Goal: Task Accomplishment & Management: Use online tool/utility

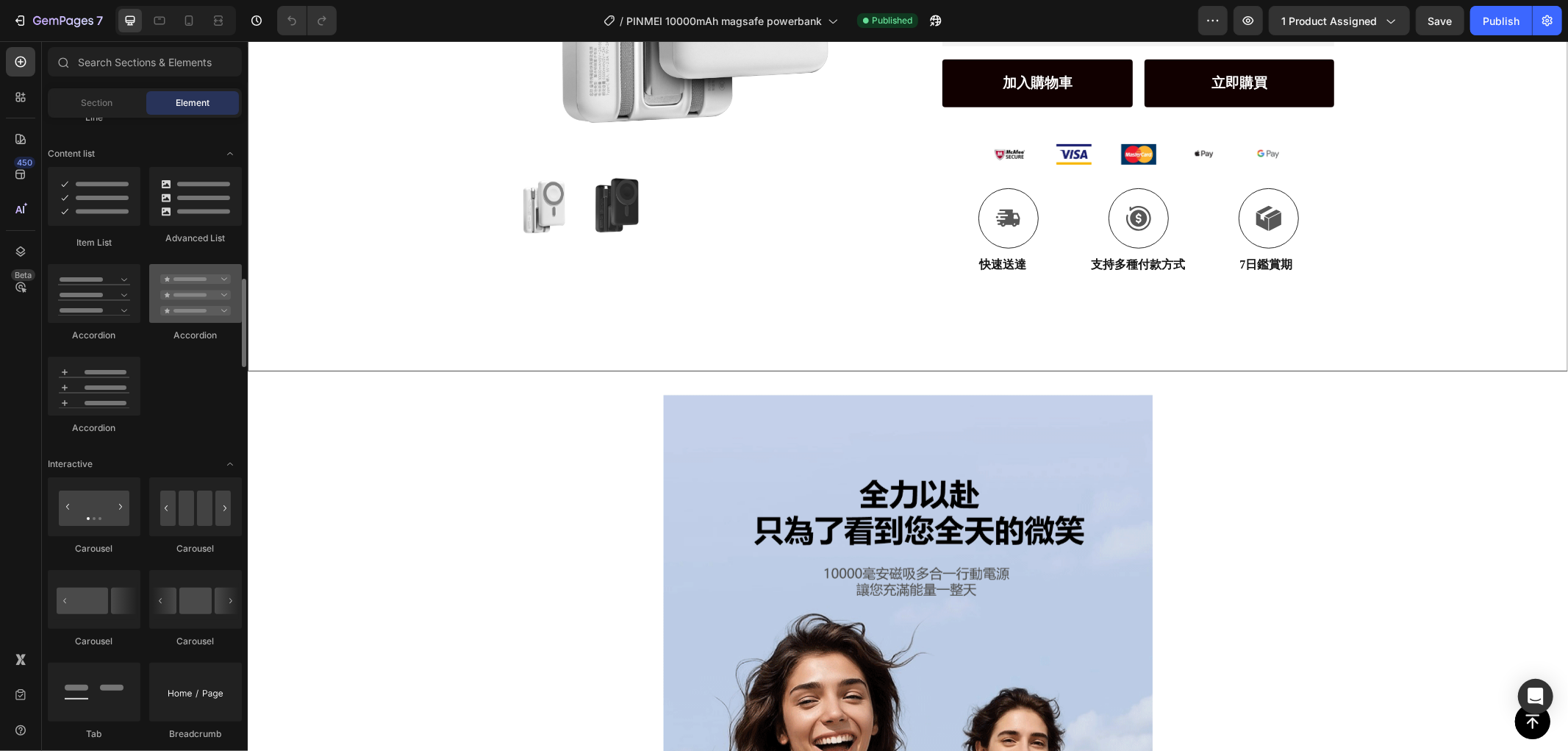
scroll to position [1306, 0]
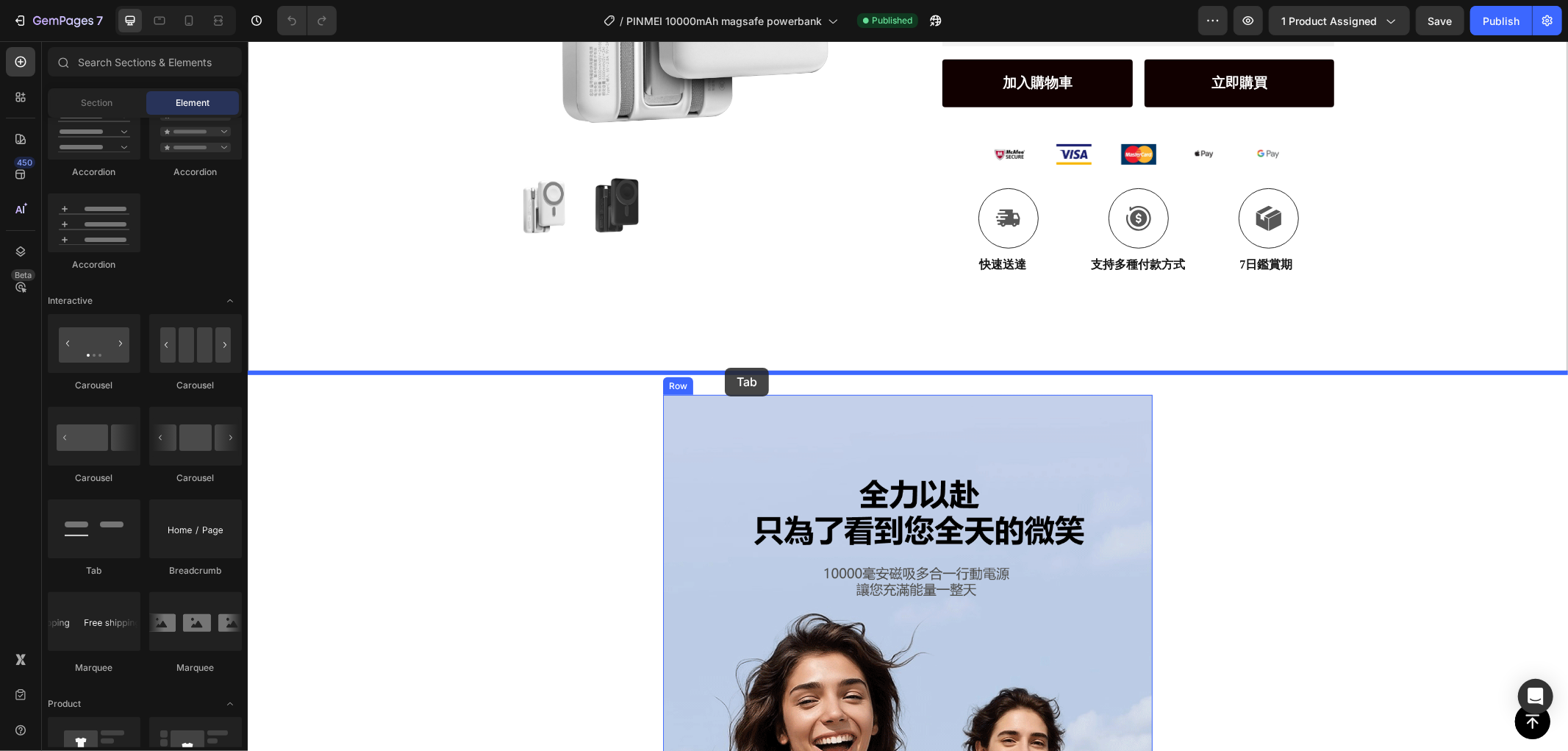
drag, startPoint x: 420, startPoint y: 533, endPoint x: 724, endPoint y: 367, distance: 346.4
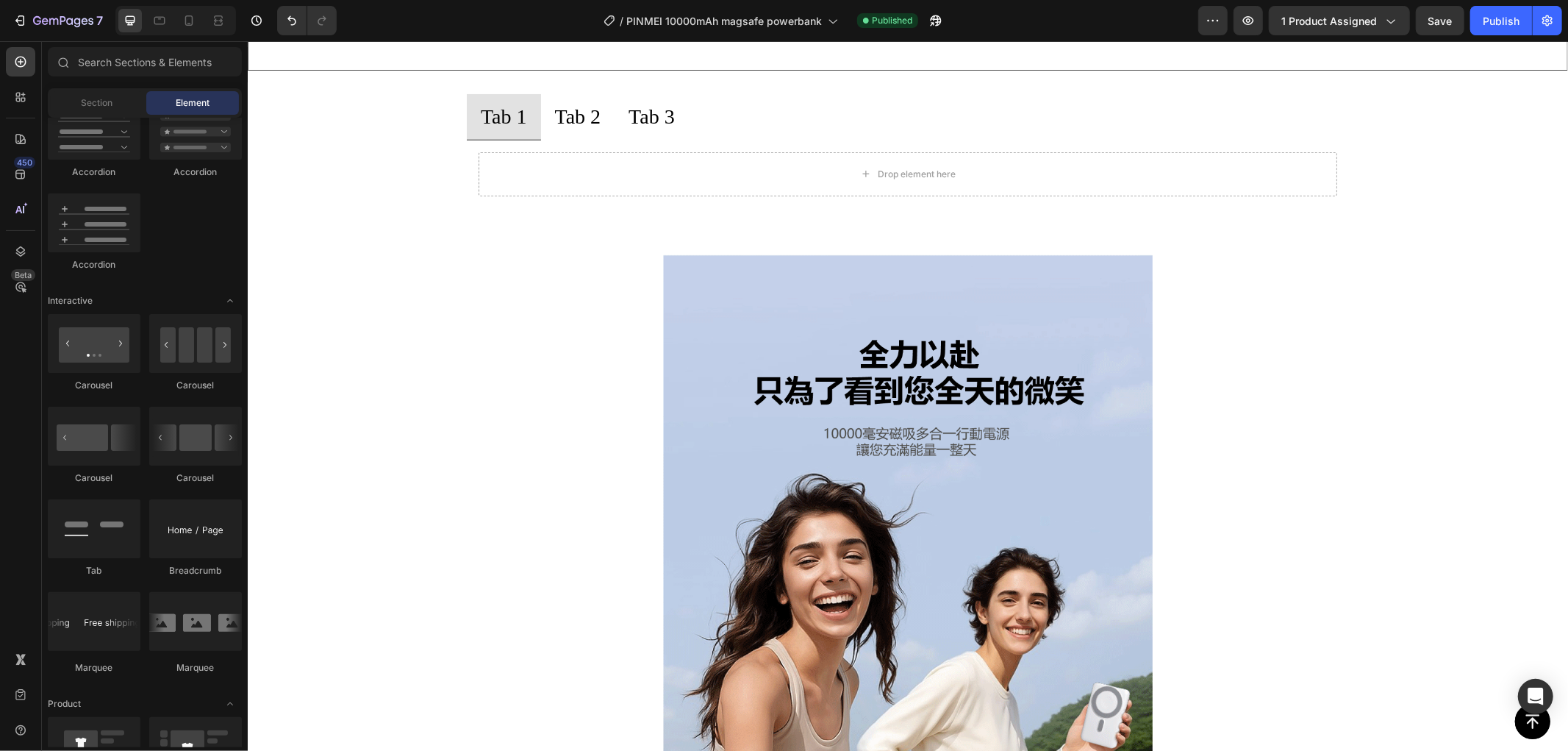
scroll to position [899, 0]
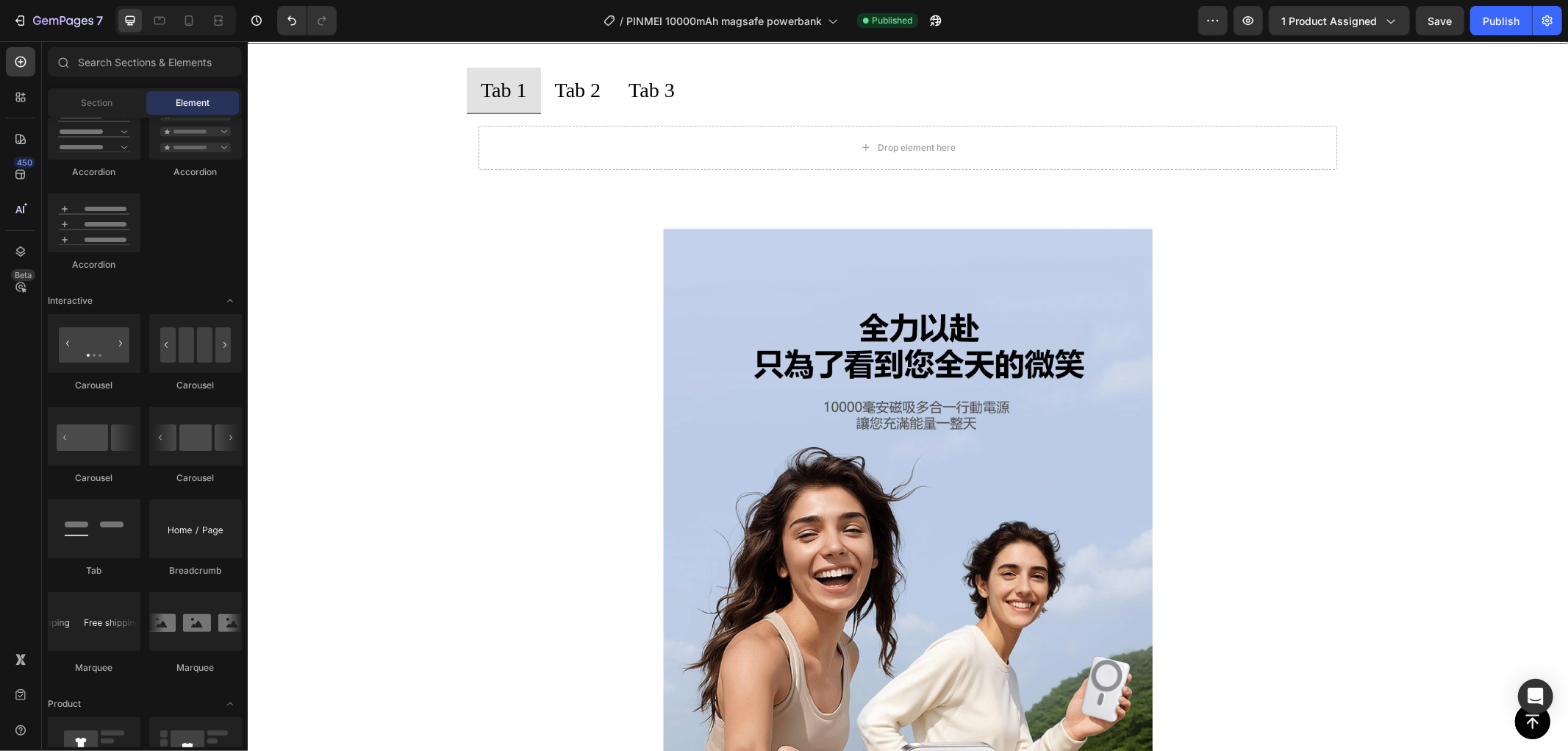
drag, startPoint x: 530, startPoint y: 226, endPoint x: 755, endPoint y: 394, distance: 280.8
click at [718, 291] on img at bounding box center [907, 632] width 489 height 809
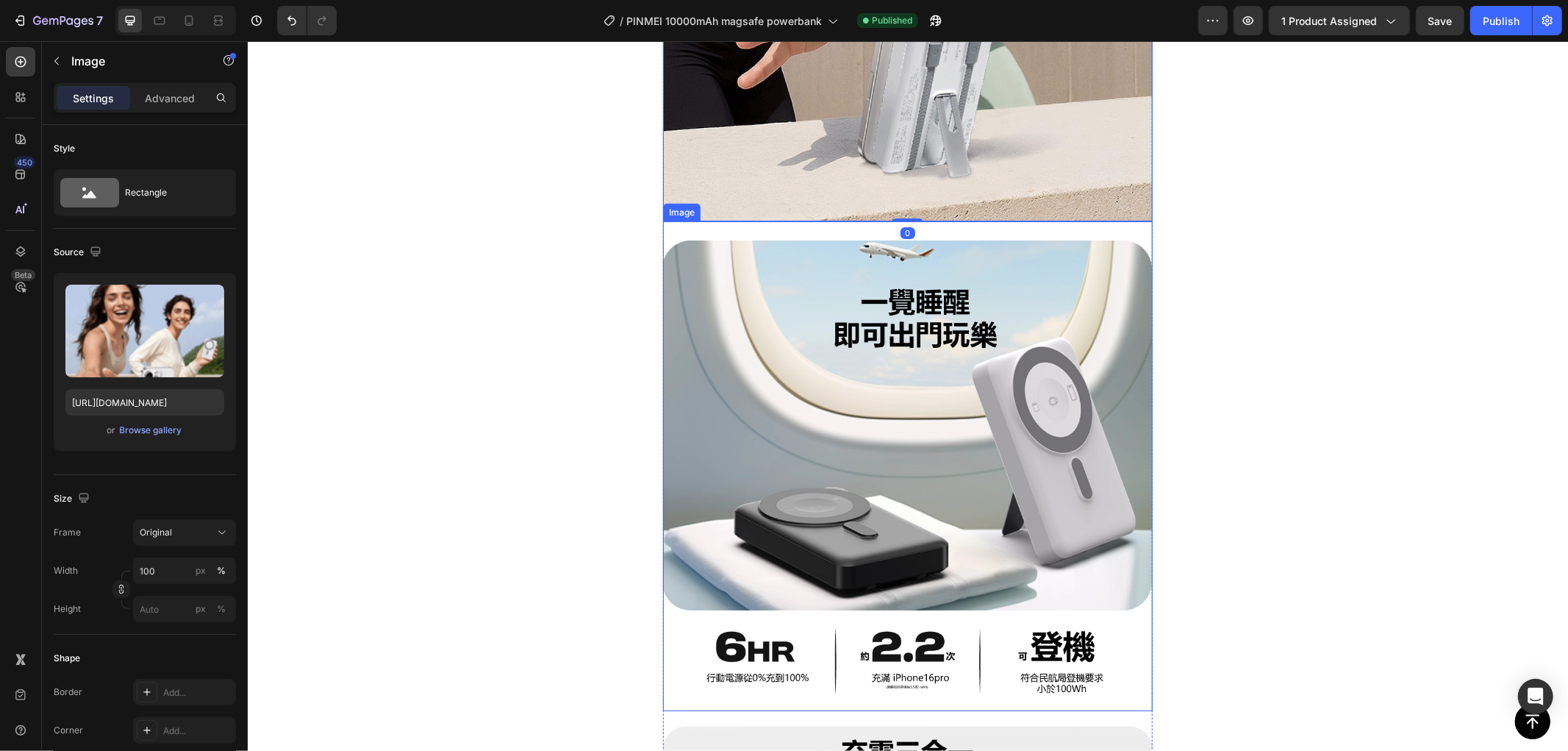
click at [938, 451] on img at bounding box center [907, 465] width 489 height 490
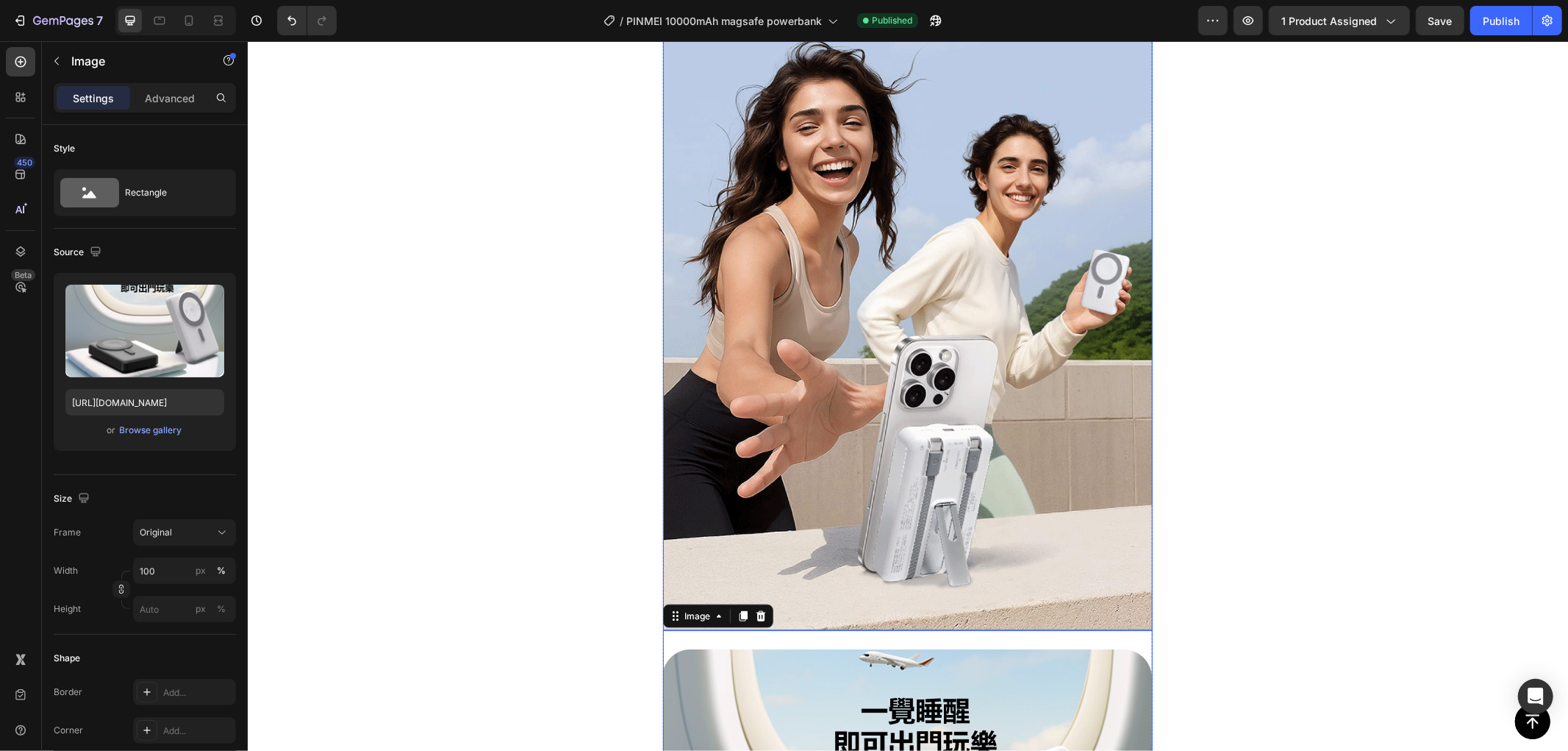
click at [983, 351] on img at bounding box center [907, 225] width 489 height 809
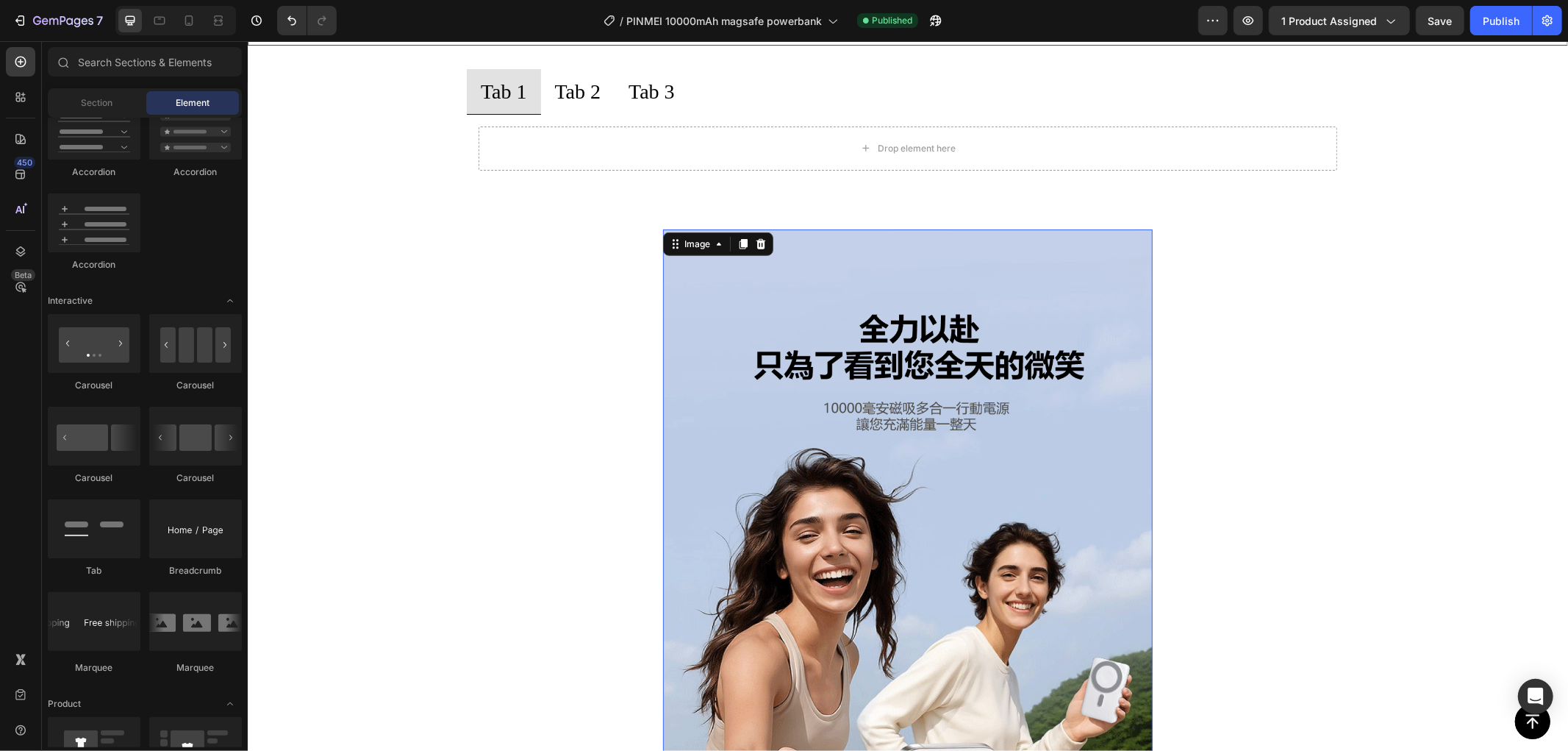
click at [388, 163] on div "Tab 1 Tab 2 Tab 3 Drop element here Tab" at bounding box center [907, 125] width 1321 height 113
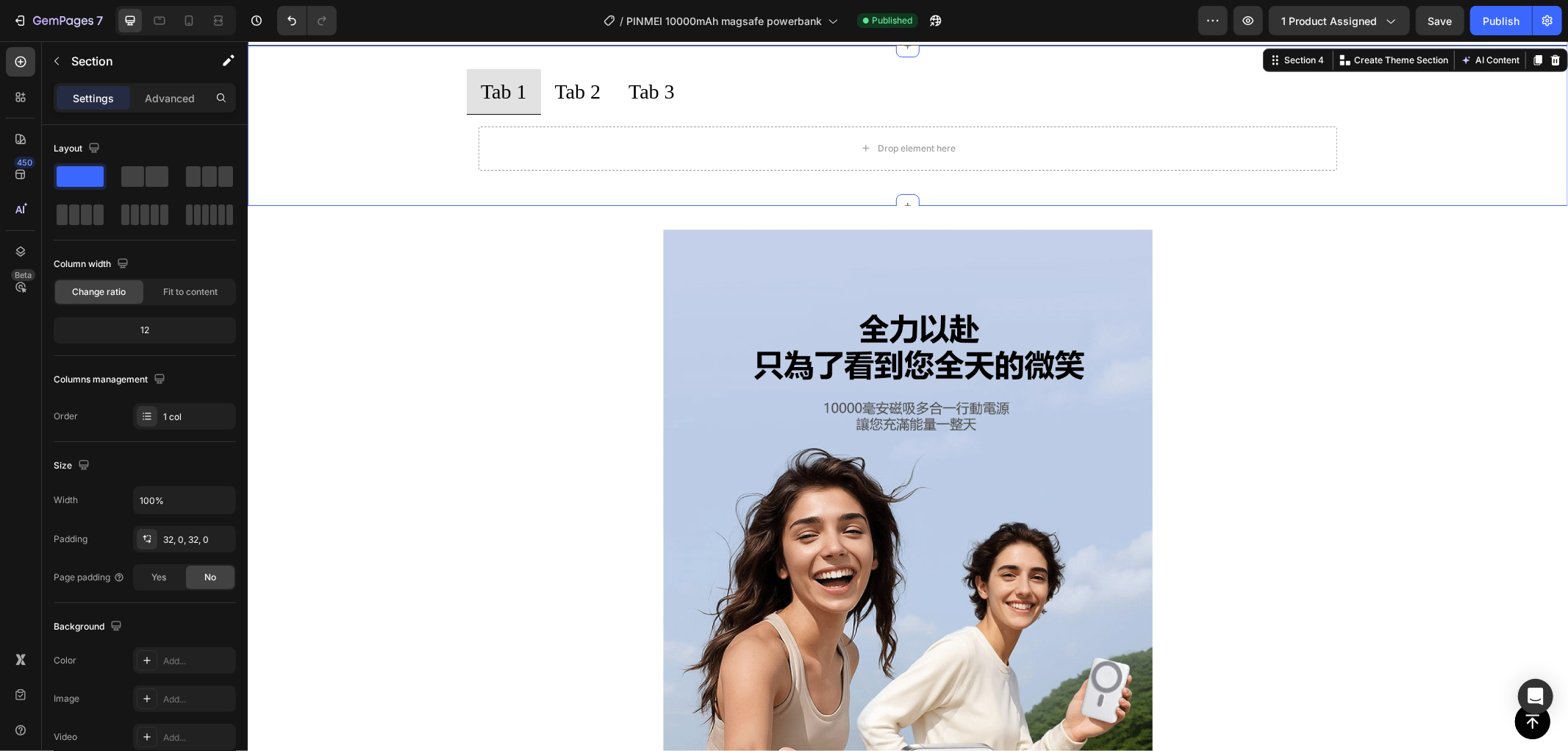
scroll to position [736, 0]
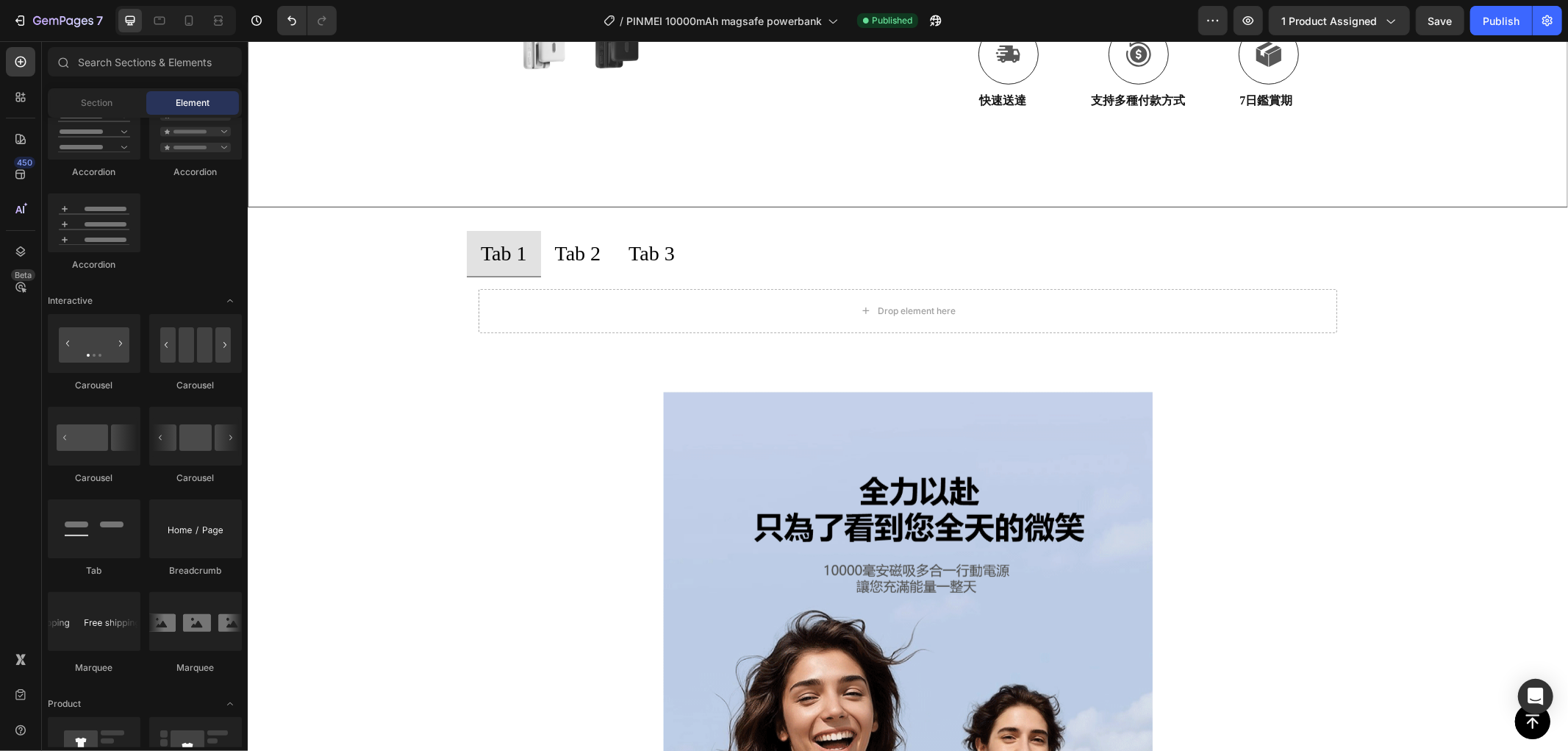
click at [384, 227] on div "Tab 1 Tab 2 Tab 3 Drop element here Tab Section 4" at bounding box center [907, 286] width 1321 height 161
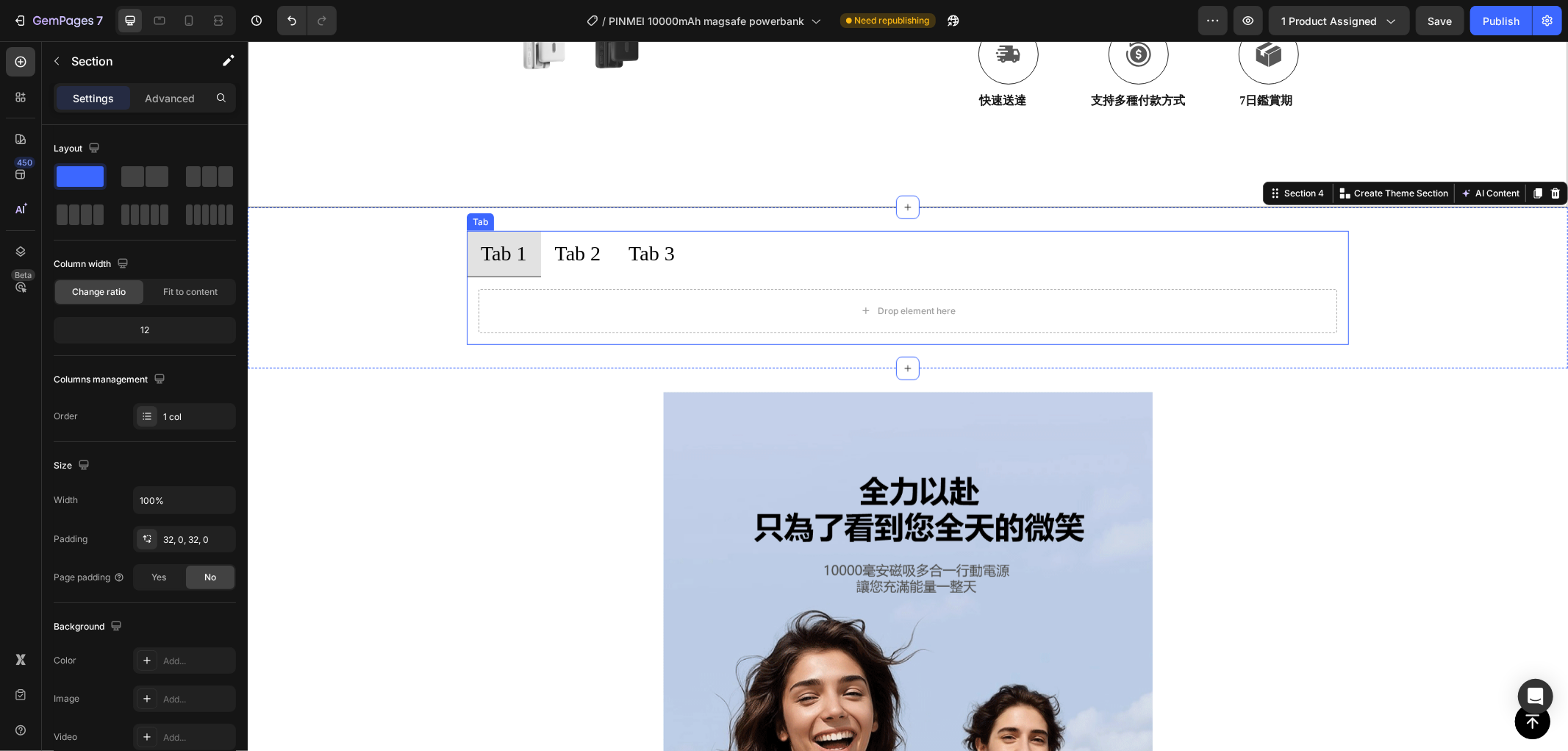
click at [504, 261] on div "Tab 1" at bounding box center [503, 252] width 51 height 33
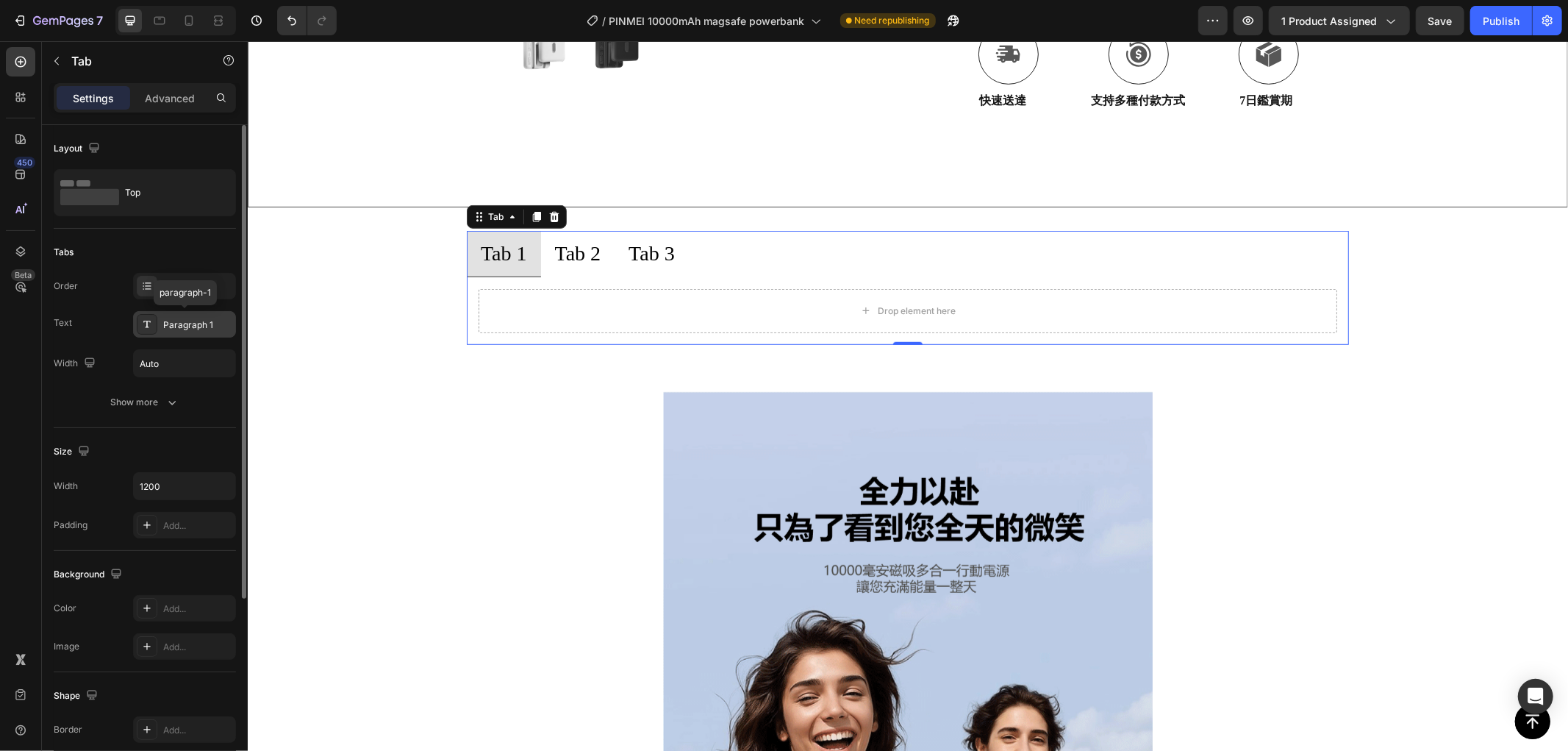
click at [141, 322] on icon at bounding box center [147, 324] width 12 height 12
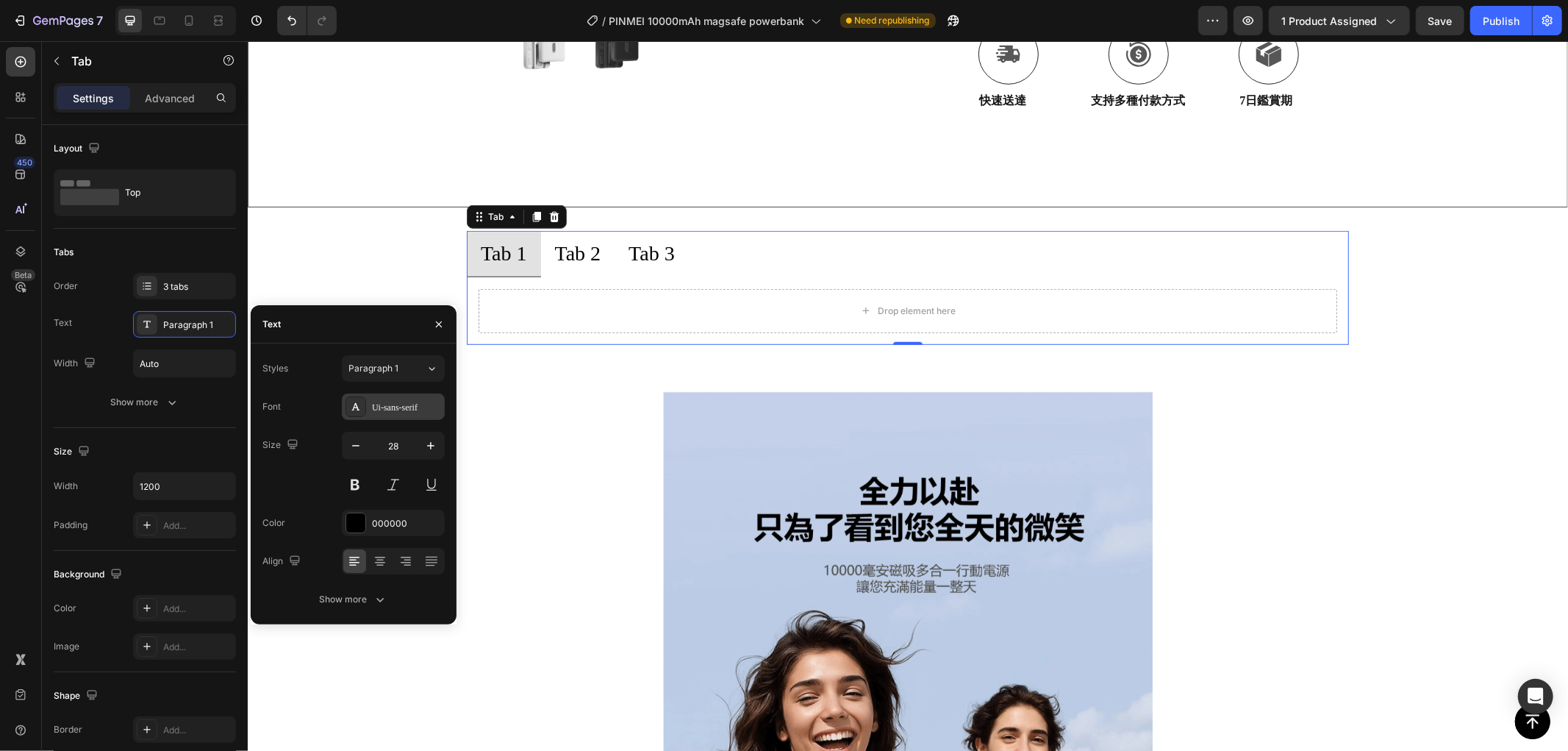
click at [412, 405] on div "Ui-sans-serif" at bounding box center [406, 407] width 69 height 13
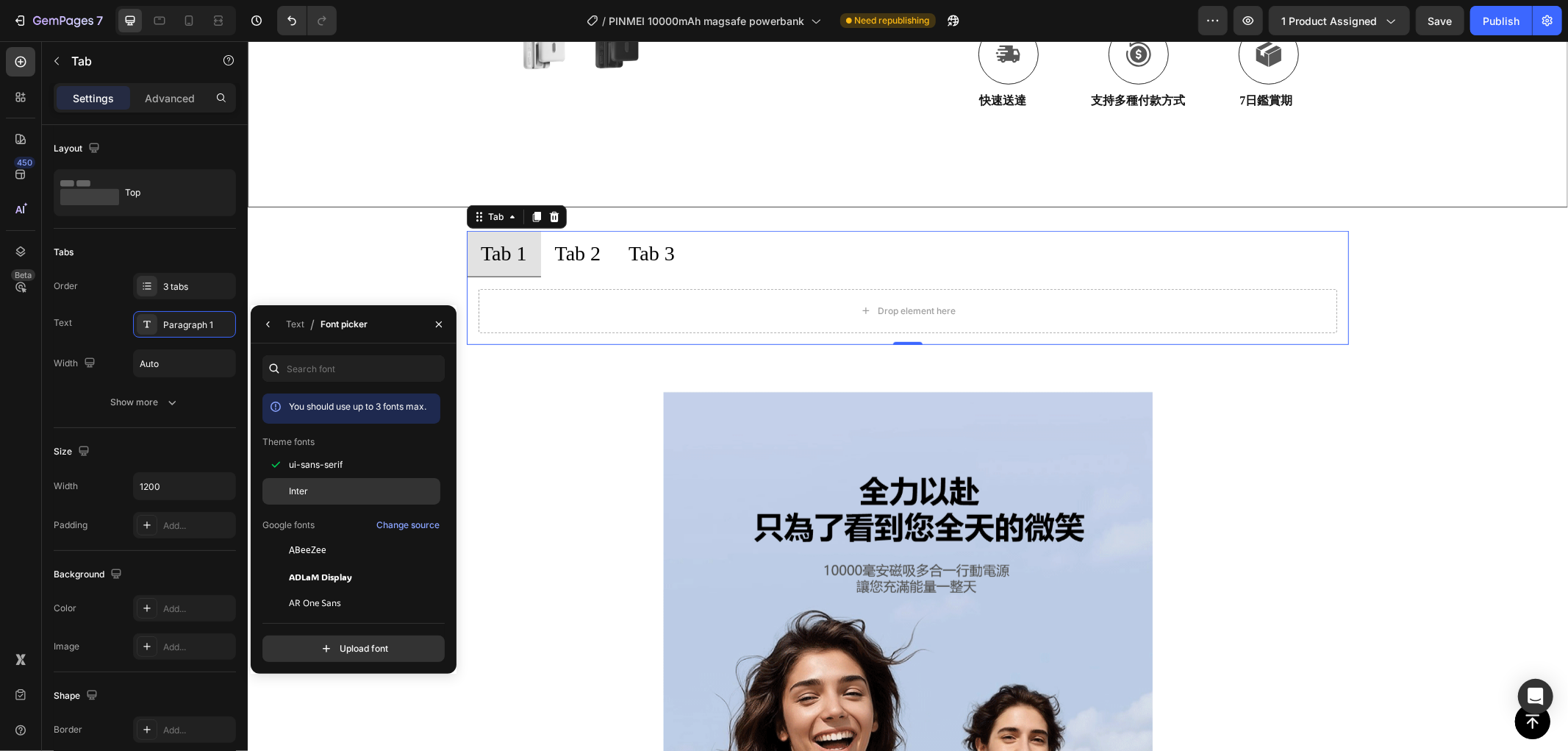
click at [310, 487] on div "Inter" at bounding box center [363, 491] width 148 height 13
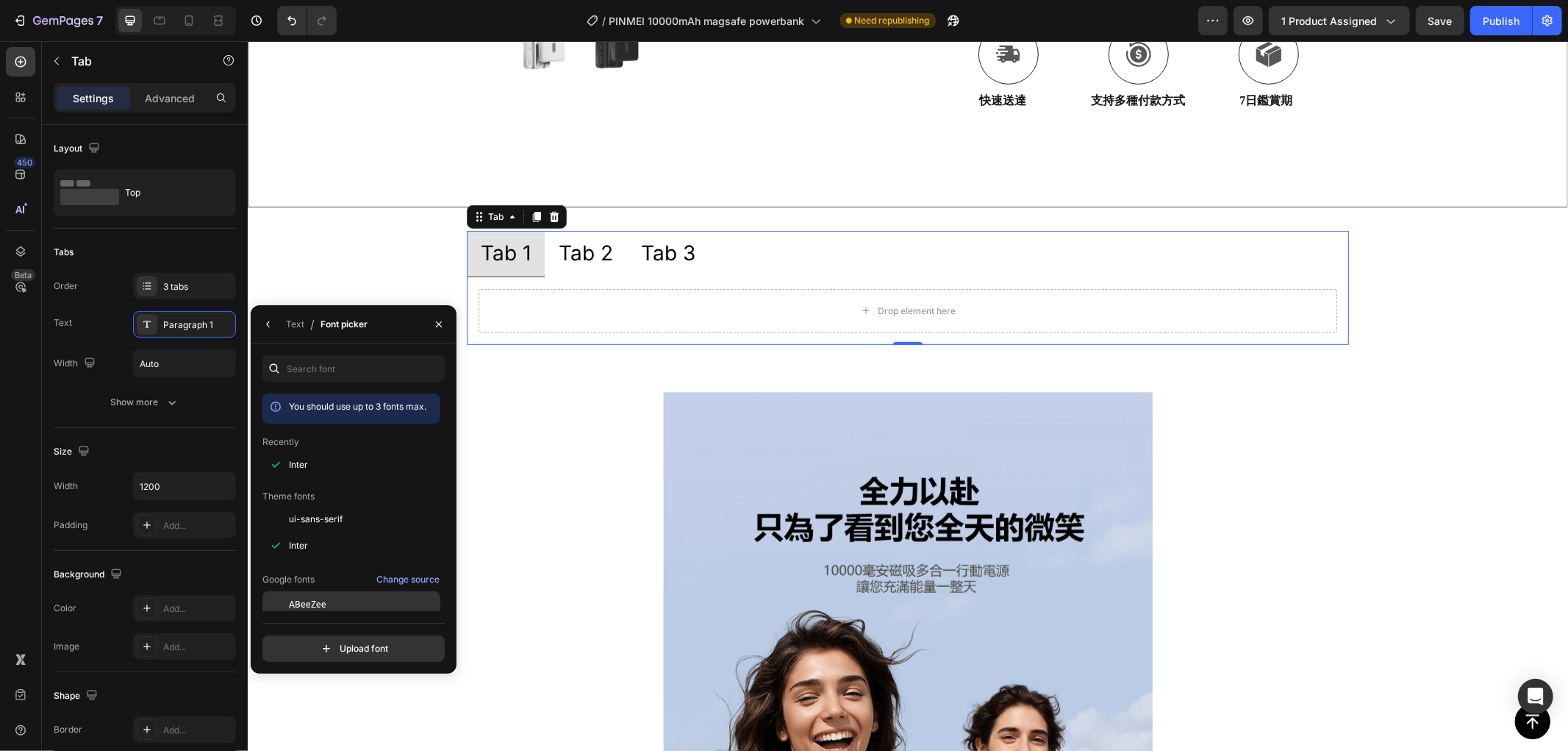
click at [318, 606] on span "ABeeZee" at bounding box center [307, 604] width 38 height 13
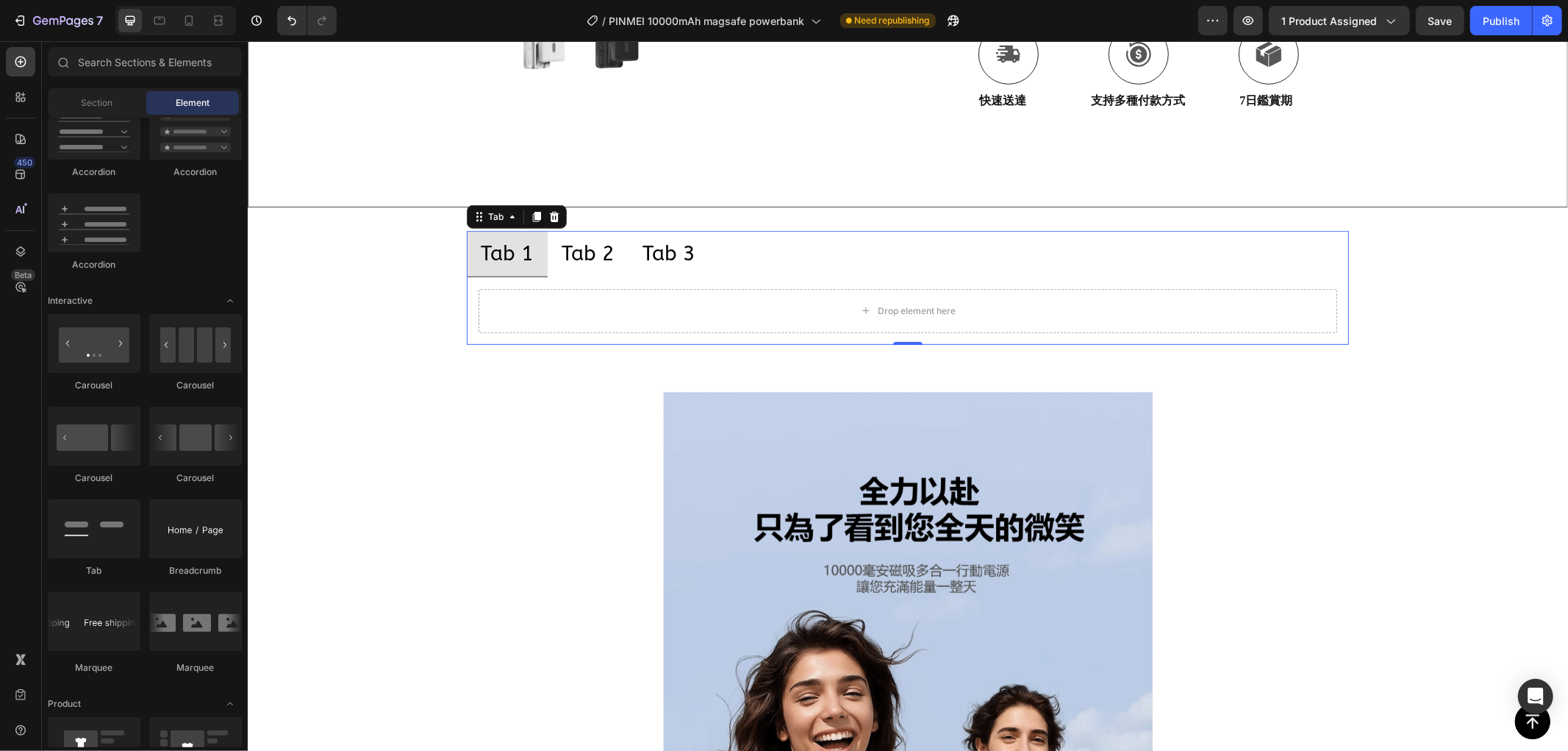
click at [487, 261] on div "Tab 1" at bounding box center [506, 252] width 57 height 33
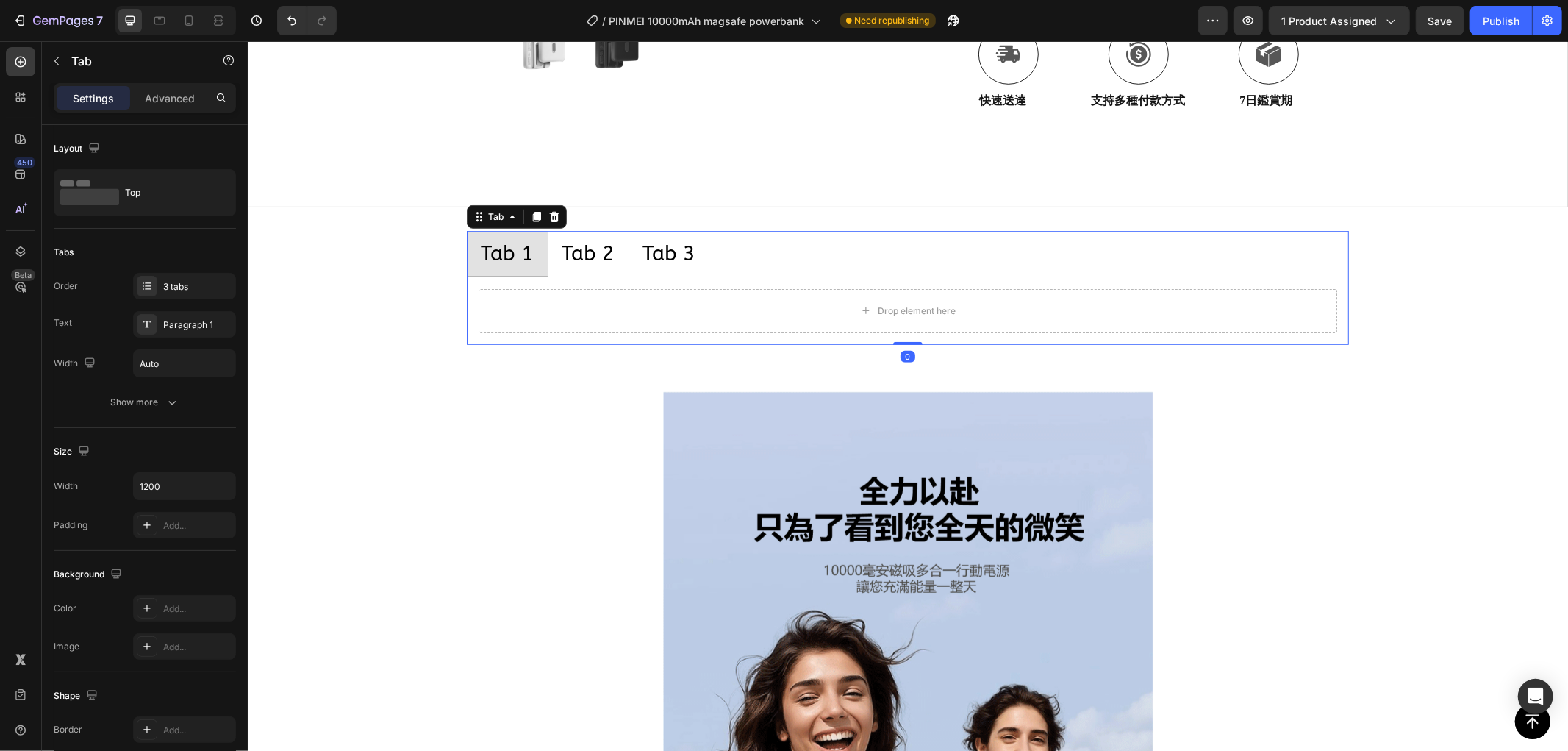
click at [494, 250] on div "Tab 1" at bounding box center [506, 252] width 57 height 33
click at [494, 250] on p "Tab 1" at bounding box center [506, 252] width 53 height 29
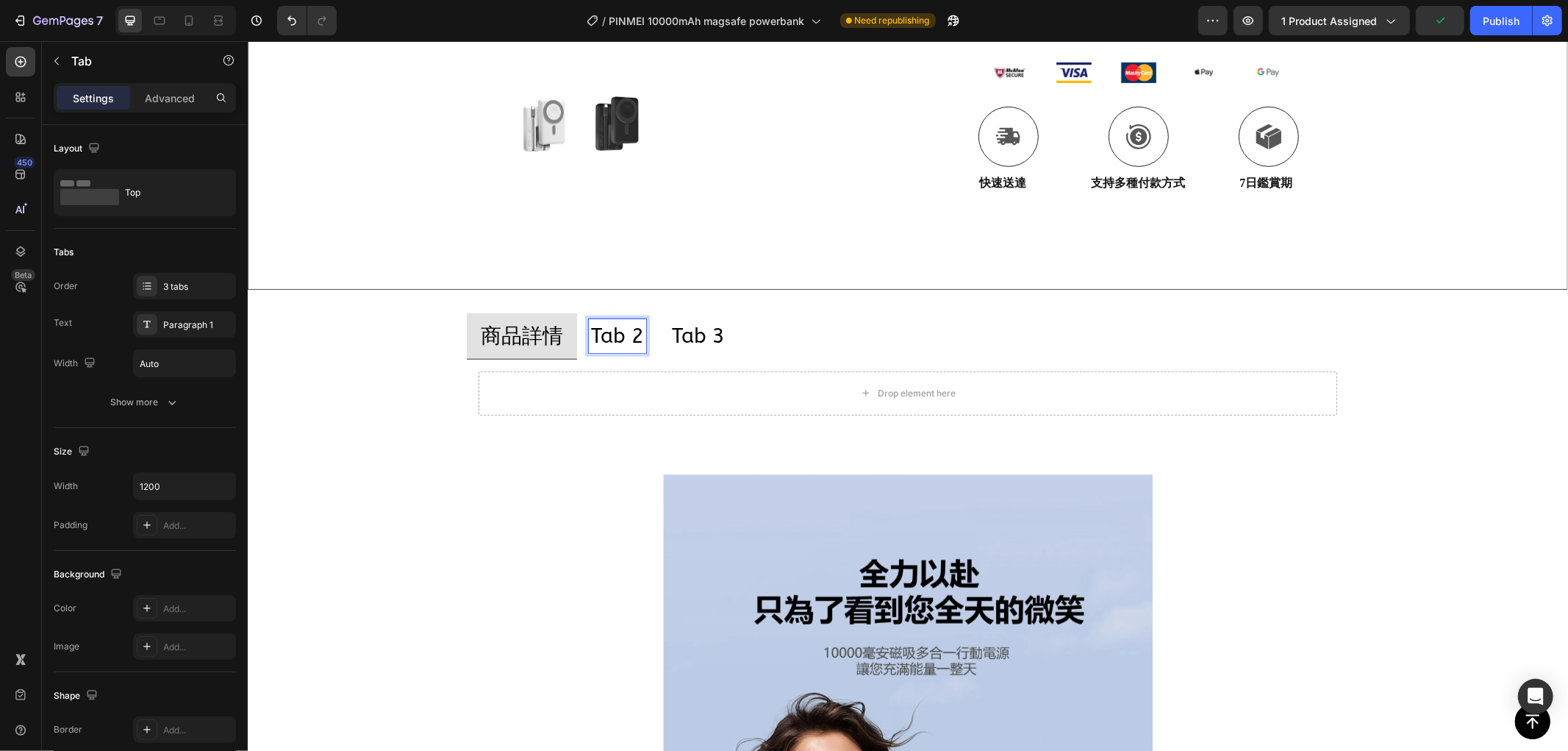
click at [593, 329] on p "Tab 2" at bounding box center [617, 336] width 53 height 29
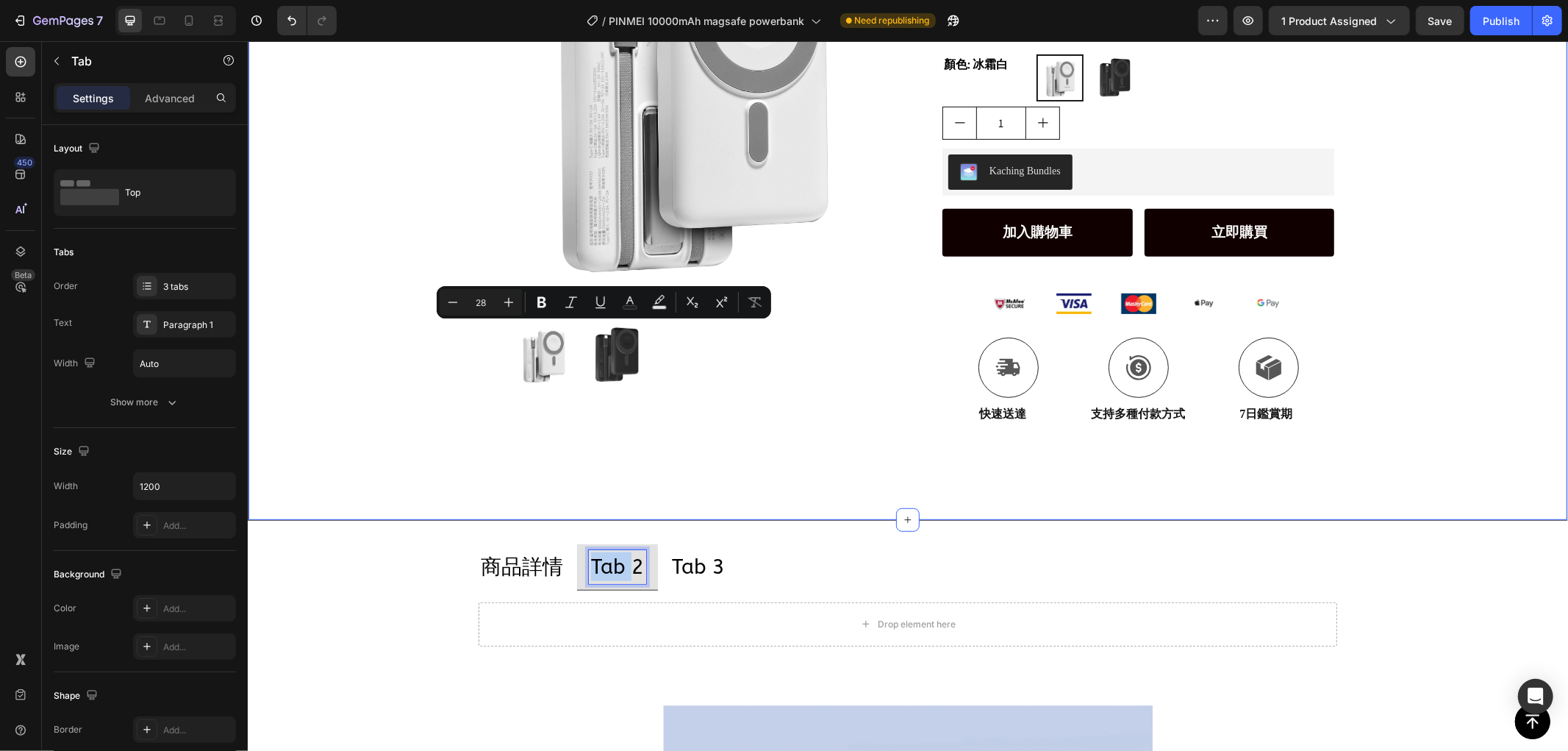
type input "16"
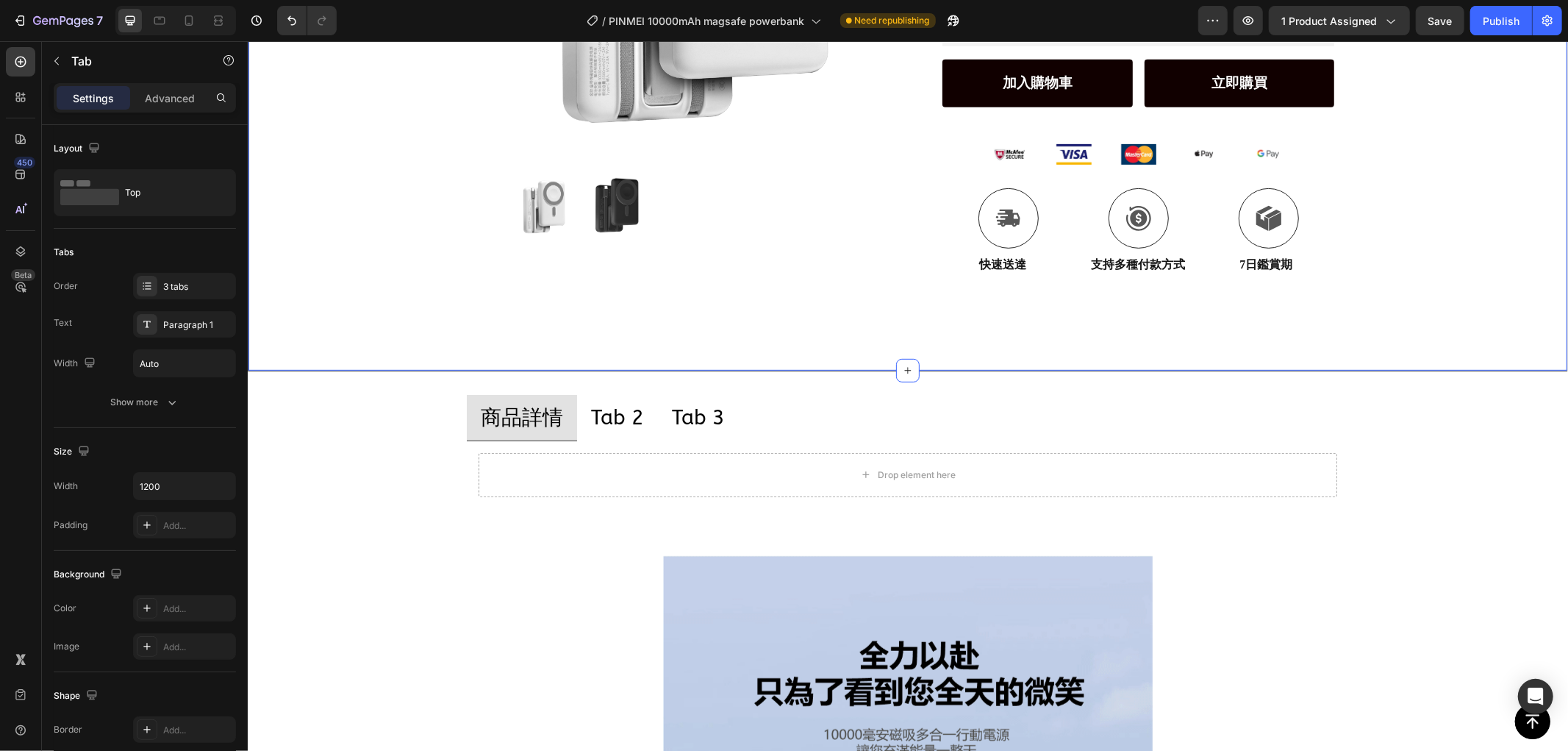
scroll to position [163, 0]
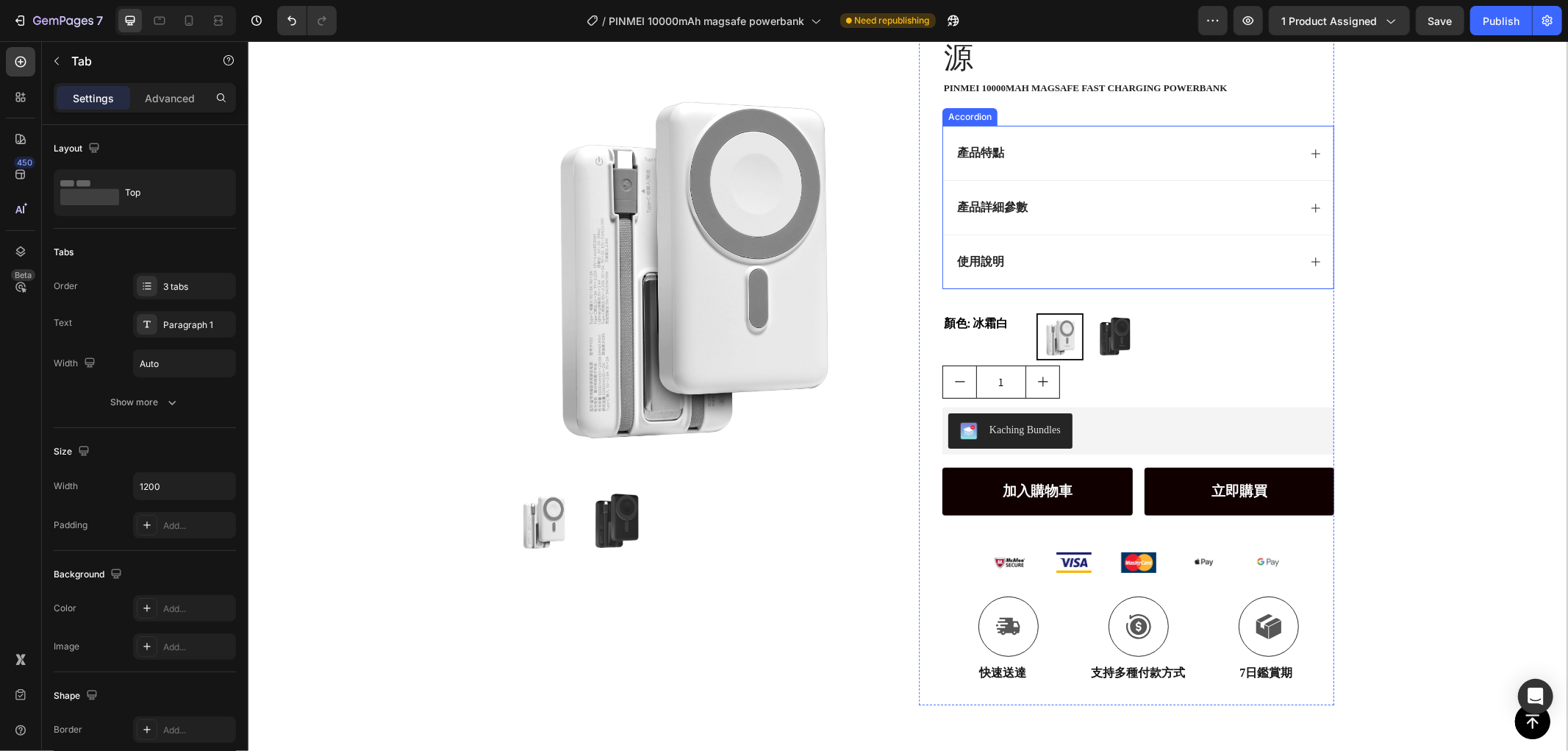
click at [1124, 264] on div "使用說明" at bounding box center [1126, 261] width 343 height 20
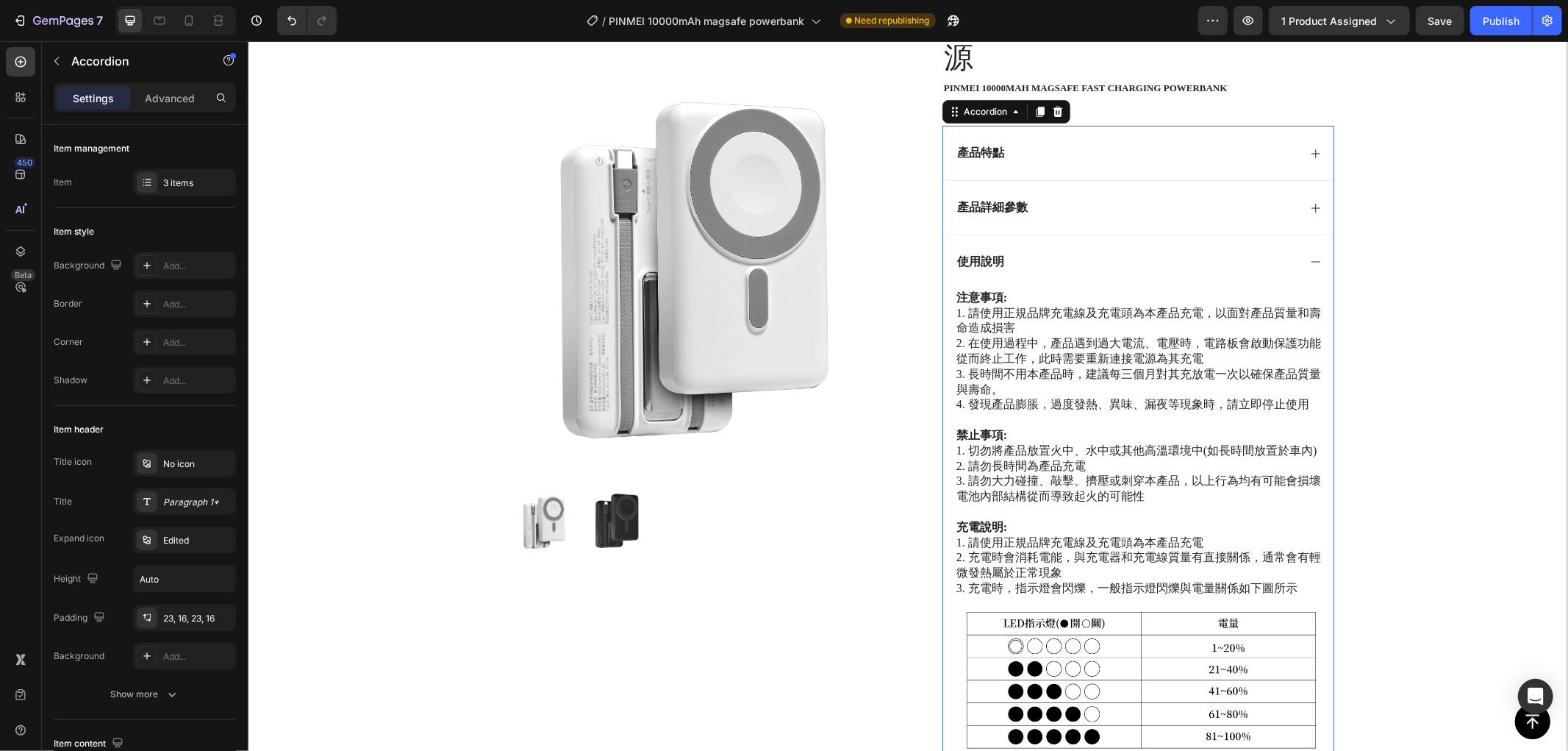
click at [1147, 255] on div "使用說明" at bounding box center [1126, 261] width 343 height 20
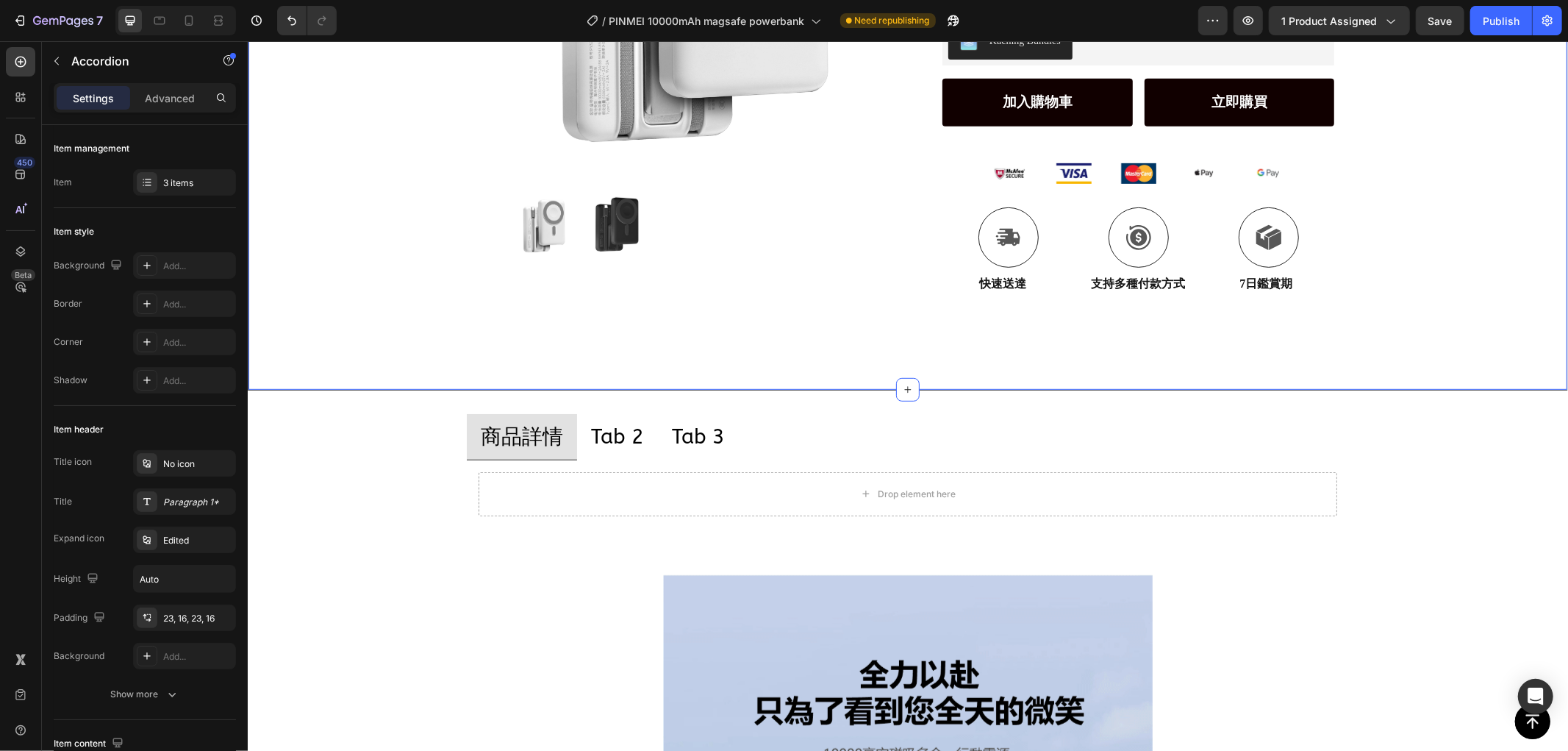
scroll to position [572, 0]
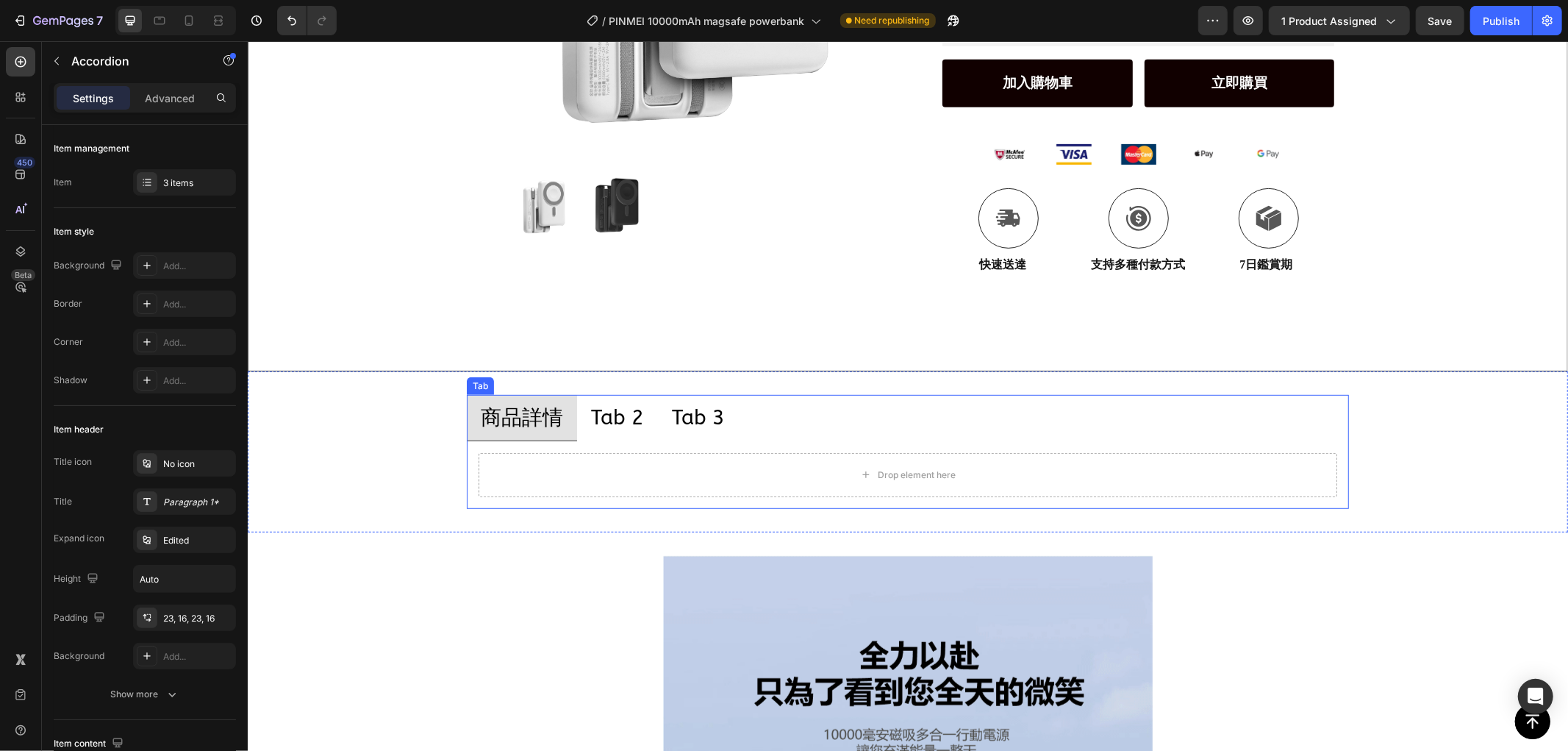
click at [620, 410] on p "Tab 2" at bounding box center [617, 417] width 53 height 29
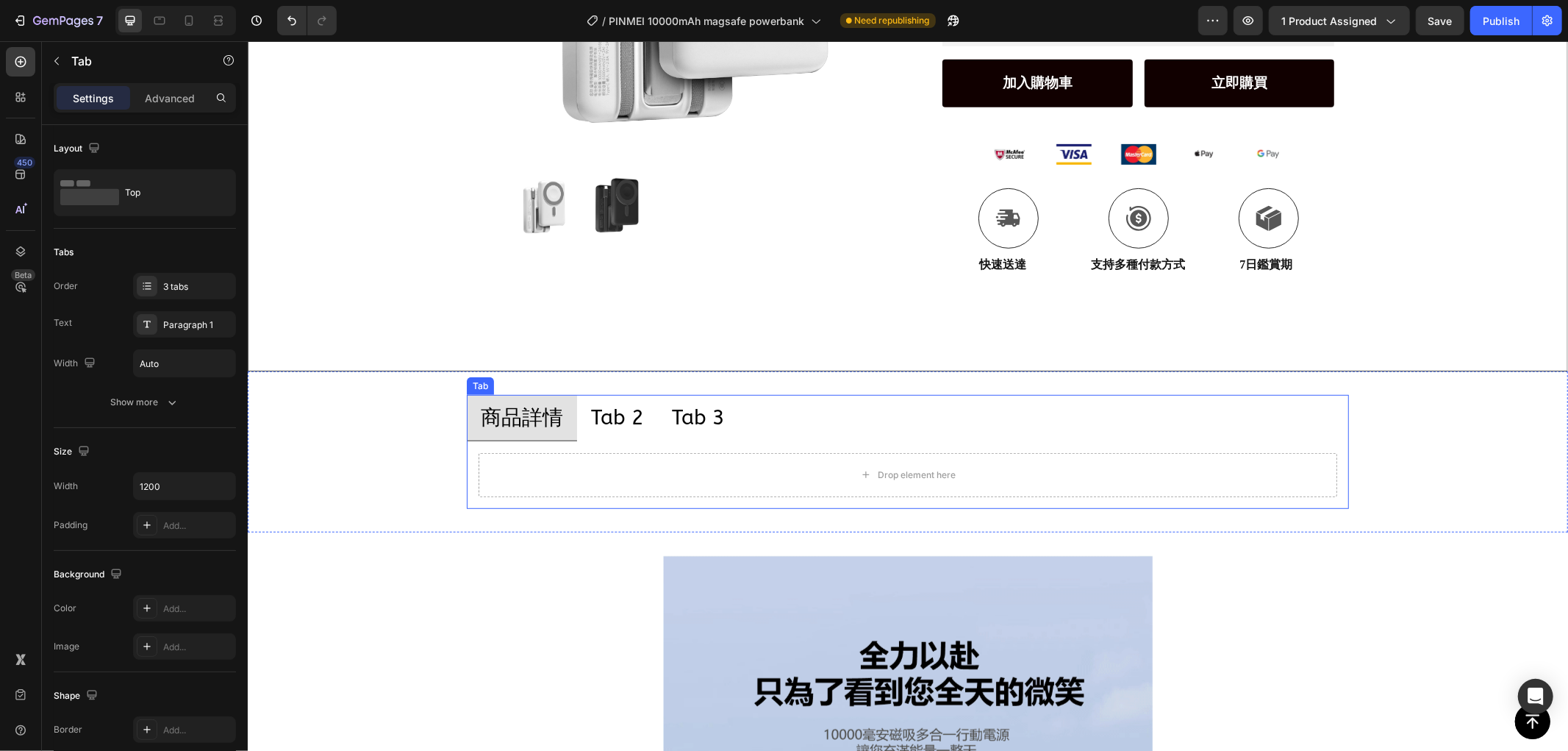
click at [620, 410] on p "Tab 2" at bounding box center [617, 417] width 53 height 29
click at [805, 410] on ul "商品詳情 使用說明 Tab 3" at bounding box center [907, 417] width 882 height 46
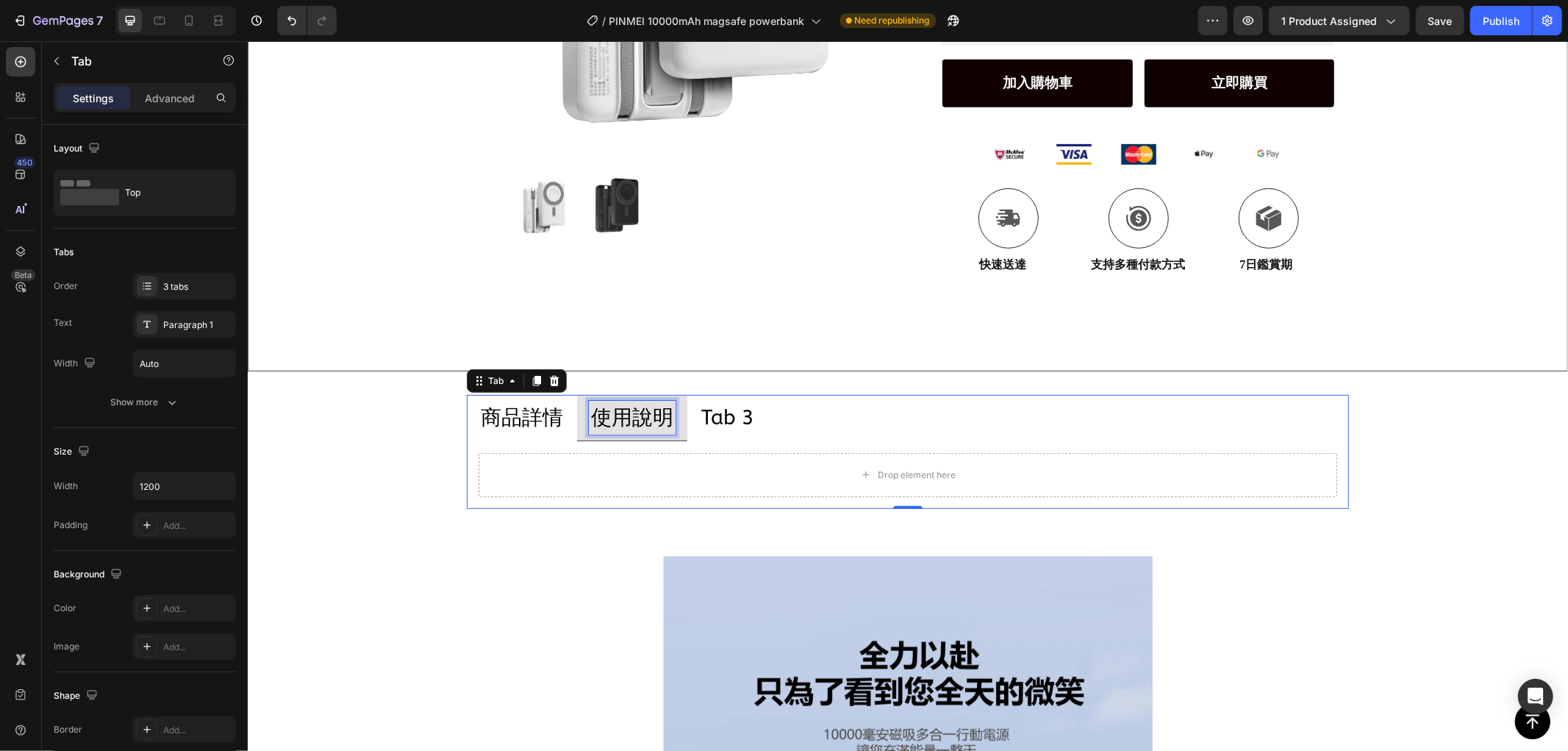
click at [647, 411] on p "使用說明" at bounding box center [631, 417] width 82 height 29
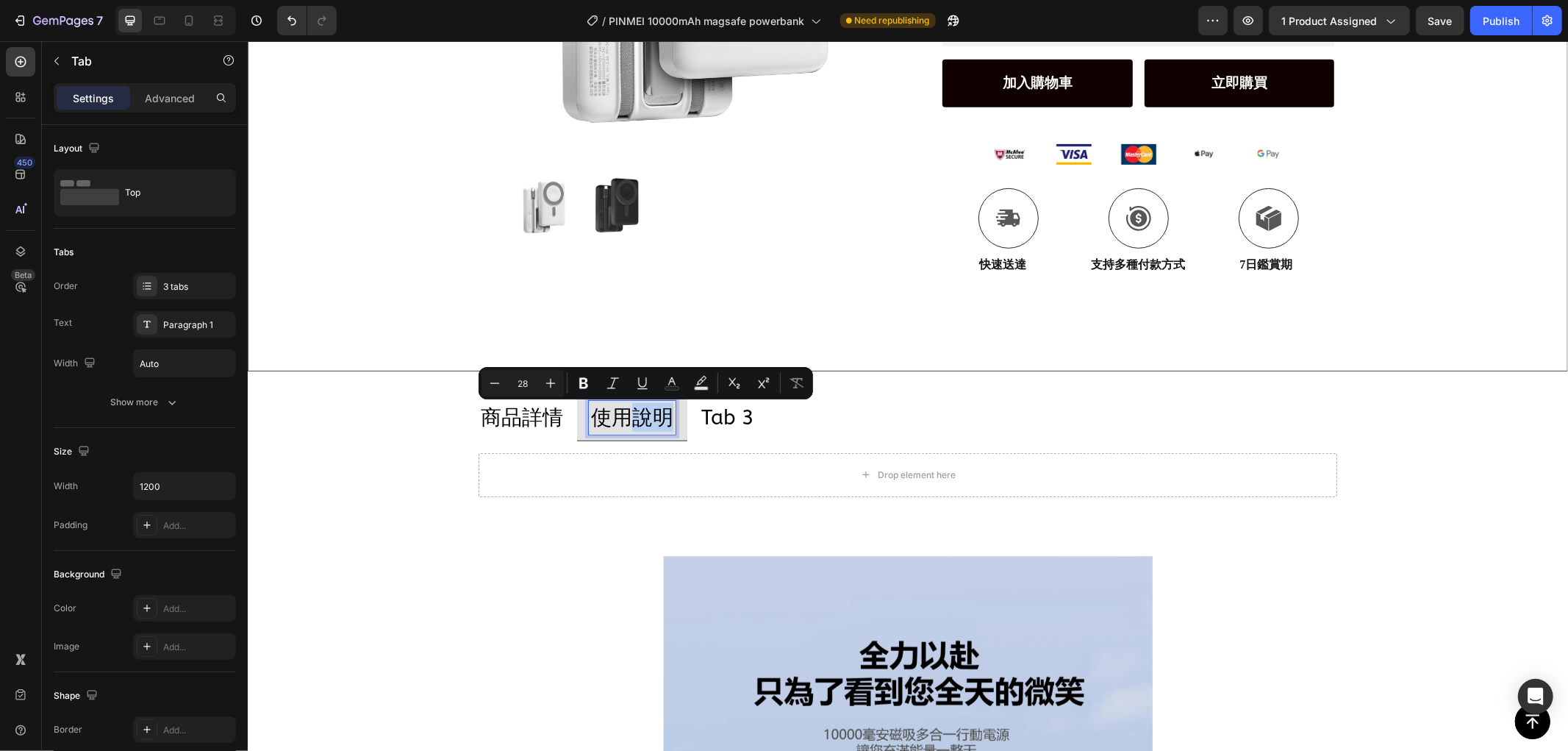
click at [656, 415] on p "使用說明" at bounding box center [631, 417] width 82 height 29
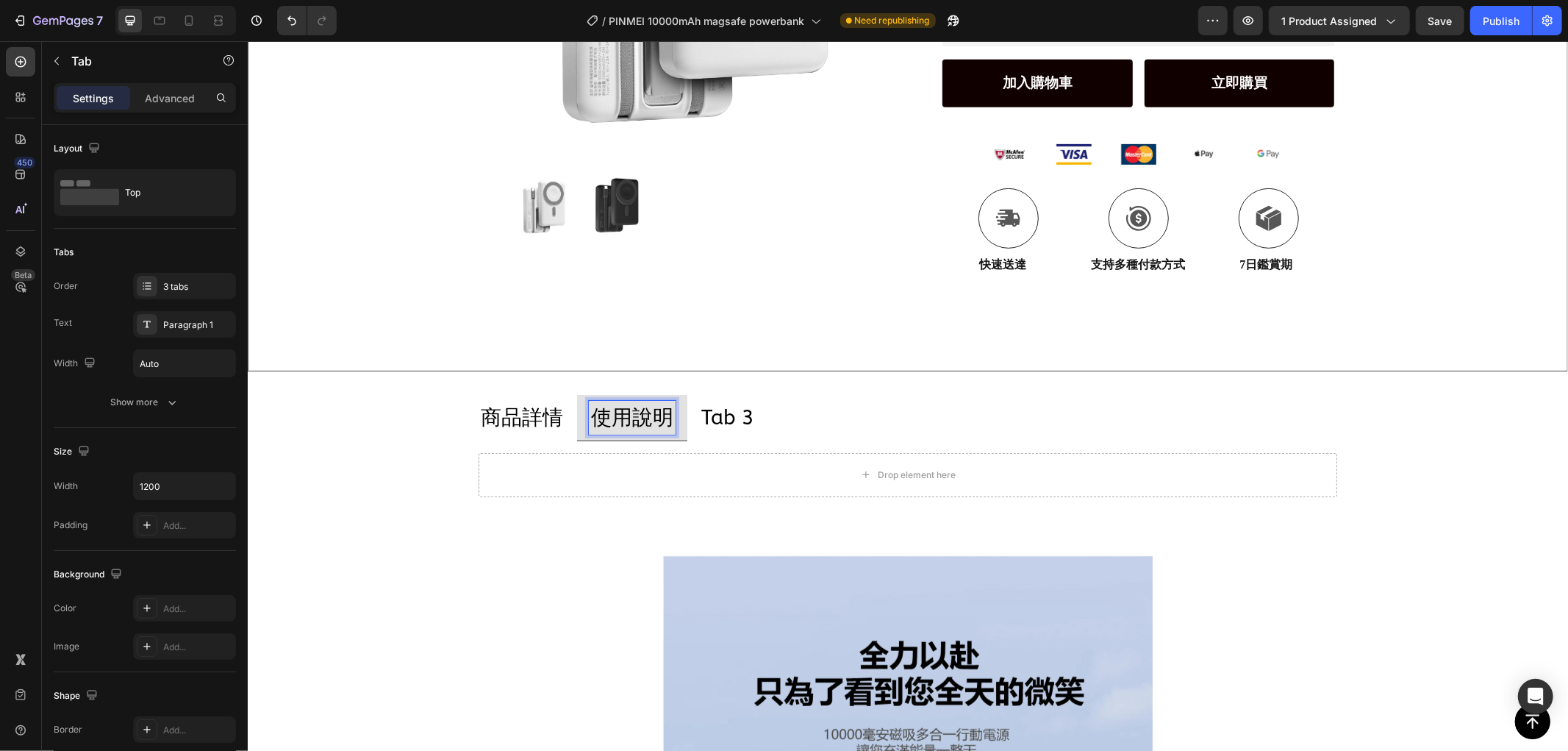
click at [715, 421] on p "Tab 3" at bounding box center [727, 417] width 53 height 29
click at [722, 416] on p "Tab 3" at bounding box center [727, 417] width 53 height 29
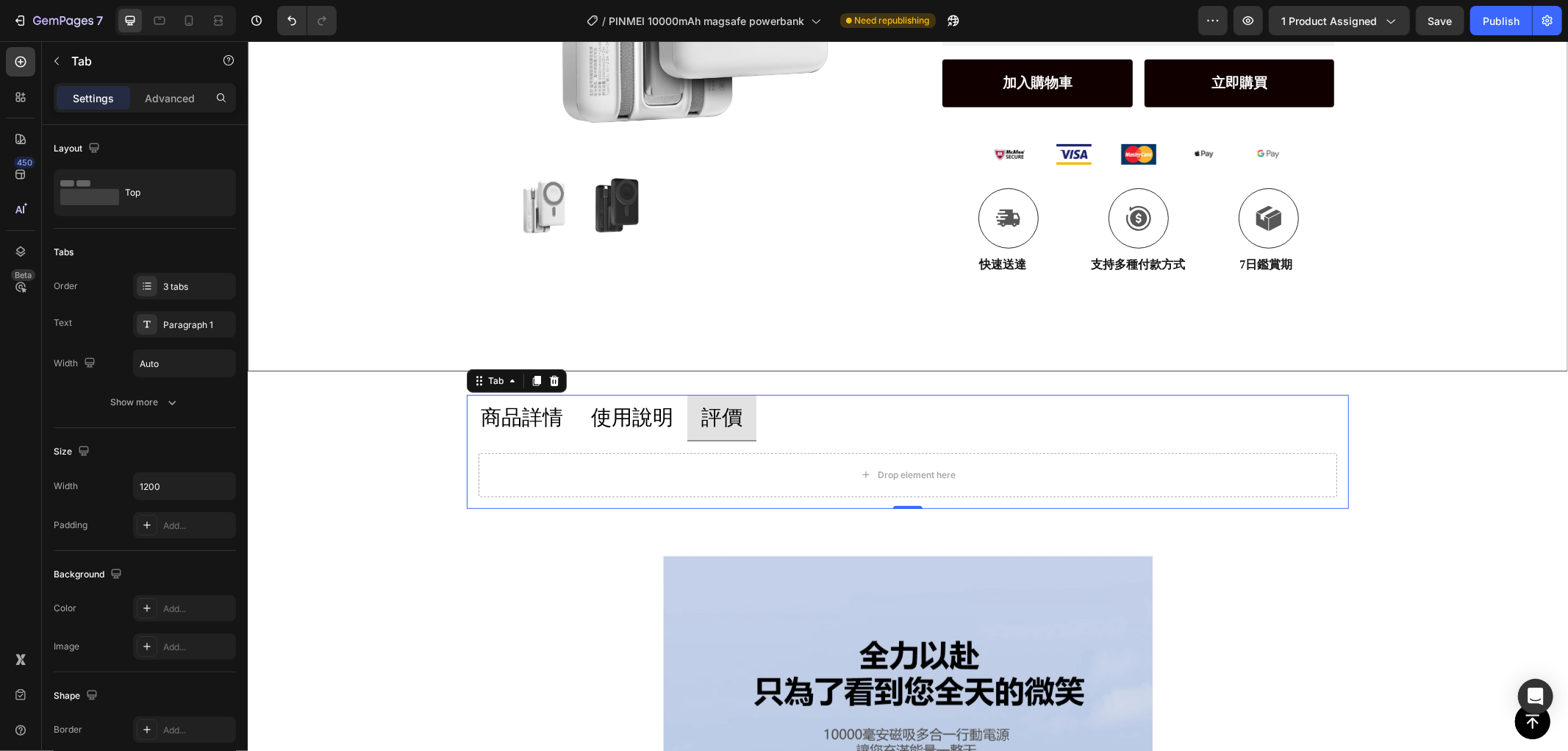
click at [705, 414] on p "評價" at bounding box center [721, 417] width 41 height 29
click at [688, 414] on li "評價" at bounding box center [722, 417] width 69 height 46
click at [704, 412] on p "評價" at bounding box center [721, 417] width 41 height 29
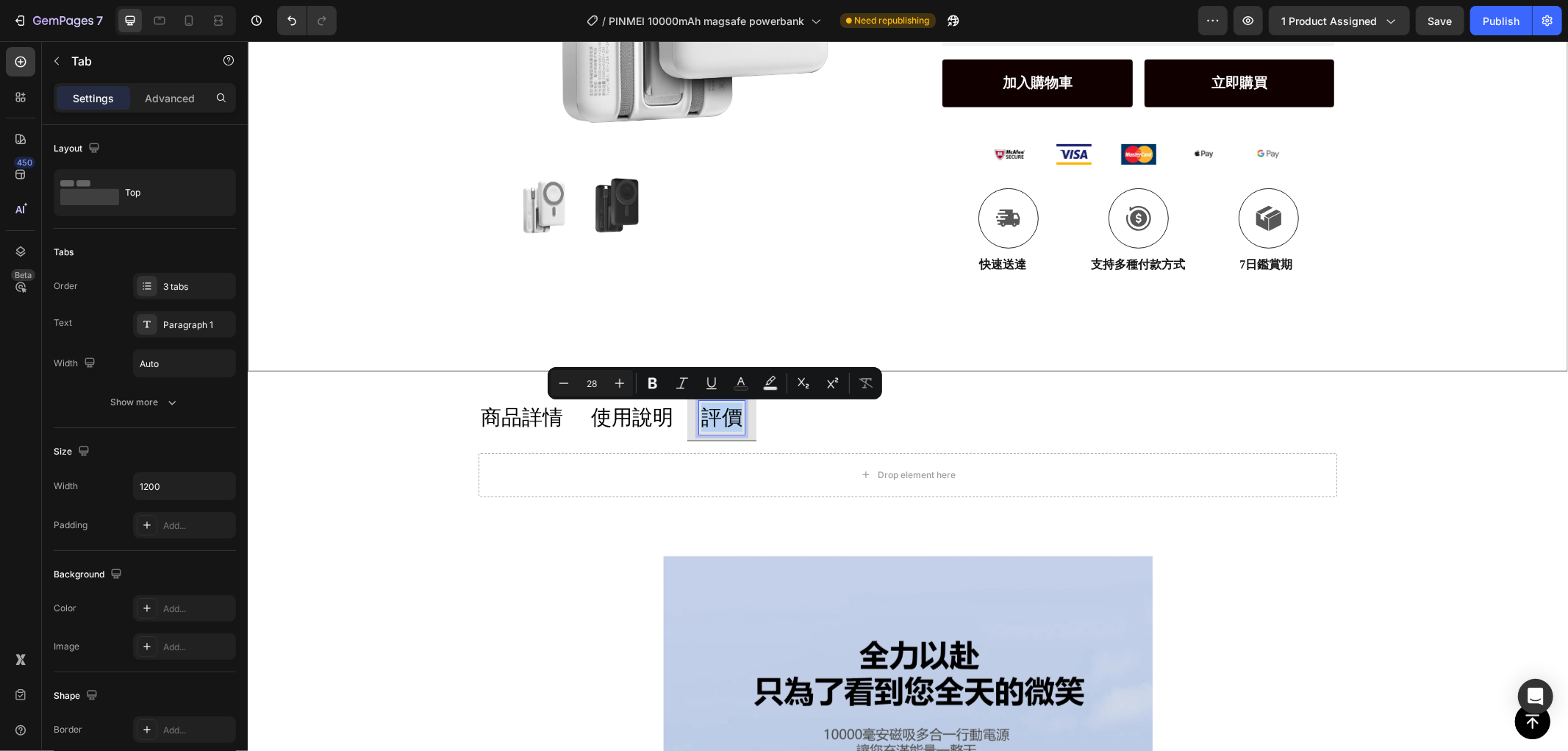
click at [704, 412] on p "評價" at bounding box center [721, 417] width 41 height 29
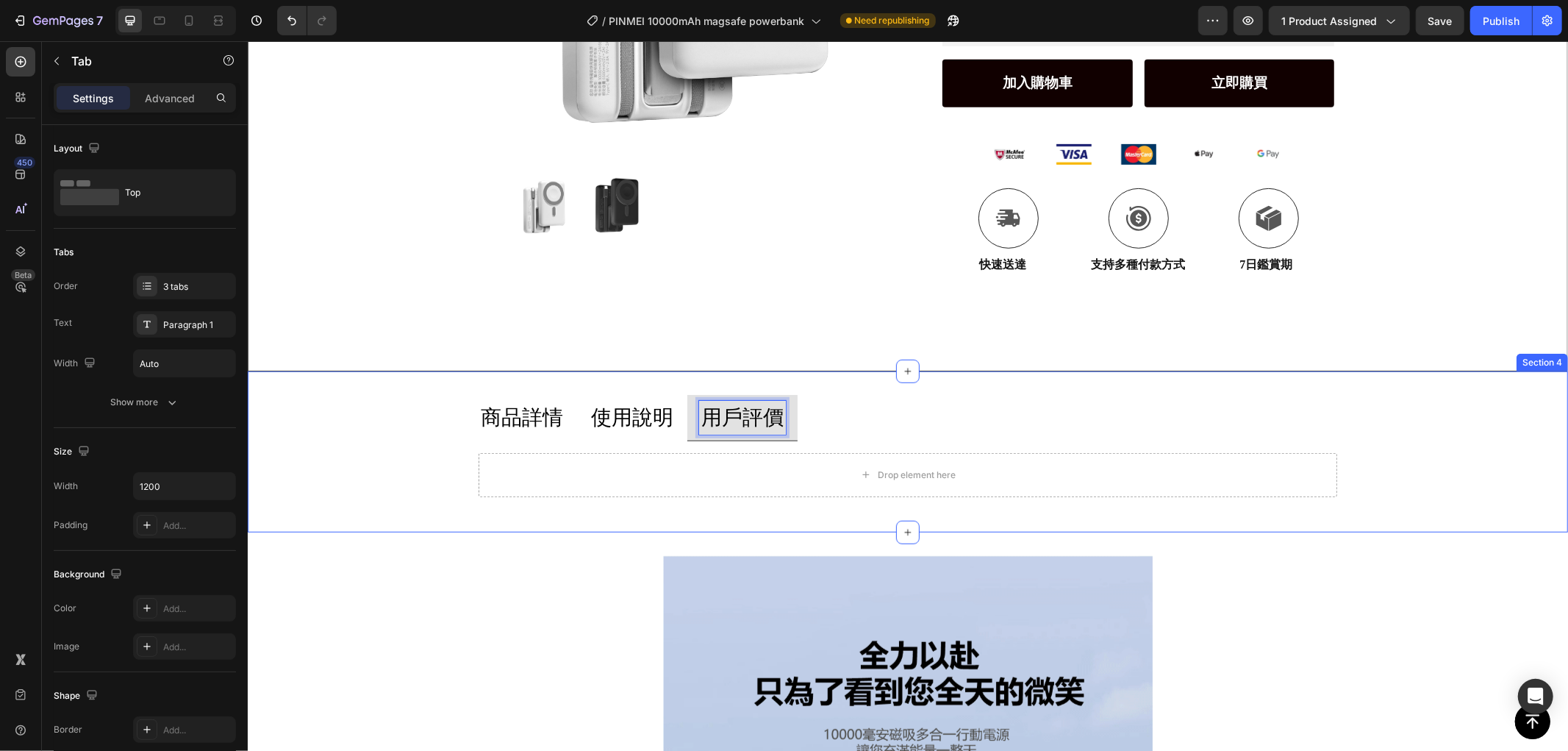
click at [381, 450] on div "商品詳情 使用說明 用戶評價 Drop element here Tab 0" at bounding box center [907, 451] width 1321 height 113
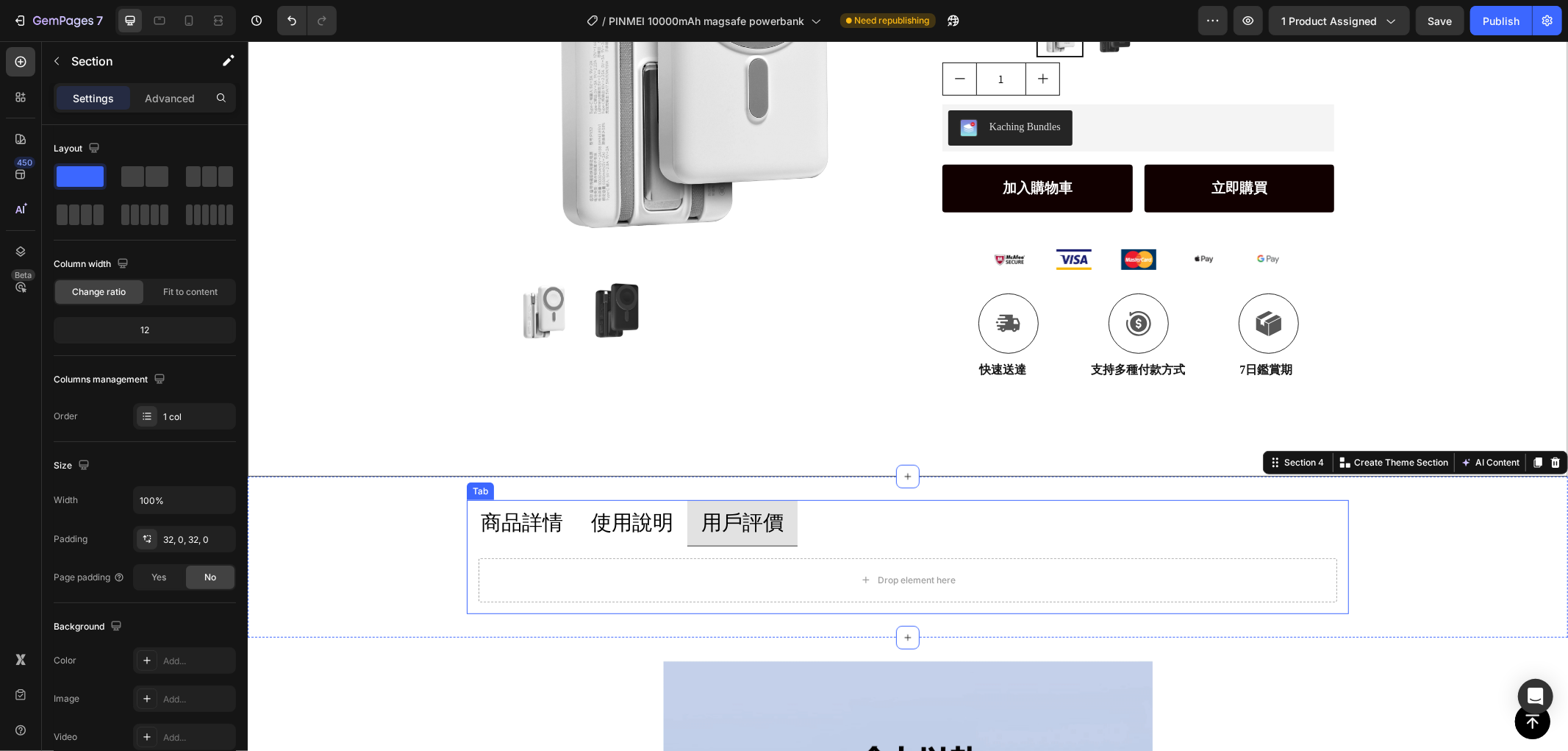
scroll to position [245, 0]
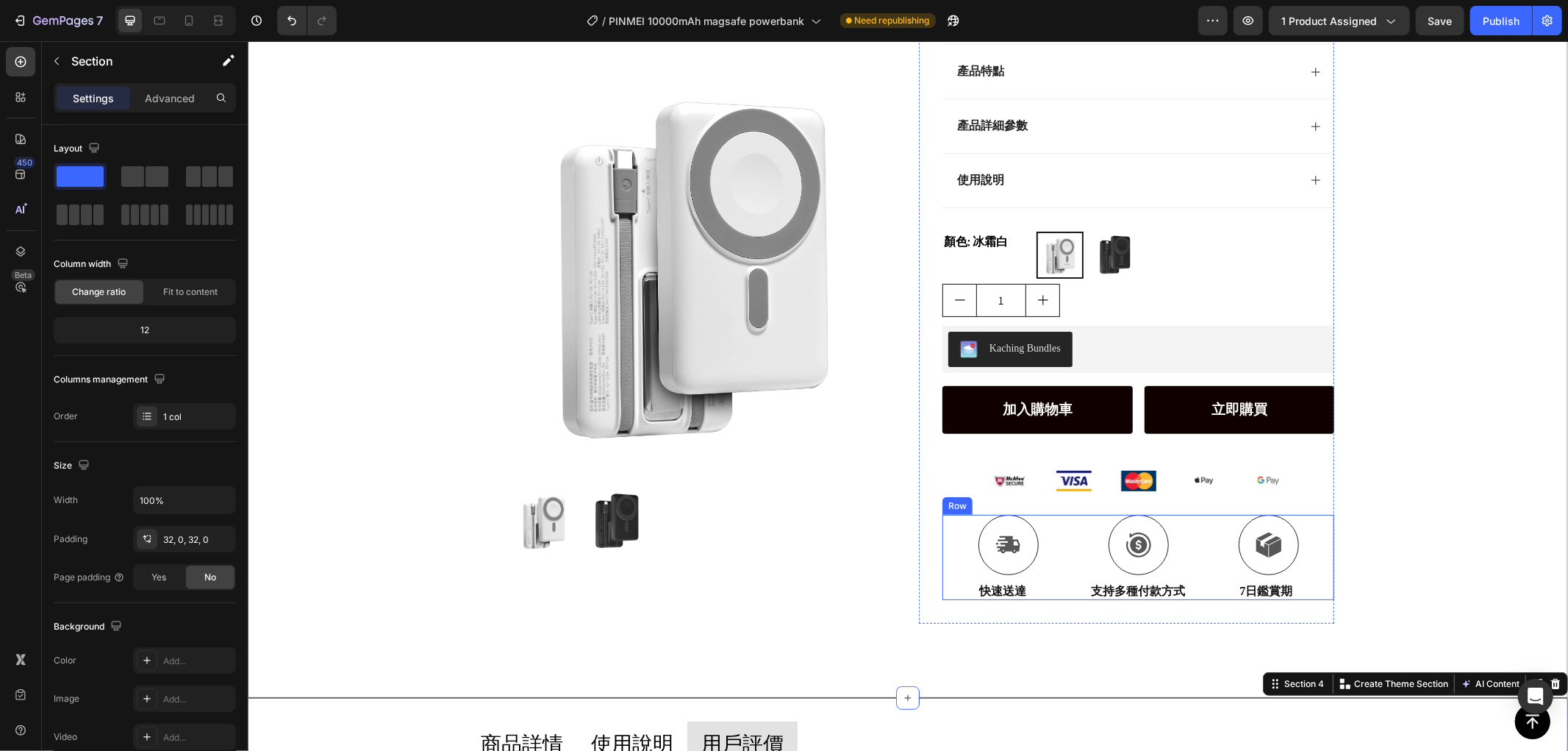
click at [1309, 533] on div "Icon 快速送達 Text Block Icon 支持多種付款方式 Text Block Icon 7日鑑賞期 Text Block Row" at bounding box center [1138, 557] width 392 height 86
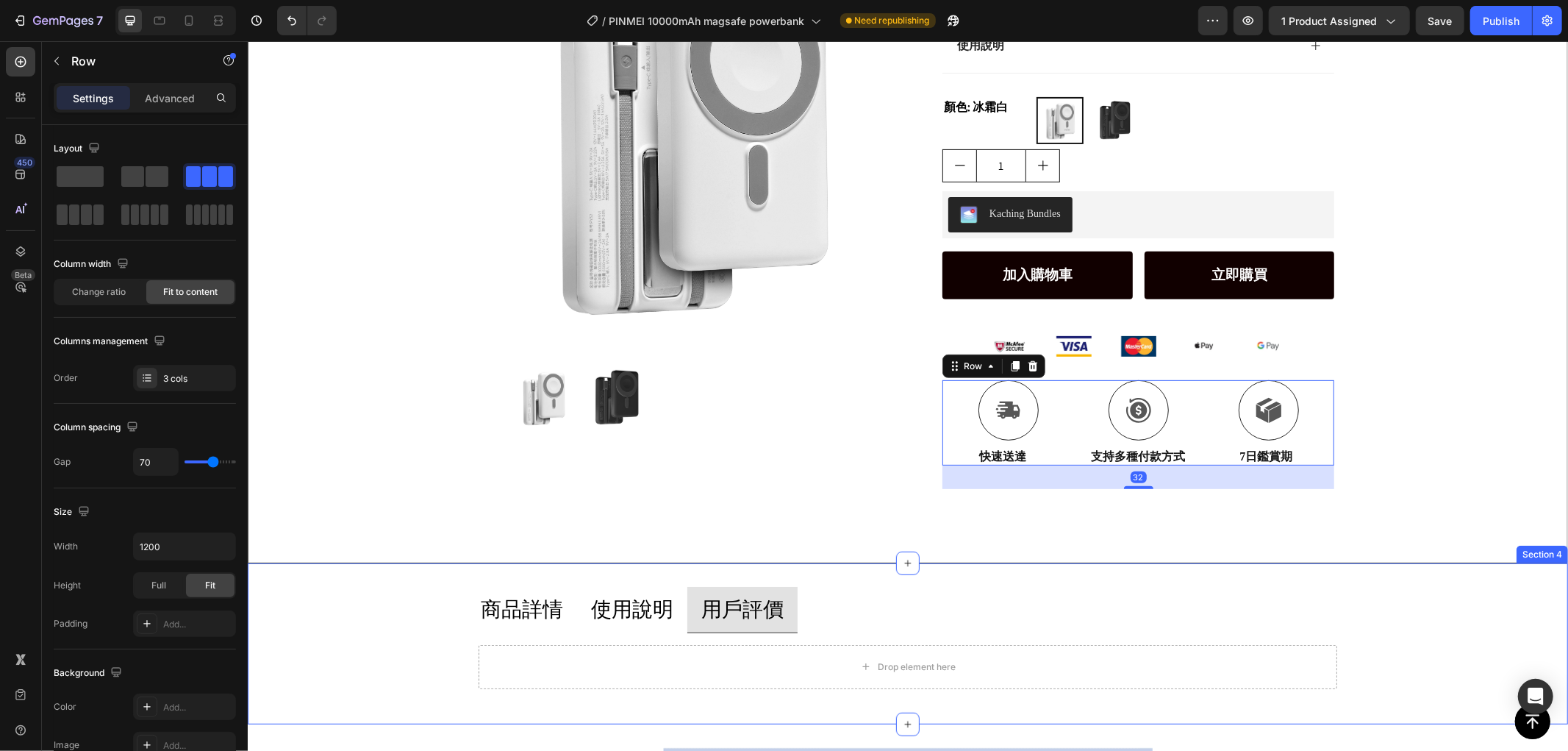
scroll to position [572, 0]
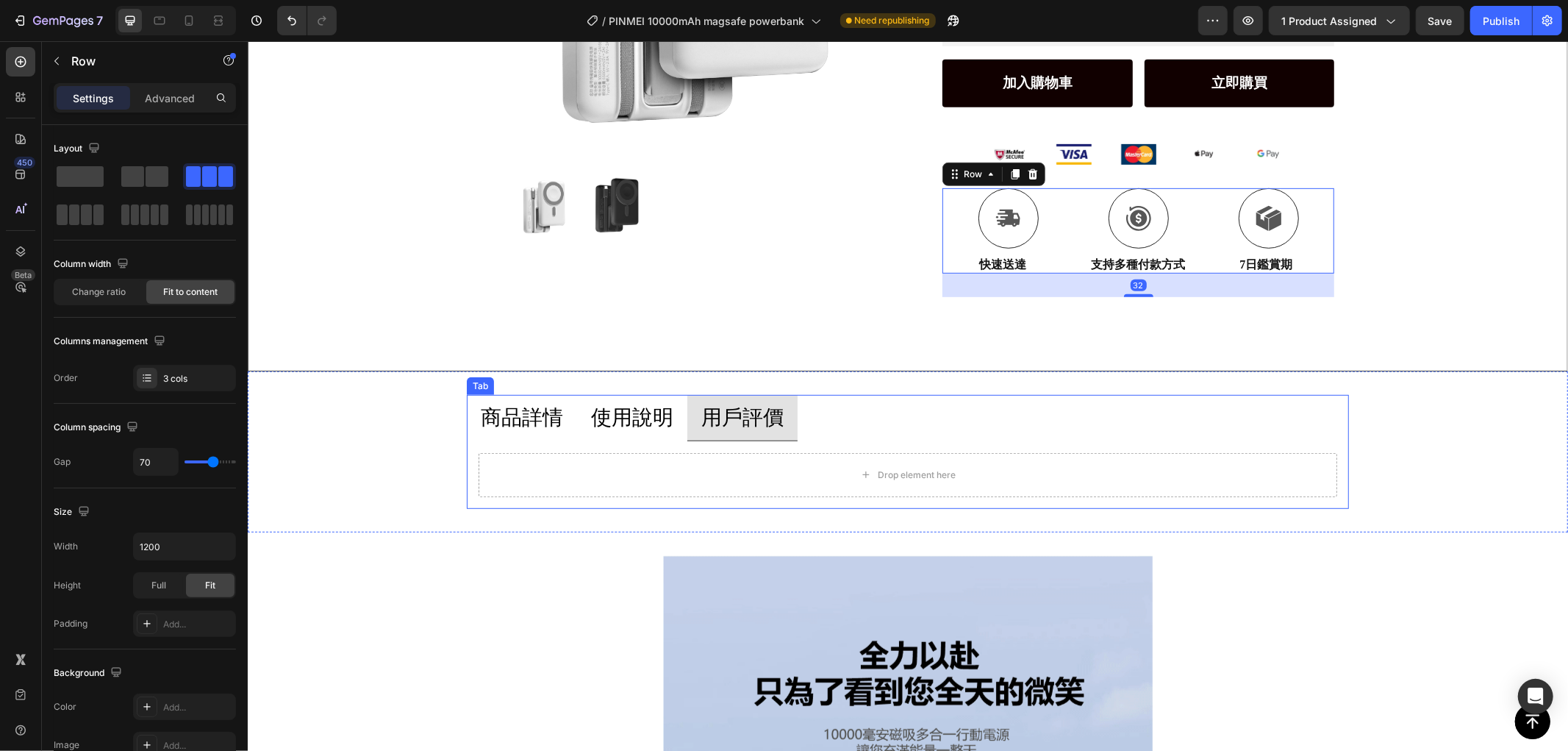
click at [503, 415] on p "商品詳情" at bounding box center [521, 417] width 82 height 29
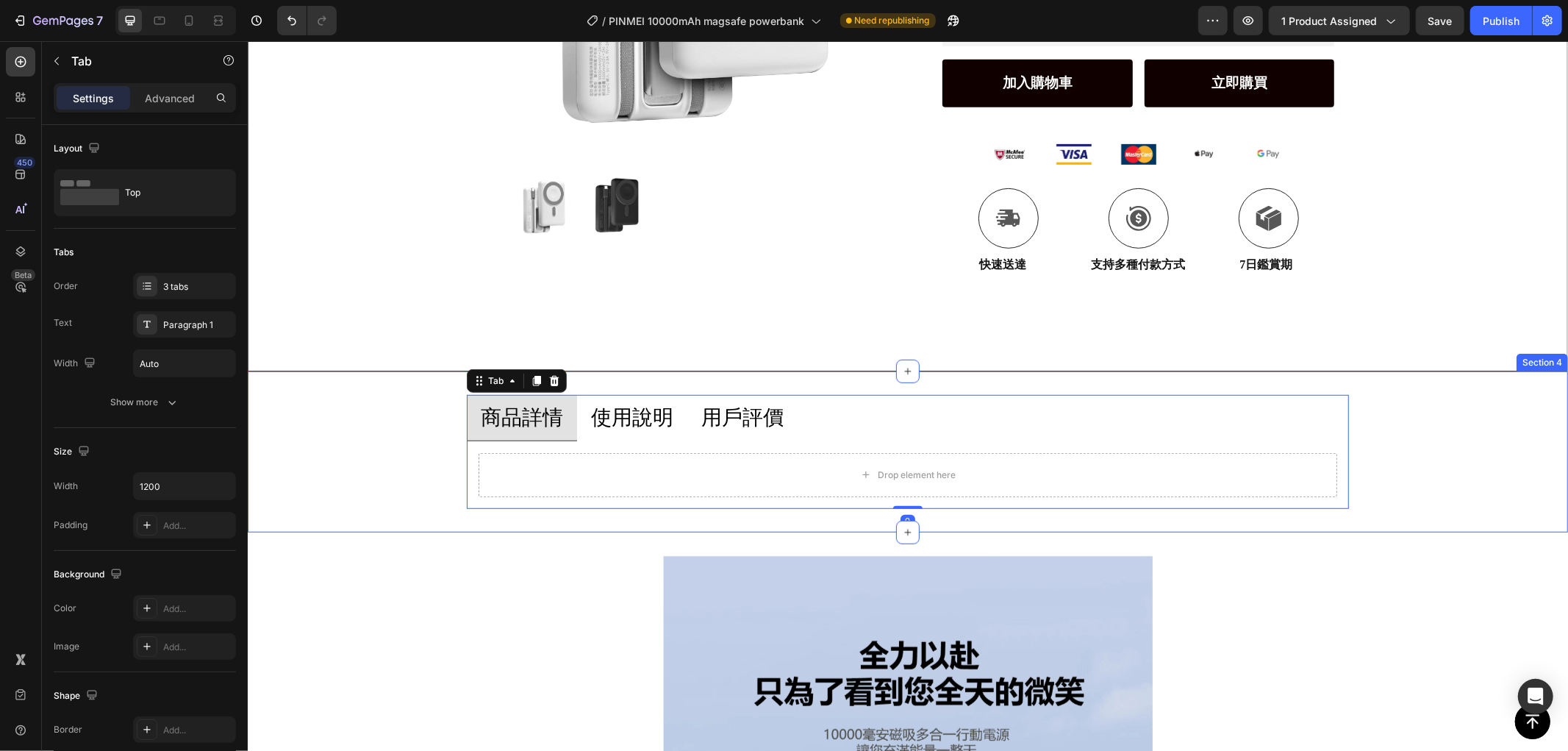
click at [371, 416] on div "商品詳情 使用說明 用戶評價 Drop element here Tab 0" at bounding box center [907, 451] width 1321 height 113
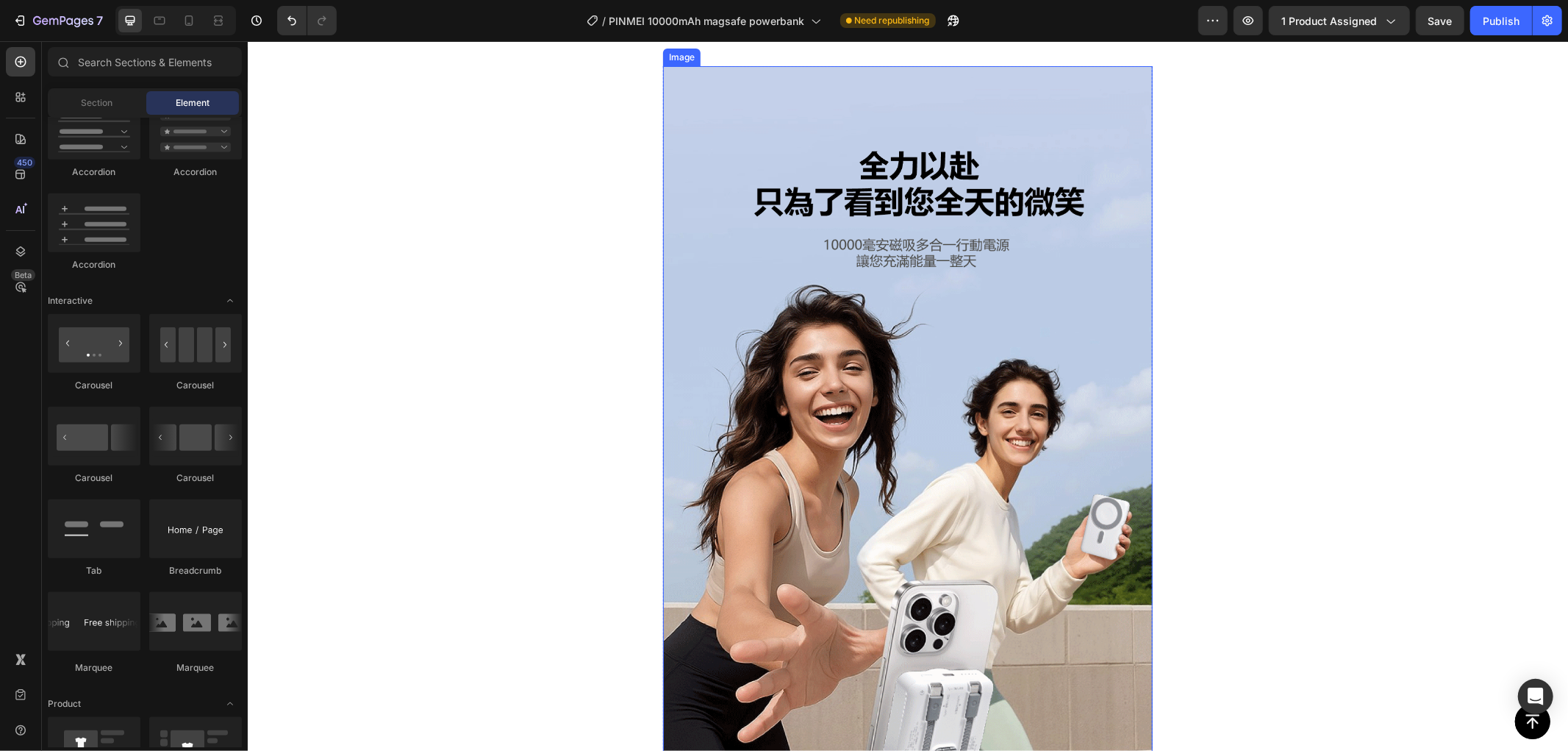
click at [927, 319] on img at bounding box center [907, 469] width 489 height 809
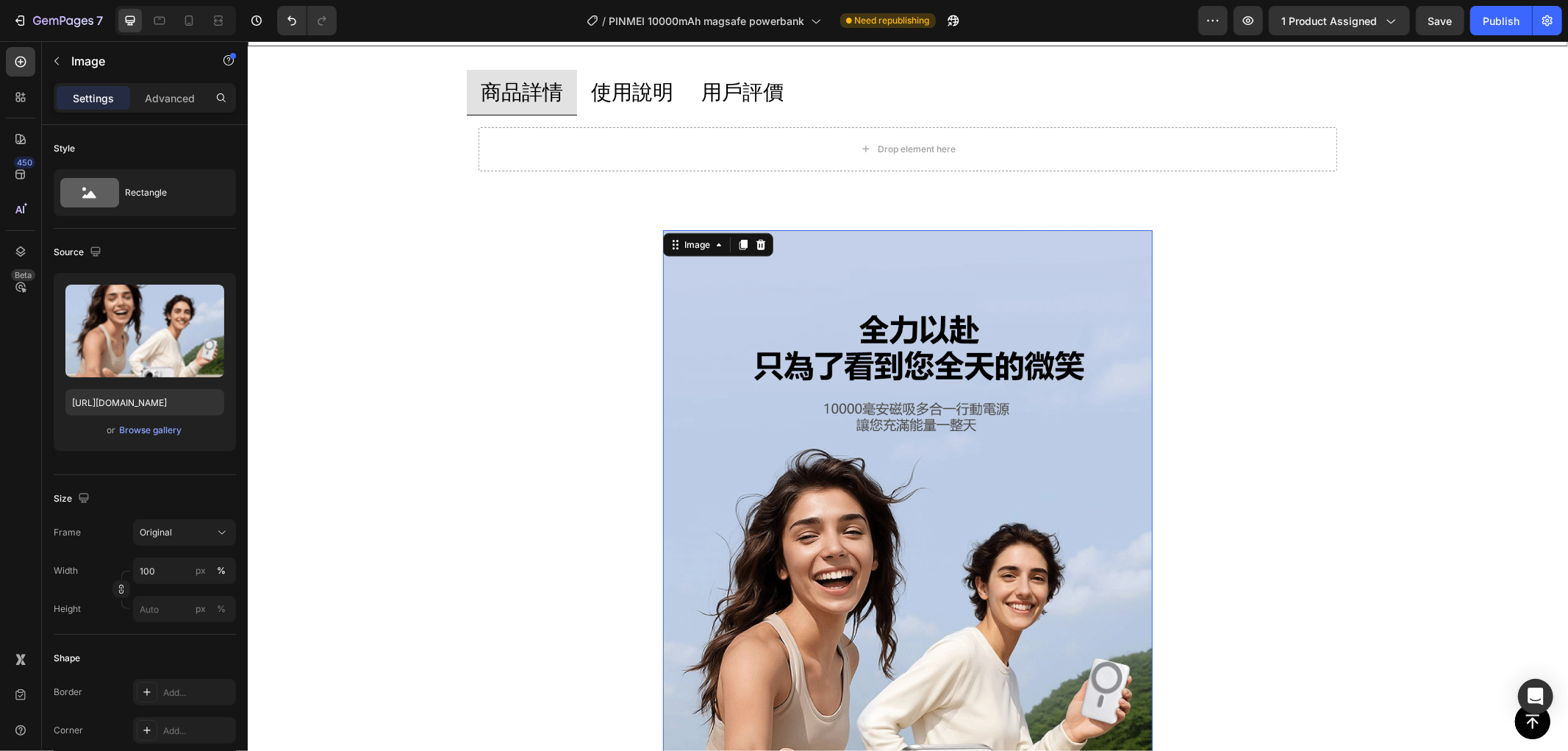
scroll to position [653, 0]
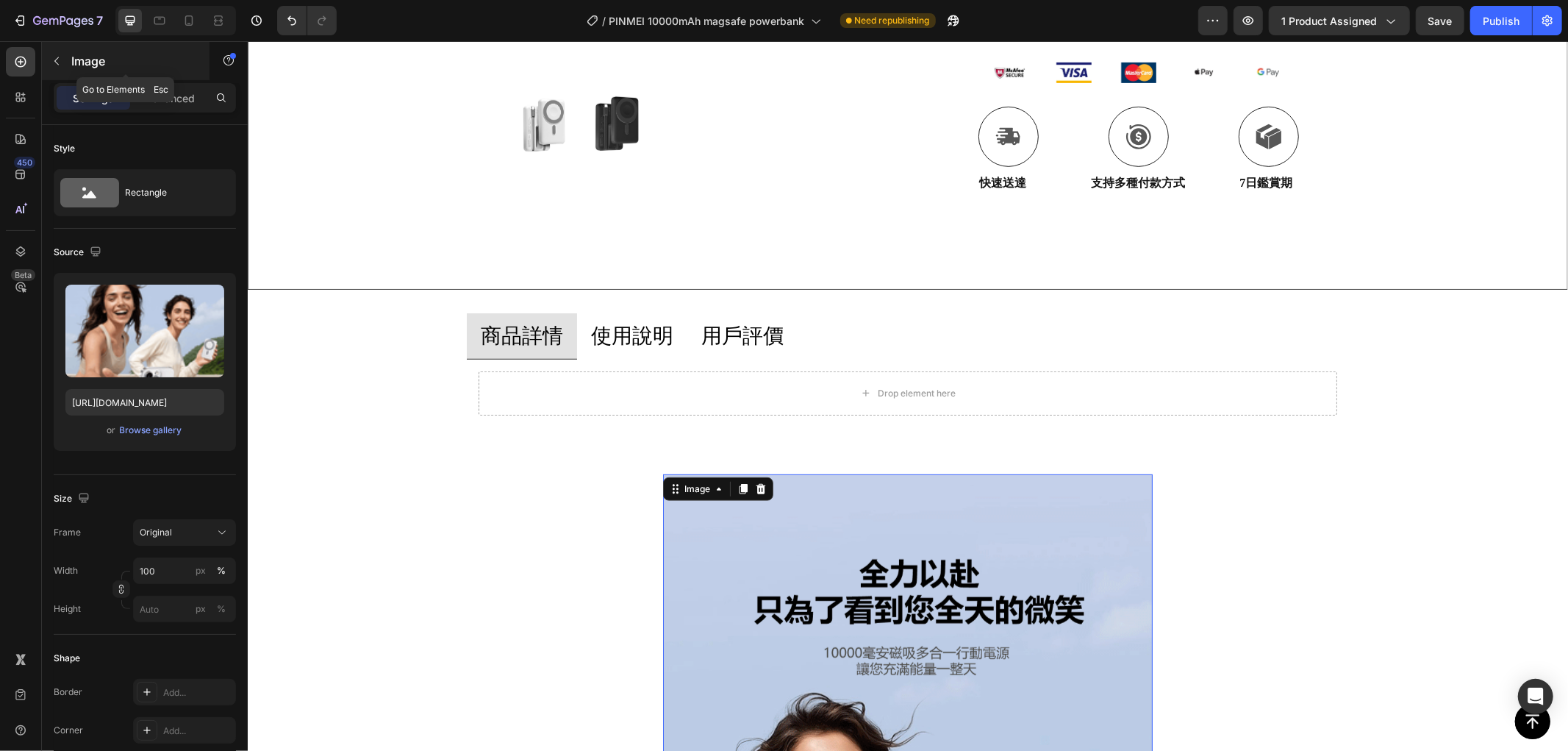
click at [55, 63] on icon "button" at bounding box center [56, 60] width 12 height 12
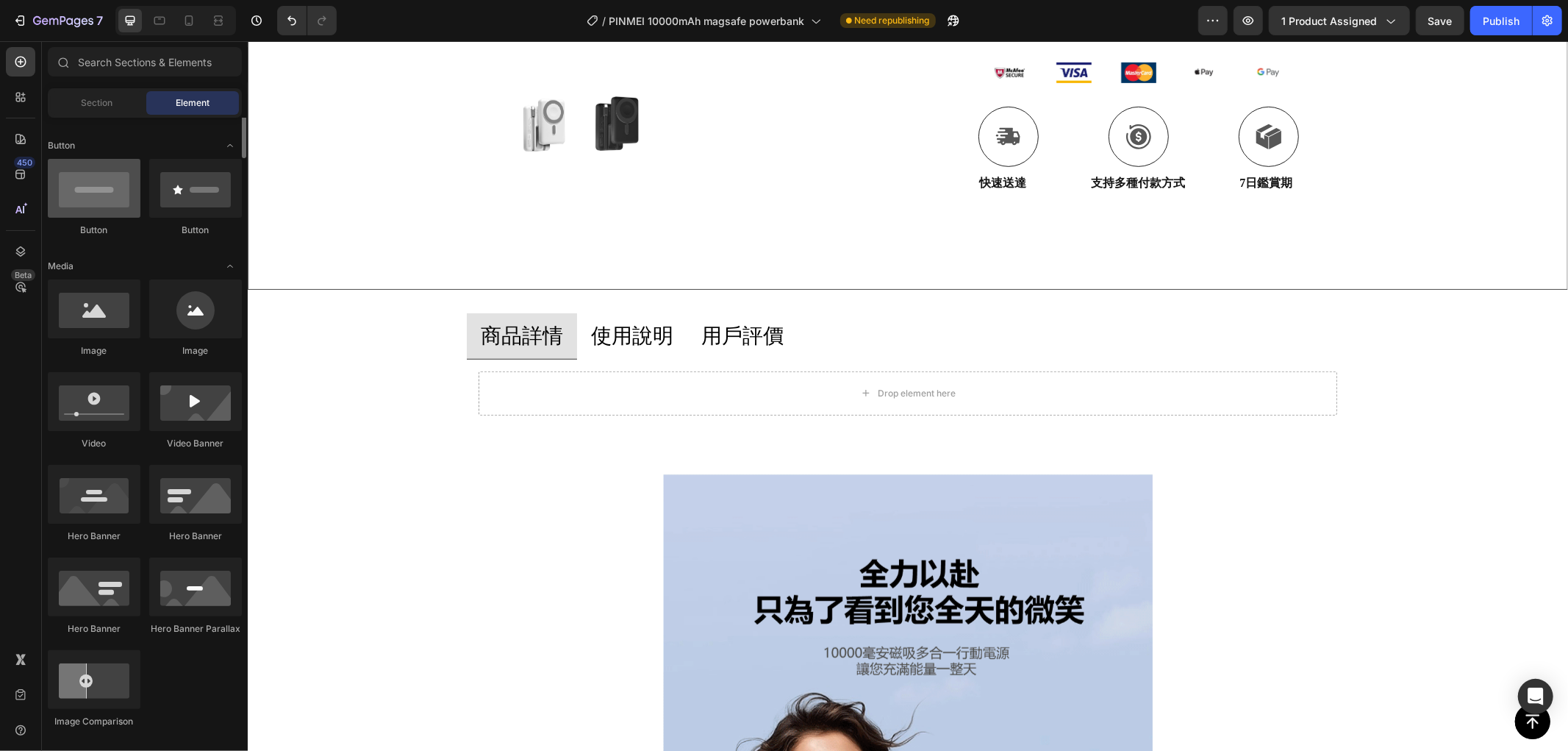
scroll to position [0, 0]
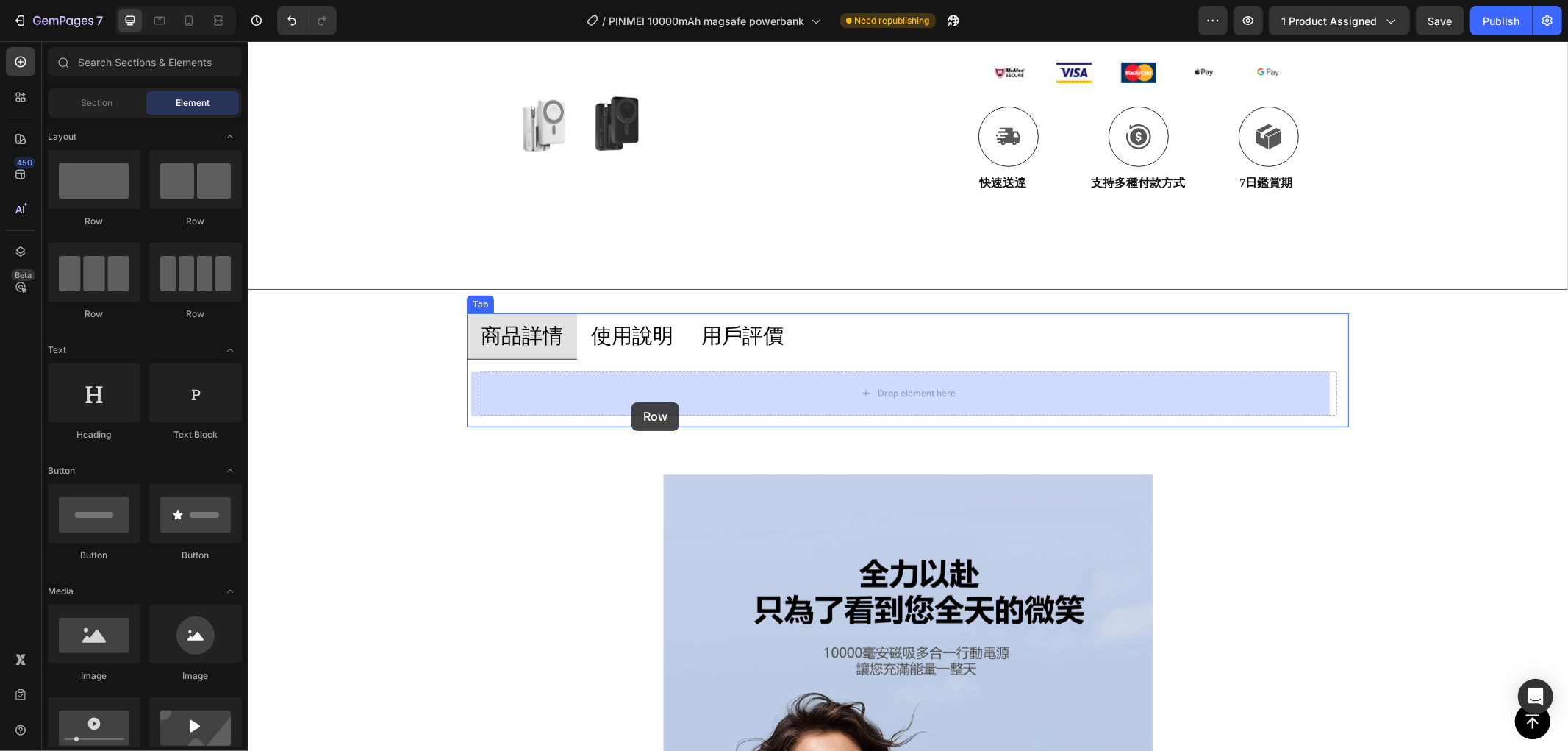
drag, startPoint x: 347, startPoint y: 223, endPoint x: 630, endPoint y: 402, distance: 334.9
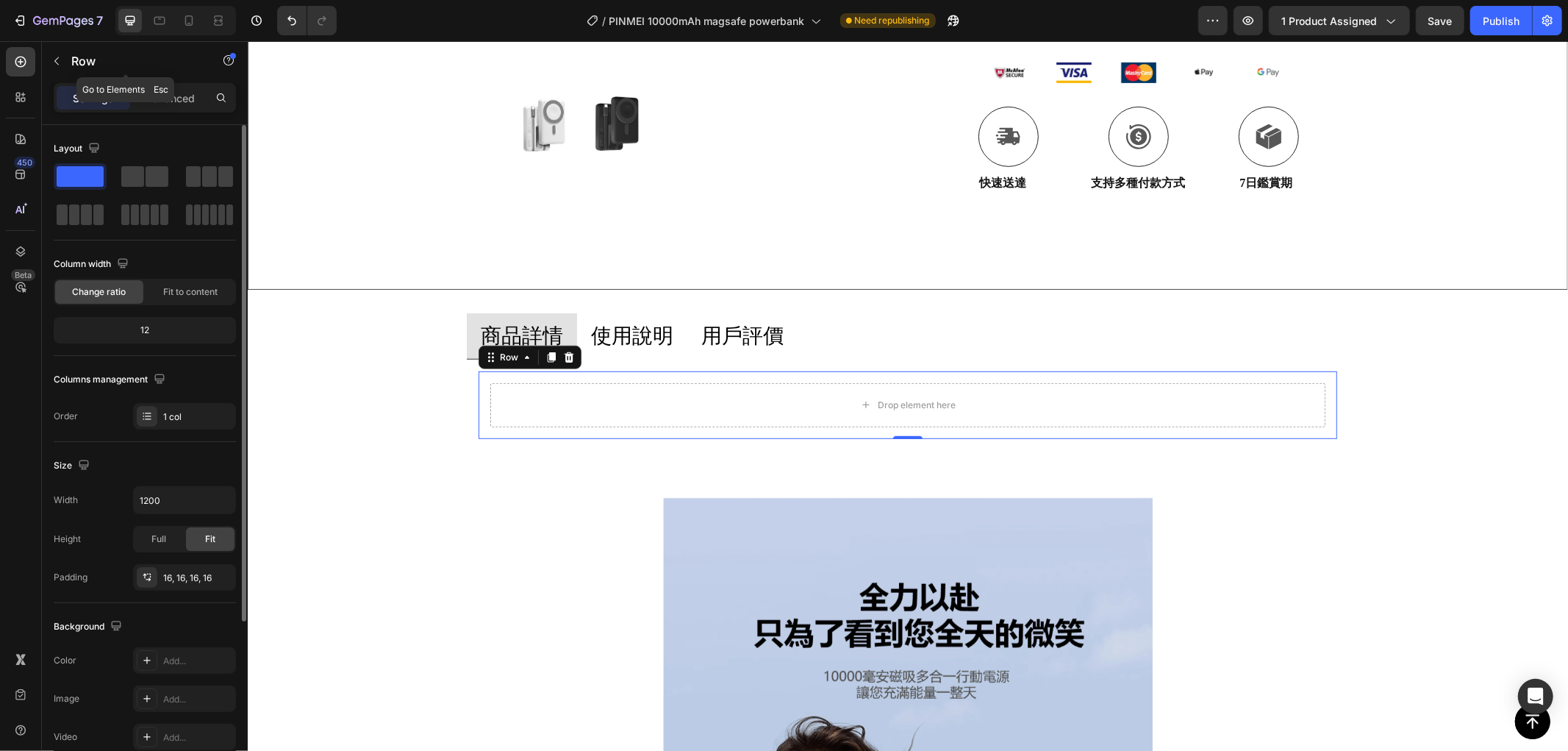
click at [61, 57] on icon "button" at bounding box center [56, 60] width 12 height 12
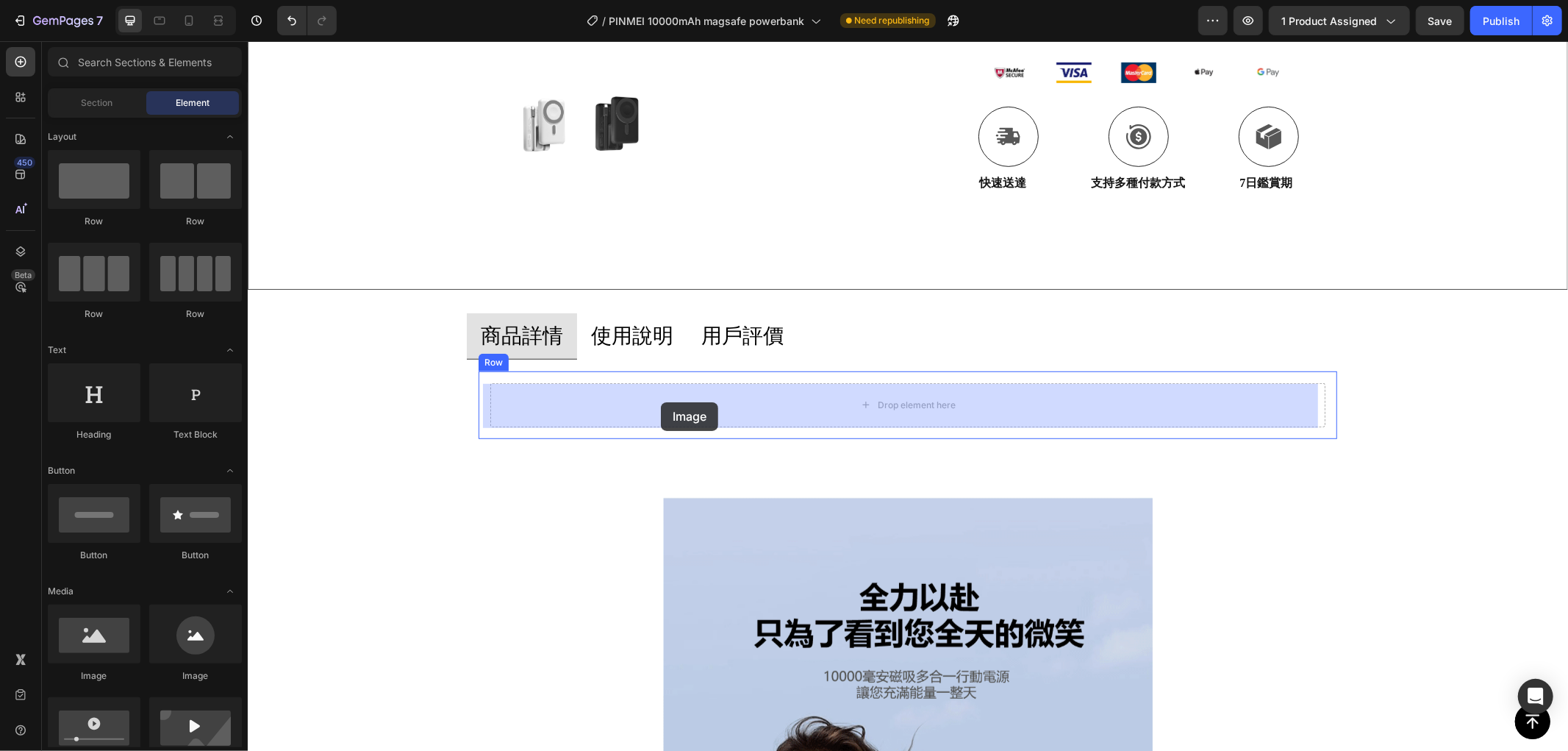
drag, startPoint x: 378, startPoint y: 653, endPoint x: 660, endPoint y: 402, distance: 377.5
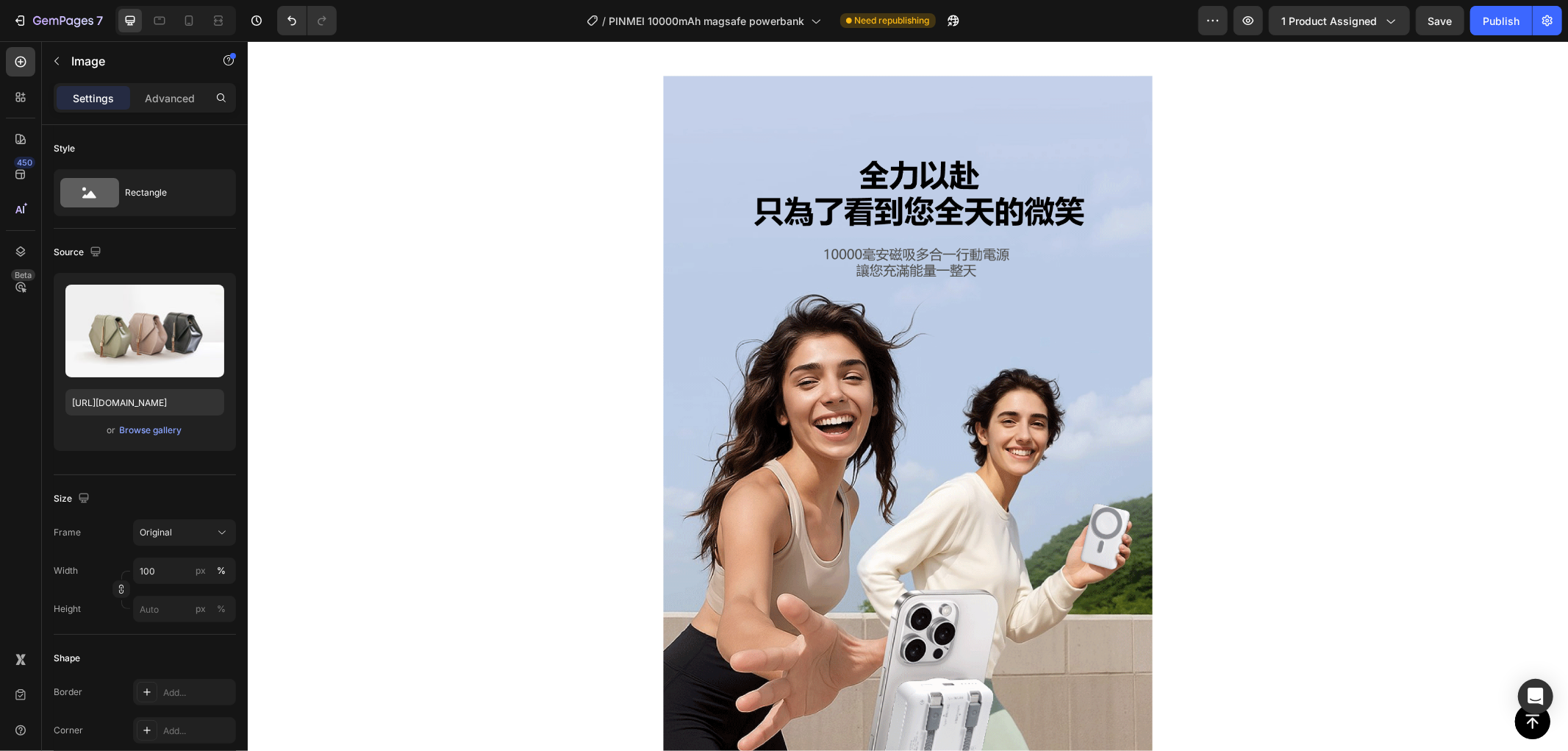
scroll to position [1062, 0]
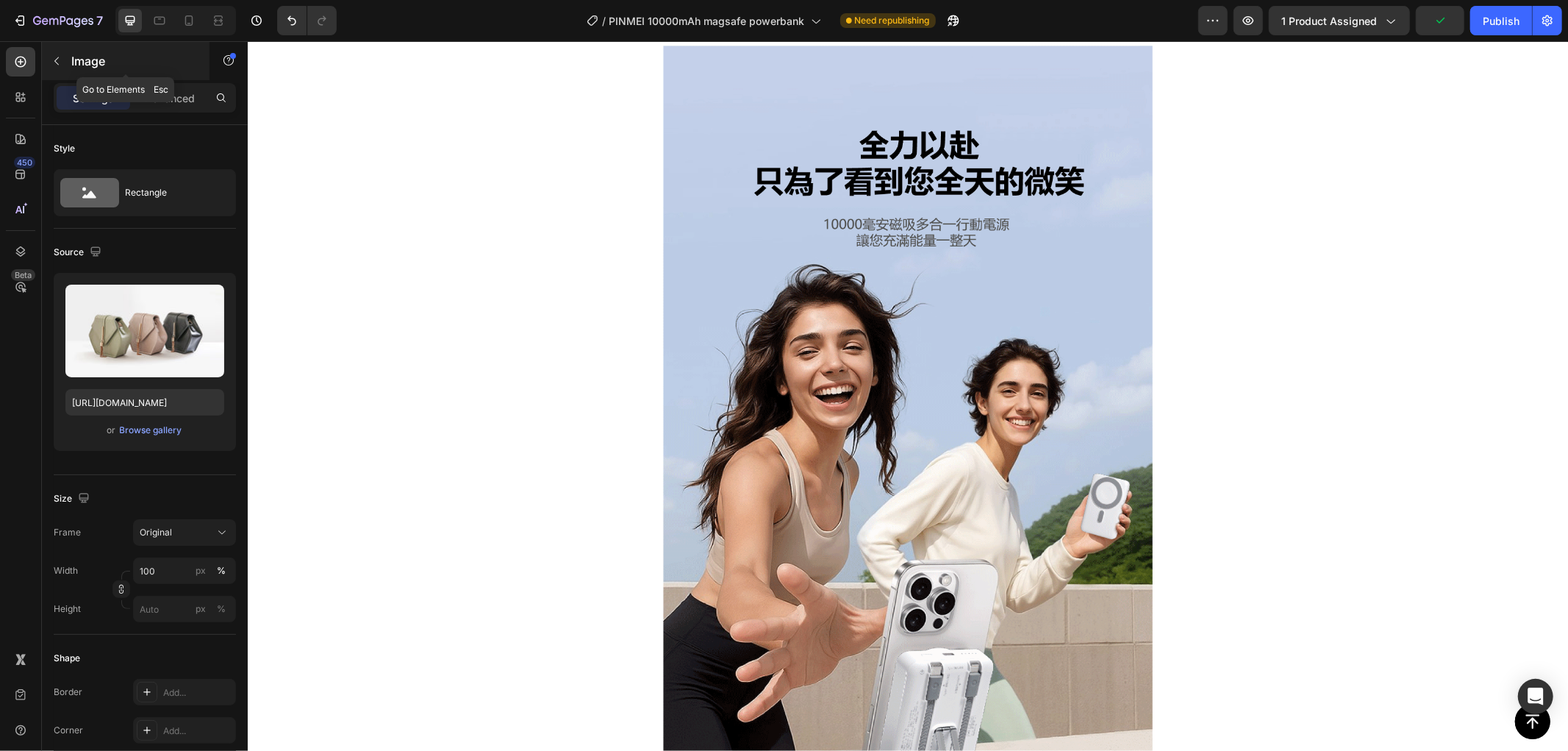
click at [54, 56] on icon "button" at bounding box center [56, 60] width 12 height 12
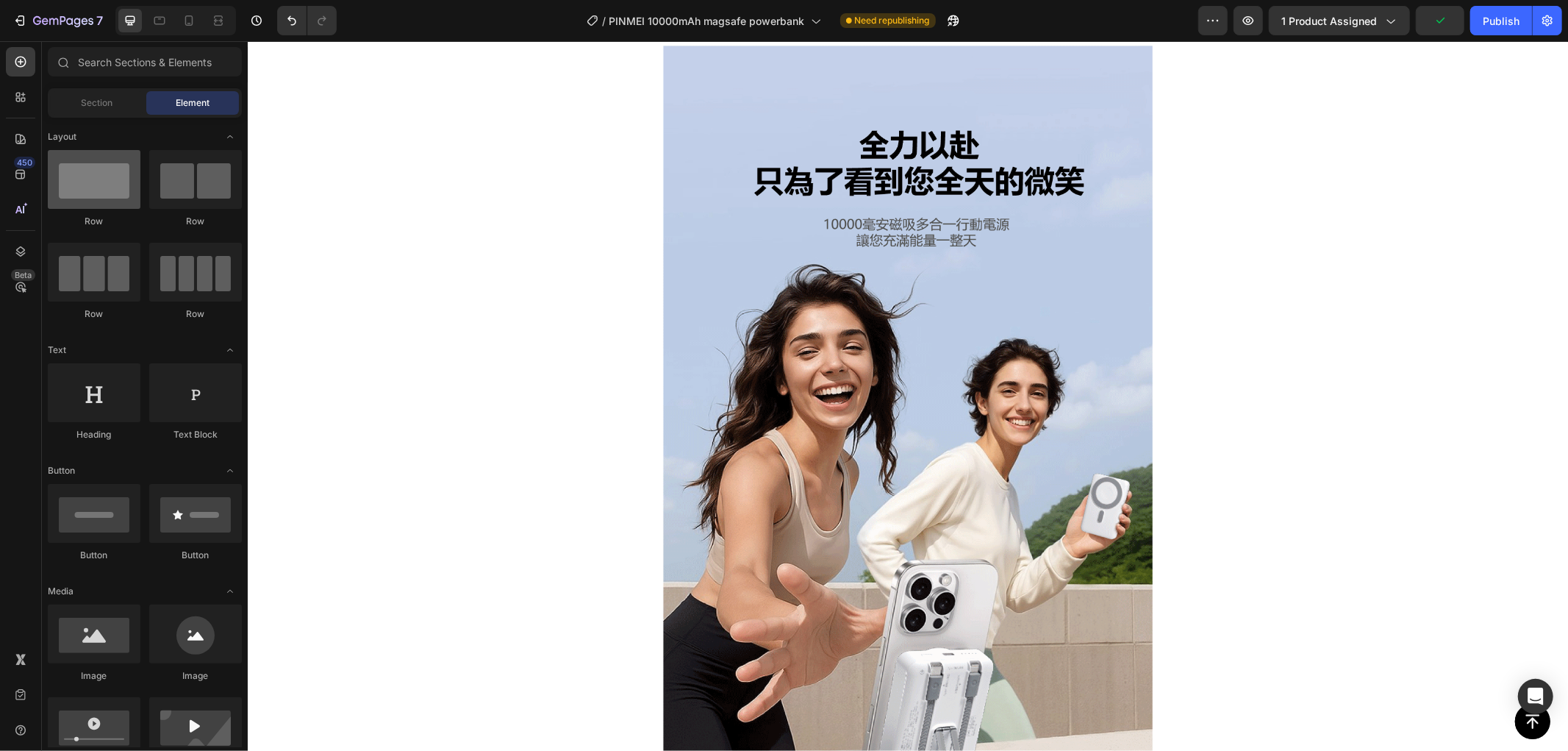
click at [98, 193] on div at bounding box center [94, 179] width 93 height 59
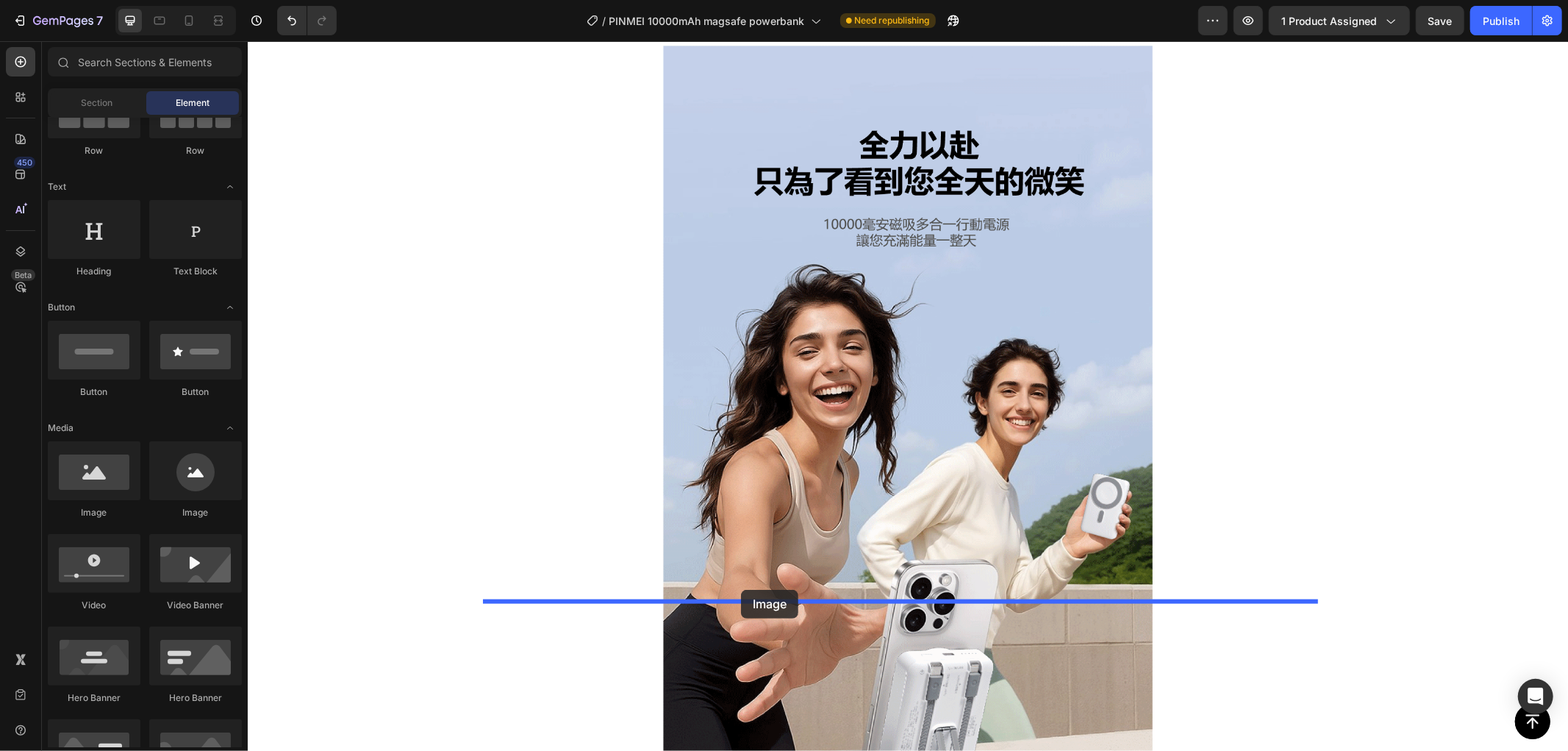
drag, startPoint x: 439, startPoint y: 507, endPoint x: 740, endPoint y: 590, distance: 312.2
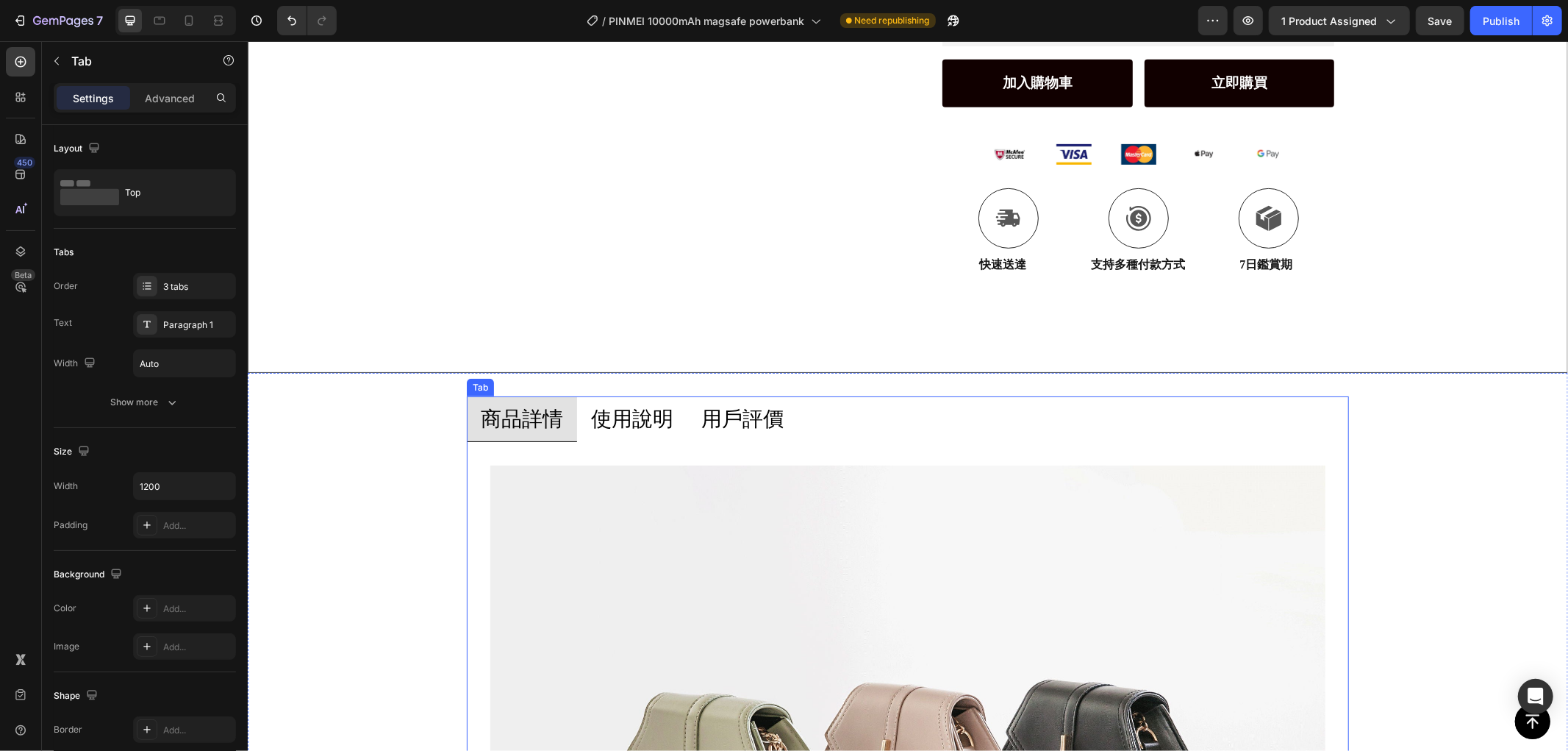
click at [612, 414] on p "使用說明" at bounding box center [631, 419] width 82 height 29
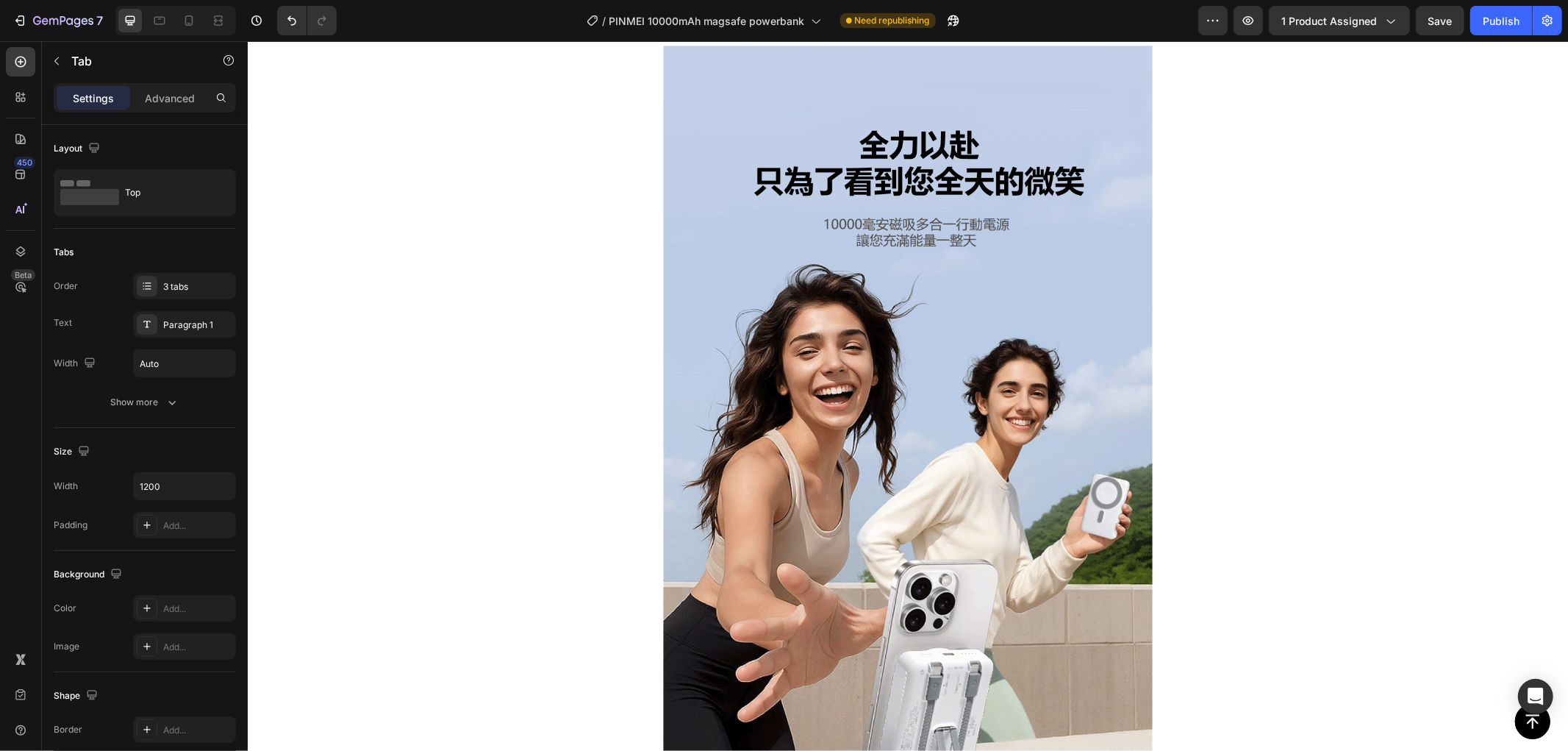
scroll to position [653, 0]
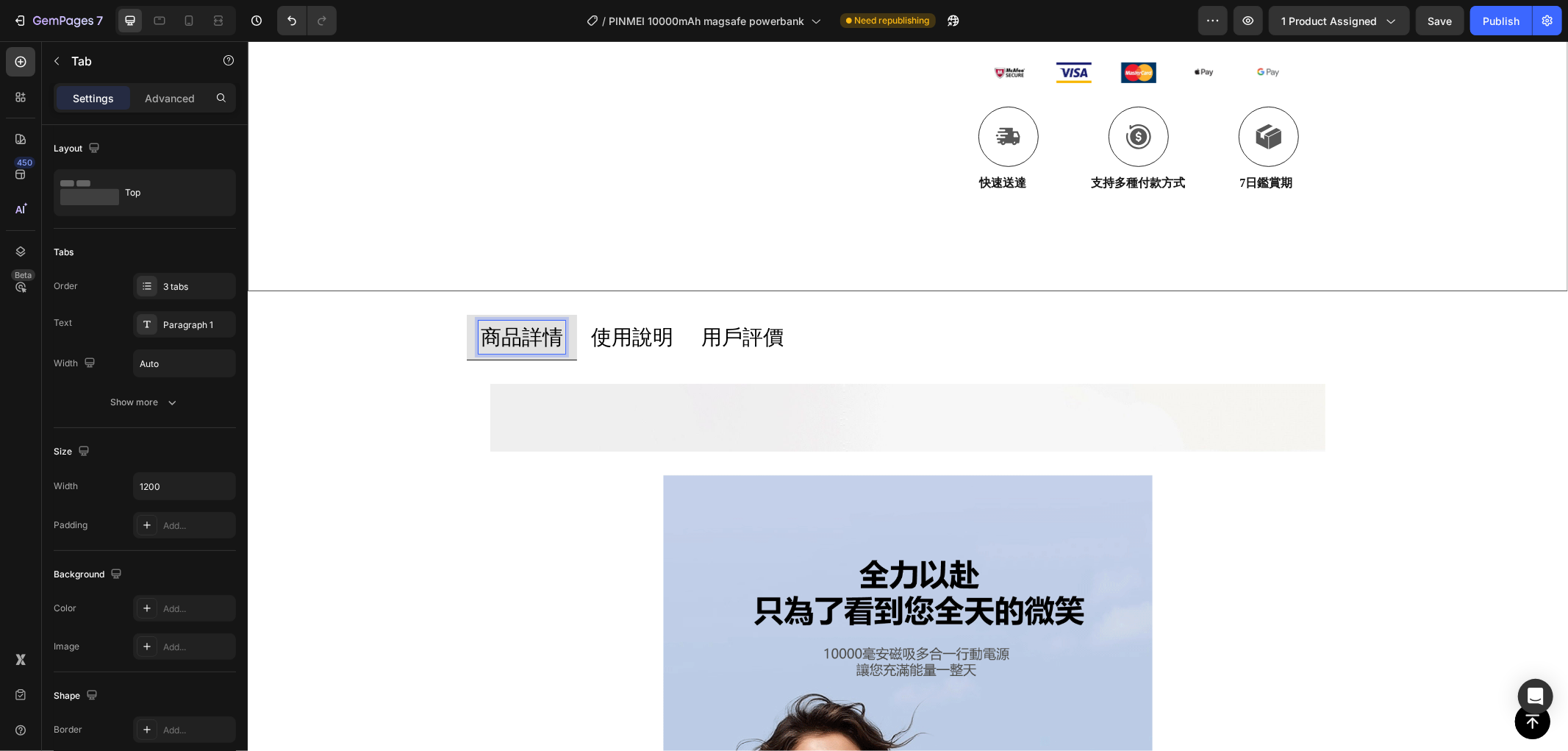
click at [515, 344] on p "商品詳情" at bounding box center [521, 336] width 82 height 29
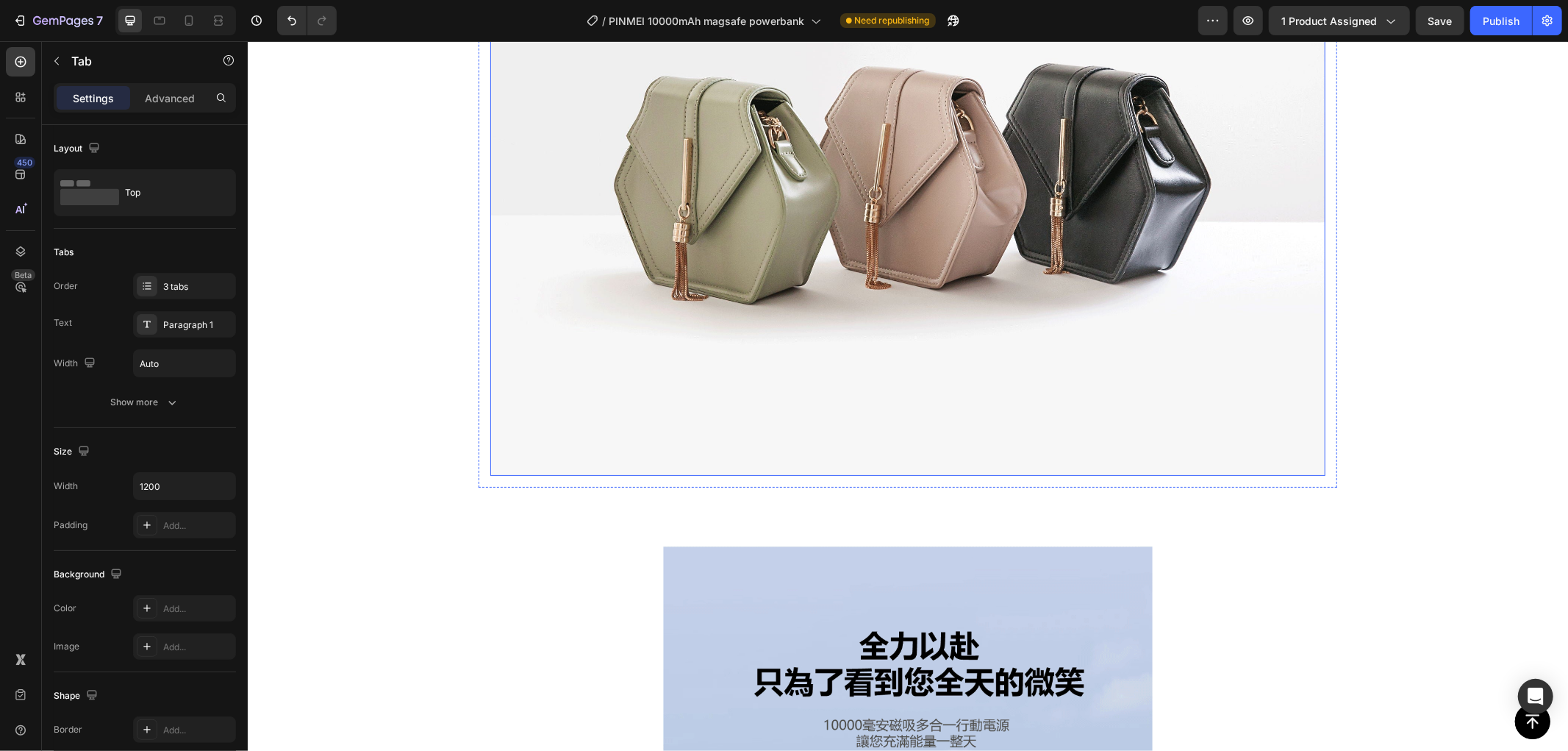
scroll to position [2288, 0]
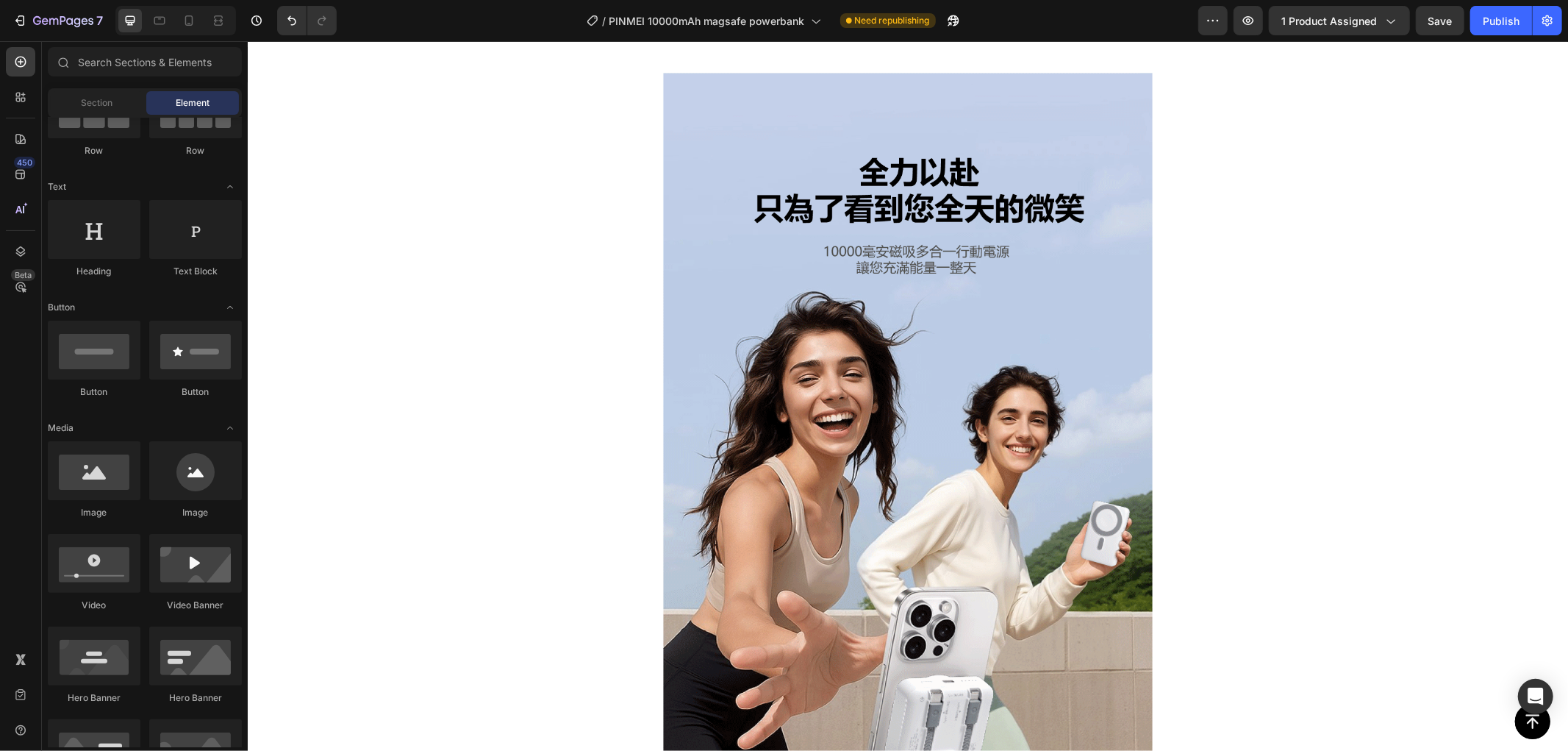
click at [846, 227] on img at bounding box center [907, 476] width 489 height 809
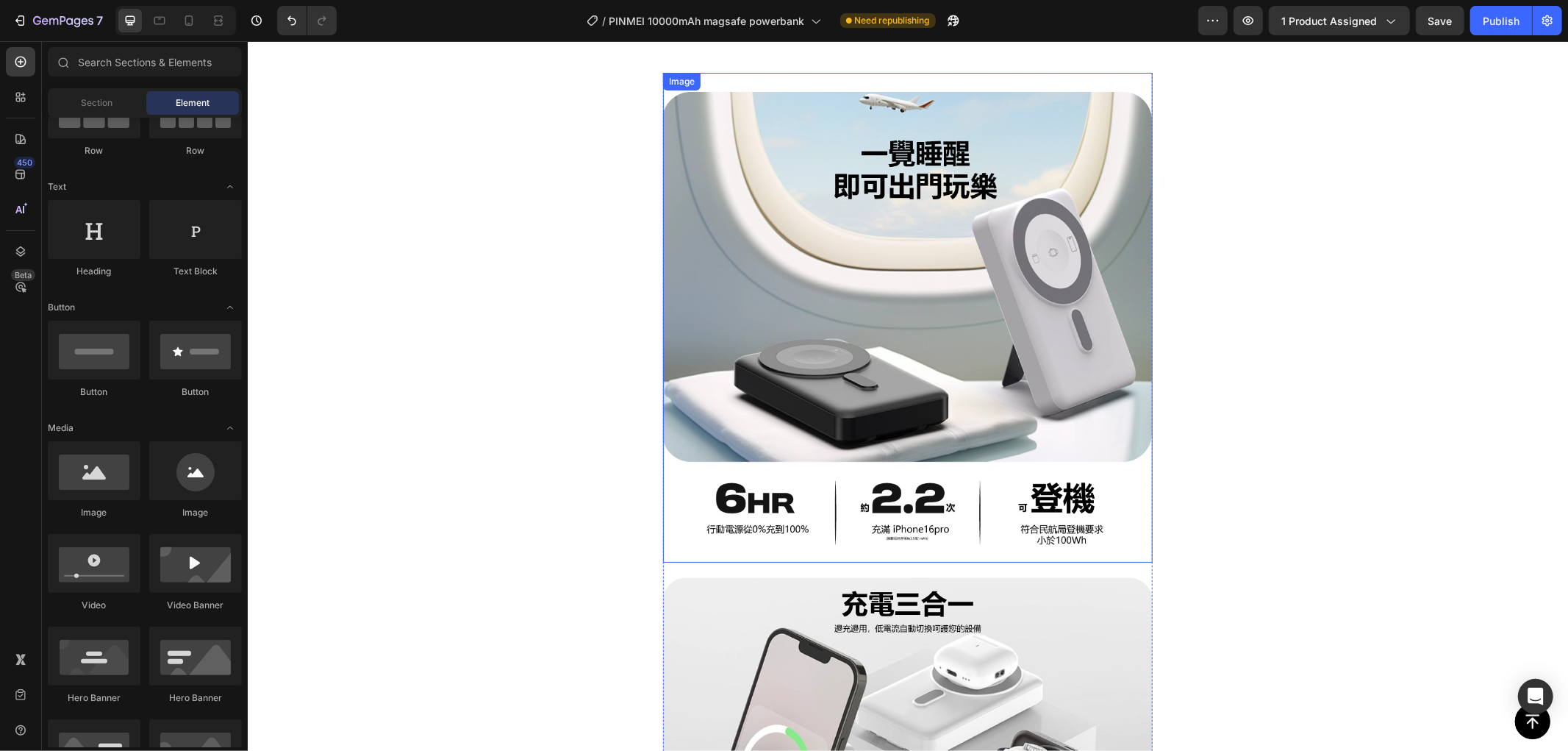
click at [834, 253] on img at bounding box center [907, 316] width 489 height 490
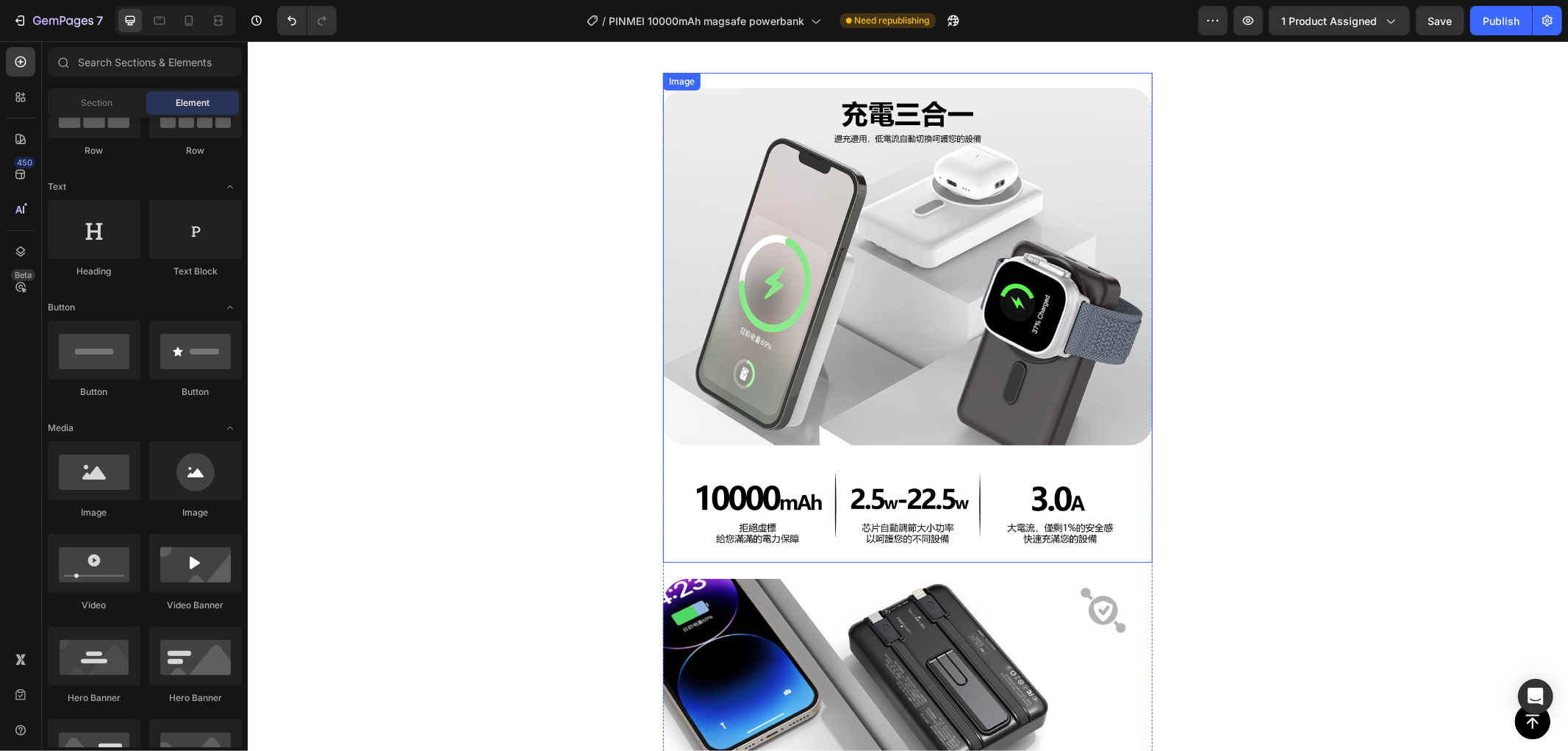
click at [819, 208] on img at bounding box center [907, 316] width 489 height 490
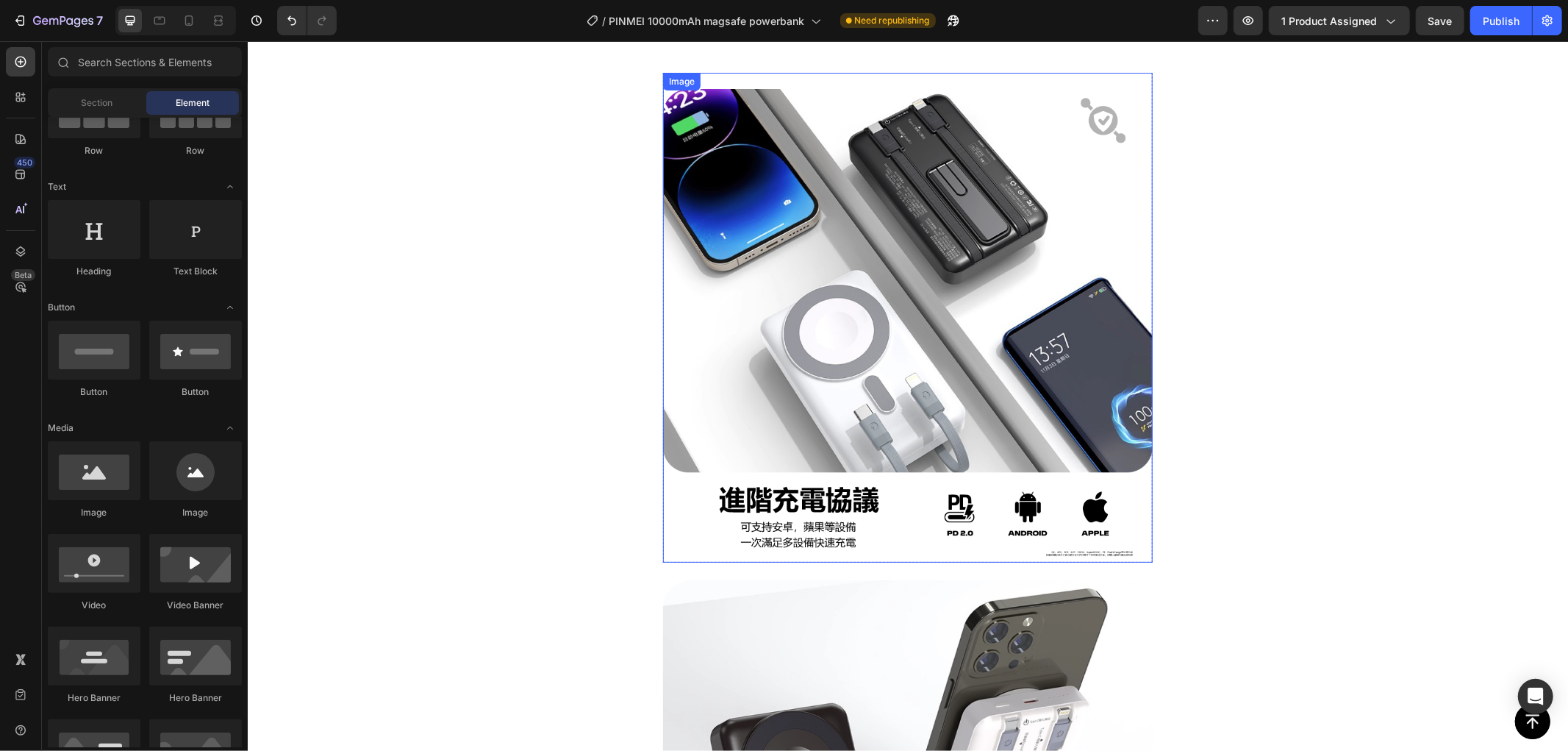
click at [817, 237] on img at bounding box center [907, 316] width 489 height 490
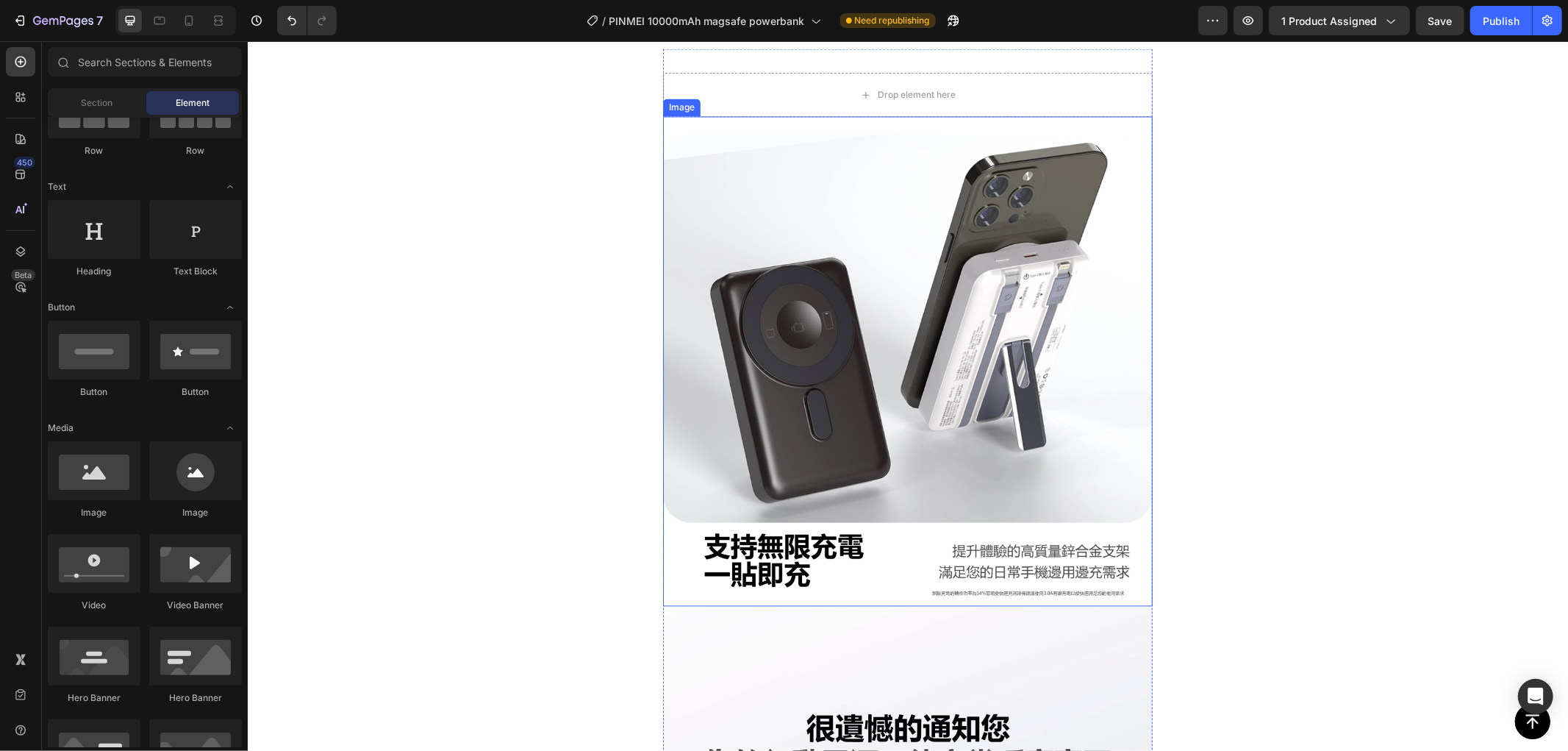
click at [821, 232] on img at bounding box center [907, 361] width 489 height 490
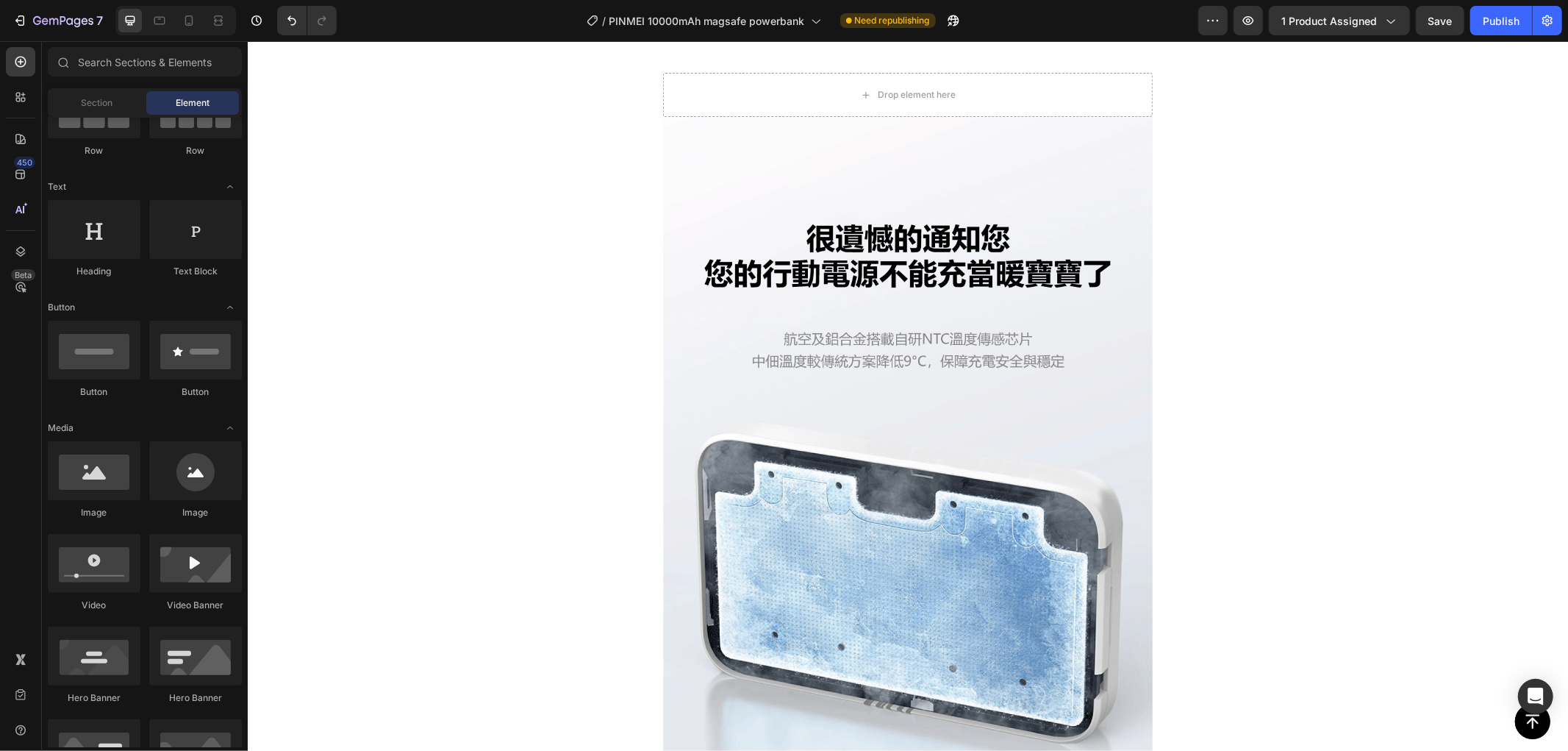
click at [821, 232] on img at bounding box center [907, 488] width 489 height 744
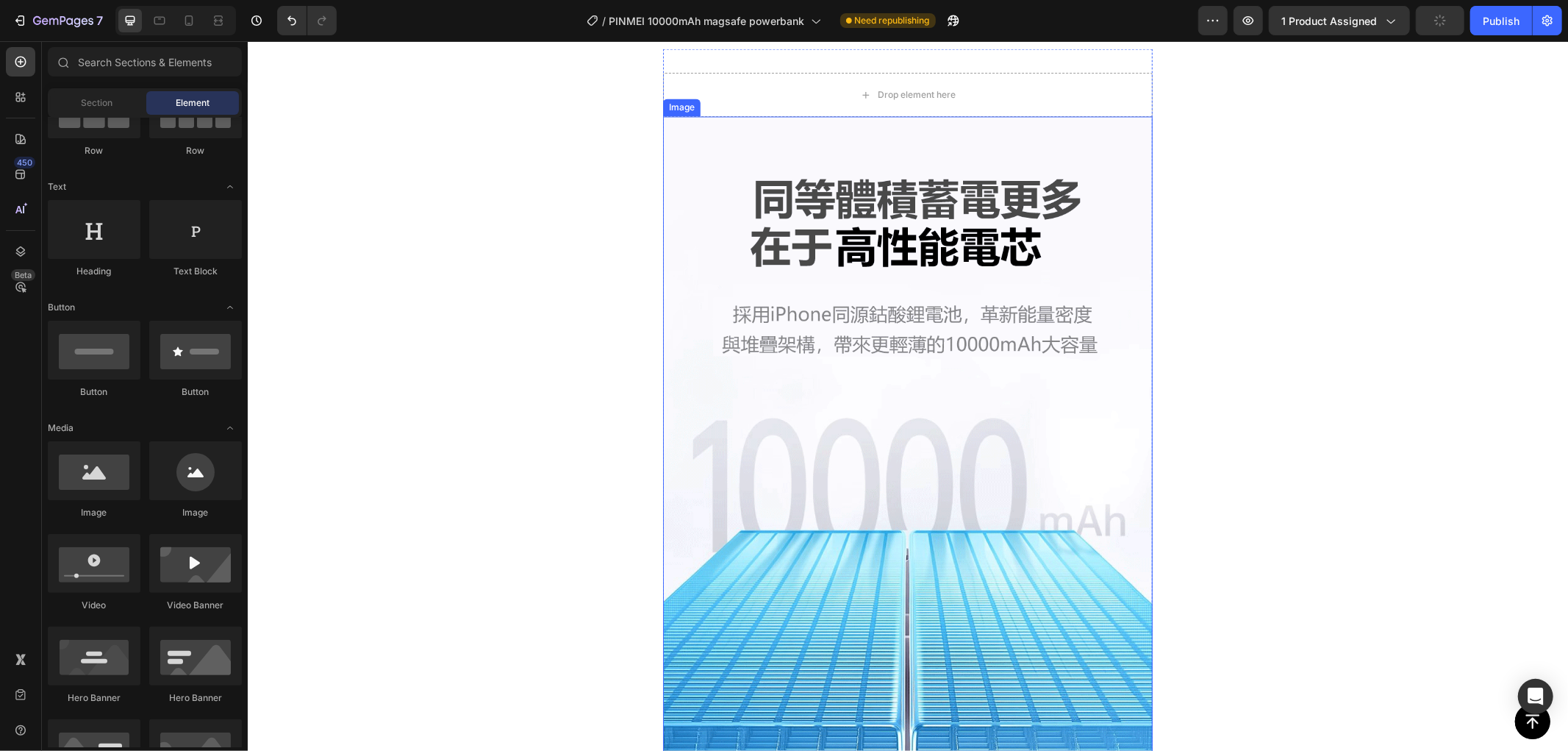
click at [847, 272] on img at bounding box center [907, 488] width 489 height 744
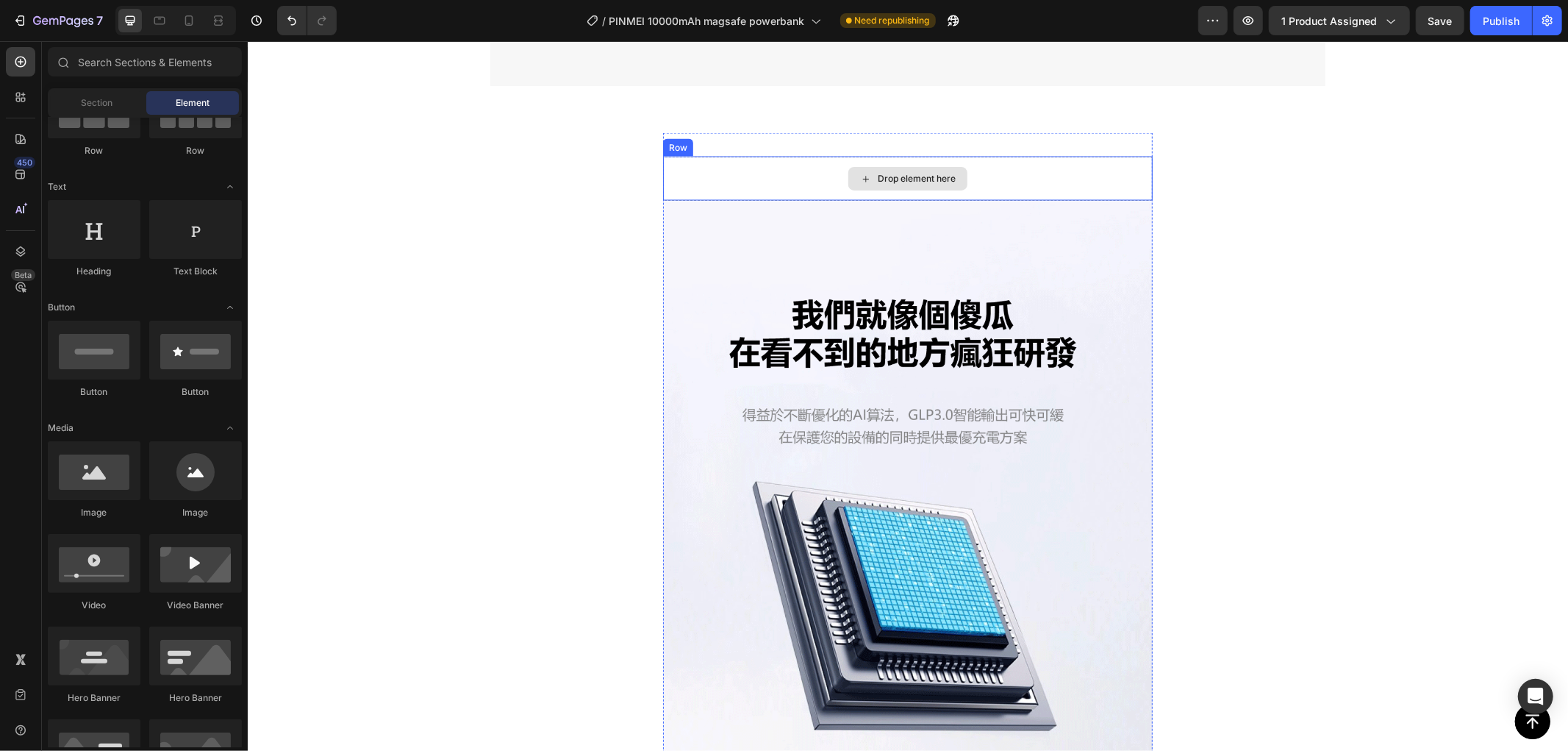
scroll to position [2124, 0]
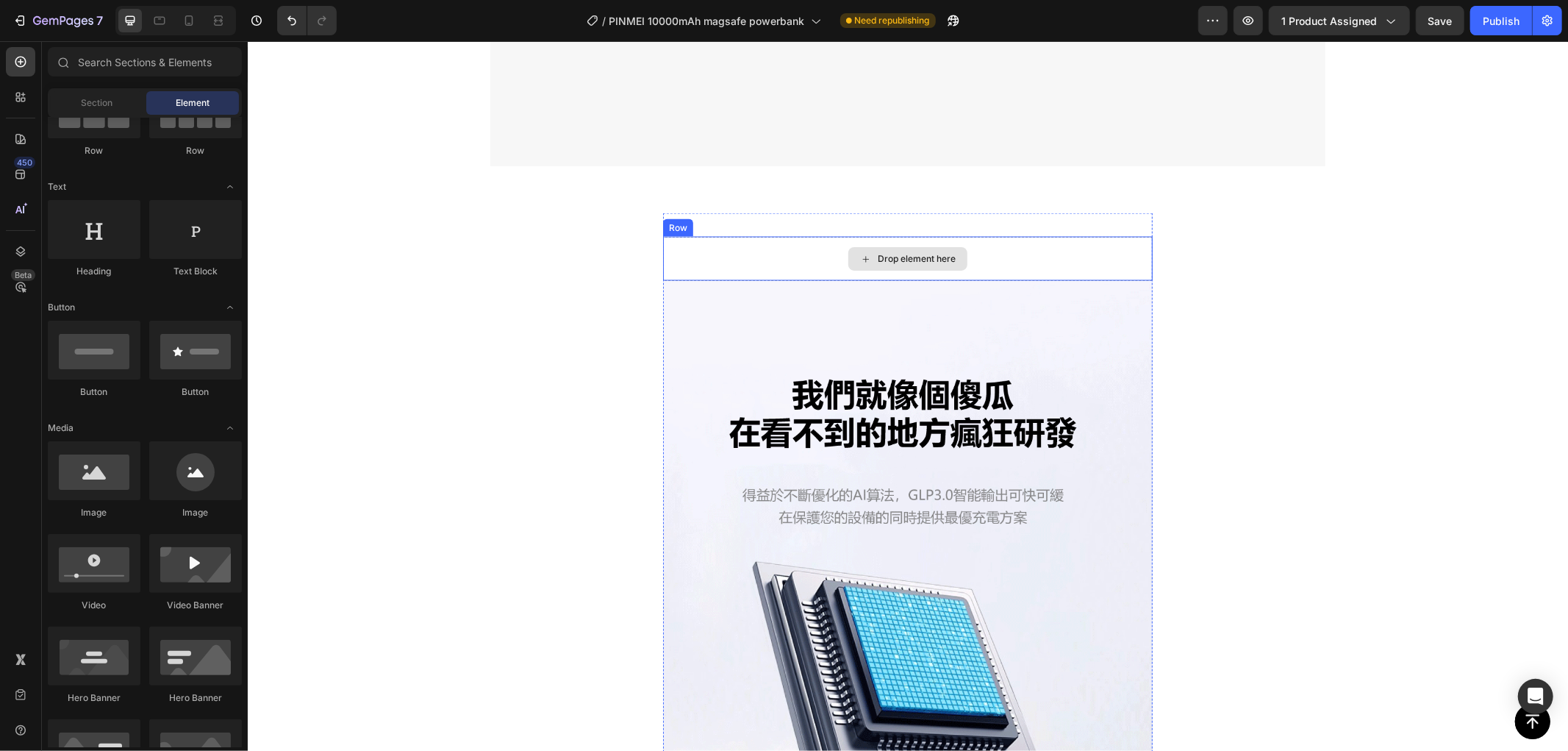
click at [989, 271] on div "Drop element here" at bounding box center [907, 258] width 489 height 44
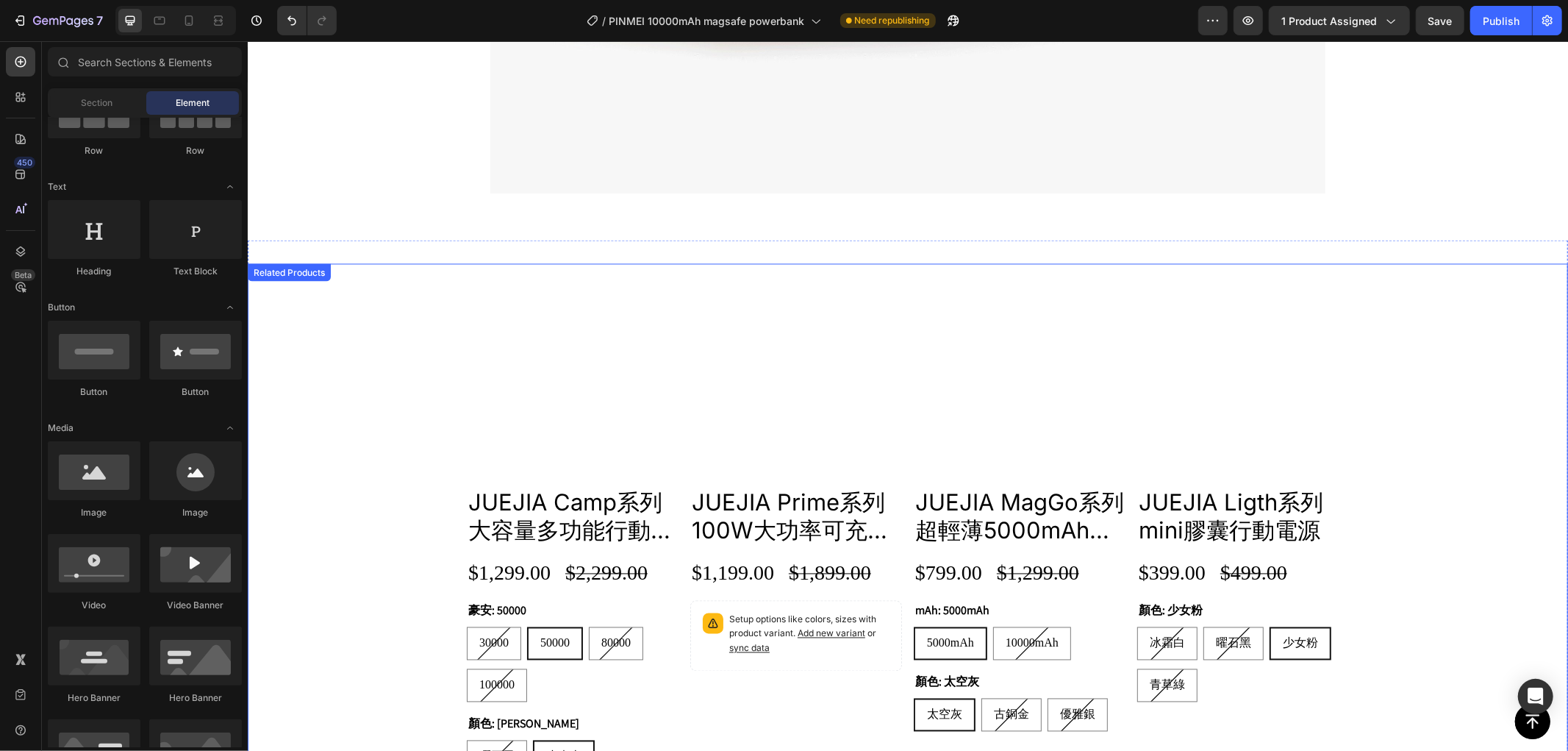
scroll to position [1896, 0]
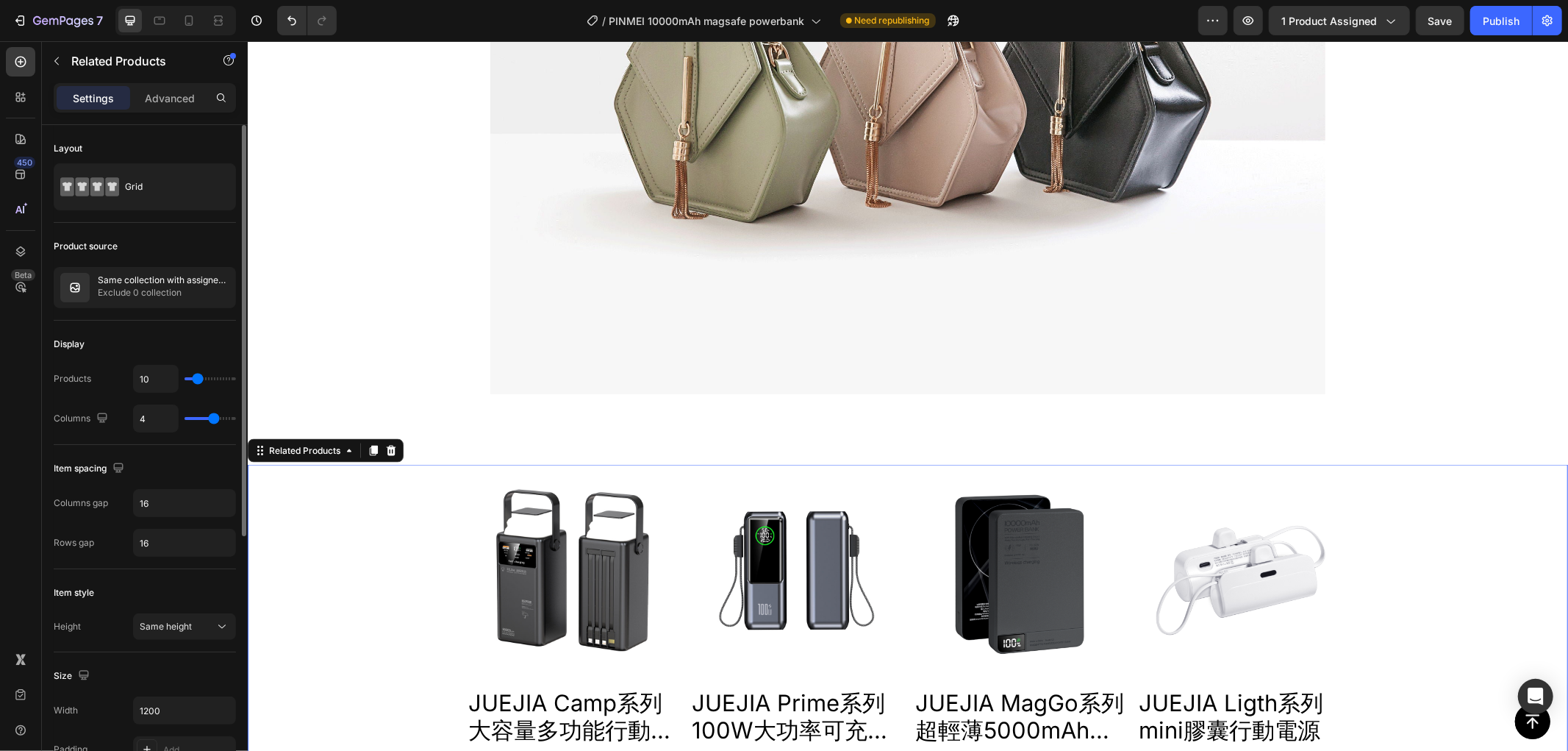
type input "5"
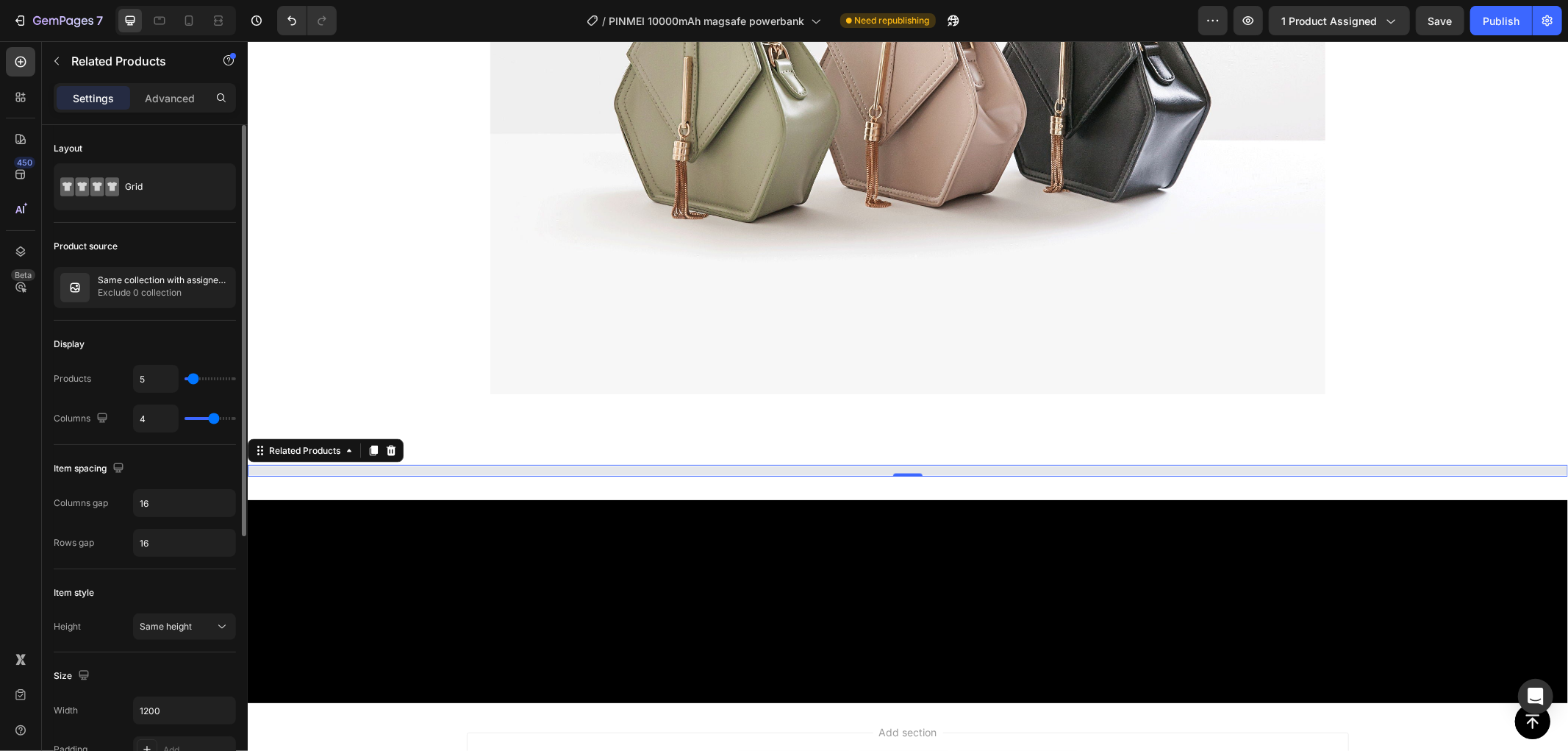
type input "3"
type input "2"
type input "1"
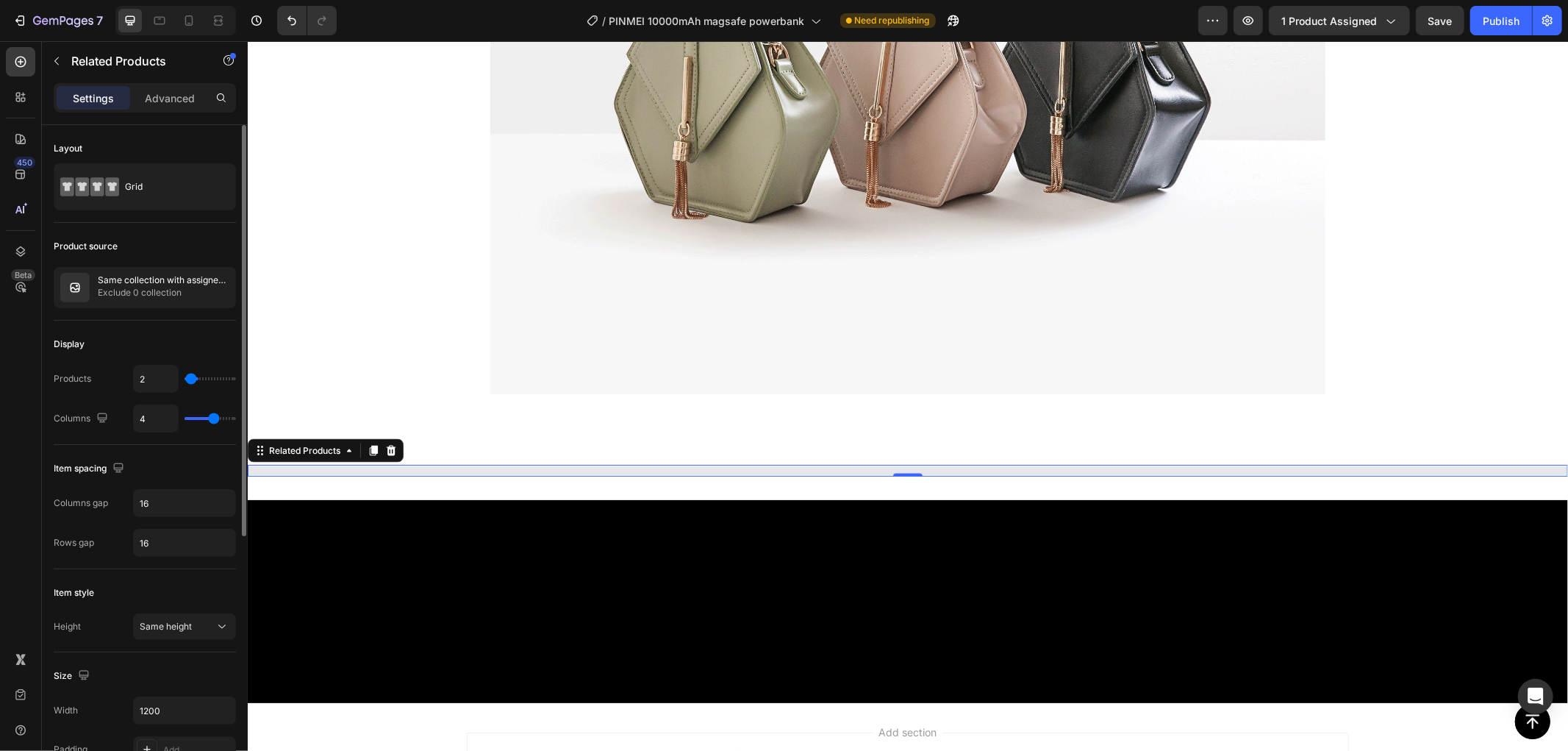
type input "1"
type input "2"
type input "3"
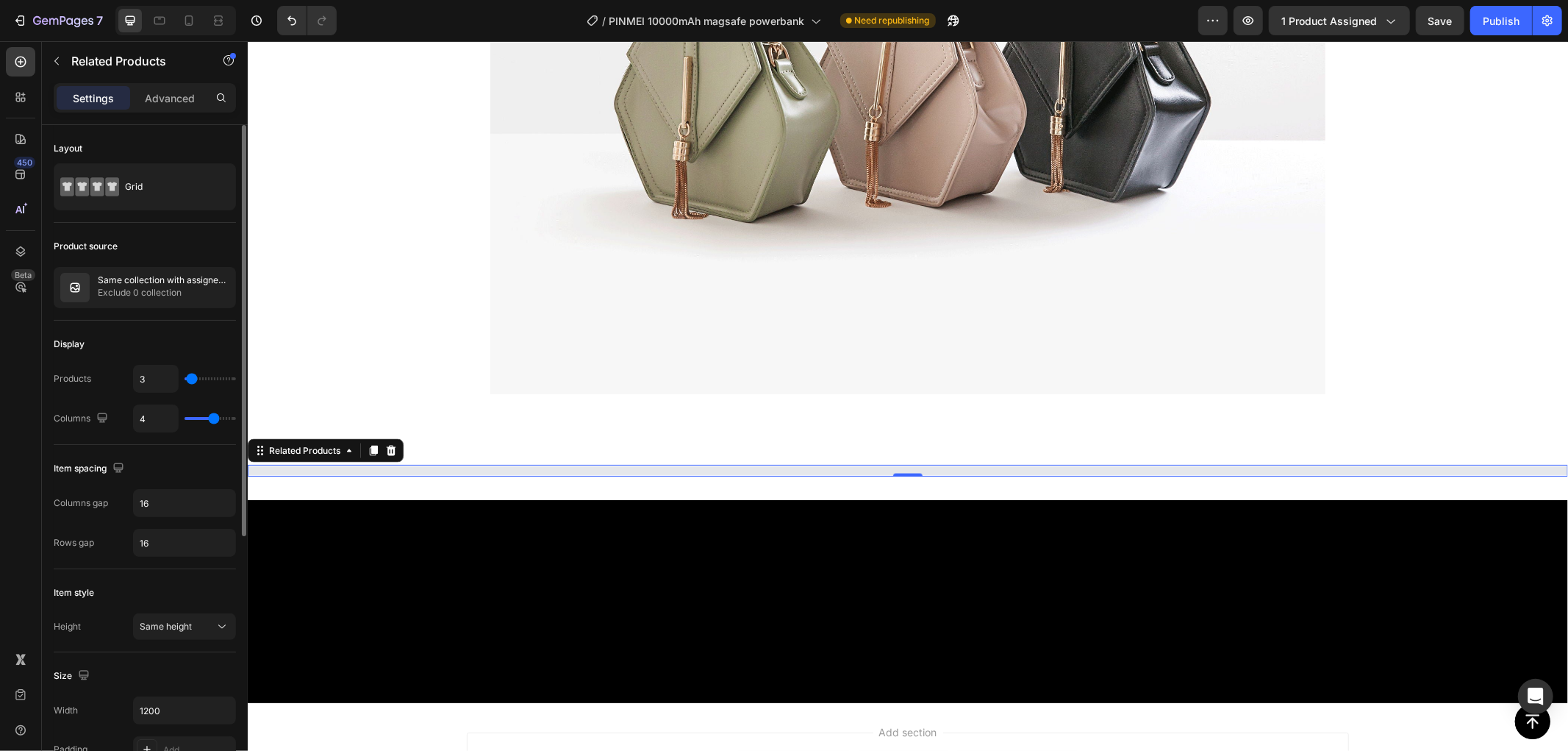
type input "4"
type input "5"
type input "6"
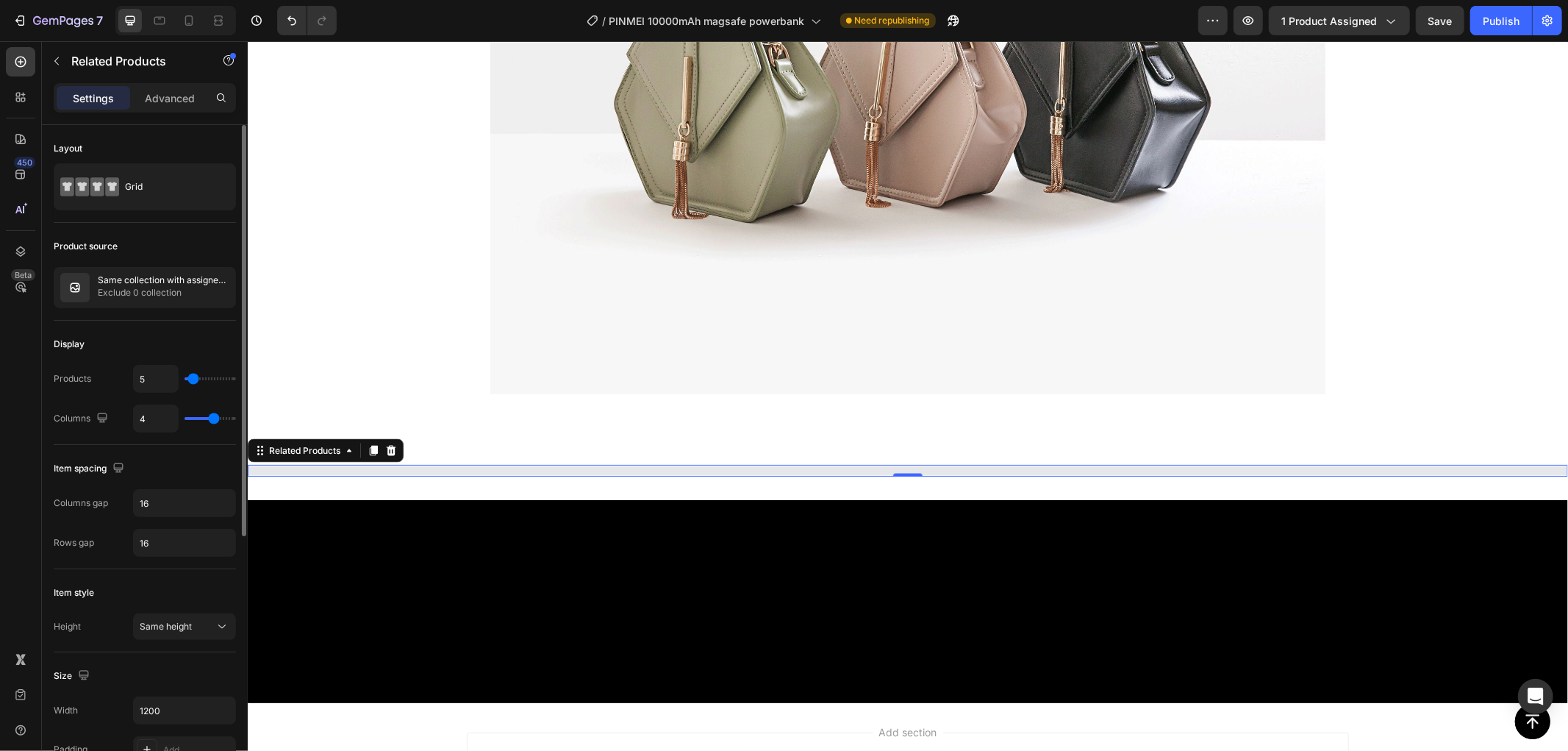
type input "6"
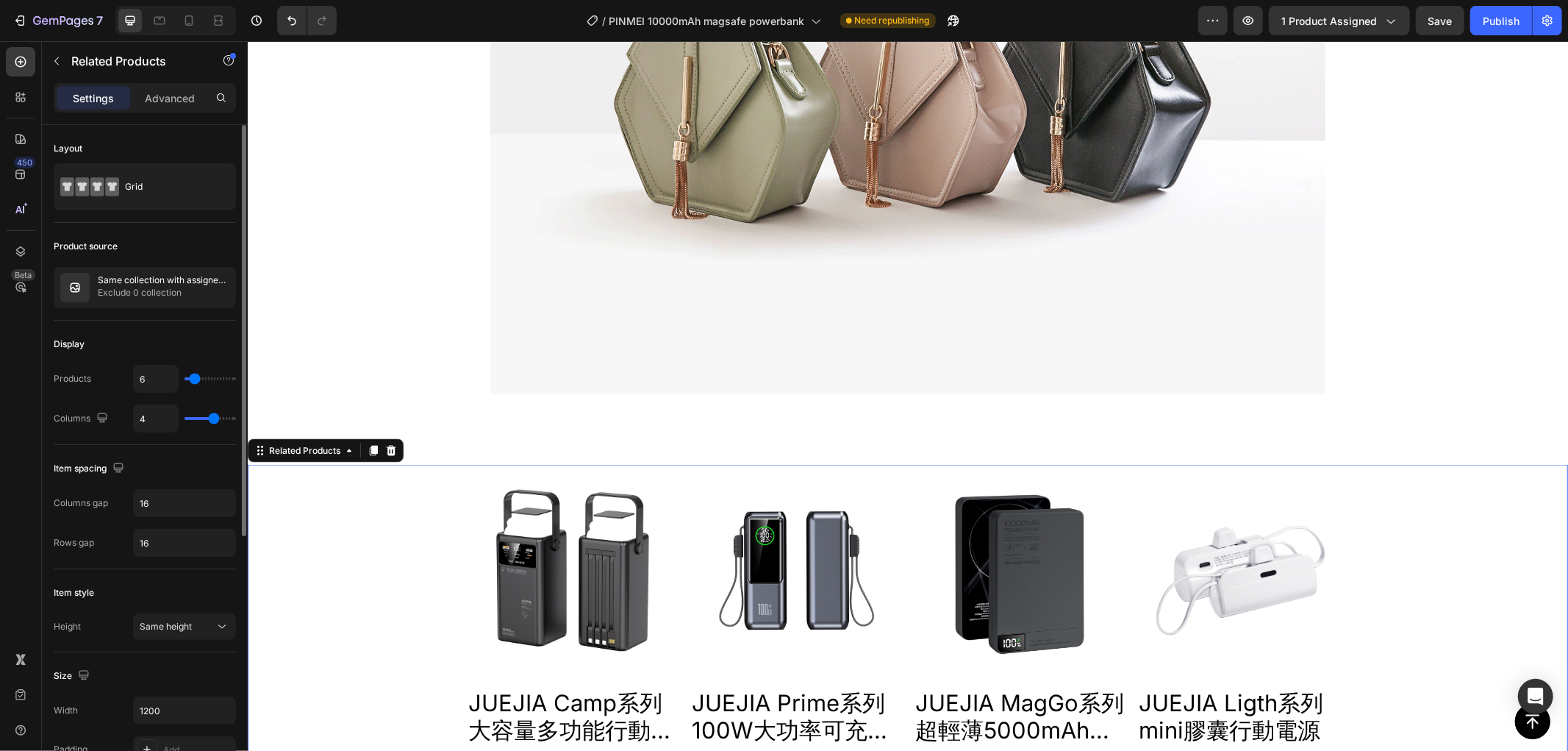
type input "5"
type input "4"
type input "3"
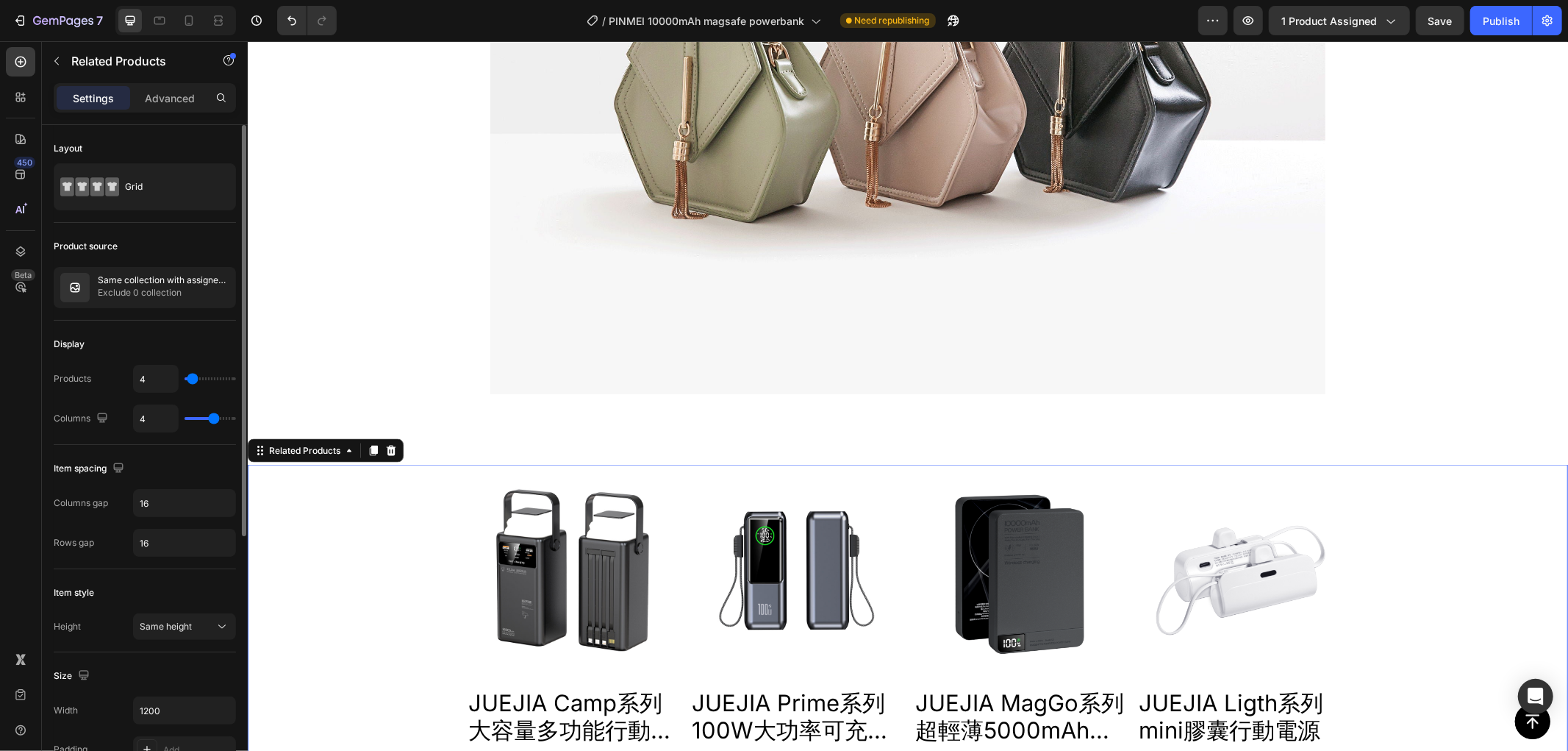
type input "3"
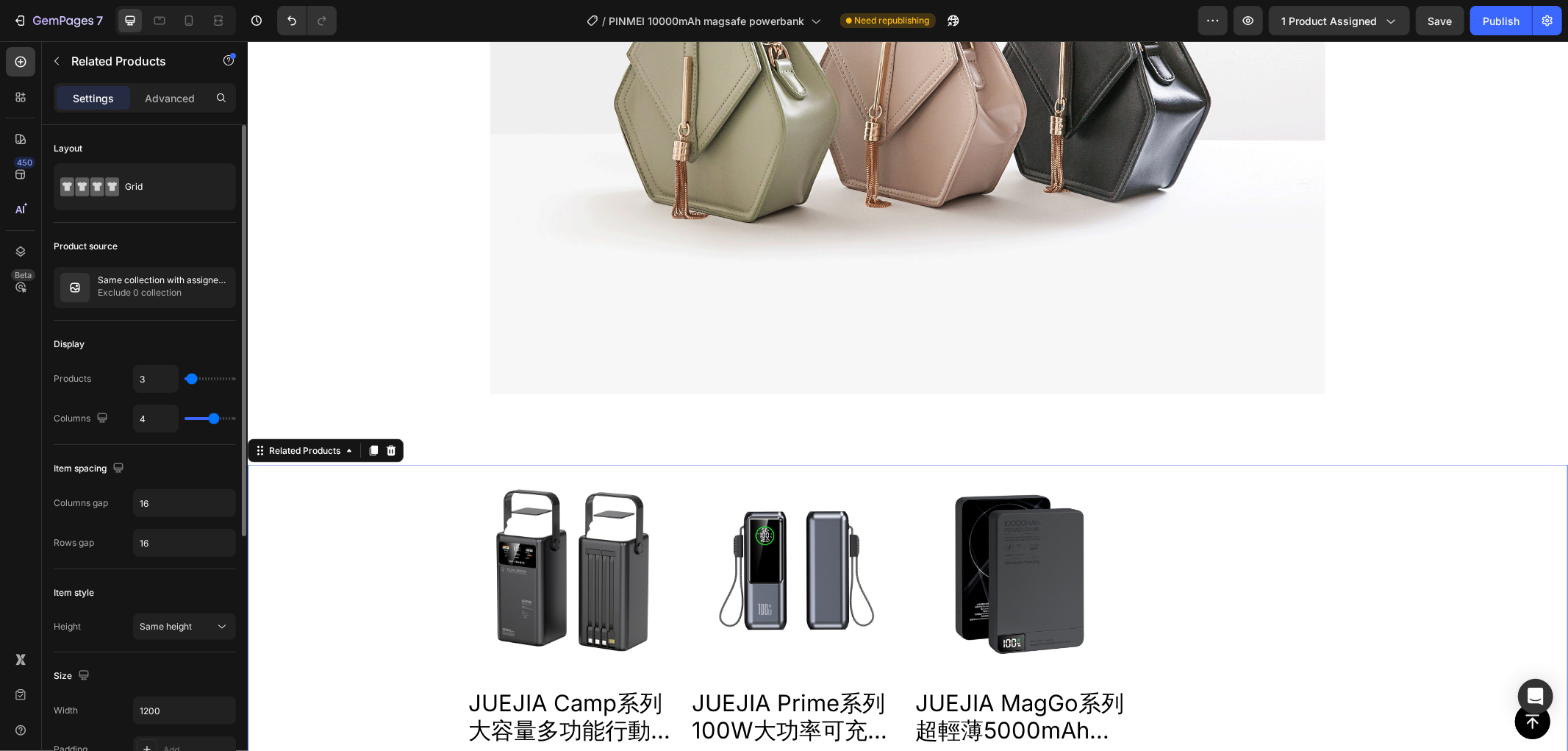
type input "4"
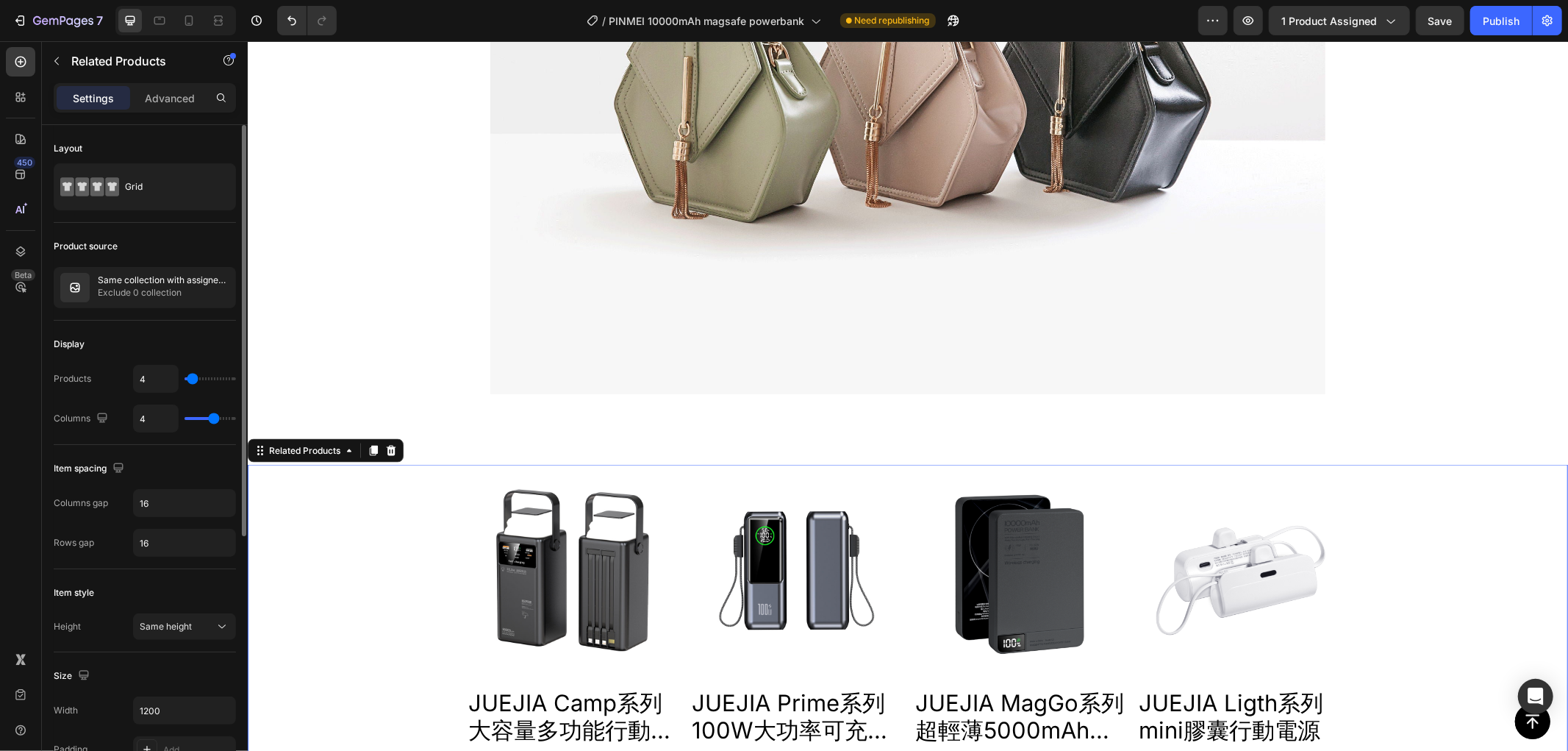
drag, startPoint x: 196, startPoint y: 378, endPoint x: 185, endPoint y: 380, distance: 11.2
type input "4"
click at [193, 380] on input "range" at bounding box center [210, 379] width 52 height 3
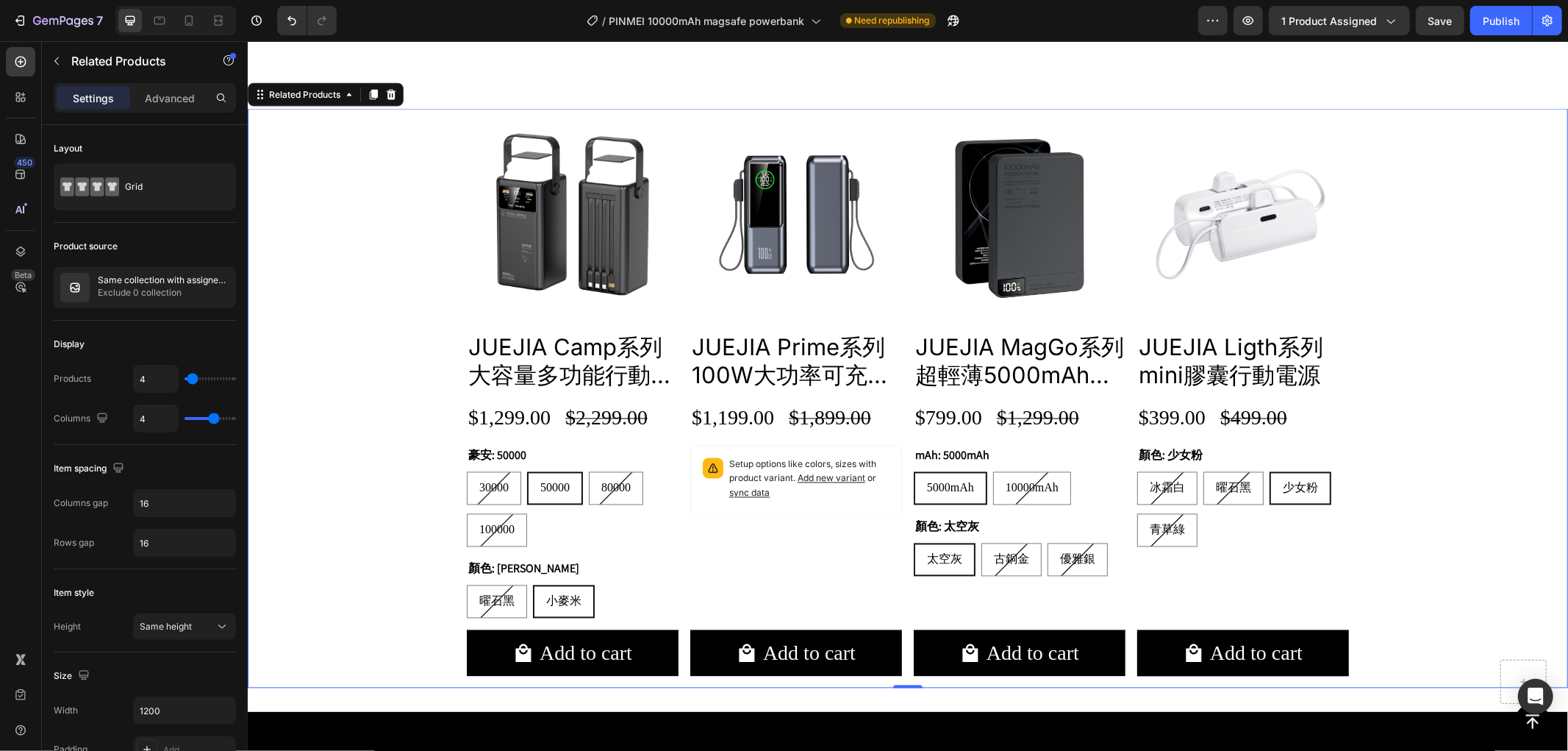
scroll to position [2224, 0]
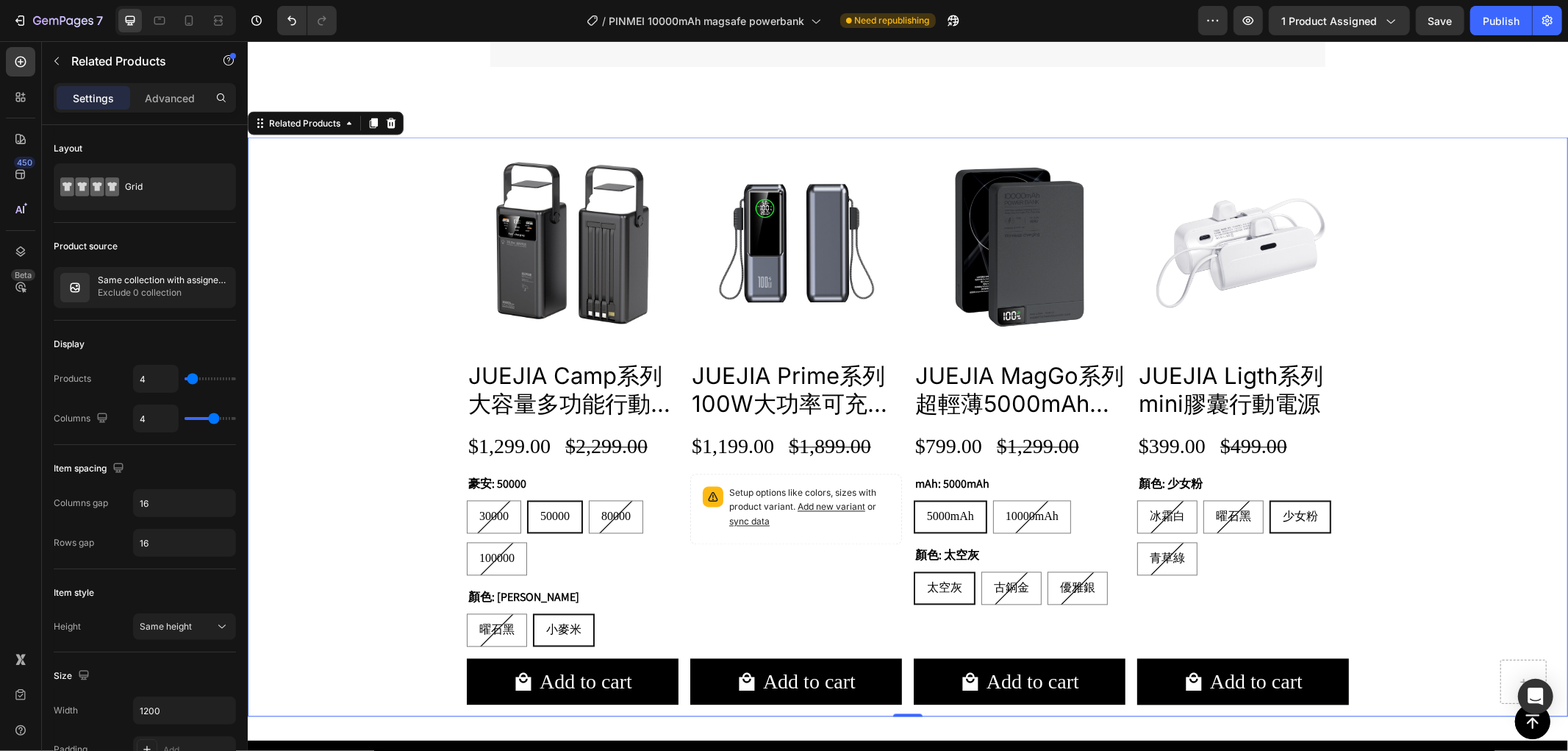
click at [380, 419] on div "Product Images JUEJIA Camp系列 大容量多功能行動電源 Product Title $1,299.00 Product Price P…" at bounding box center [907, 427] width 1321 height 580
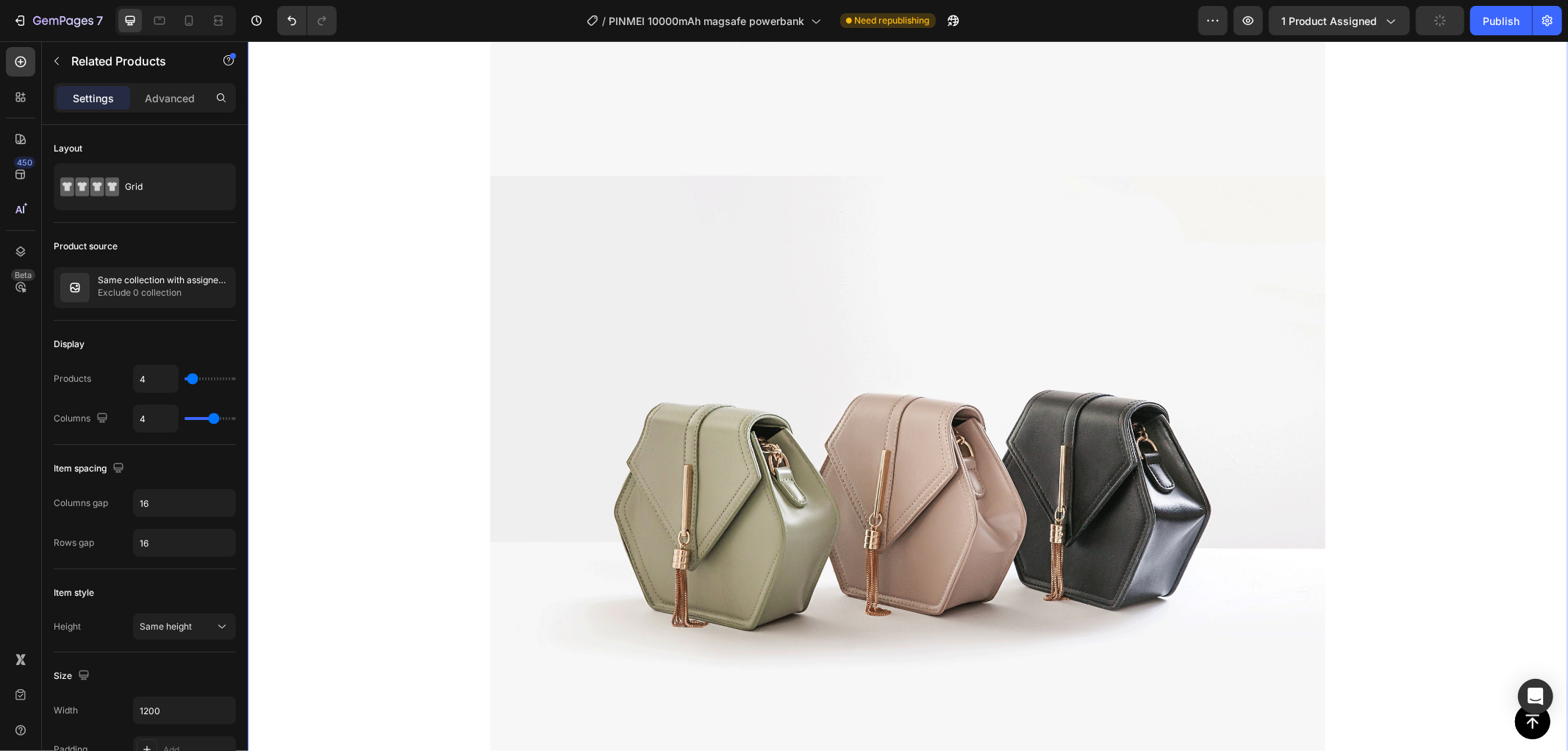
scroll to position [2142, 0]
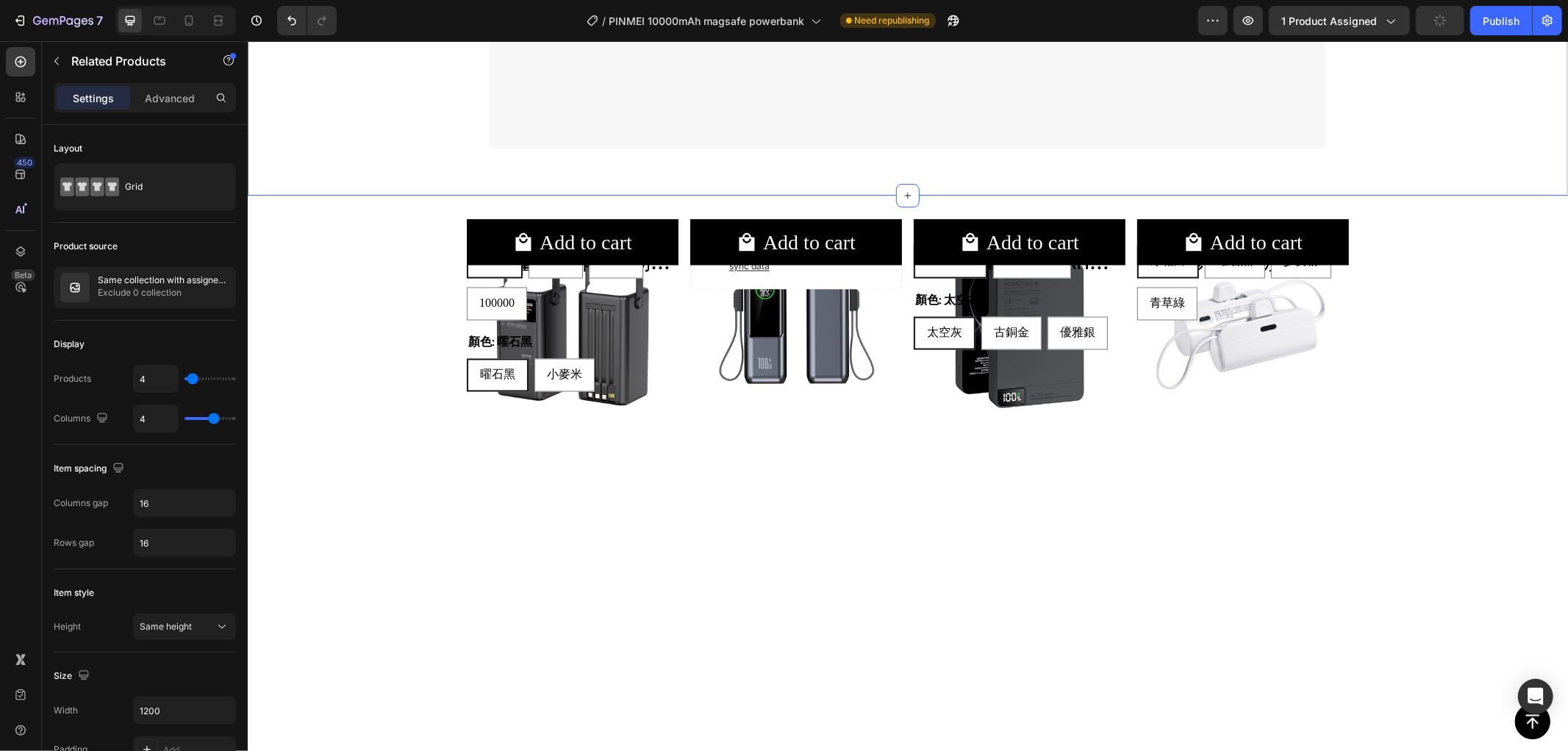
radio input "false"
radio input "true"
radio input "false"
radio input "true"
radio input "false"
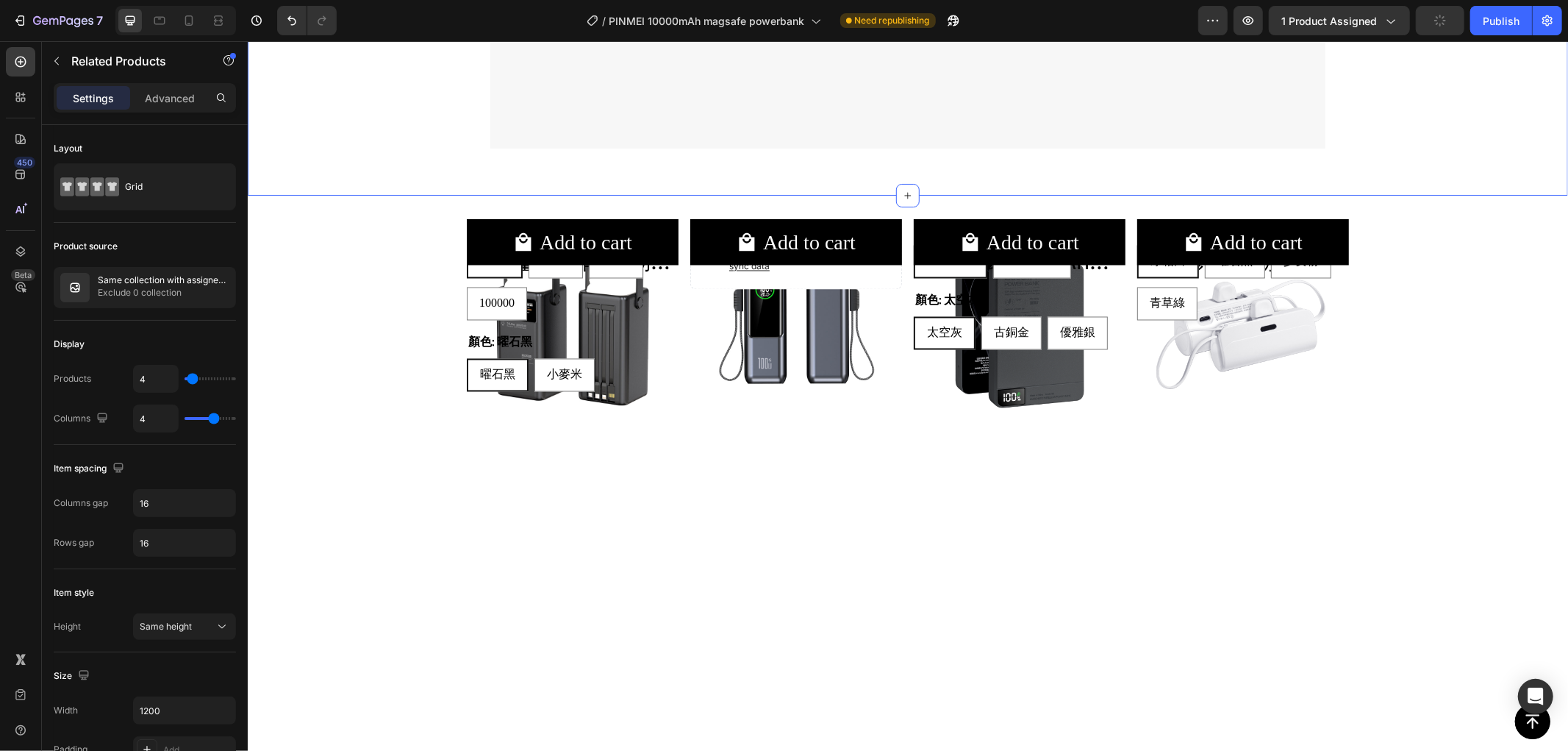
radio input "true"
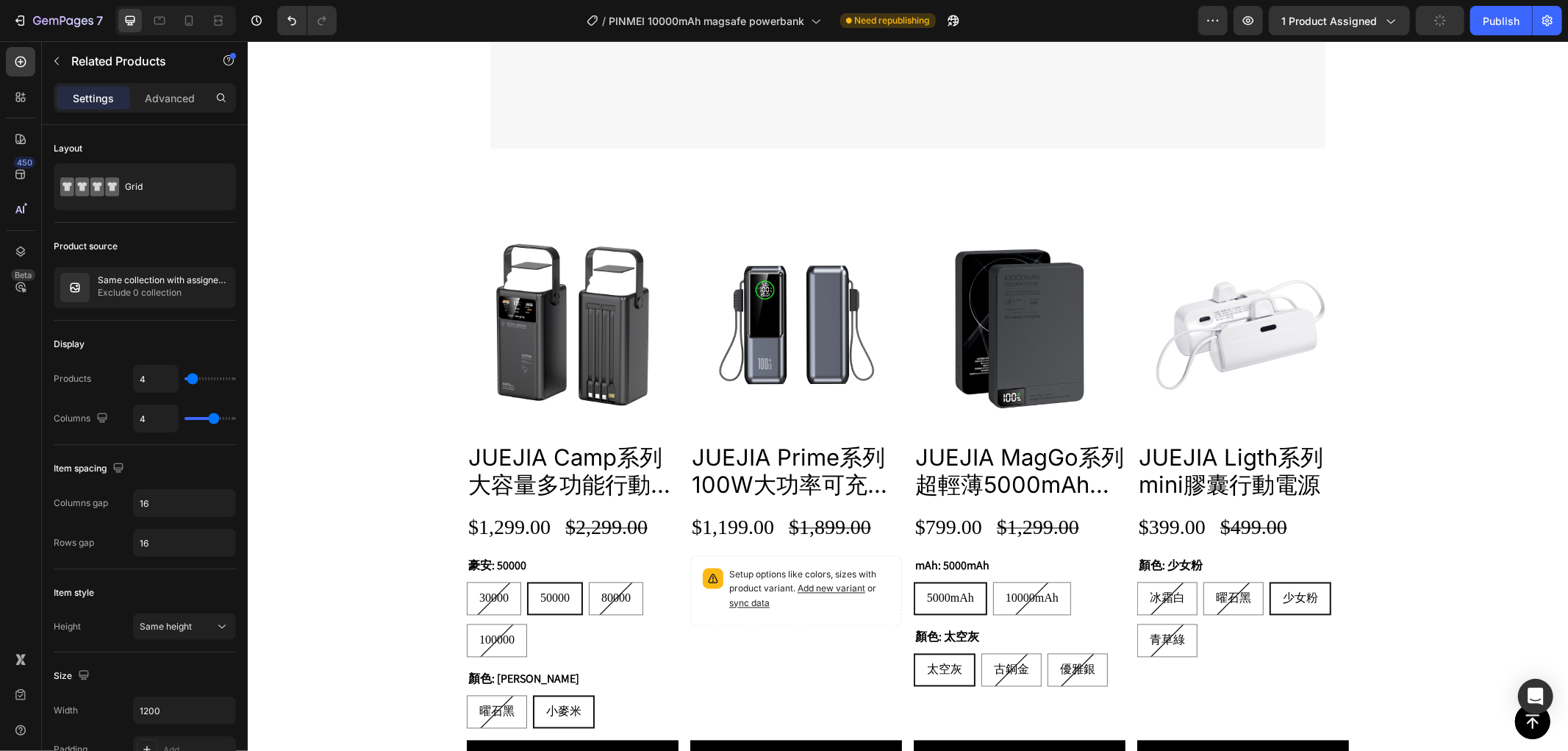
click at [342, 383] on div "Product Images JUEJIA Camp系列 大容量多功能行動電源 Product Title $1,299.00 Product Price P…" at bounding box center [907, 508] width 1321 height 580
click at [1469, 228] on div "Product Images JUEJIA Camp系列 大容量多功能行動電源 Product Title $1,299.00 Product Price P…" at bounding box center [907, 508] width 1321 height 580
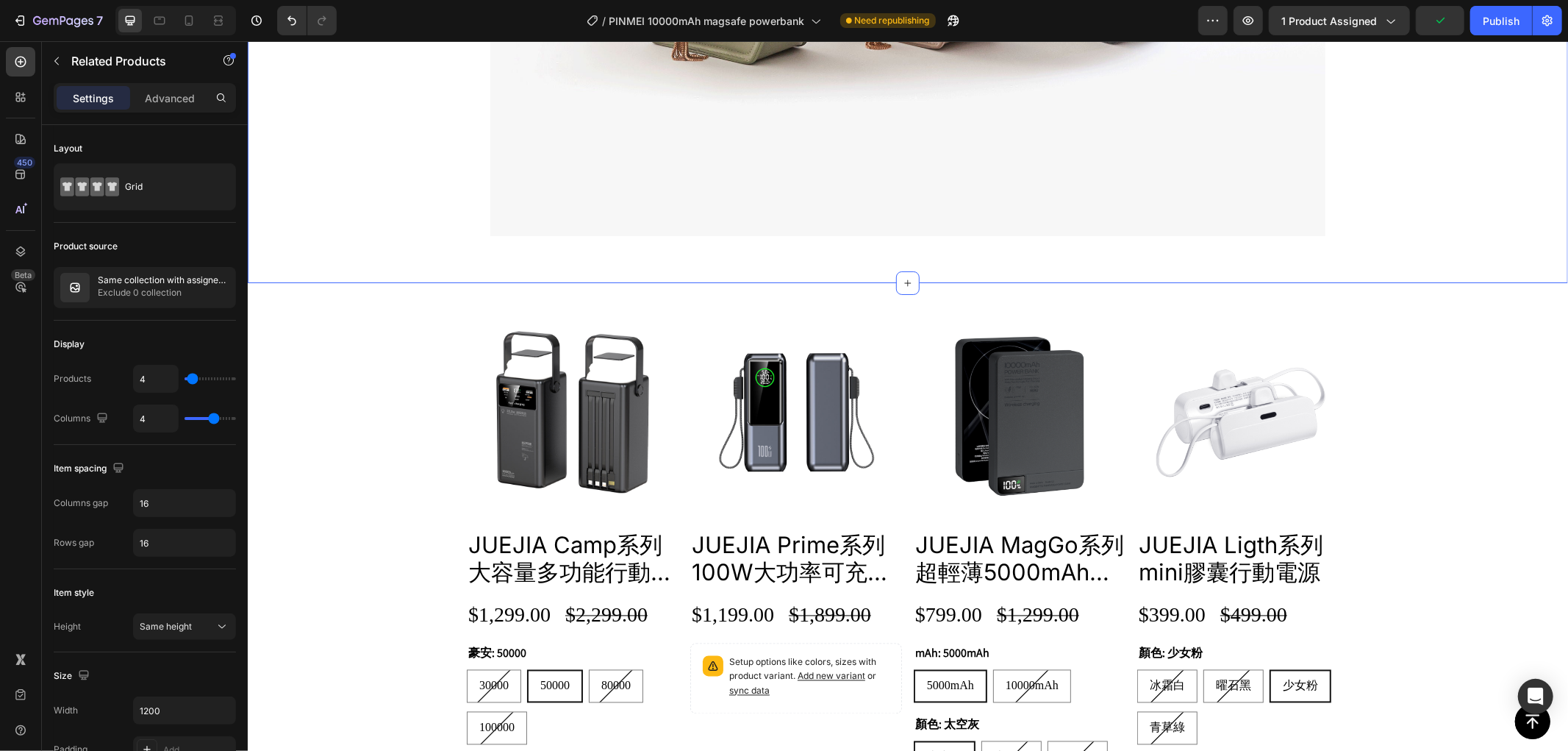
scroll to position [1979, 0]
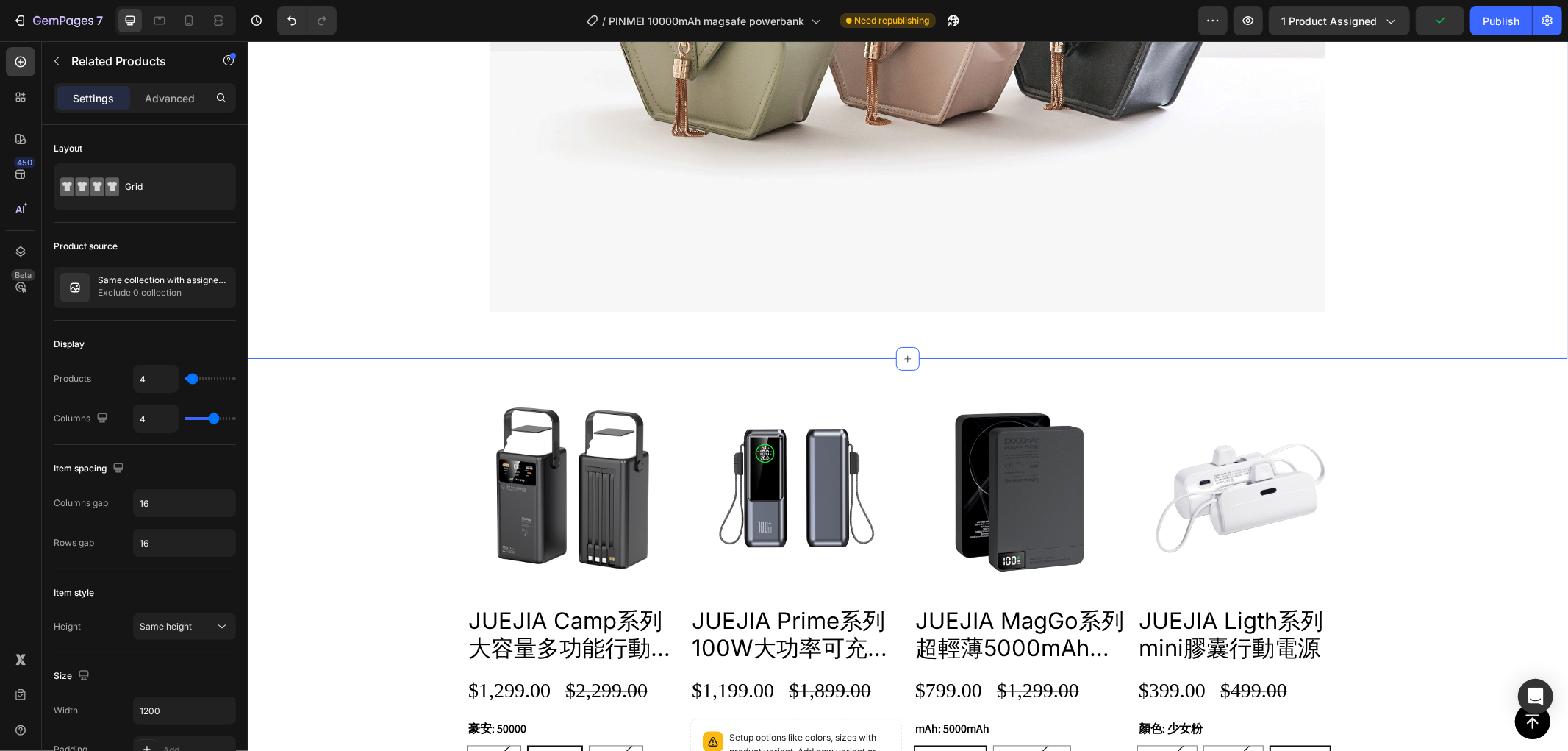
click at [1352, 386] on div "Product Images JUEJIA Camp系列 大容量多功能行動電源 Product Title $1,299.00 Product Price P…" at bounding box center [907, 671] width 1321 height 580
click at [631, 382] on img at bounding box center [572, 487] width 212 height 212
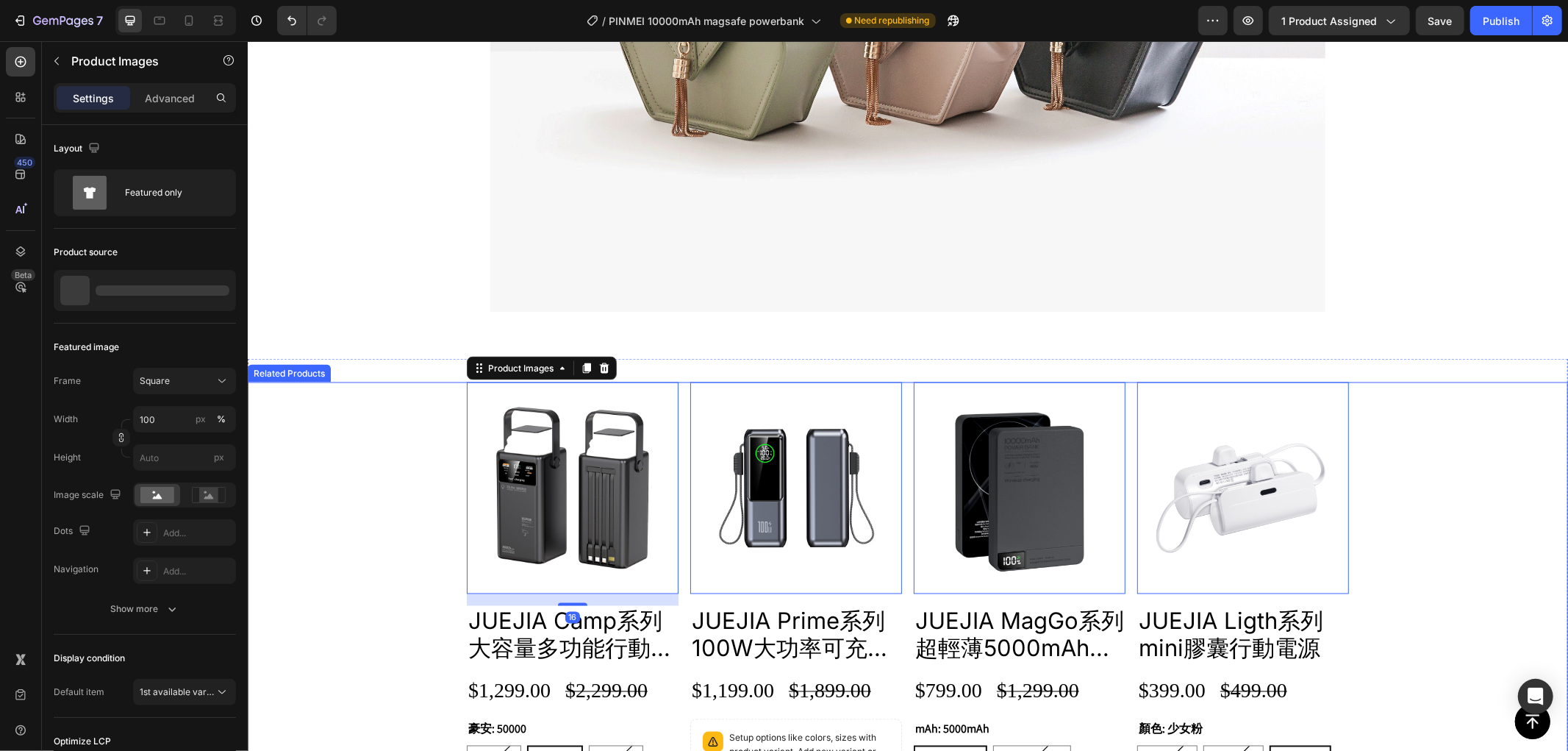
click at [325, 409] on div "Product Images 16 JUEJIA Camp系列 大容量多功能行動電源 Product Title $1,299.00 Product Pric…" at bounding box center [907, 671] width 1321 height 580
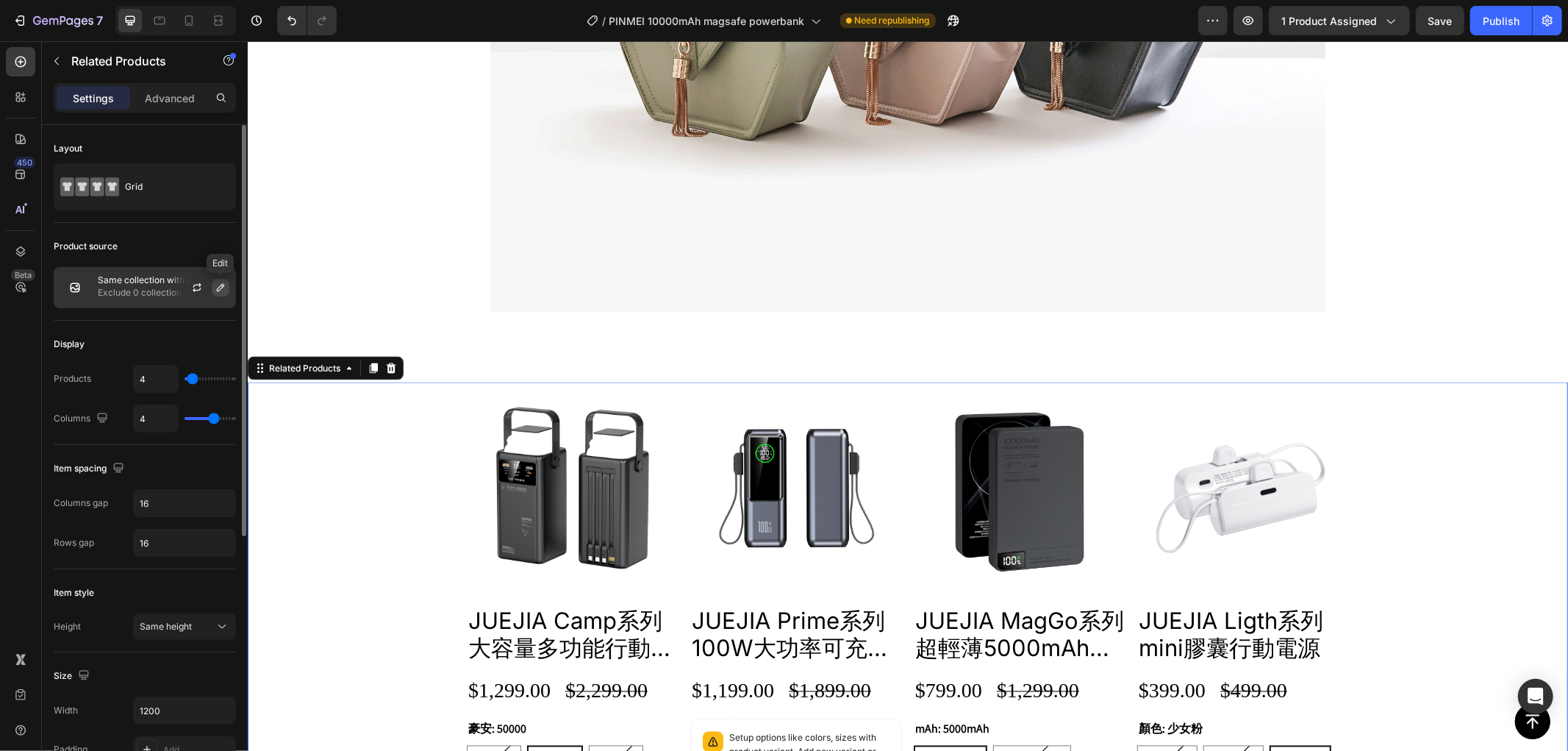
click at [216, 287] on icon "button" at bounding box center [220, 287] width 12 height 12
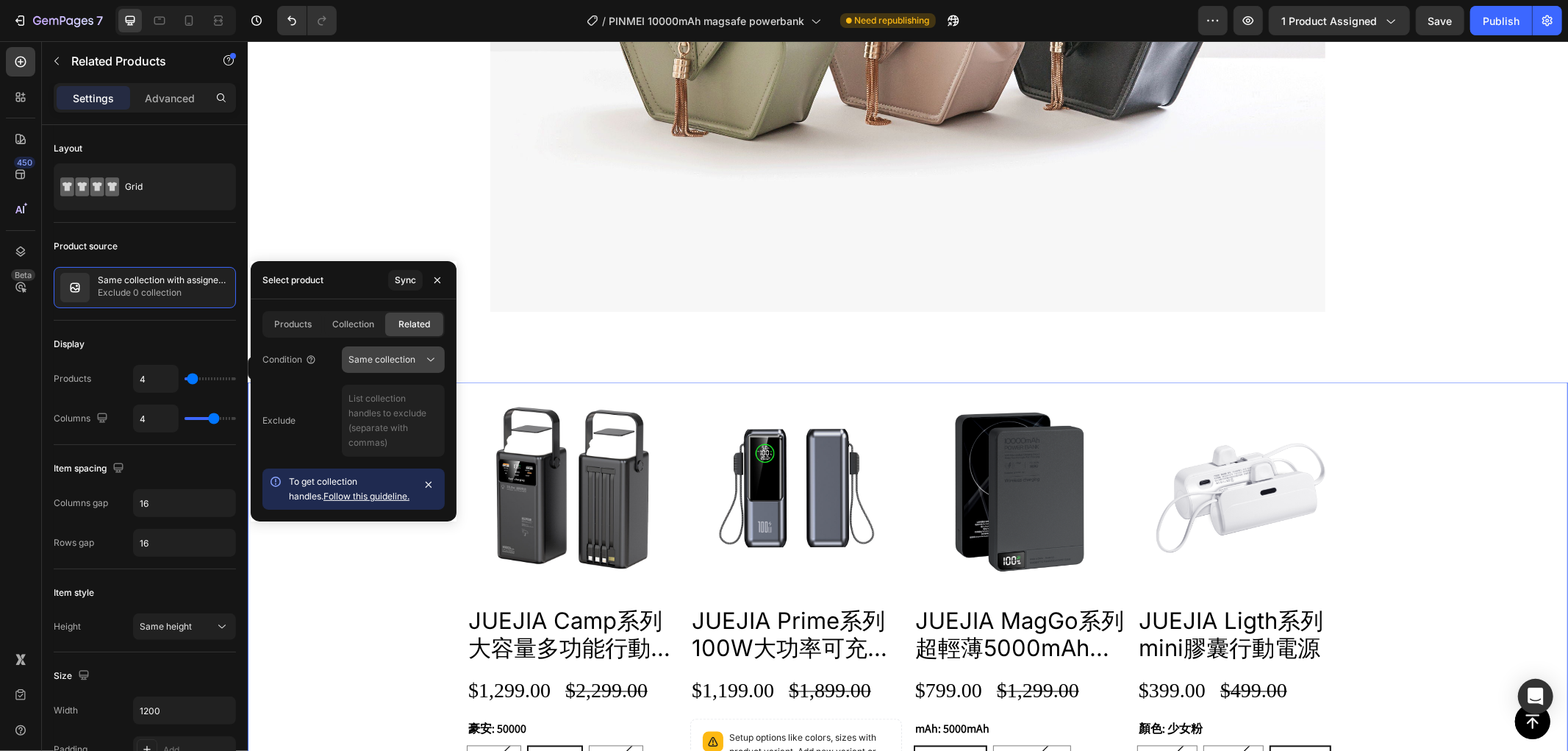
click at [420, 353] on div "Same collection" at bounding box center [393, 360] width 89 height 15
click at [417, 356] on div "Same collection" at bounding box center [385, 360] width 75 height 13
drag, startPoint x: 353, startPoint y: 318, endPoint x: 305, endPoint y: 323, distance: 48.3
click at [353, 318] on span "Collection" at bounding box center [353, 324] width 42 height 13
radio input "true"
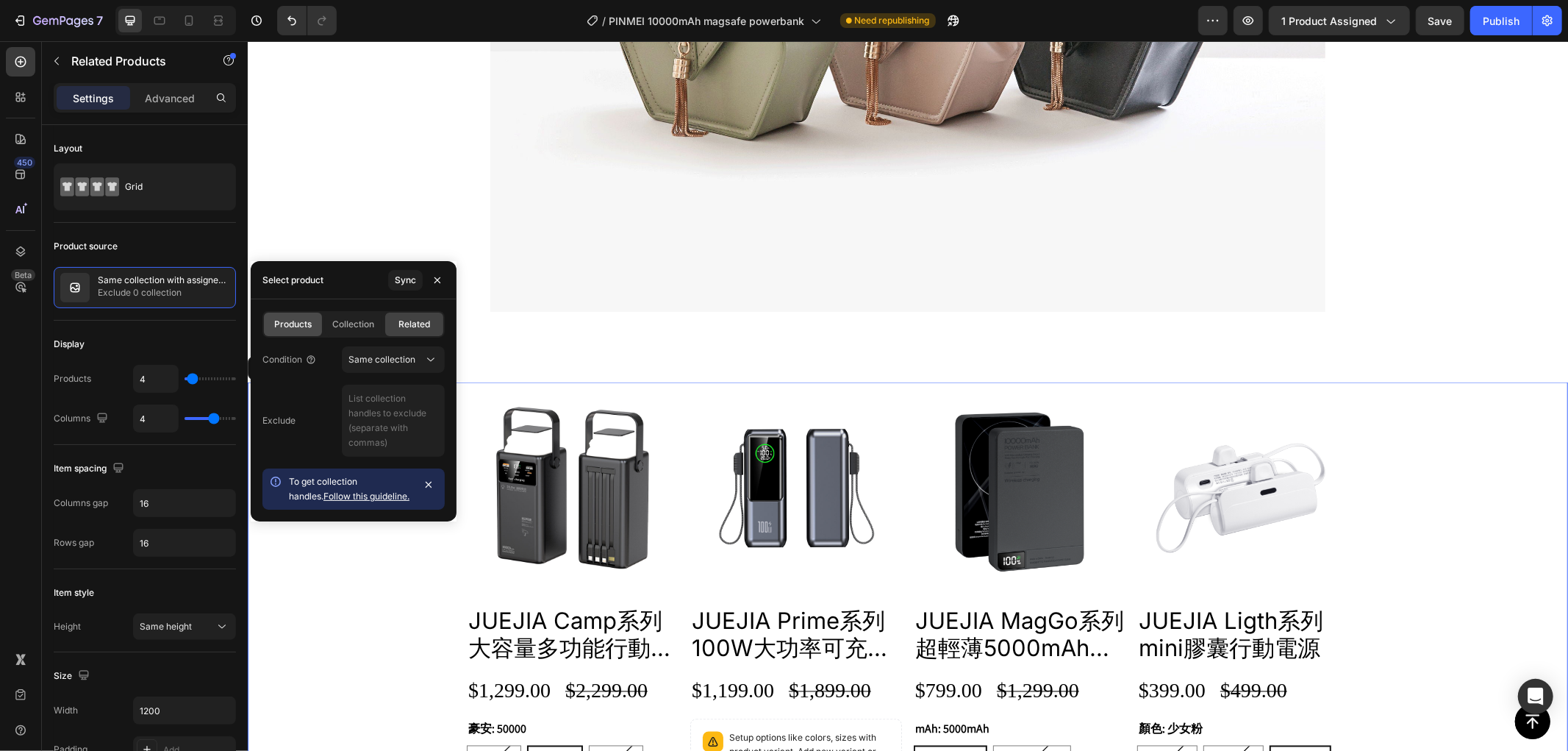
radio input "true"
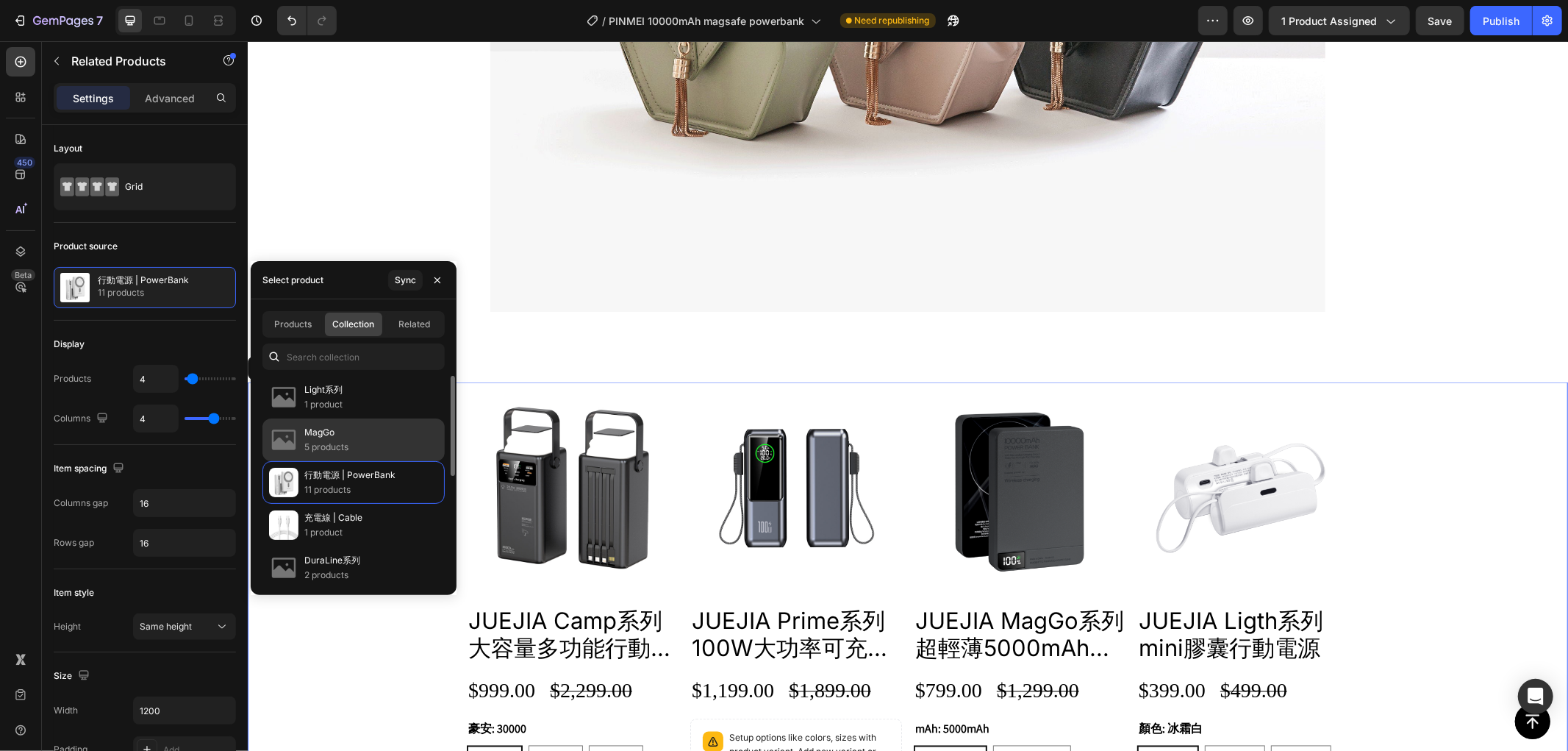
click at [335, 444] on p "5 products" at bounding box center [326, 447] width 44 height 15
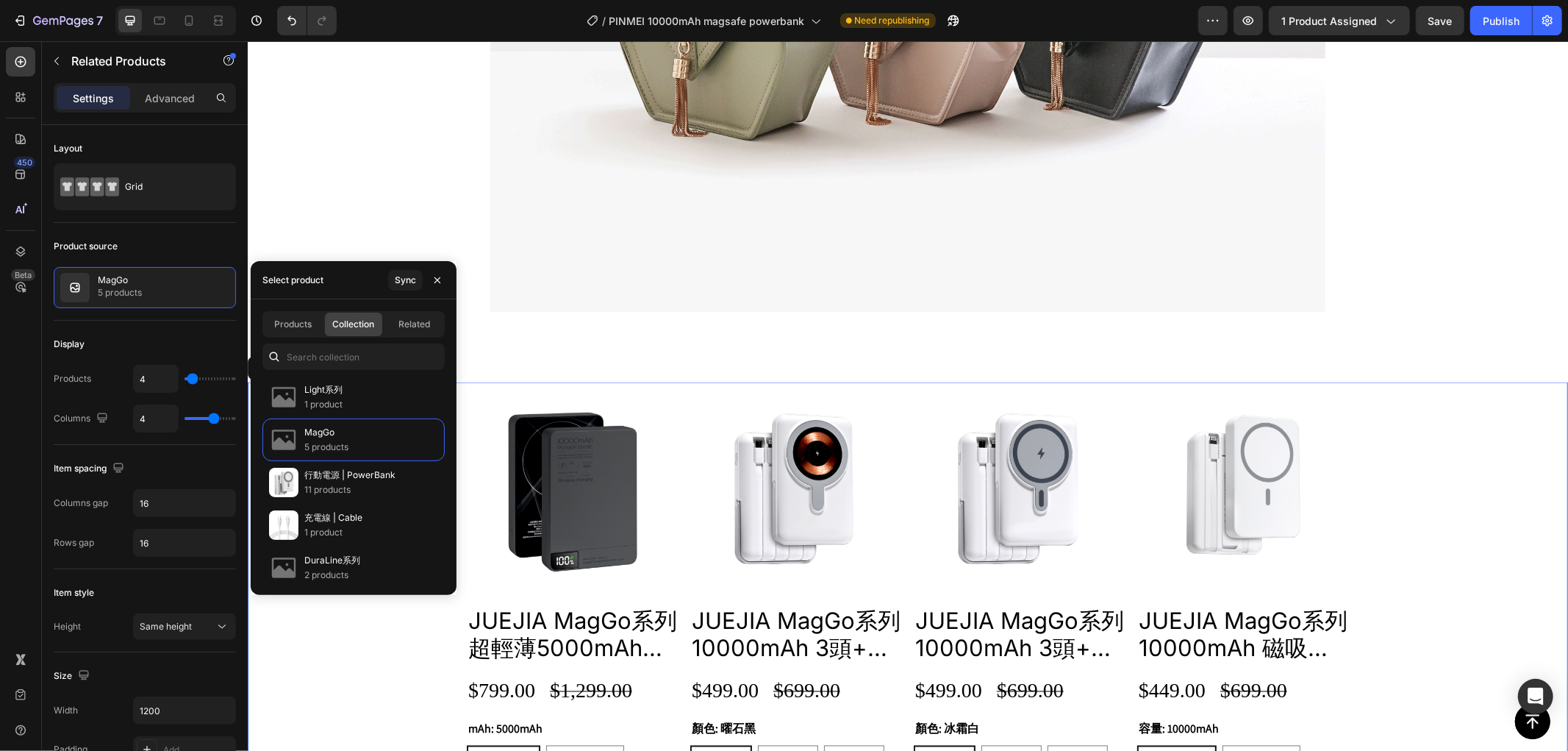
click at [335, 662] on div "Product Images JUEJIA MagGo系列 超輕薄5000mAh無線充行動電源 Product Title $799.00 Product P…" at bounding box center [907, 671] width 1321 height 580
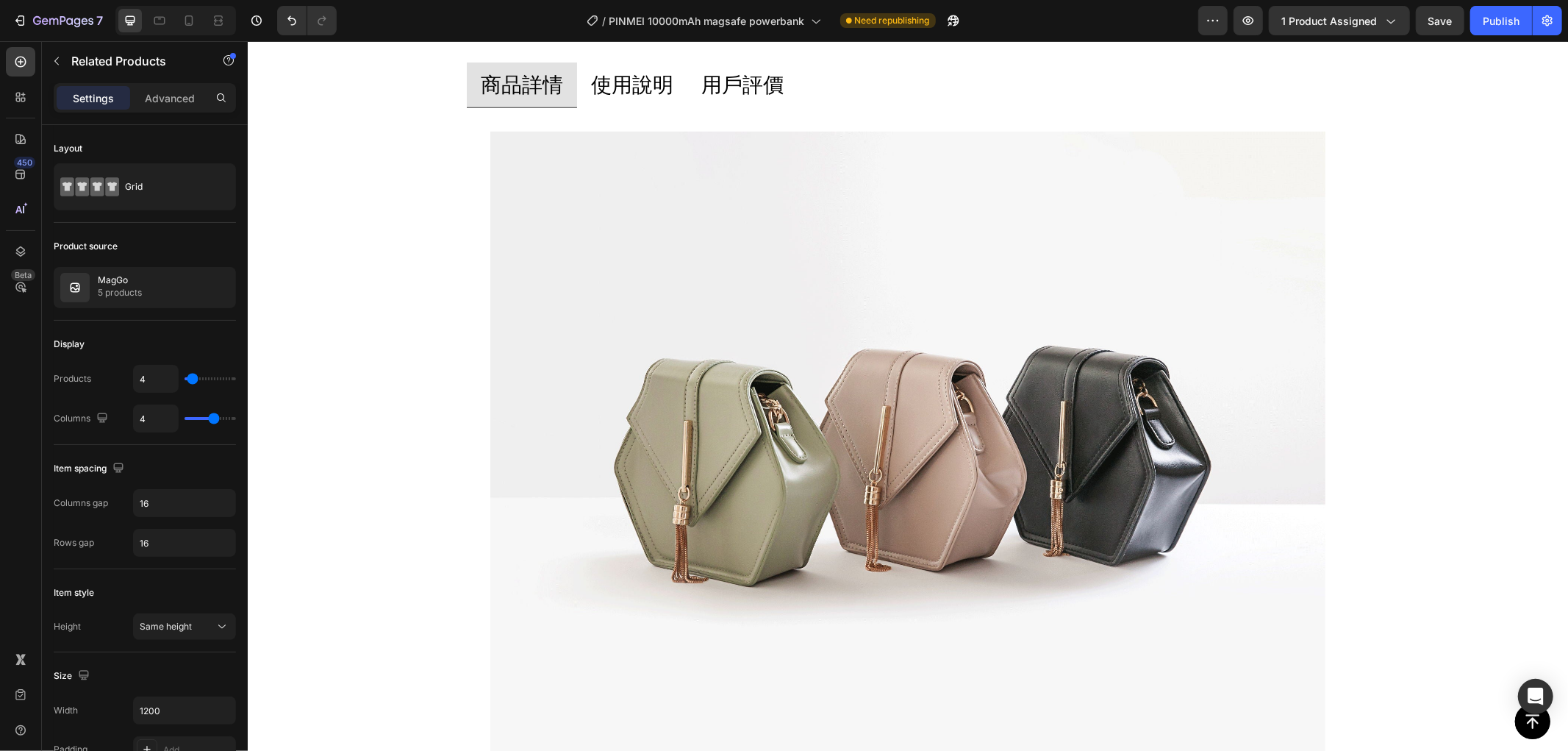
scroll to position [0, 0]
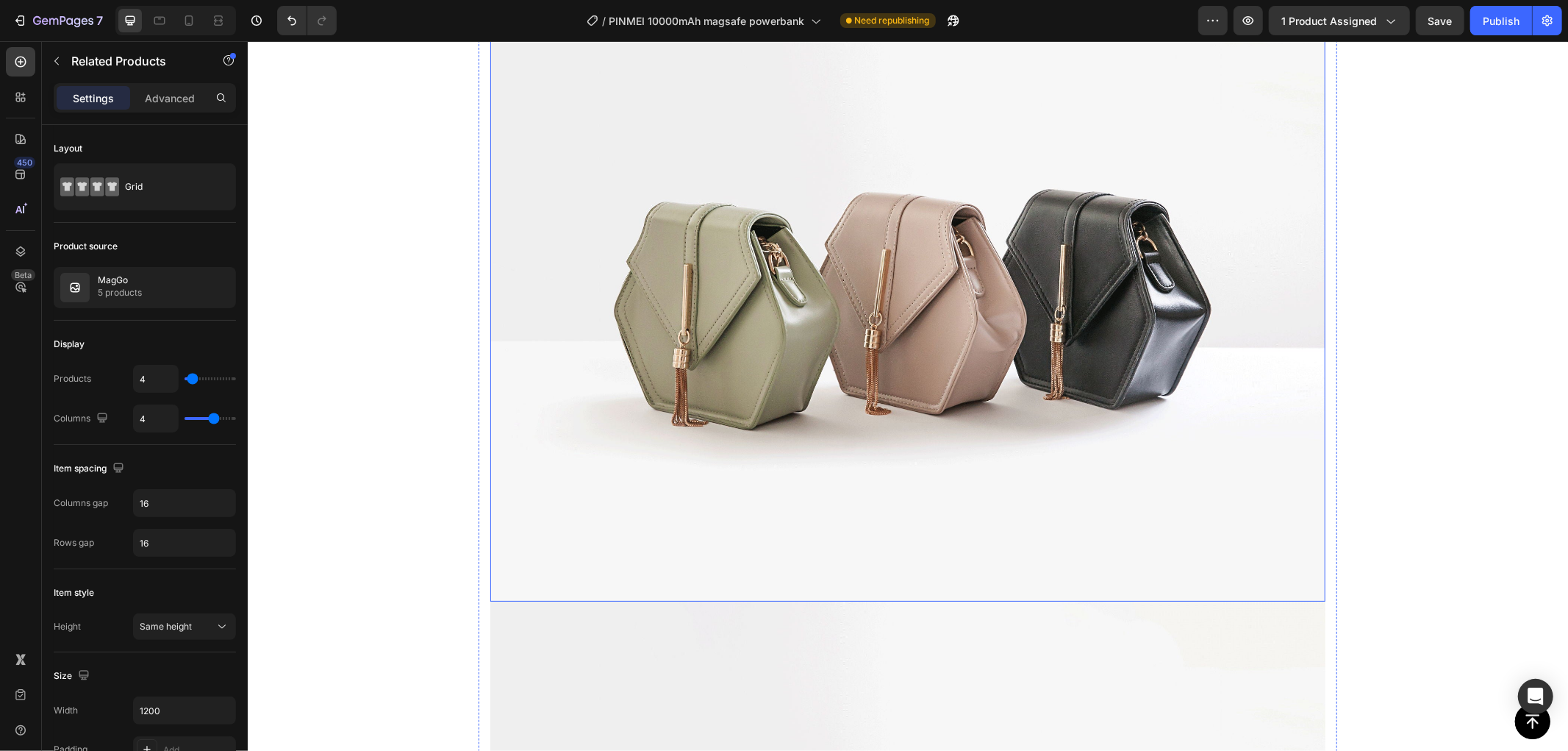
click at [892, 280] on img at bounding box center [907, 287] width 835 height 627
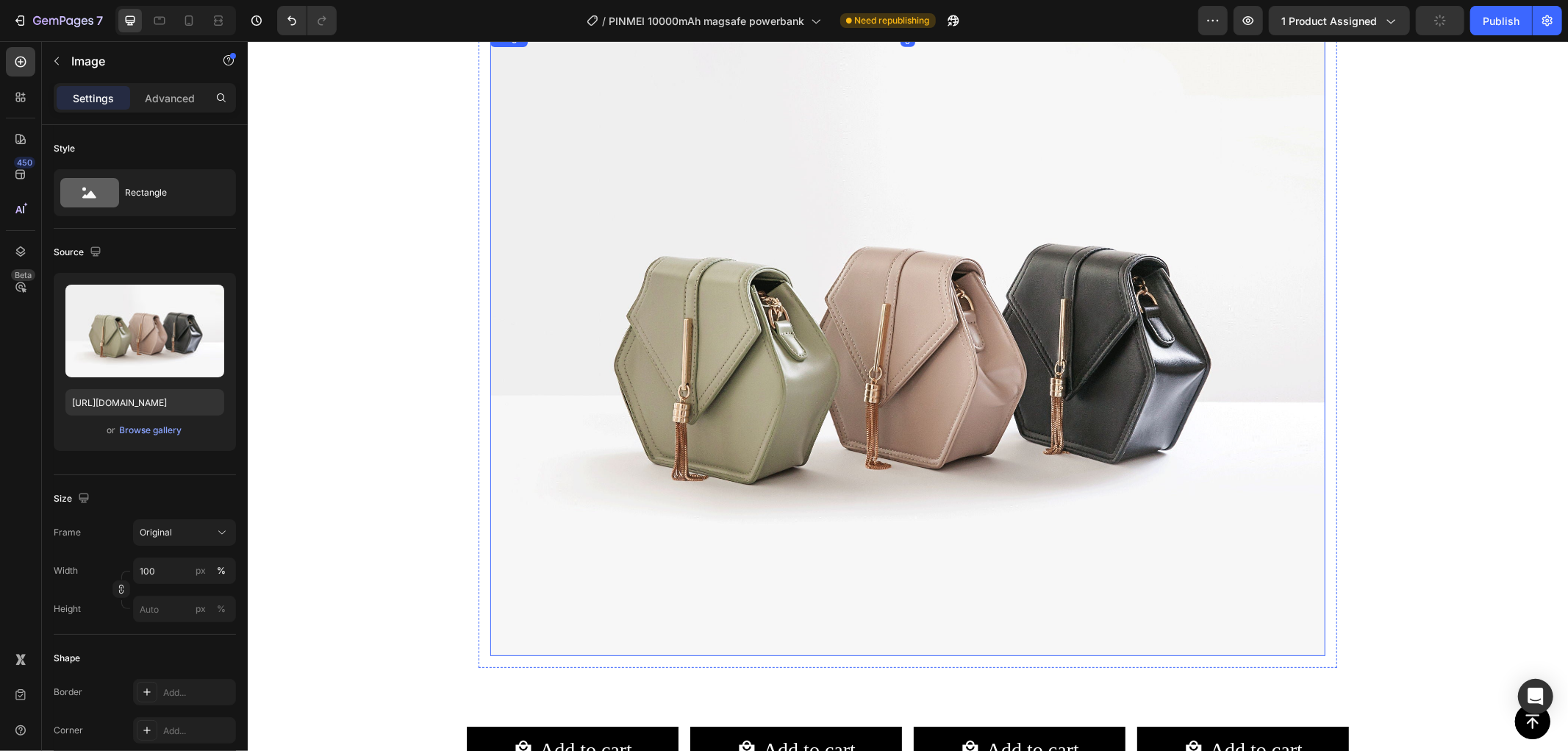
click at [790, 354] on img at bounding box center [907, 342] width 835 height 627
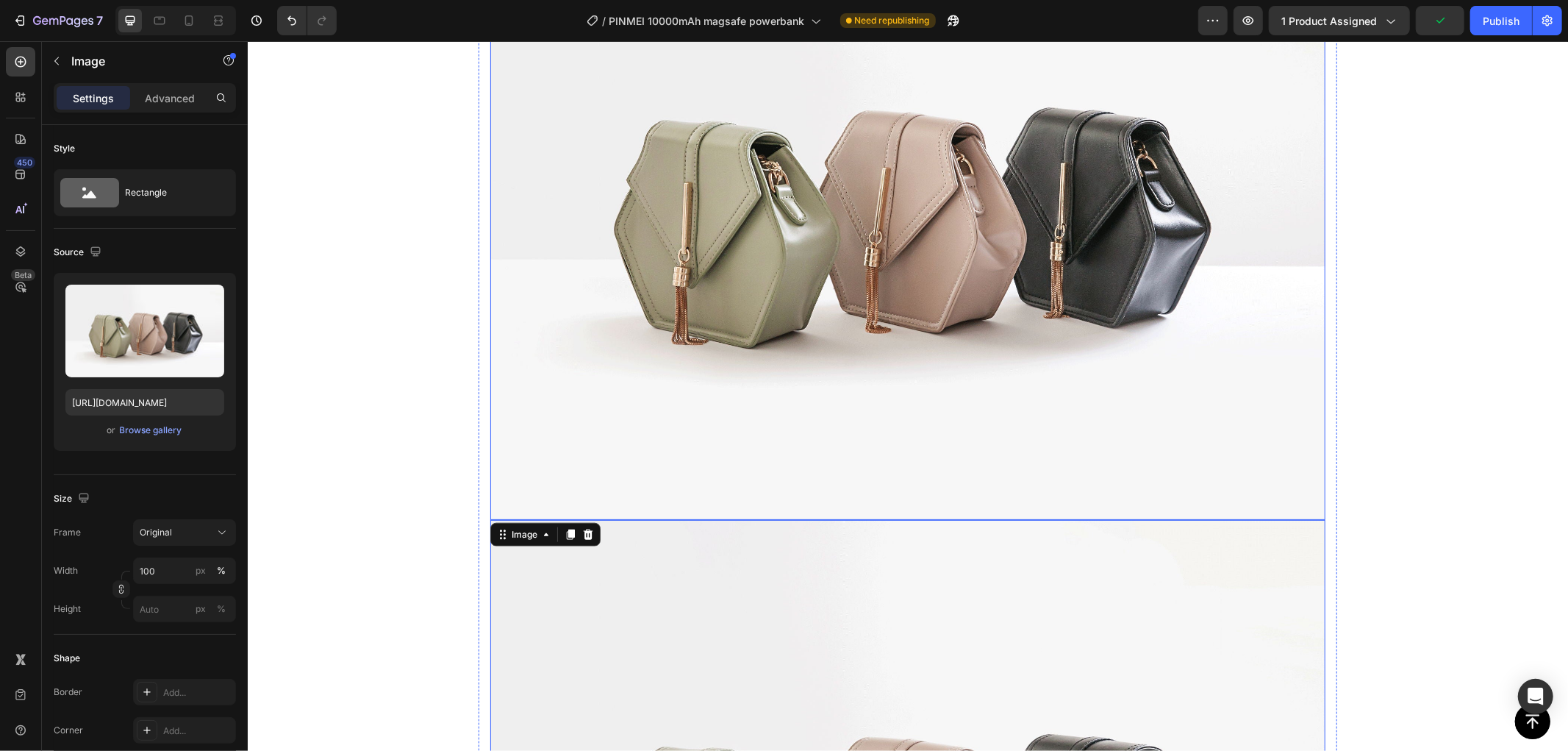
click at [706, 296] on img at bounding box center [907, 206] width 835 height 627
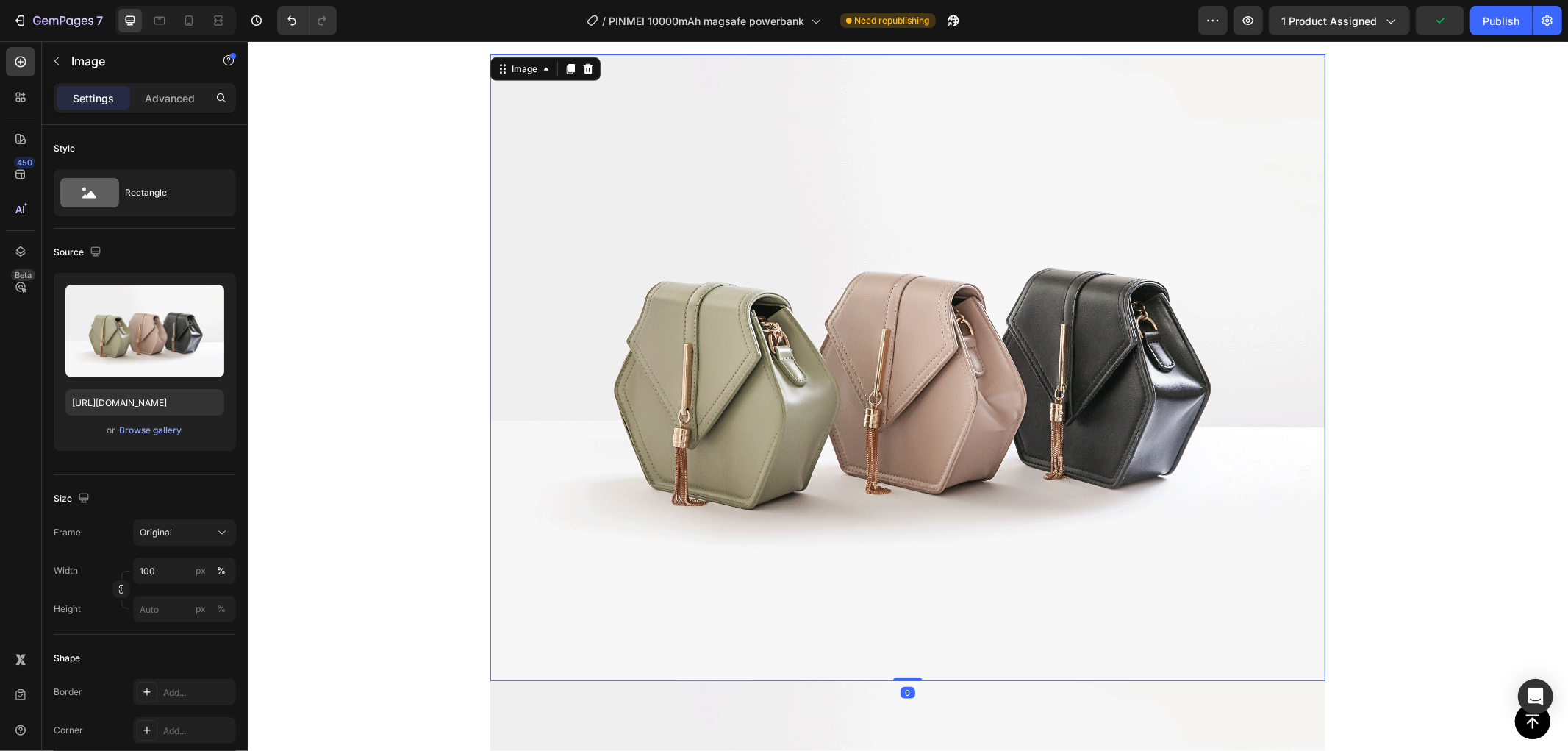
scroll to position [736, 0]
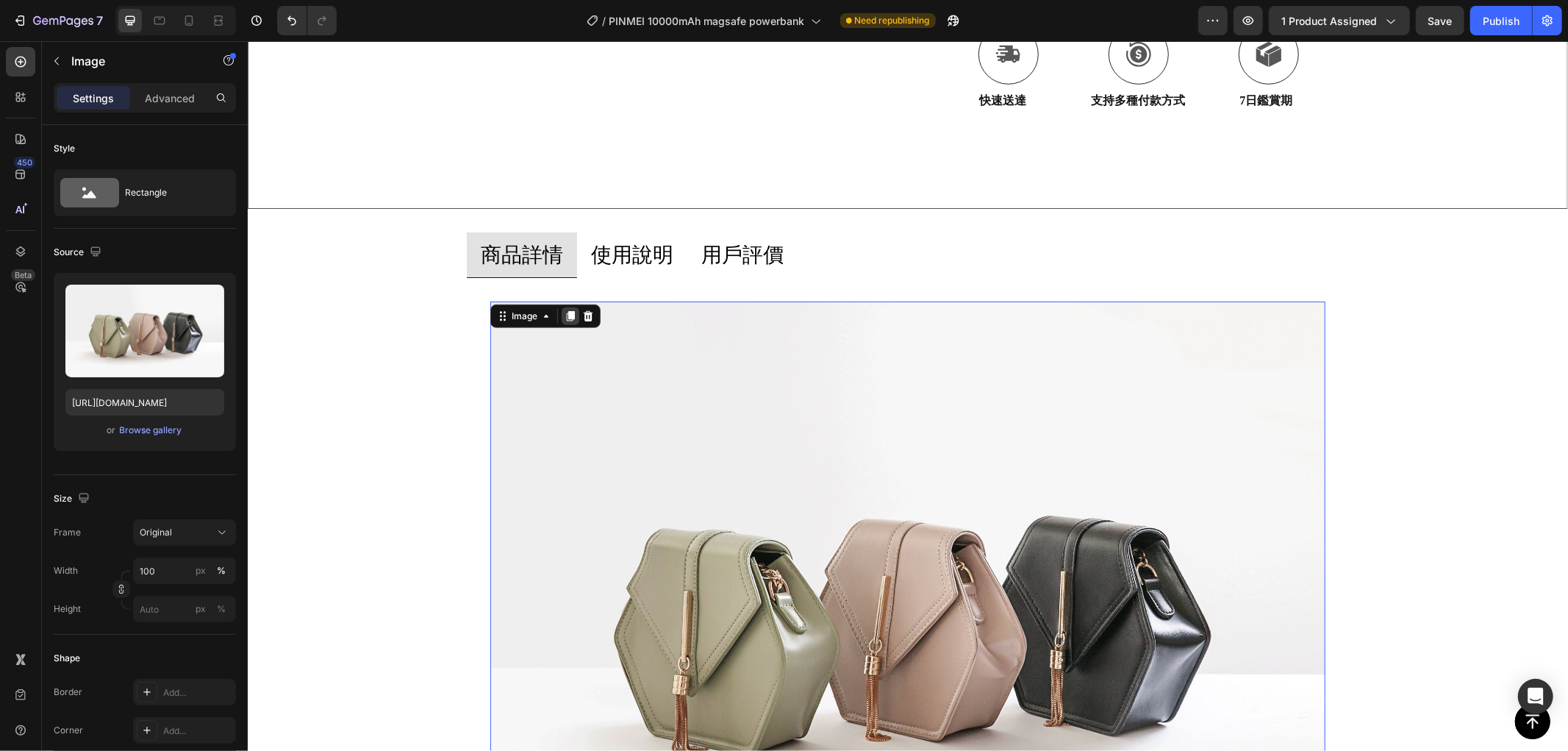
click at [564, 315] on icon at bounding box center [569, 315] width 12 height 12
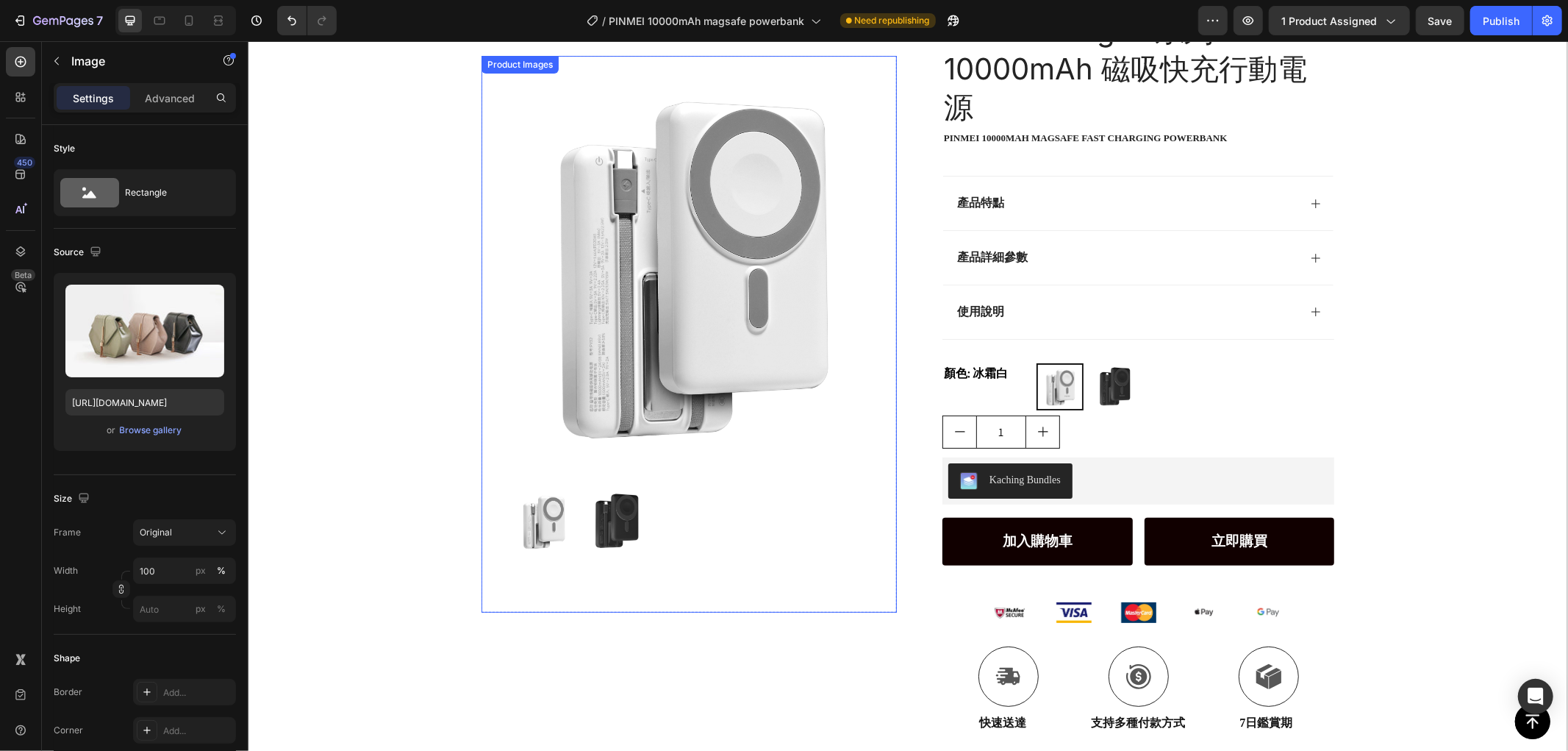
scroll to position [0, 0]
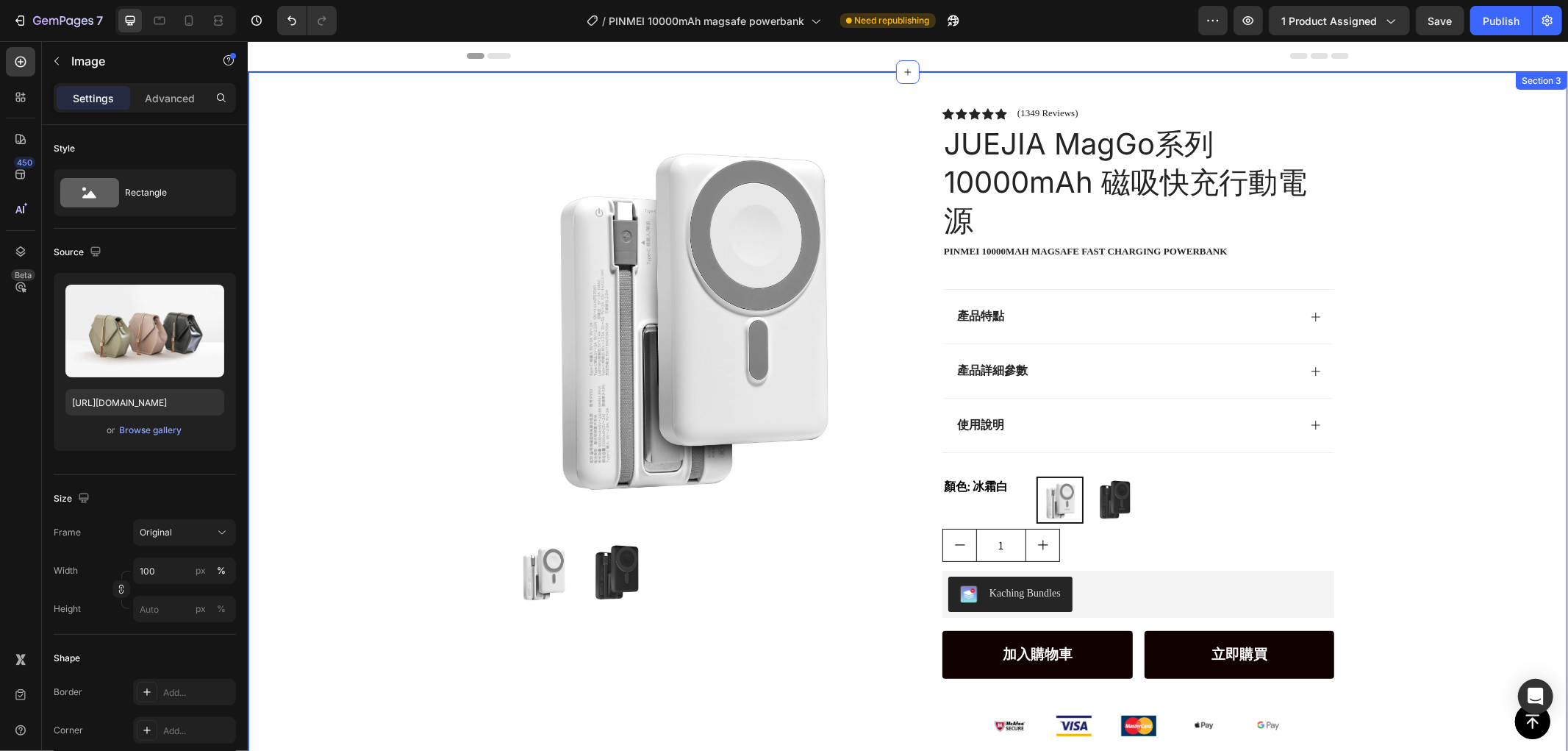
drag, startPoint x: 384, startPoint y: 277, endPoint x: 599, endPoint y: 282, distance: 215.1
click at [391, 276] on div "Product Images Row Icon Icon Icon Icon Icon Icon List (1349 Reviews) Text Block…" at bounding box center [907, 469] width 1319 height 797
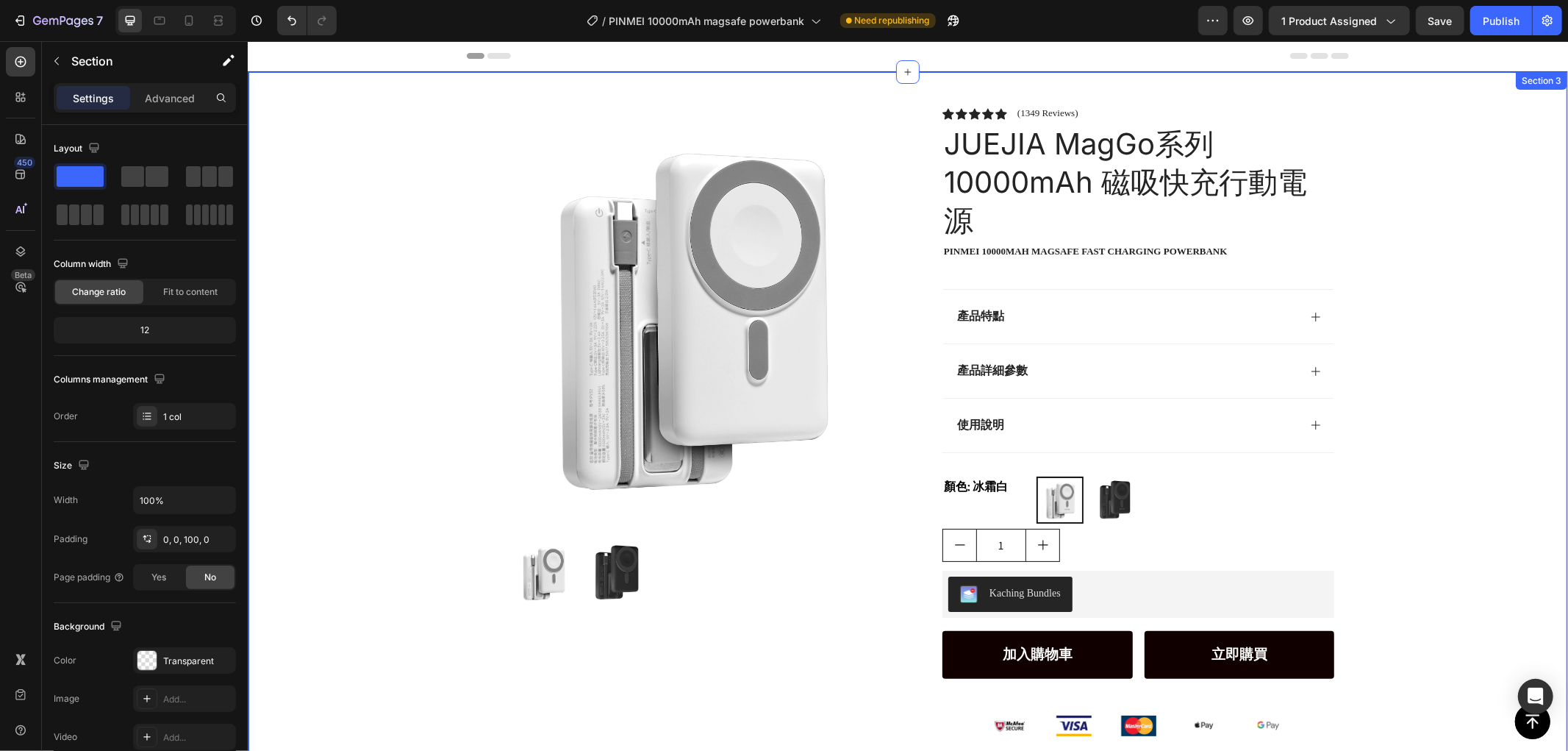
click at [626, 283] on img at bounding box center [688, 314] width 415 height 415
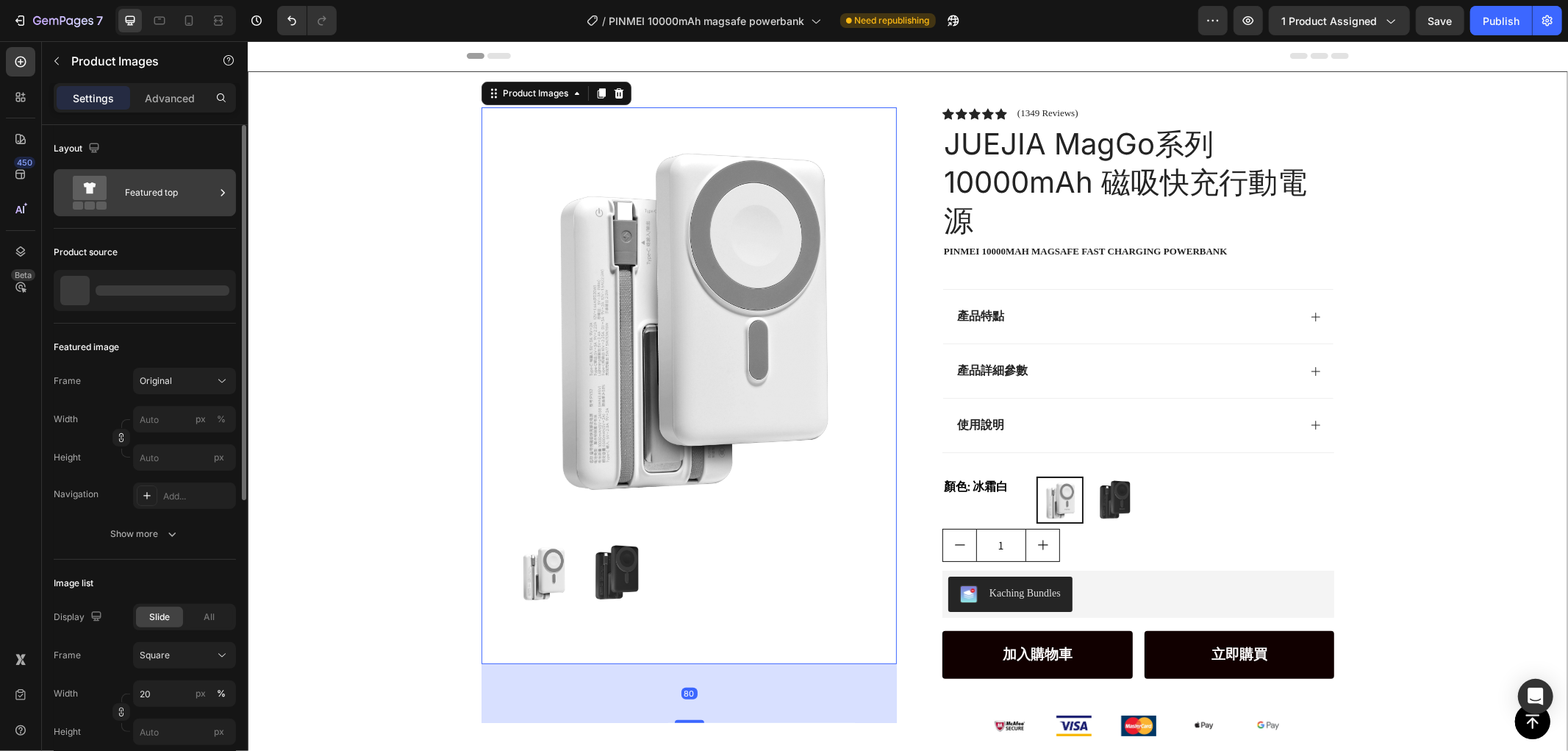
click at [104, 197] on icon at bounding box center [89, 188] width 34 height 24
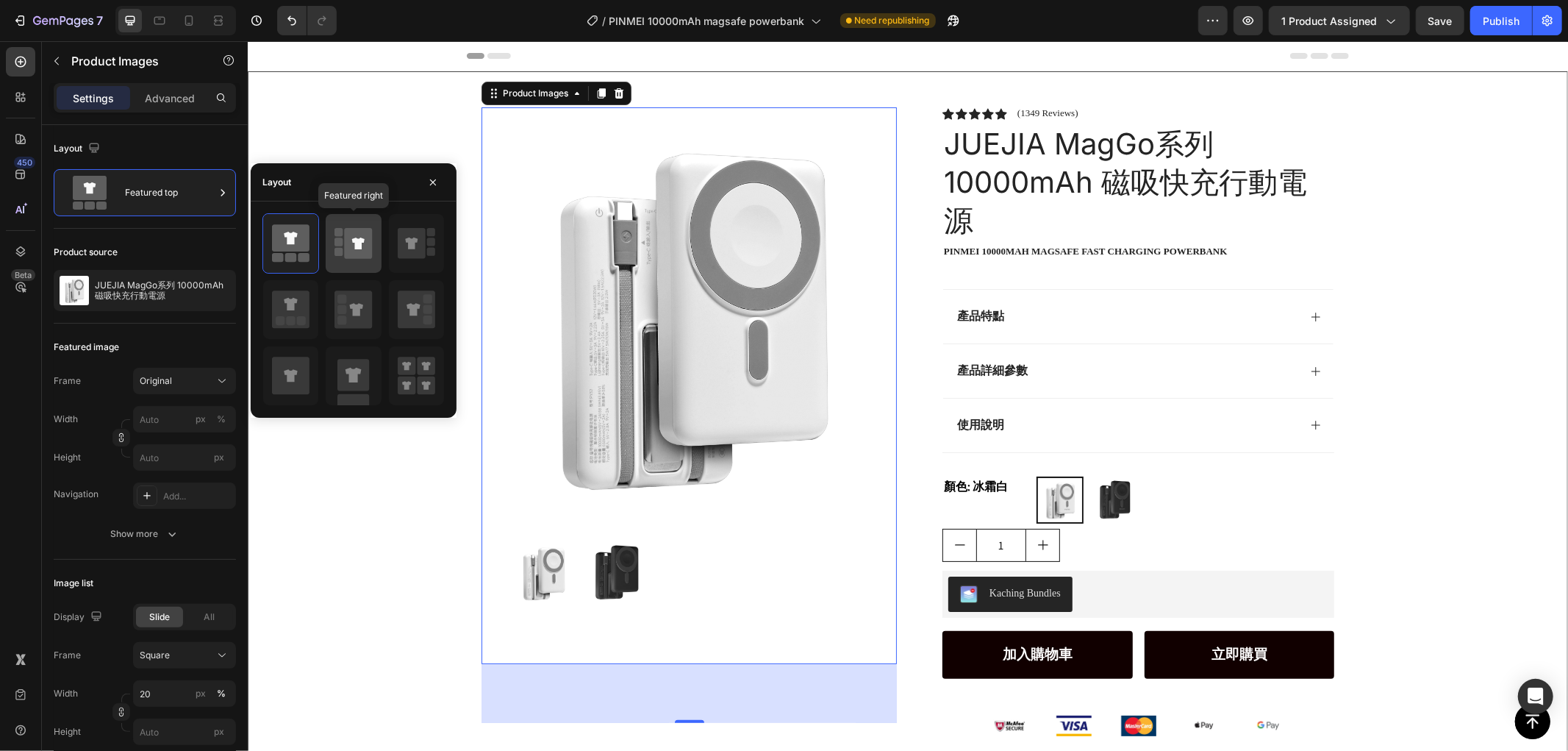
click at [362, 241] on icon at bounding box center [359, 244] width 13 height 12
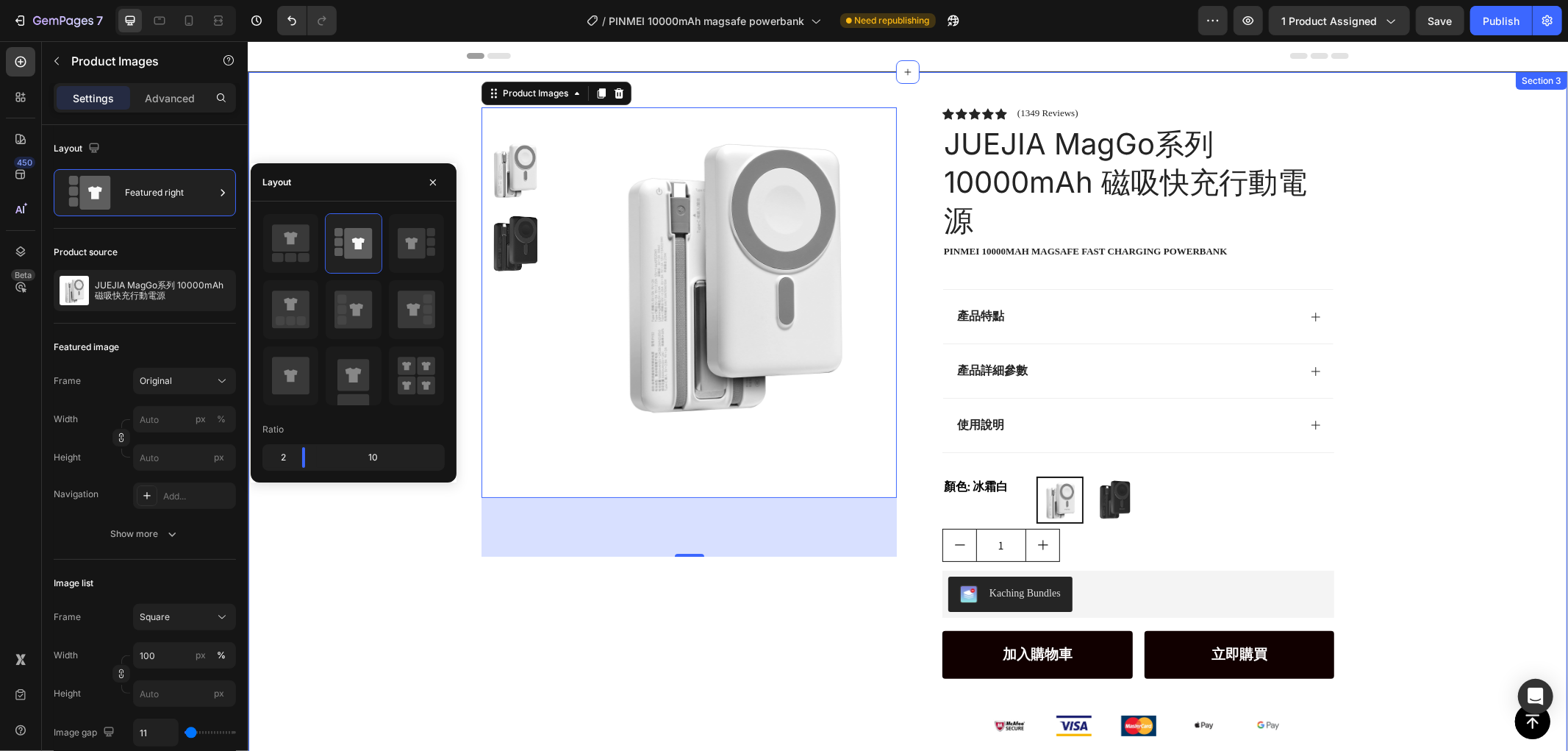
click at [348, 117] on div "Product Images 80 Row Icon Icon Icon Icon Icon Icon List (1349 Reviews) Text Bl…" at bounding box center [907, 469] width 1319 height 797
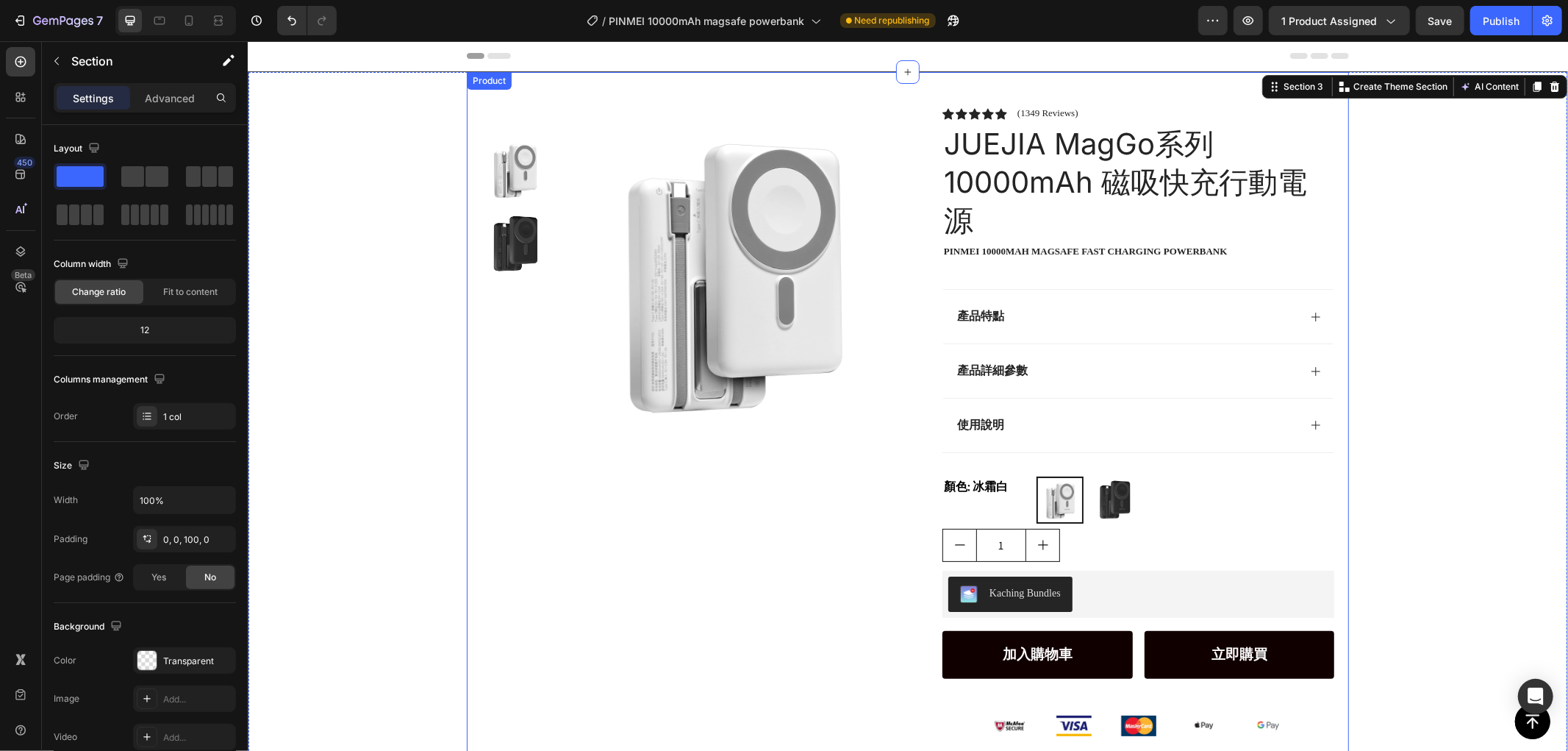
click at [355, 405] on div "Product Images Row Icon Icon Icon Icon Icon Icon List (1349 Reviews) Text Block…" at bounding box center [907, 469] width 1319 height 797
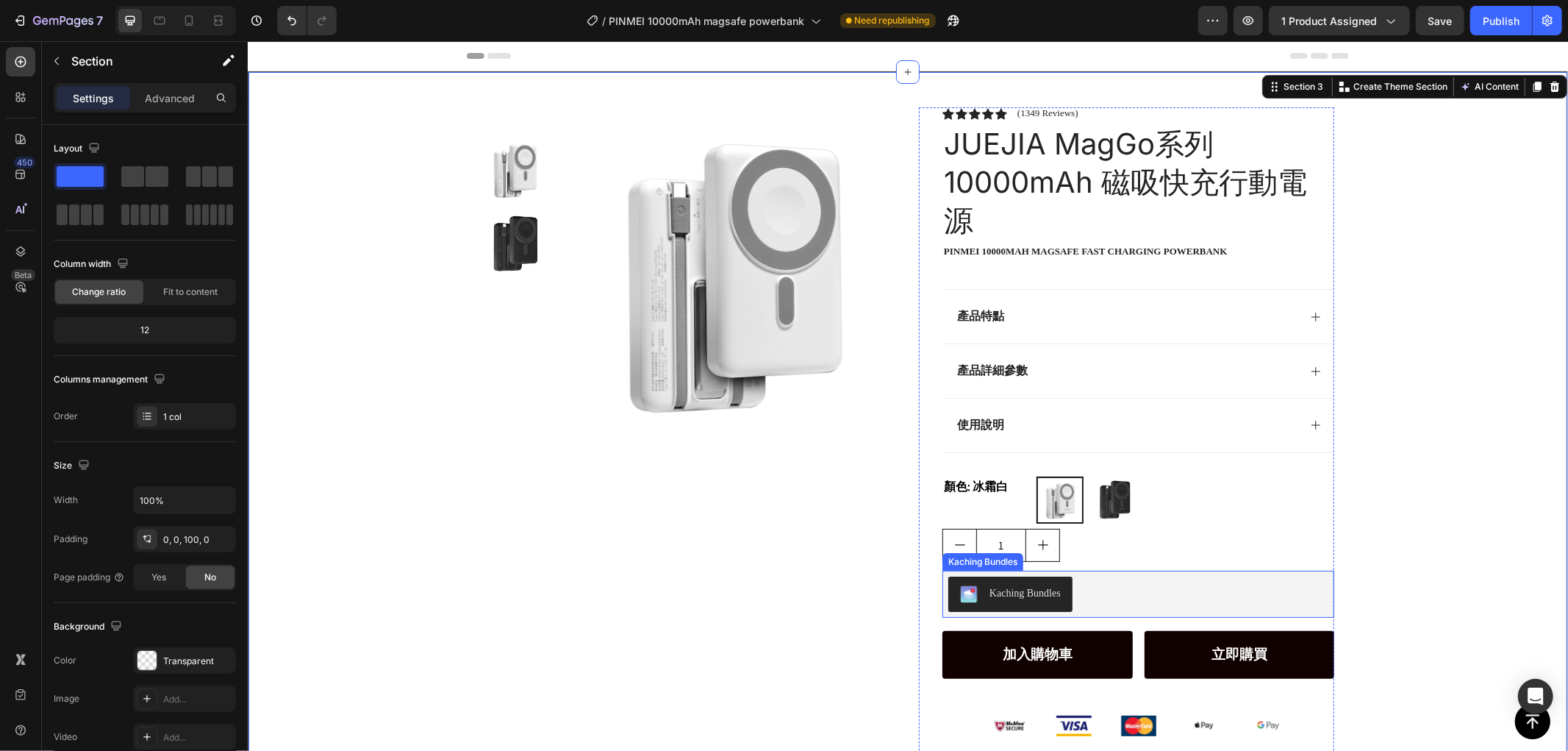
click at [1229, 584] on div "Kaching Bundles" at bounding box center [1137, 594] width 380 height 35
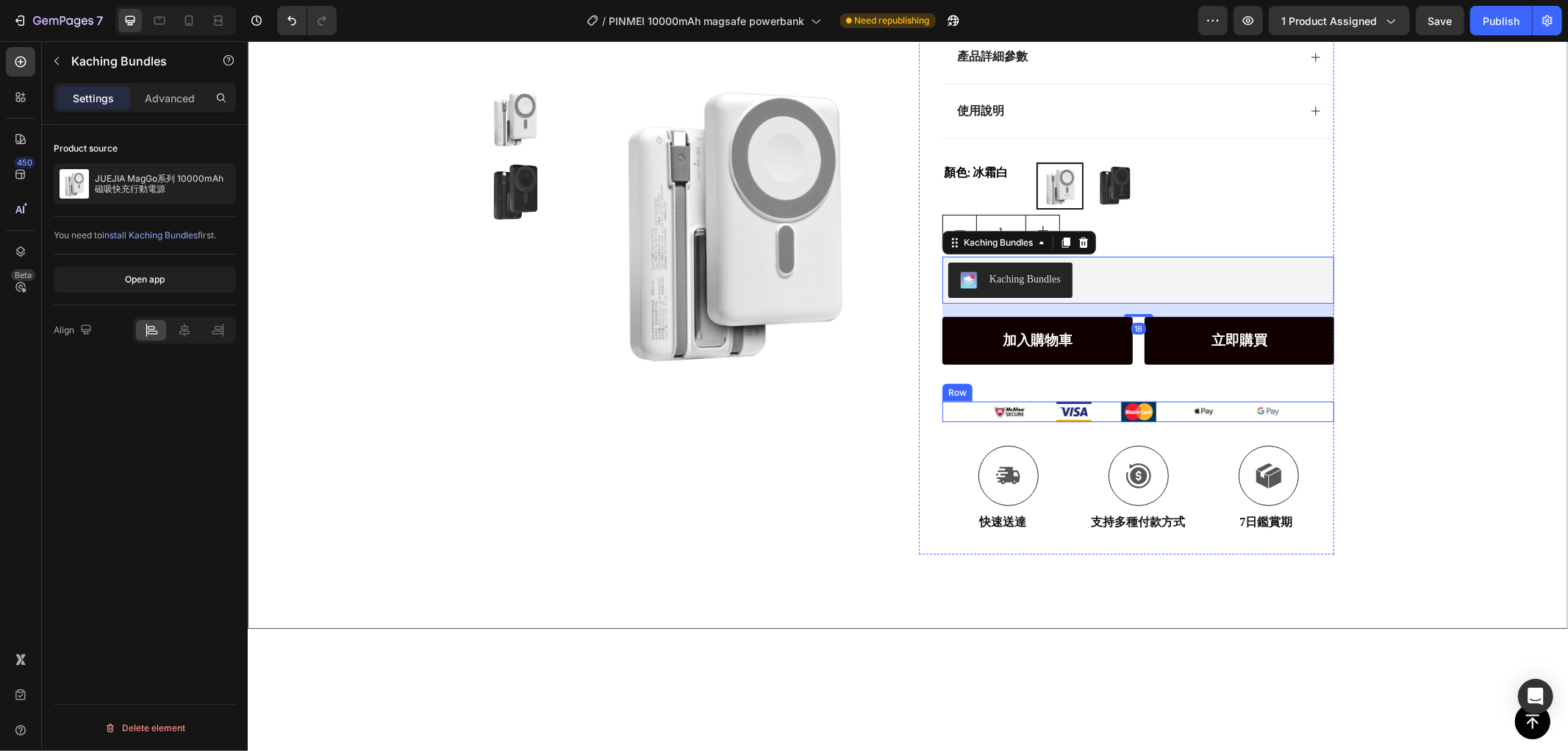
scroll to position [327, 0]
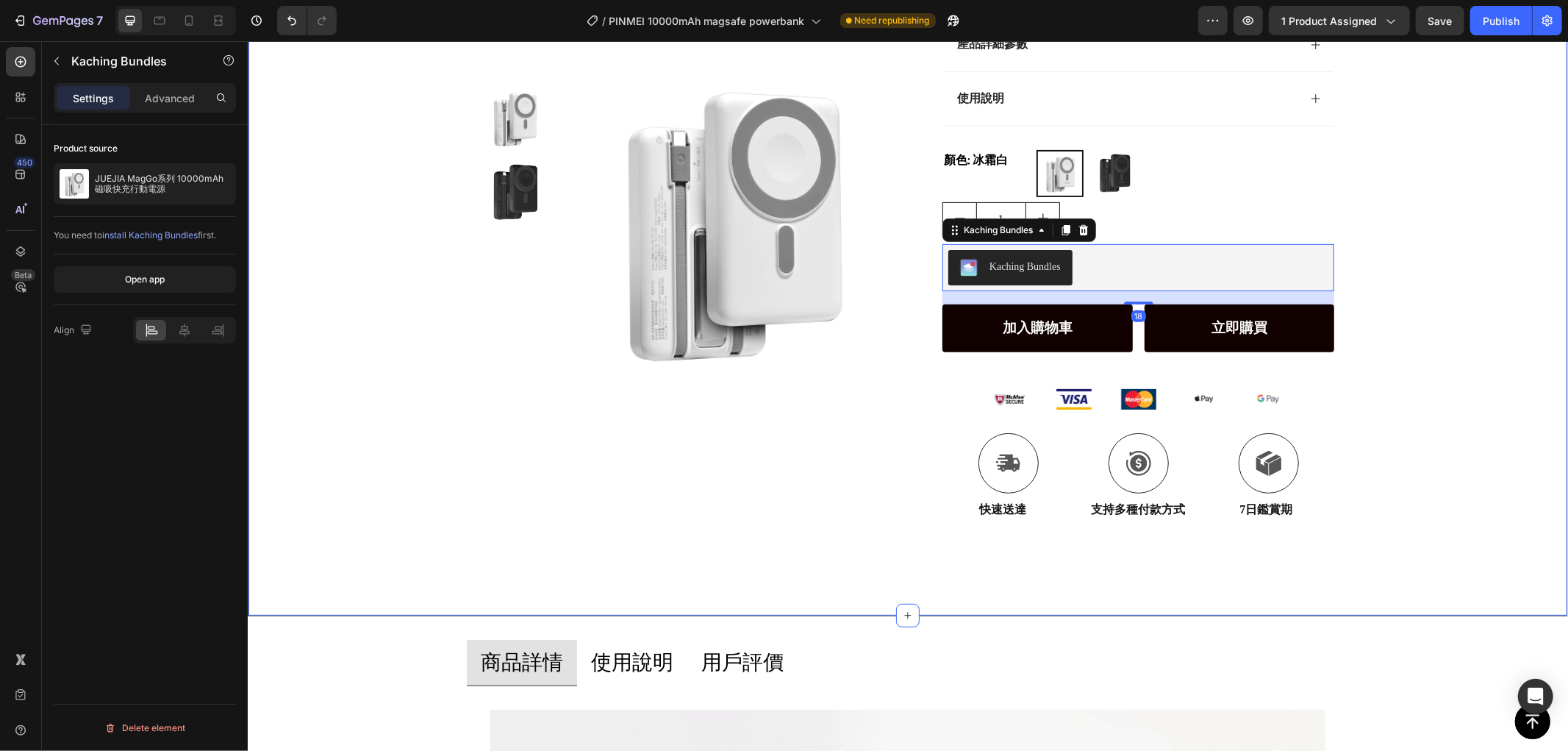
click at [1421, 353] on div "Product Images Row Icon Icon Icon Icon Icon Icon List (1349 Reviews) Text Block…" at bounding box center [907, 144] width 1319 height 797
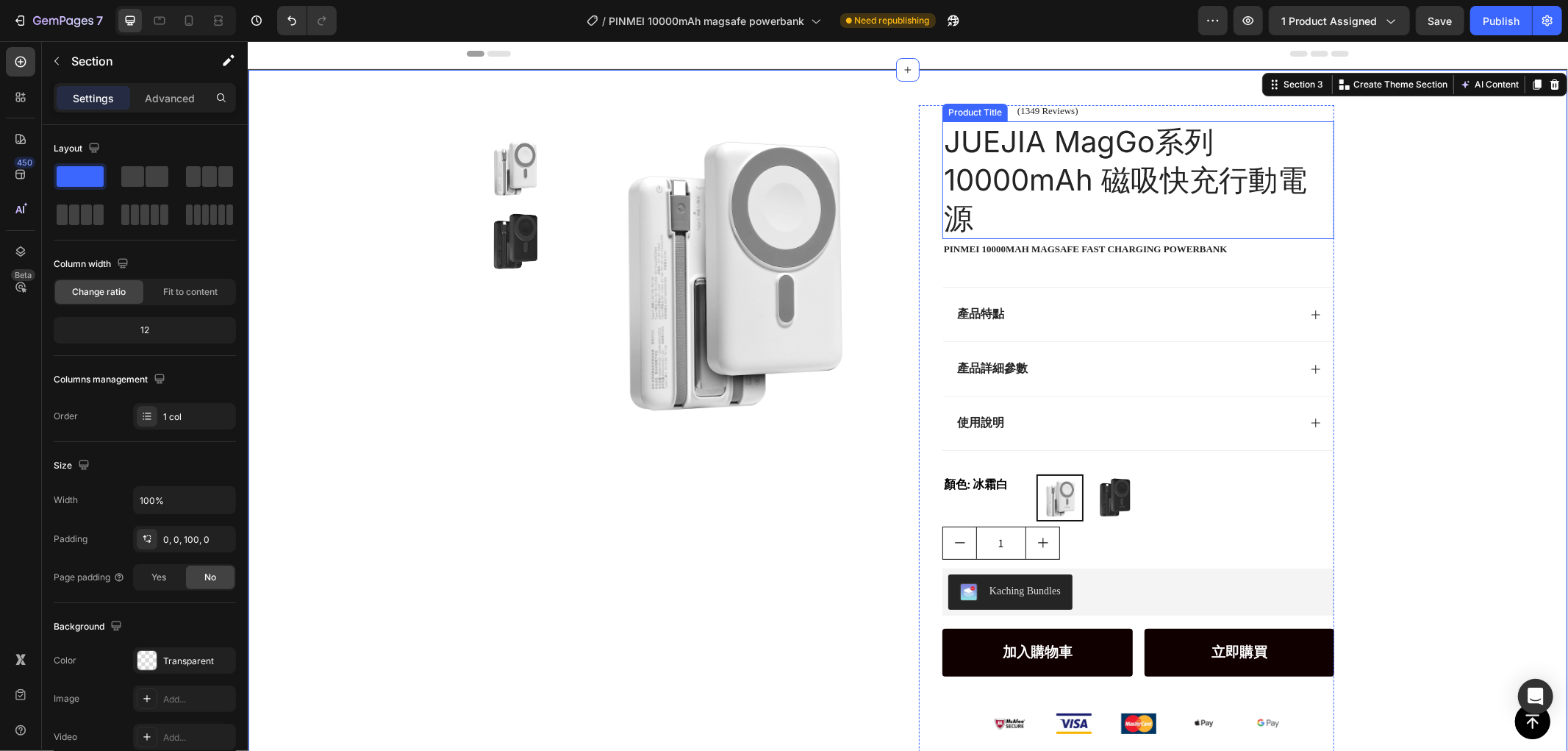
scroll to position [0, 0]
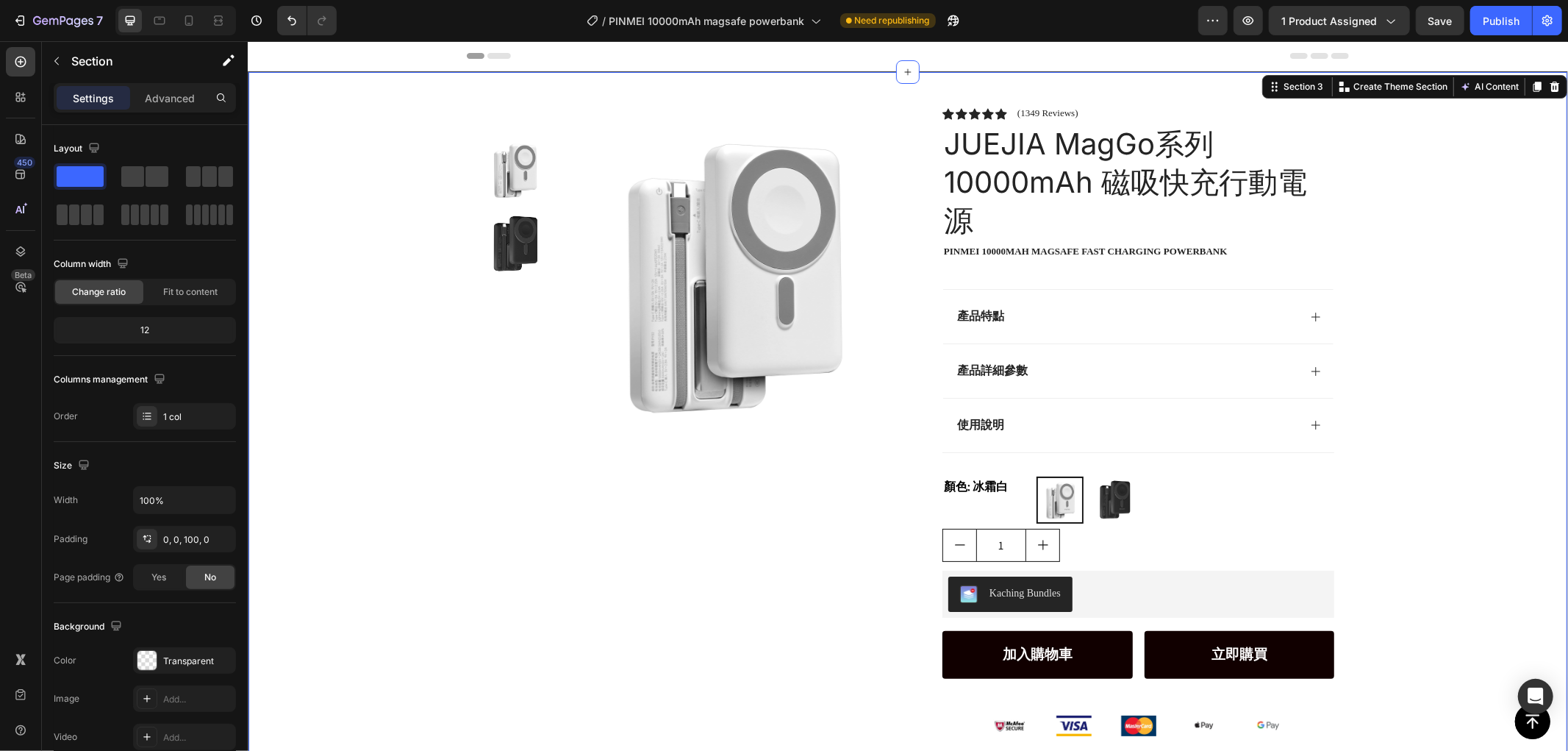
click at [1460, 225] on div "Product Images Row Icon Icon Icon Icon Icon Icon List (1349 Reviews) Text Block…" at bounding box center [907, 469] width 1319 height 797
click at [1184, 313] on div "產品特點" at bounding box center [1126, 315] width 343 height 20
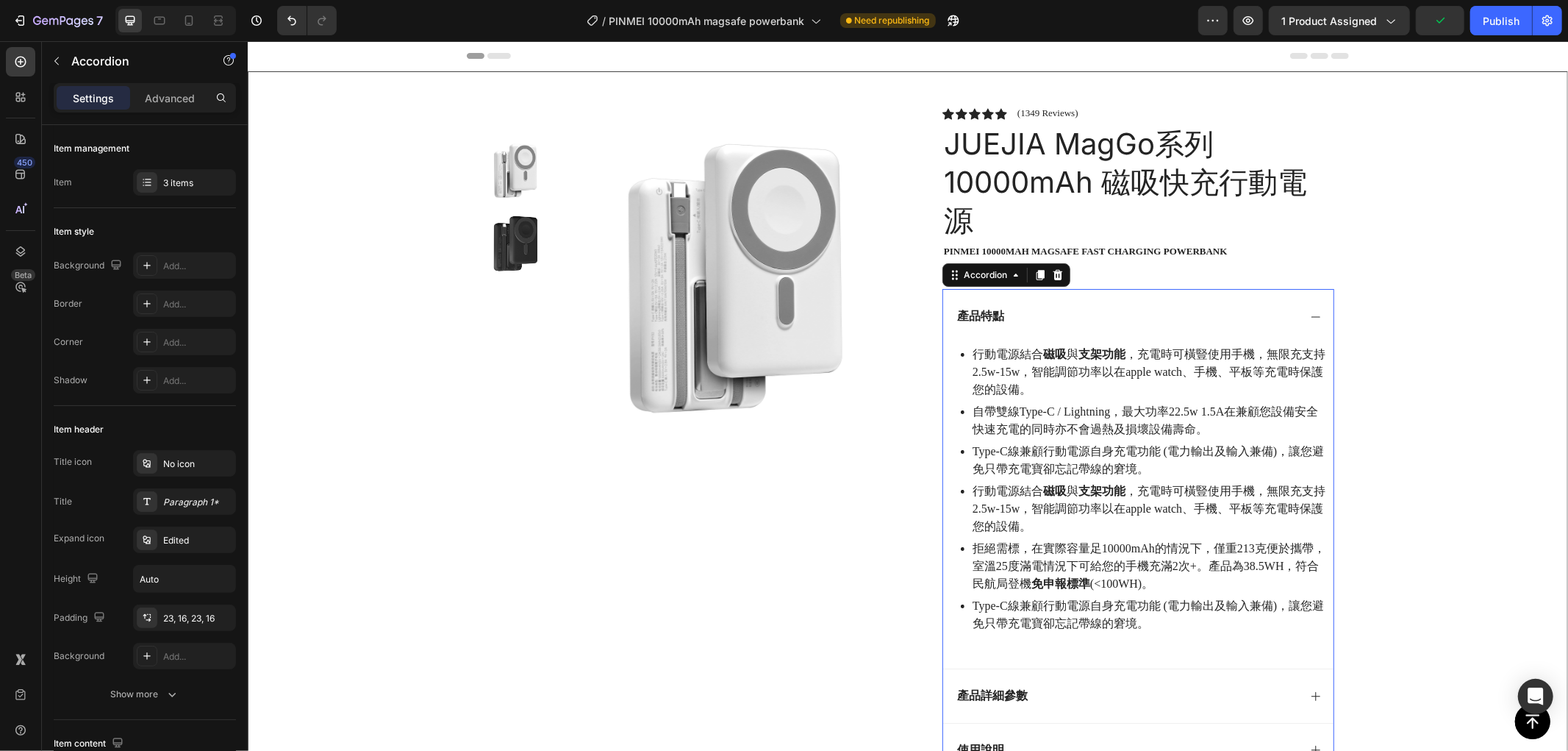
click at [1184, 313] on div "產品特點" at bounding box center [1126, 315] width 343 height 20
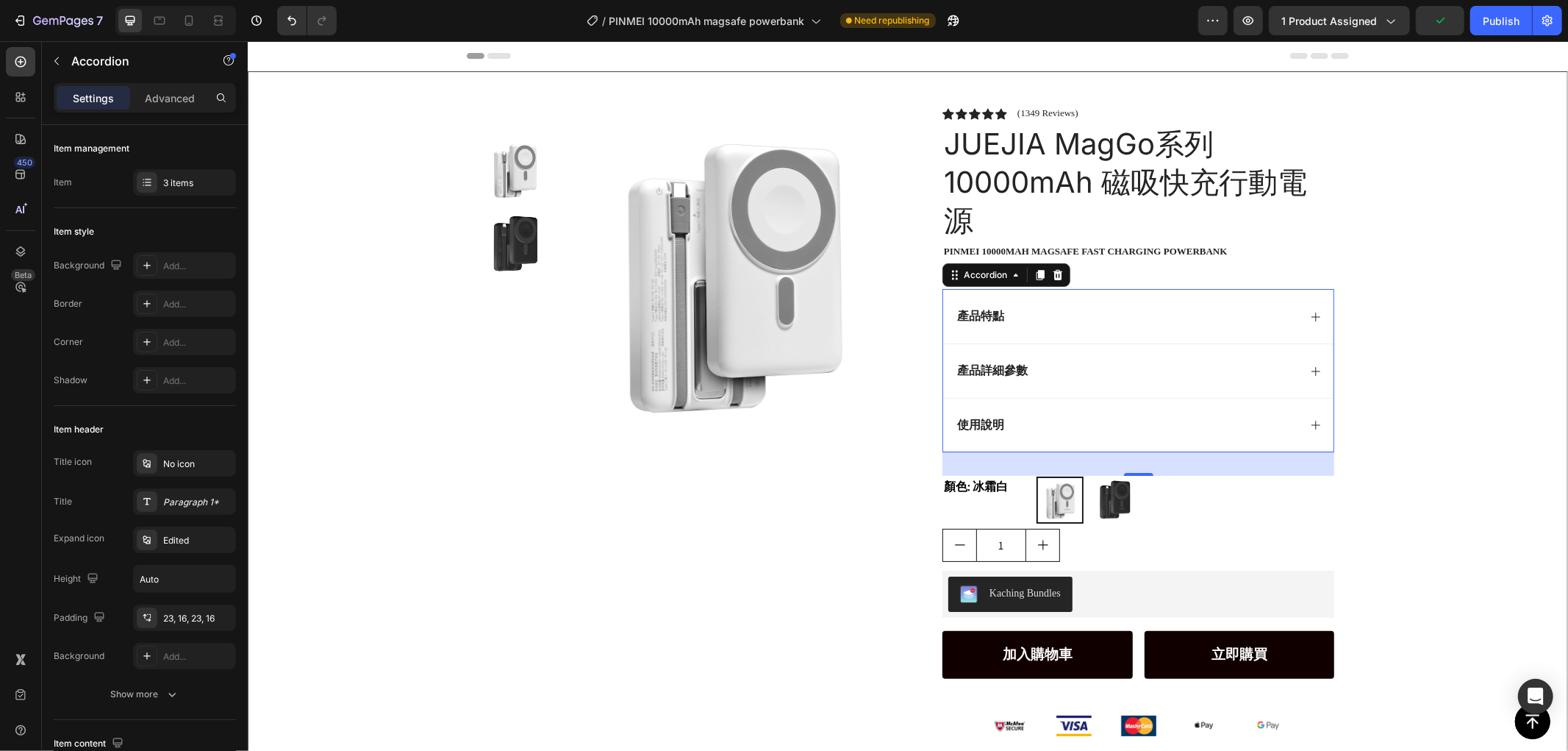
click at [1077, 361] on div "產品詳細參數" at bounding box center [1126, 370] width 343 height 20
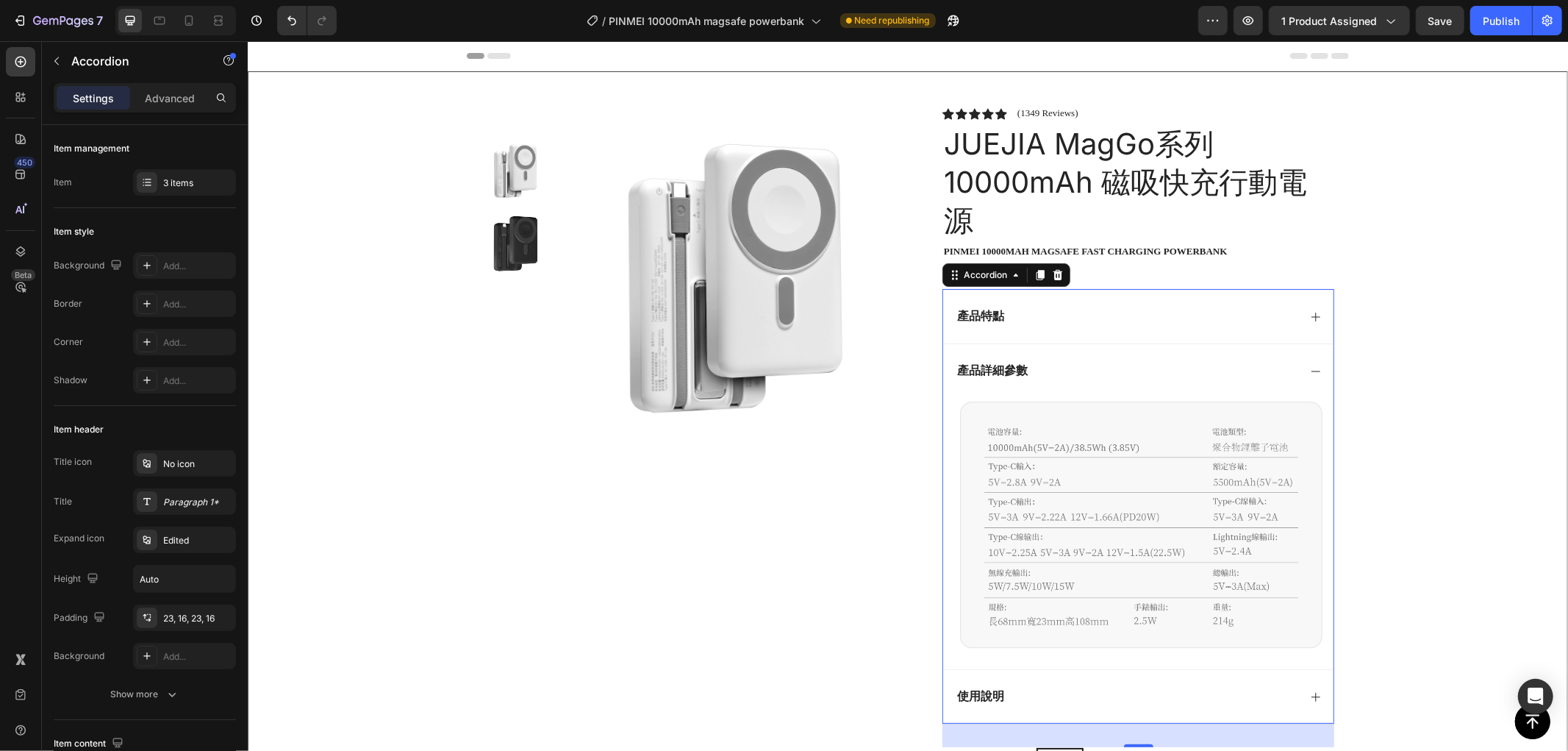
click at [1091, 368] on div "產品詳細參數" at bounding box center [1126, 370] width 343 height 20
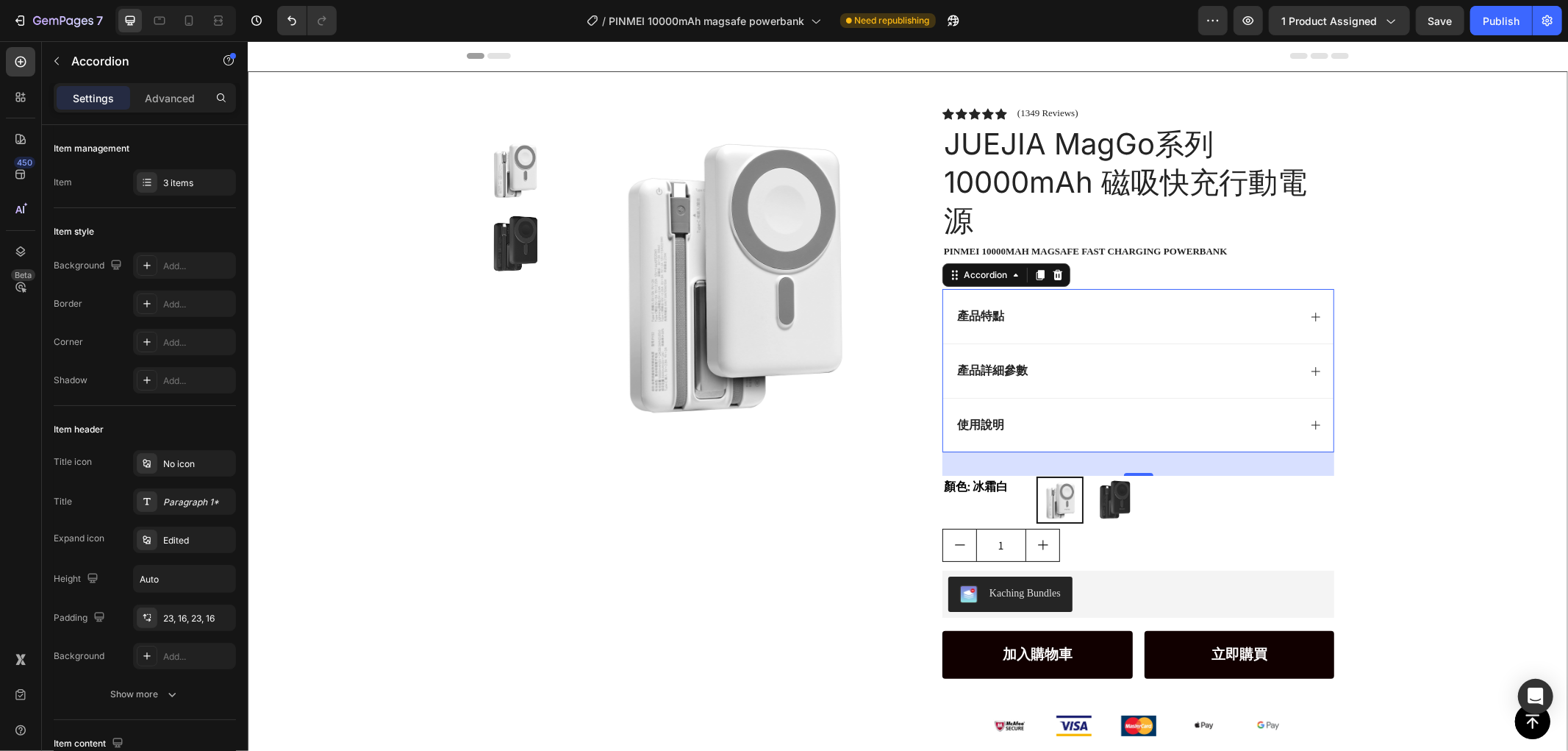
click at [1060, 443] on div "使用說明" at bounding box center [1138, 423] width 390 height 54
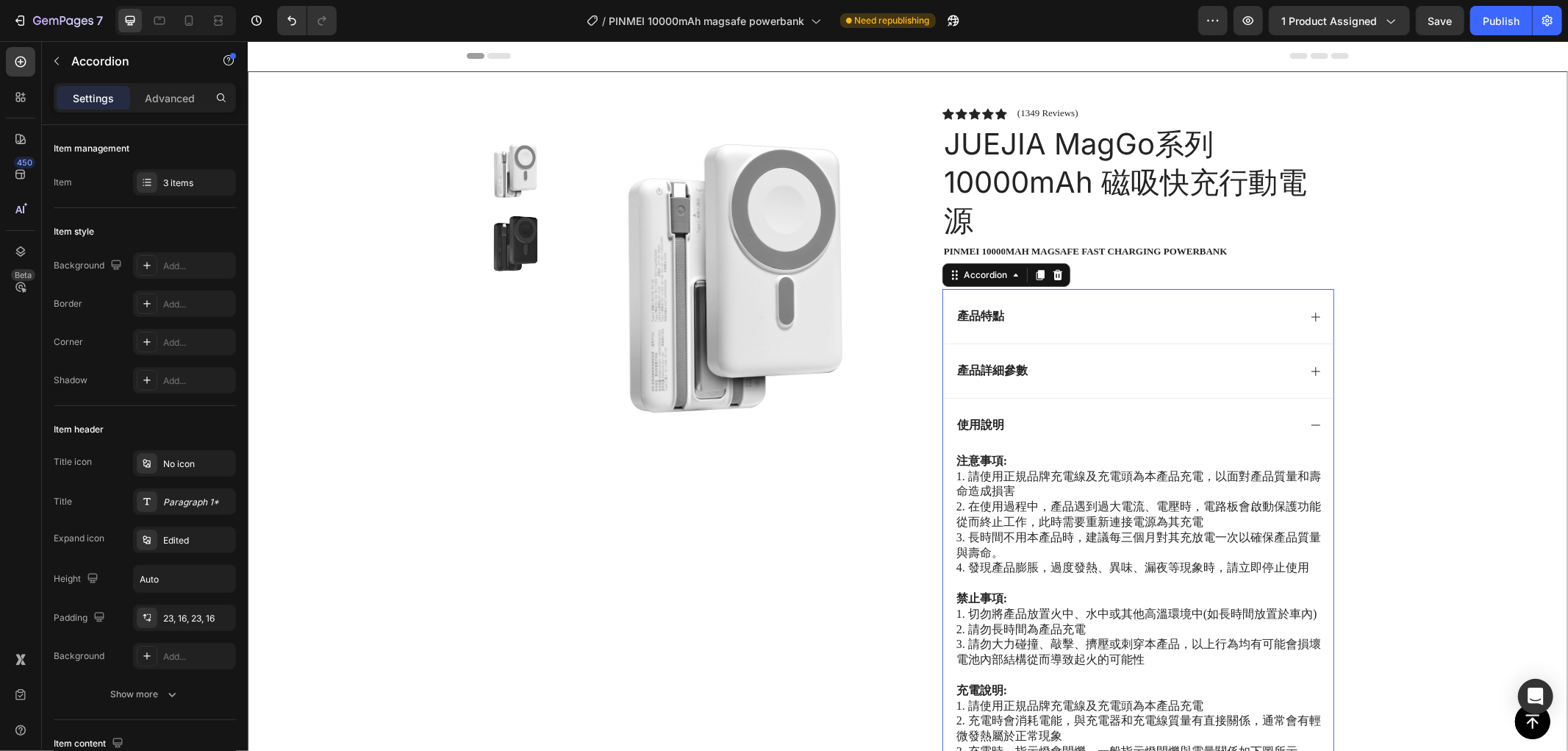
click at [1108, 426] on div "使用說明" at bounding box center [1126, 424] width 343 height 20
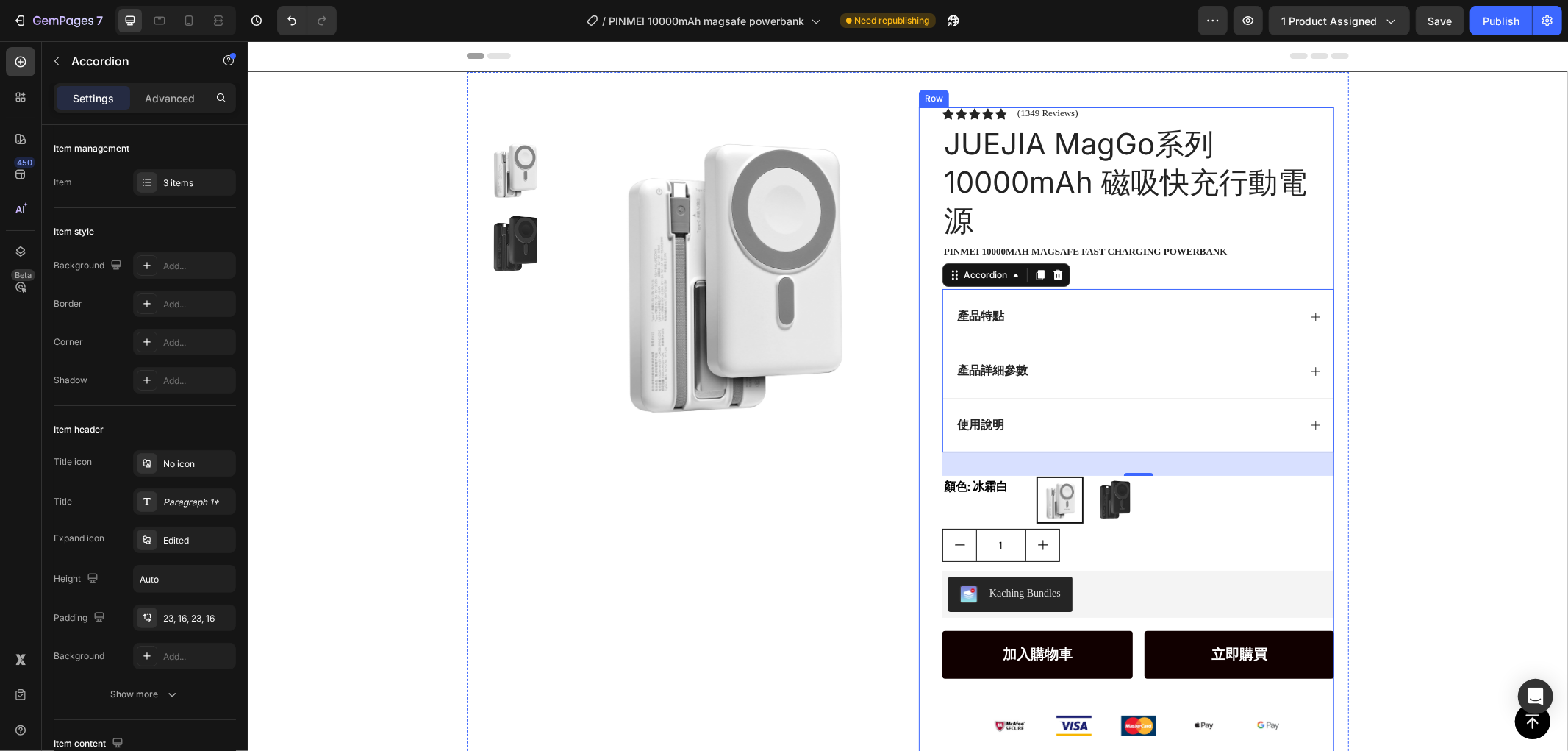
click at [1427, 252] on div "Product Images Row Icon Icon Icon Icon Icon Icon List (1349 Reviews) Text Block…" at bounding box center [907, 469] width 1319 height 797
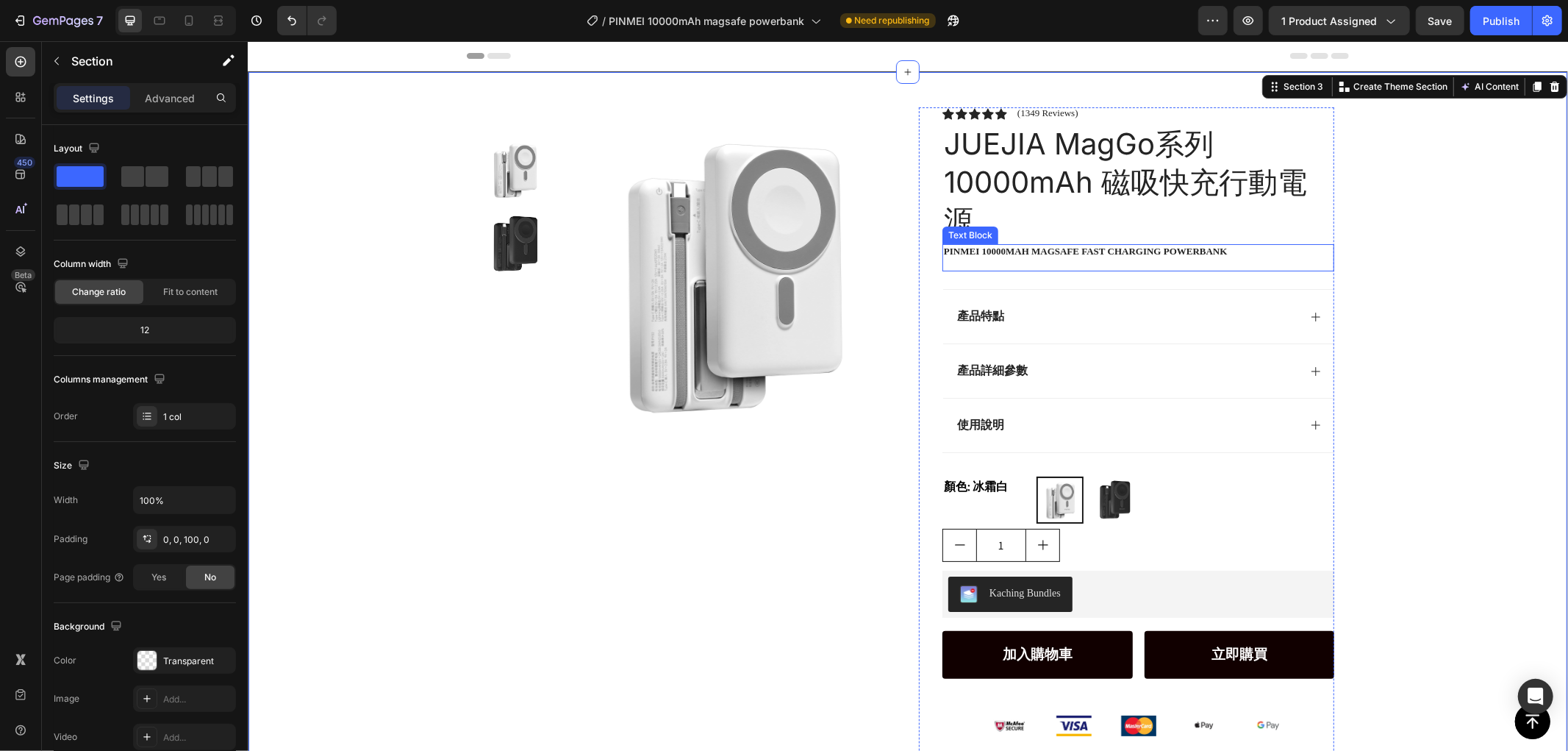
click at [1009, 255] on p "PINMEI 10000mah magsafe fast charging powerbank" at bounding box center [1138, 252] width 389 height 13
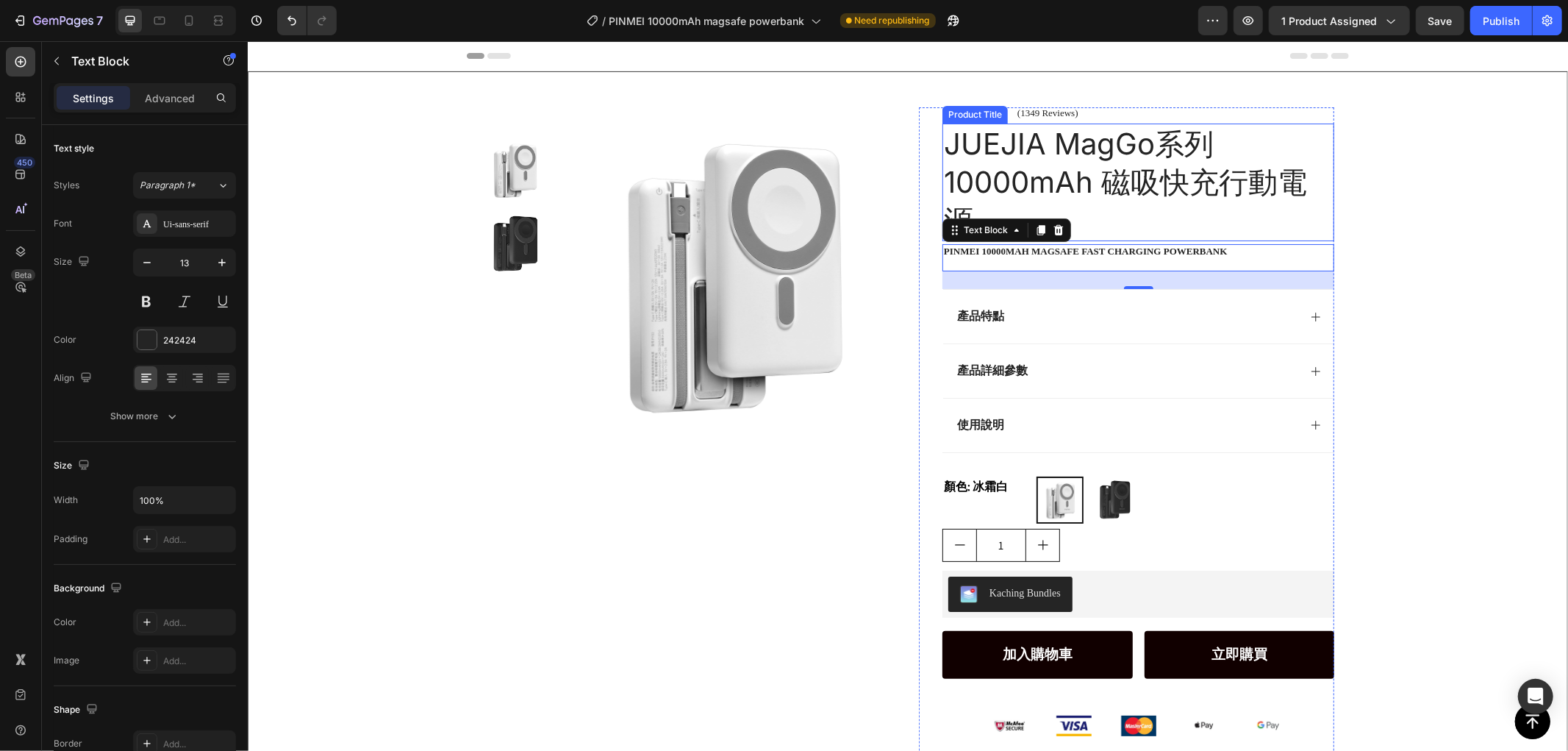
drag, startPoint x: 1470, startPoint y: 199, endPoint x: 1325, endPoint y: 200, distance: 145.0
click at [1470, 199] on div "Product Images Row Icon Icon Icon Icon Icon Icon List (1349 Reviews) Text Block…" at bounding box center [907, 469] width 1319 height 797
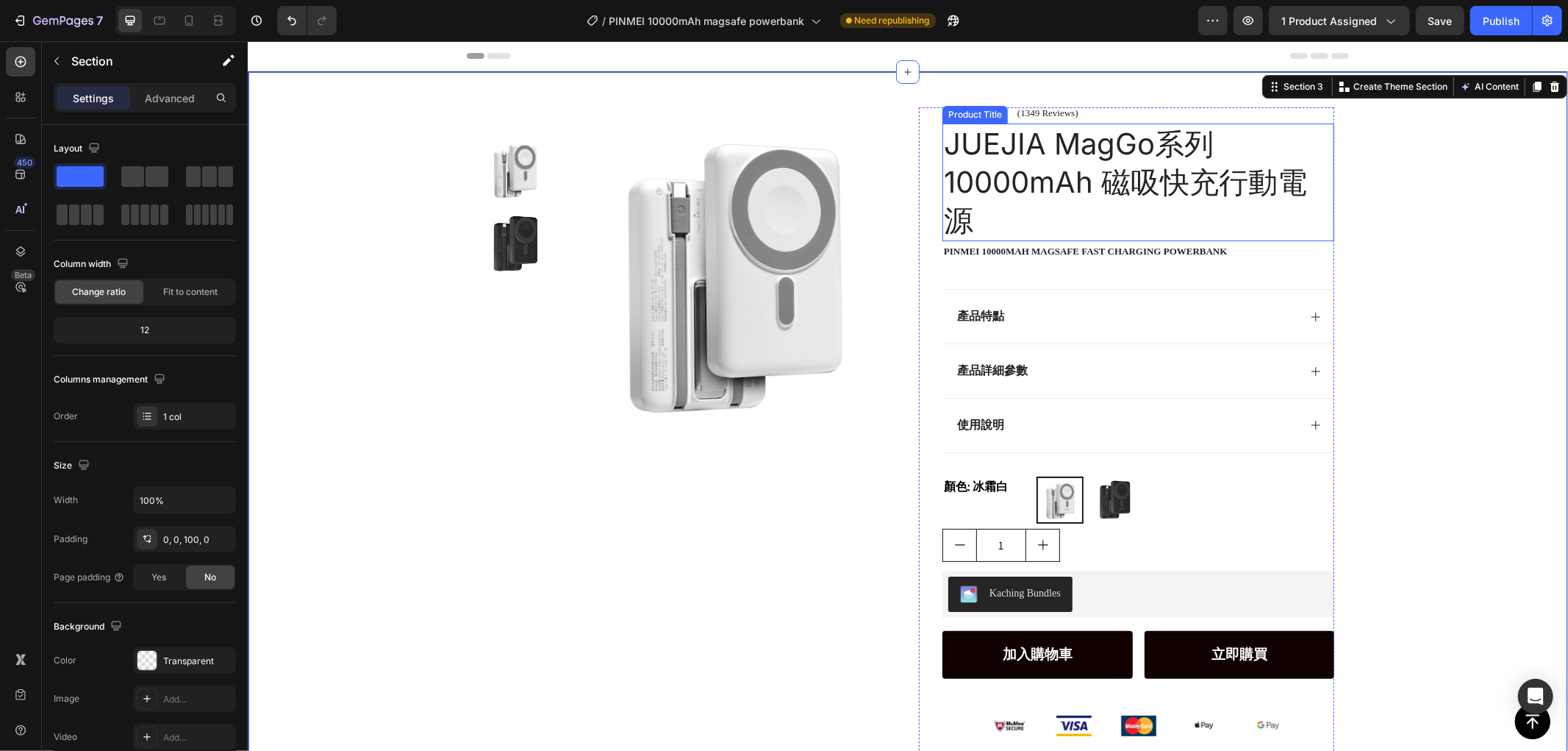
click at [1143, 211] on h1 "JUEJIA MagGo系列 10000mAh 磁吸快充行動電源" at bounding box center [1138, 181] width 392 height 118
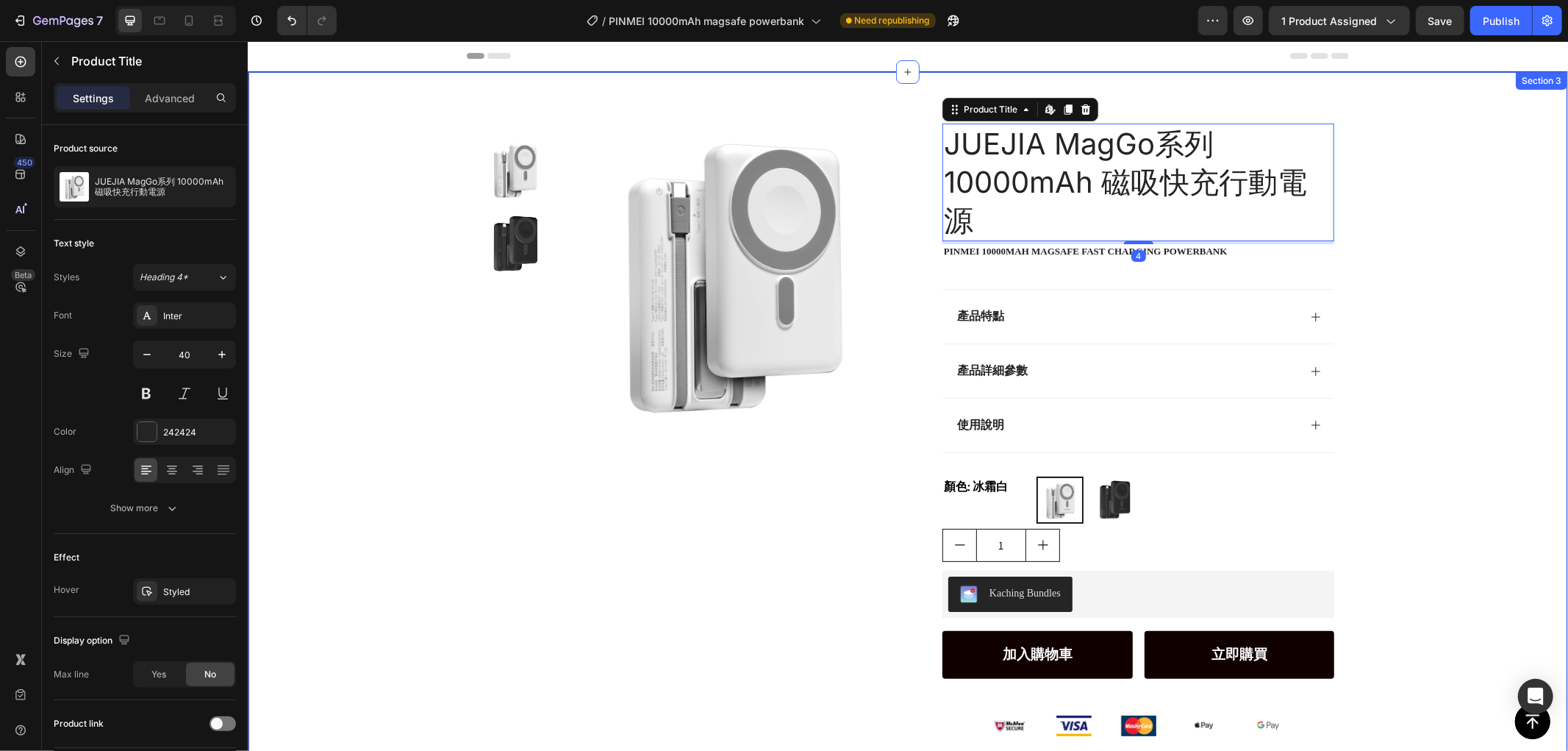
click at [1476, 236] on div "Product Images Row Icon Icon Icon Icon Icon Icon List (1349 Reviews) Text Block…" at bounding box center [907, 469] width 1319 height 797
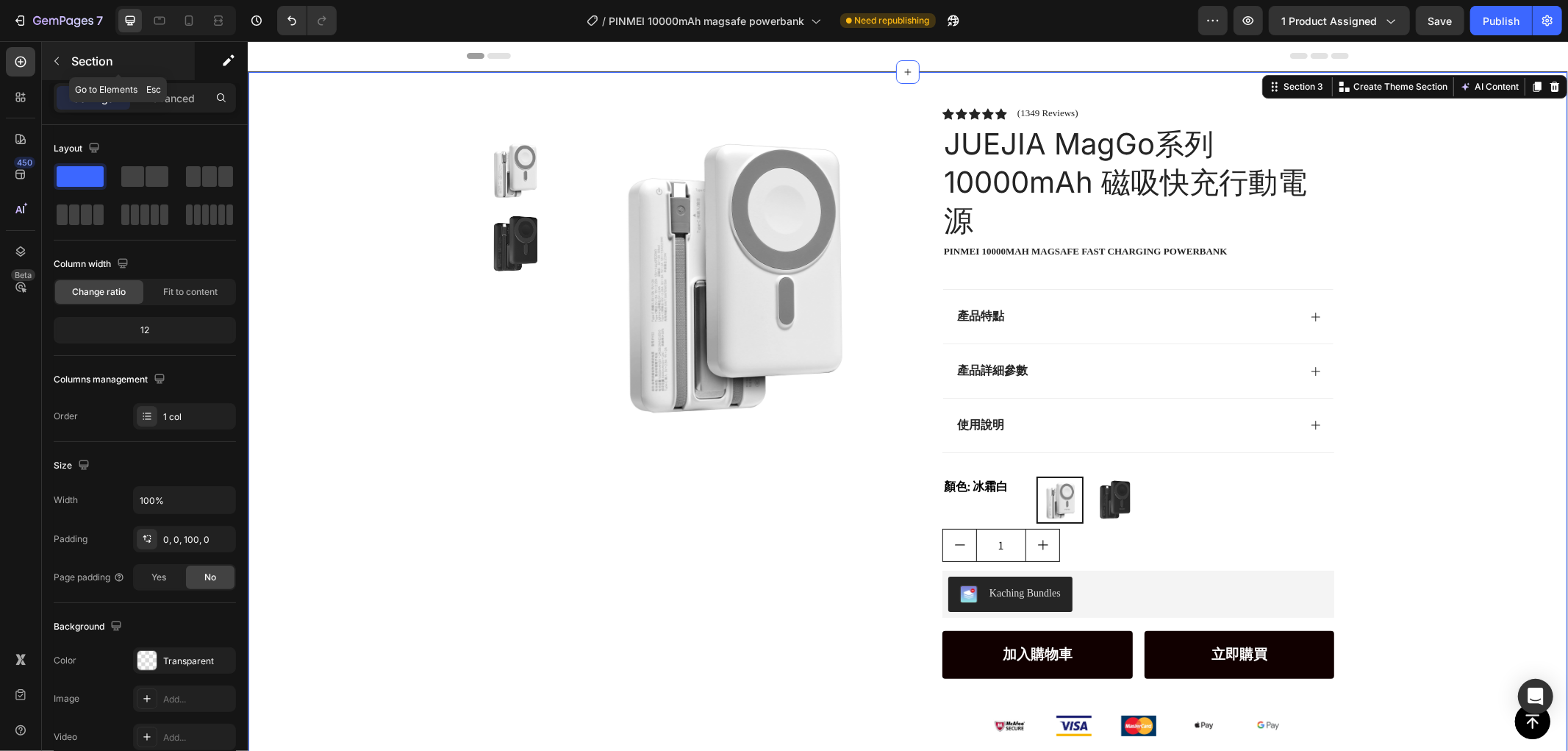
click at [63, 60] on button "button" at bounding box center [56, 60] width 23 height 23
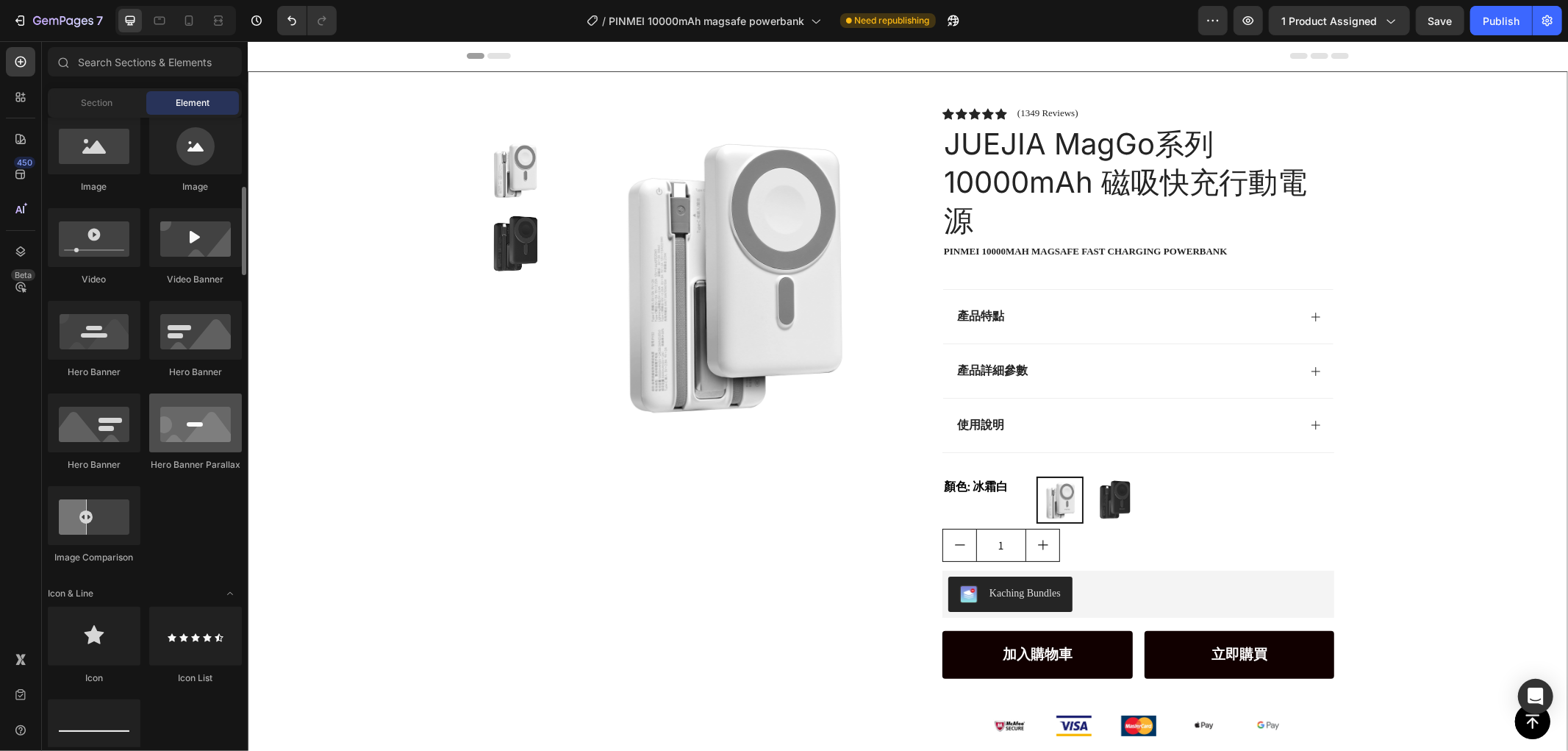
scroll to position [571, 0]
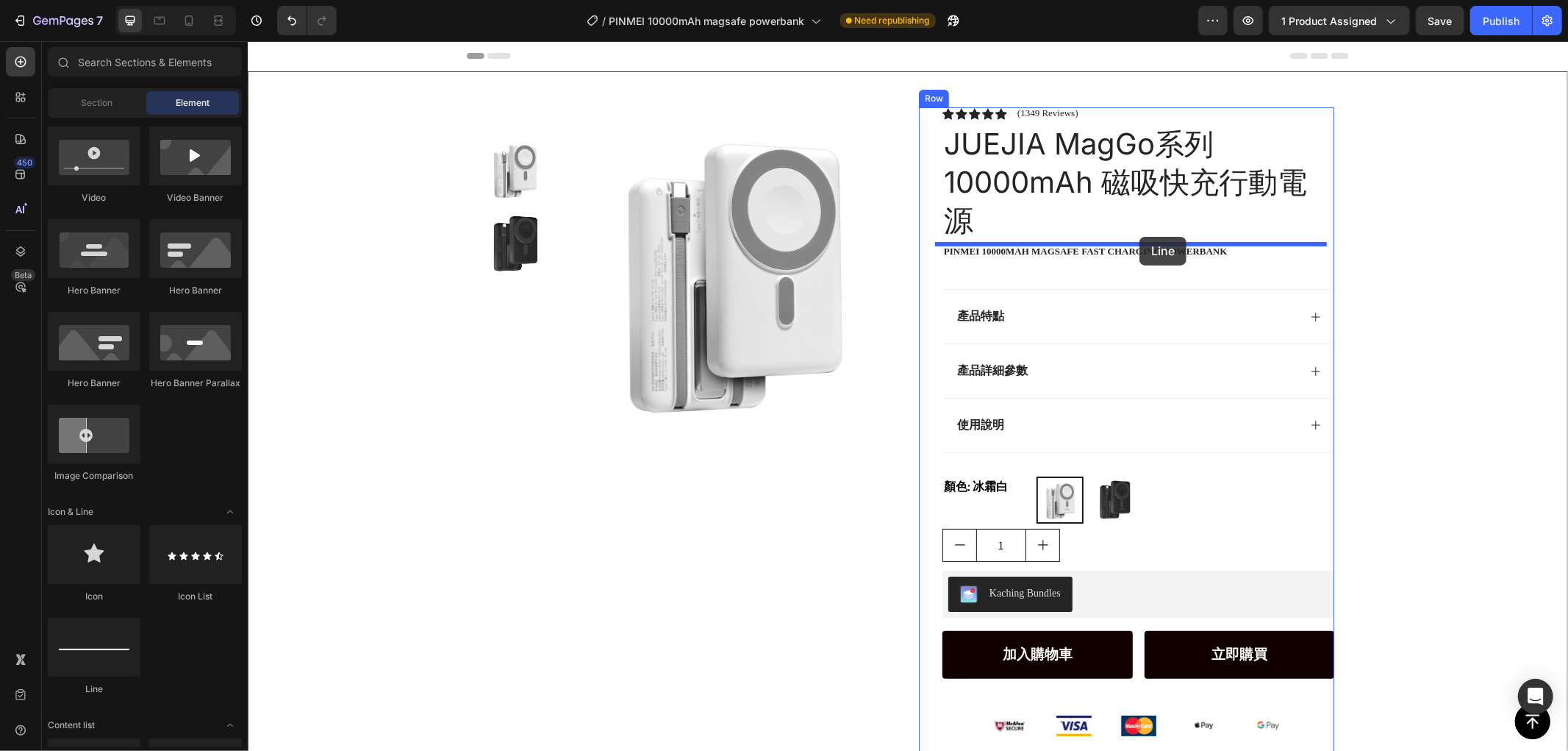
drag, startPoint x: 380, startPoint y: 668, endPoint x: 1138, endPoint y: 236, distance: 872.5
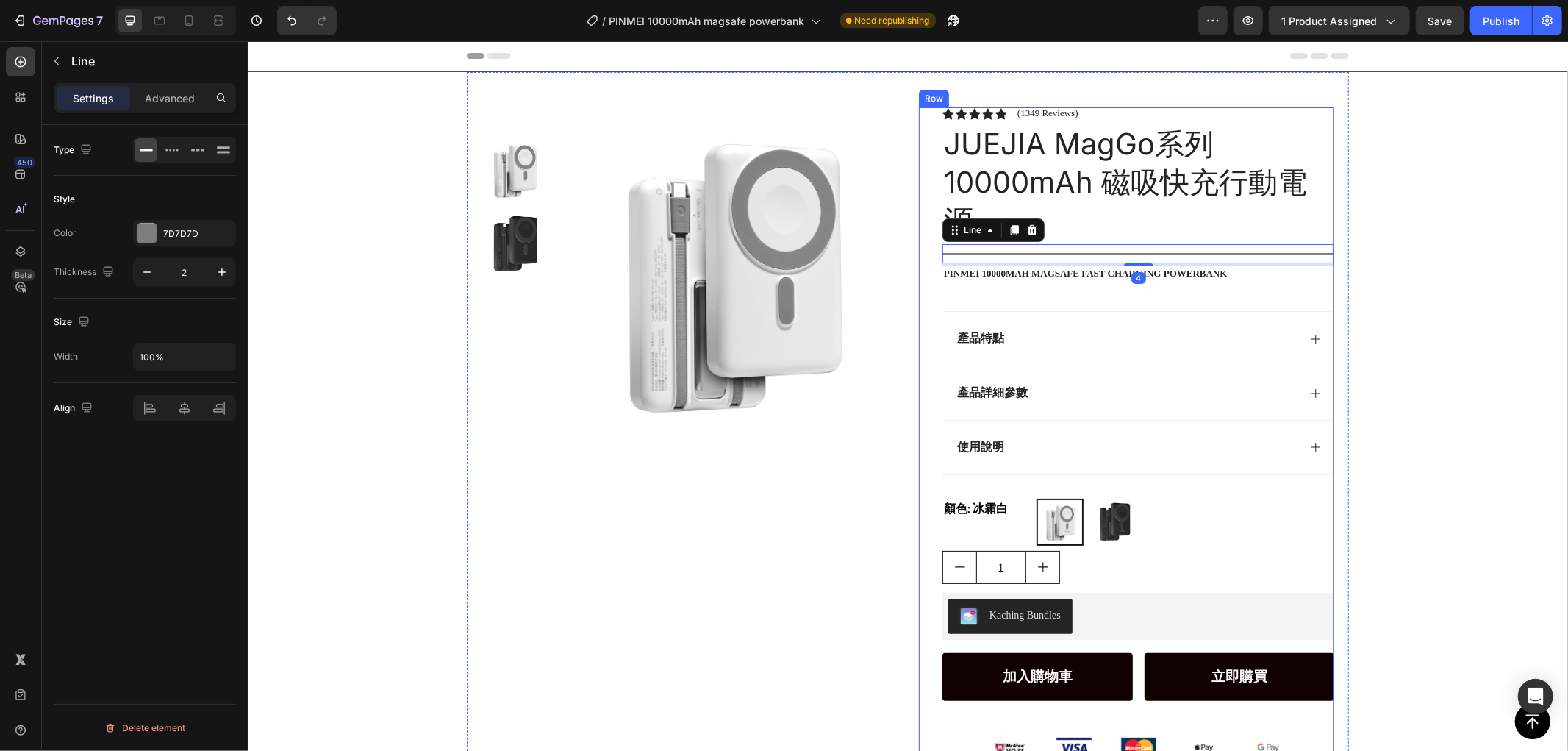
click at [1432, 244] on div "Product Images Row Icon Icon Icon Icon Icon Icon List (1349 Reviews) Text Block…" at bounding box center [907, 480] width 1319 height 819
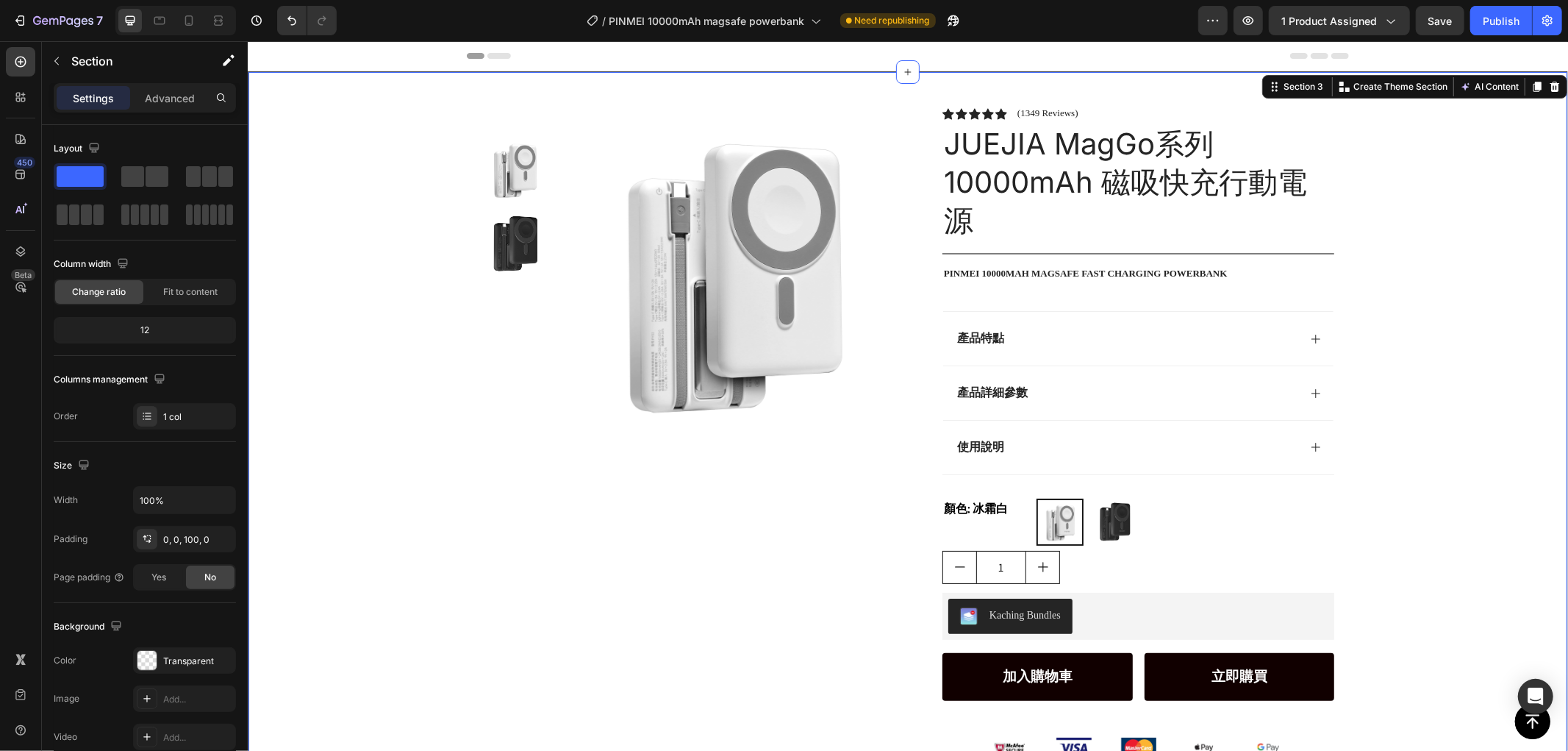
click at [1505, 265] on div "Product Images Row Icon Icon Icon Icon Icon Icon List (1349 Reviews) Text Block…" at bounding box center [907, 480] width 1319 height 819
click at [1171, 571] on div "1" at bounding box center [1138, 566] width 392 height 33
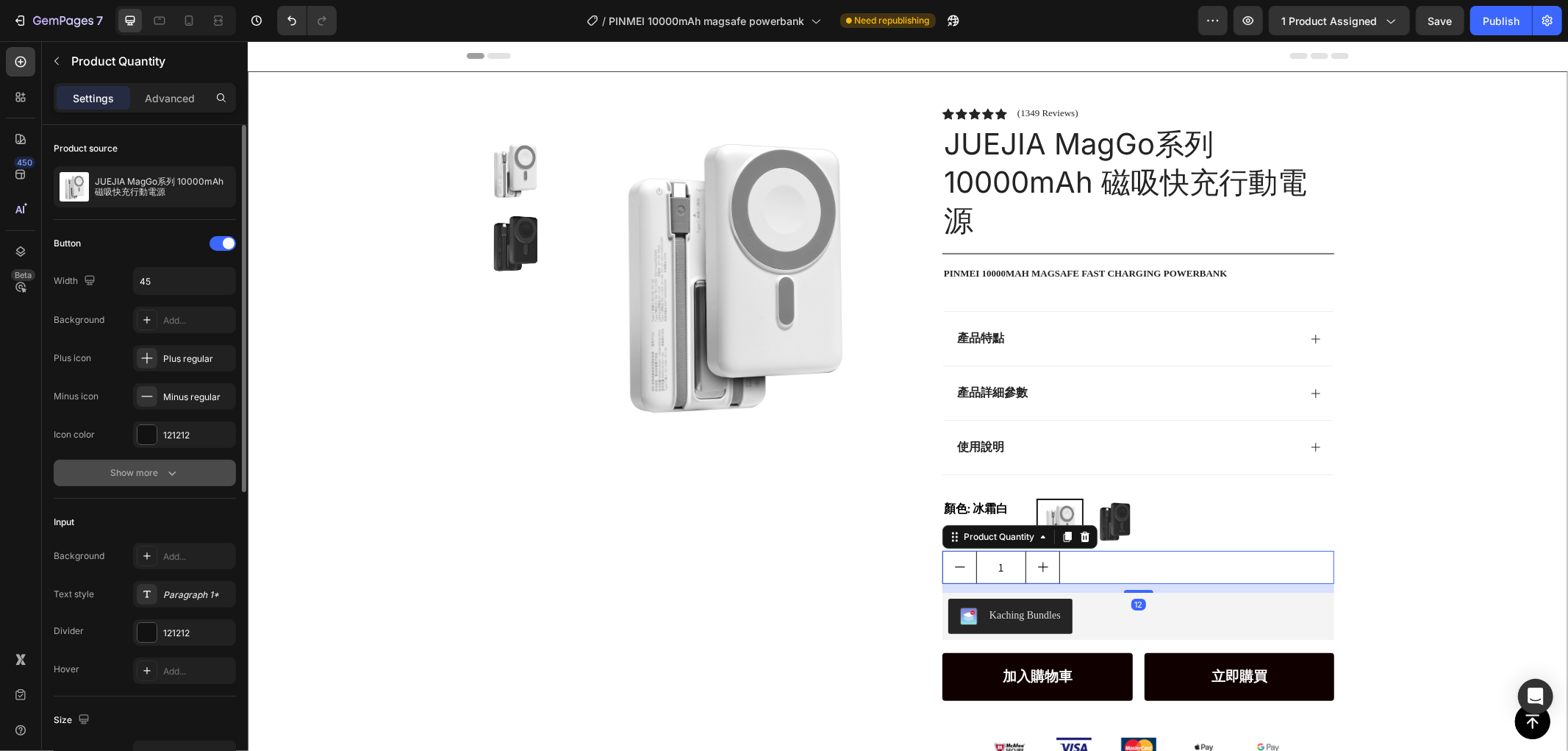
click at [143, 473] on div "Show more" at bounding box center [145, 473] width 69 height 15
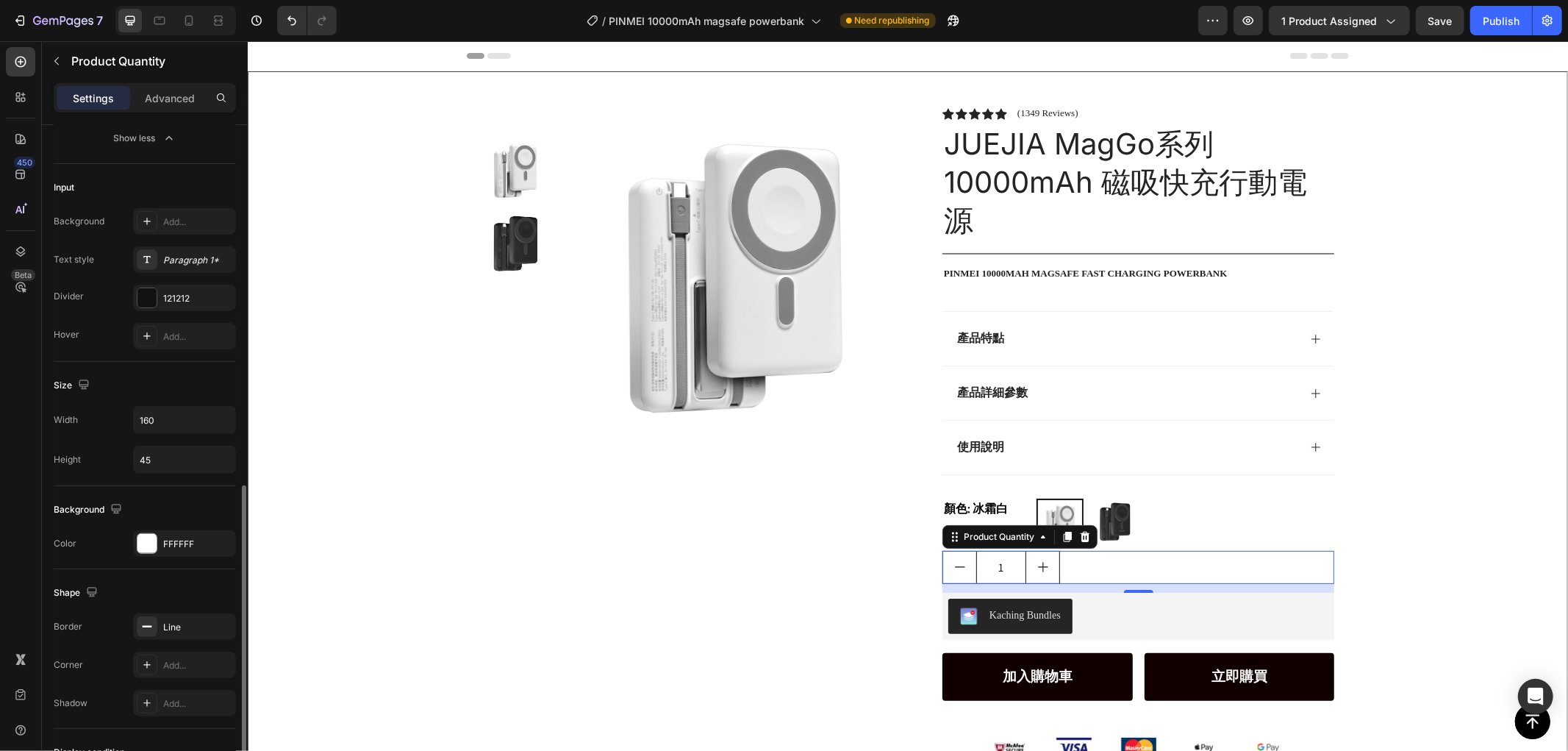
scroll to position [653, 0]
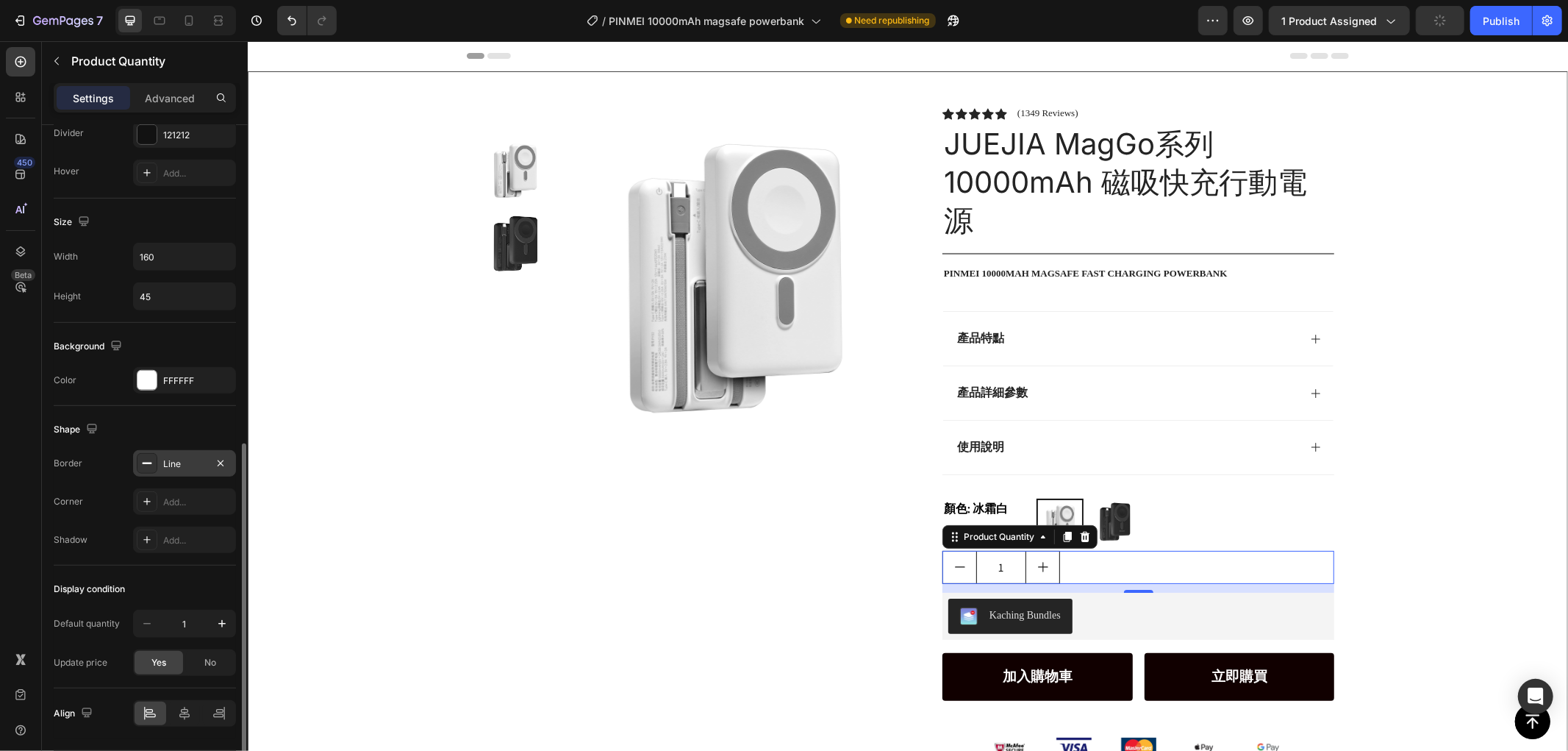
click at [192, 463] on div "Line" at bounding box center [184, 464] width 43 height 13
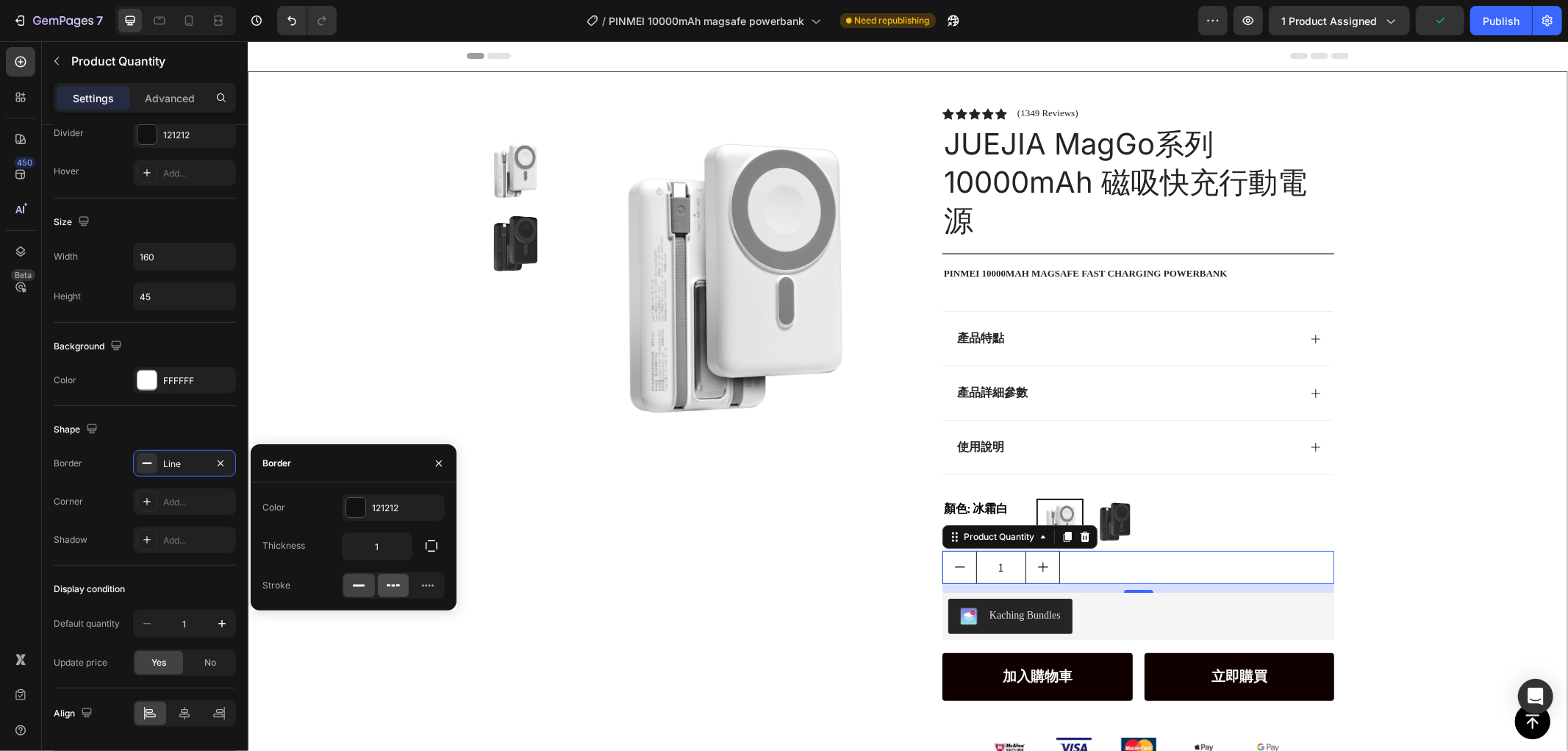
click at [394, 582] on icon at bounding box center [393, 586] width 15 height 15
click at [357, 585] on rect at bounding box center [359, 586] width 12 height 2
click at [609, 532] on div "Product Images Row" at bounding box center [688, 498] width 415 height 783
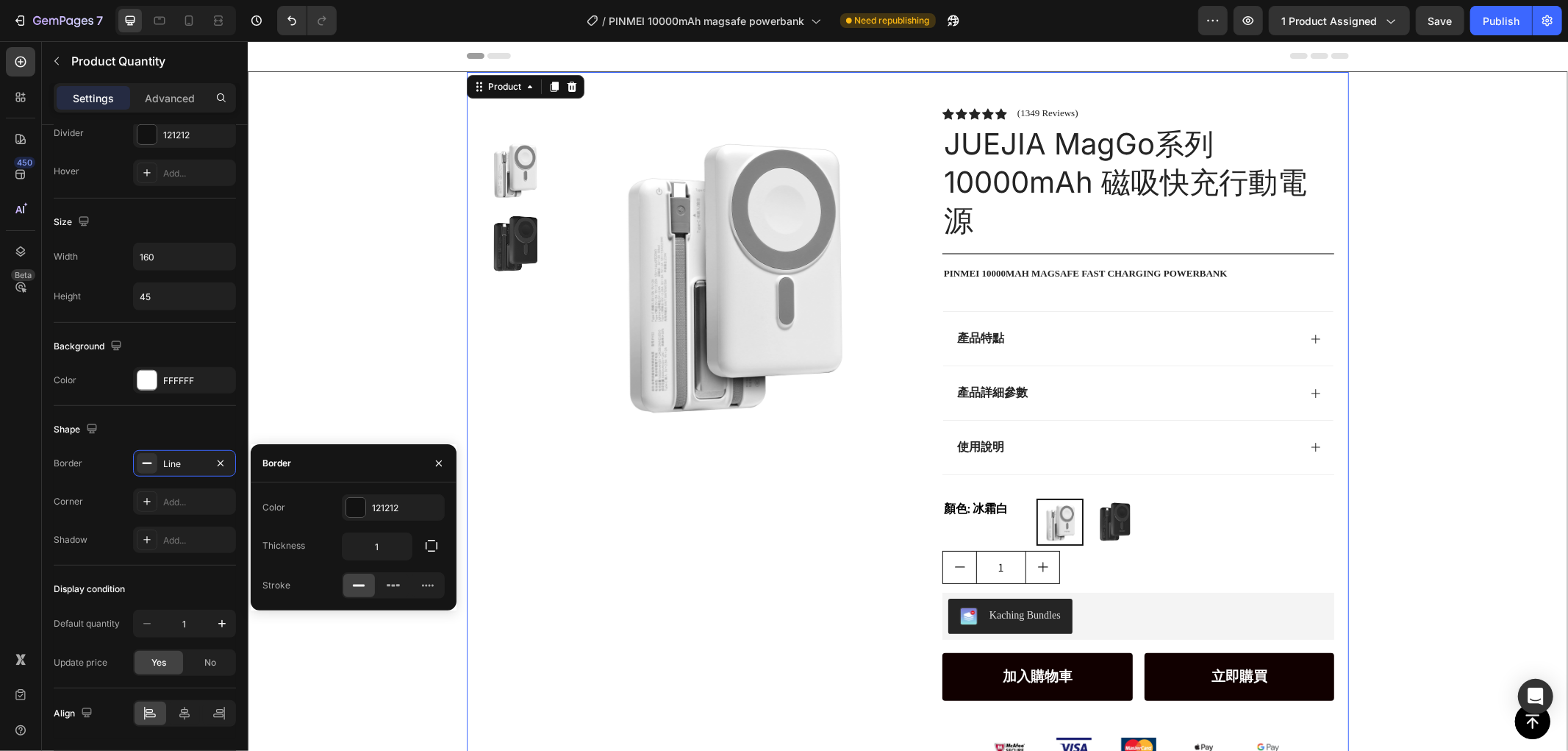
scroll to position [0, 0]
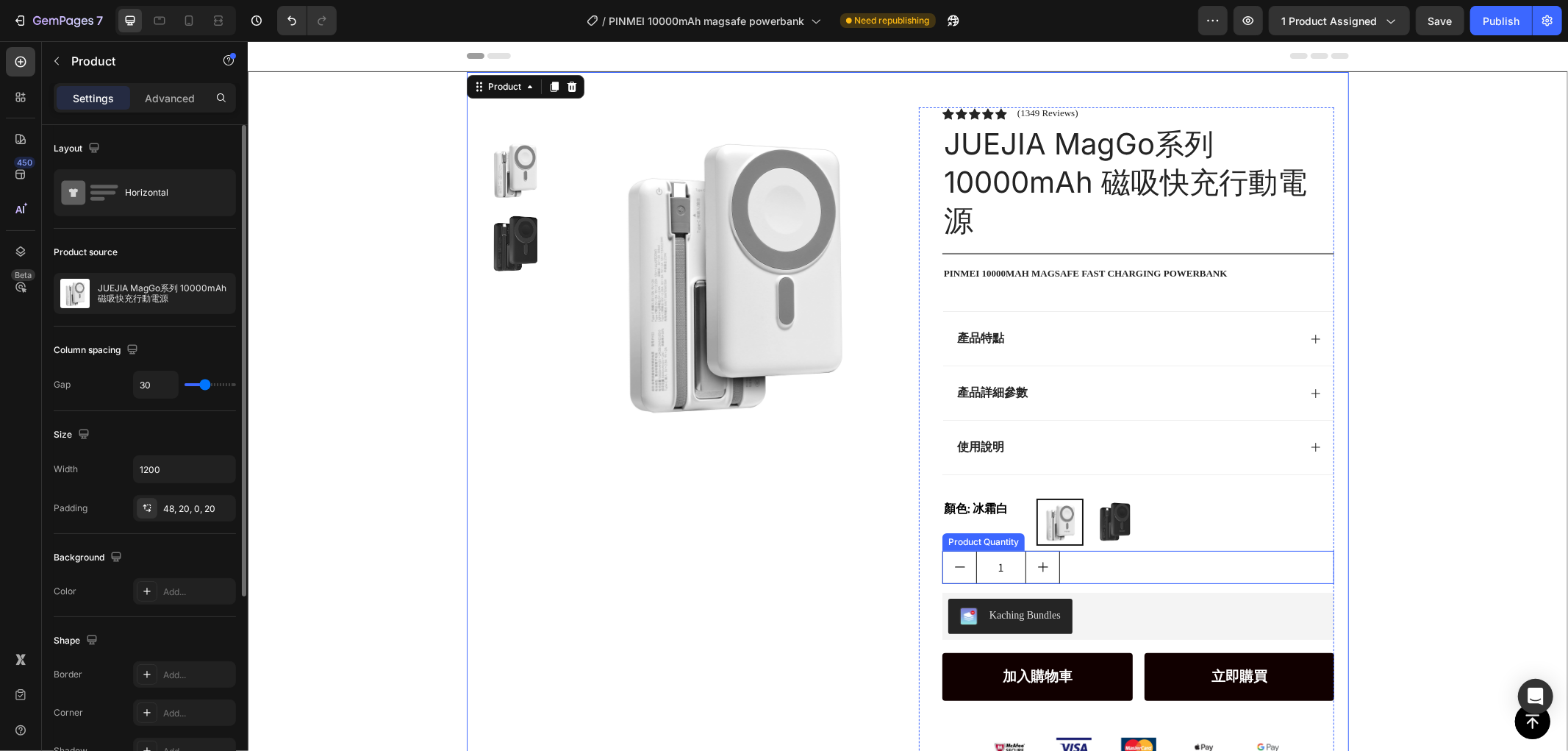
click at [1232, 571] on div "1" at bounding box center [1138, 566] width 392 height 33
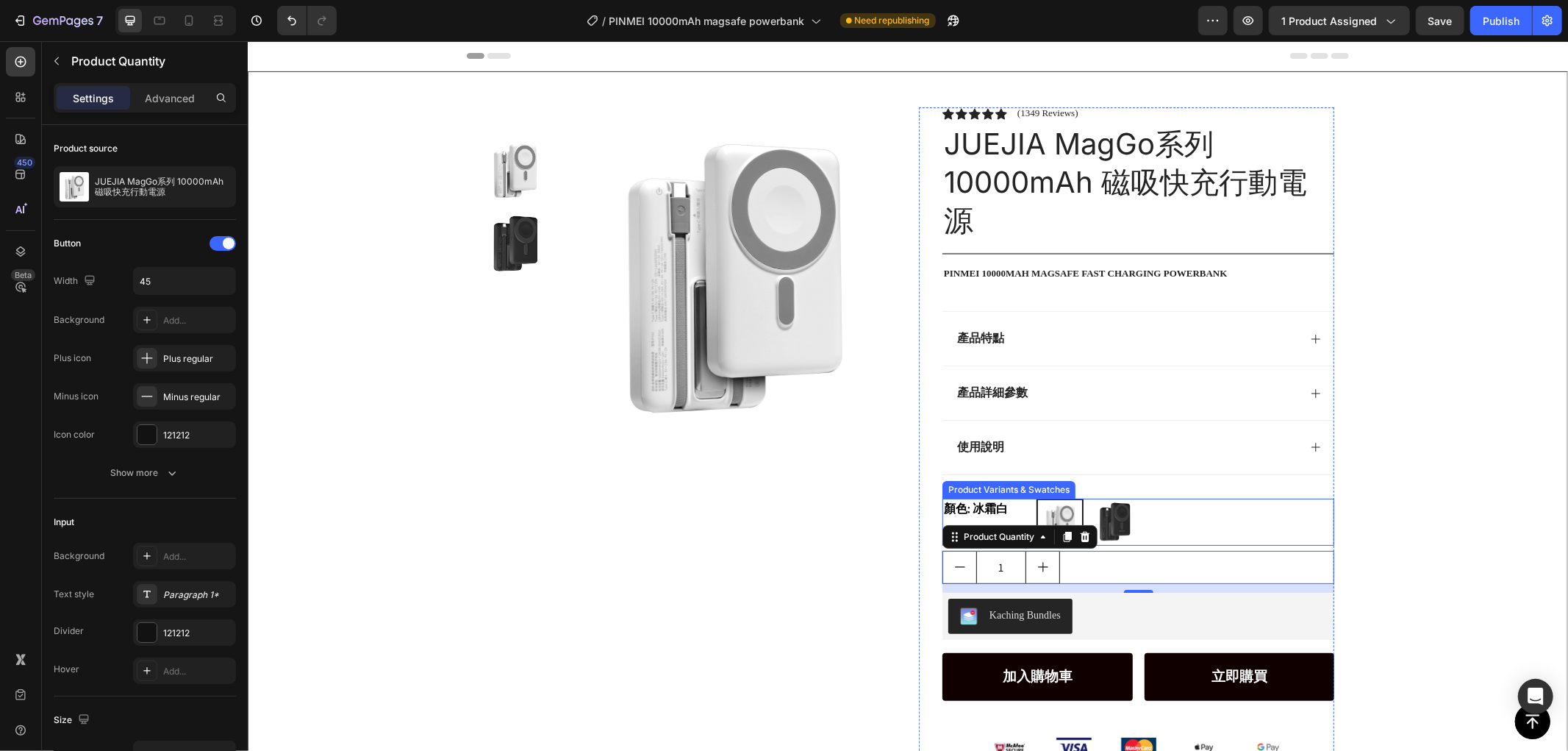
click at [1280, 513] on div "冰霜白 冰霜[PERSON_NAME]石黑 曜石黑" at bounding box center [1184, 521] width 297 height 47
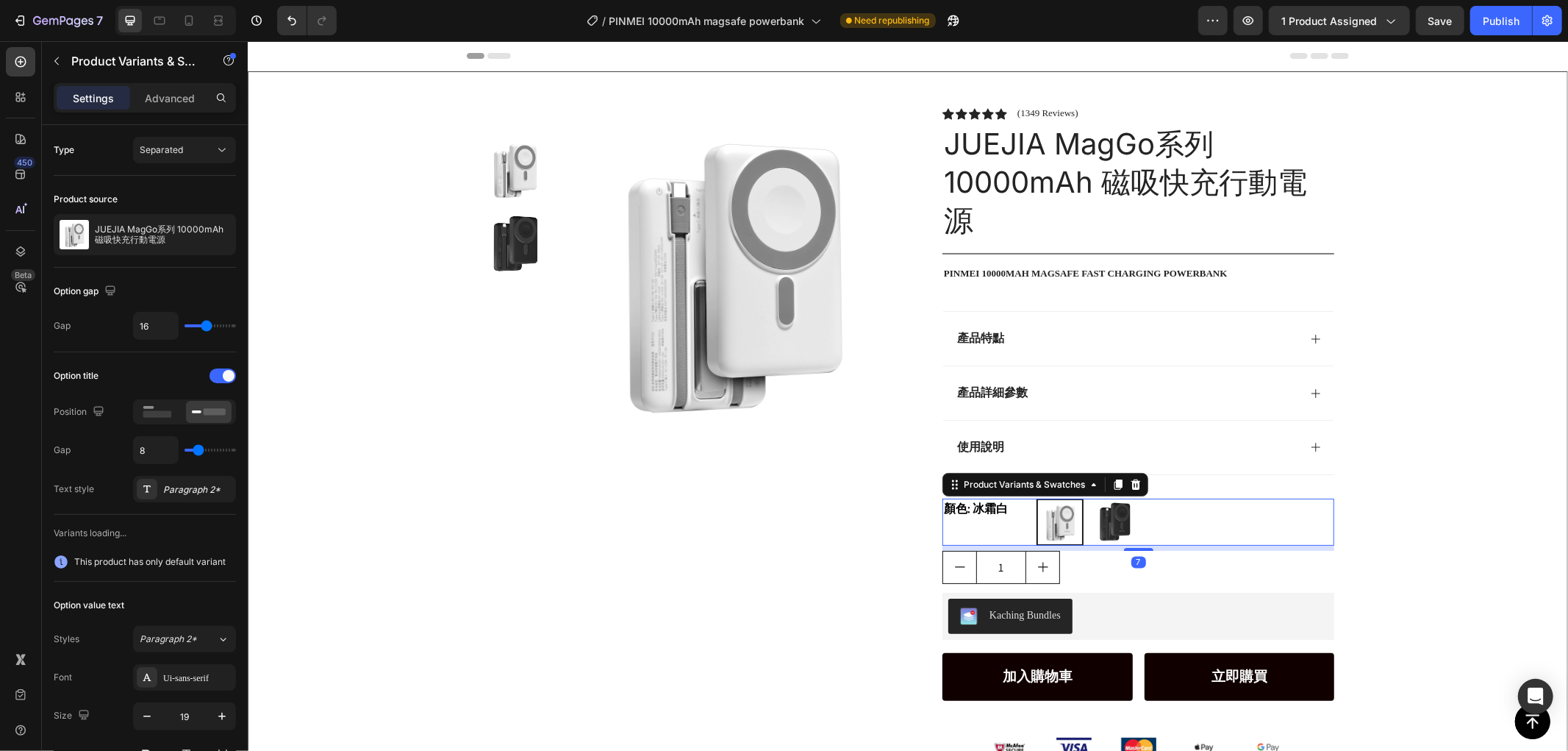
click at [1493, 493] on div "Product Images Row Icon Icon Icon Icon Icon Icon List (1349 Reviews) Text Block…" at bounding box center [907, 480] width 1319 height 819
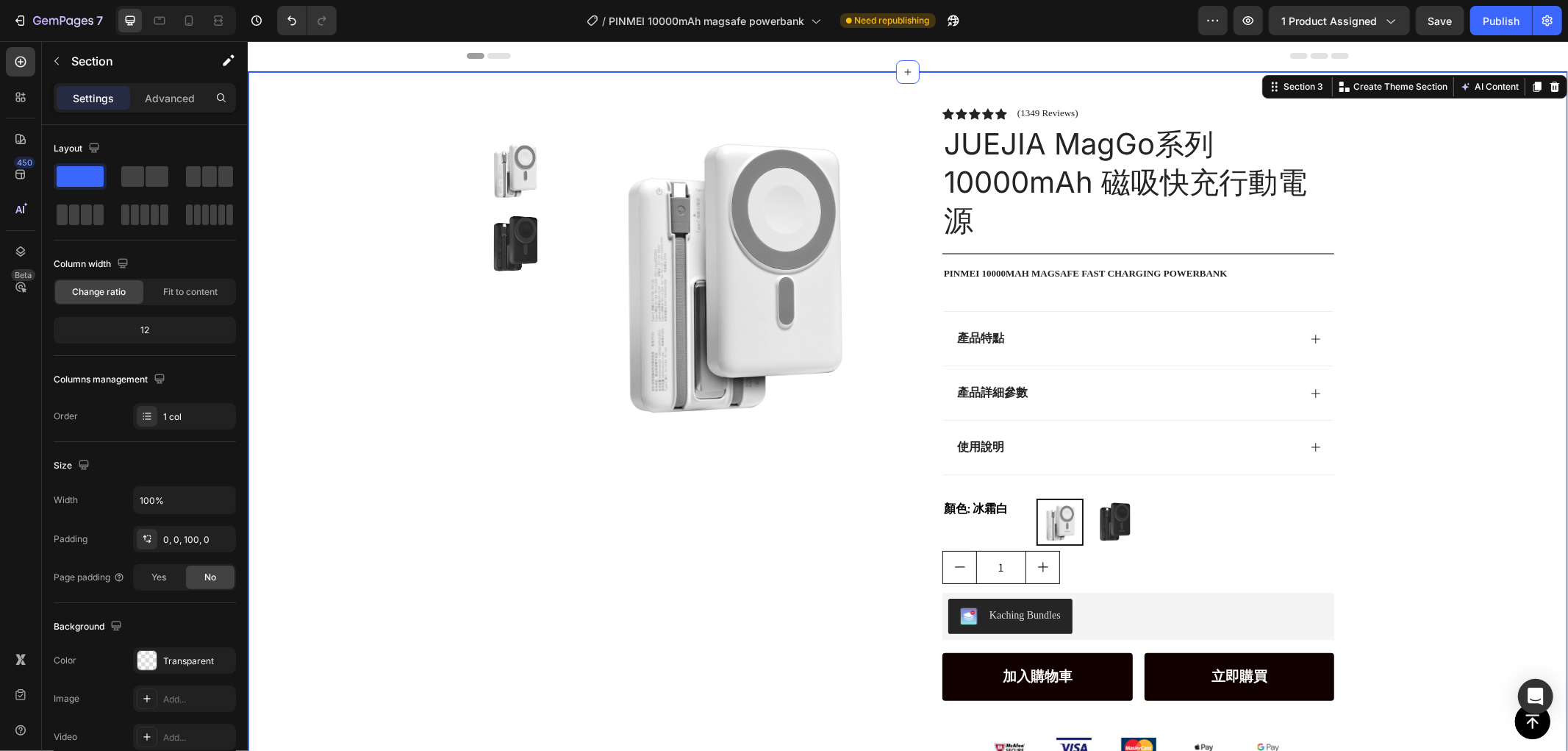
click at [1513, 494] on div "Product Images Row Icon Icon Icon Icon Icon Icon List (1349 Reviews) Text Block…" at bounding box center [907, 480] width 1319 height 819
click at [1229, 520] on div "冰霜白 冰霜[PERSON_NAME]石黑 曜石黑" at bounding box center [1184, 521] width 297 height 47
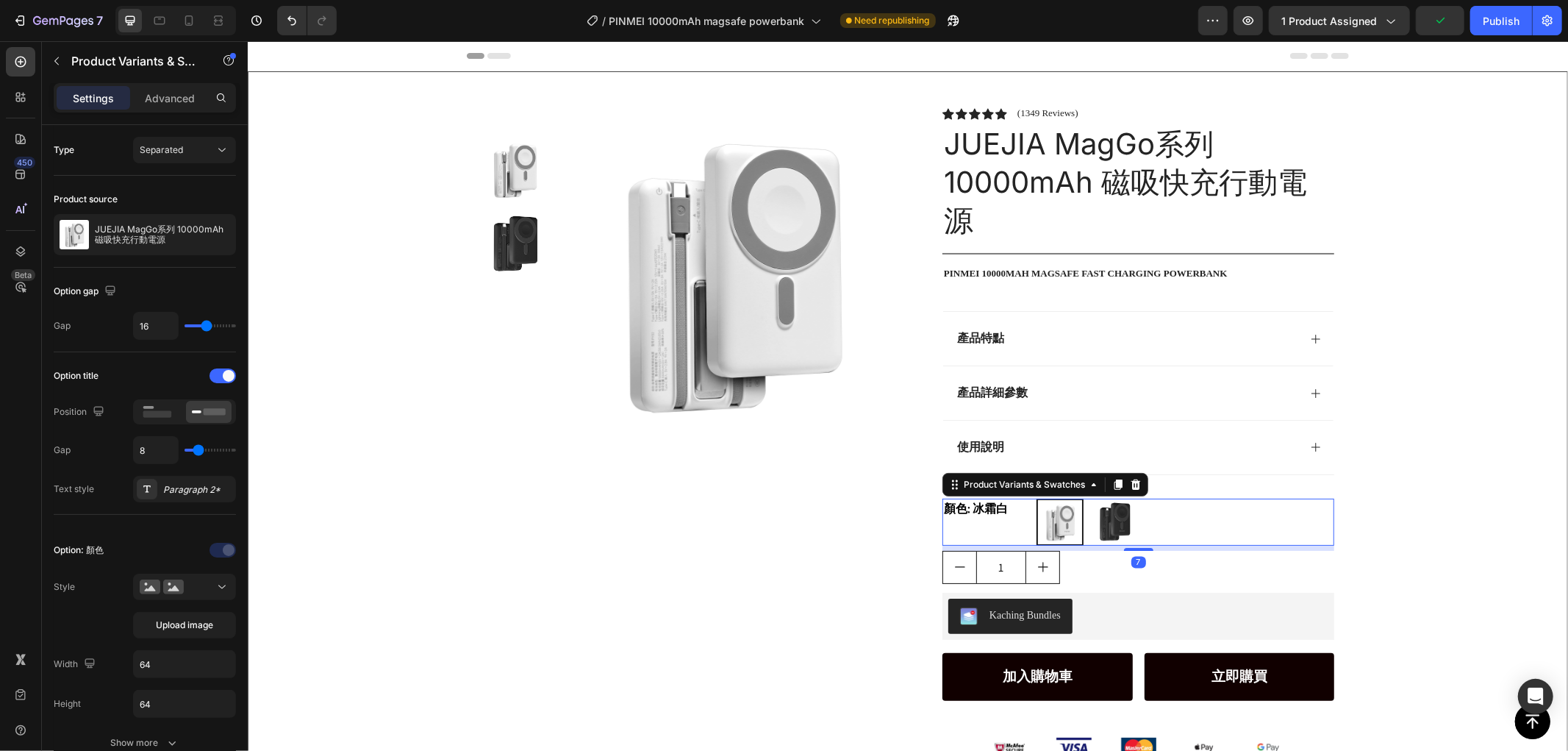
click at [1012, 530] on div "顏色: 冰霜白" at bounding box center [985, 521] width 88 height 47
click at [1001, 504] on legend "顏色: 冰霜白" at bounding box center [985, 508] width 88 height 21
click at [1026, 509] on div "顏色: 冰霜白 冰霜白 冰霜[PERSON_NAME]石黑 曜石黑" at bounding box center [1138, 521] width 392 height 47
click at [1453, 453] on div "Product Images Row Icon Icon Icon Icon Icon Icon List (1349 Reviews) Text Block…" at bounding box center [907, 480] width 1319 height 819
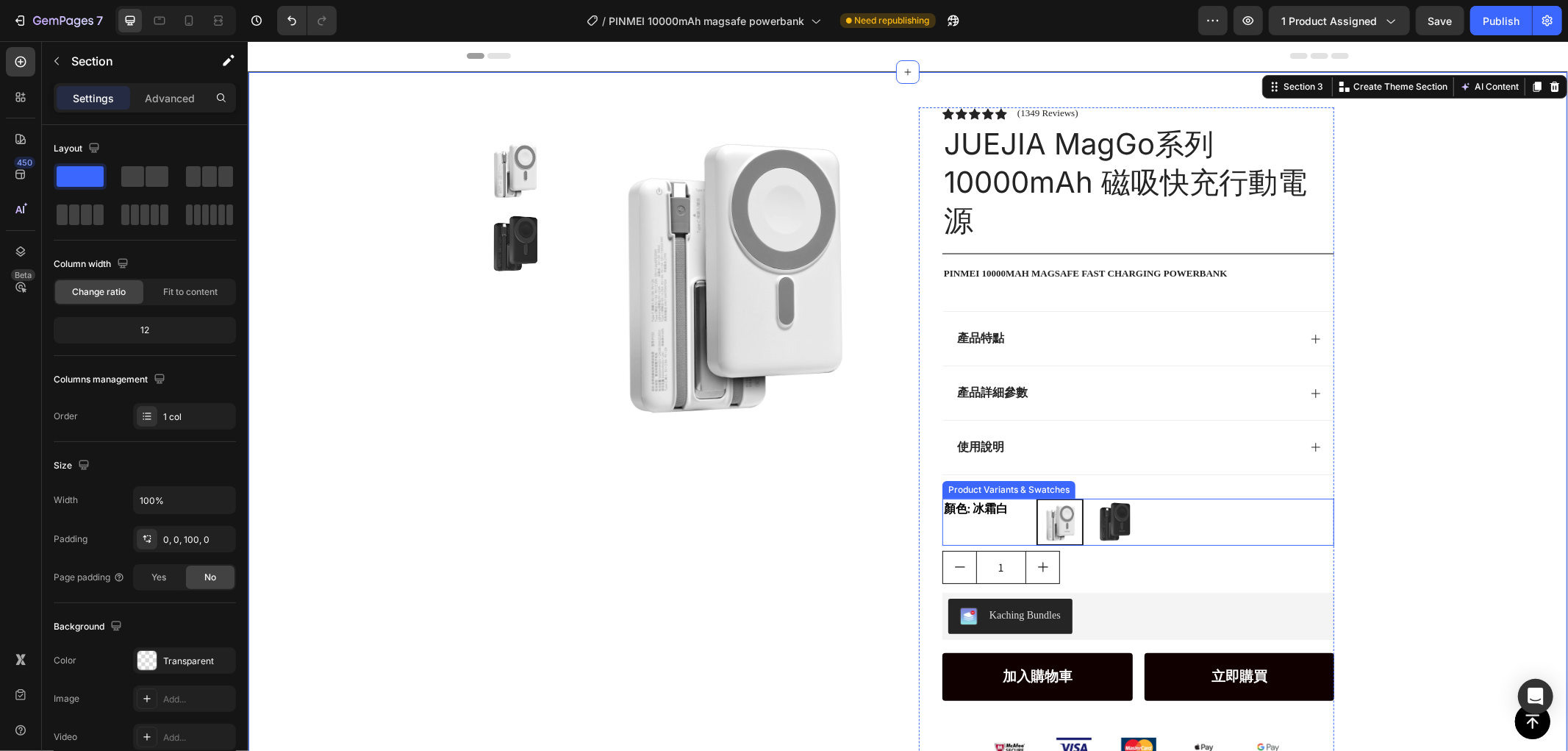
click at [1219, 530] on div "冰霜白 冰霜[PERSON_NAME]石黑 曜石黑" at bounding box center [1184, 521] width 297 height 47
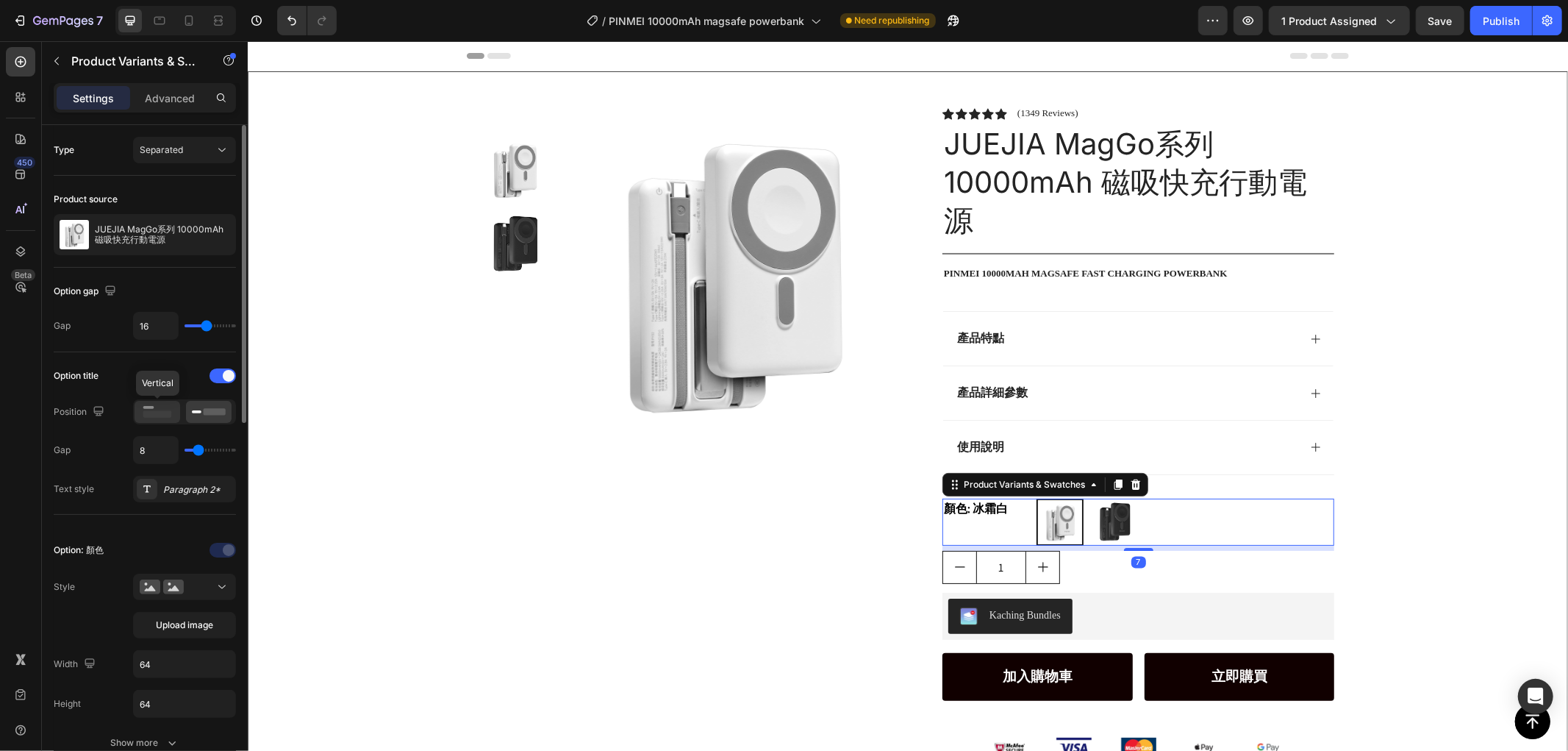
click at [159, 410] on icon at bounding box center [157, 412] width 34 height 16
radio input "true"
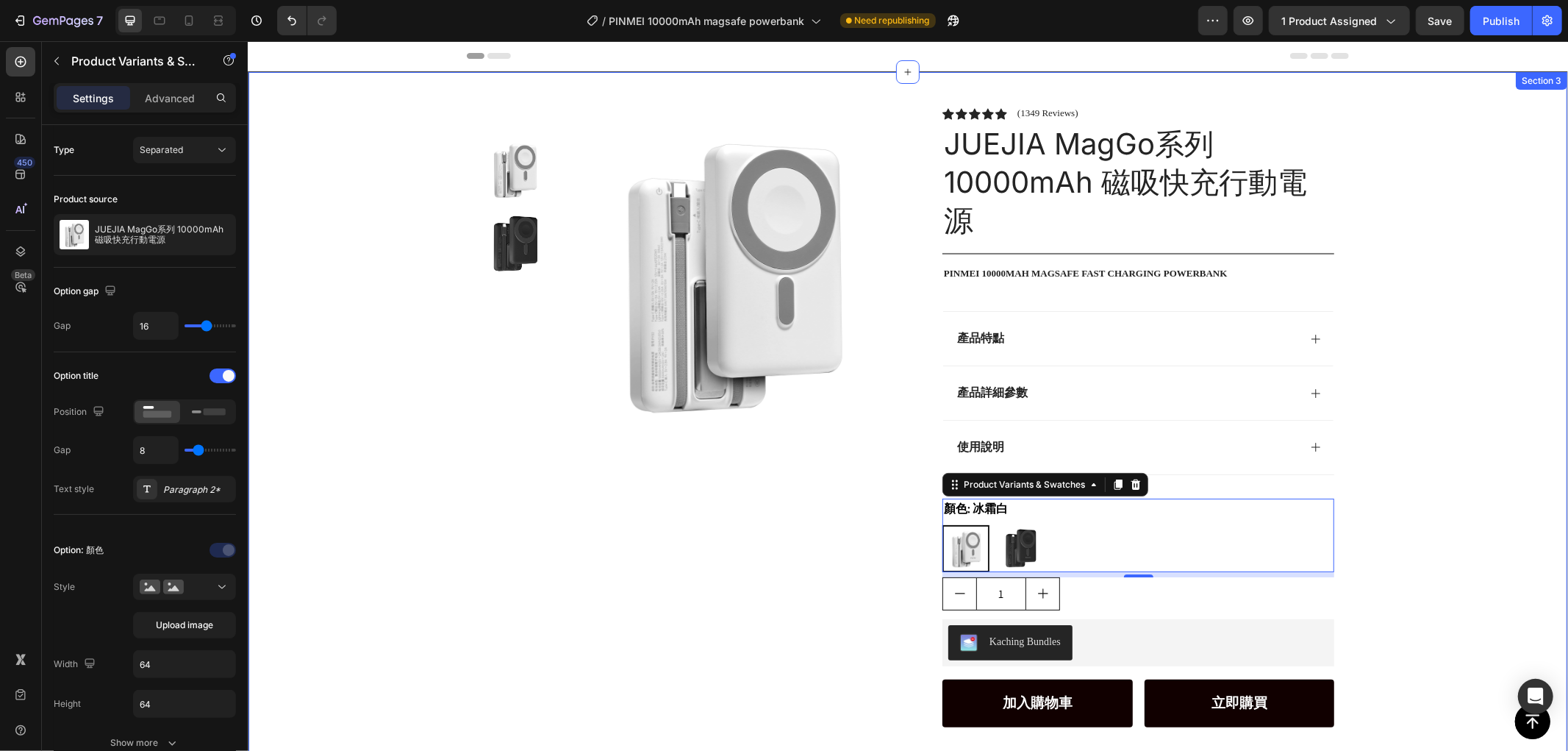
click at [1442, 453] on div "Product Images Row Icon Icon Icon Icon Icon Icon List (1349 Reviews) Text Block…" at bounding box center [907, 494] width 1319 height 845
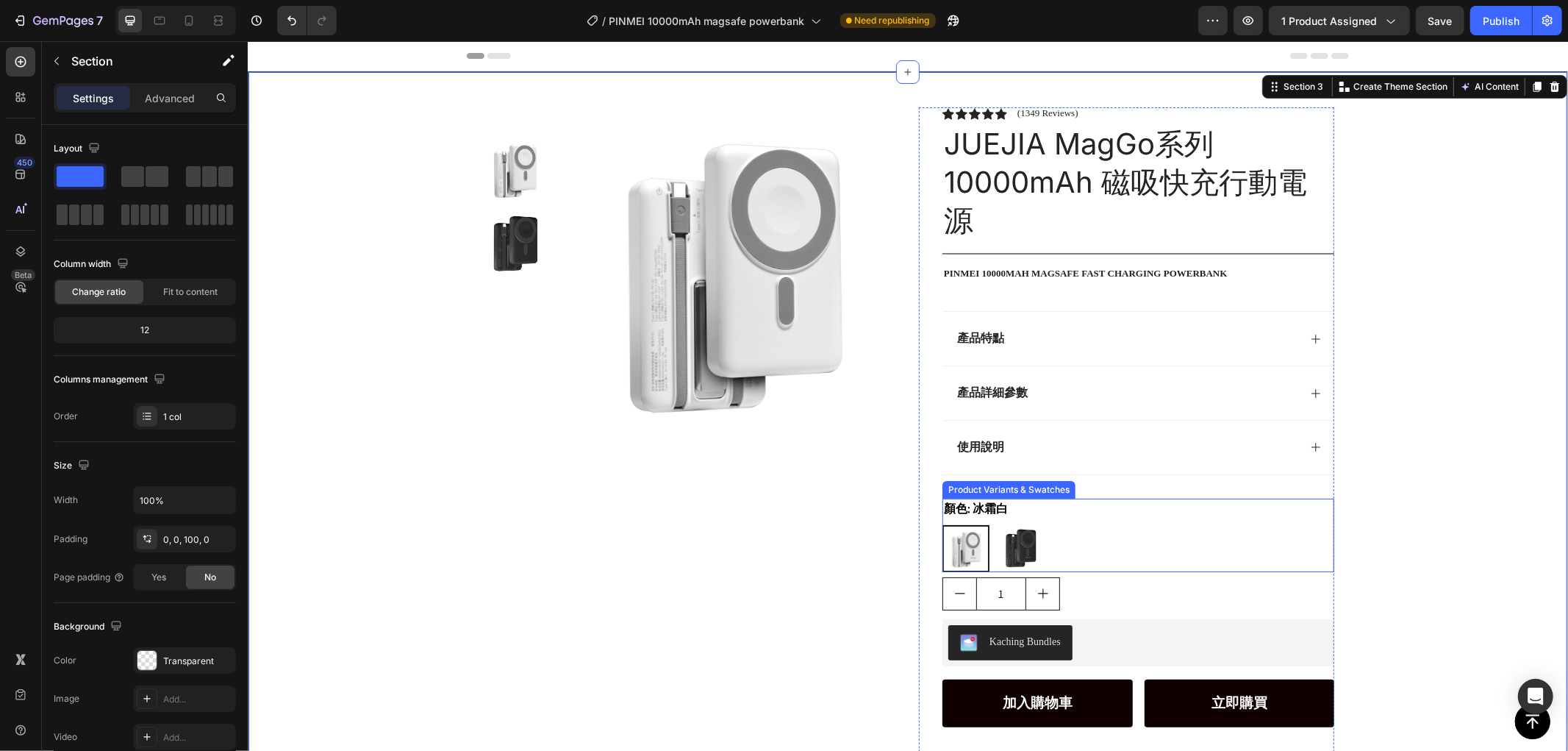
click at [1129, 523] on div "顏色: 冰霜白 冰霜白 冰霜[PERSON_NAME]石黑 曜石黑" at bounding box center [1138, 534] width 392 height 73
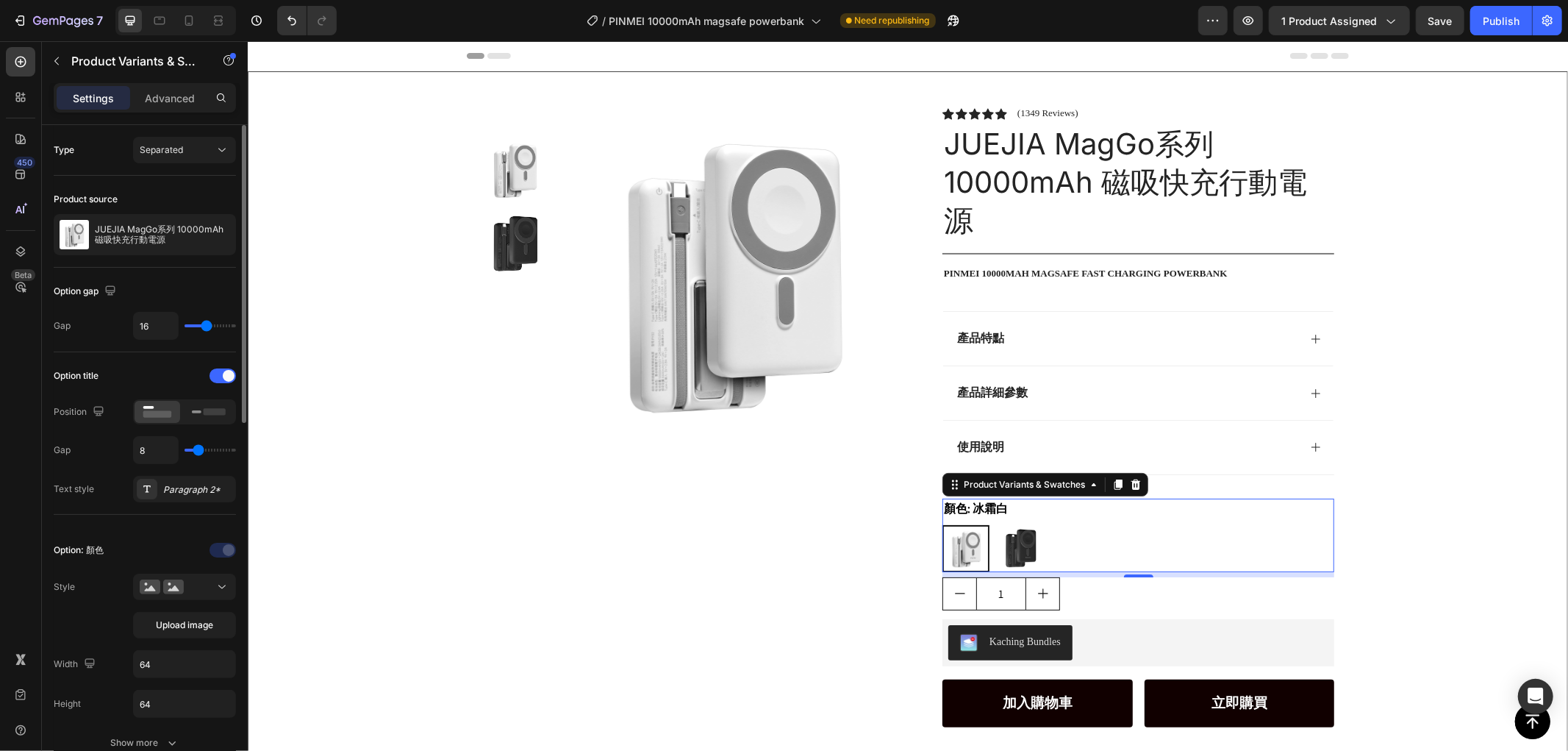
click at [64, 145] on div "Type" at bounding box center [64, 150] width 21 height 13
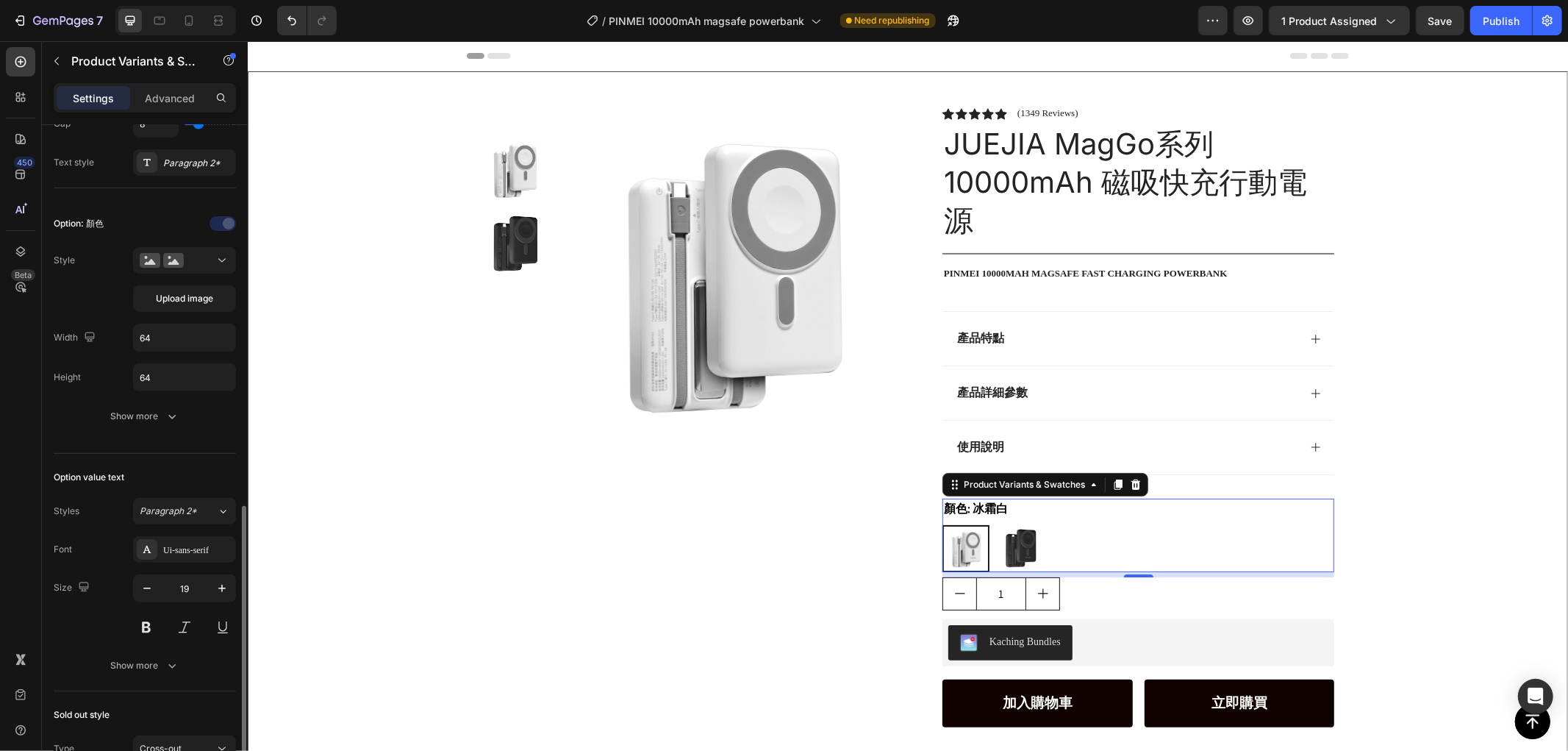
scroll to position [571, 0]
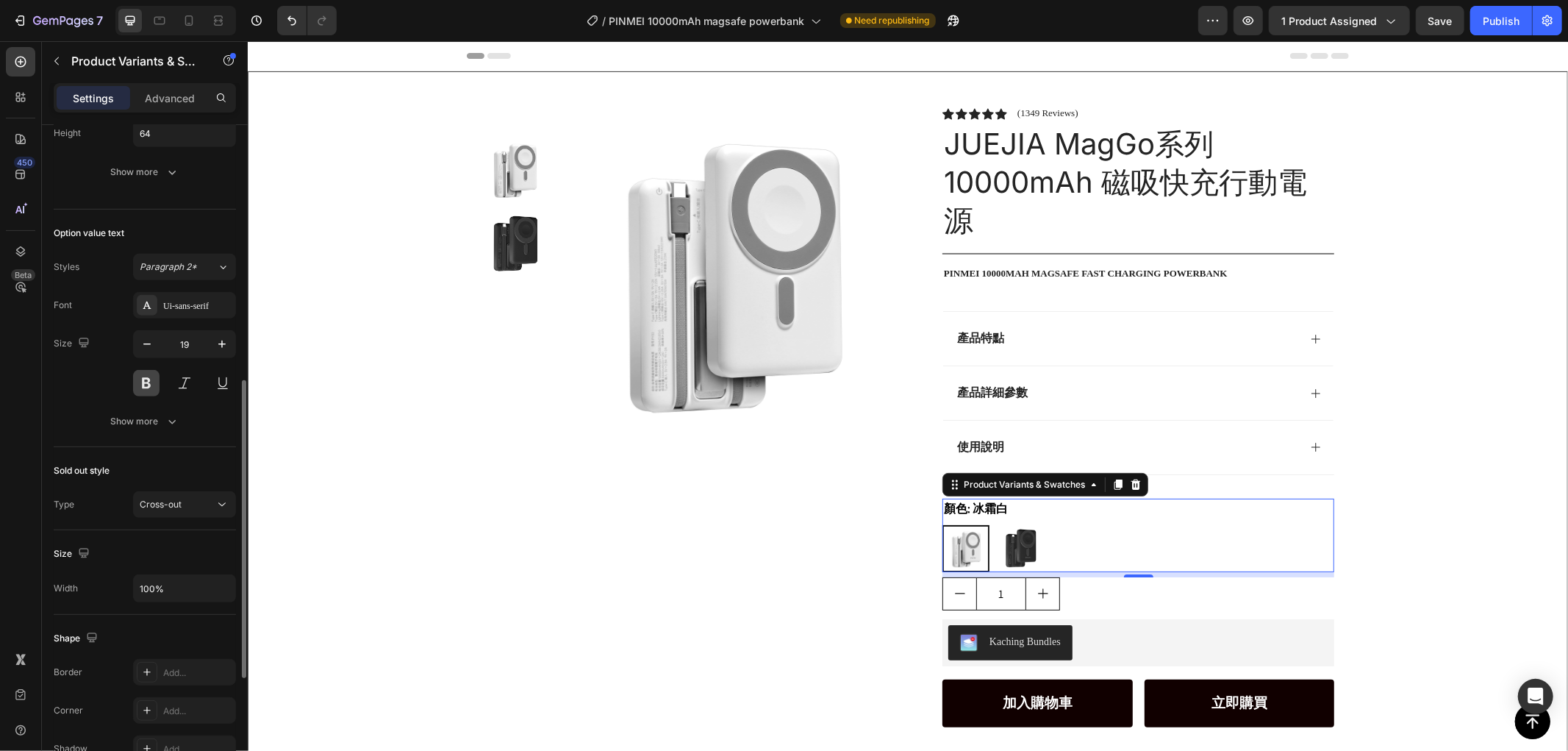
click at [148, 380] on button at bounding box center [146, 383] width 27 height 27
click at [151, 379] on button at bounding box center [146, 383] width 27 height 27
click at [147, 425] on div "Show more" at bounding box center [145, 421] width 69 height 15
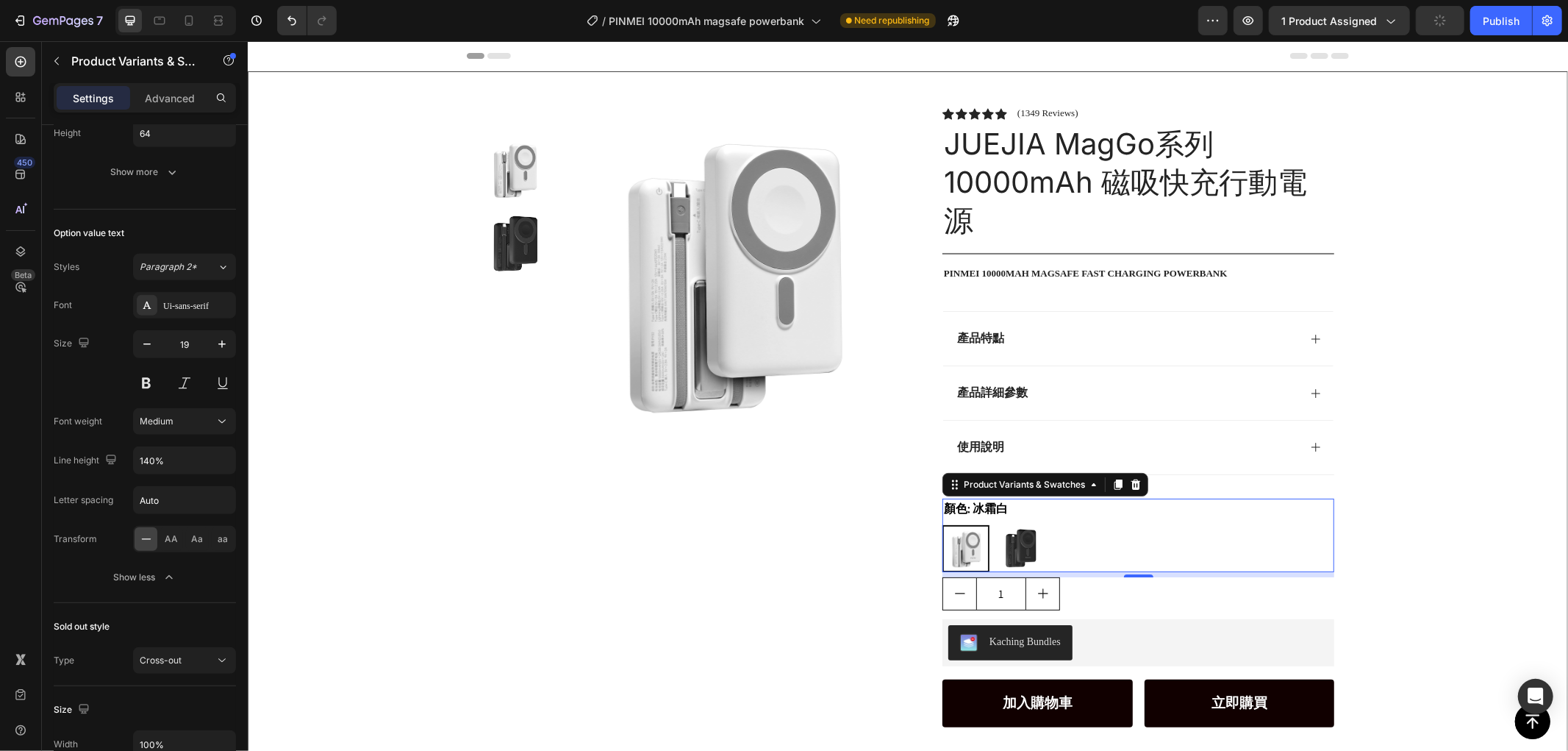
click at [992, 498] on legend "顏色: 冰霜白" at bounding box center [975, 508] width 67 height 21
click at [969, 503] on legend "顏色: 冰霜白" at bounding box center [975, 508] width 67 height 21
click at [970, 514] on legend "顏色: 冰霜白" at bounding box center [975, 508] width 67 height 21
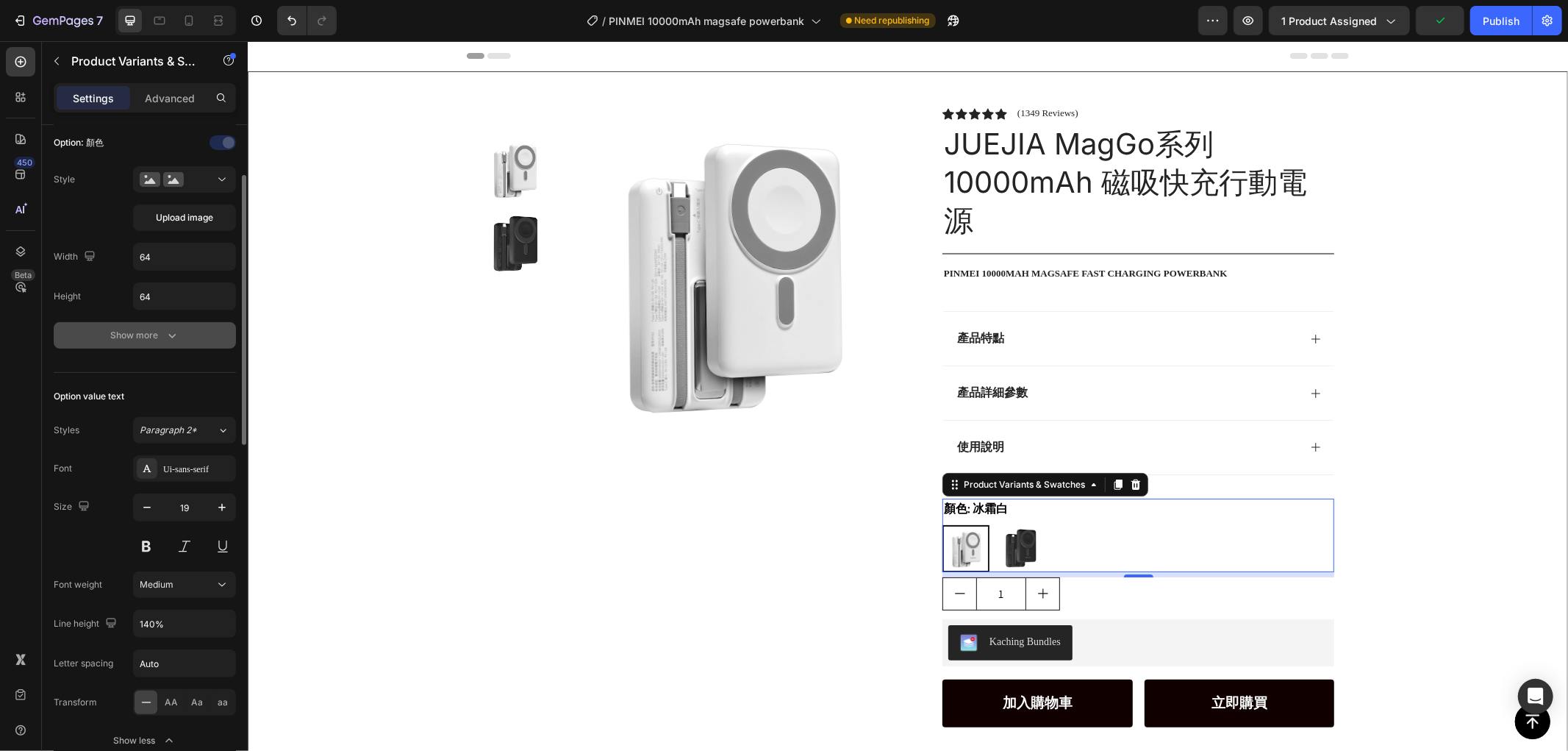
scroll to position [326, 0]
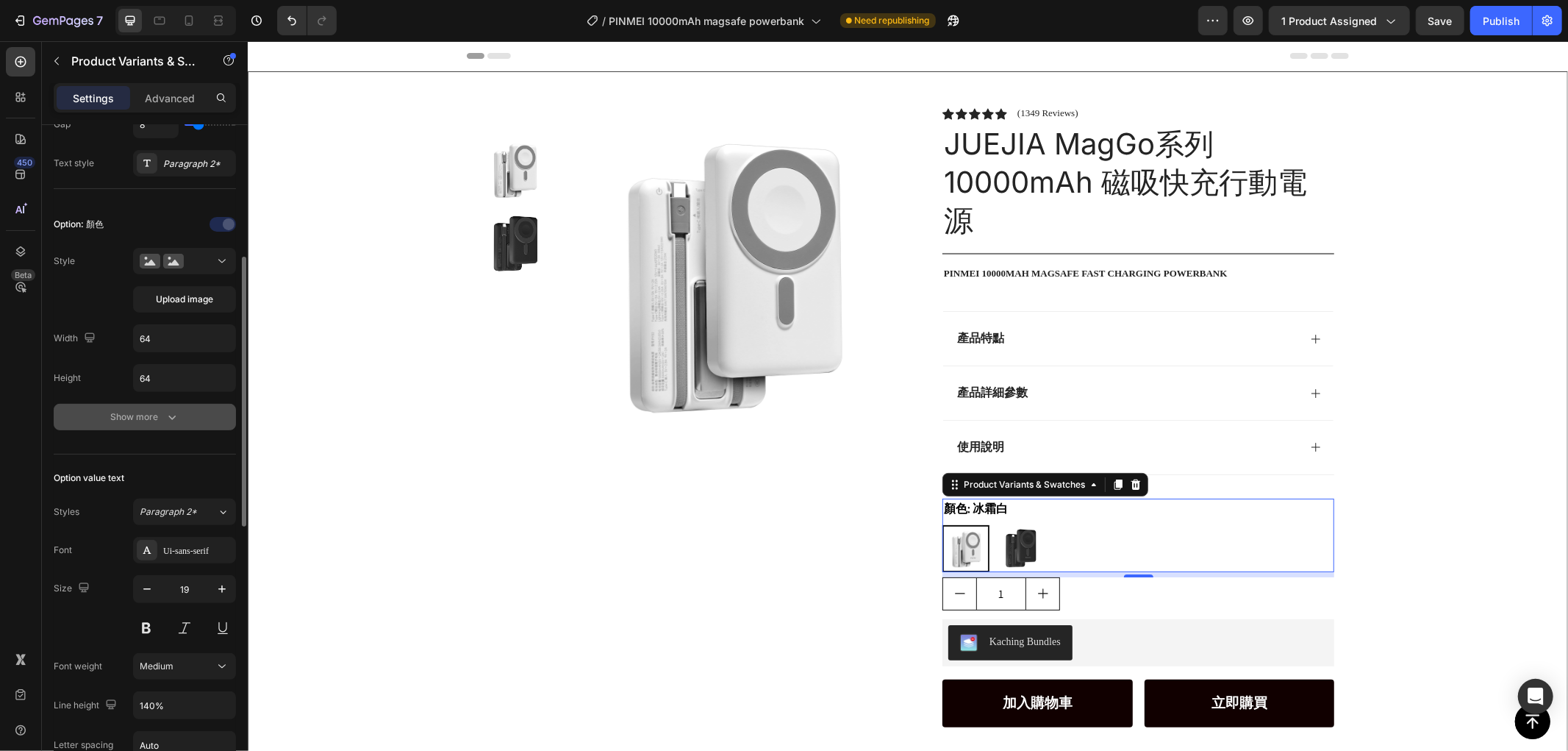
click at [113, 414] on div "Show more" at bounding box center [145, 417] width 69 height 15
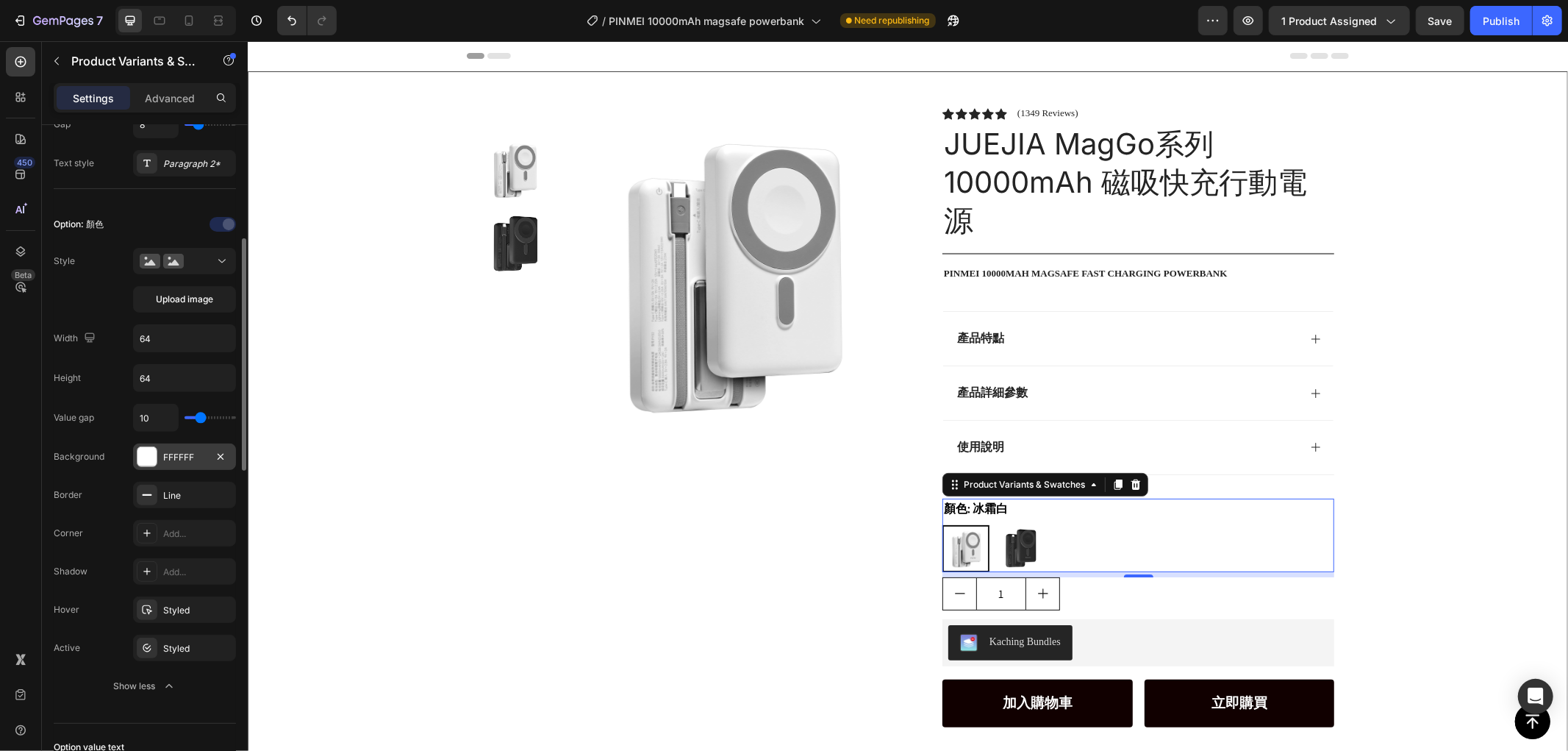
click at [181, 456] on div "FFFFFF" at bounding box center [184, 457] width 43 height 13
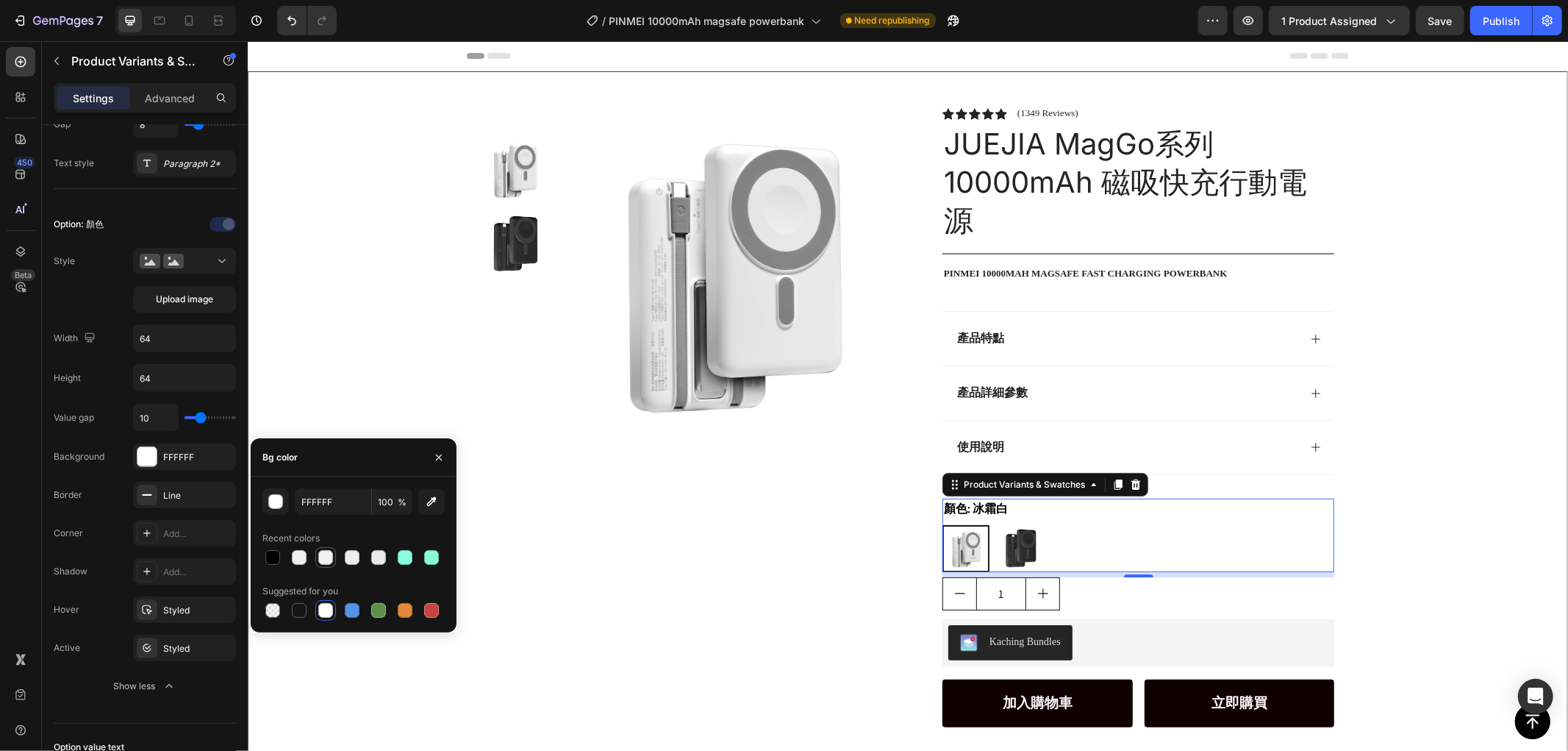
click at [325, 554] on div at bounding box center [326, 557] width 15 height 15
click at [302, 554] on div at bounding box center [299, 557] width 15 height 15
click at [281, 559] on div at bounding box center [273, 557] width 21 height 21
click at [299, 556] on div at bounding box center [299, 557] width 15 height 15
click at [323, 555] on div at bounding box center [326, 557] width 15 height 15
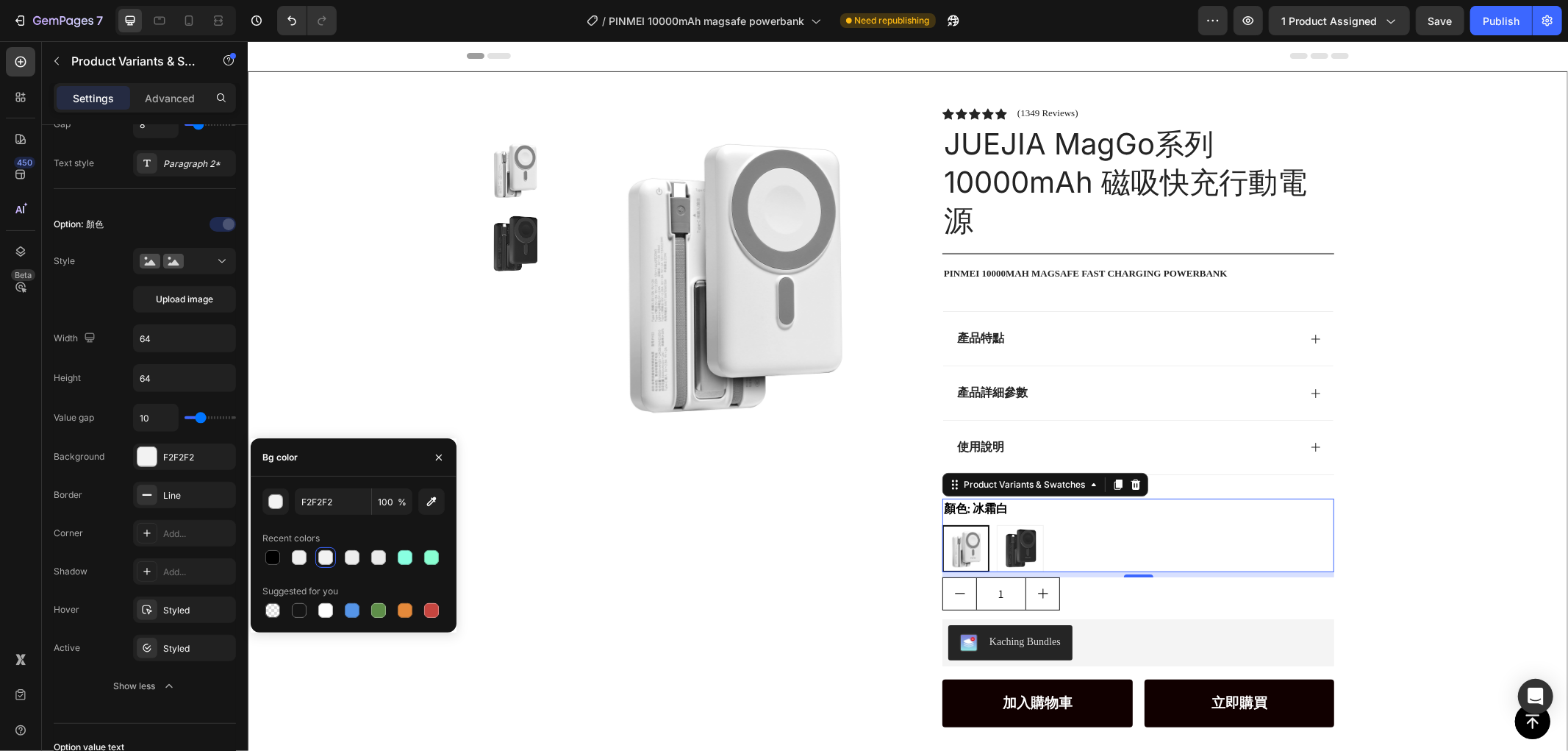
click at [320, 557] on div at bounding box center [326, 557] width 15 height 15
click at [297, 557] on div at bounding box center [299, 557] width 15 height 15
type input "EFEFEF"
click at [83, 452] on div "Background" at bounding box center [79, 457] width 51 height 13
click at [435, 450] on button "button" at bounding box center [439, 457] width 23 height 23
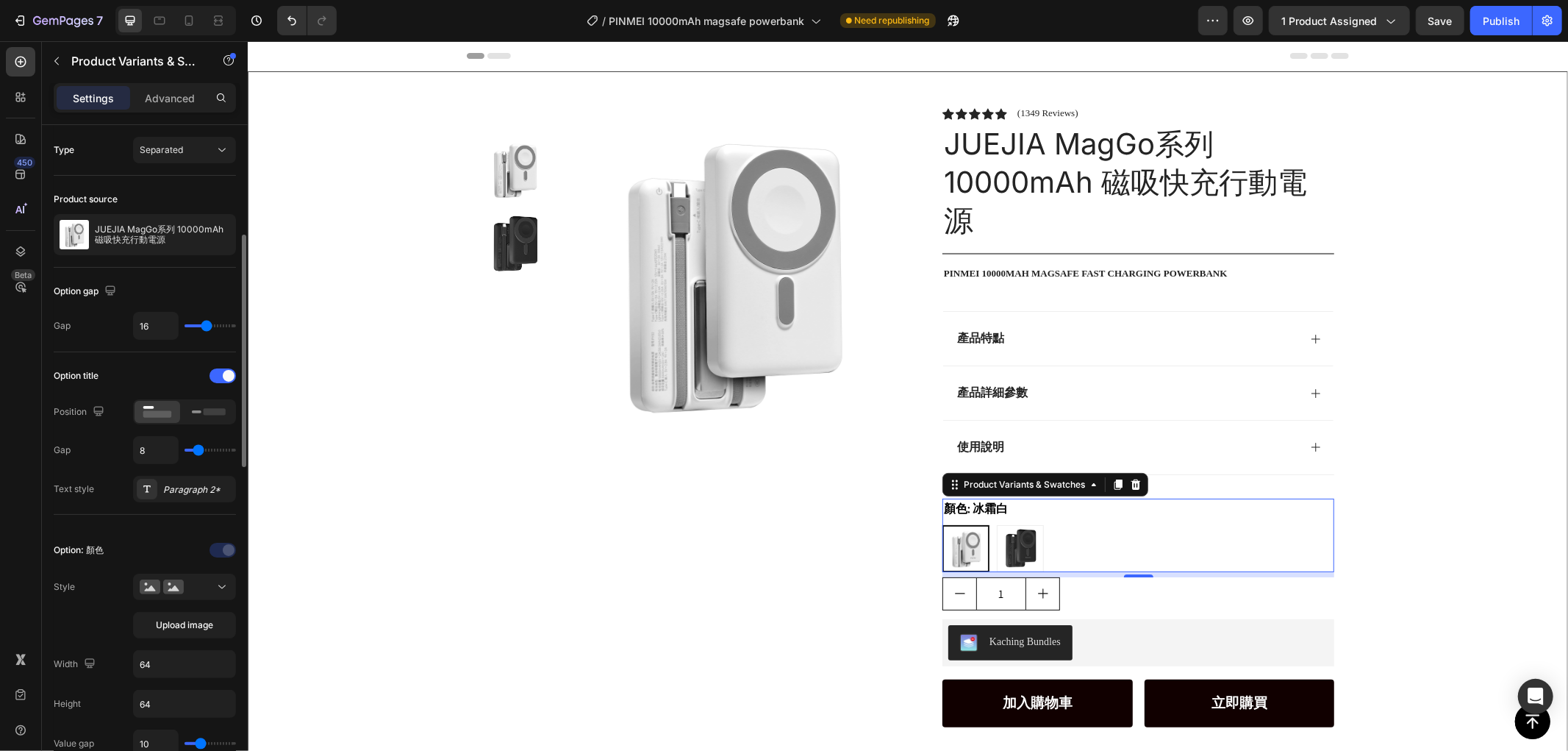
scroll to position [245, 0]
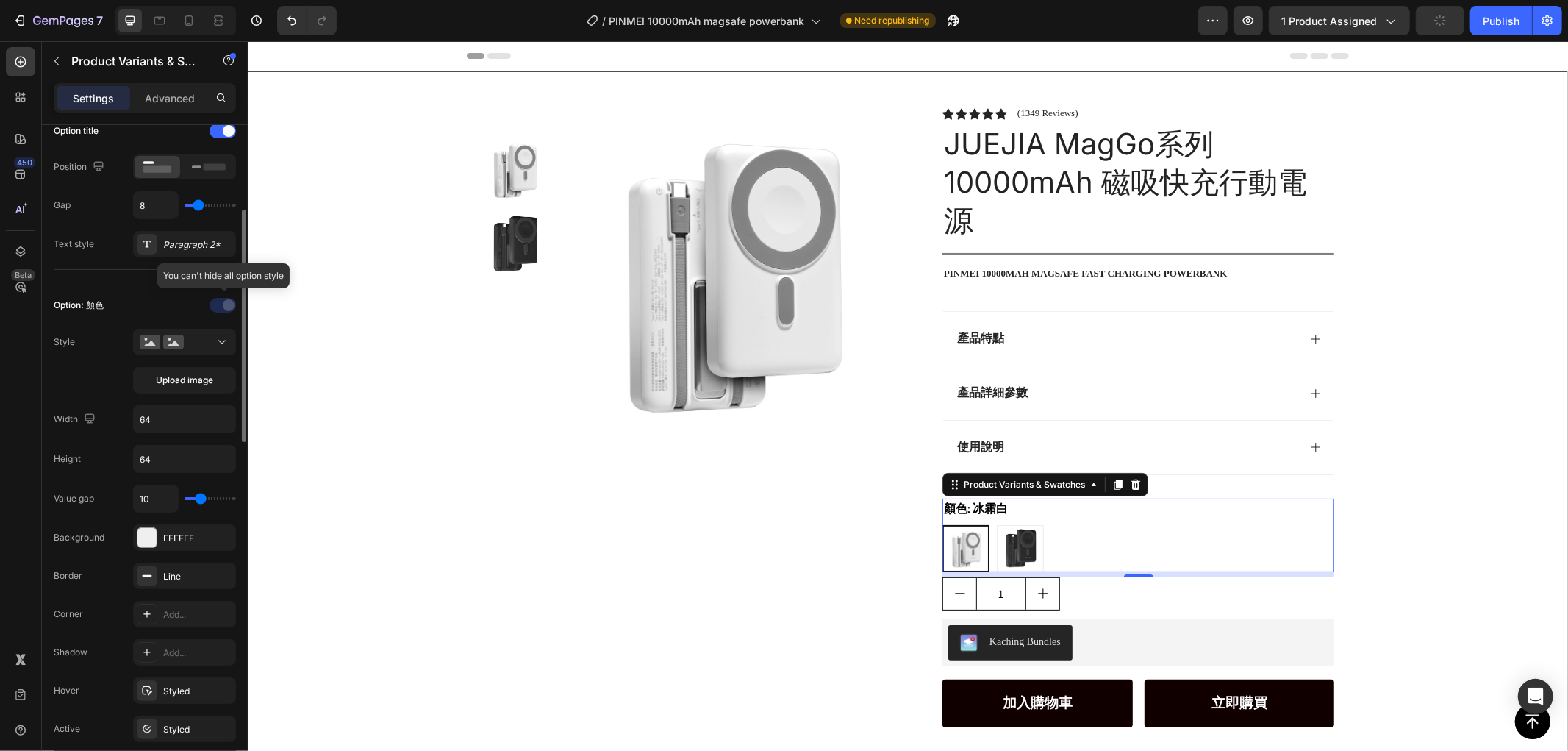
click at [231, 307] on div at bounding box center [224, 305] width 103 height 23
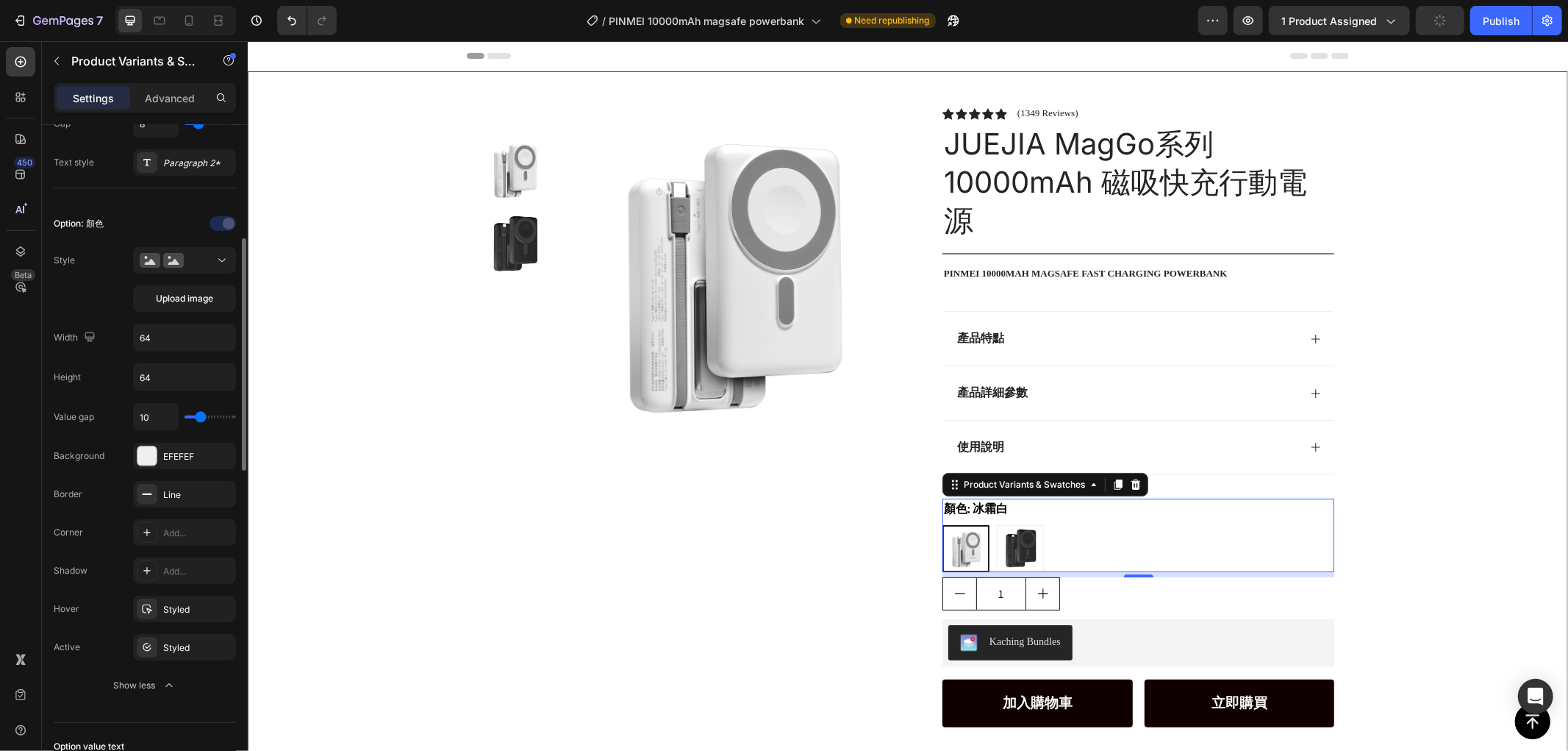
click at [795, 549] on div "Product Images Row" at bounding box center [688, 511] width 415 height 810
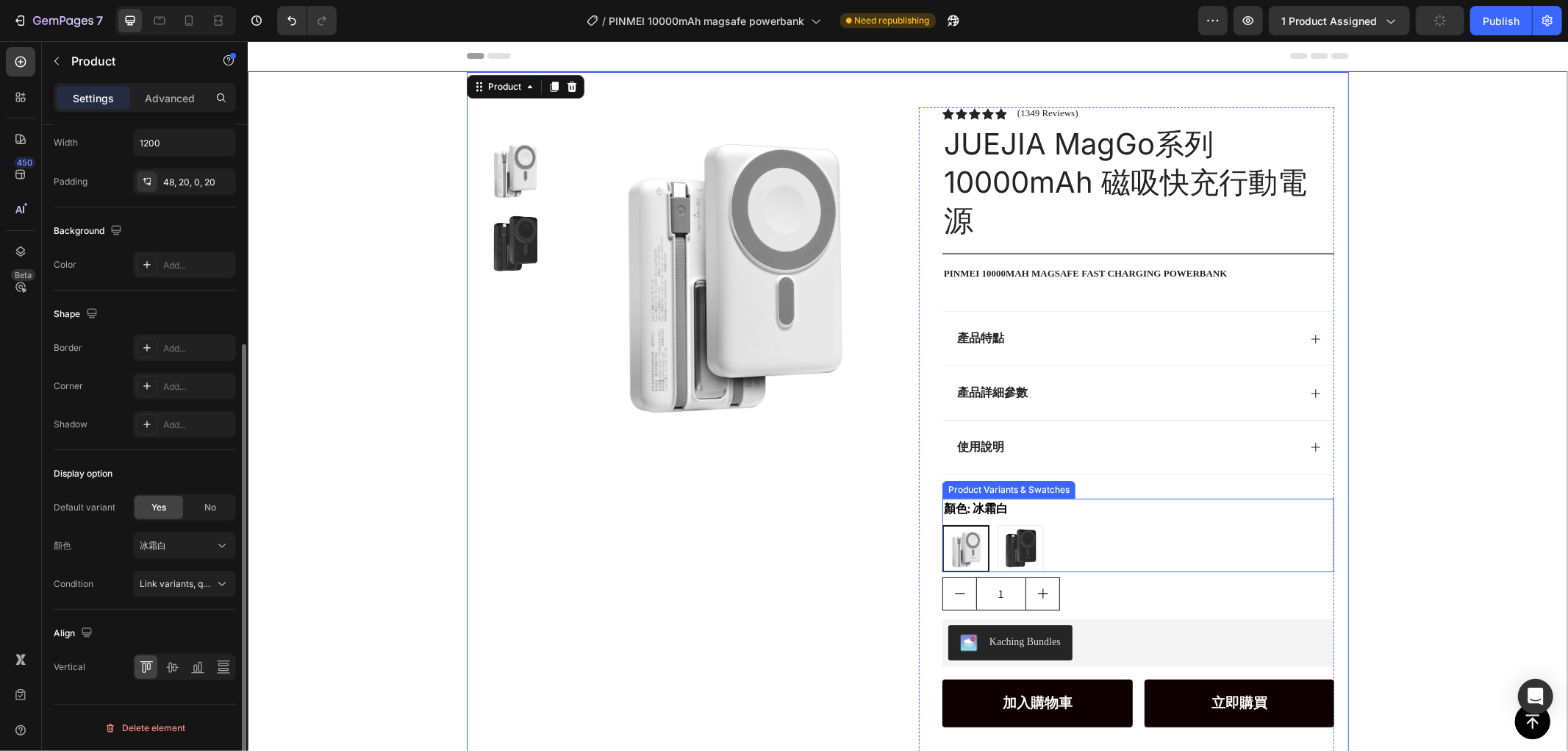
scroll to position [0, 0]
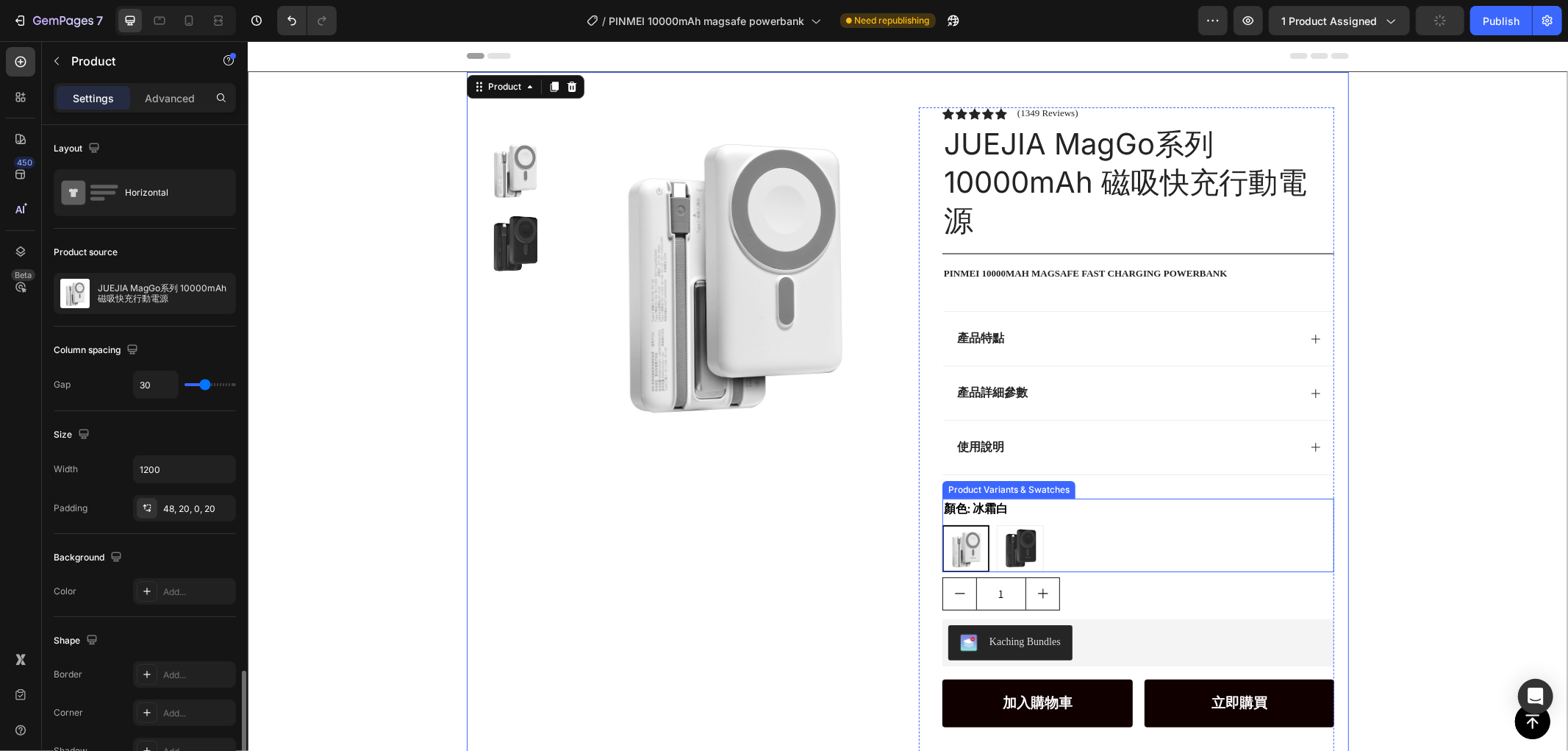
click at [1040, 539] on div "冰霜白 冰霜[PERSON_NAME]石黑 曜石黑" at bounding box center [1138, 548] width 392 height 47
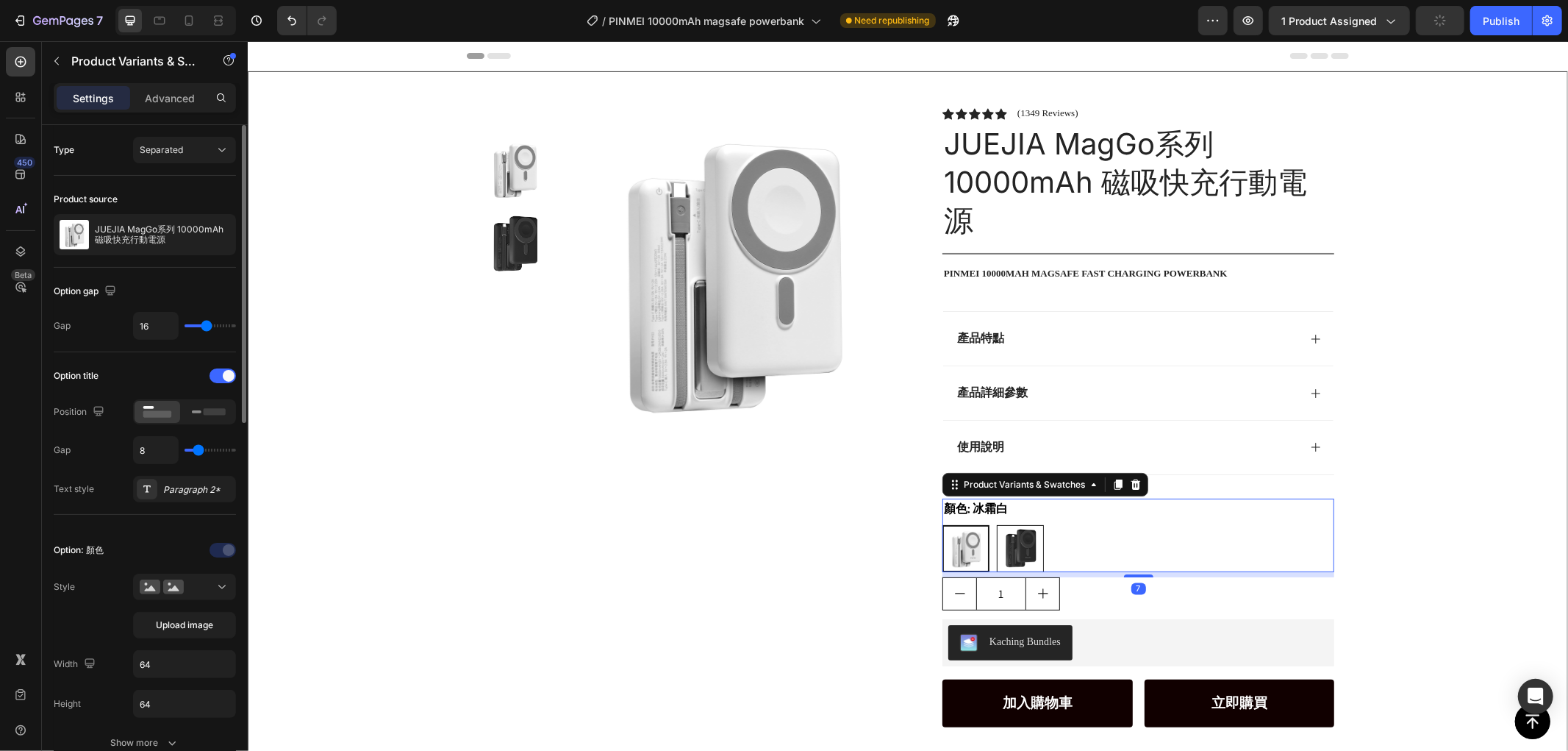
click at [1004, 544] on img at bounding box center [1020, 548] width 46 height 46
click at [996, 524] on input "曜石黑 曜石黑" at bounding box center [996, 524] width 1 height 1
radio input "true"
click at [681, 599] on div "Product Images Row" at bounding box center [688, 511] width 415 height 810
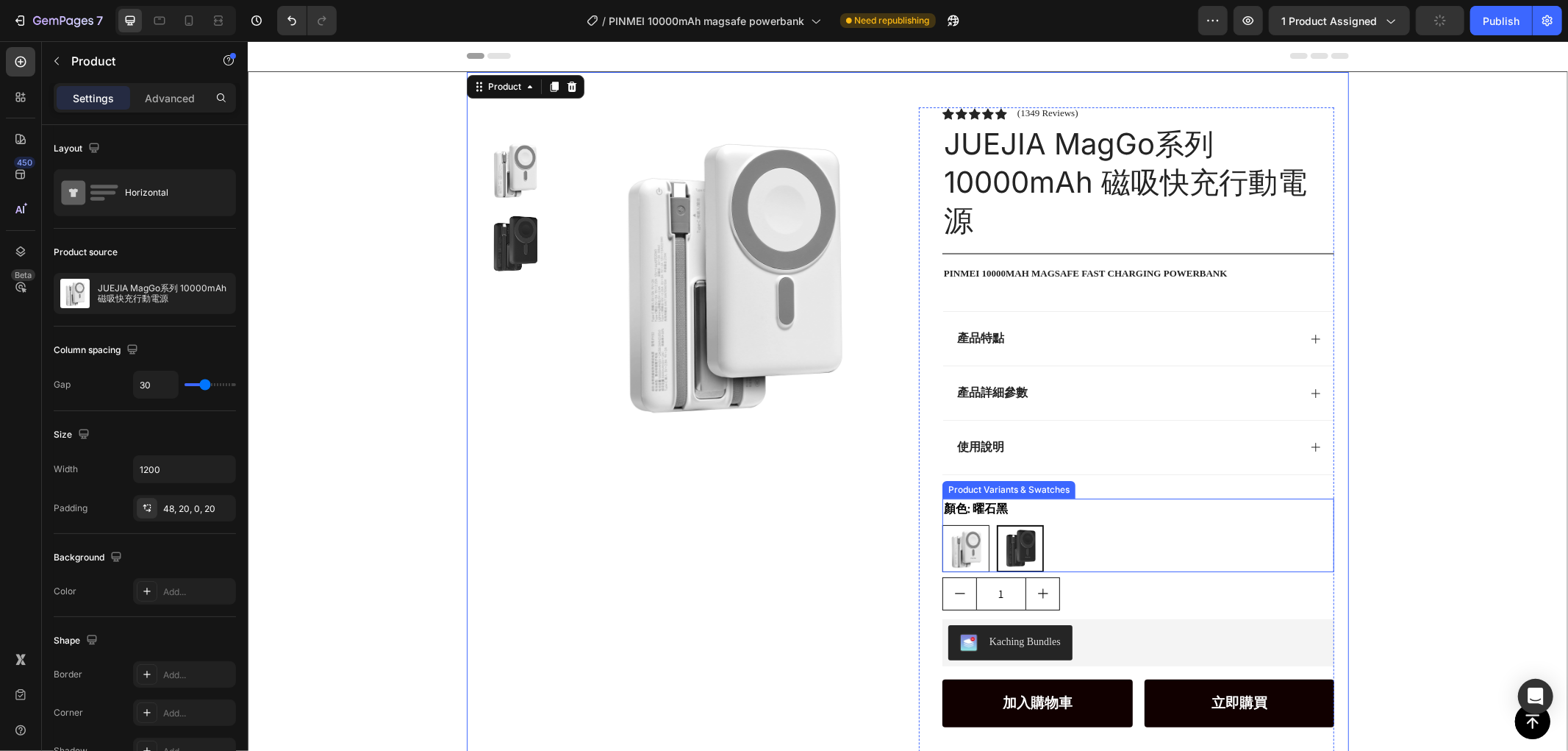
click at [967, 532] on img at bounding box center [965, 548] width 46 height 46
click at [942, 524] on input "冰霜白 冰霜白" at bounding box center [941, 524] width 1 height 1
radio input "true"
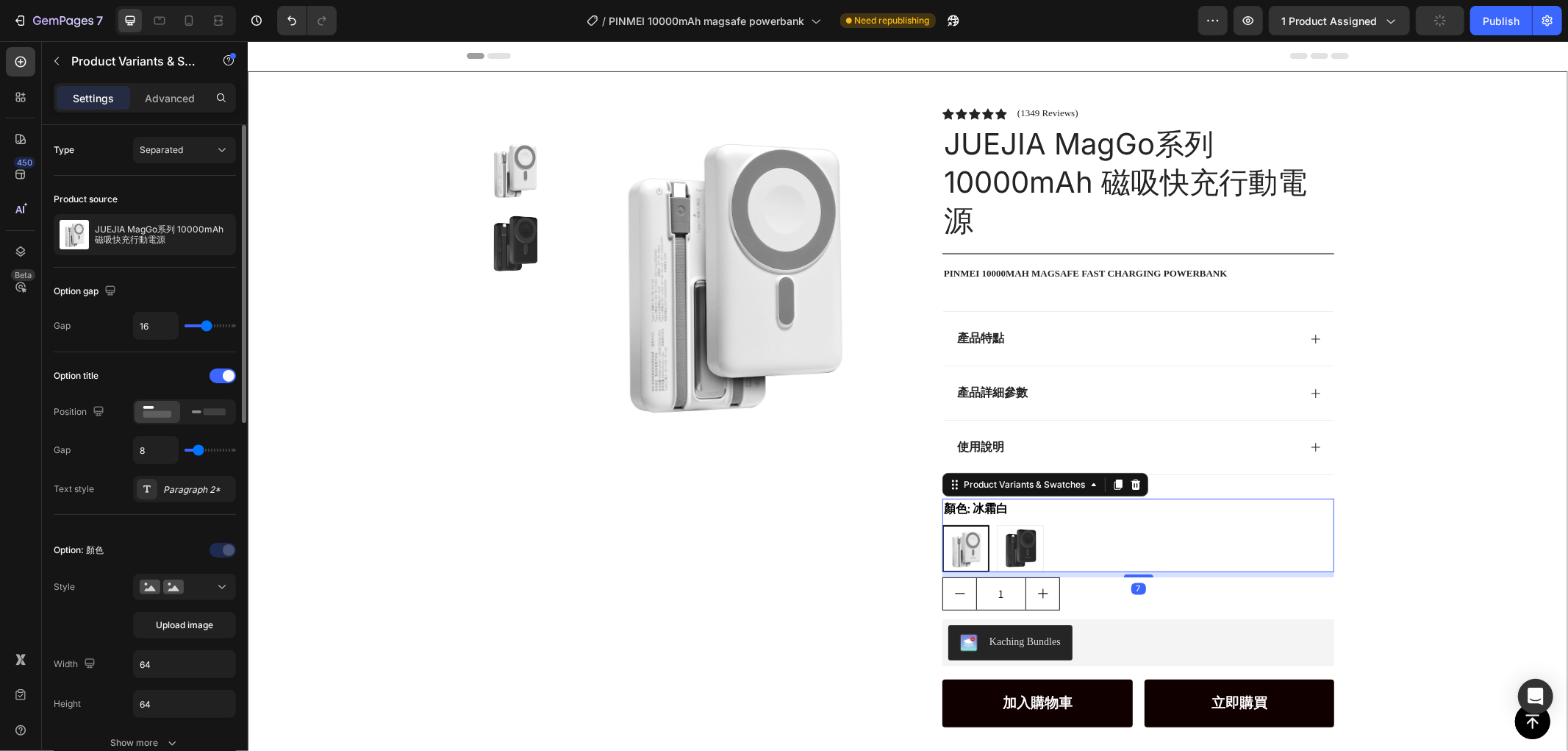
click at [98, 441] on div "Gap 8" at bounding box center [145, 450] width 182 height 28
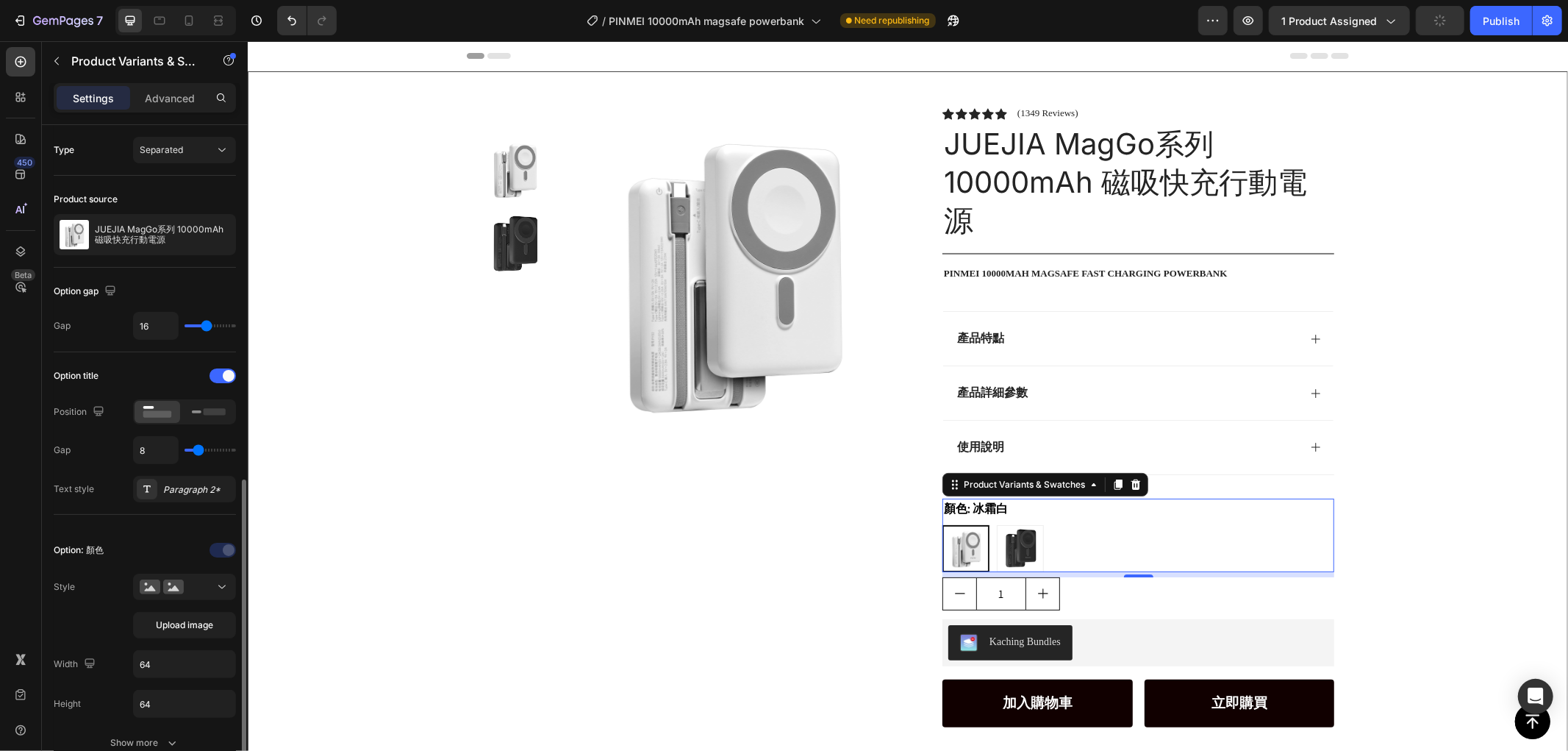
scroll to position [245, 0]
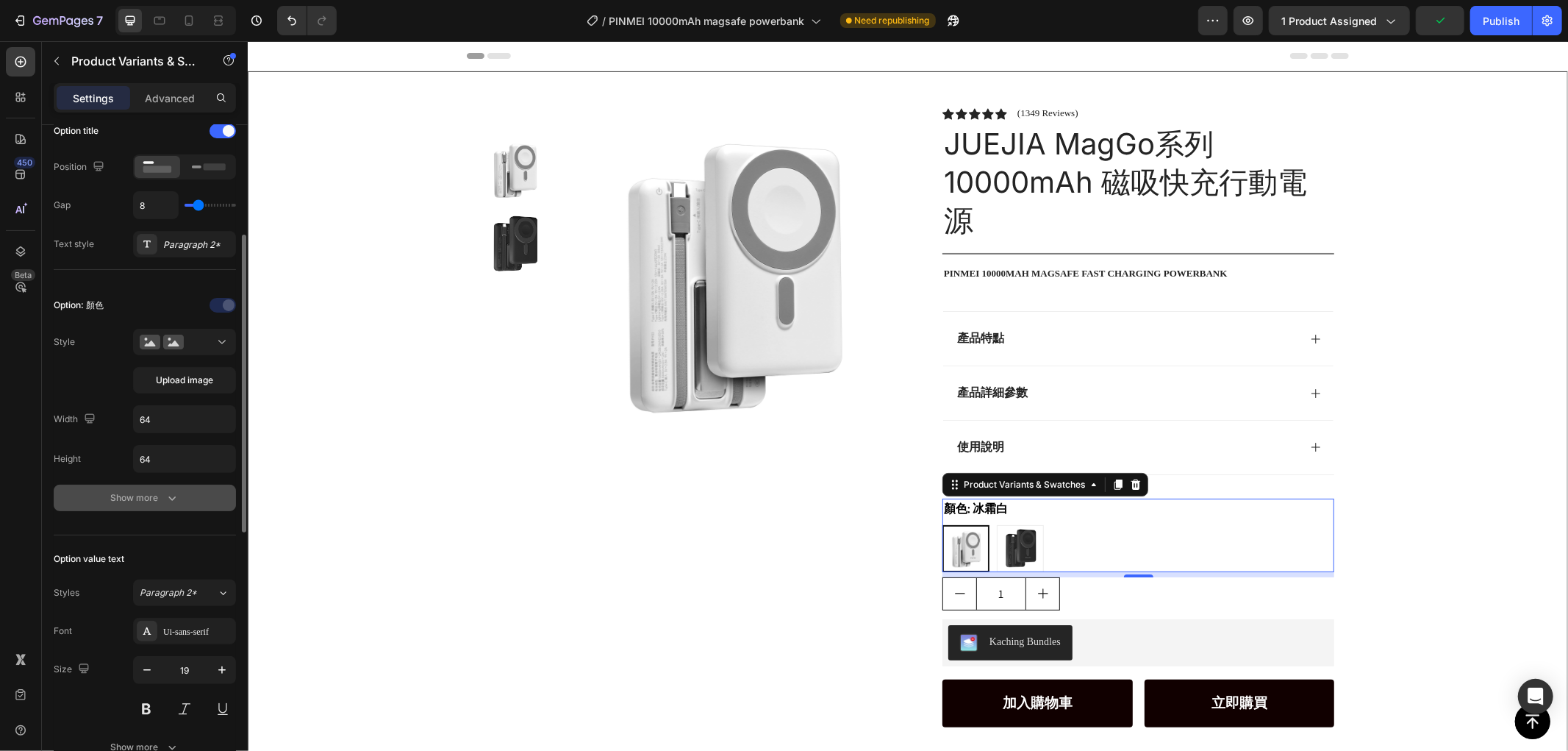
click at [127, 502] on div "Show more" at bounding box center [145, 498] width 69 height 15
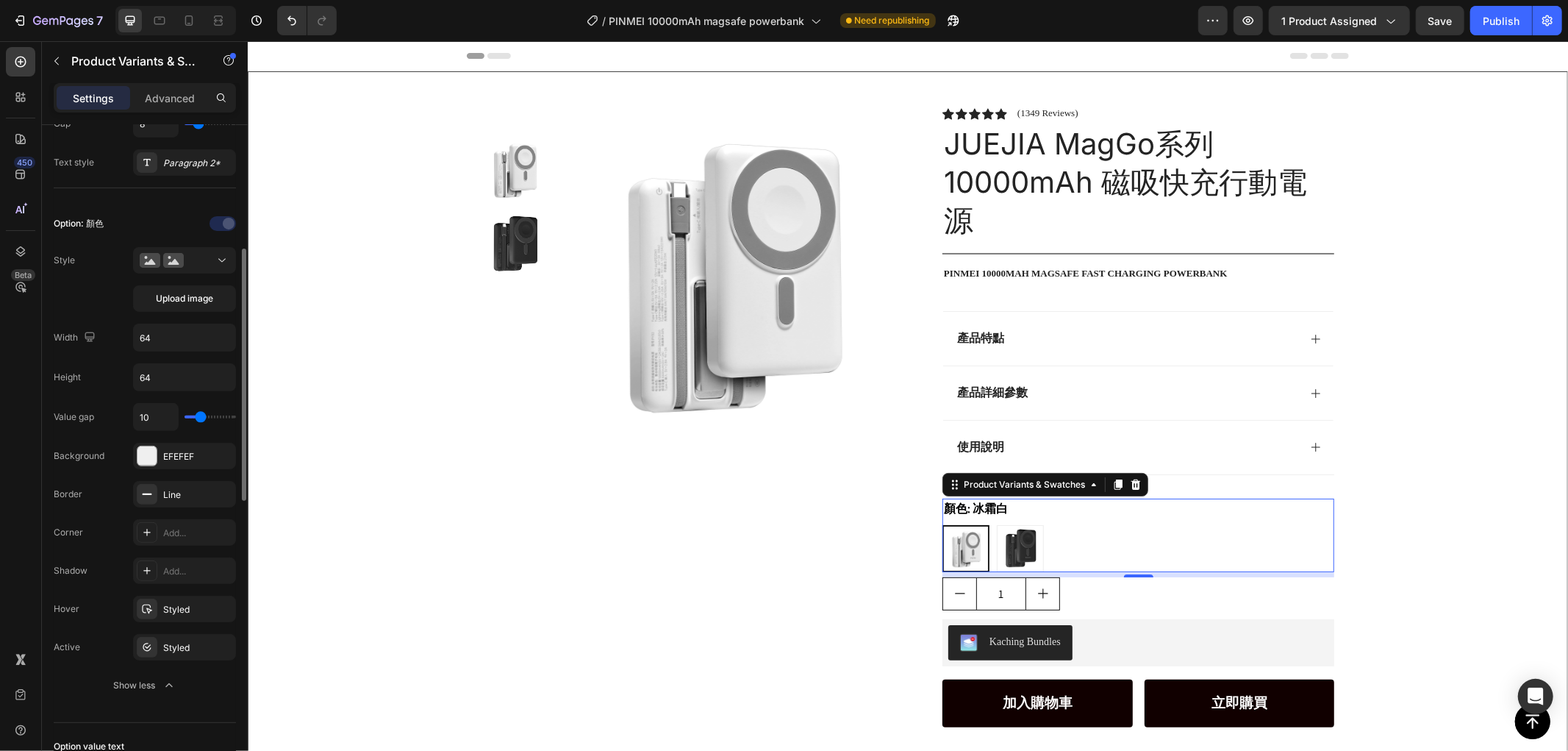
scroll to position [407, 0]
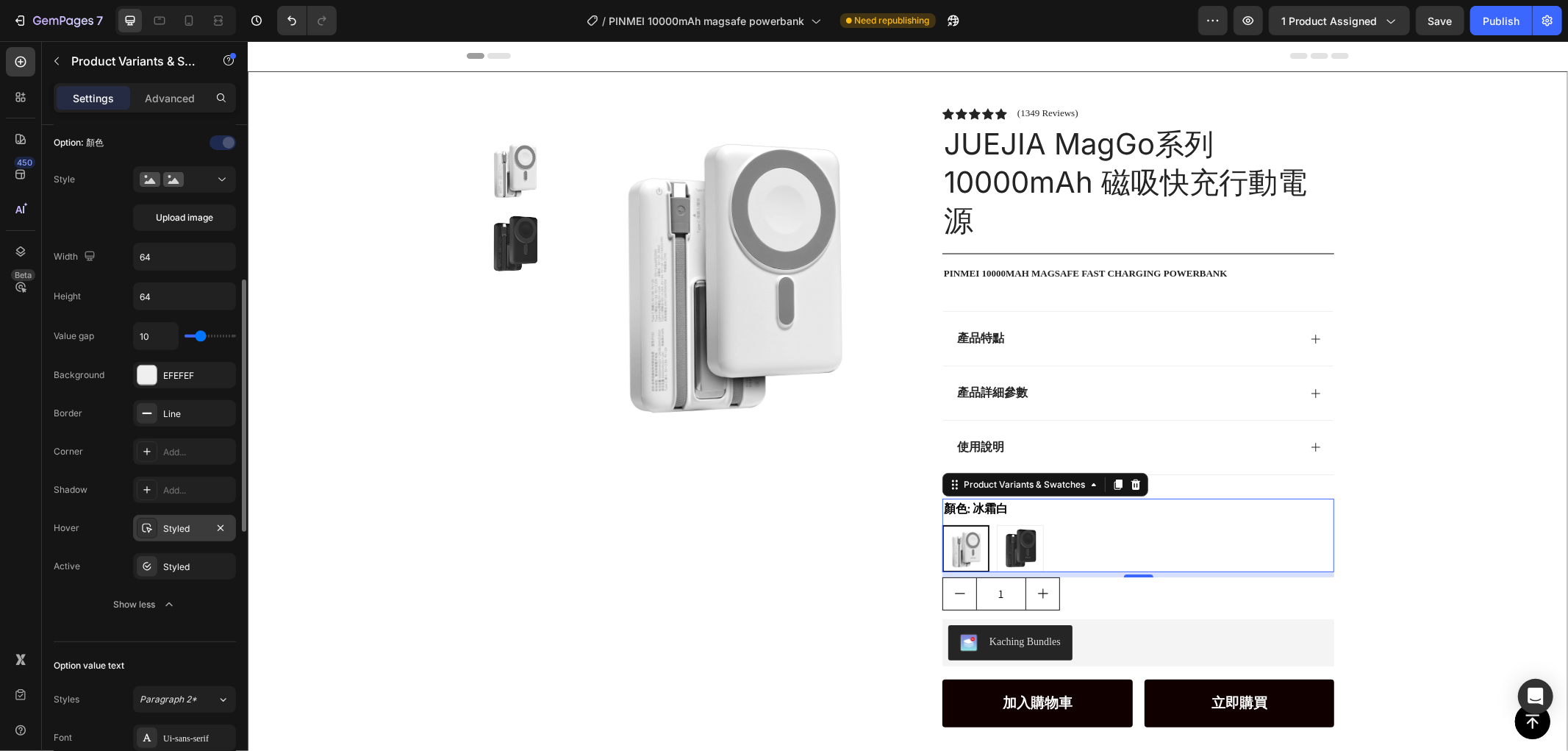
click at [168, 535] on div "Styled" at bounding box center [184, 528] width 43 height 13
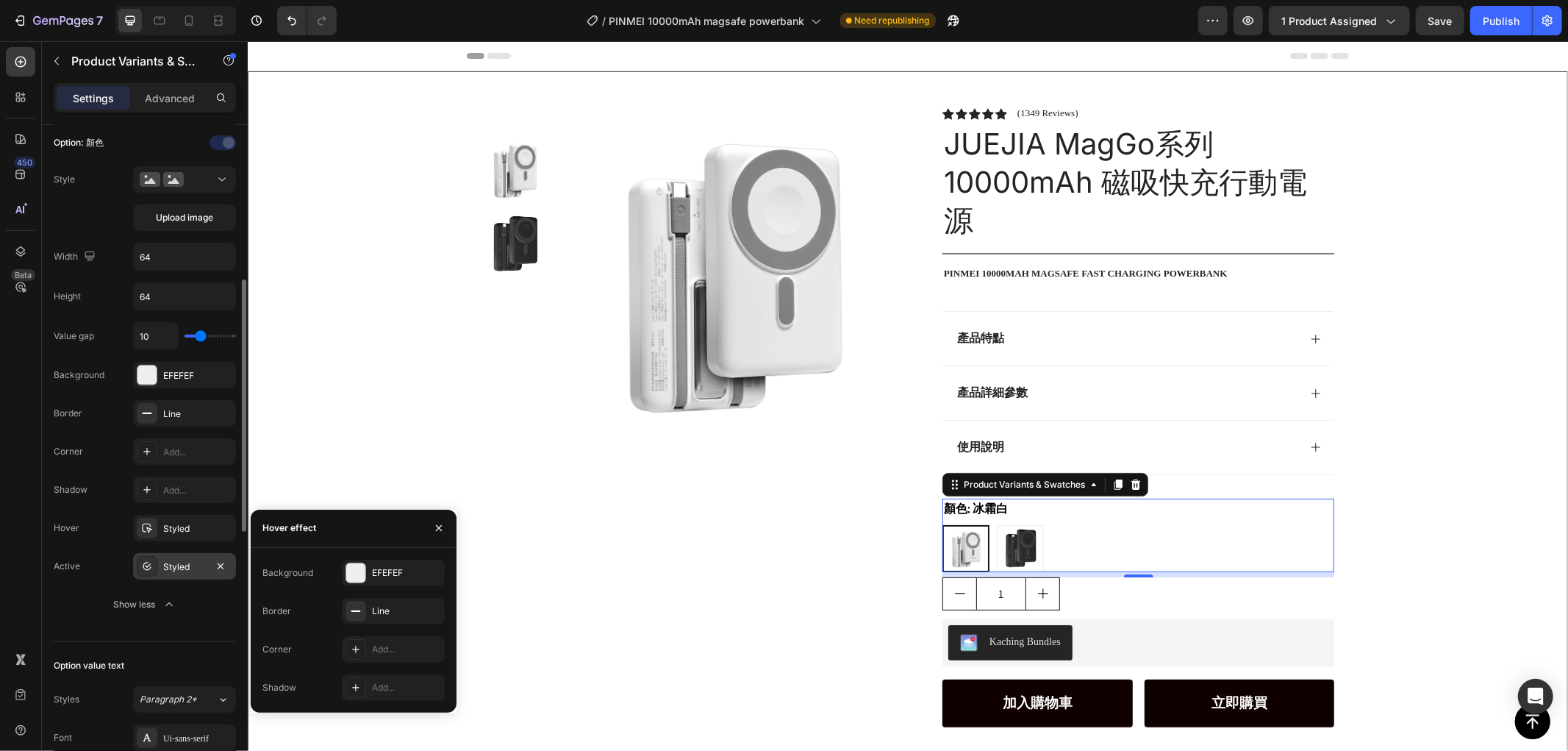
click at [188, 567] on div "Styled" at bounding box center [184, 567] width 43 height 13
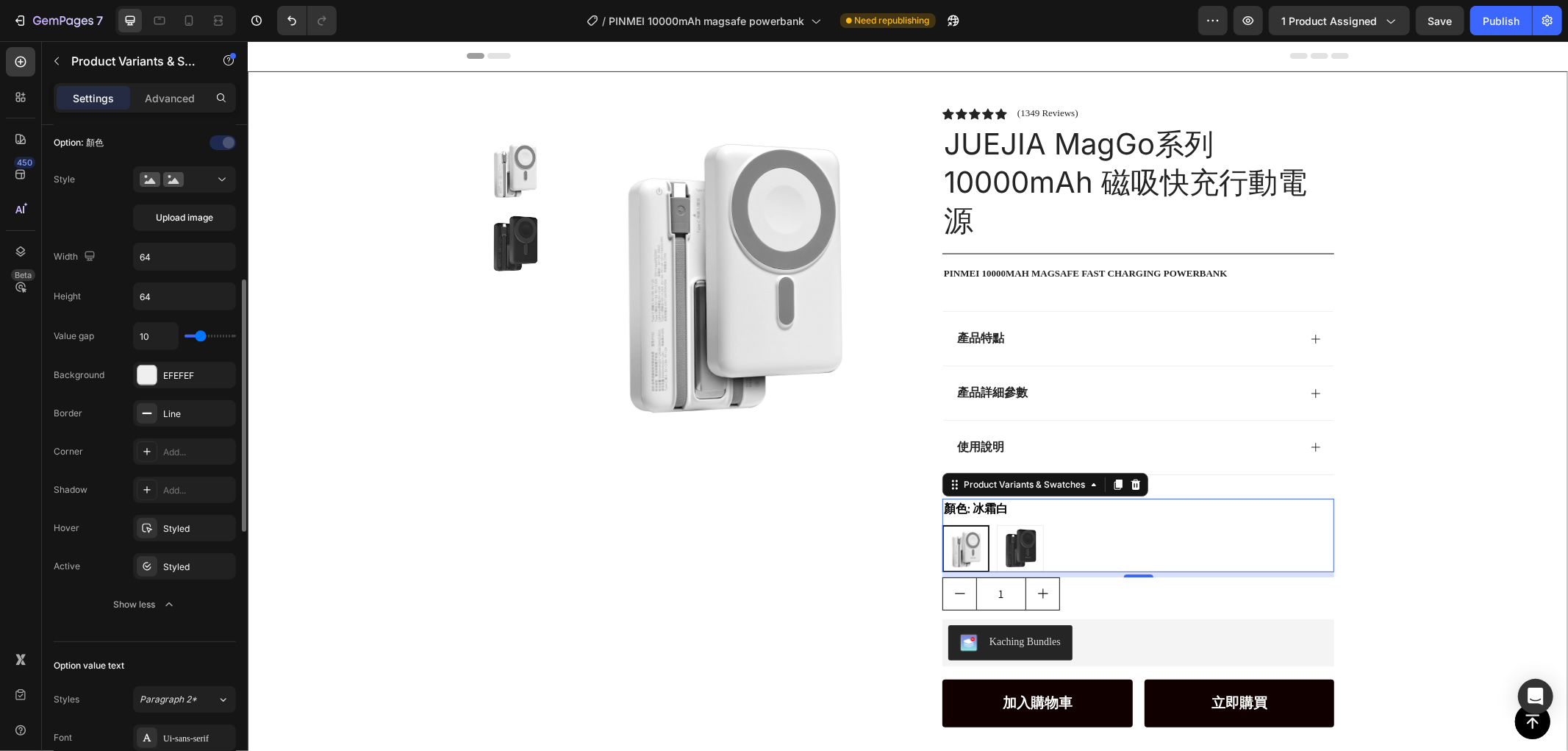
click at [108, 538] on div "Hover Styled" at bounding box center [145, 528] width 182 height 27
click at [173, 491] on div "Add..." at bounding box center [198, 490] width 69 height 13
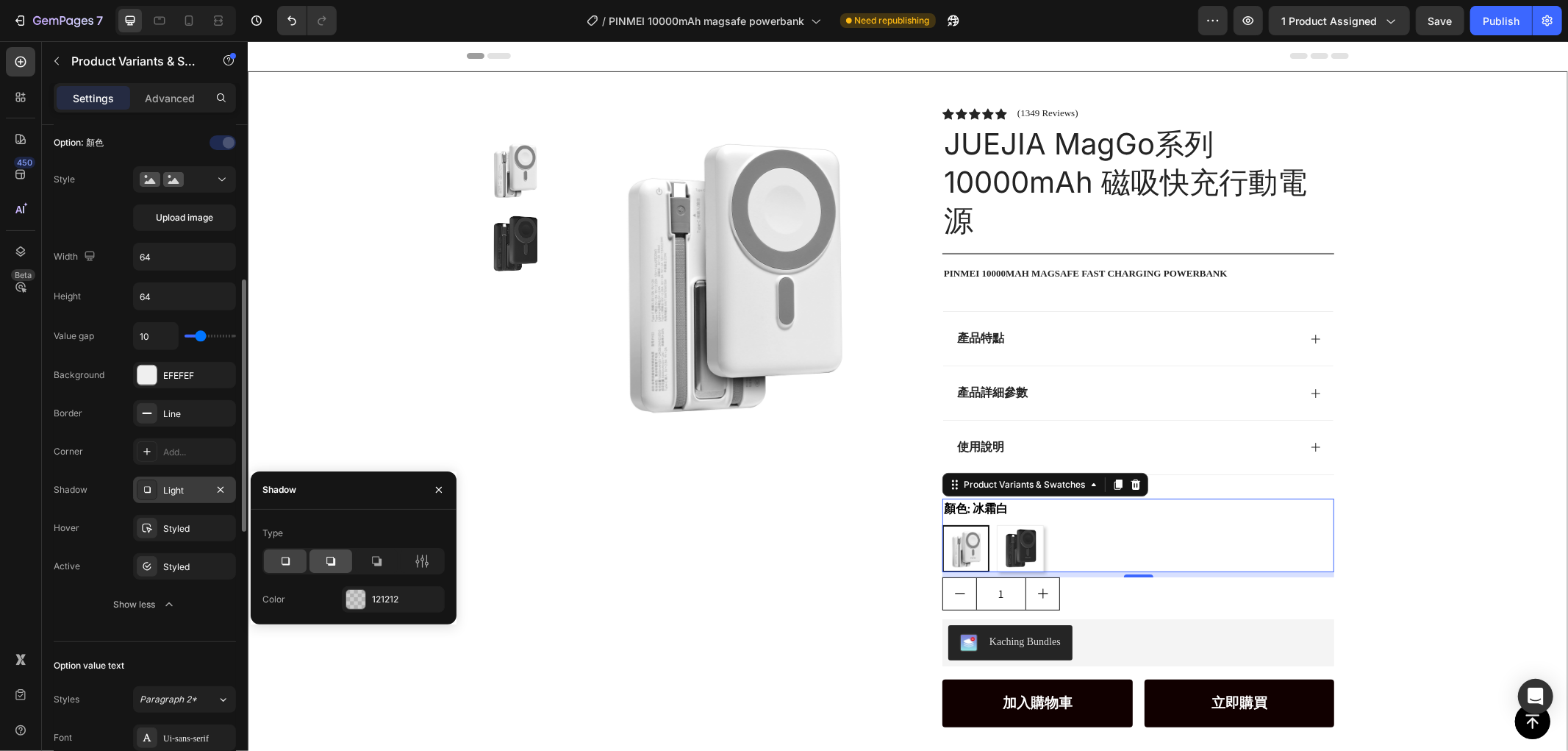
click at [335, 566] on icon at bounding box center [331, 561] width 15 height 15
click at [291, 562] on icon at bounding box center [285, 561] width 15 height 15
click at [688, 504] on div "Product Images Row" at bounding box center [688, 511] width 415 height 810
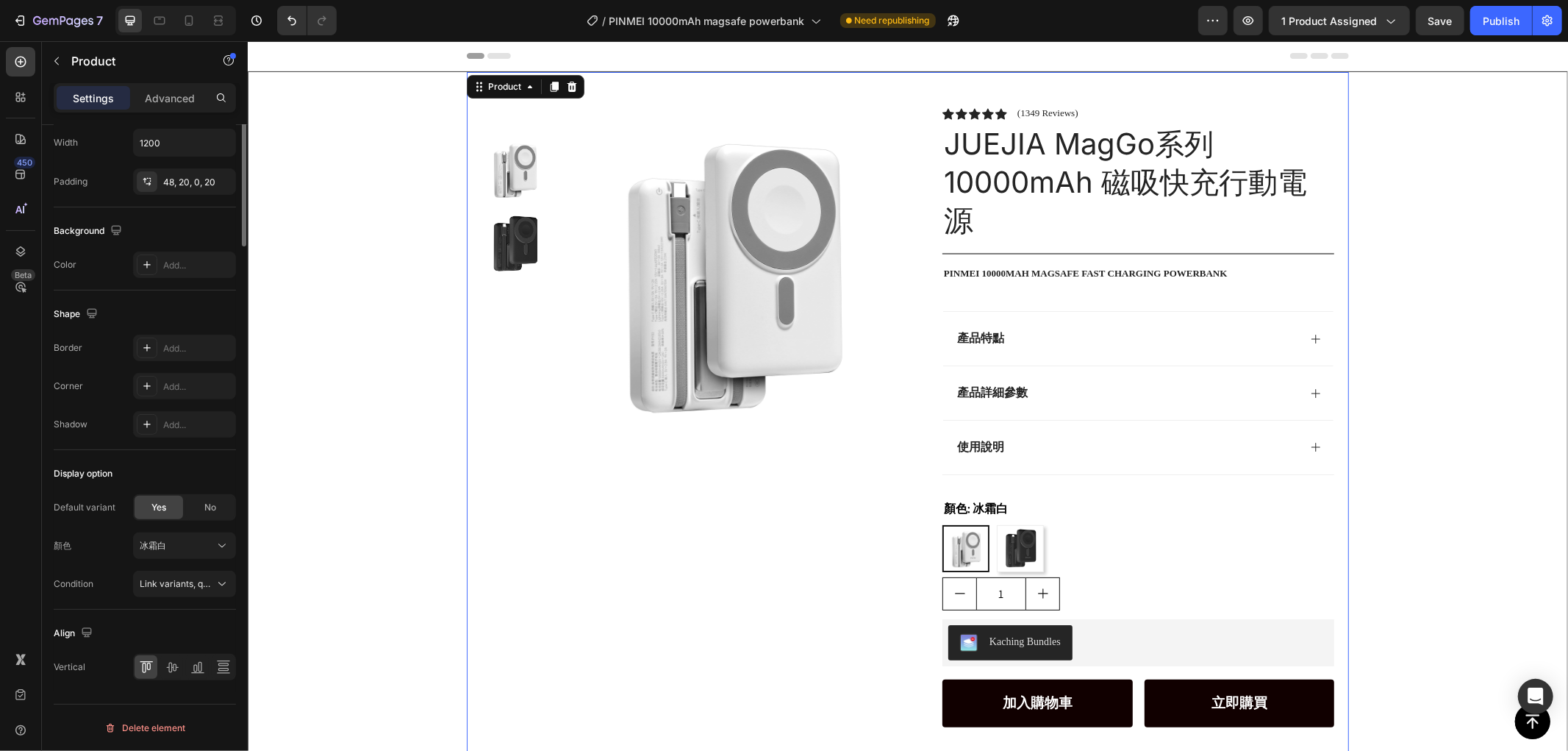
scroll to position [0, 0]
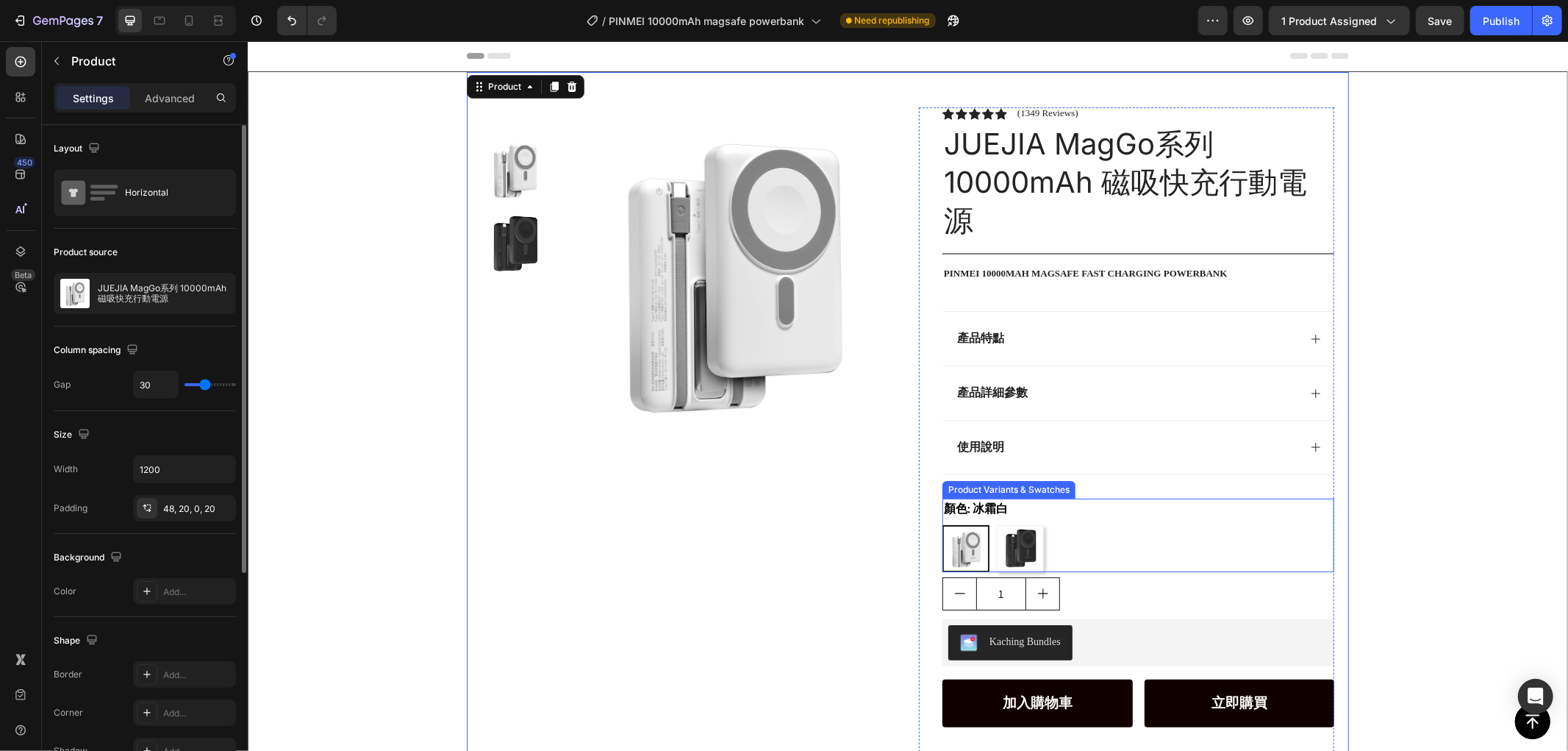
click at [1018, 539] on img at bounding box center [1020, 548] width 46 height 46
click at [996, 524] on input "曜石黑 曜石黑" at bounding box center [996, 524] width 1 height 1
radio input "true"
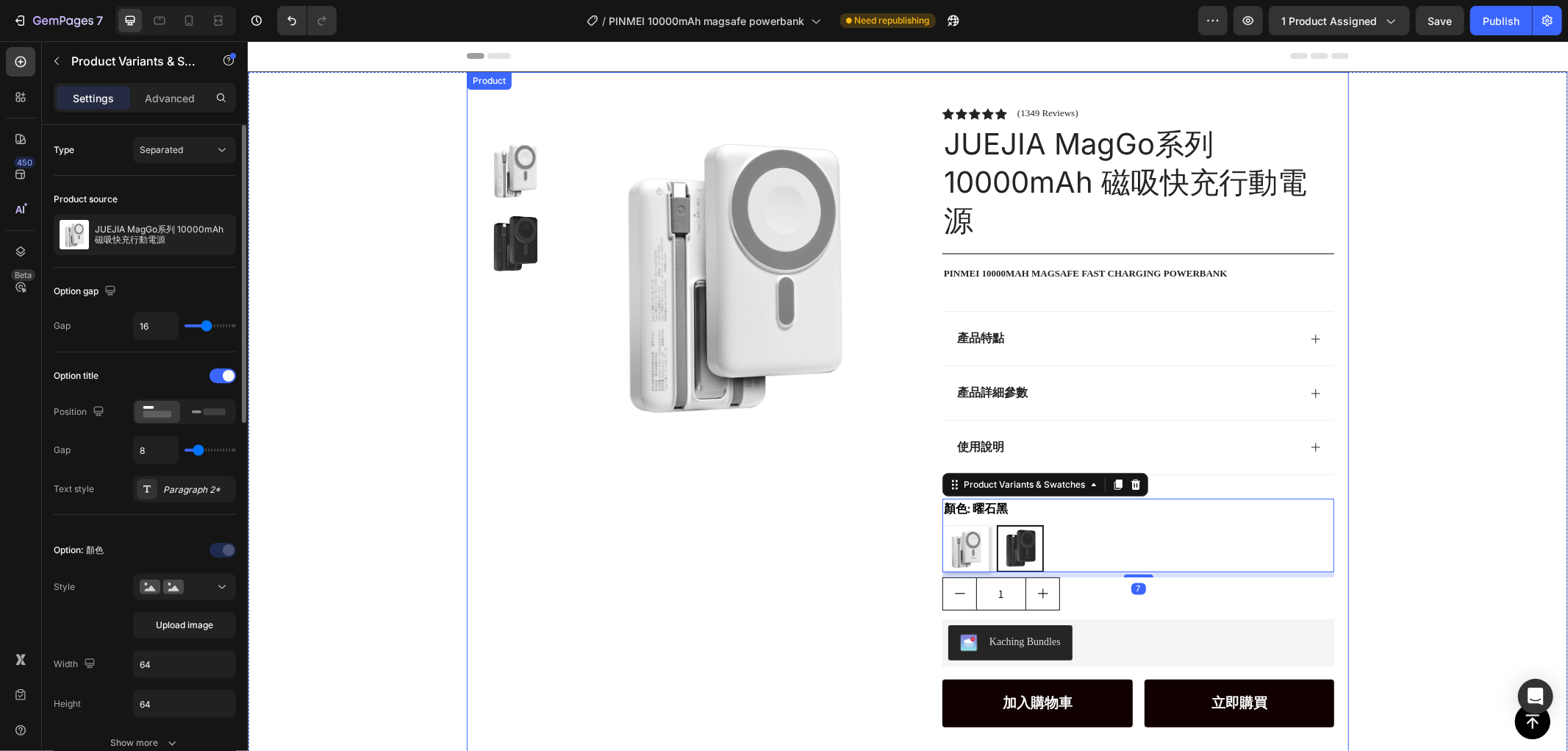
click at [604, 578] on div "Product Images Row" at bounding box center [688, 511] width 415 height 810
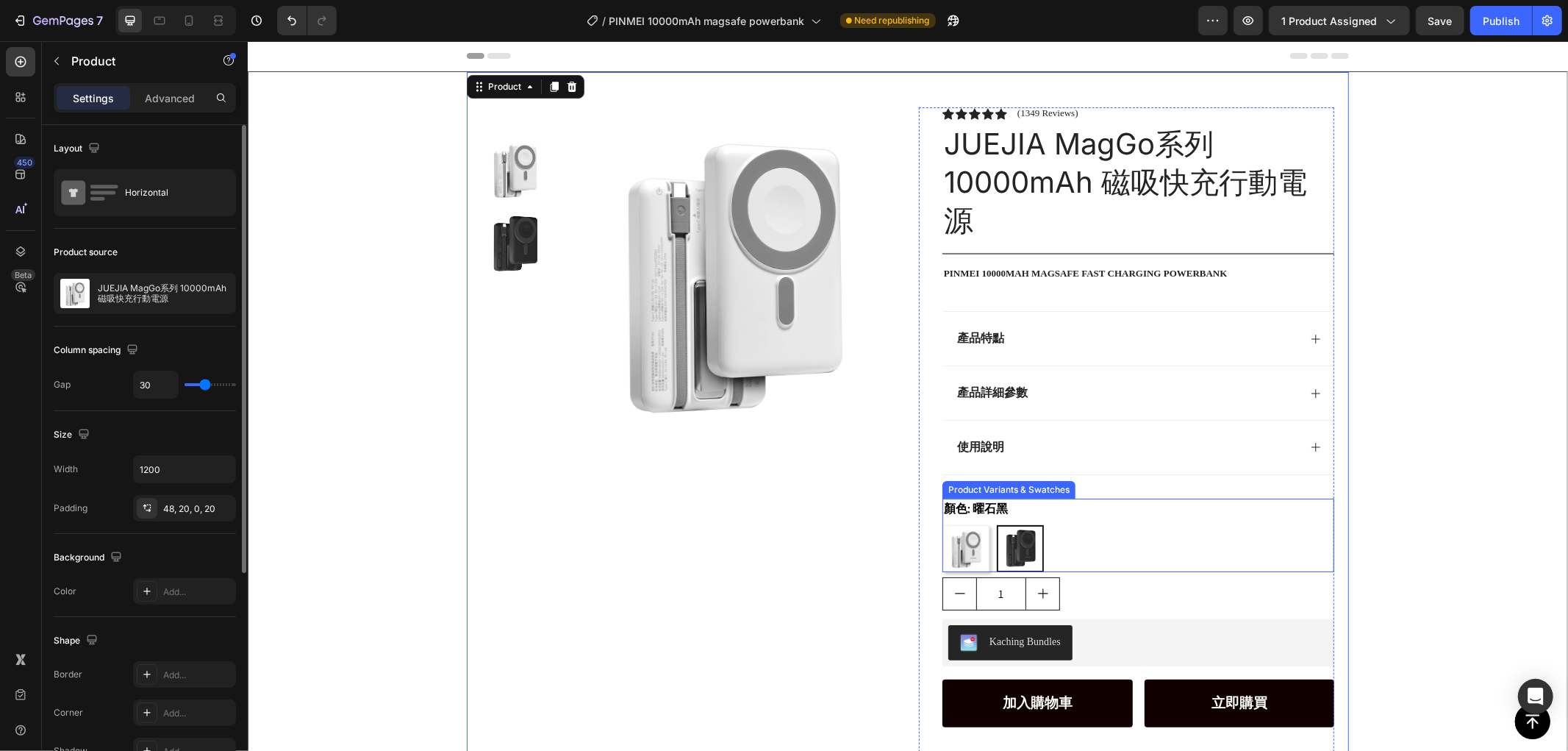
click at [967, 542] on img at bounding box center [965, 548] width 46 height 46
click at [942, 524] on input "冰霜白 冰霜白" at bounding box center [941, 524] width 1 height 1
radio input "true"
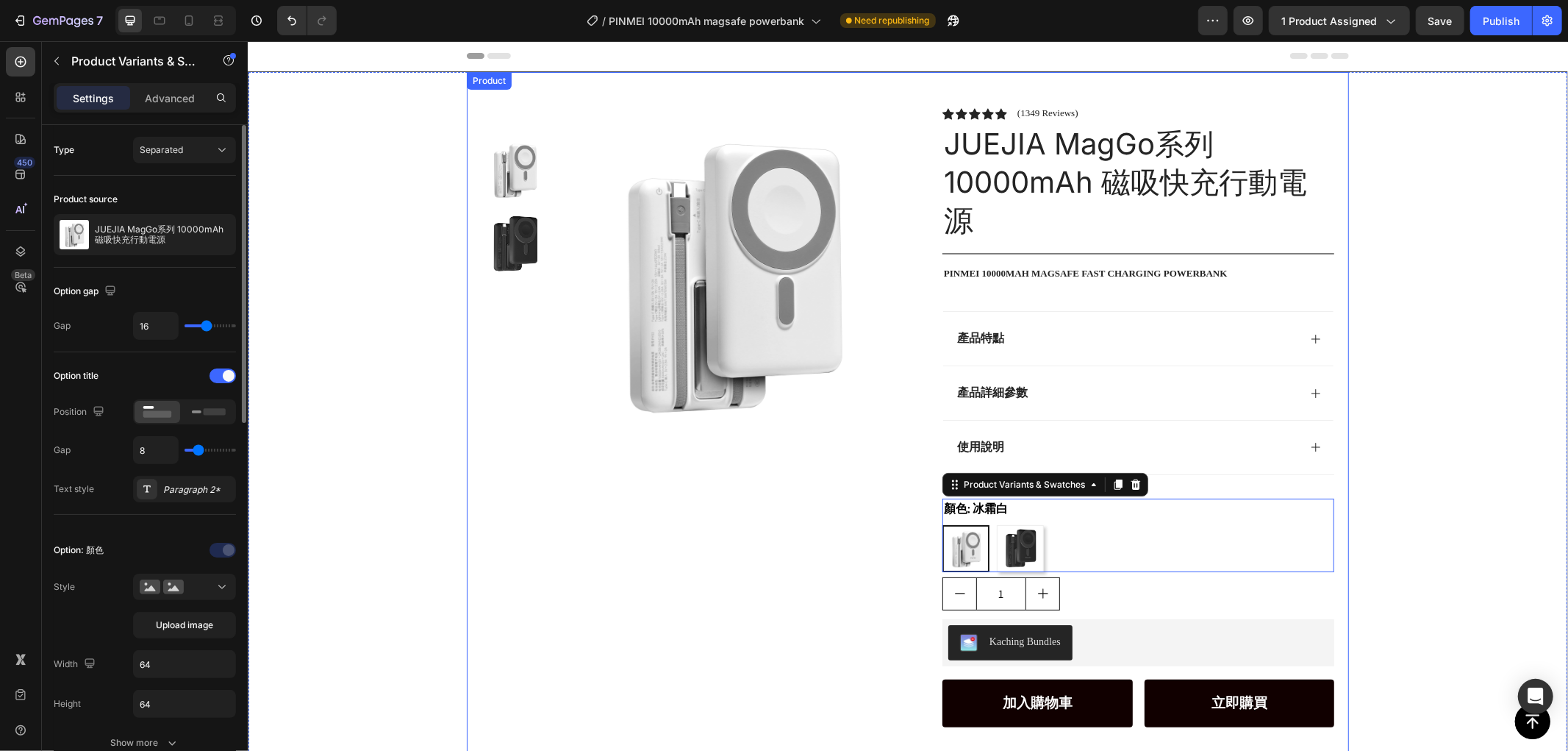
click at [727, 541] on div "Product Images Row" at bounding box center [688, 511] width 415 height 810
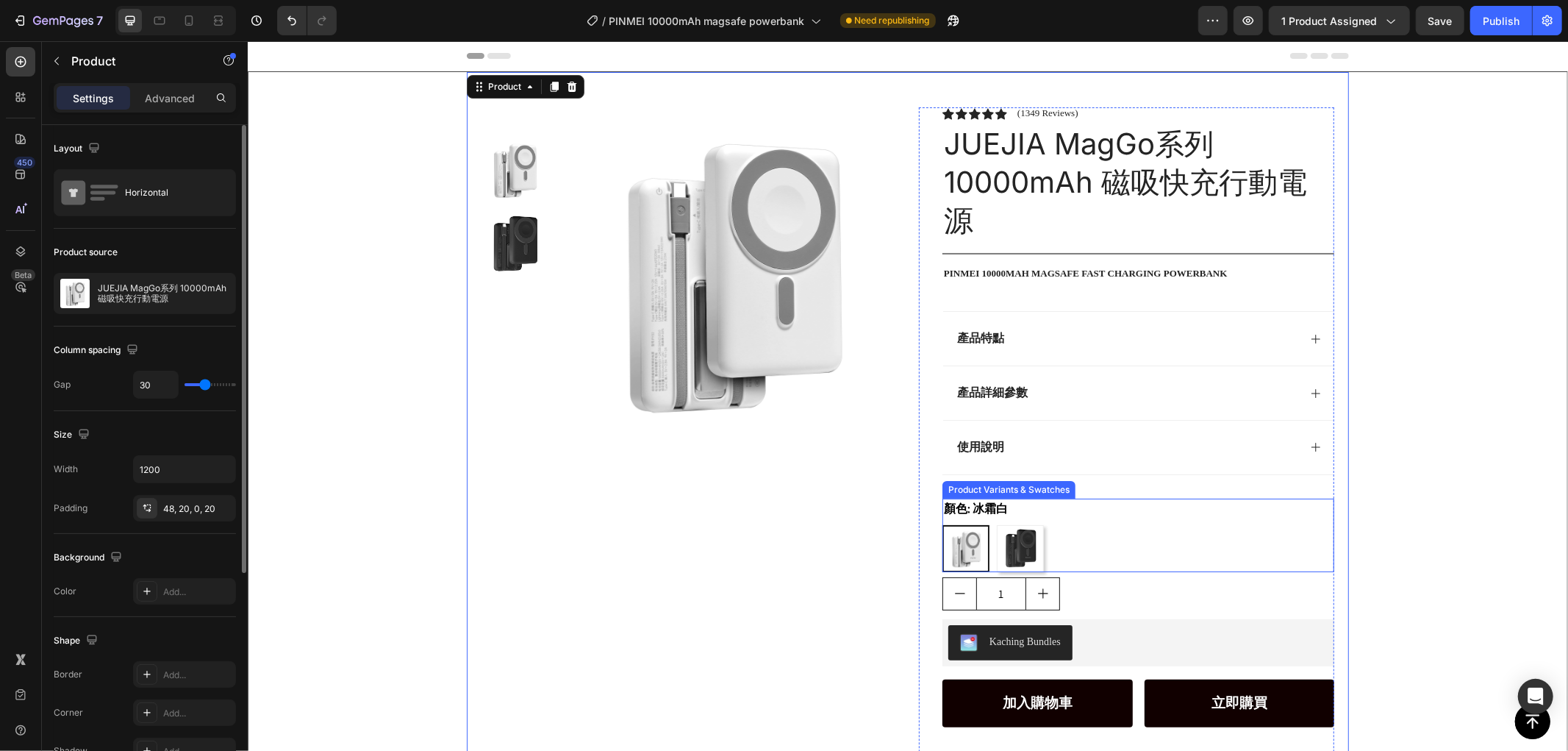
click at [967, 540] on img at bounding box center [965, 548] width 44 height 44
click at [942, 524] on input "冰霜白 冰霜白" at bounding box center [941, 524] width 1 height 1
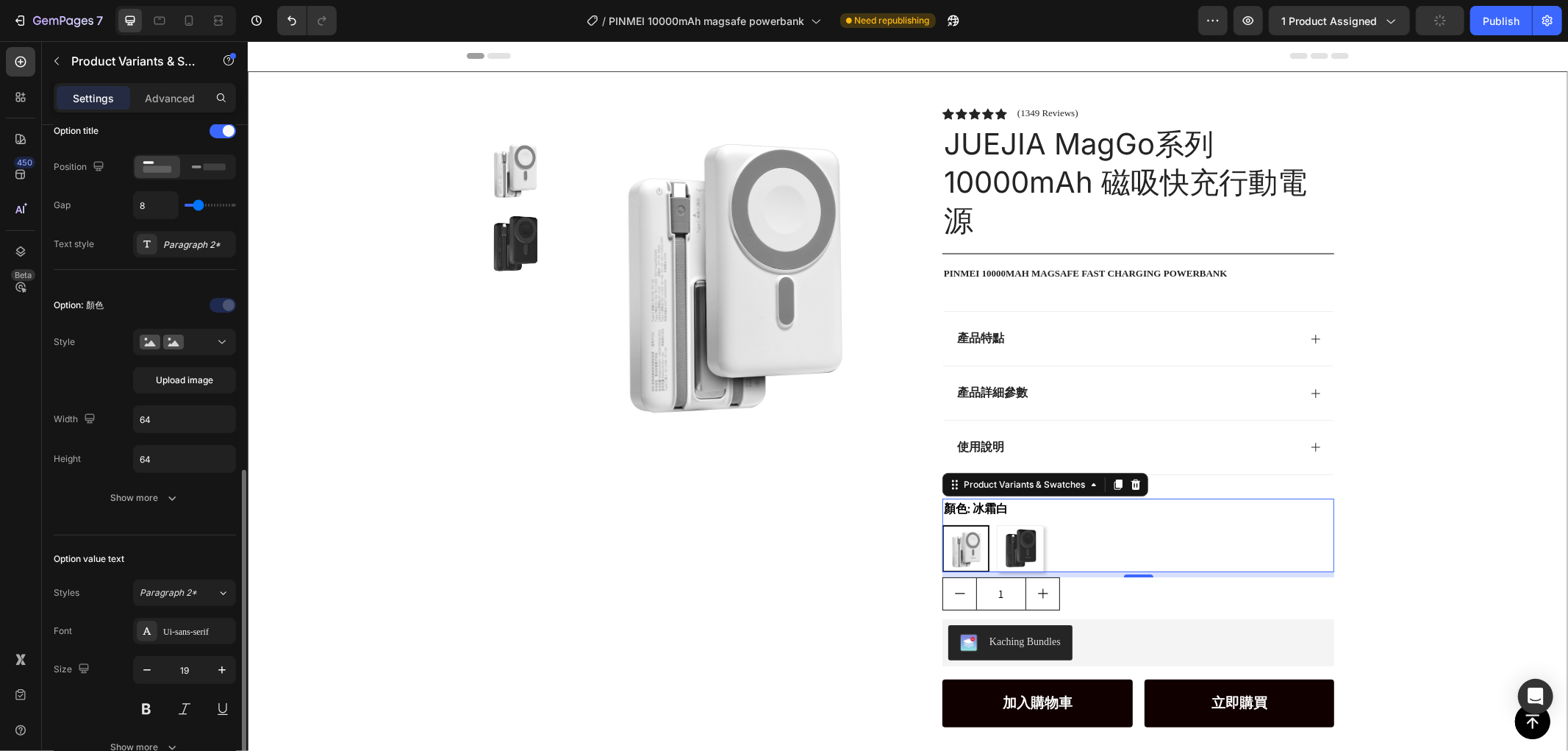
scroll to position [407, 0]
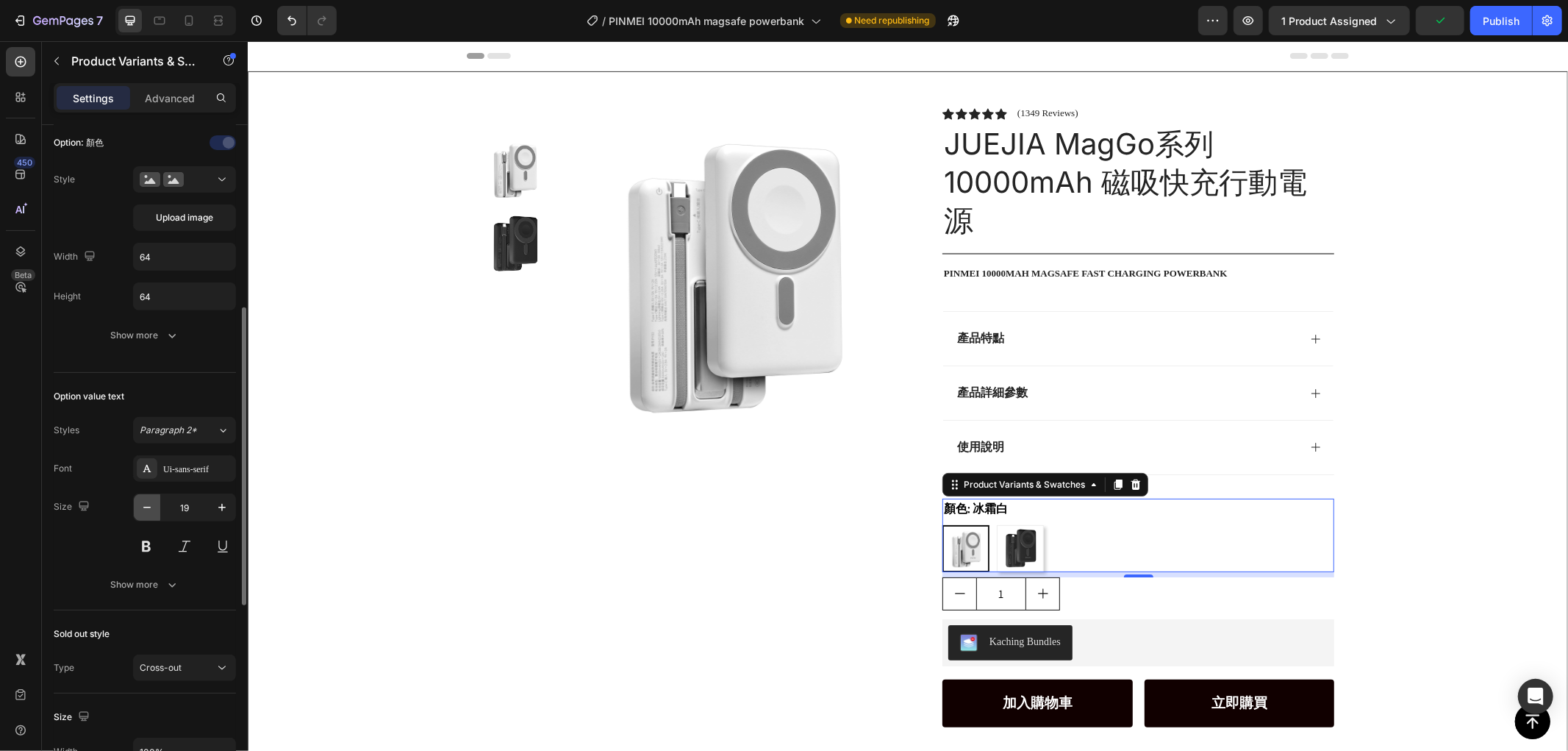
click at [146, 505] on icon "button" at bounding box center [147, 507] width 15 height 15
click at [218, 505] on icon "button" at bounding box center [222, 507] width 15 height 15
type input "19"
click at [97, 499] on div "Size 19" at bounding box center [145, 527] width 182 height 66
click at [134, 578] on div "Show more" at bounding box center [145, 585] width 69 height 15
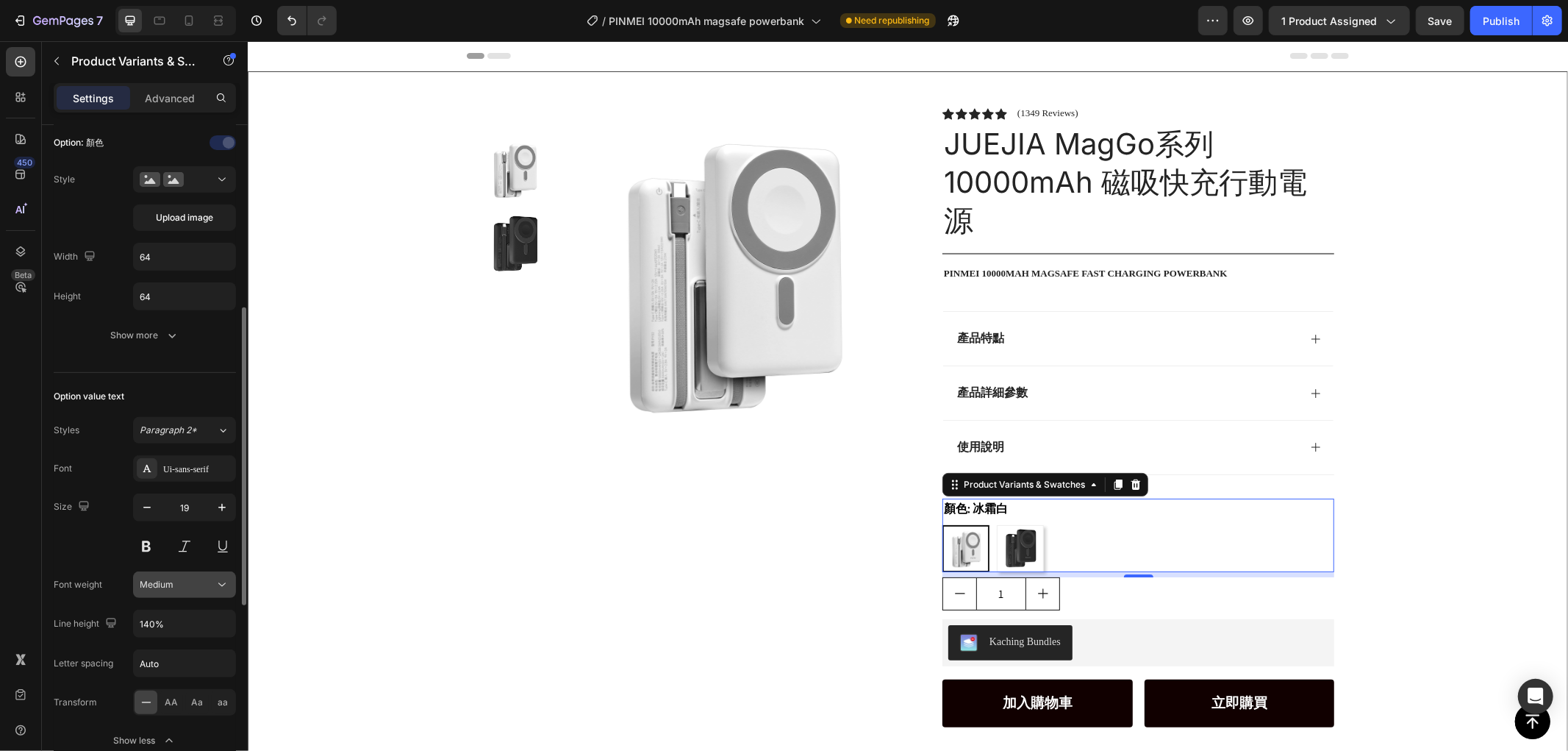
click at [179, 580] on div "Medium" at bounding box center [177, 585] width 75 height 13
click at [186, 580] on div "Medium" at bounding box center [177, 585] width 75 height 13
click at [84, 546] on div "Size 19" at bounding box center [145, 527] width 182 height 66
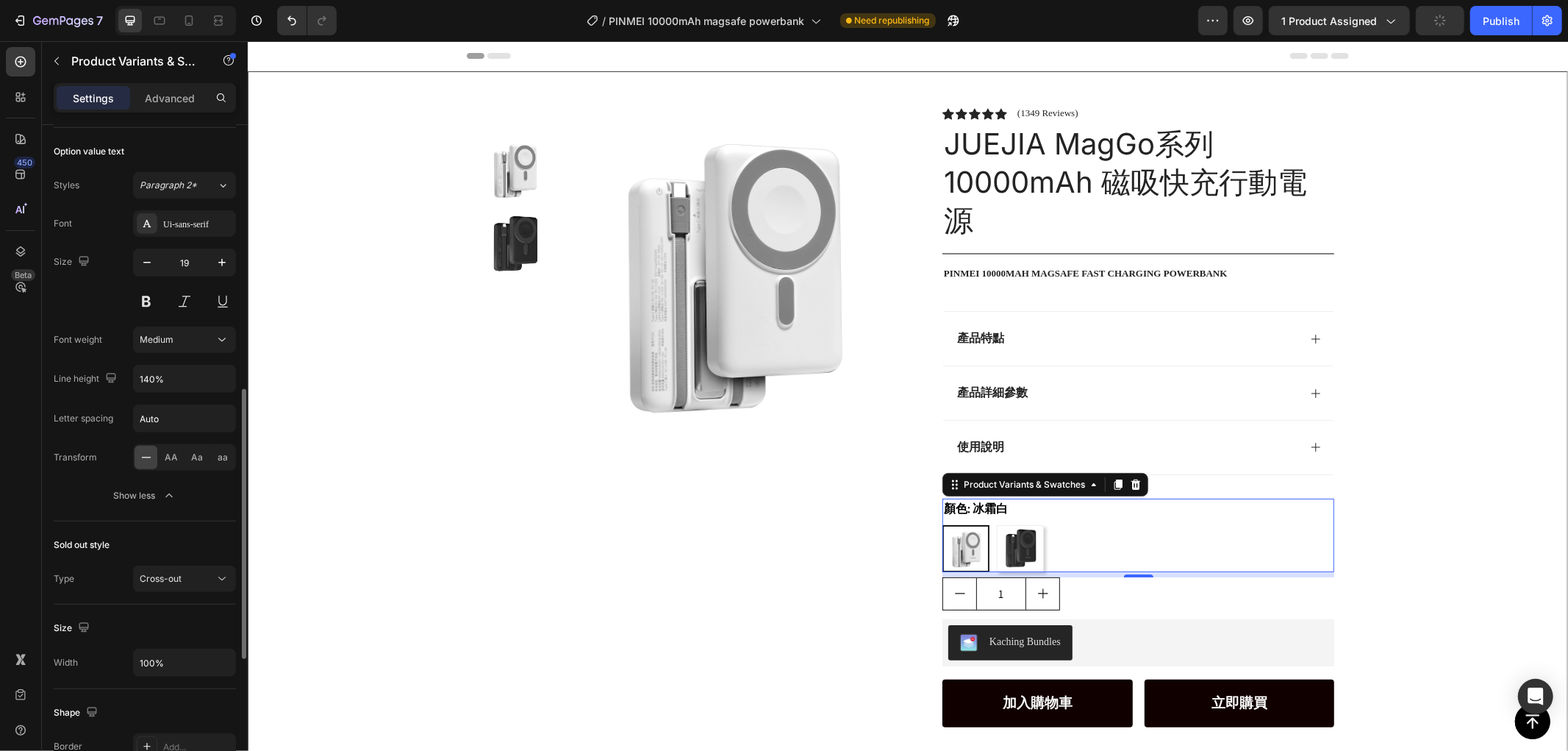
scroll to position [571, 0]
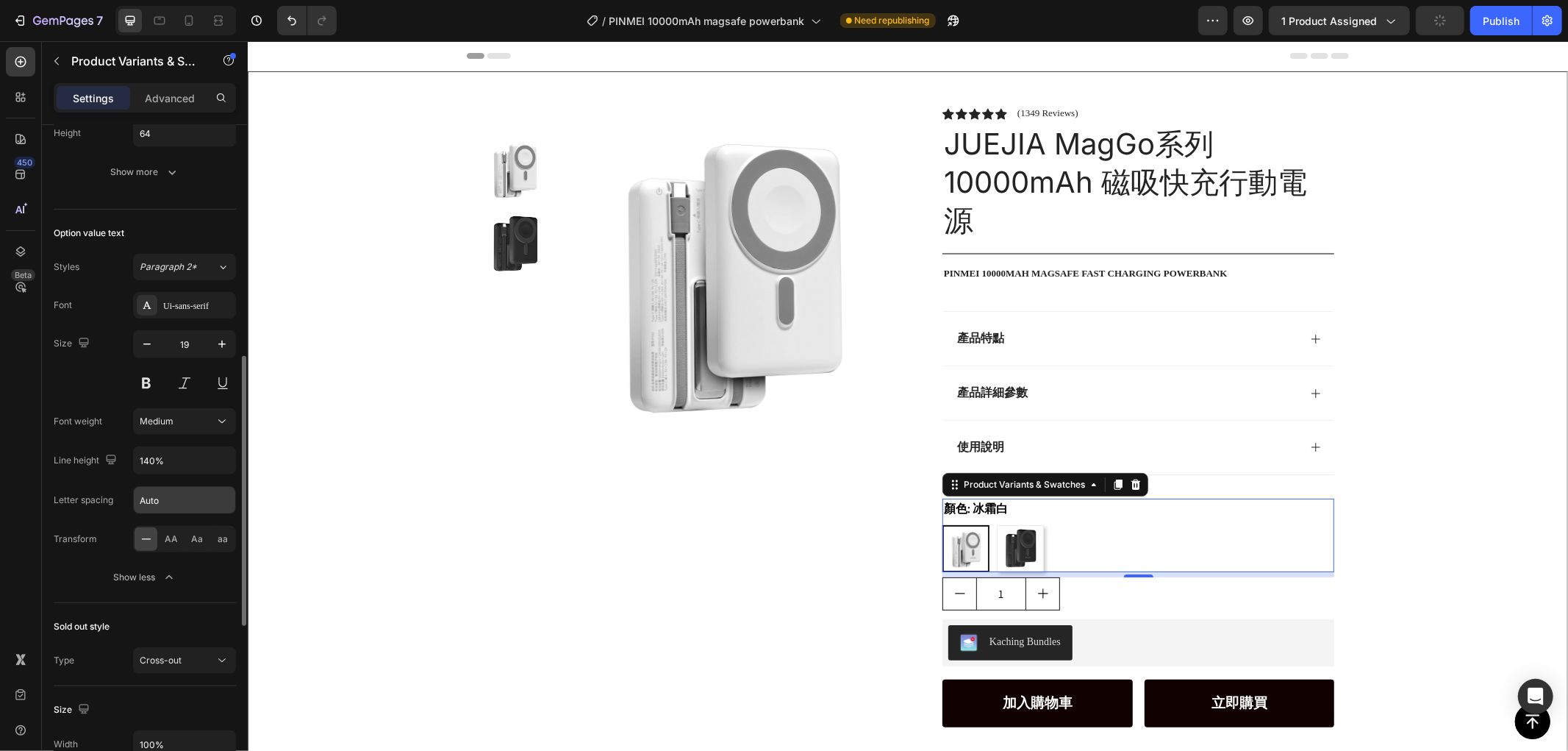
click at [188, 501] on input "Auto" at bounding box center [185, 500] width 102 height 27
click at [87, 486] on div "Font Ui-sans-serif Size 19 Font weight Medium Line height 140% Letter spacing A…" at bounding box center [145, 441] width 182 height 298
click at [127, 580] on div "Show less" at bounding box center [145, 578] width 63 height 15
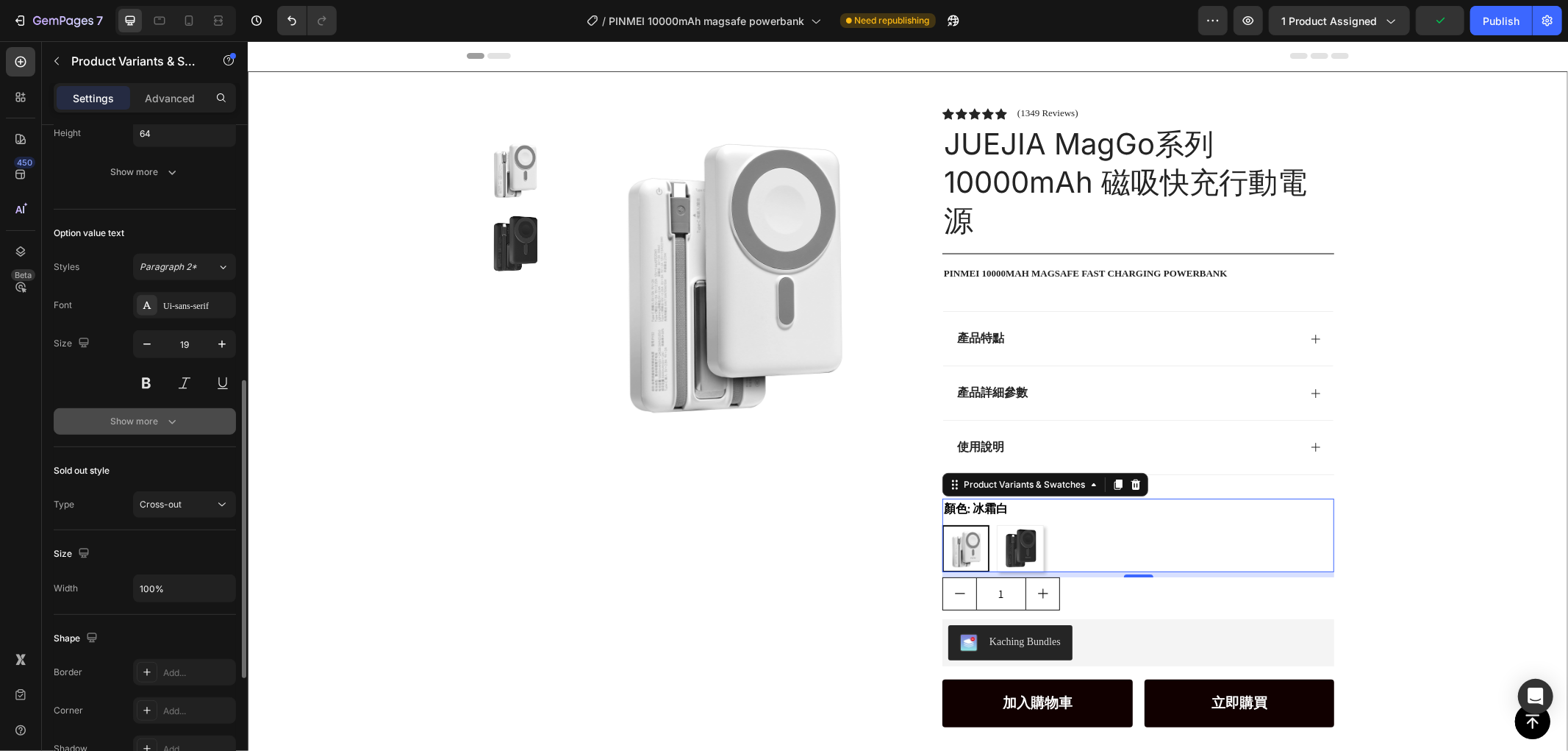
click at [143, 422] on div "Show more" at bounding box center [145, 421] width 69 height 15
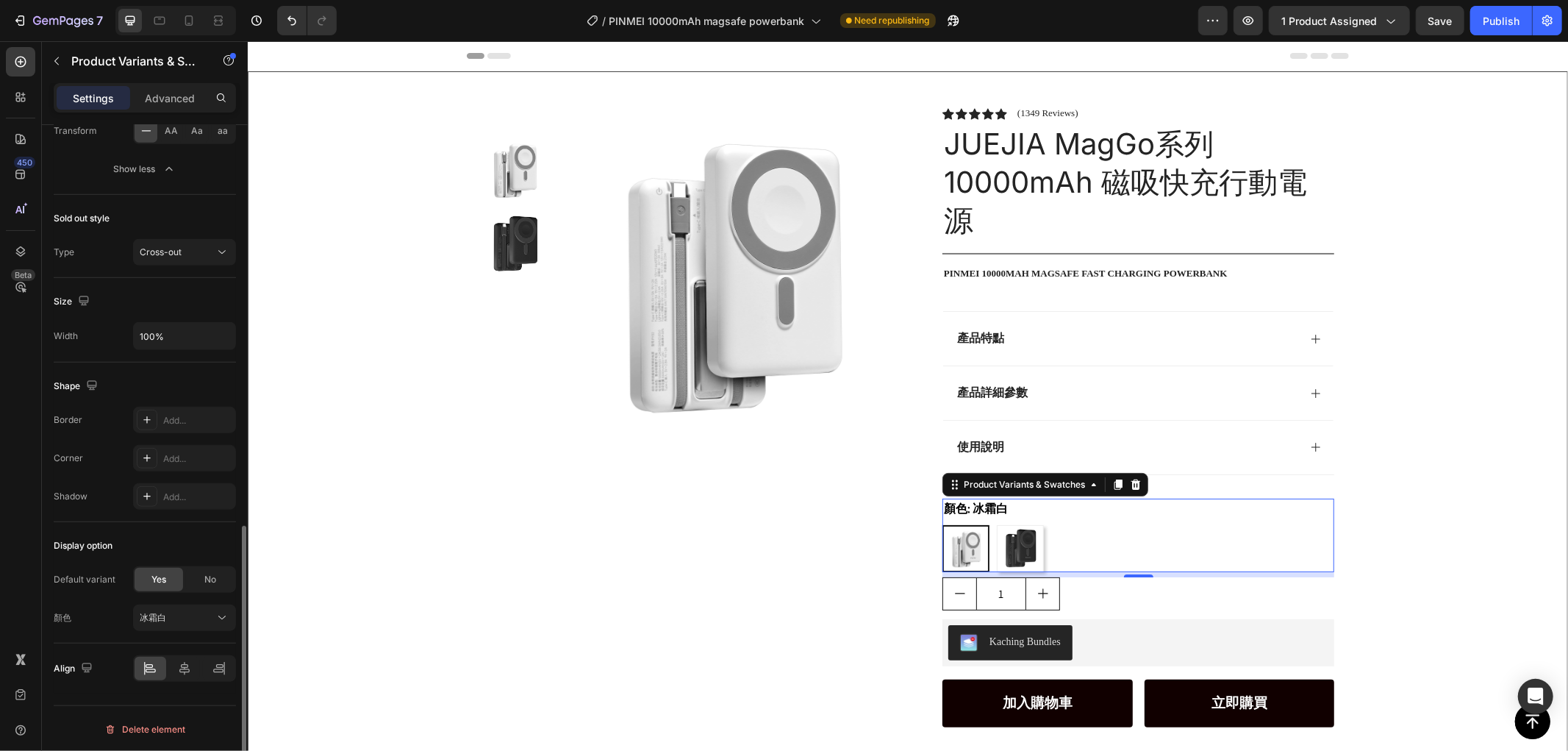
scroll to position [982, 0]
click at [194, 581] on div "No" at bounding box center [210, 576] width 48 height 23
click at [156, 572] on span "Yes" at bounding box center [159, 577] width 15 height 13
click at [1026, 545] on img at bounding box center [1020, 548] width 46 height 46
click at [996, 524] on input "曜石黑 曜石黑" at bounding box center [996, 524] width 1 height 1
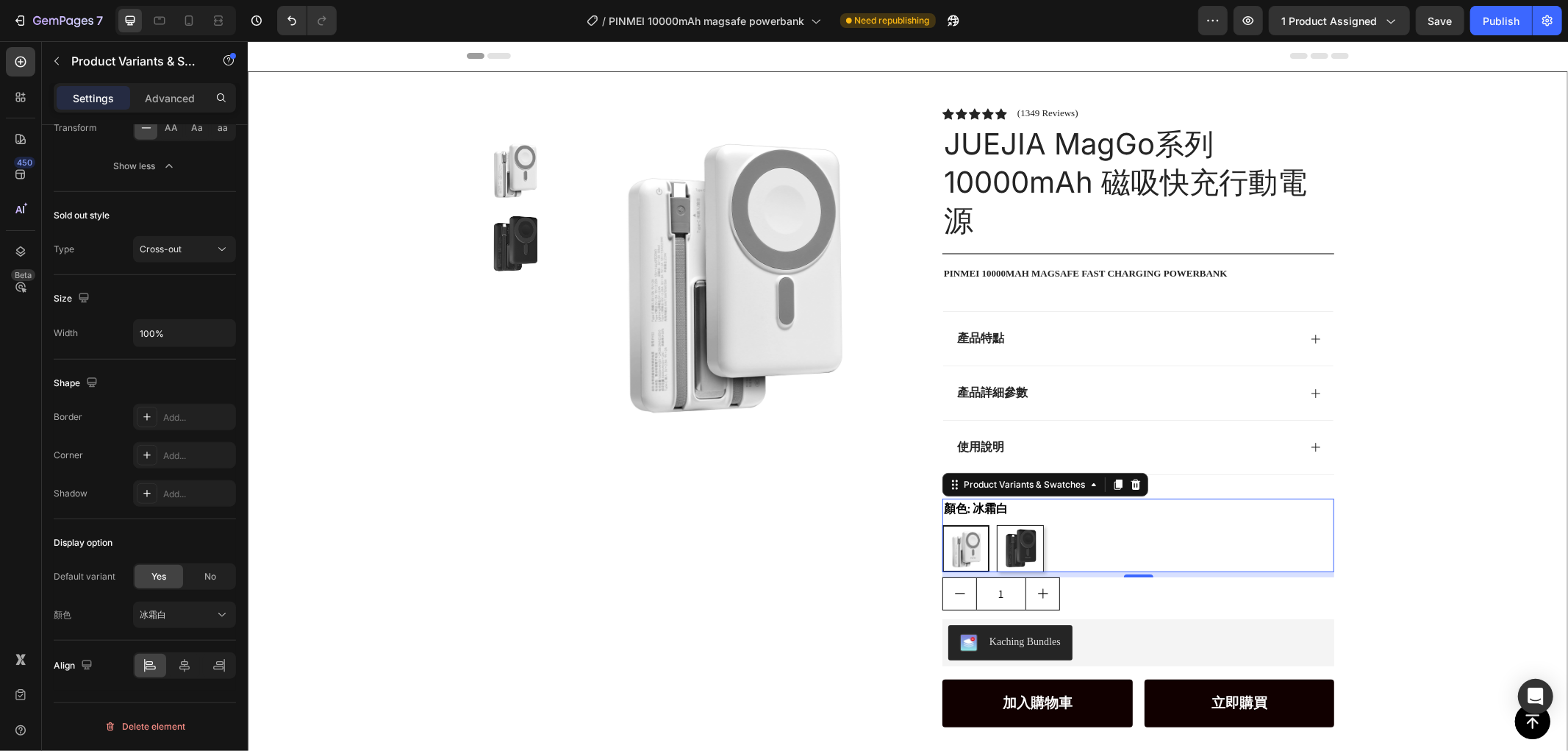
radio input "true"
click at [944, 549] on img at bounding box center [965, 548] width 46 height 46
click at [942, 524] on input "冰霜白 冰霜白" at bounding box center [941, 524] width 1 height 1
radio input "true"
click at [745, 551] on div "Product Images Row" at bounding box center [688, 511] width 415 height 810
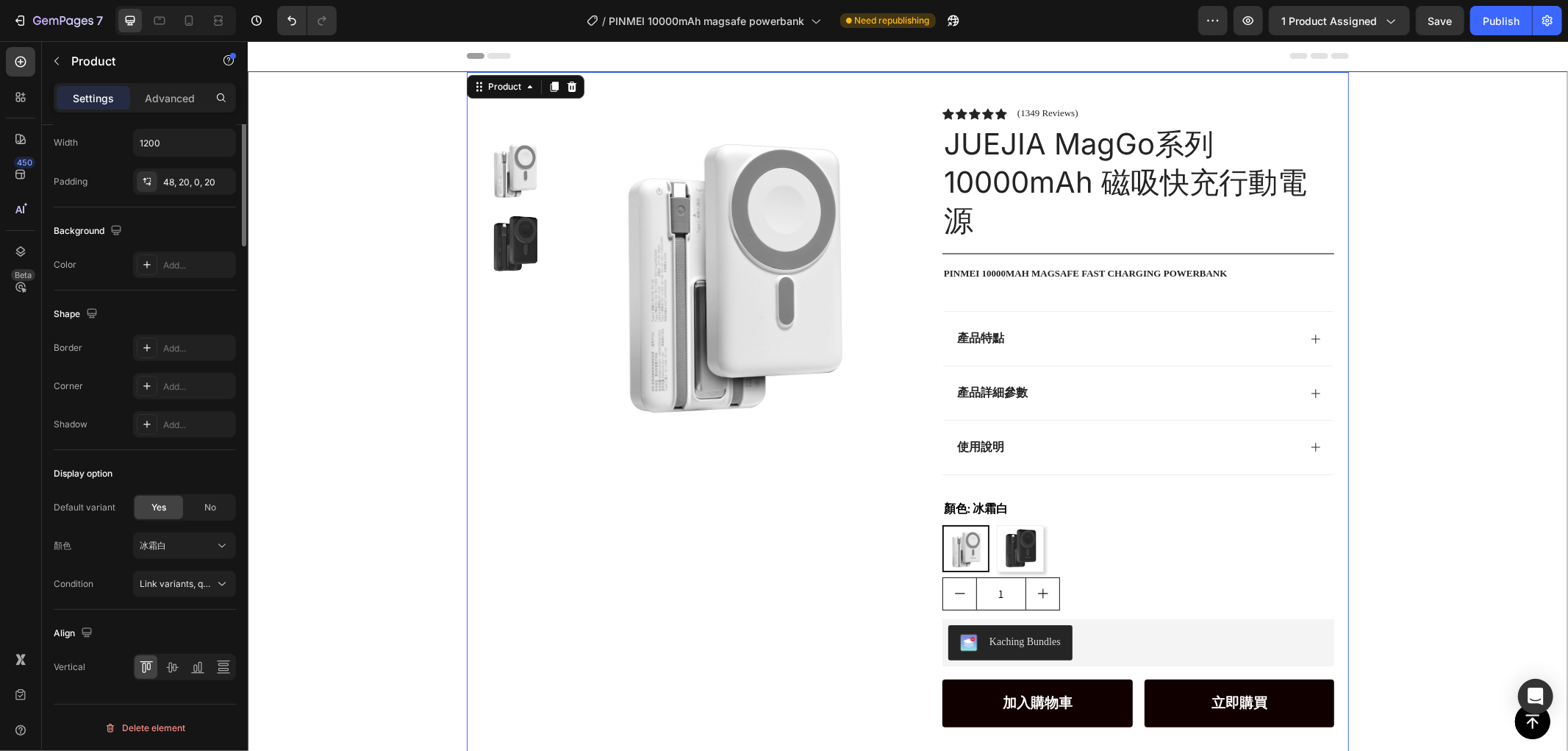
scroll to position [0, 0]
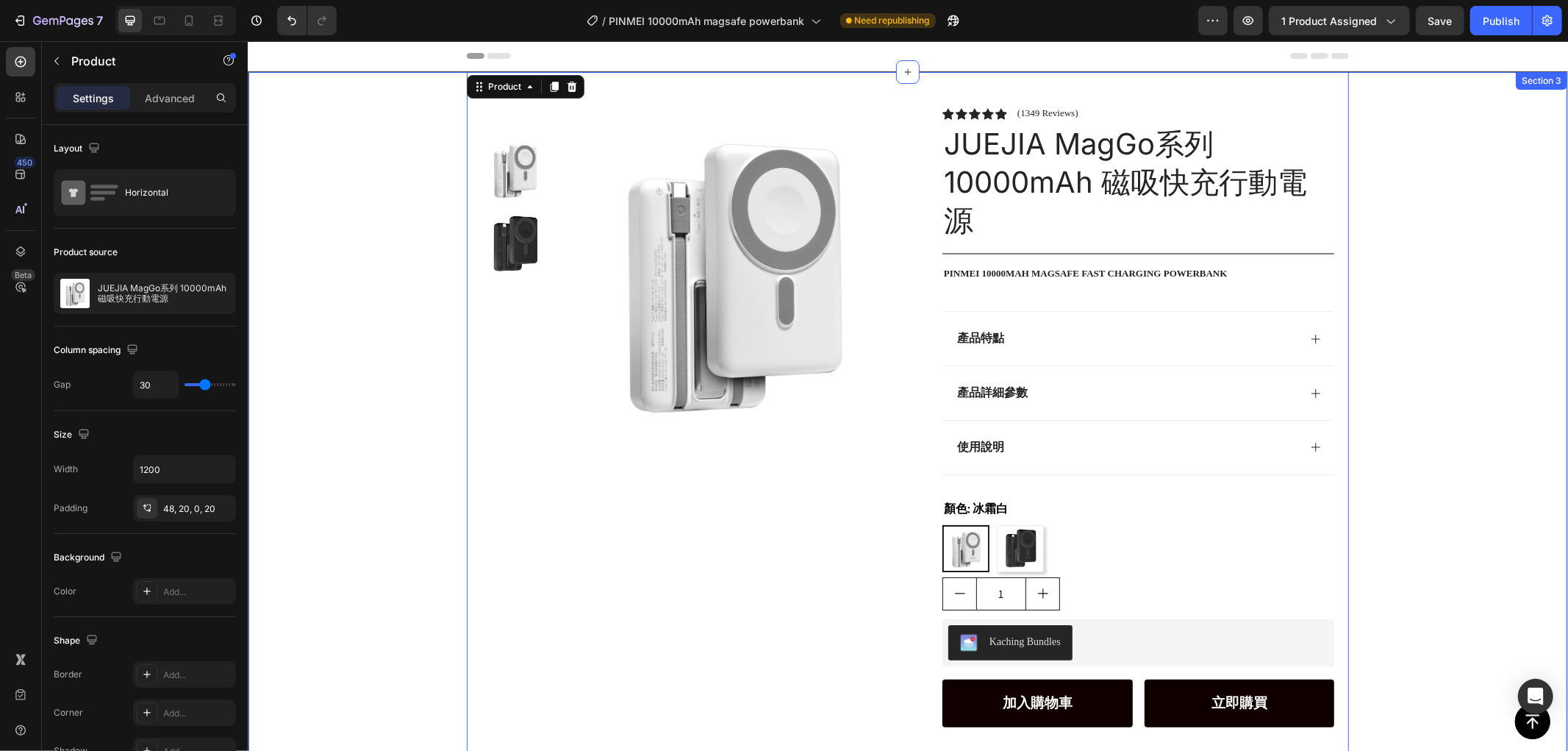
click at [1422, 233] on div "Product Images Row Icon Icon Icon Icon Icon Icon List (1349 Reviews) Text Block…" at bounding box center [907, 494] width 1319 height 845
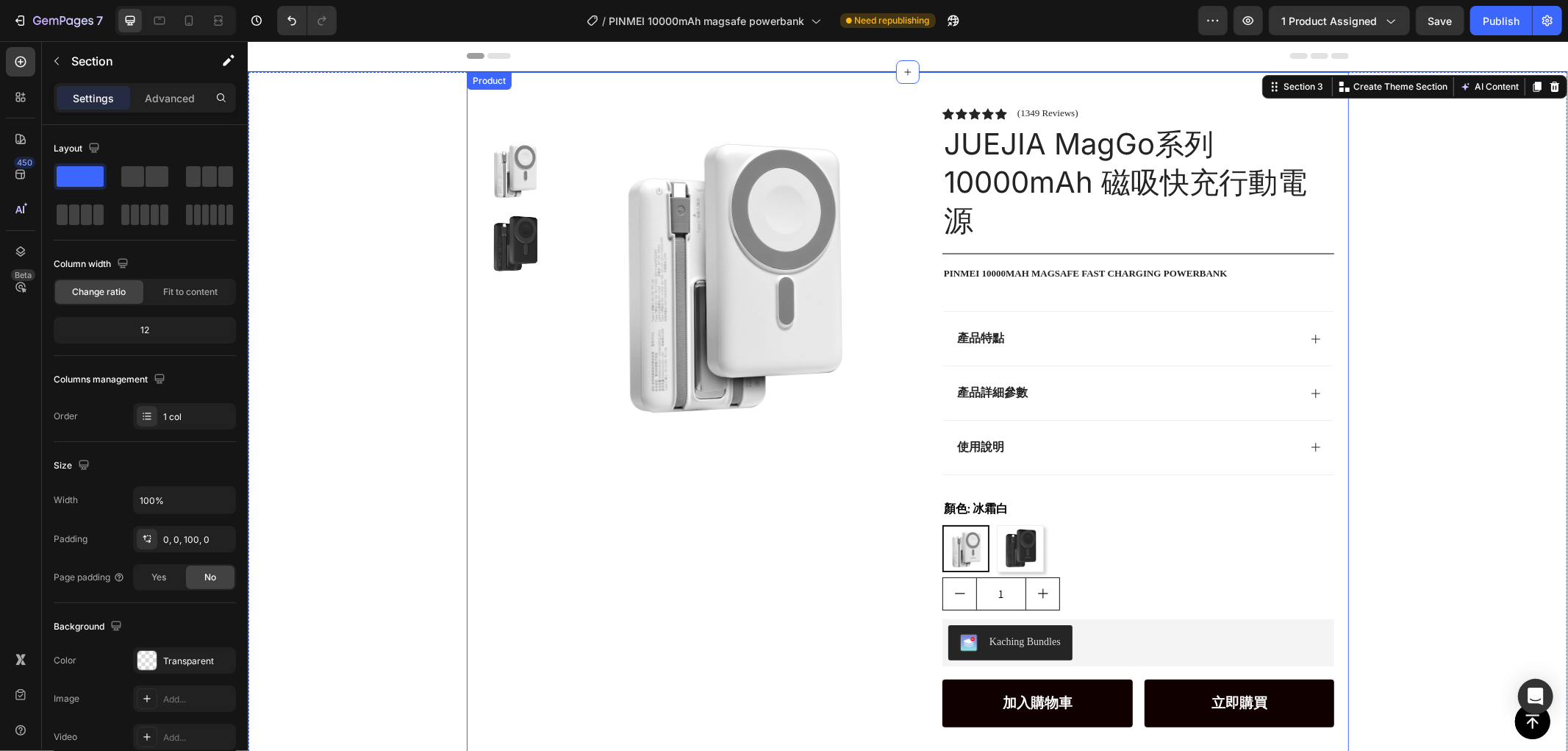
click at [1158, 267] on p "PINMEI 10000mah magsafe fast charging powerbank" at bounding box center [1138, 273] width 389 height 13
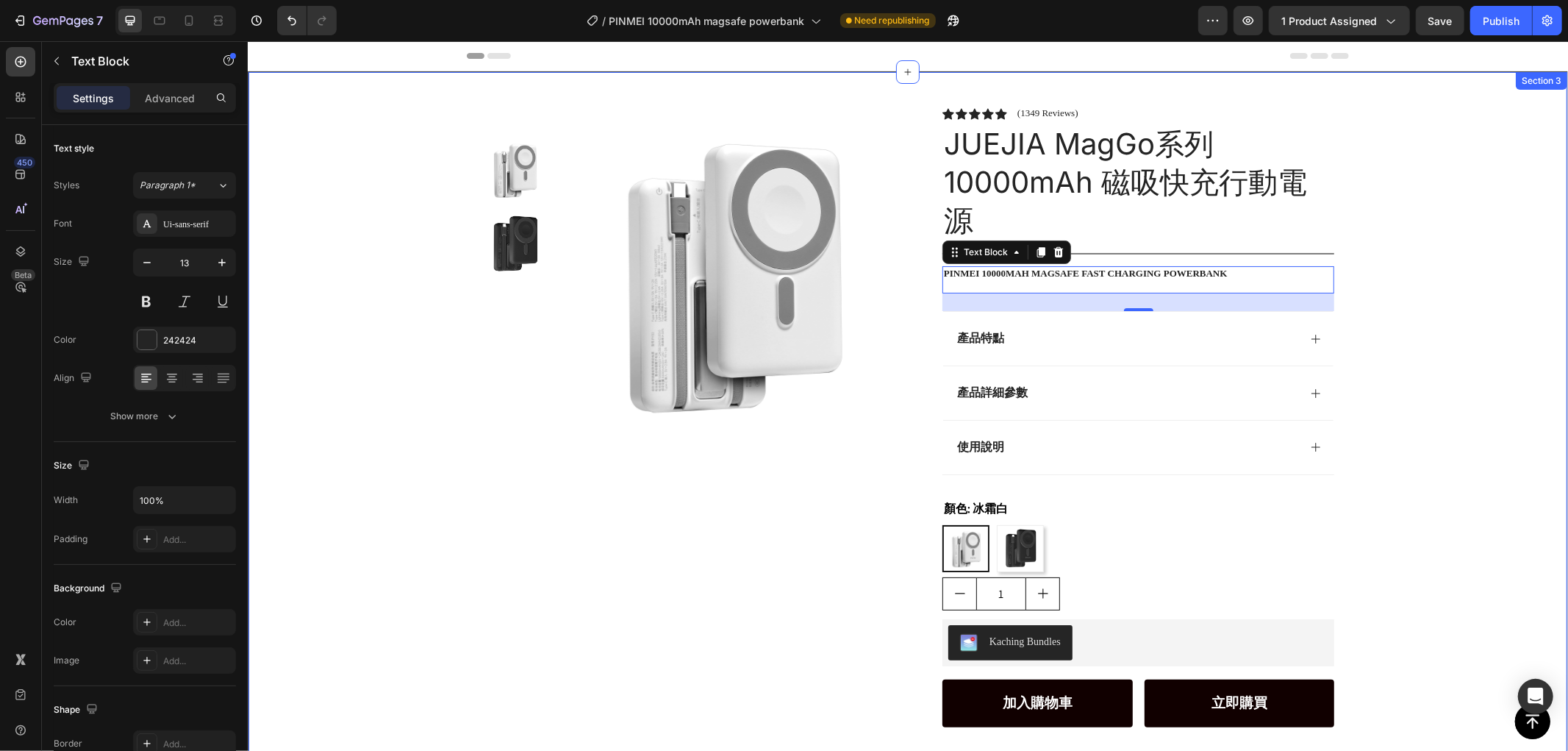
click at [1415, 238] on div "Product Images Row Icon Icon Icon Icon Icon Icon List (1349 Reviews) Text Block…" at bounding box center [907, 494] width 1319 height 845
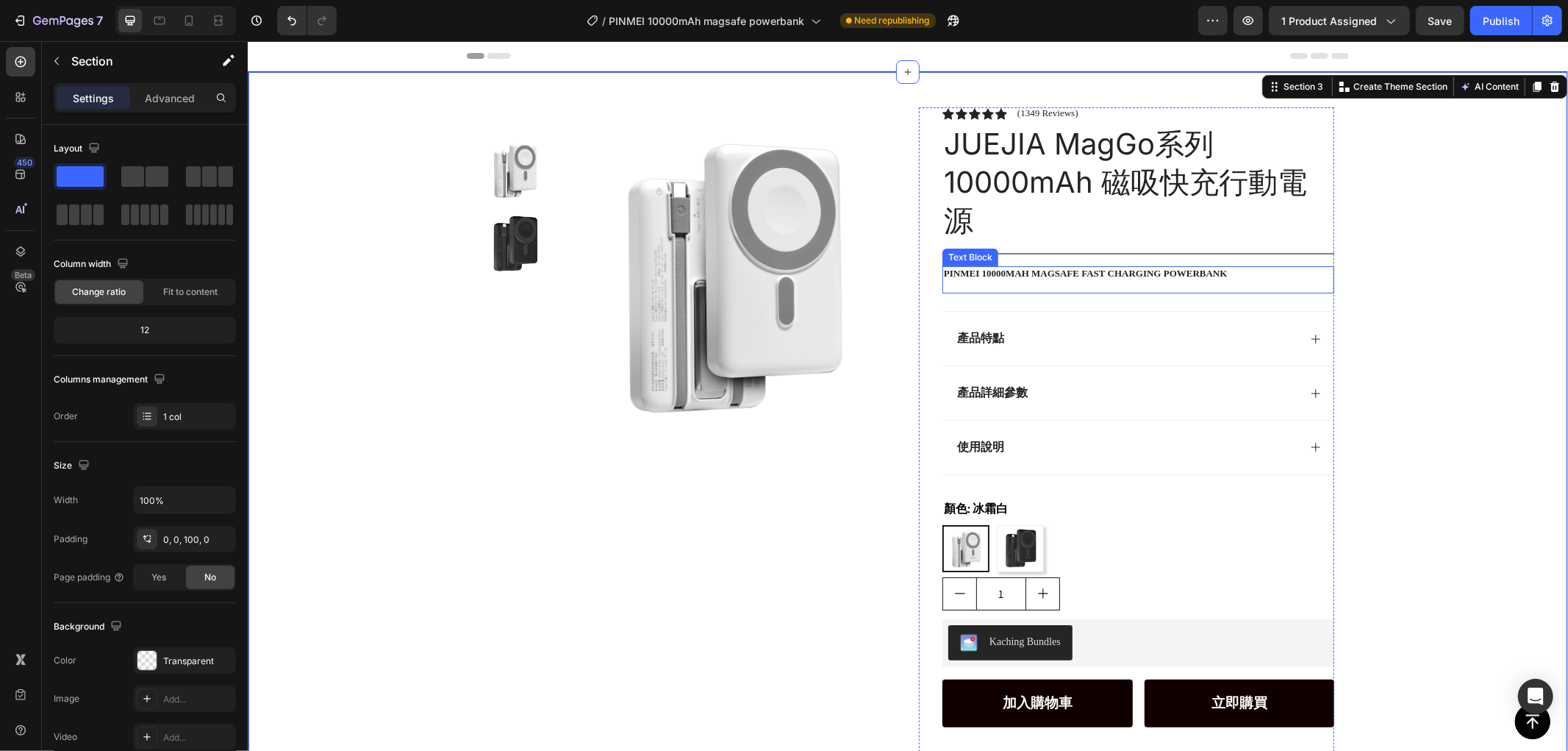
click at [1157, 272] on p "PINMEI 10000mah magsafe fast charging powerbank" at bounding box center [1138, 273] width 389 height 13
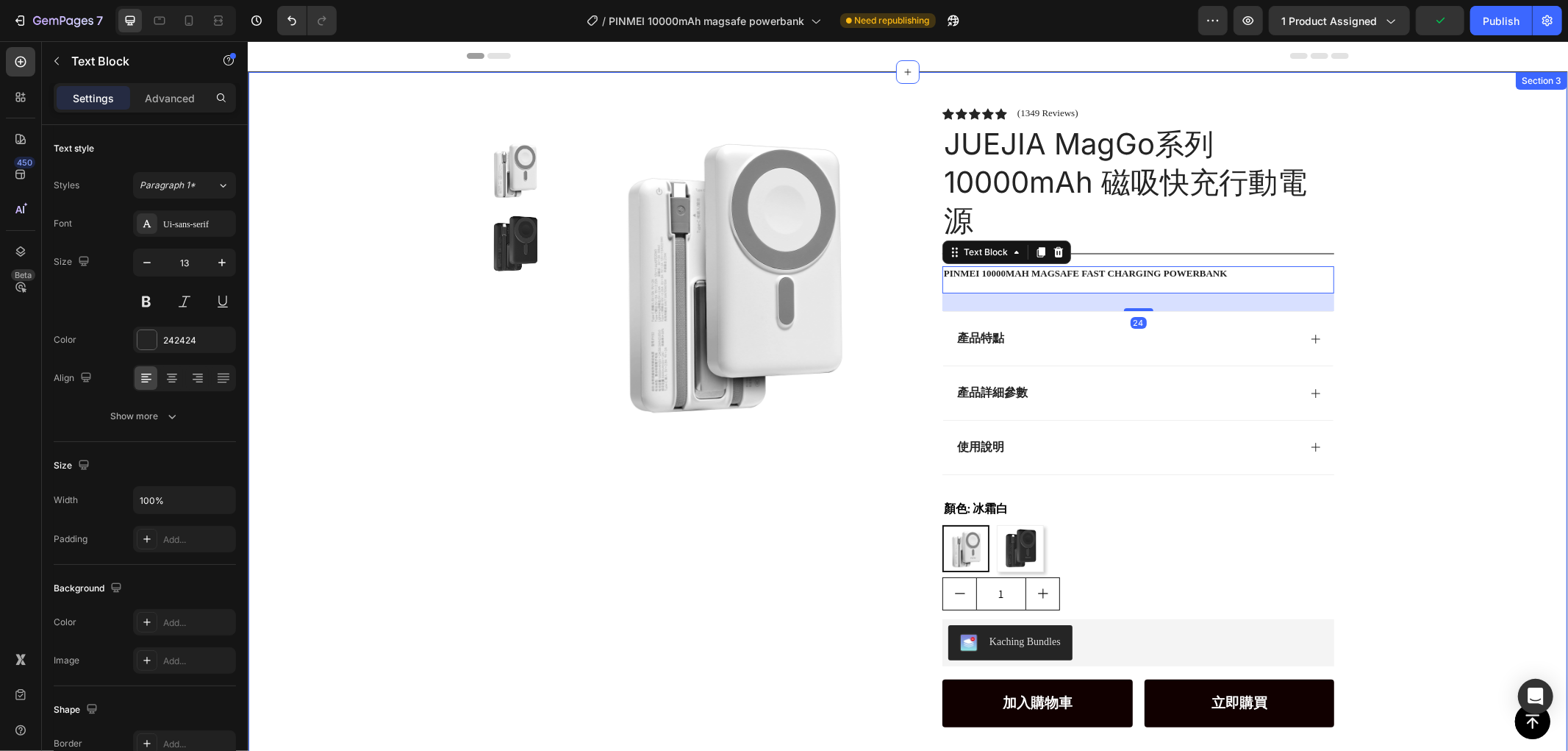
click at [1459, 236] on div "Product Images Row Icon Icon Icon Icon Icon Icon List (1349 Reviews) Text Block…" at bounding box center [907, 494] width 1319 height 845
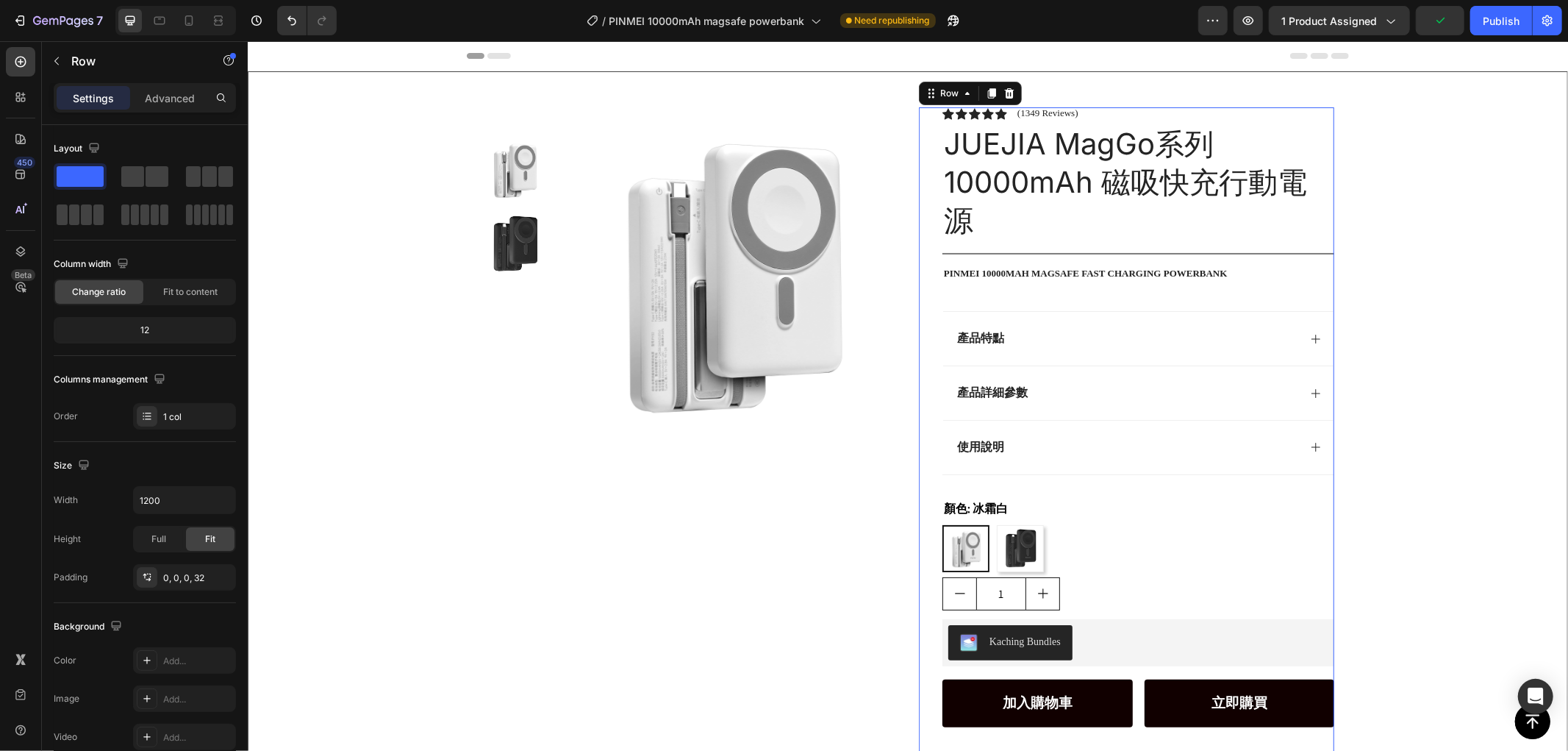
click at [1090, 302] on div "Icon Icon Icon Icon Icon Icon List (1349 Reviews) Text Block Row JUEJIA MagGo系列…" at bounding box center [1138, 511] width 392 height 810
click at [1034, 328] on div "產品特點" at bounding box center [1126, 338] width 343 height 20
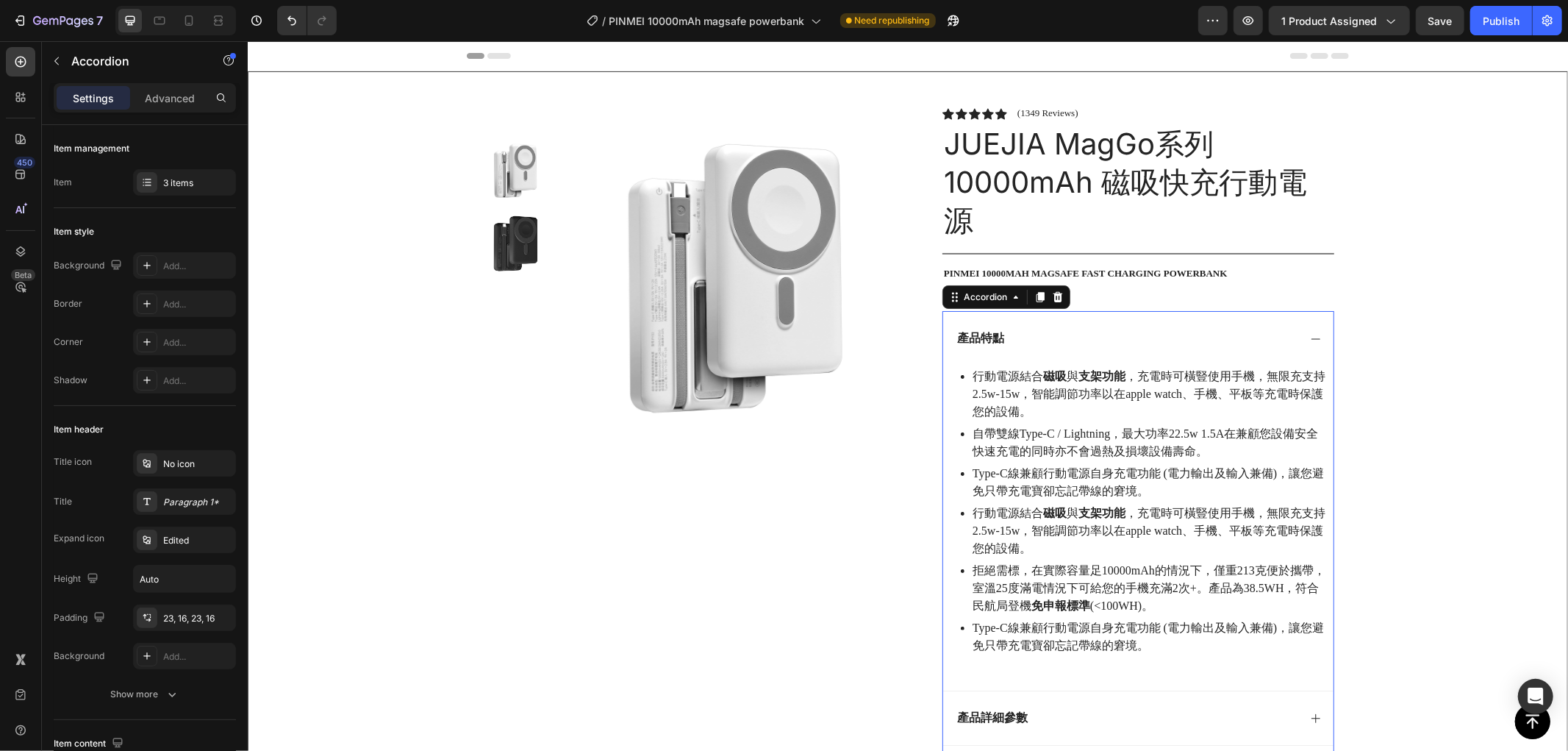
click at [1311, 336] on icon at bounding box center [1315, 338] width 12 height 12
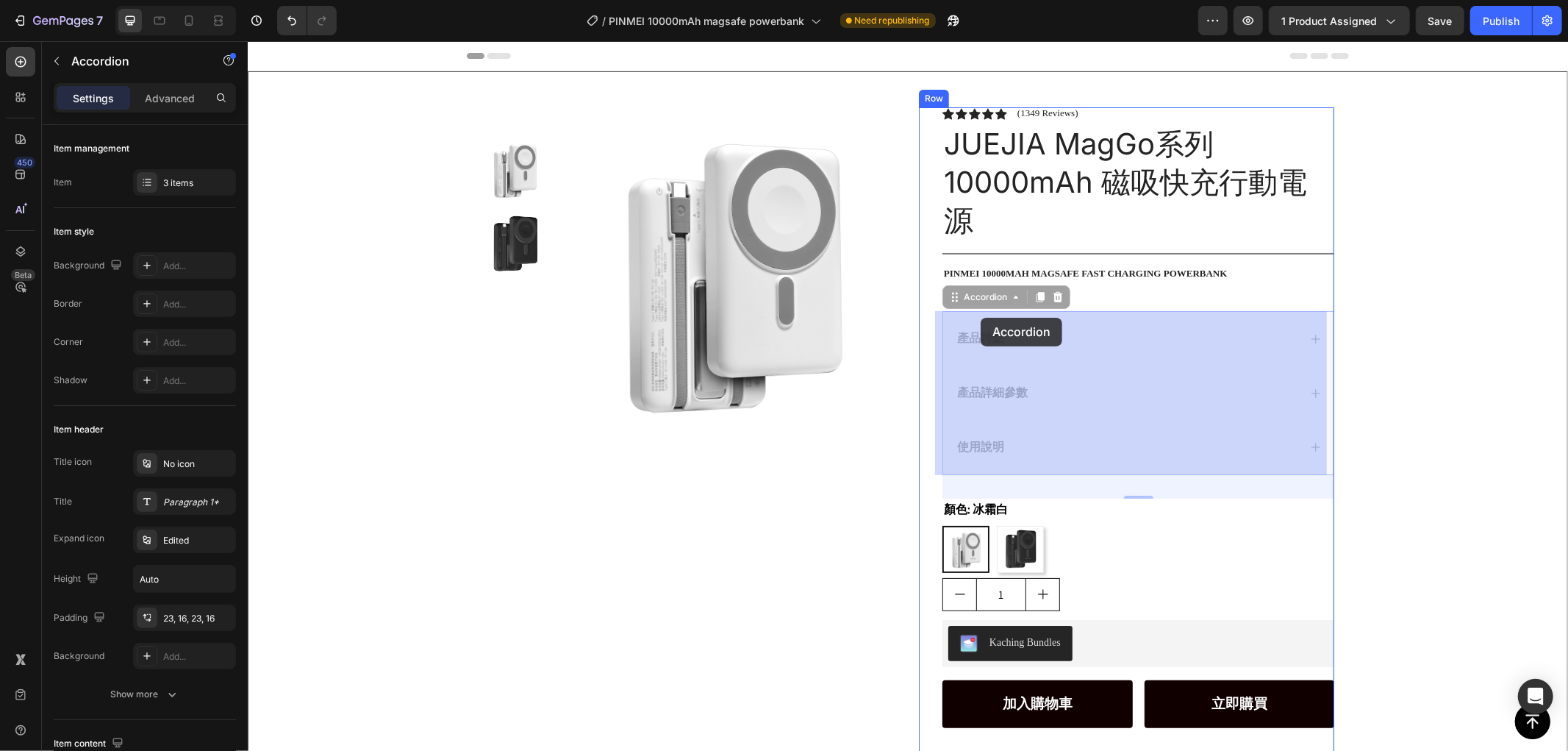
drag, startPoint x: 946, startPoint y: 214, endPoint x: 980, endPoint y: 316, distance: 107.5
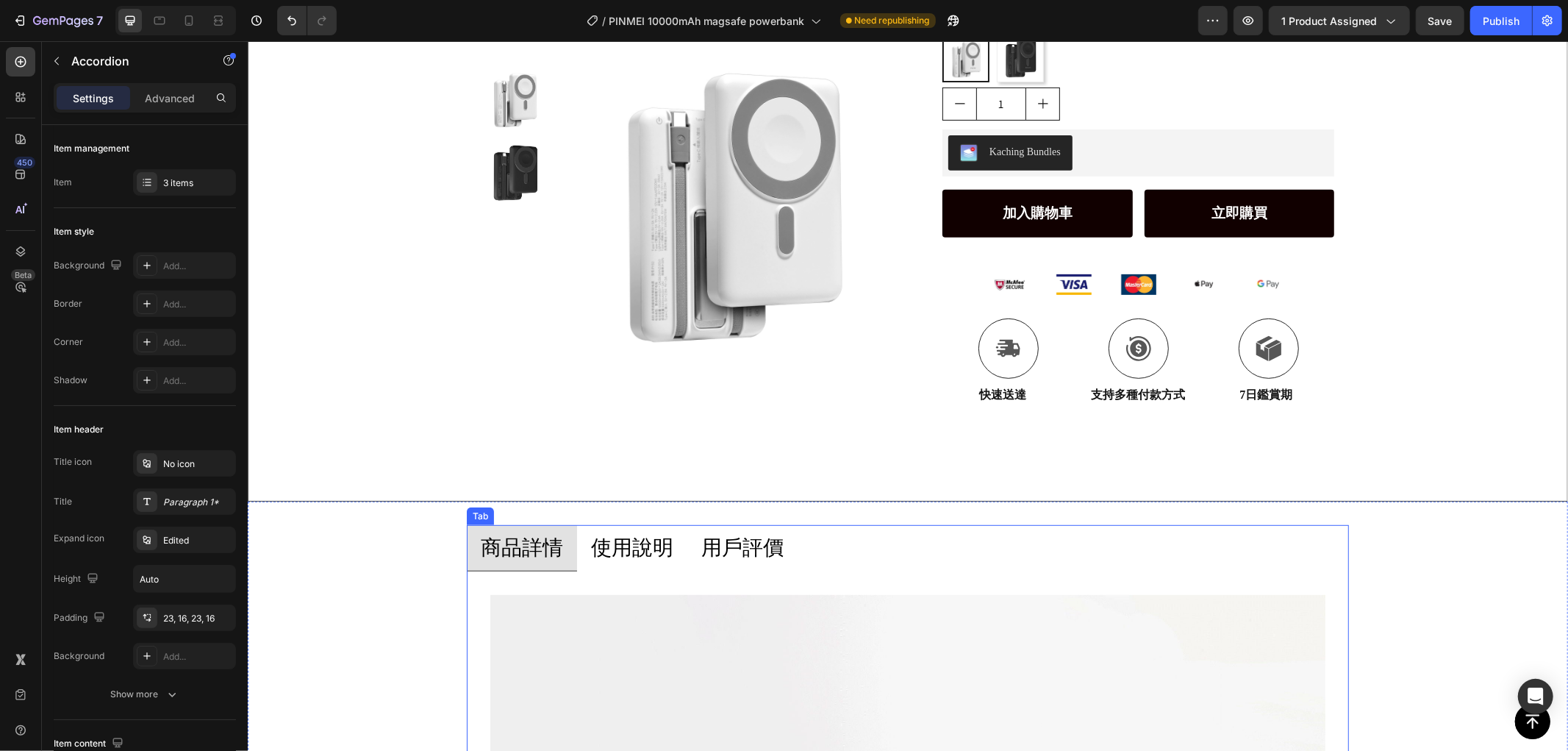
click at [607, 537] on p "使用說明" at bounding box center [631, 547] width 82 height 29
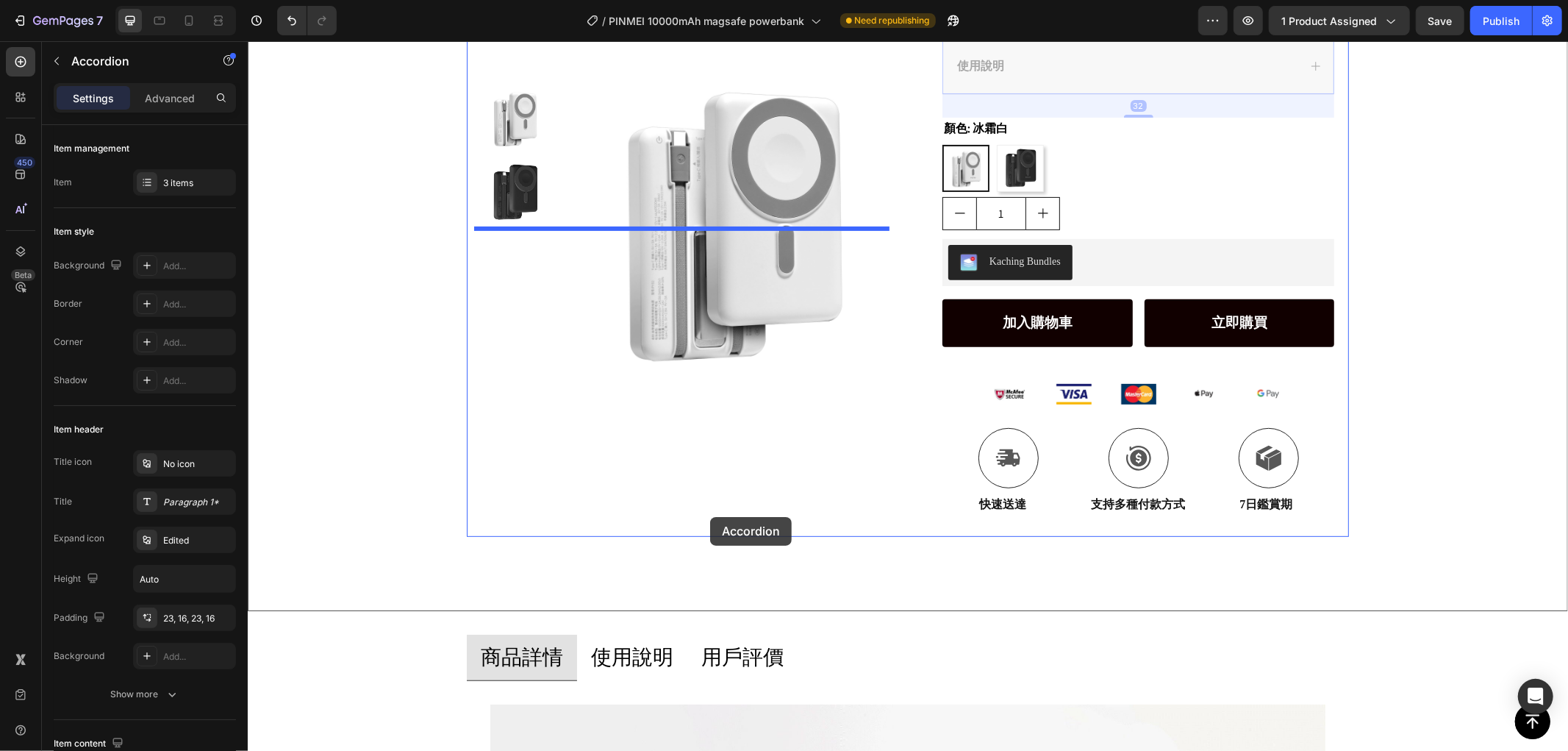
scroll to position [653, 0]
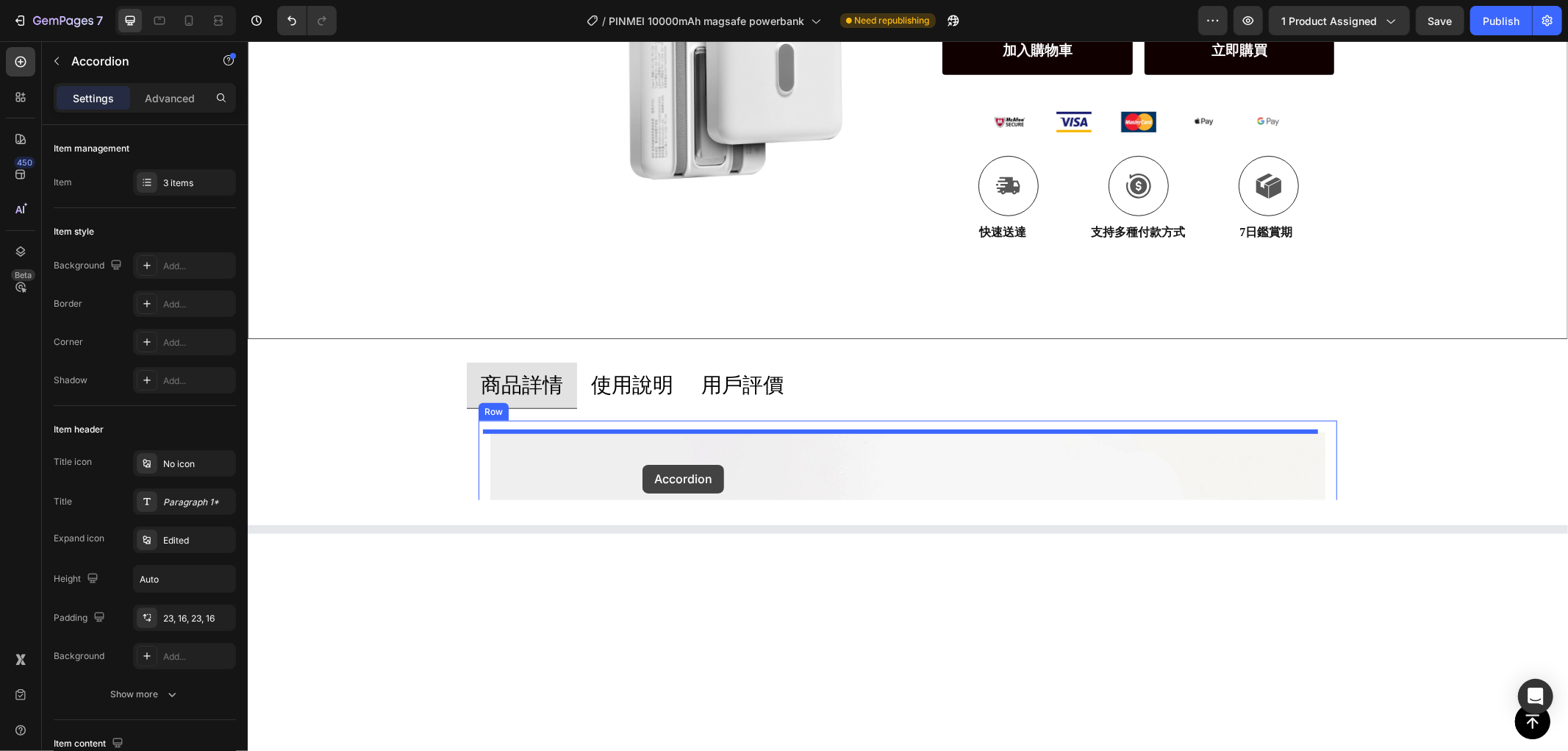
drag, startPoint x: 963, startPoint y: 142, endPoint x: 642, endPoint y: 464, distance: 454.7
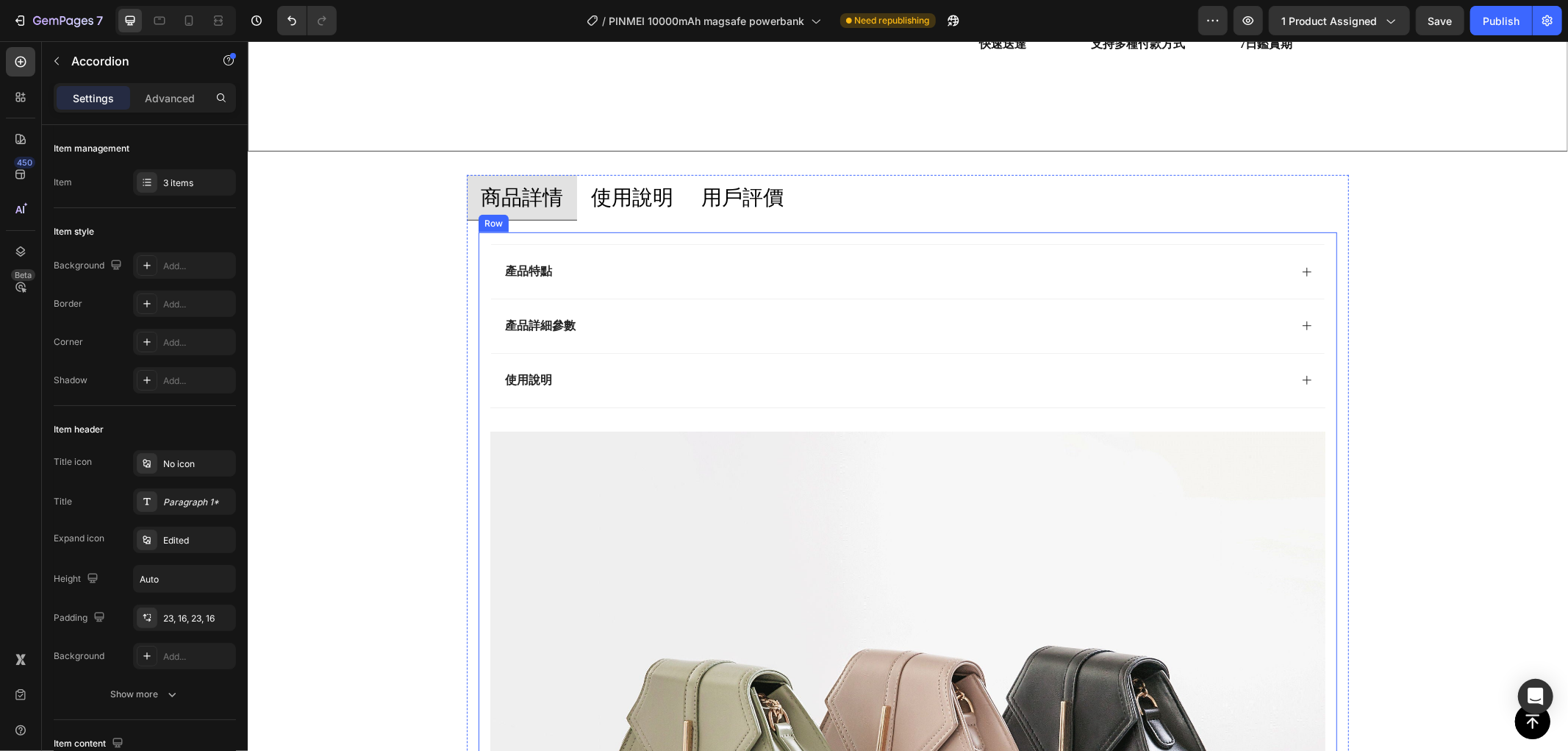
click at [623, 190] on p "使用說明" at bounding box center [631, 197] width 82 height 29
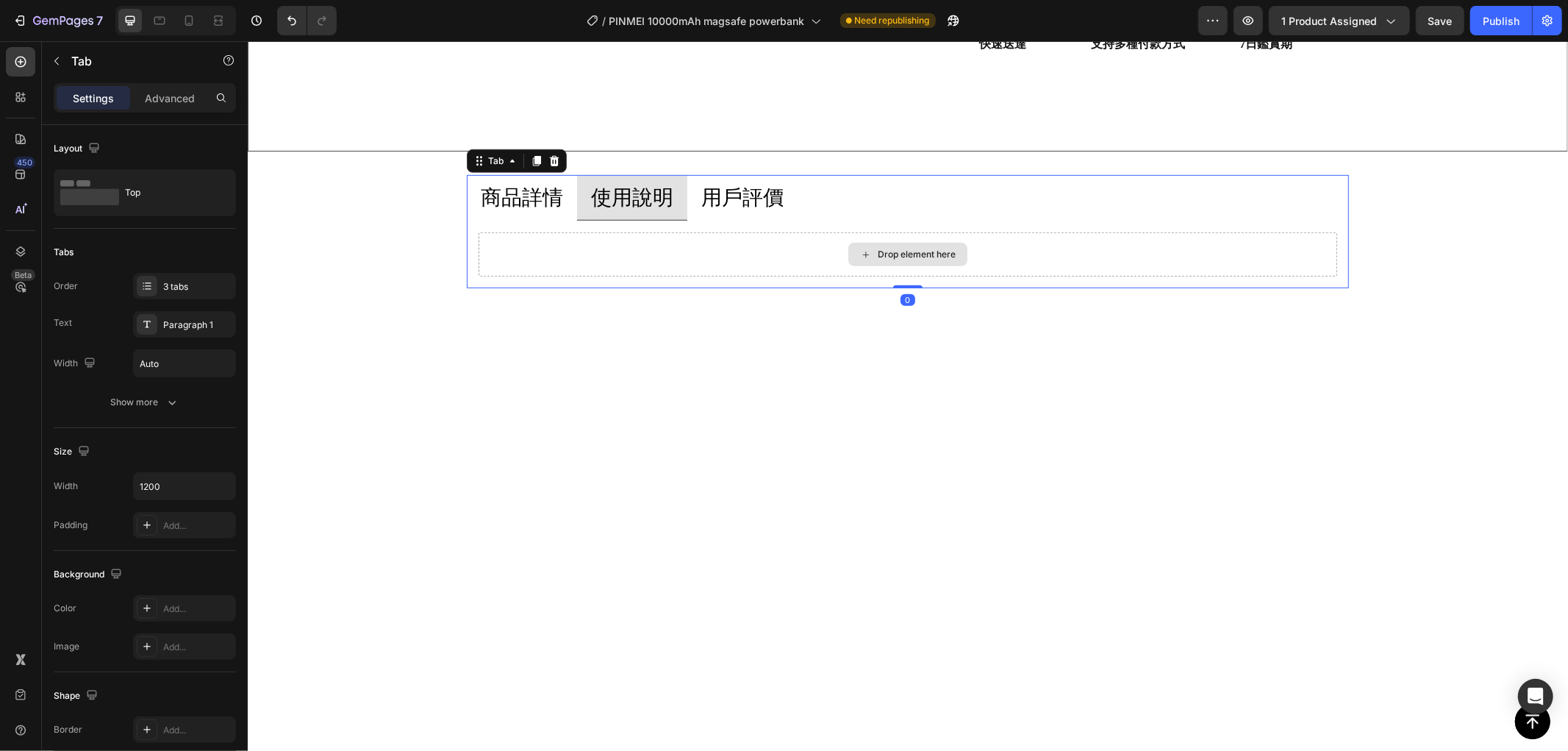
click at [565, 245] on div "Drop element here" at bounding box center [907, 253] width 859 height 44
click at [88, 60] on p "Tab" at bounding box center [133, 61] width 125 height 18
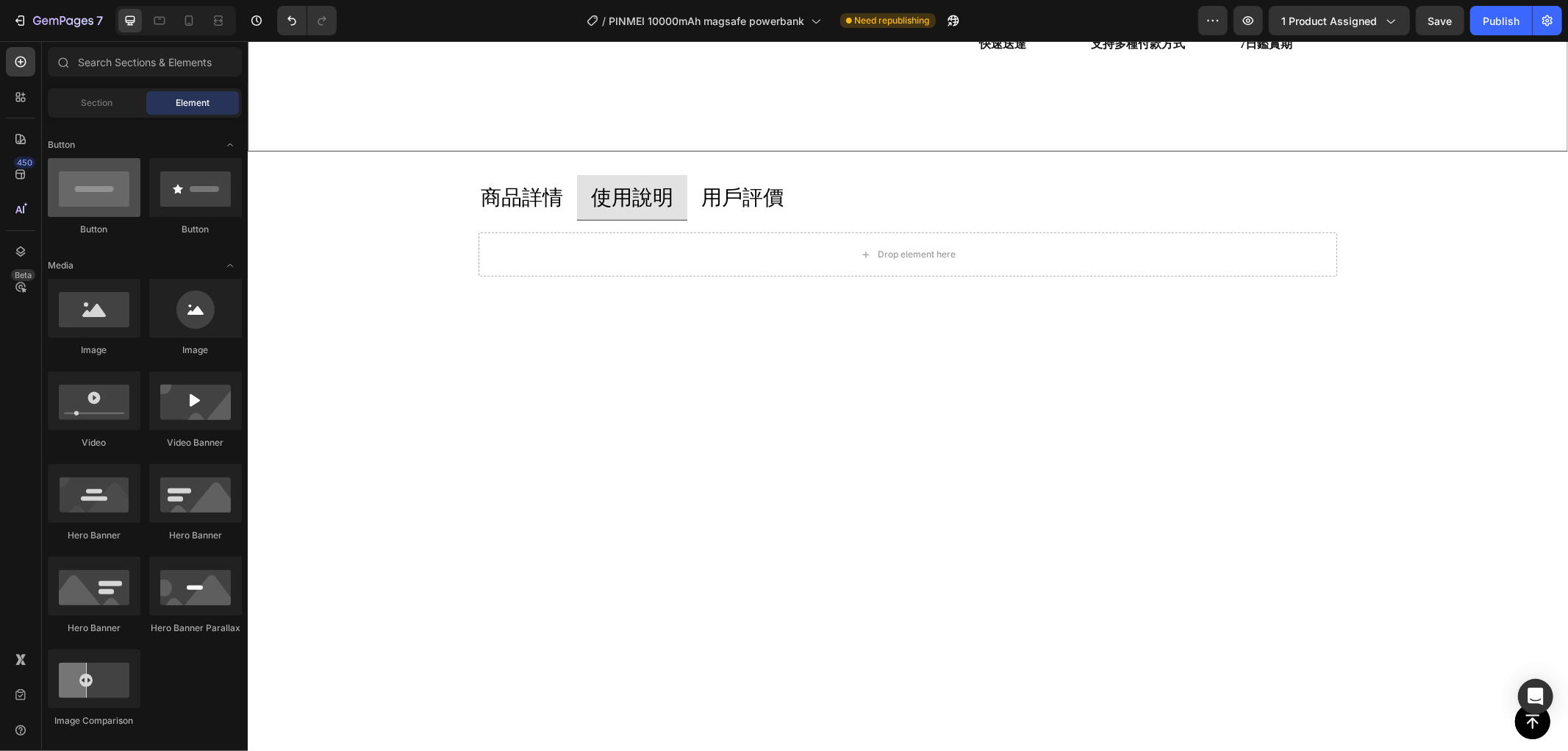
scroll to position [0, 0]
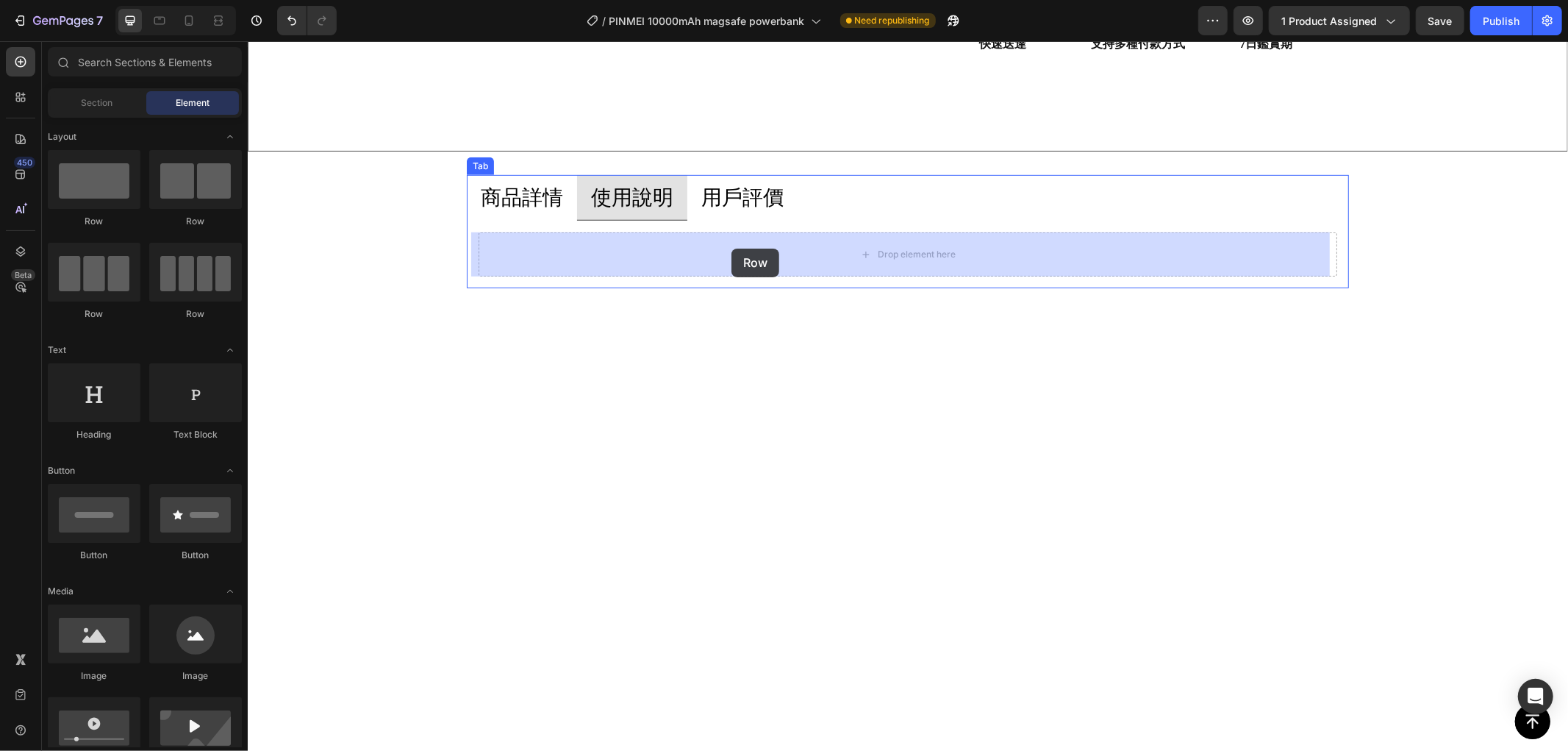
drag, startPoint x: 360, startPoint y: 225, endPoint x: 749, endPoint y: 254, distance: 390.1
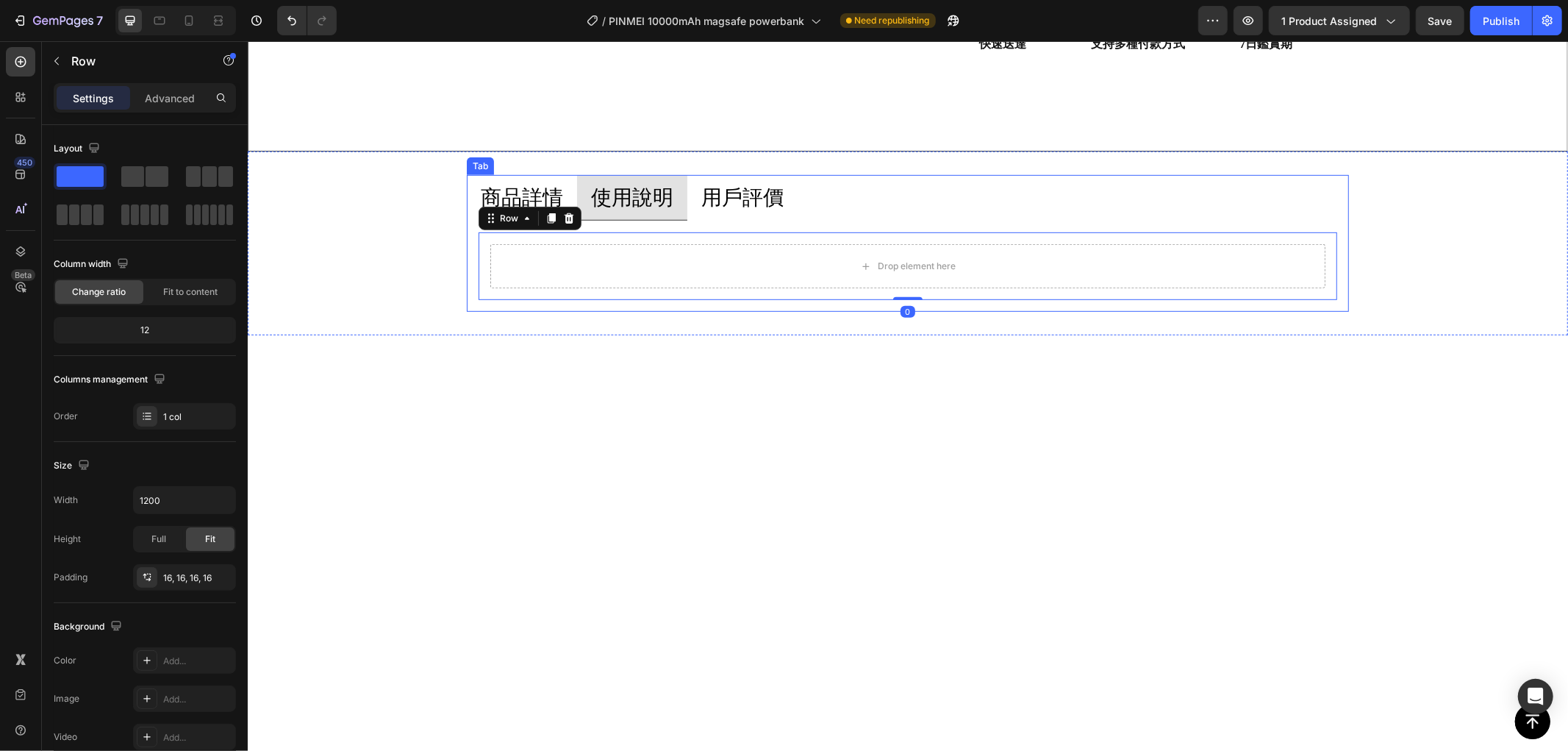
click at [534, 186] on p "商品詳情" at bounding box center [521, 197] width 82 height 29
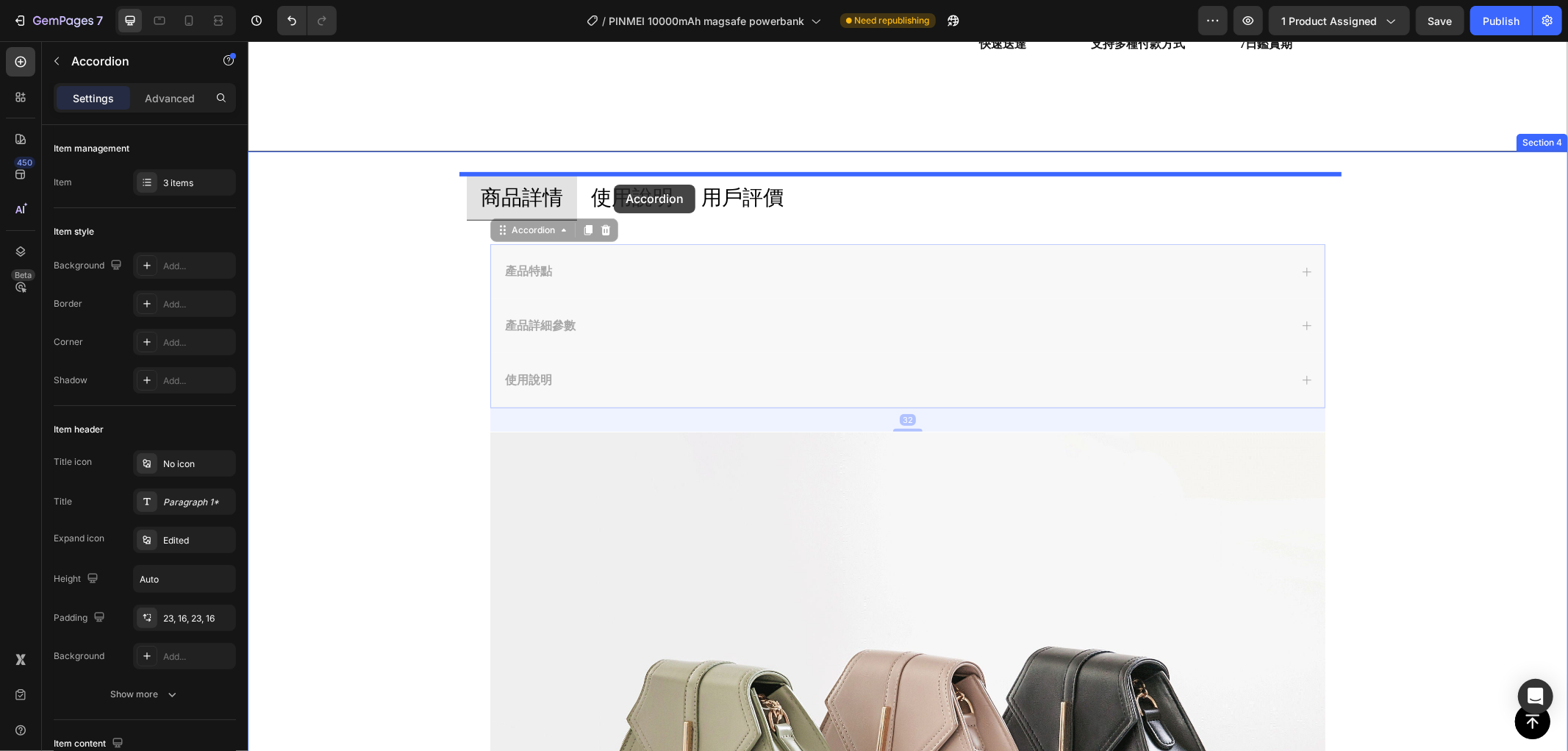
drag, startPoint x: 497, startPoint y: 231, endPoint x: 613, endPoint y: 184, distance: 125.2
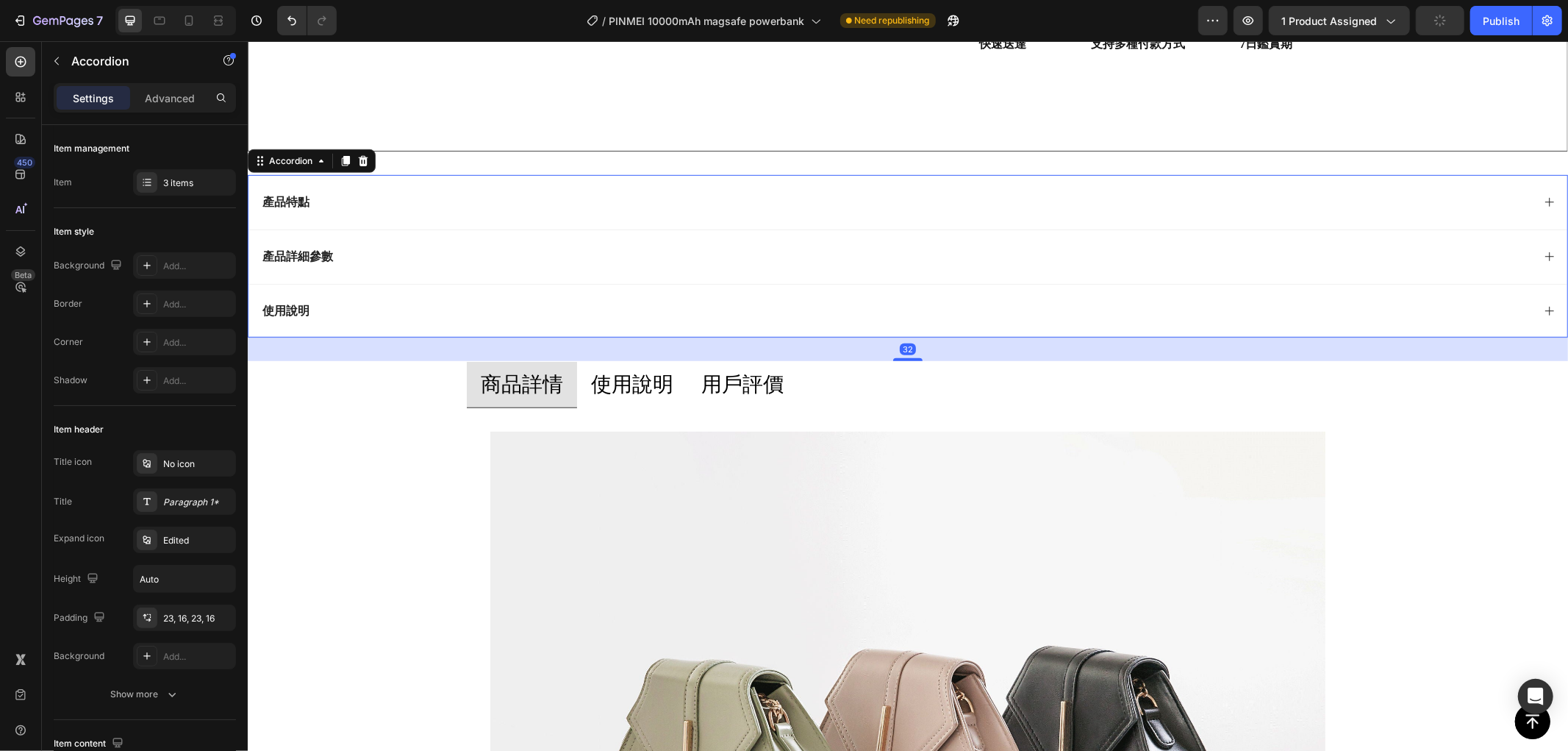
click at [619, 384] on p "使用說明" at bounding box center [631, 384] width 82 height 29
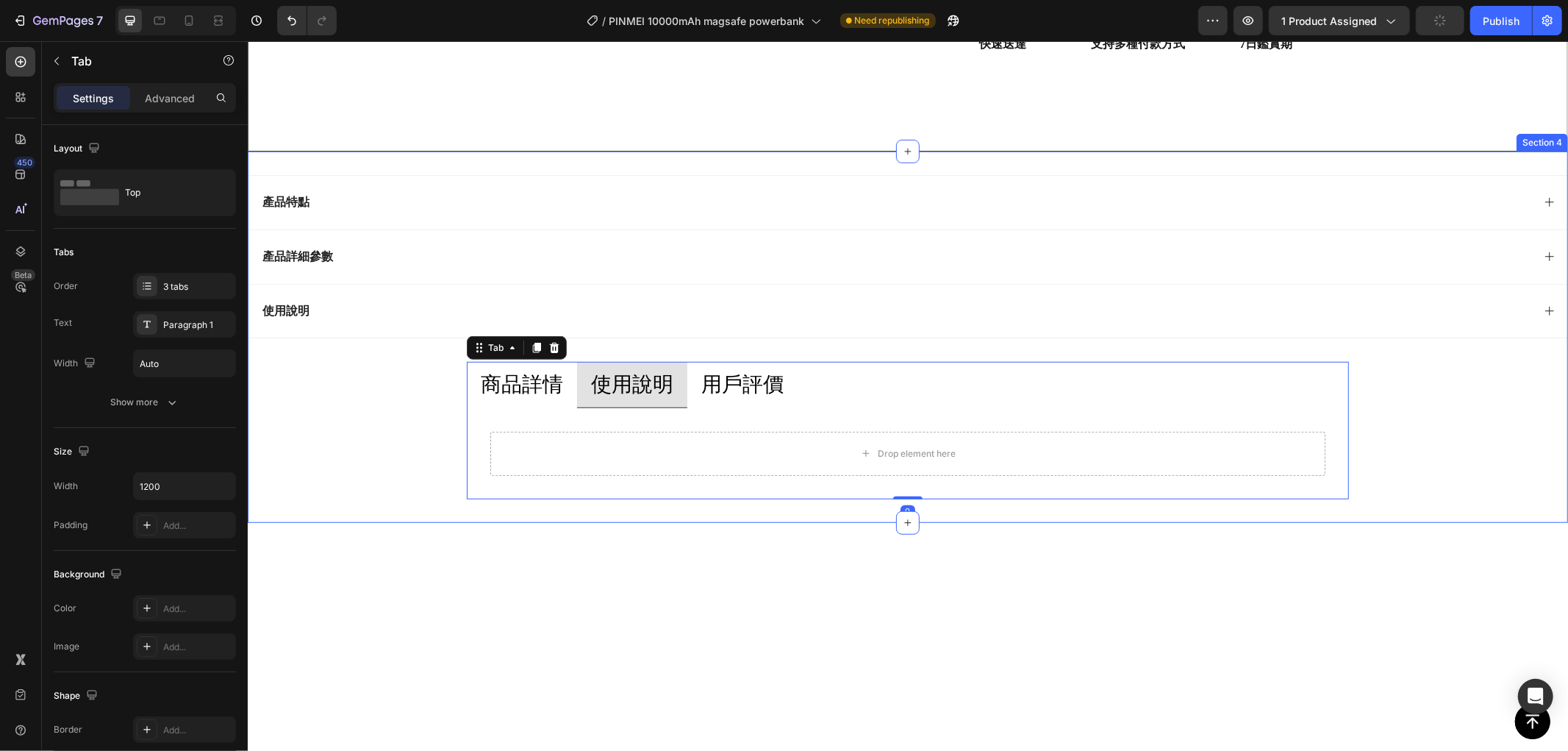
click at [277, 165] on div "產品特點 產品詳細參數 使用說明 Accordion 商品詳情 使用說明 用戶評價 Image Image Image Row Drop element he…" at bounding box center [907, 336] width 1321 height 371
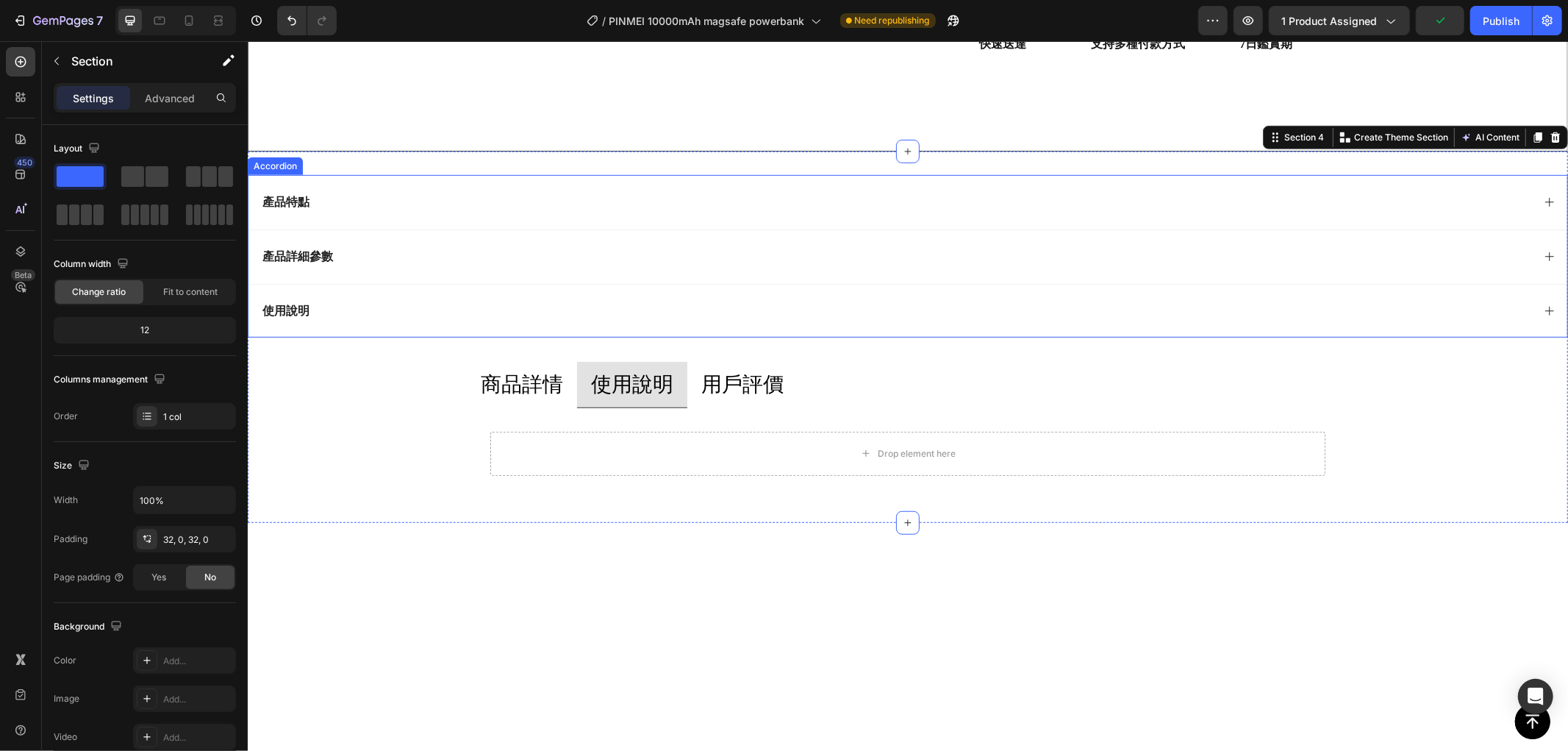
click at [334, 180] on div "產品特點" at bounding box center [907, 201] width 1319 height 54
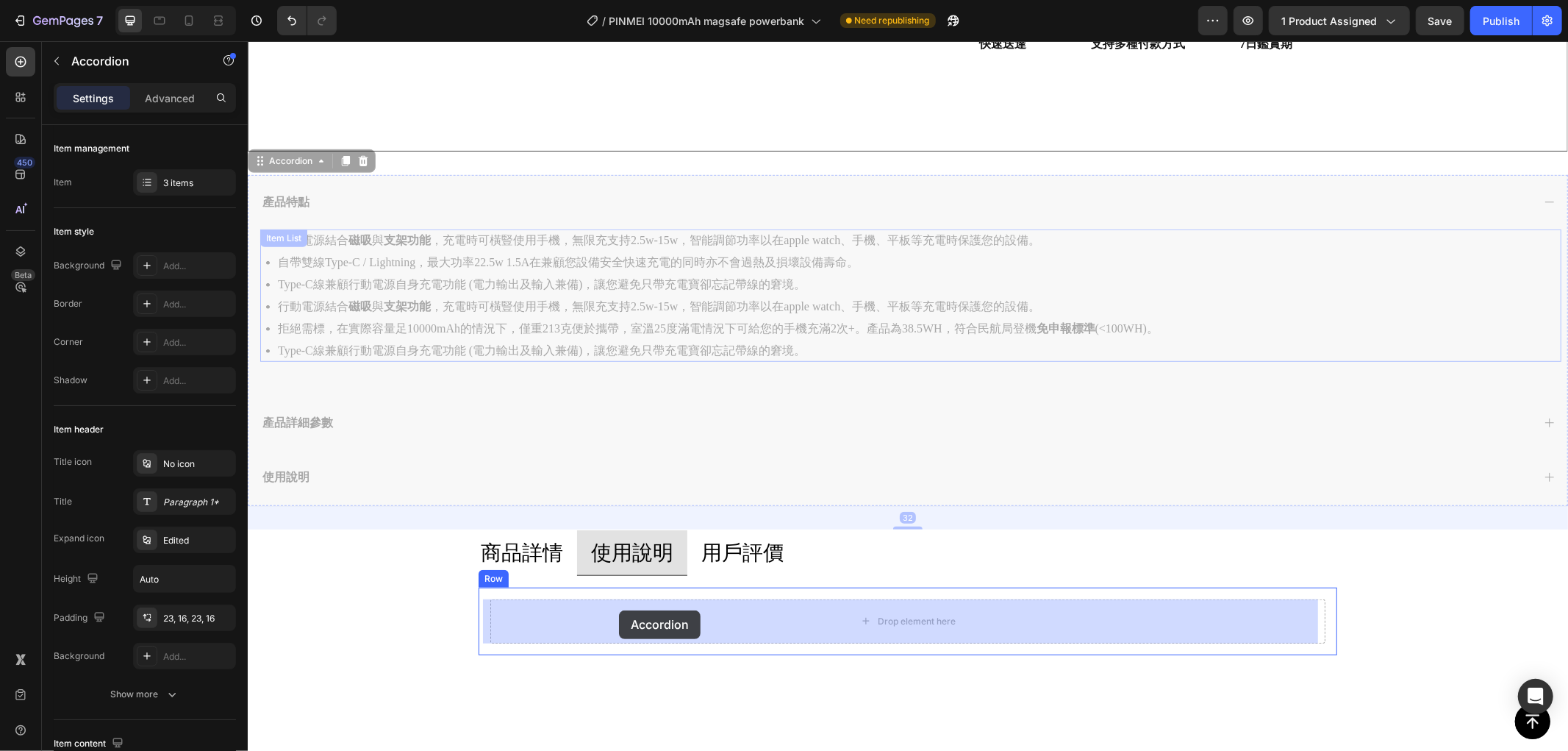
drag, startPoint x: 249, startPoint y: 167, endPoint x: 618, endPoint y: 610, distance: 576.6
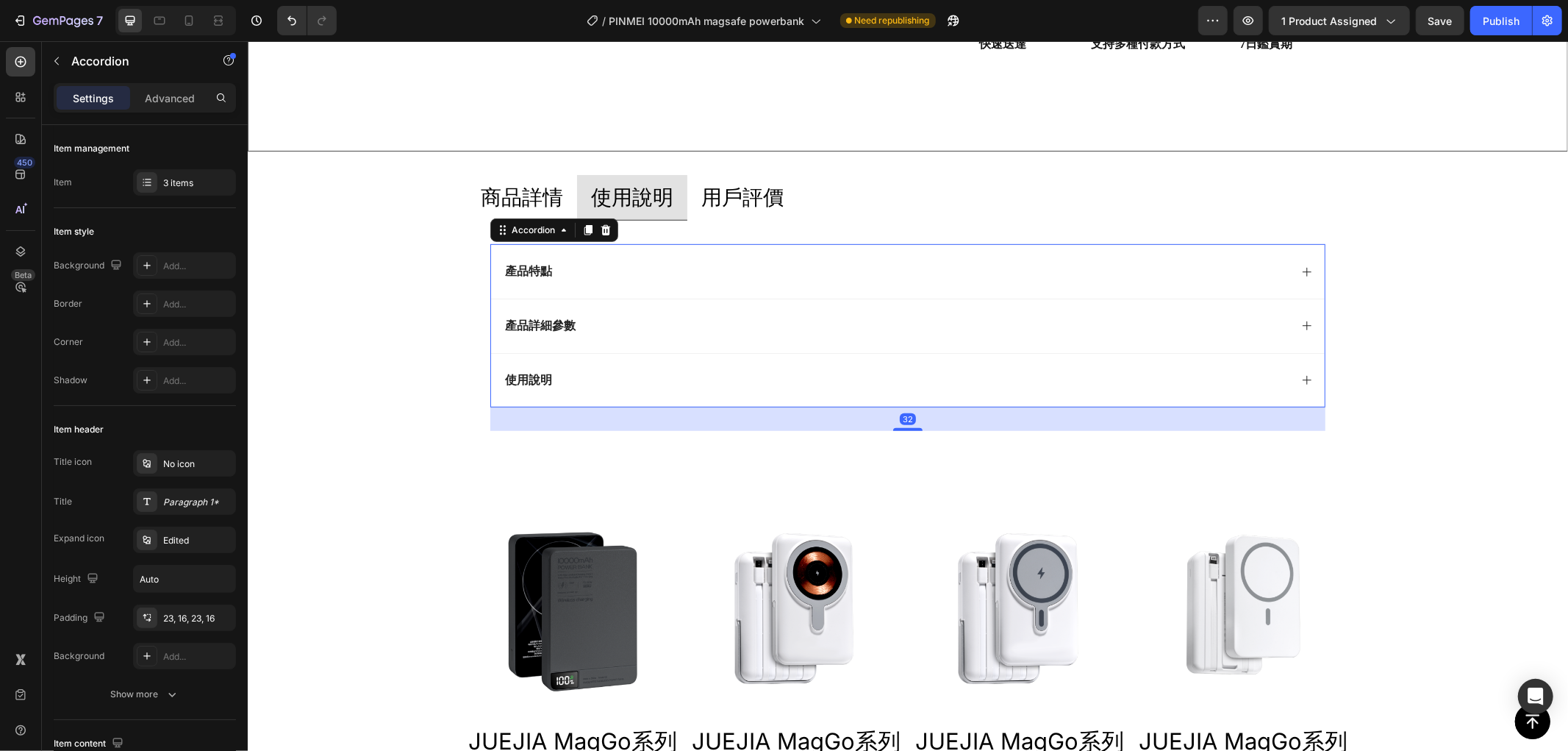
scroll to position [572, 0]
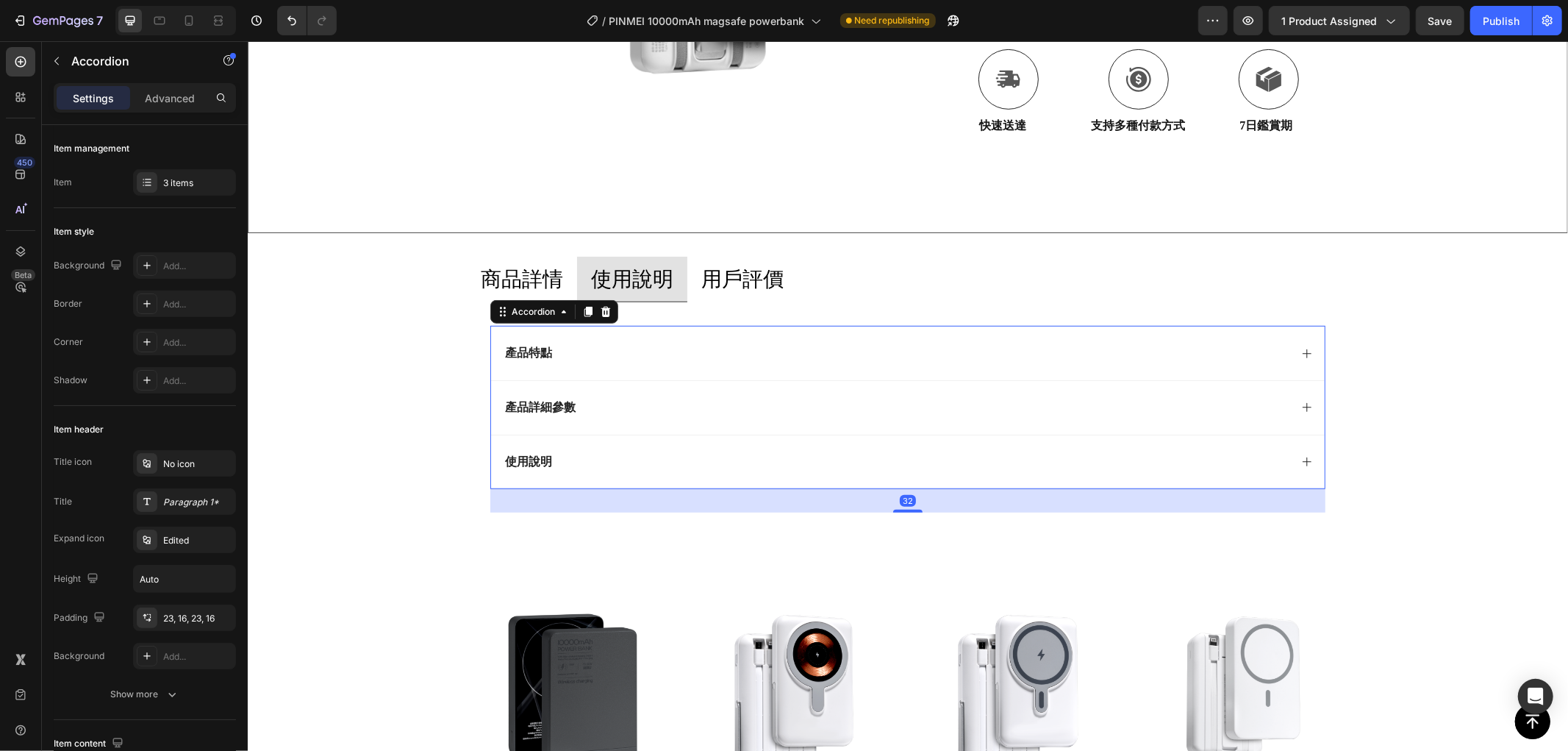
click at [855, 348] on div "產品特點" at bounding box center [896, 353] width 787 height 20
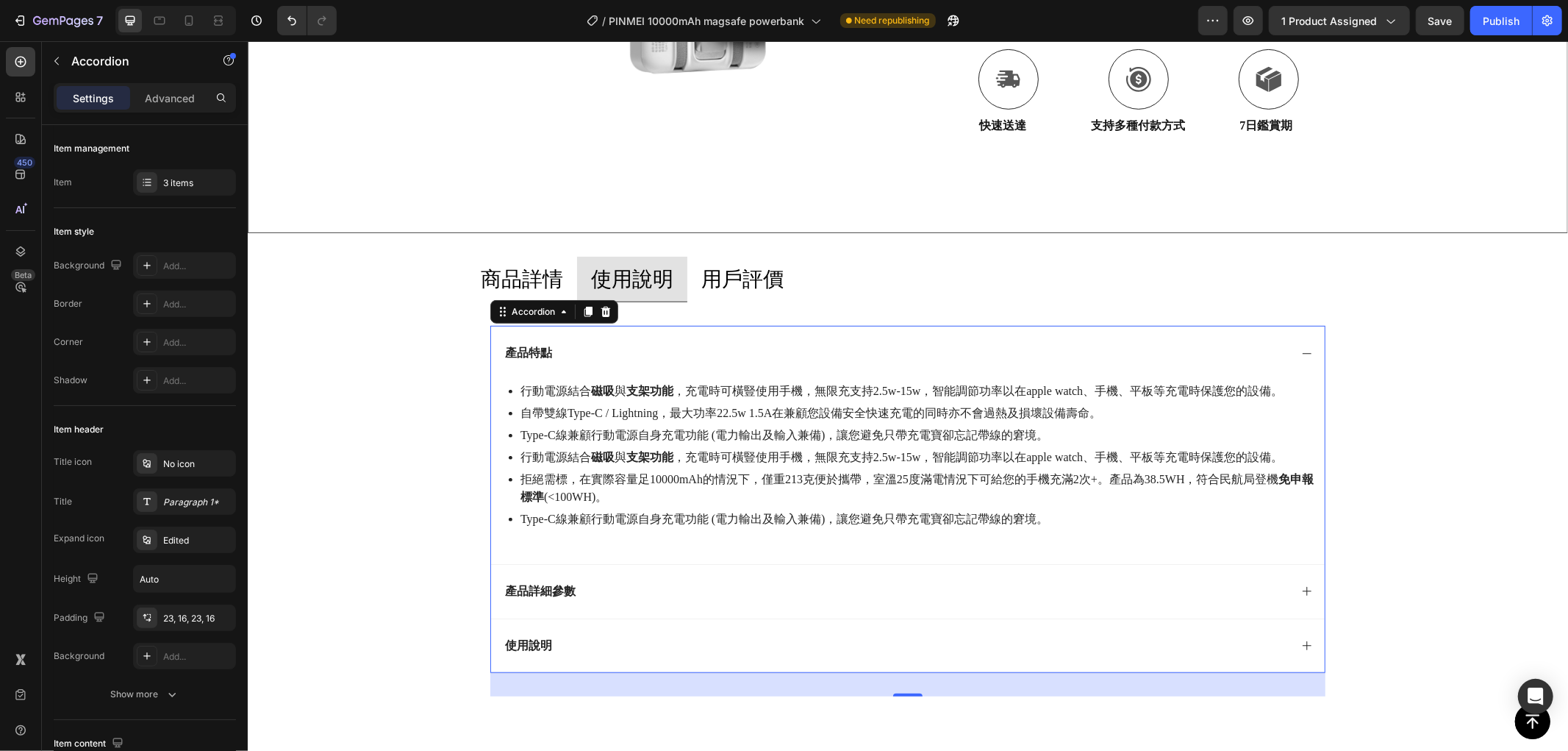
click at [821, 592] on div "產品詳細參數" at bounding box center [896, 590] width 787 height 20
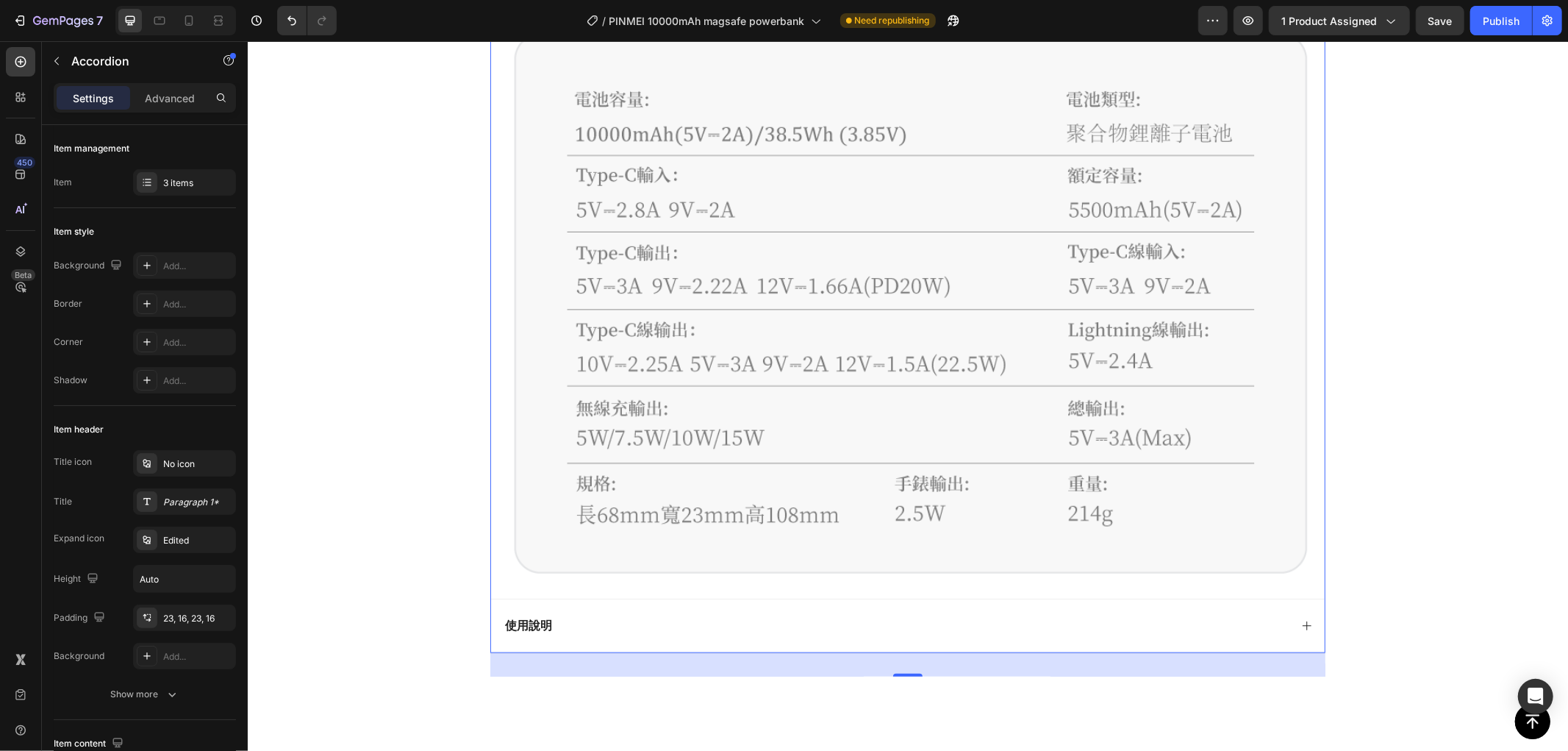
click at [755, 632] on div "使用說明" at bounding box center [896, 625] width 787 height 20
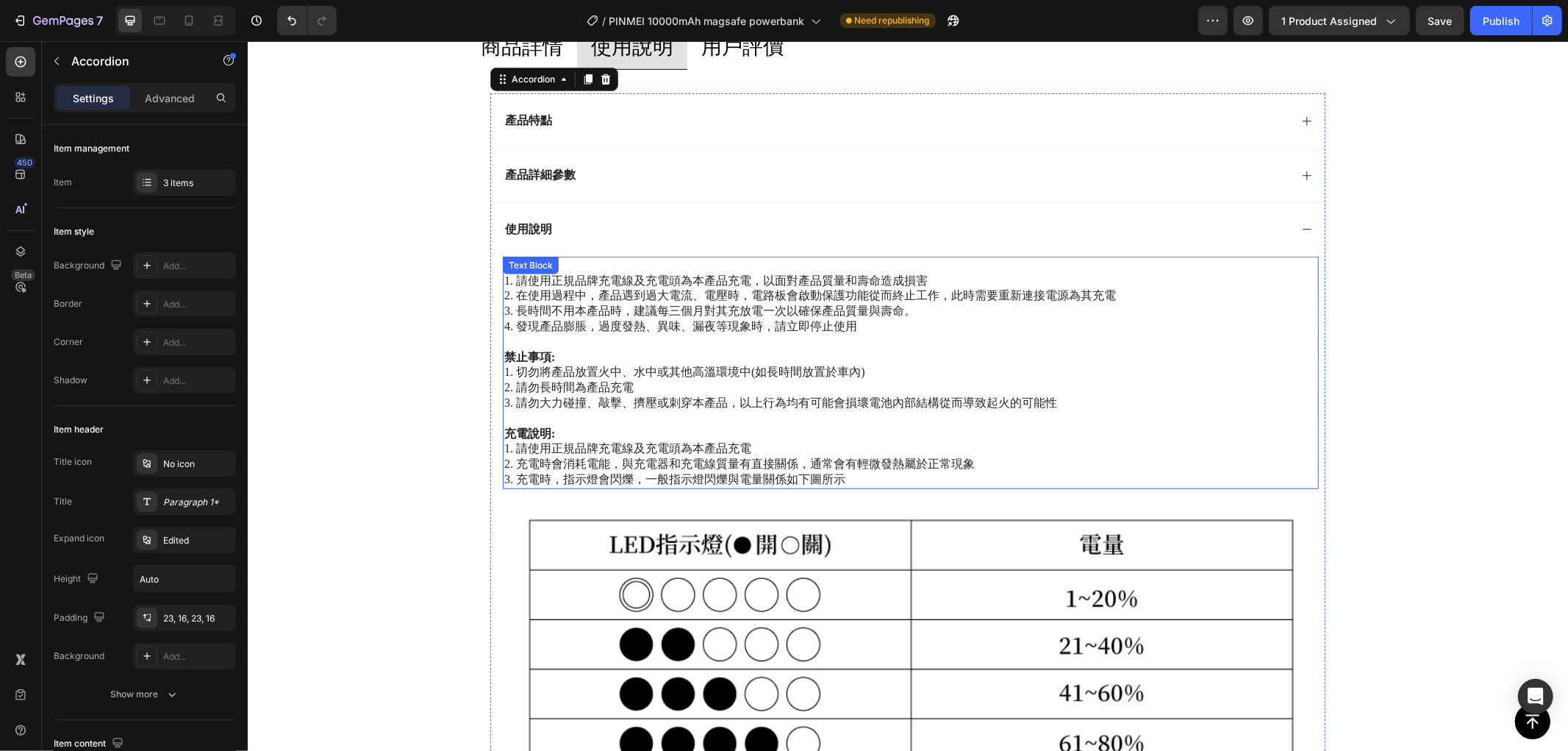
scroll to position [557, 0]
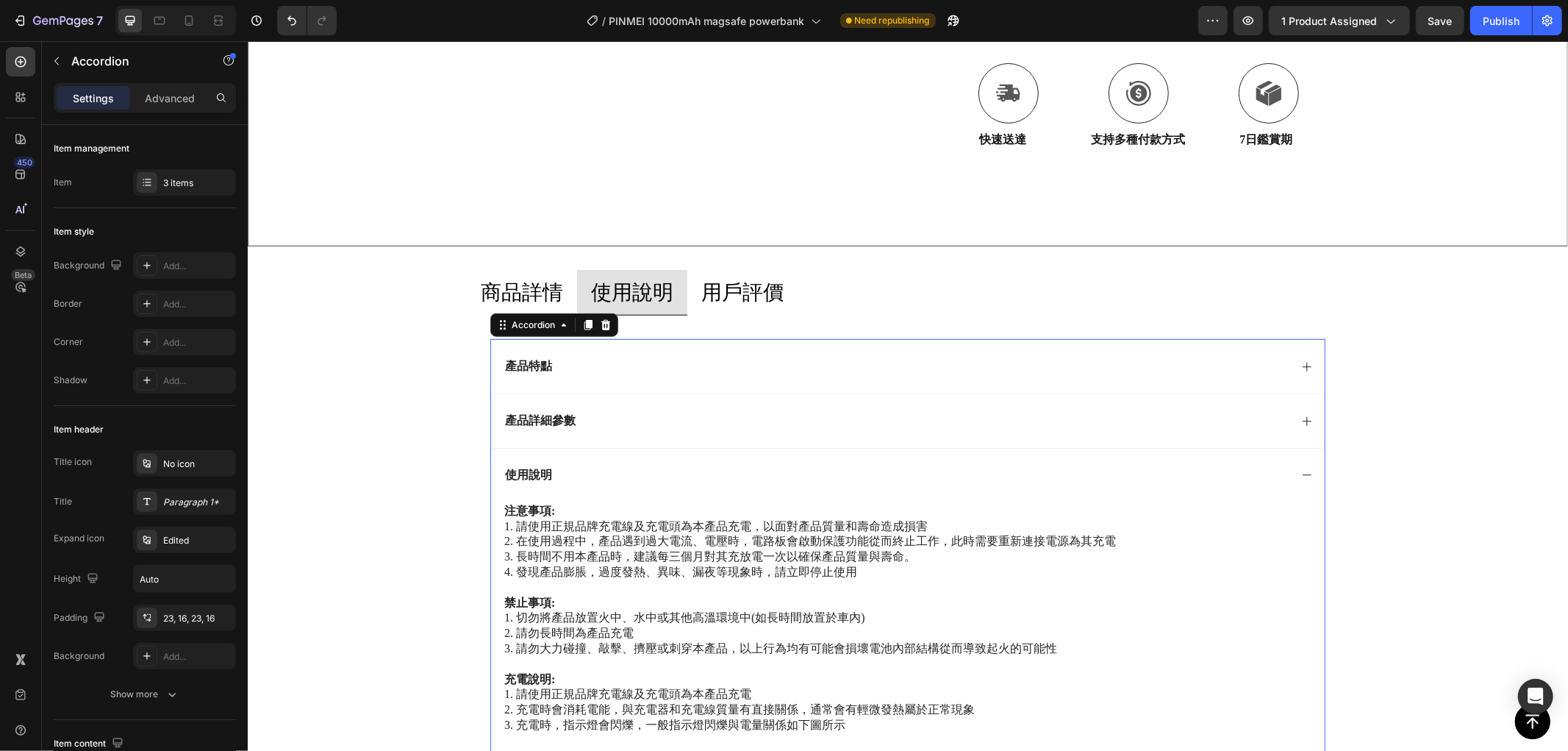
click at [620, 478] on div "使用說明" at bounding box center [896, 474] width 787 height 20
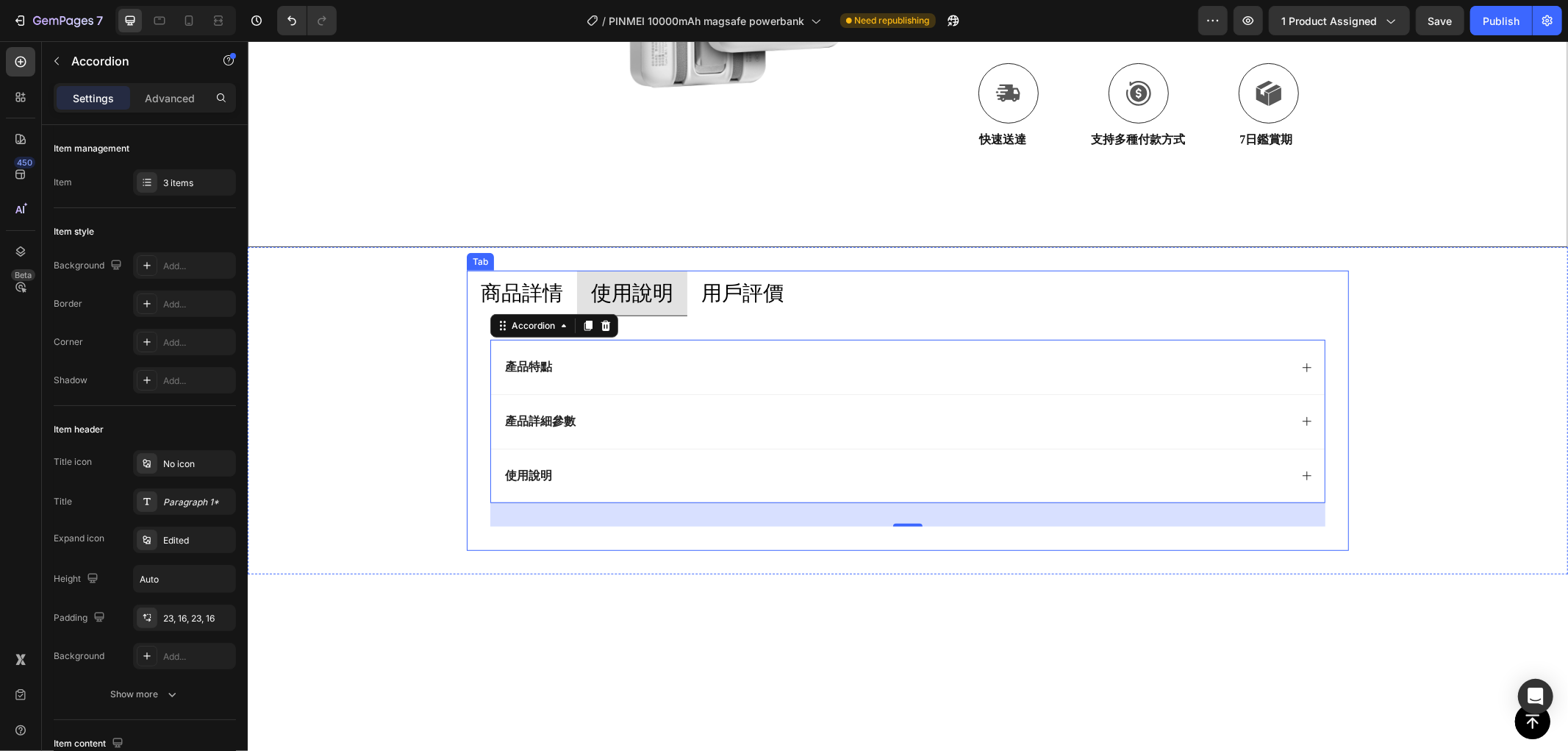
click at [519, 287] on p "商品詳情" at bounding box center [521, 293] width 82 height 29
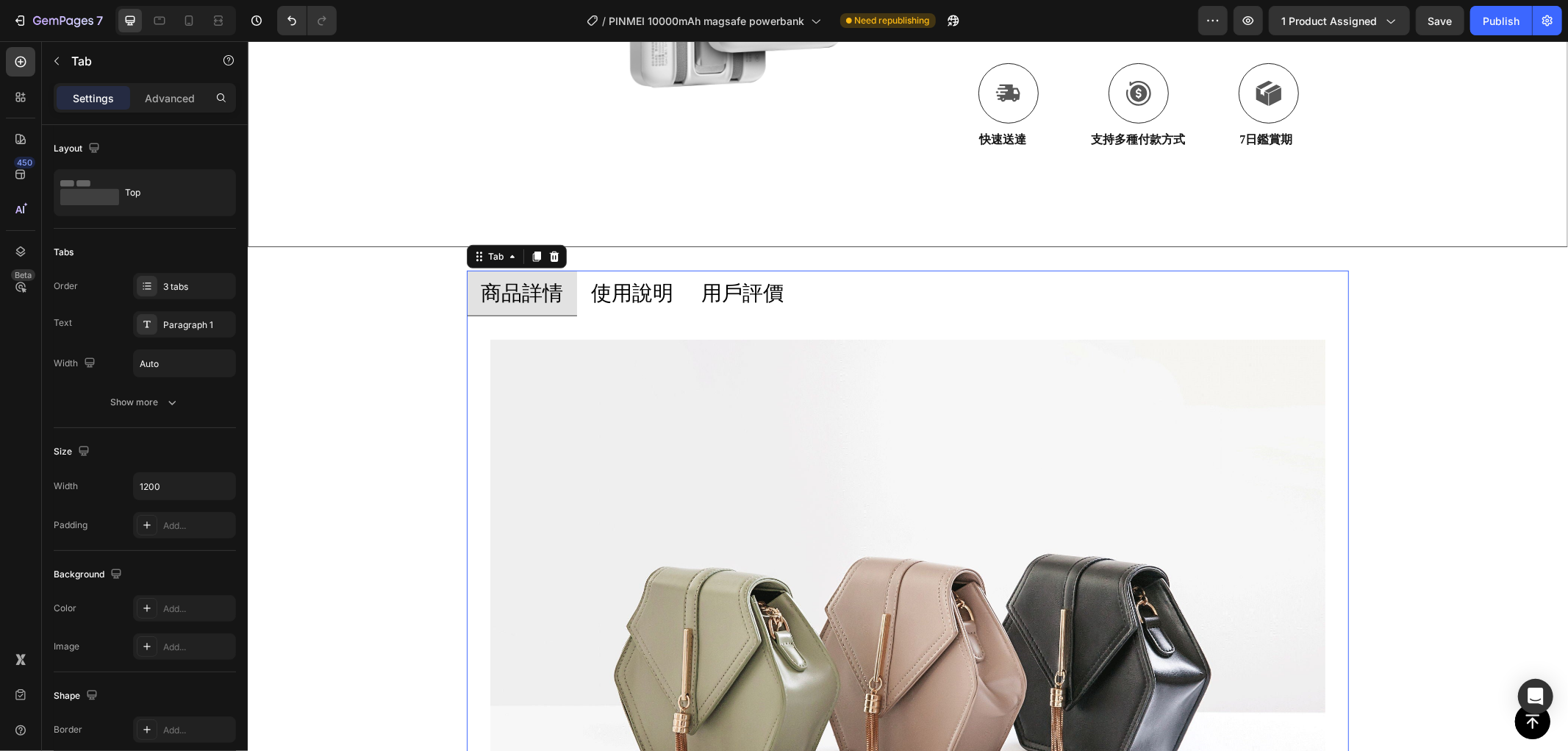
click at [637, 278] on p "使用說明" at bounding box center [631, 293] width 82 height 29
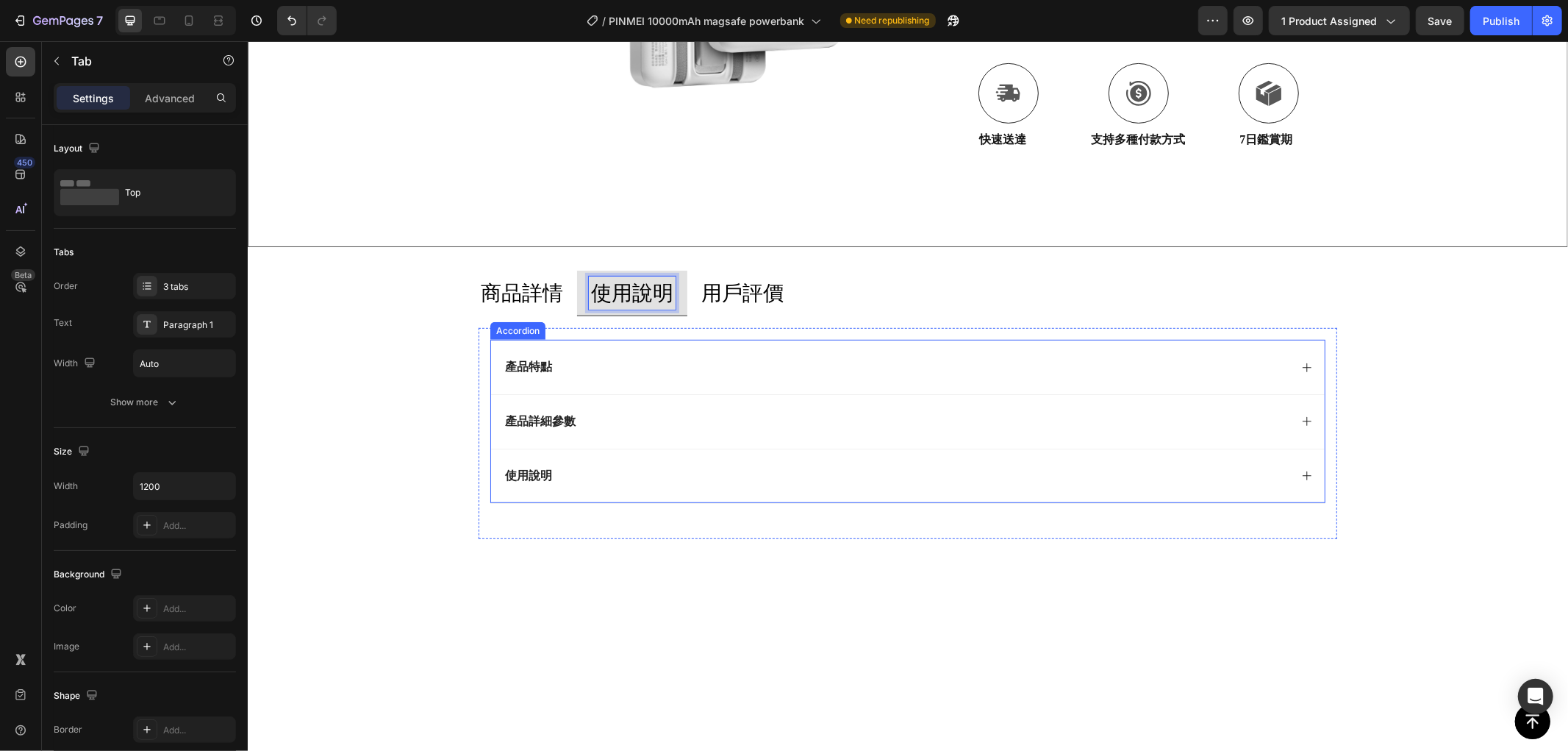
click at [622, 357] on div "產品特點" at bounding box center [896, 366] width 787 height 20
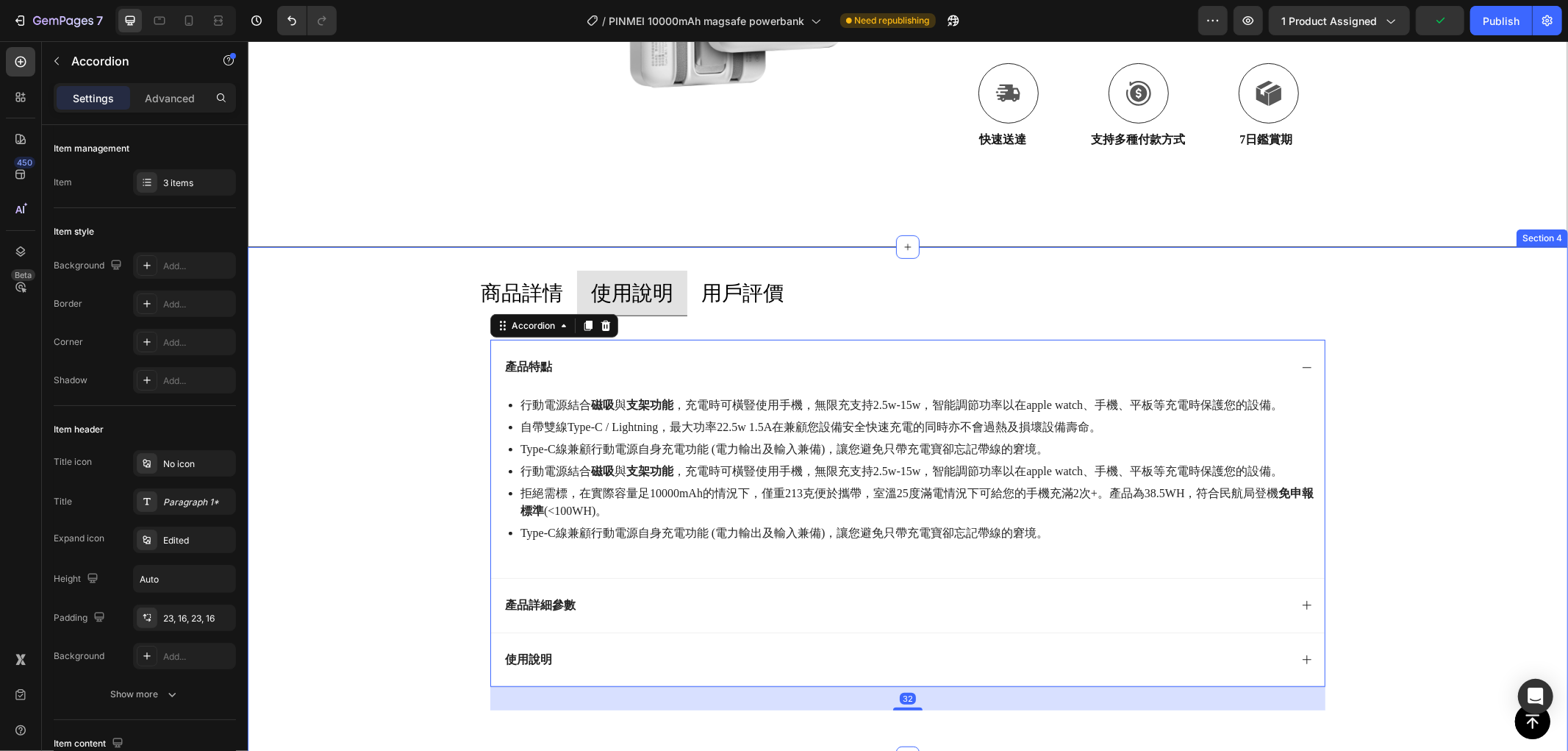
click at [1464, 392] on div "商品詳情 使用說明 用戶評價 Image Image Image Row 產品特點 行動電源結合 磁吸 與 支架功能 ，充電時可橫豎使用手機，無限充支持2.5…" at bounding box center [907, 502] width 1321 height 464
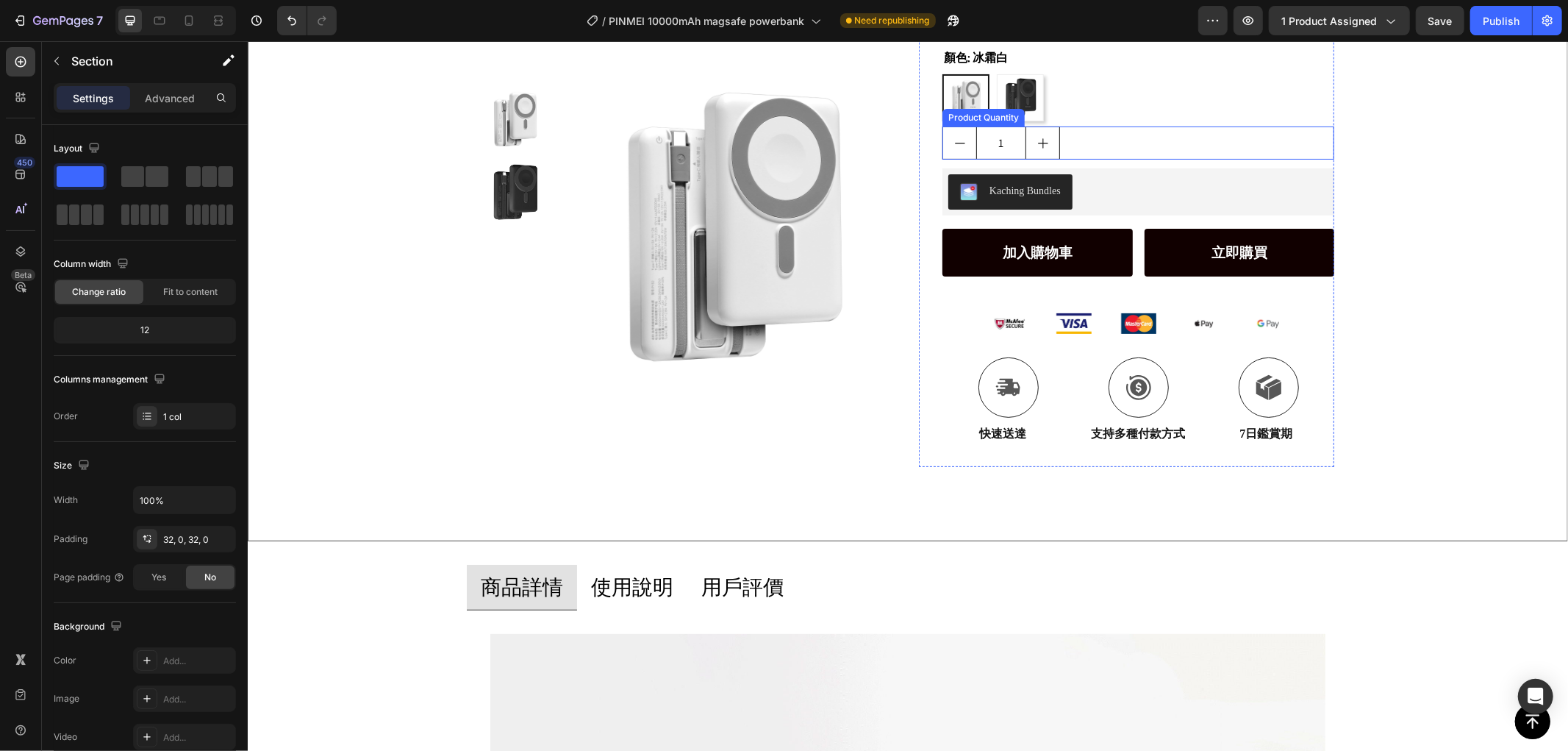
scroll to position [0, 0]
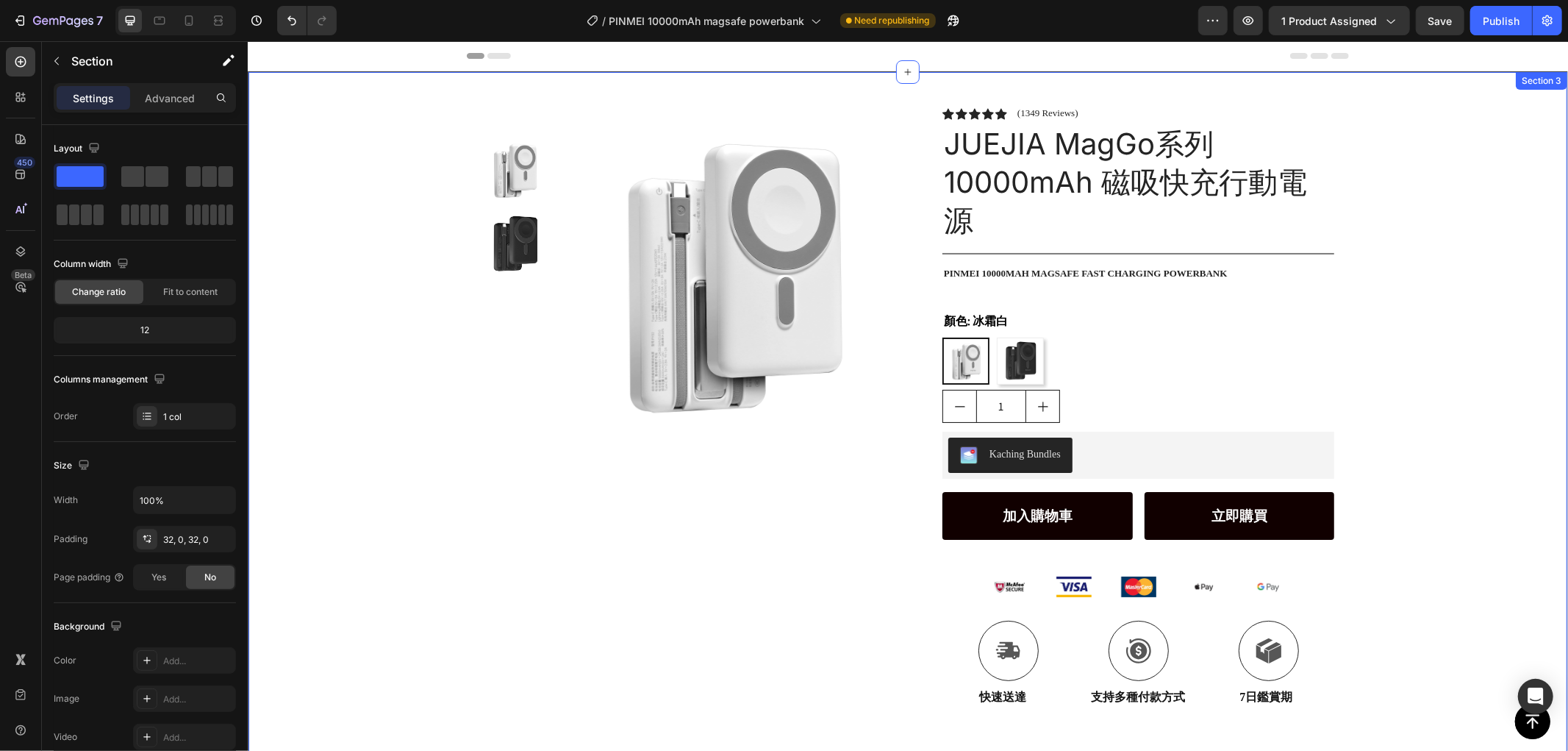
click at [1409, 285] on div "Product Images Row Icon Icon Icon Icon Icon Icon List (1349 Reviews) Text Block…" at bounding box center [907, 400] width 1319 height 658
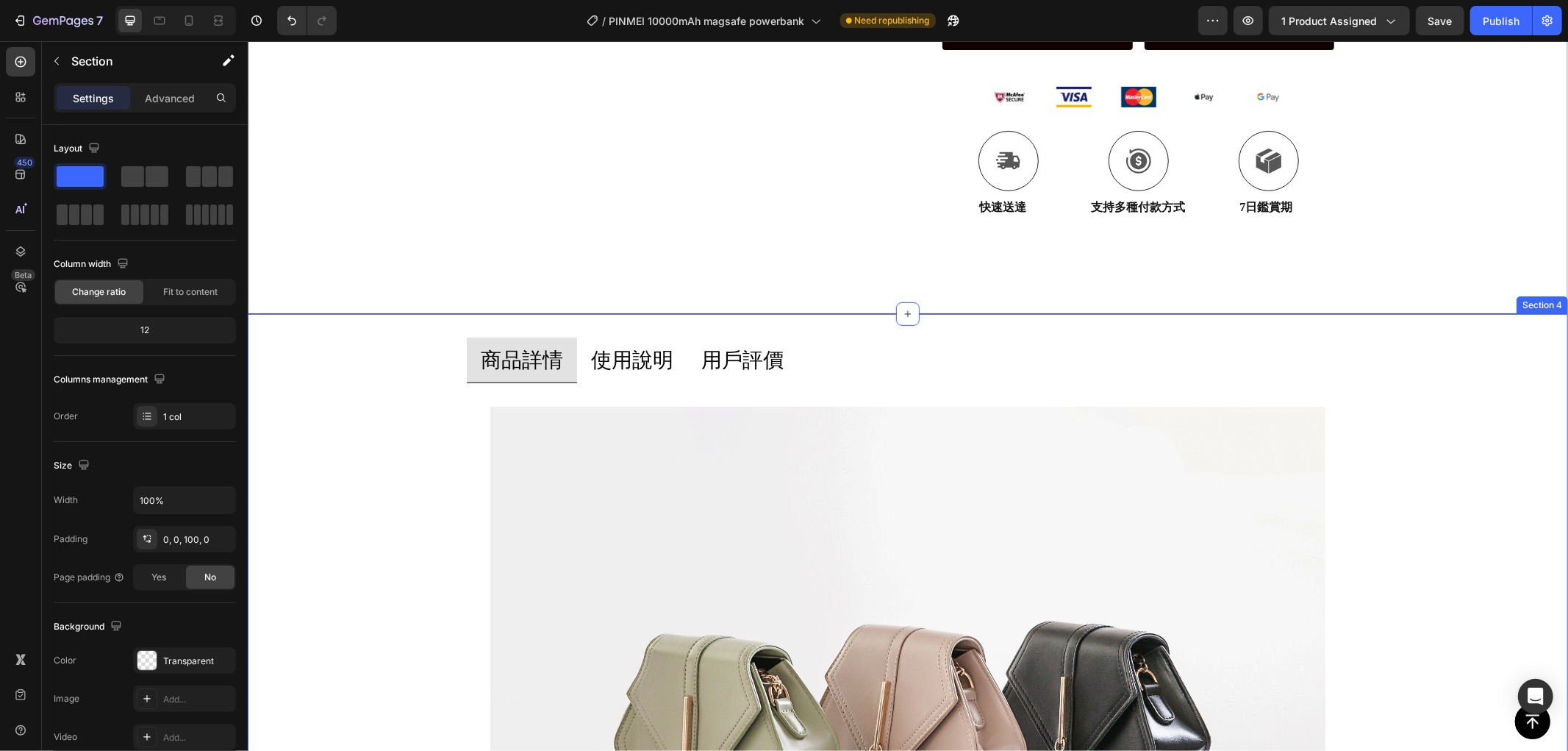
scroll to position [327, 0]
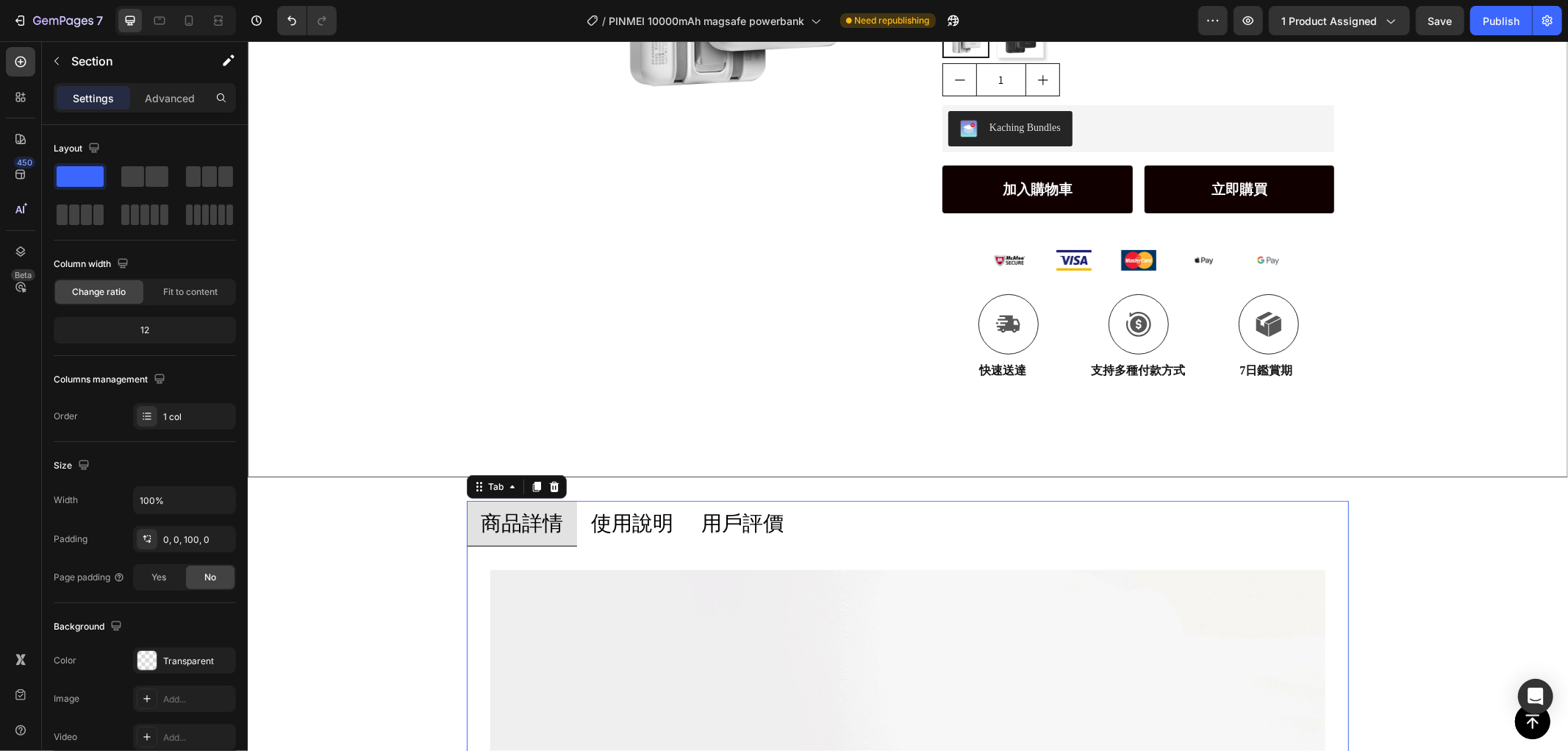
click at [576, 517] on li "使用說明" at bounding box center [631, 523] width 110 height 46
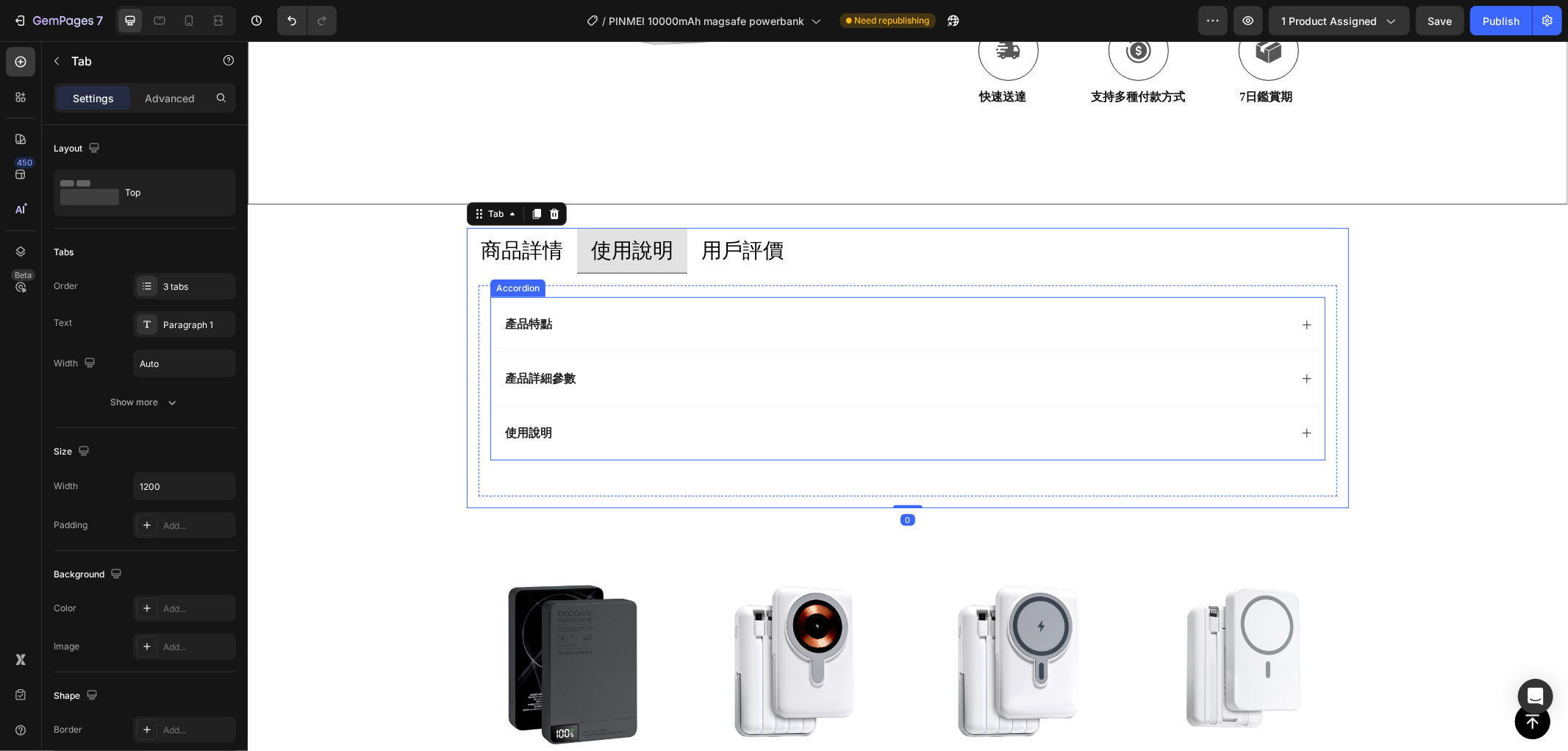
scroll to position [490, 0]
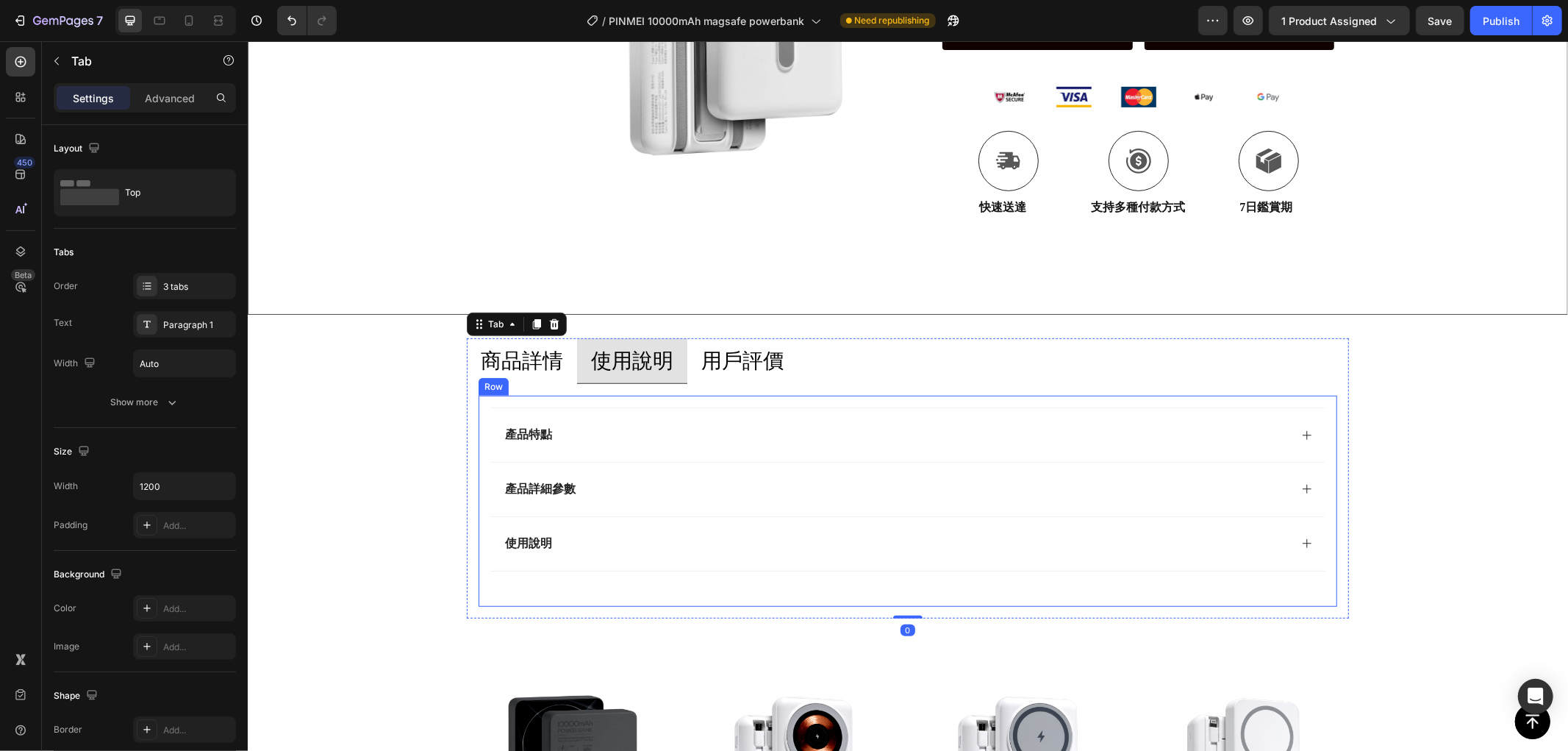
click at [715, 354] on p "用戶評價" at bounding box center [742, 361] width 82 height 29
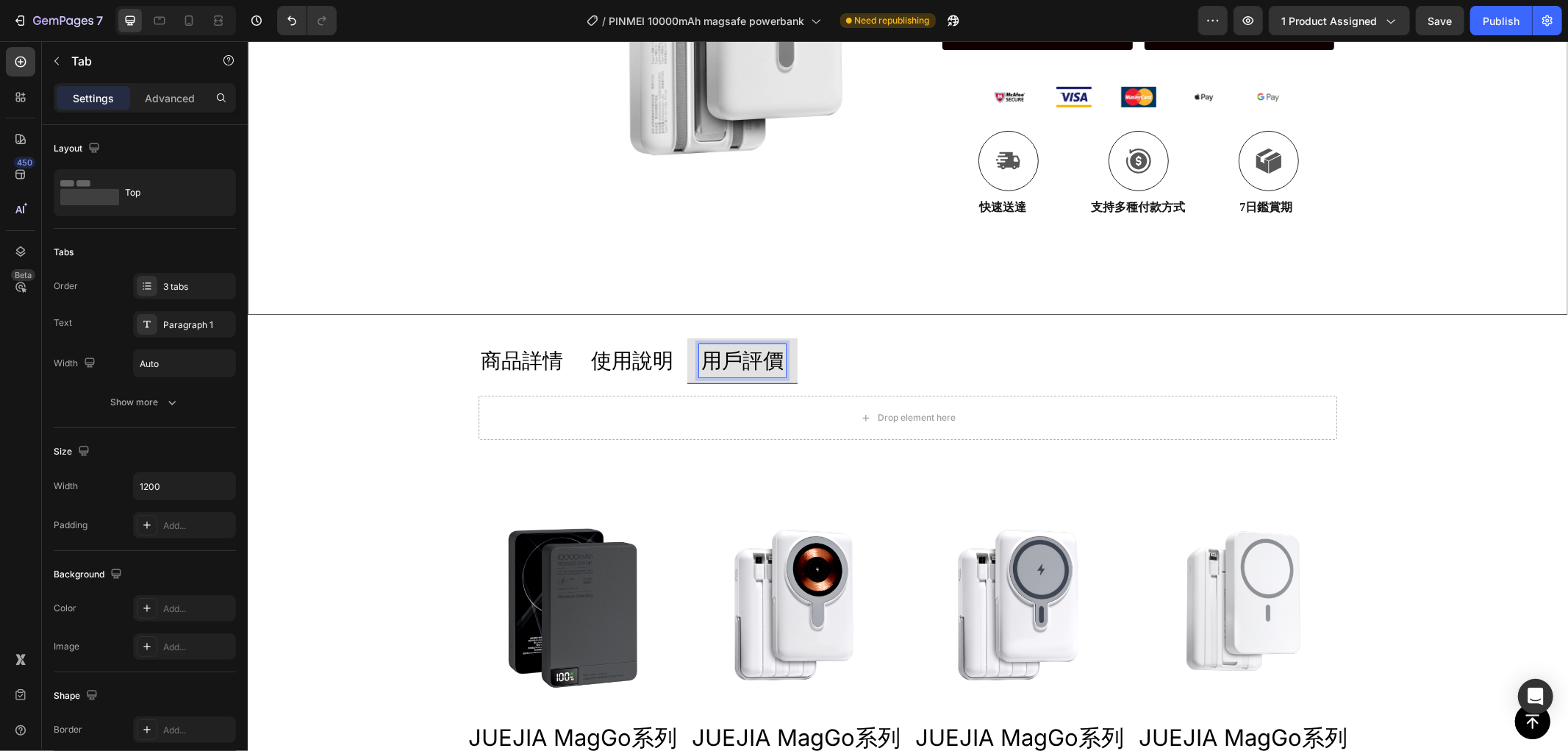
click at [515, 371] on p "商品詳情" at bounding box center [521, 361] width 82 height 29
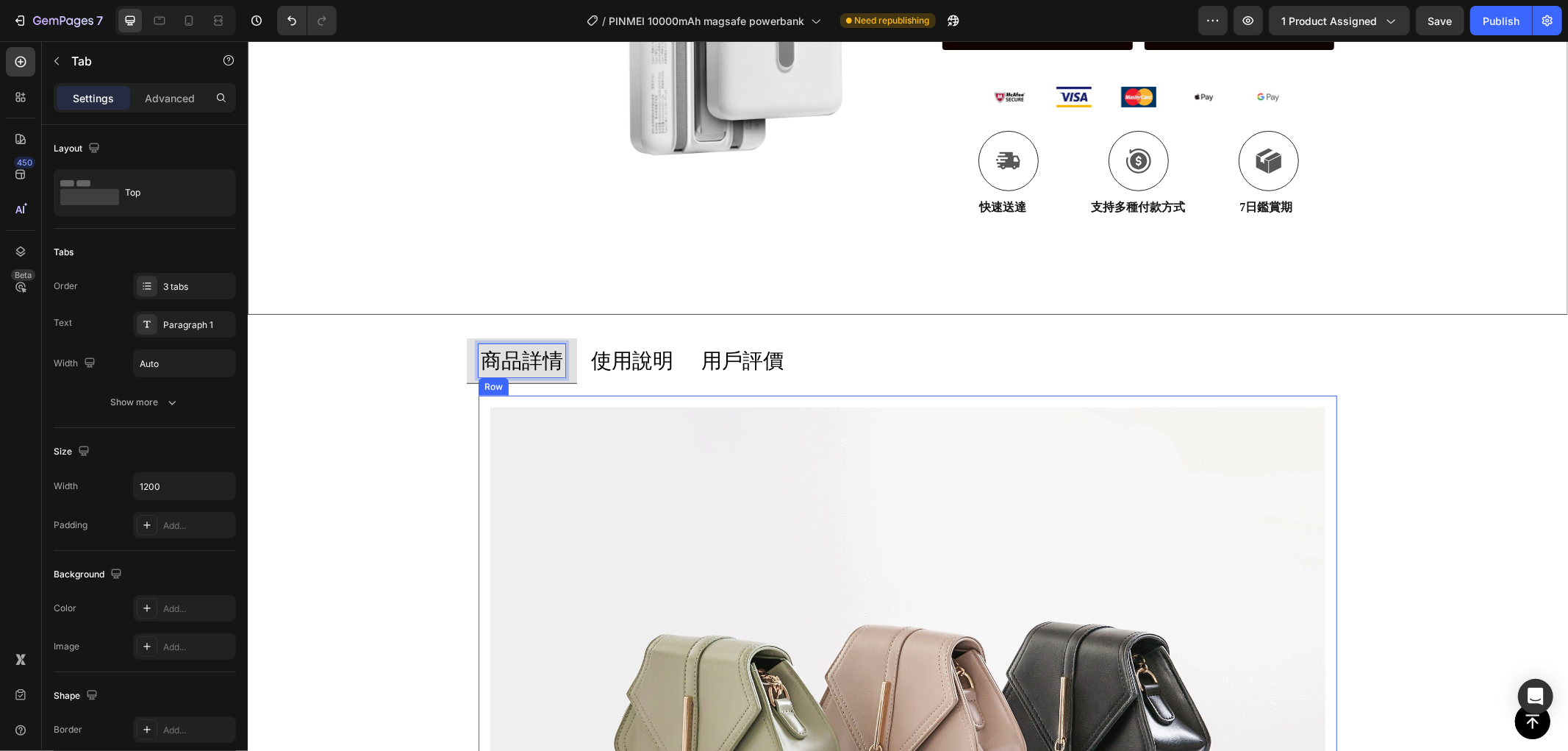
scroll to position [0, 0]
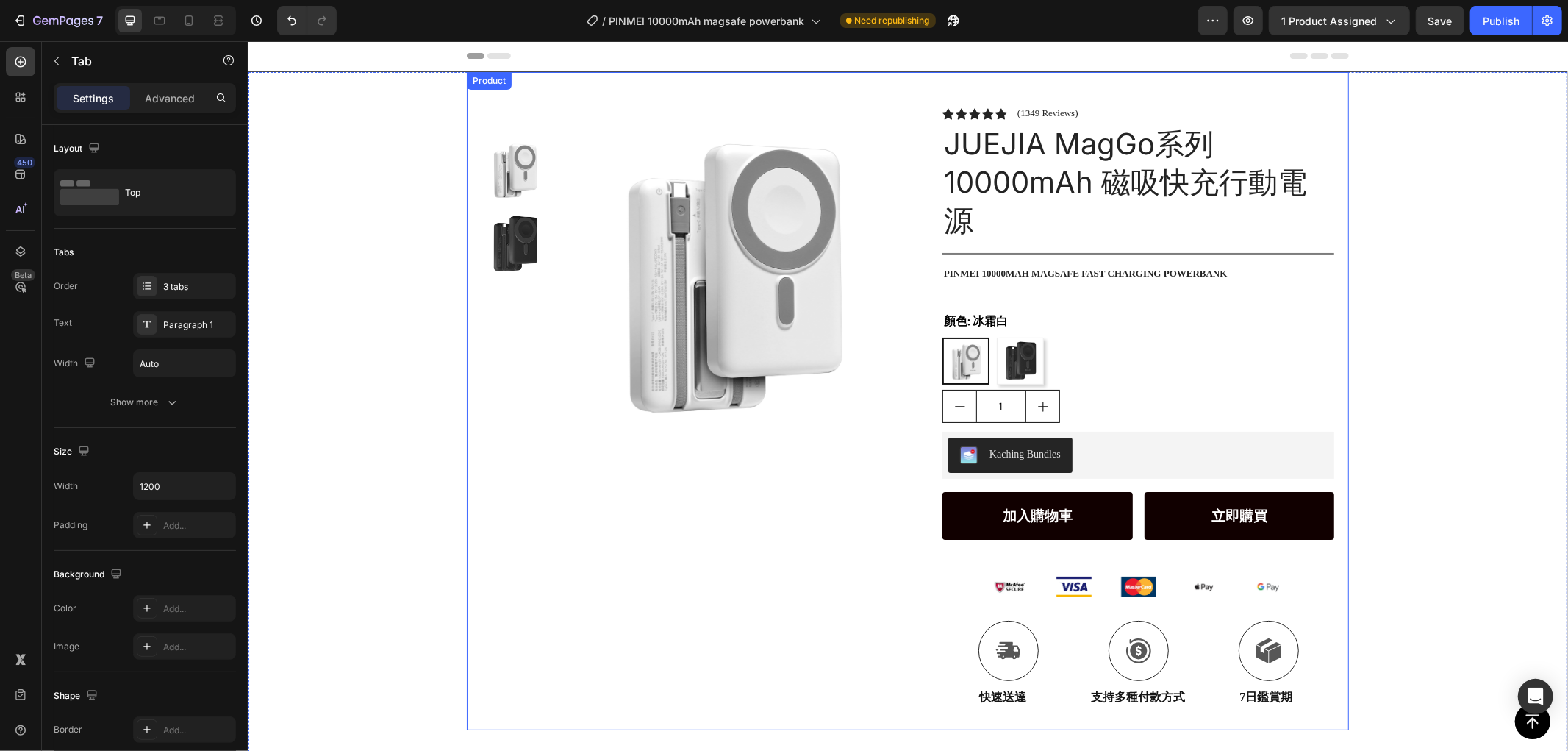
click at [1394, 298] on div "Product Images Row Icon Icon Icon Icon Icon Icon List (1349 Reviews) Text Block…" at bounding box center [907, 400] width 1319 height 658
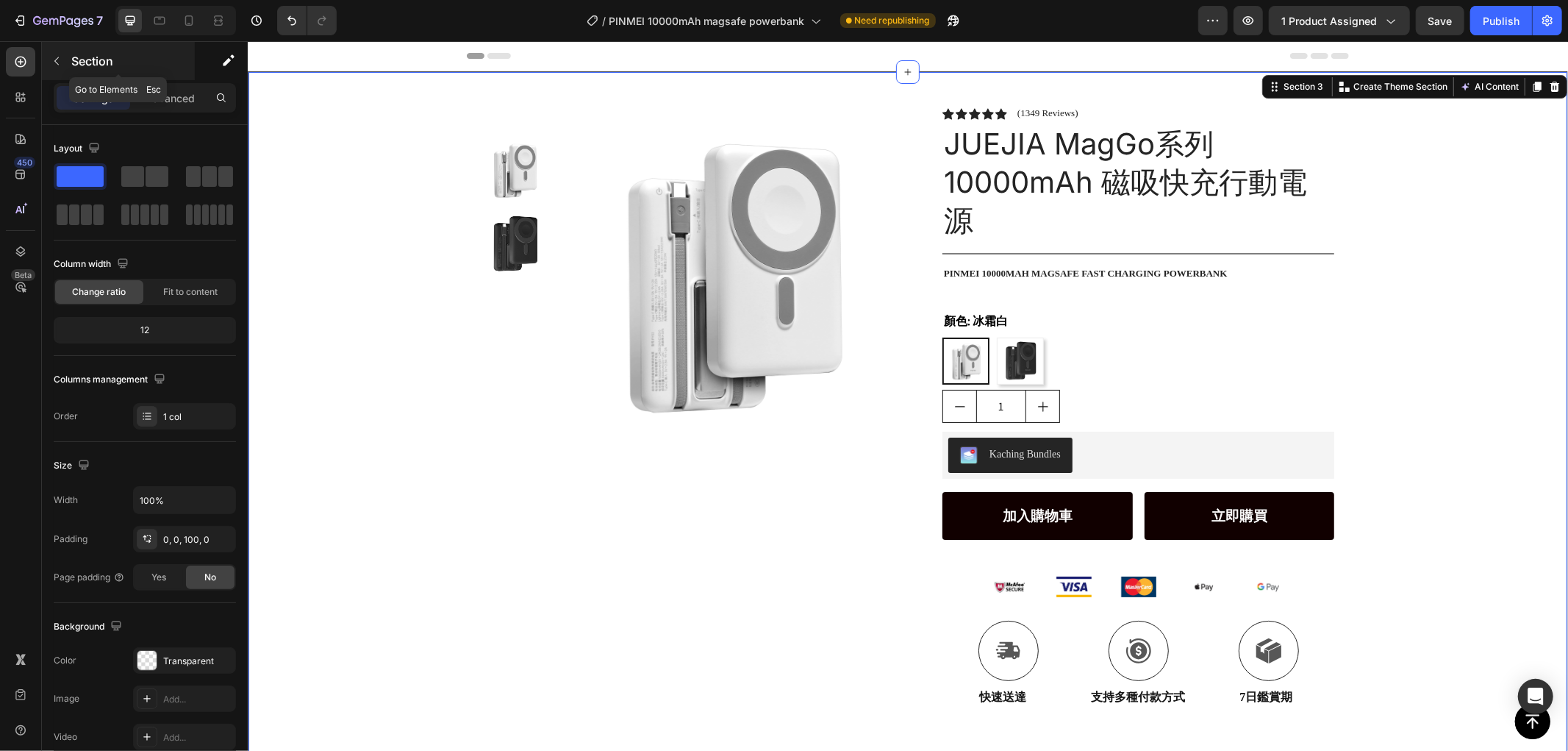
click at [71, 52] on p "Section" at bounding box center [131, 61] width 121 height 18
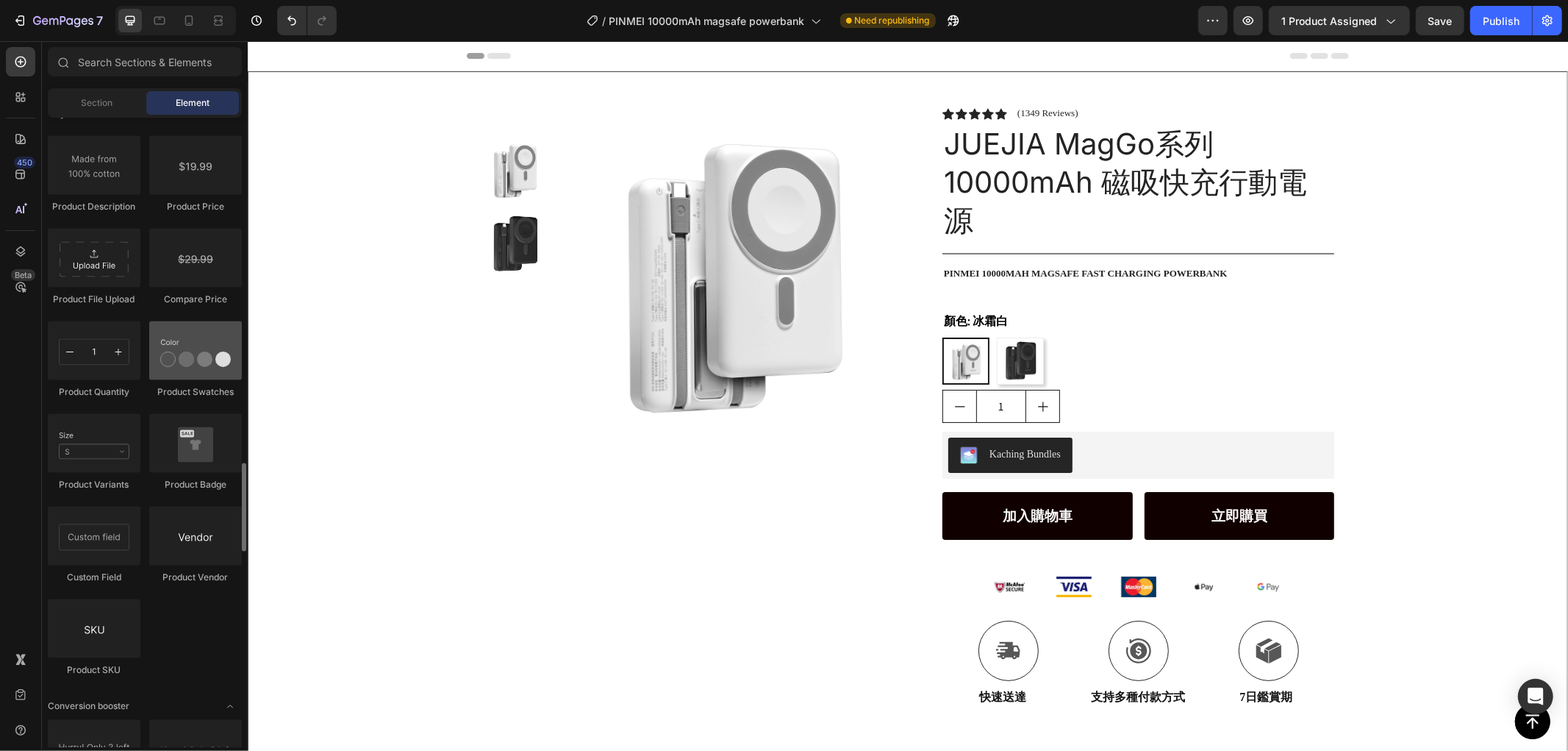
scroll to position [2284, 0]
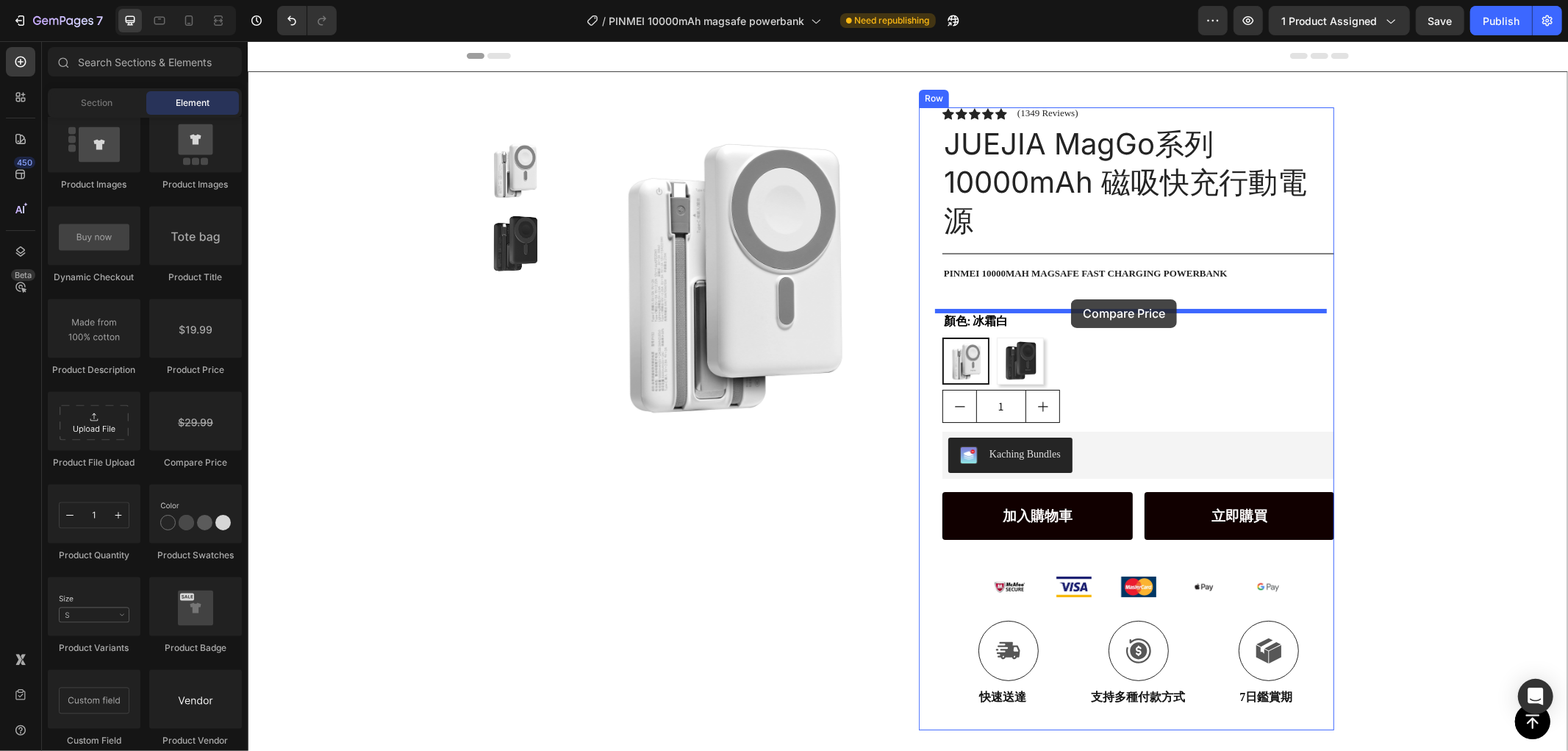
drag, startPoint x: 441, startPoint y: 447, endPoint x: 1071, endPoint y: 298, distance: 647.4
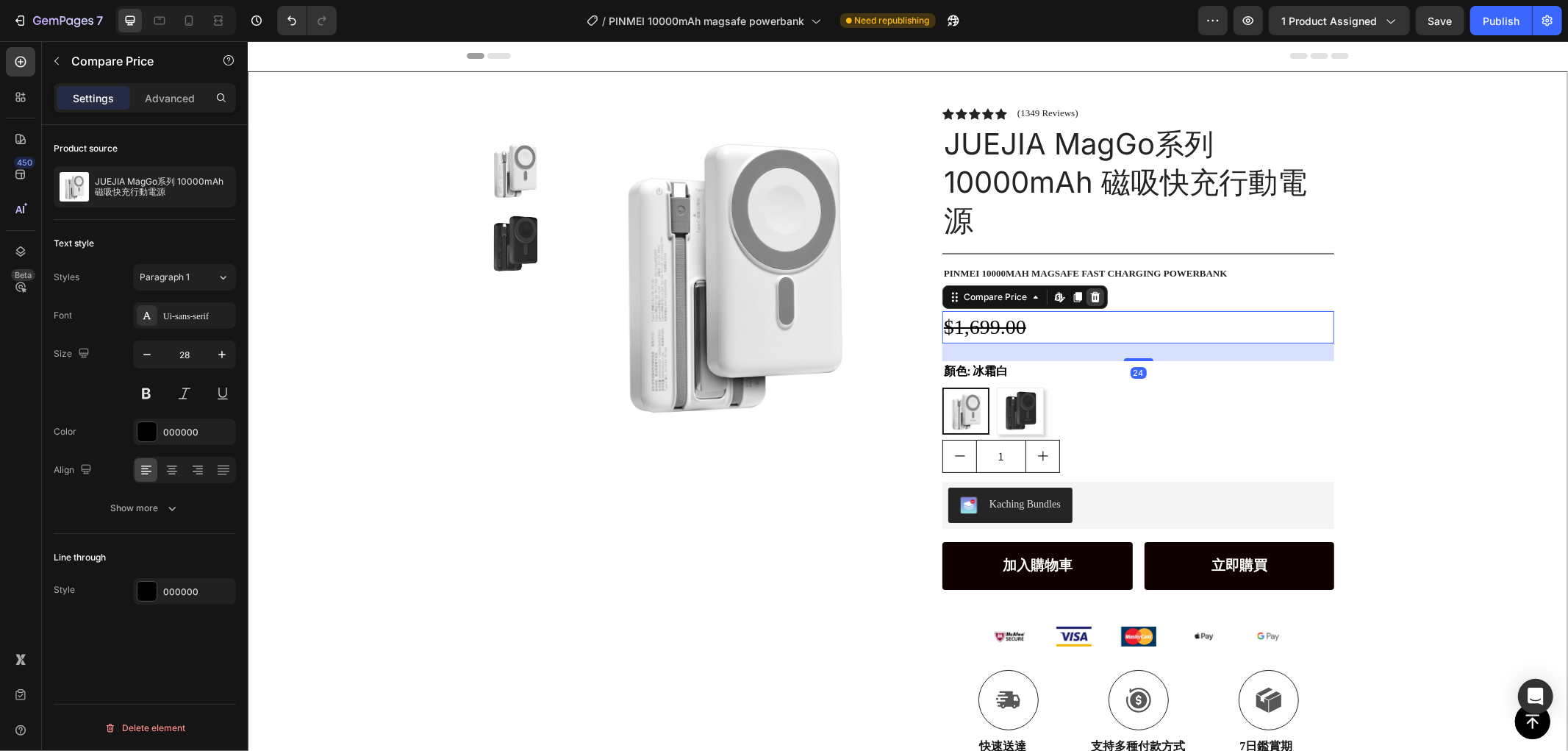
click at [1089, 290] on icon at bounding box center [1094, 296] width 12 height 12
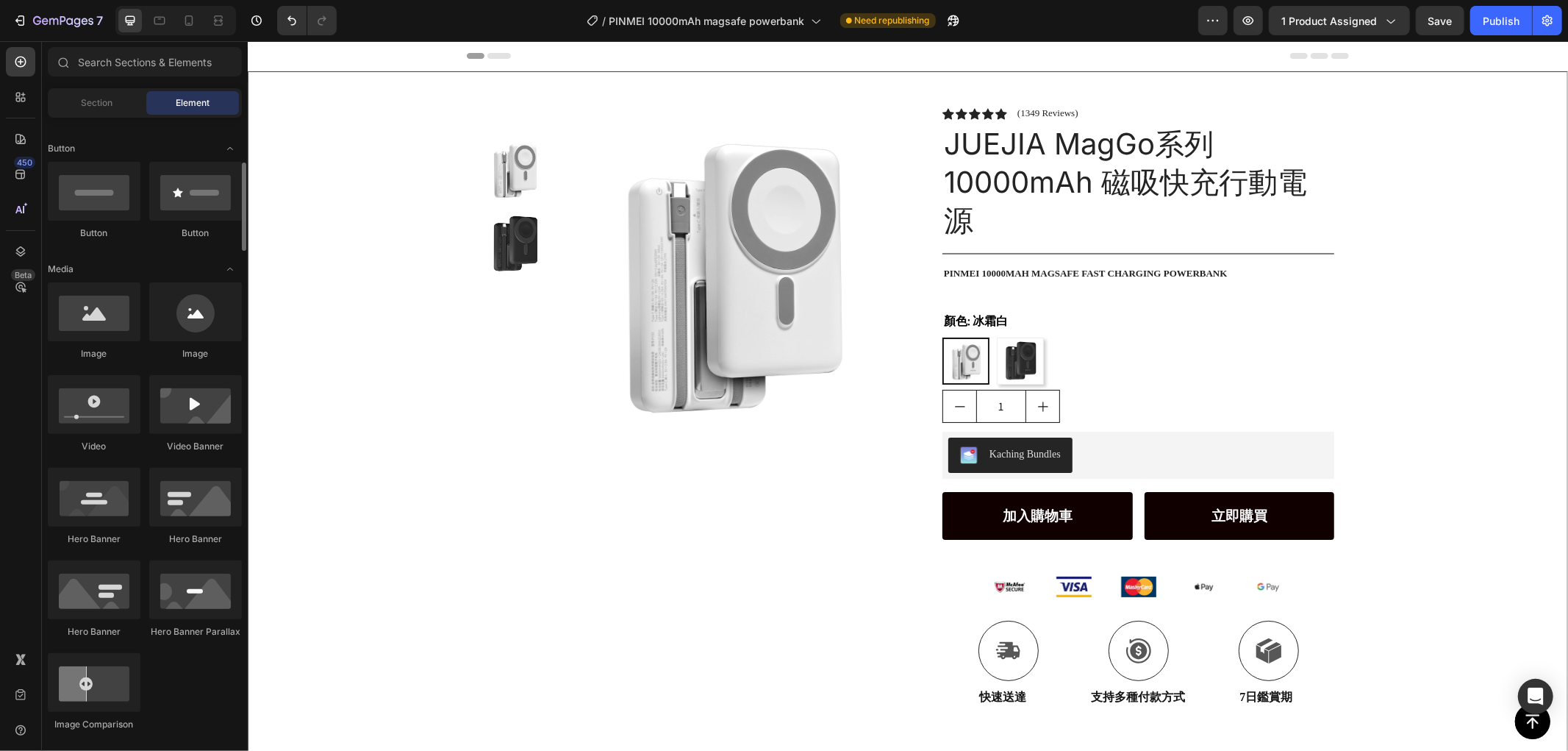
scroll to position [0, 0]
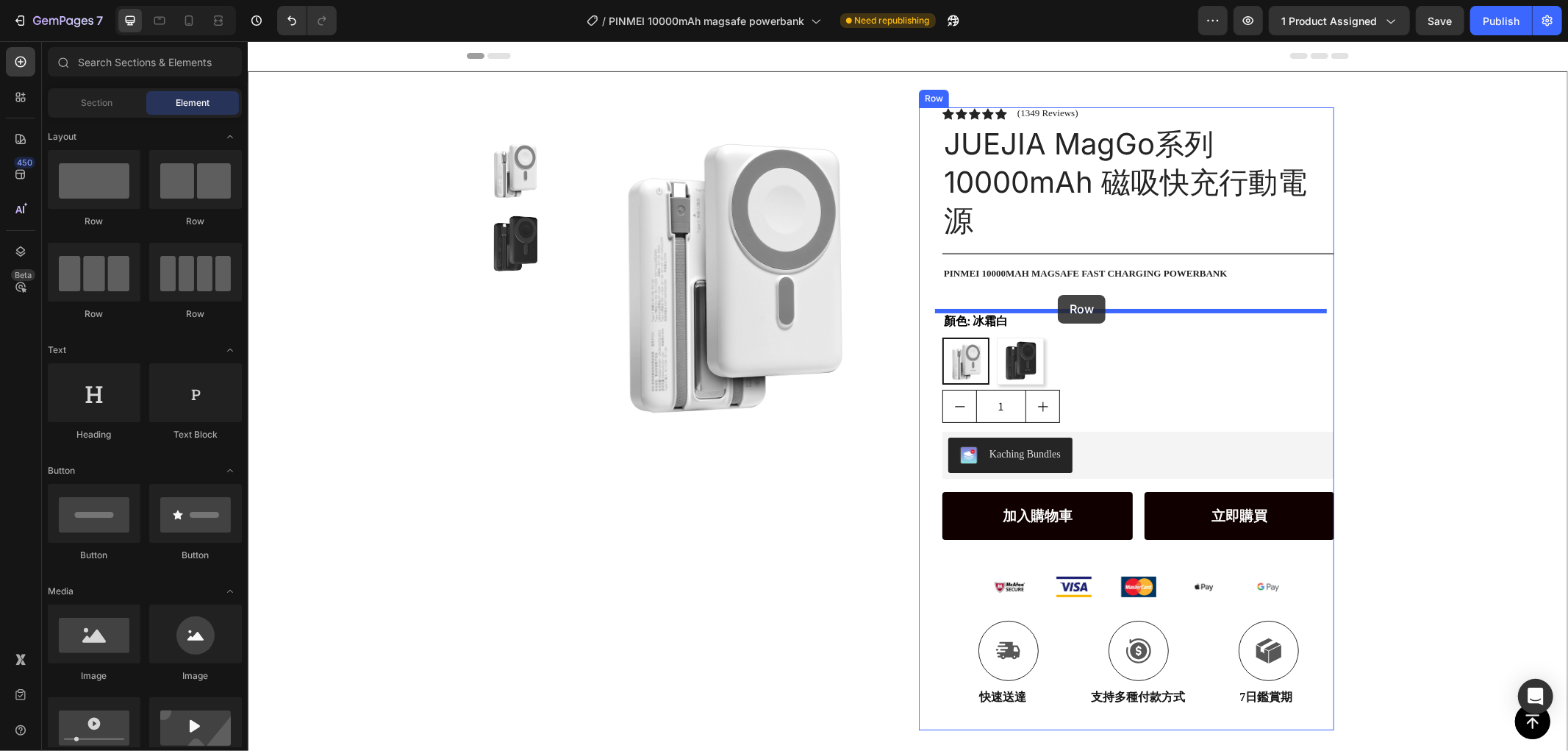
drag, startPoint x: 333, startPoint y: 213, endPoint x: 1057, endPoint y: 294, distance: 728.5
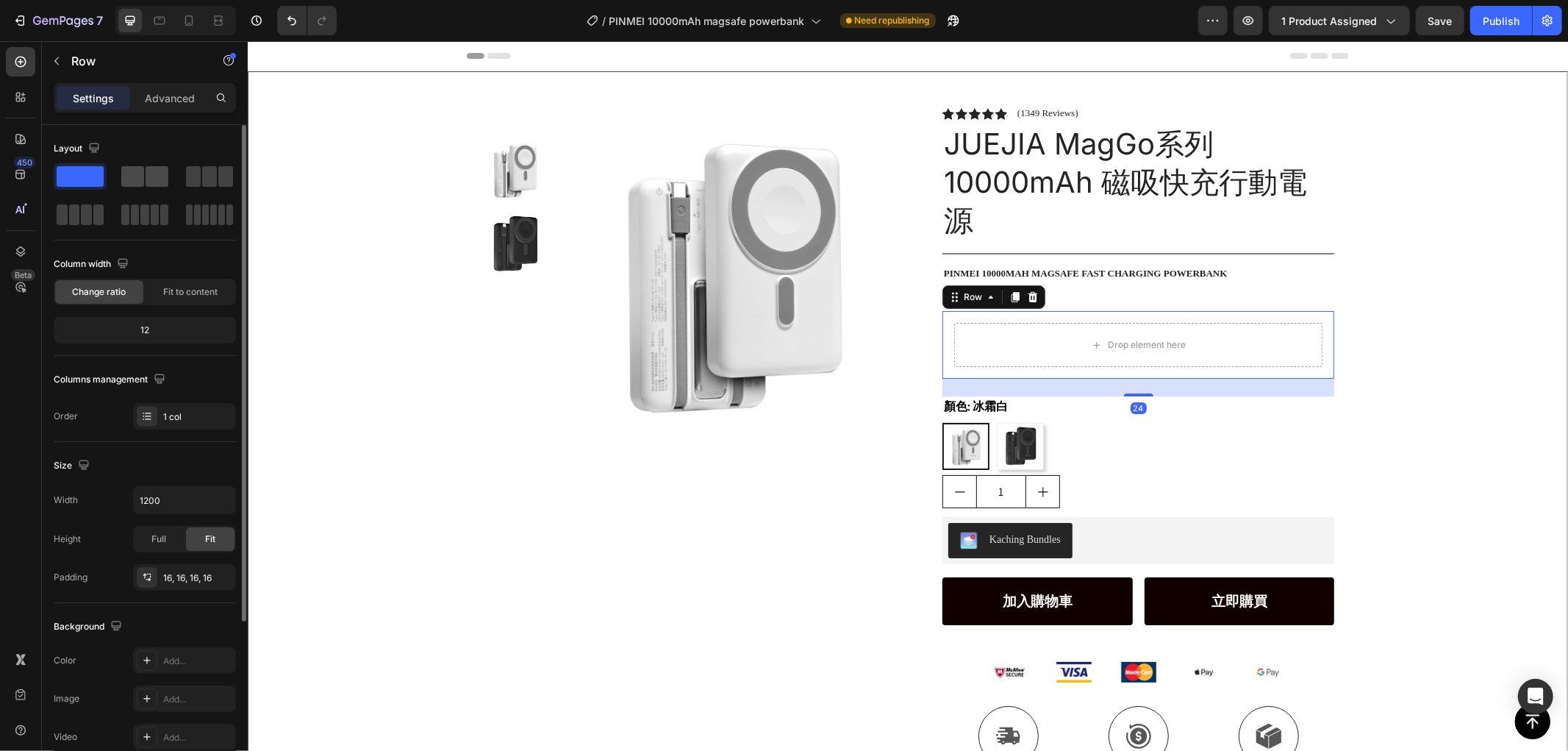
click at [141, 166] on span at bounding box center [132, 177] width 23 height 21
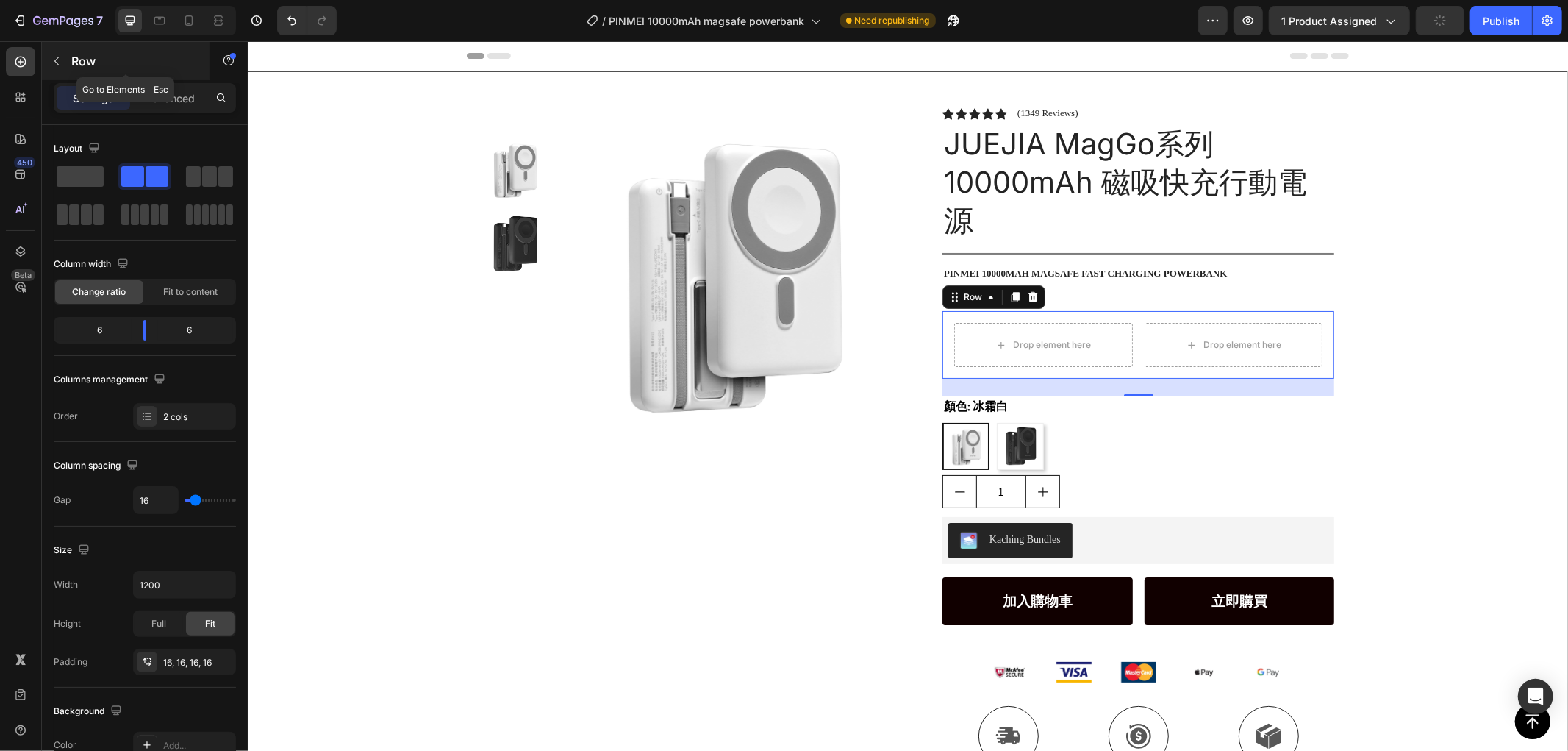
click at [60, 63] on icon "button" at bounding box center [56, 60] width 12 height 12
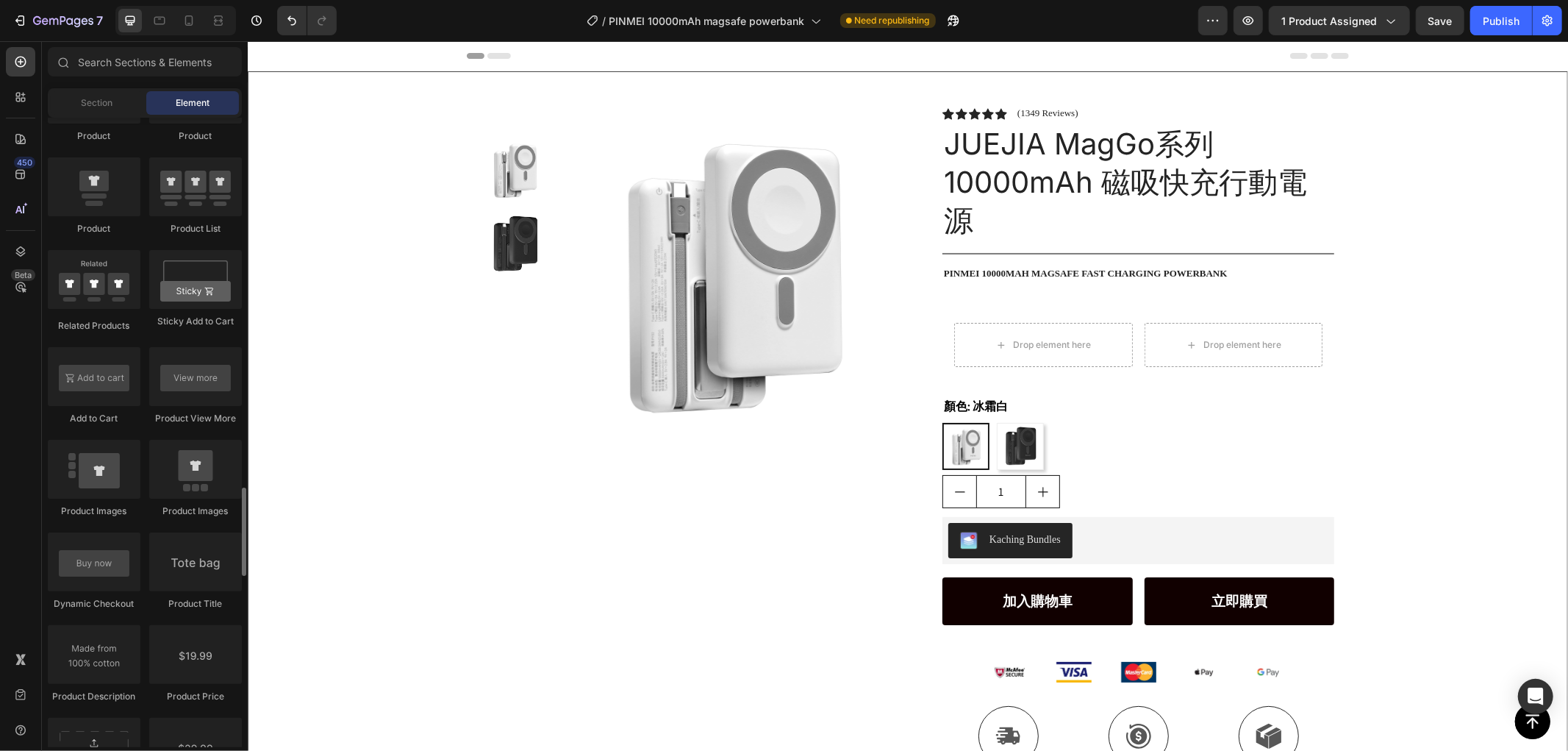
scroll to position [2122, 0]
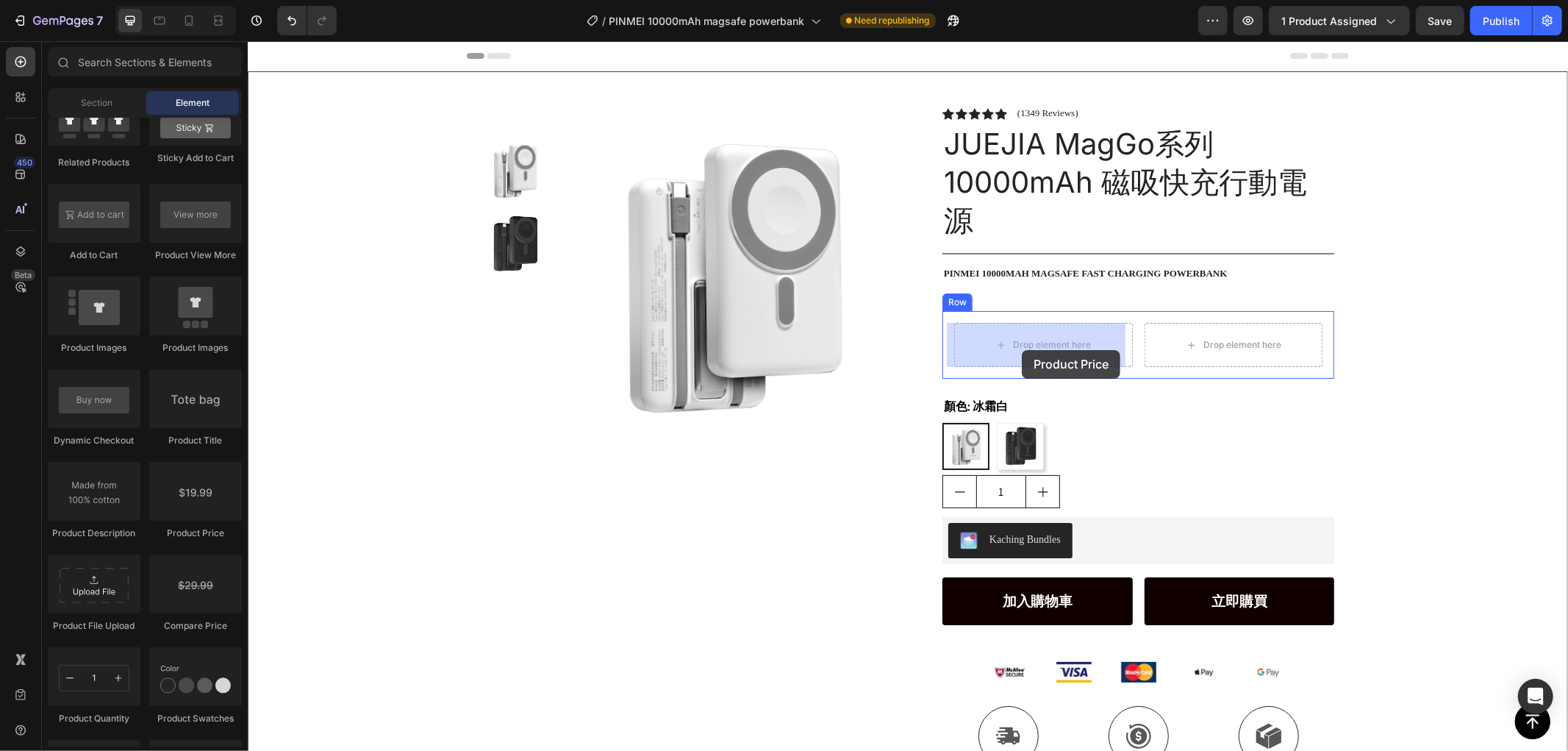
drag, startPoint x: 463, startPoint y: 524, endPoint x: 1021, endPoint y: 348, distance: 585.1
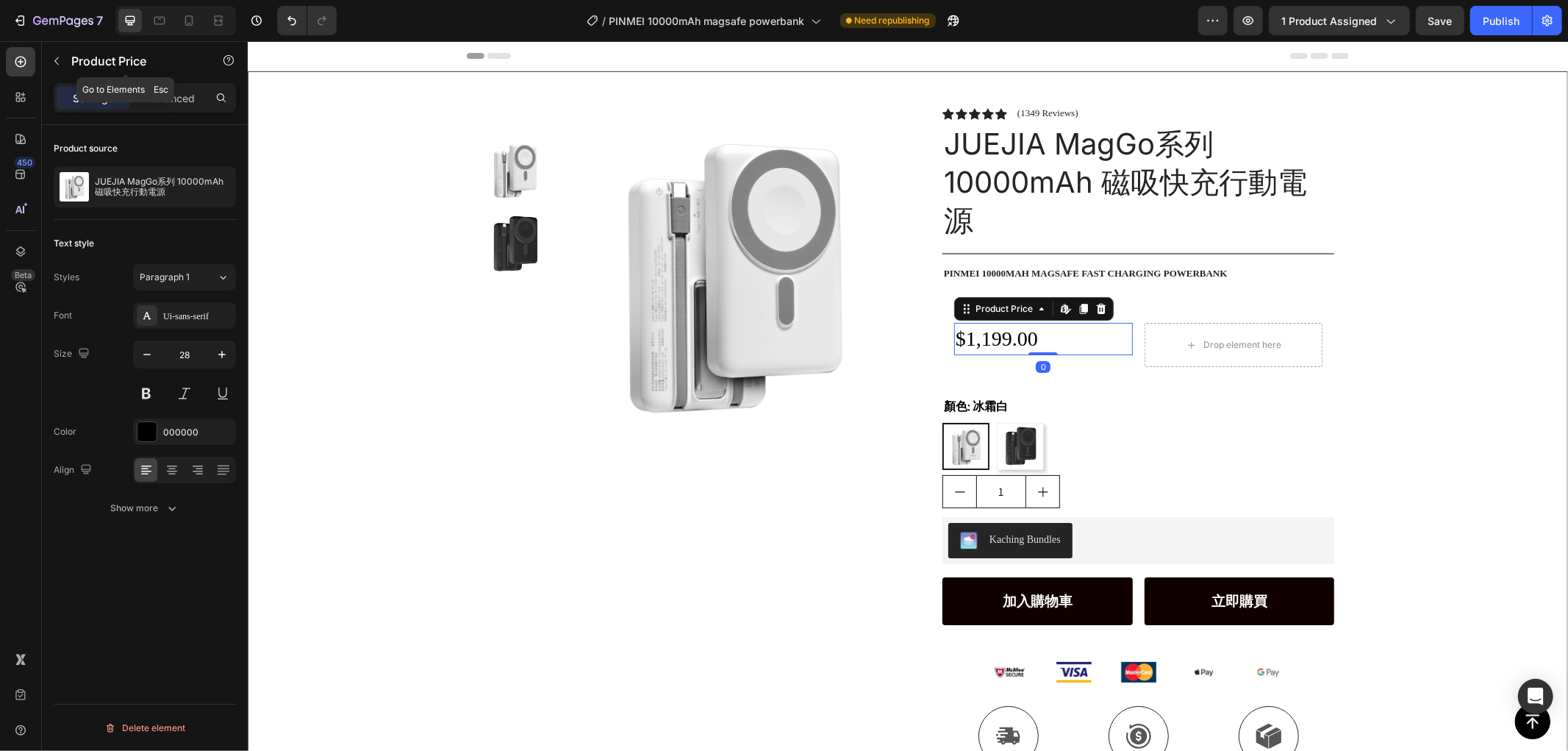
click at [60, 65] on icon "button" at bounding box center [56, 60] width 12 height 12
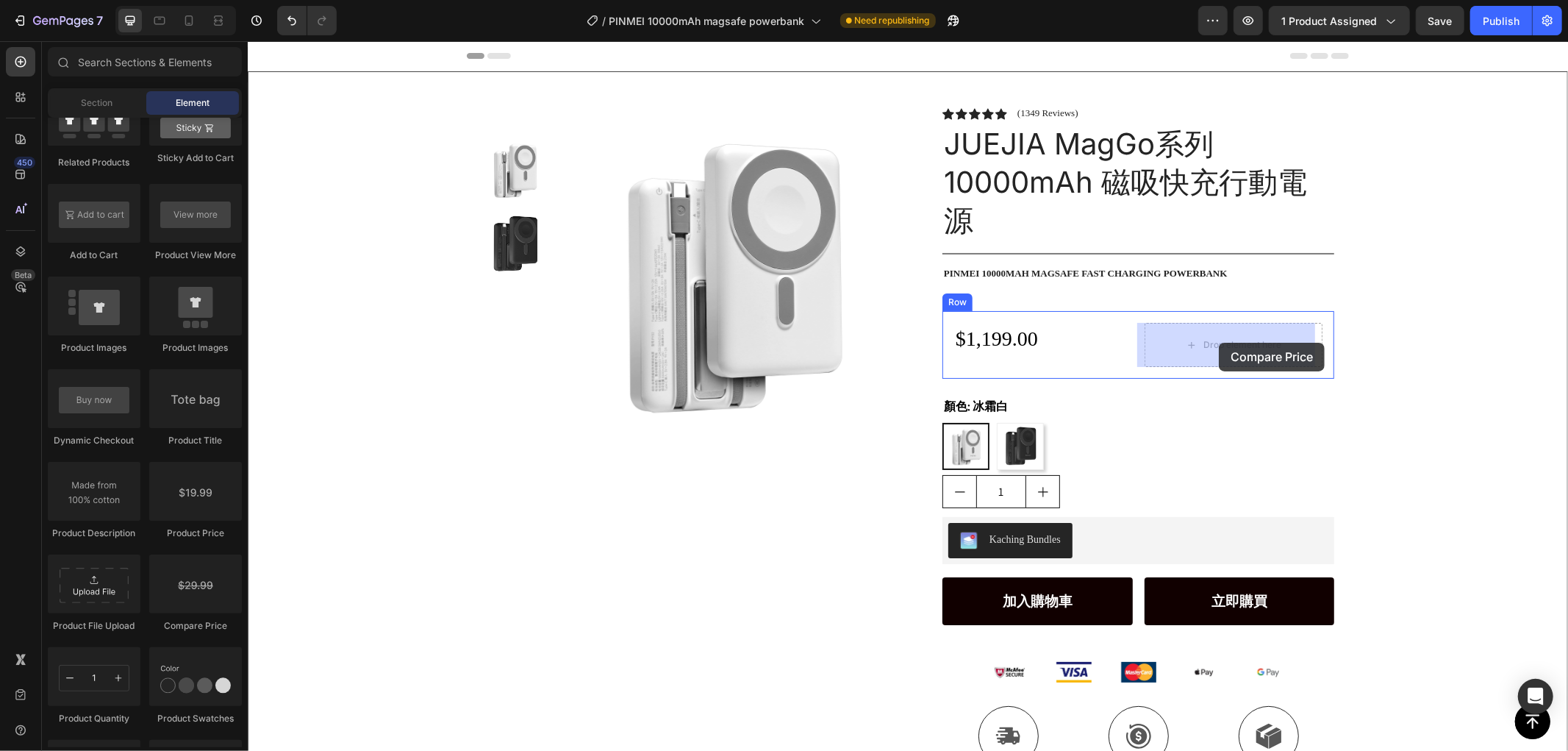
drag, startPoint x: 456, startPoint y: 629, endPoint x: 1218, endPoint y: 342, distance: 814.3
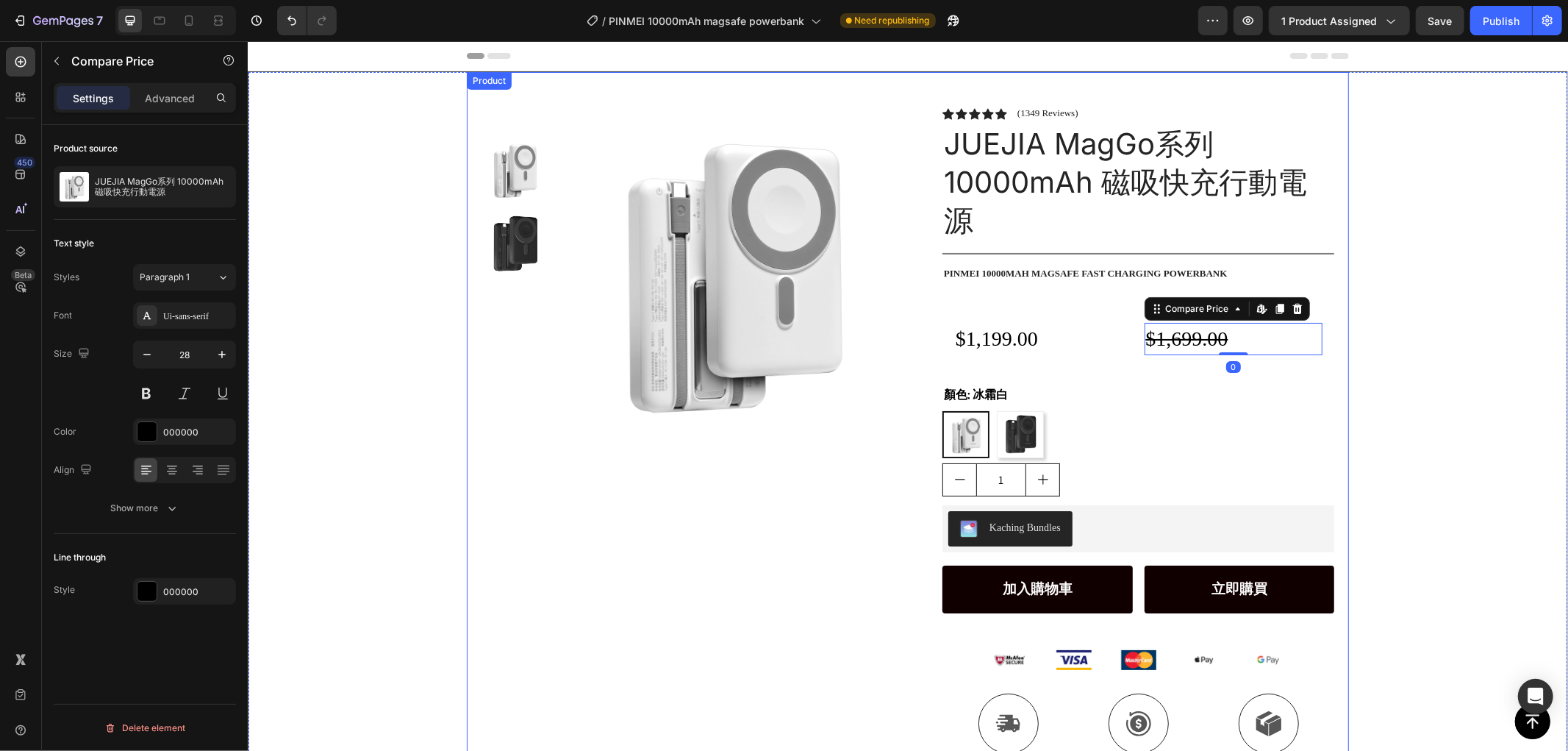
click at [807, 528] on div "Product Images Row" at bounding box center [688, 454] width 415 height 696
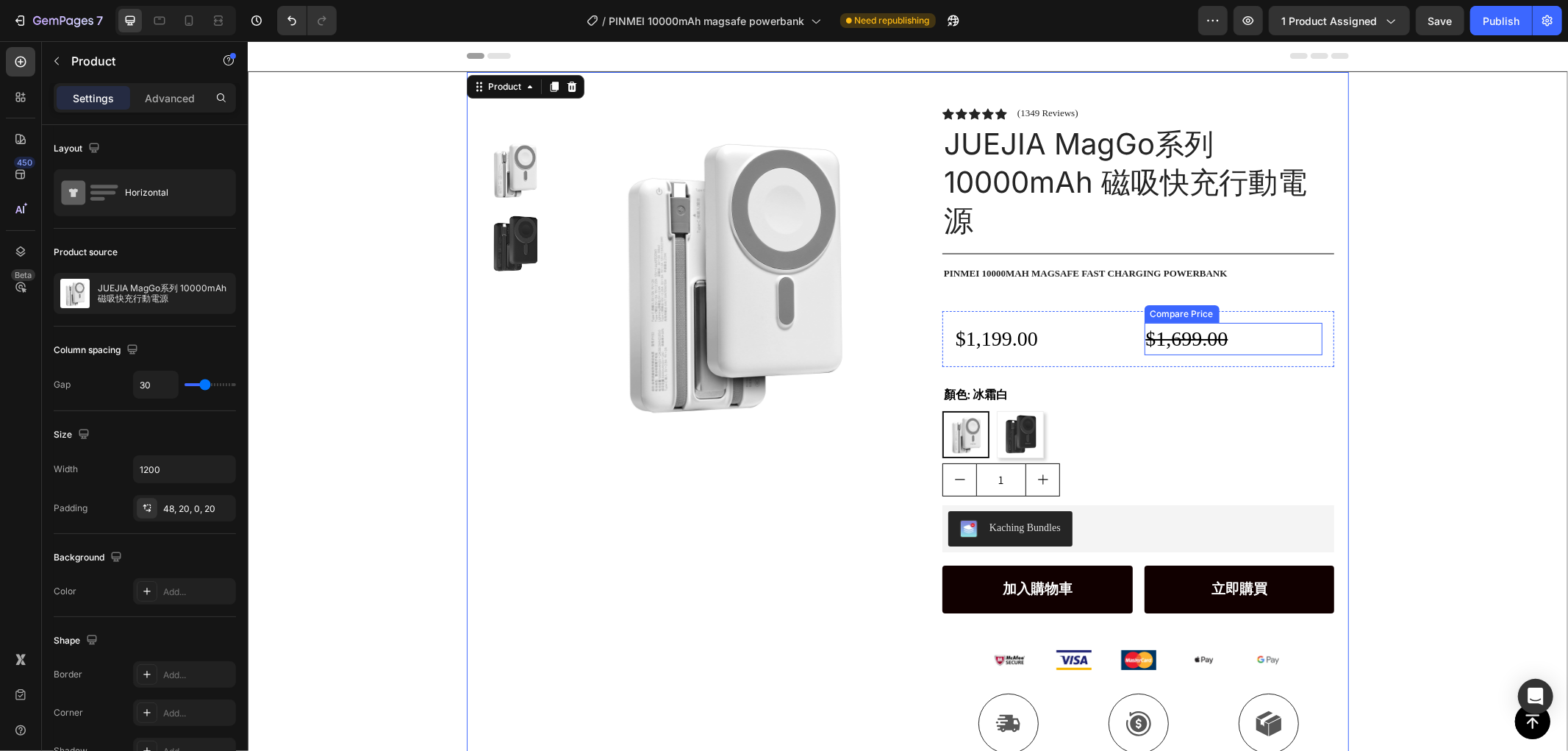
click at [1161, 340] on div "$1,699.00" at bounding box center [1233, 337] width 179 height 31
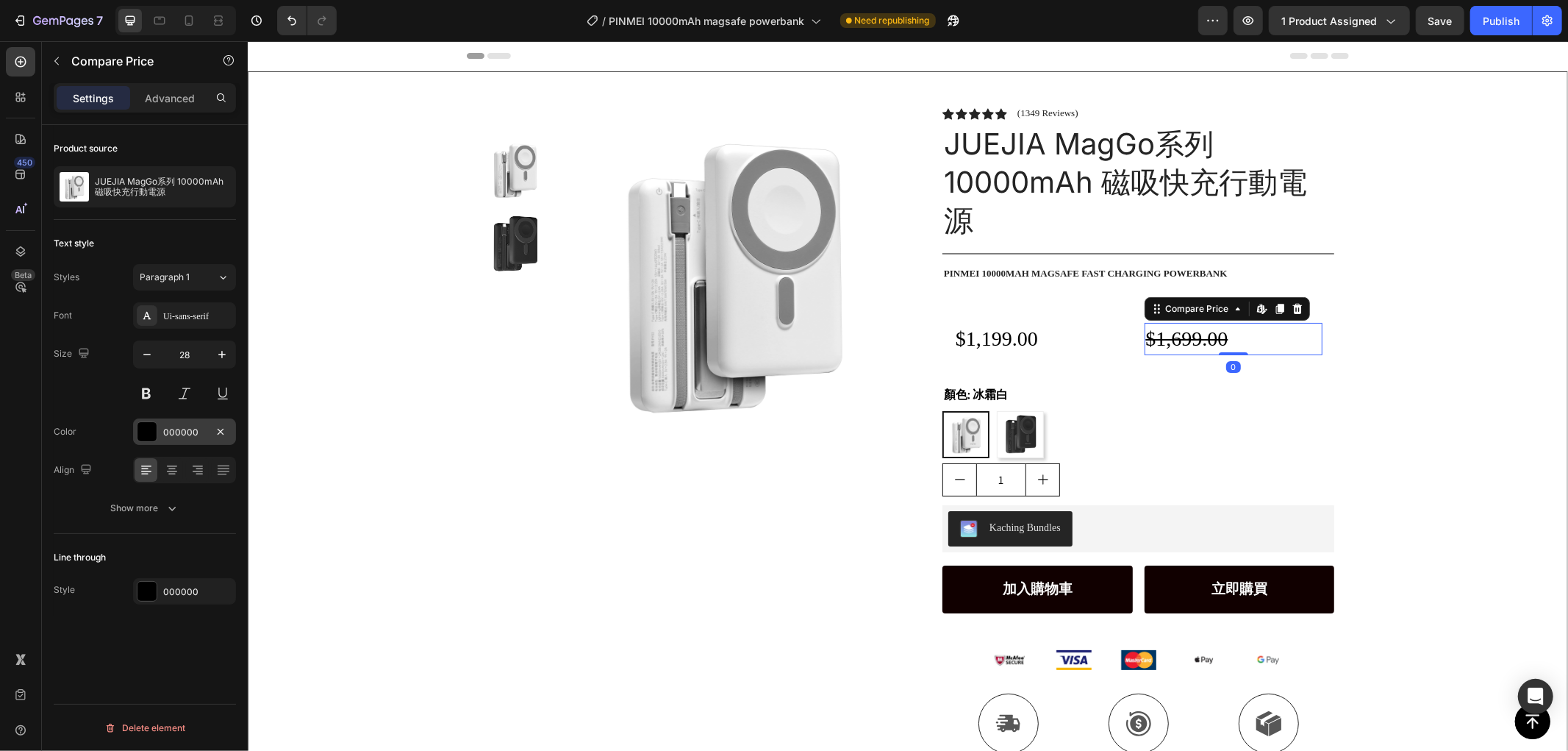
click at [146, 430] on div at bounding box center [148, 432] width 19 height 19
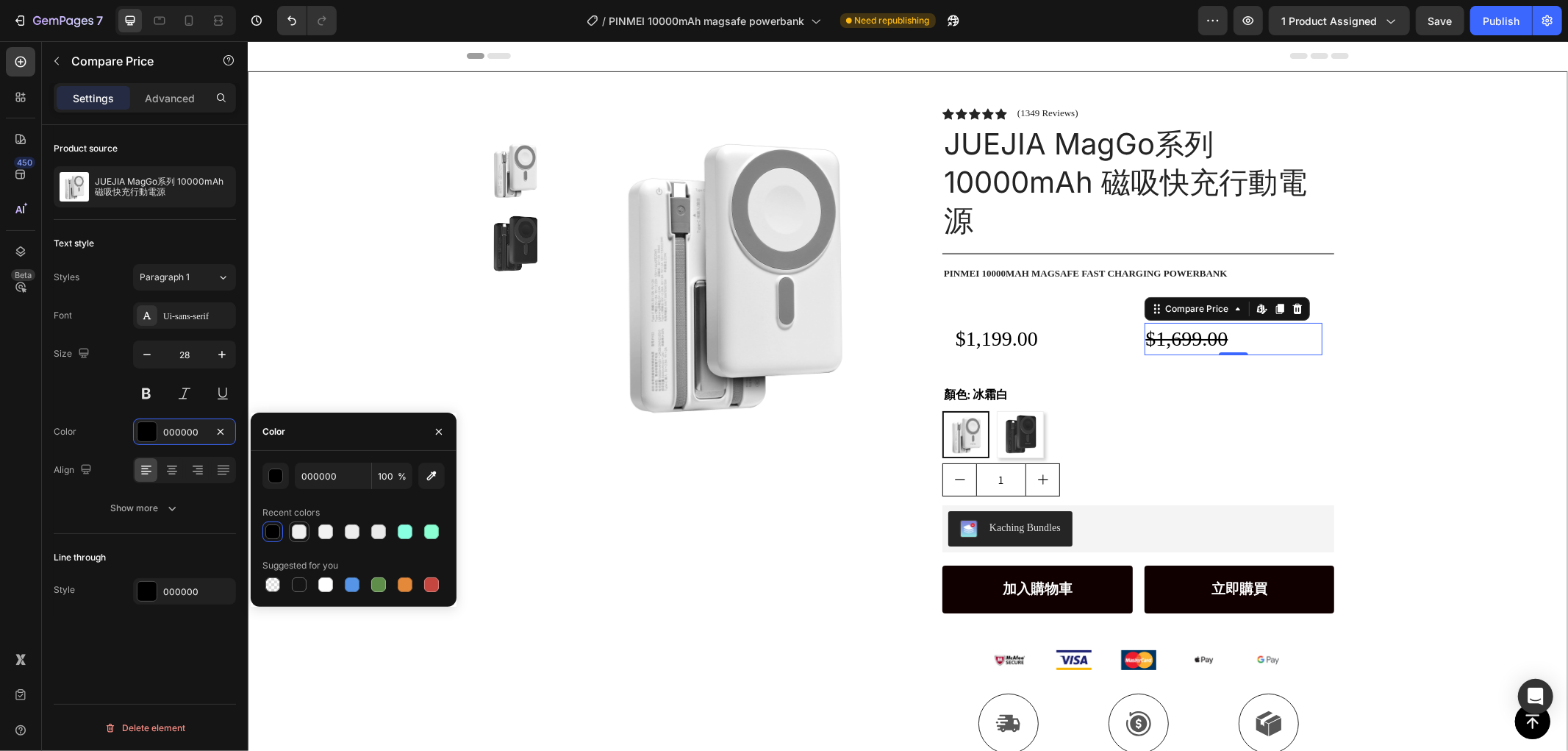
click at [302, 530] on div at bounding box center [299, 532] width 15 height 15
click at [326, 530] on div at bounding box center [326, 532] width 15 height 15
click at [355, 535] on div at bounding box center [352, 532] width 15 height 15
click at [277, 472] on div "button" at bounding box center [277, 477] width 15 height 15
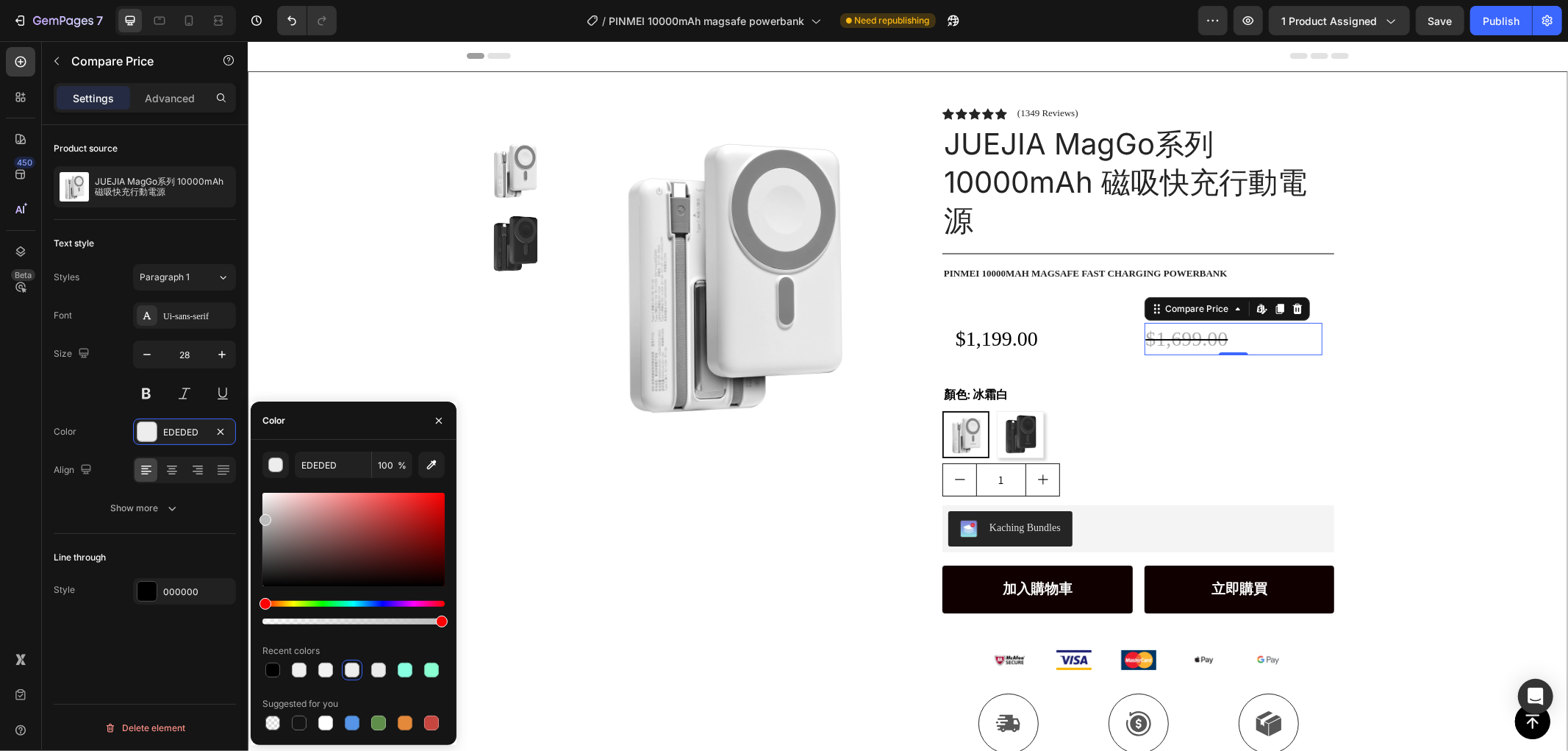
drag, startPoint x: 284, startPoint y: 515, endPoint x: 254, endPoint y: 522, distance: 30.8
click at [254, 522] on div "EDEDED 100 % Recent colors Suggested for you" at bounding box center [353, 592] width 206 height 282
type input "ADADAD"
click at [435, 417] on icon "button" at bounding box center [439, 420] width 12 height 12
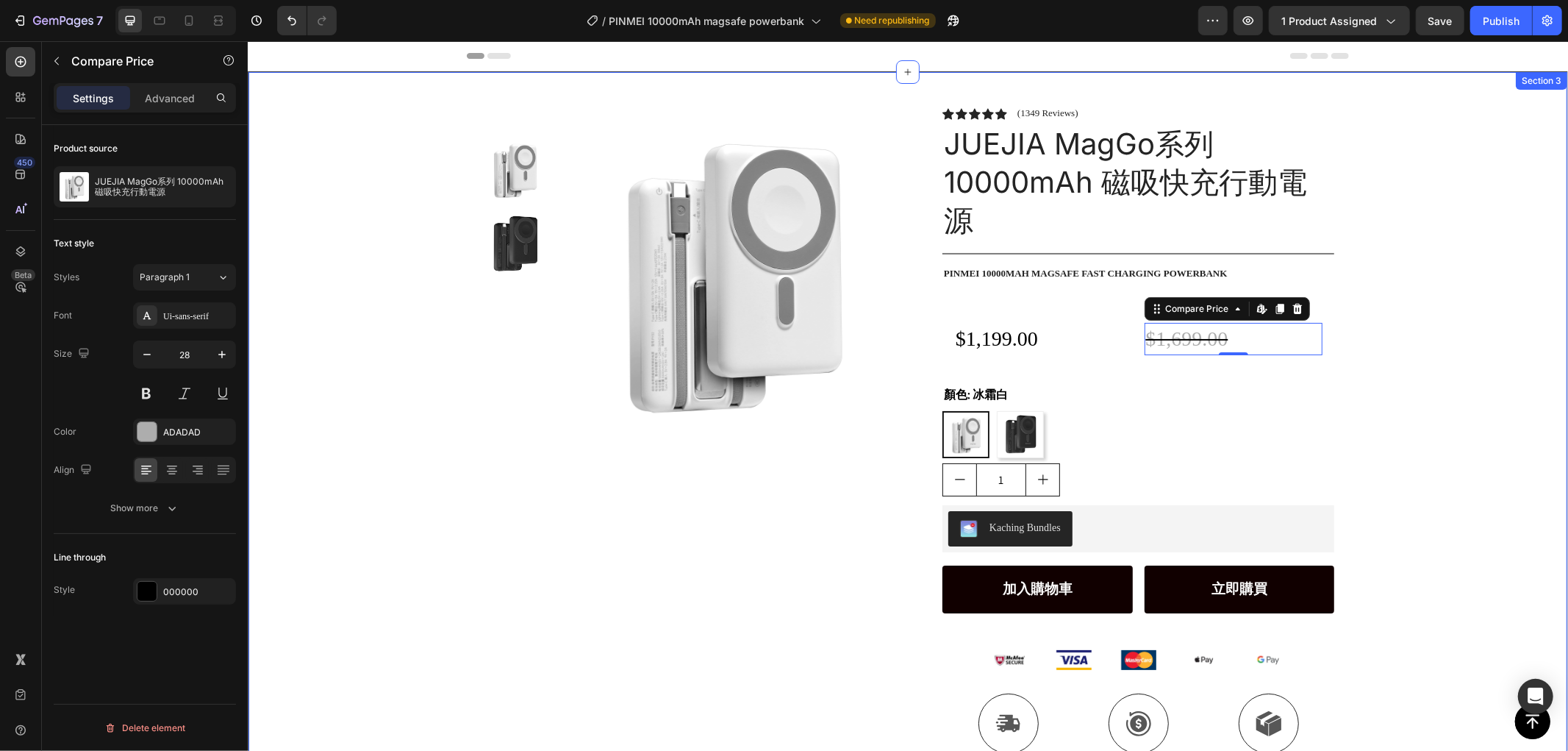
click at [409, 348] on div "Product Images Row Icon Icon Icon Icon Icon Icon List (1349 Reviews) Text Block…" at bounding box center [907, 436] width 1319 height 731
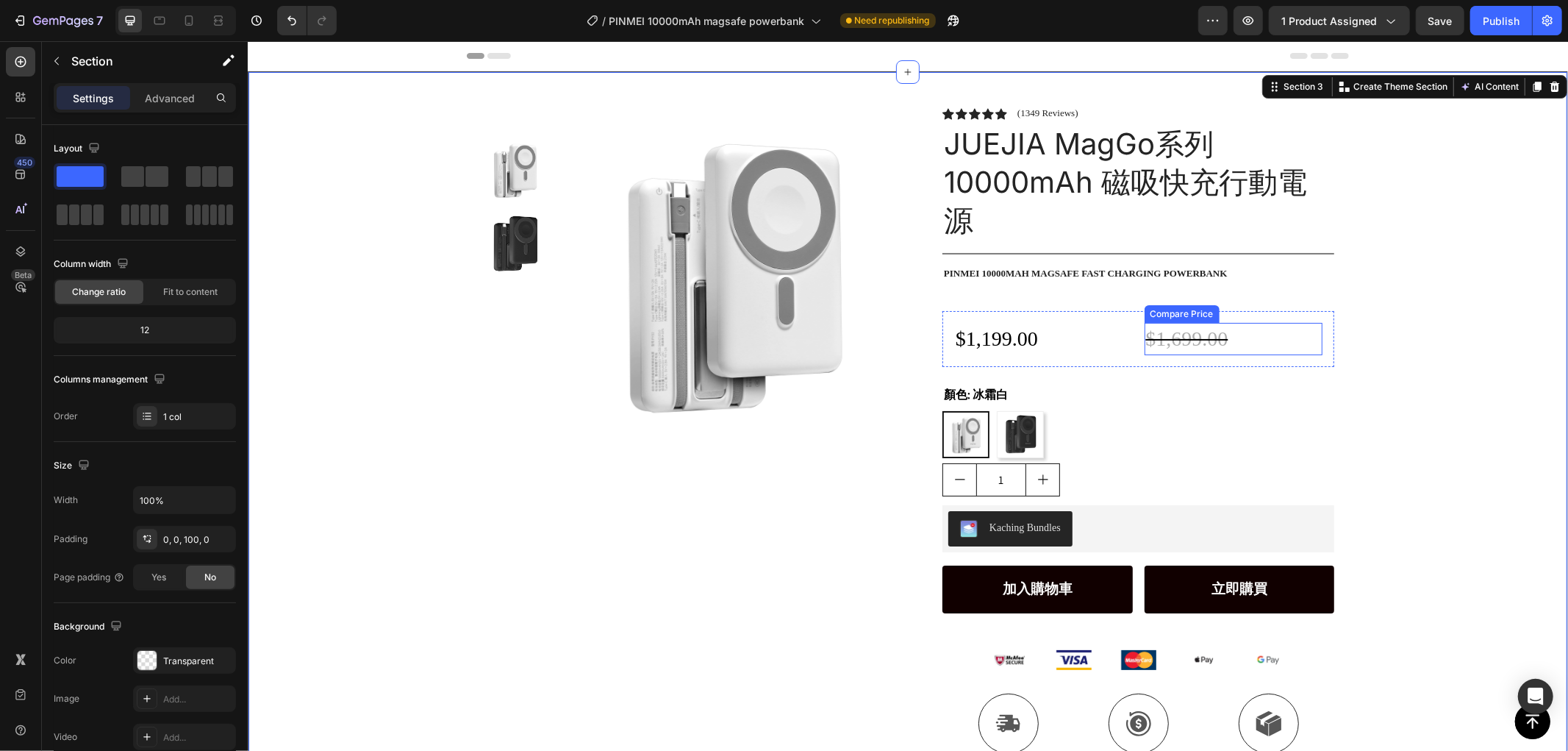
click at [1205, 334] on div "$1,699.00" at bounding box center [1233, 337] width 179 height 31
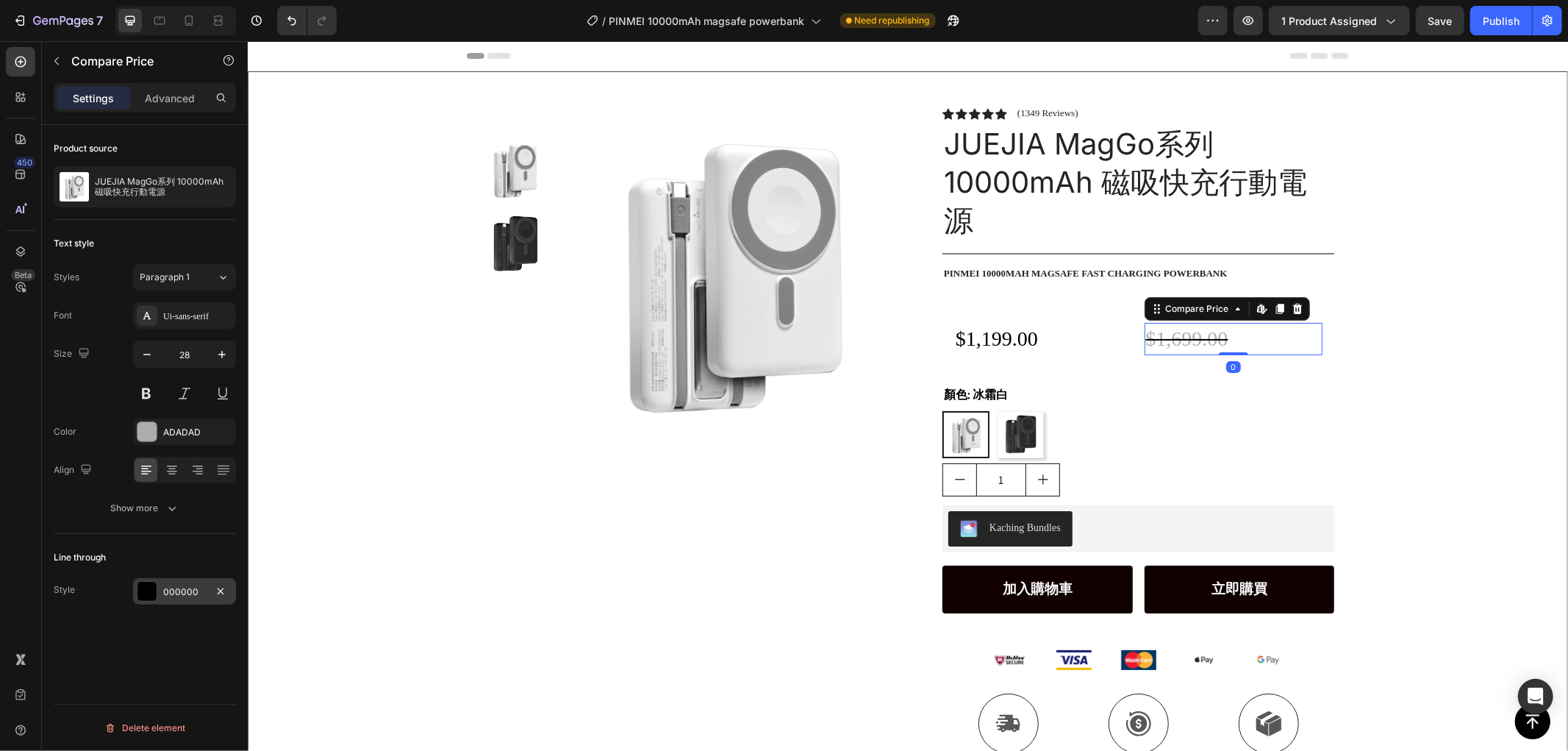
click at [157, 593] on div "000000" at bounding box center [185, 591] width 103 height 27
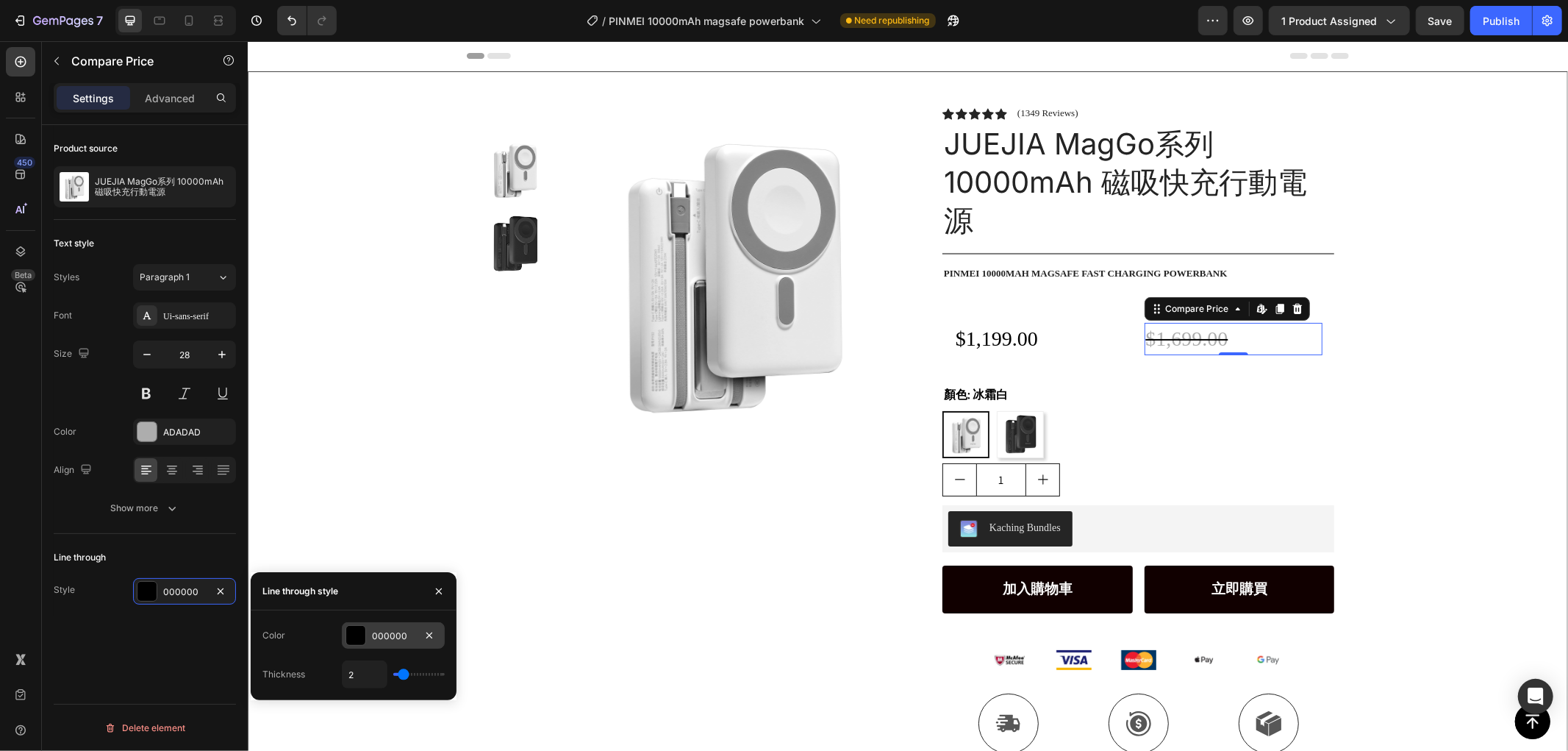
click at [368, 633] on div "000000" at bounding box center [393, 635] width 103 height 27
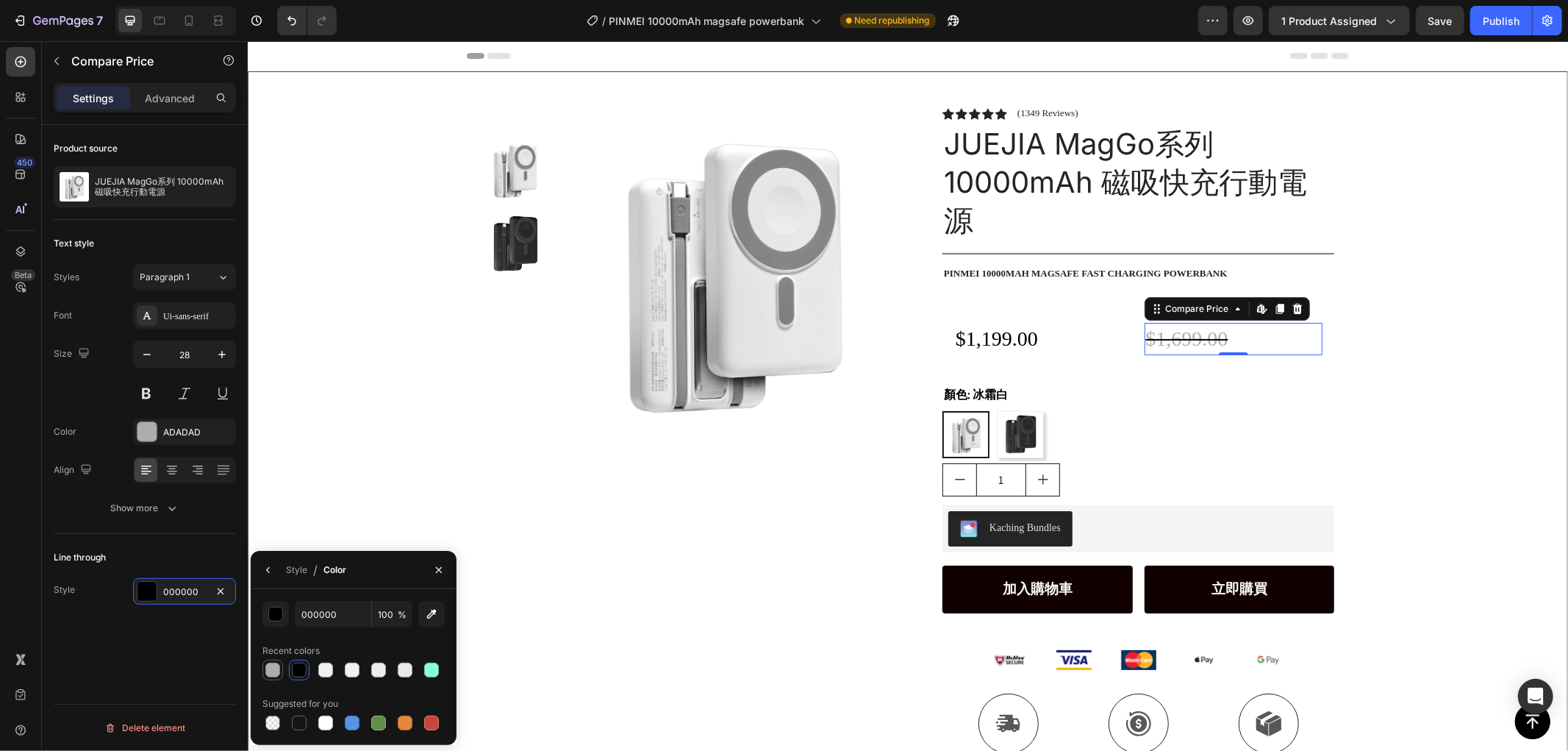
click at [275, 675] on div at bounding box center [272, 670] width 15 height 15
type input "ADADAD"
click at [285, 413] on div "Product Images Row Icon Icon Icon Icon Icon Icon List (1349 Reviews) Text Block…" at bounding box center [907, 436] width 1319 height 731
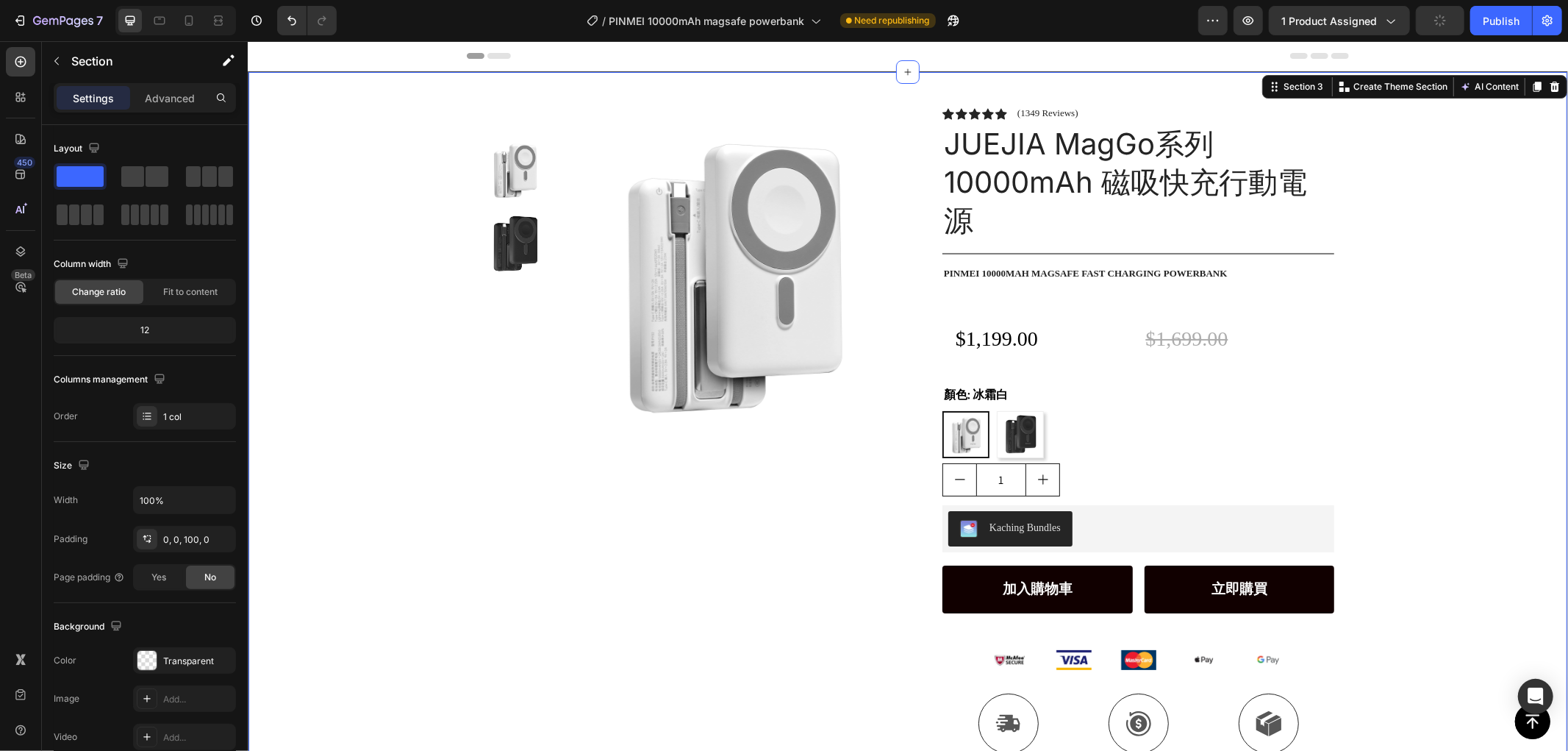
click at [1159, 334] on div "$1,699.00" at bounding box center [1233, 337] width 179 height 31
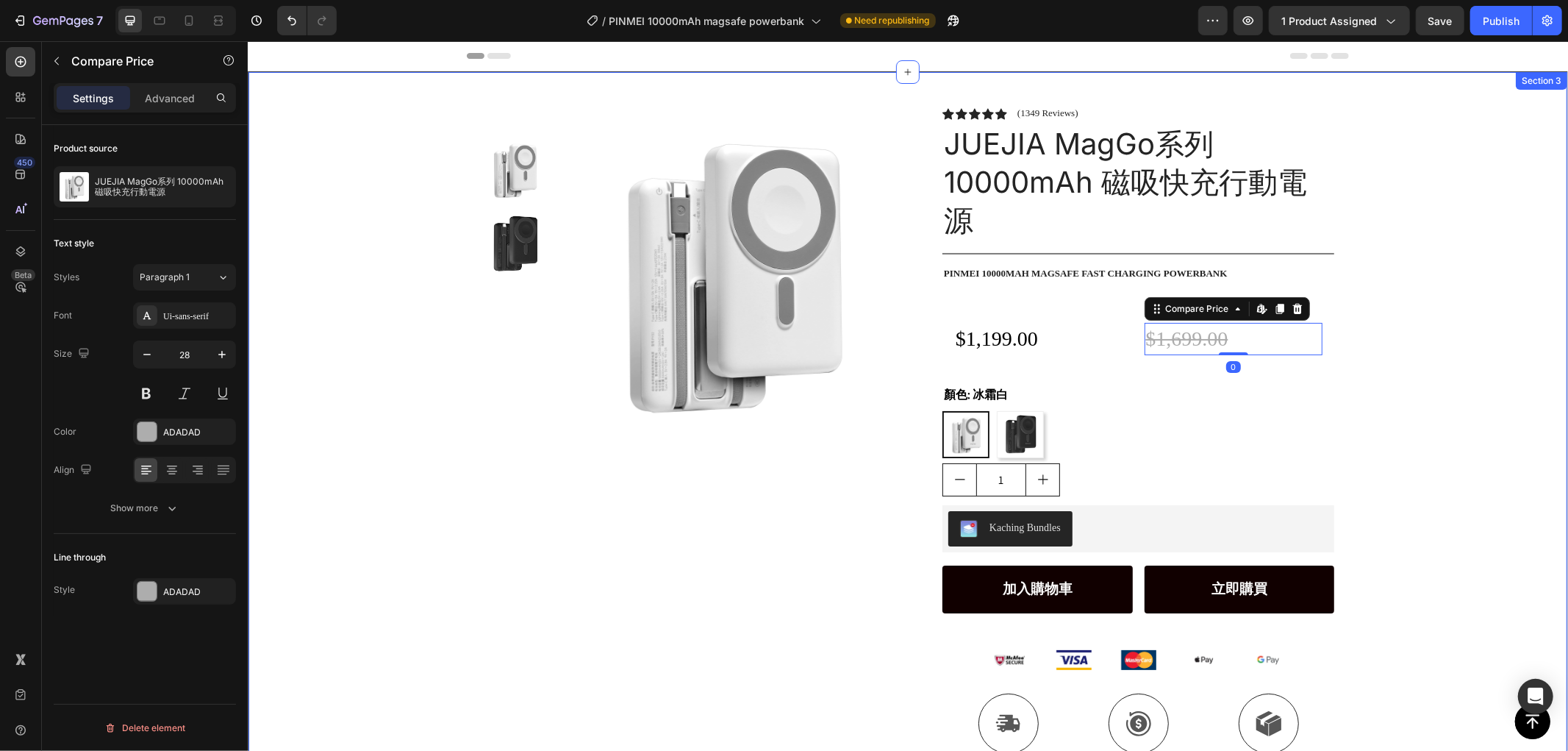
click at [1389, 283] on div "Product Images Row Icon Icon Icon Icon Icon Icon List (1349 Reviews) Text Block…" at bounding box center [907, 436] width 1319 height 731
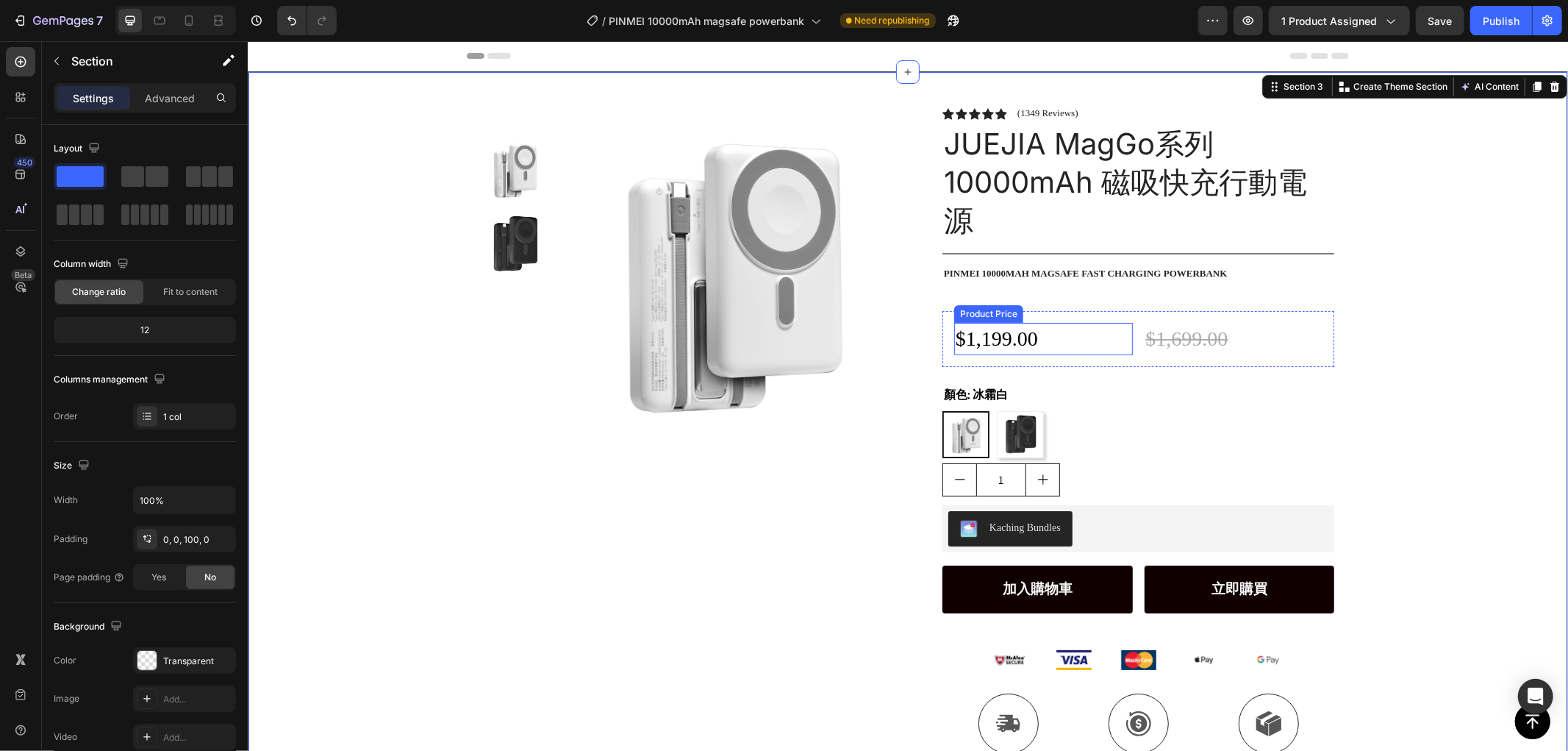
click at [1063, 322] on div "$1,199.00" at bounding box center [1043, 337] width 179 height 31
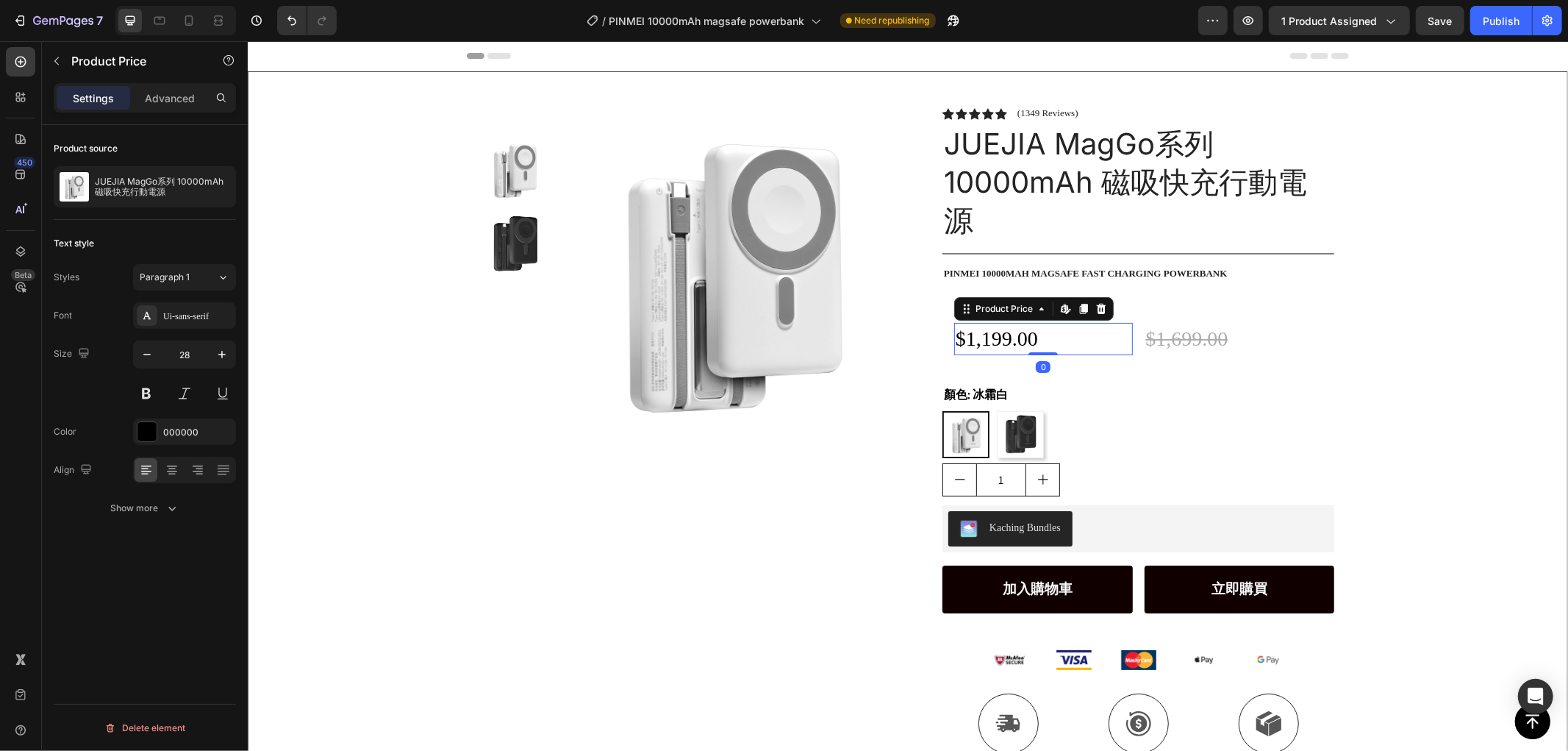
click at [157, 98] on p "Advanced" at bounding box center [170, 98] width 50 height 15
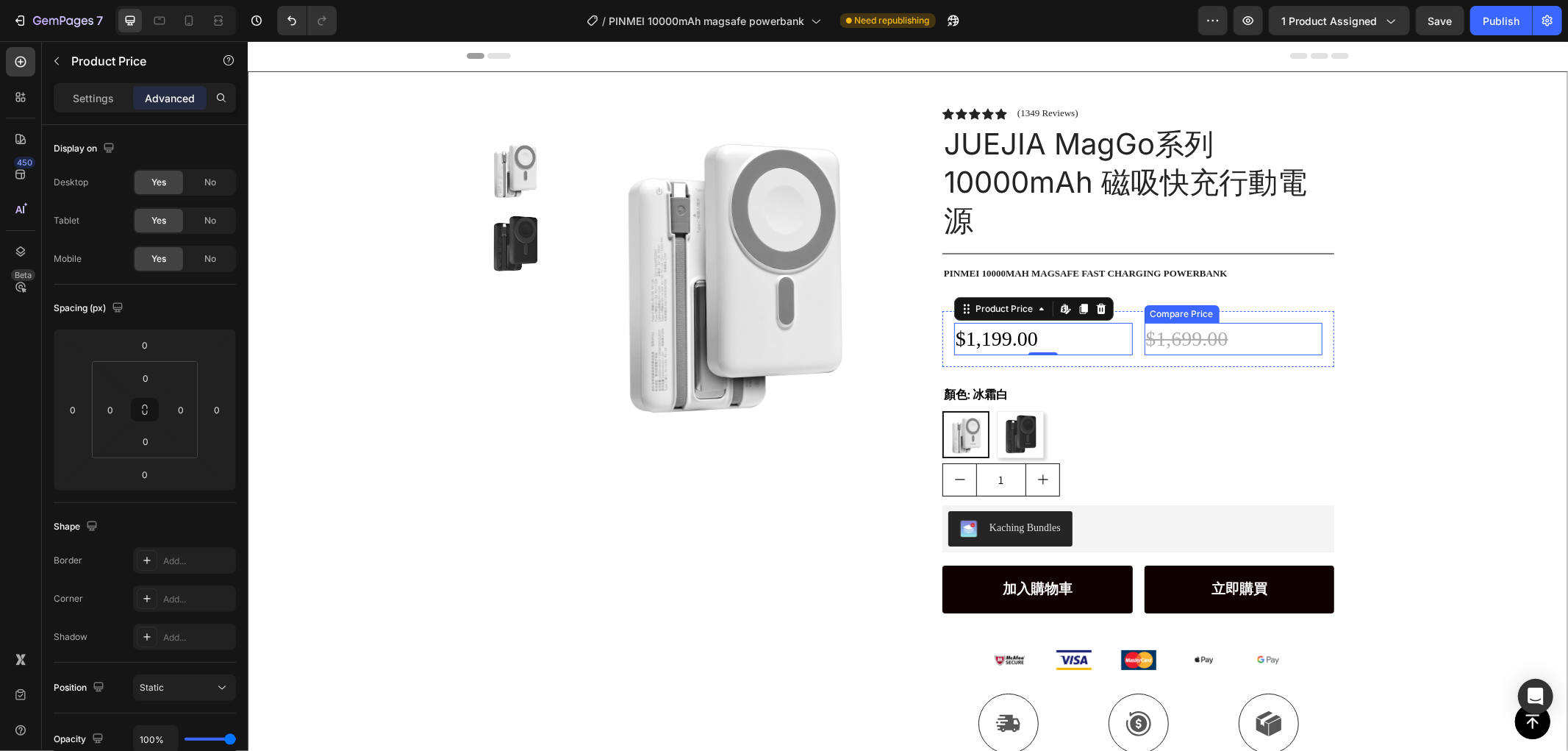
click at [1144, 332] on div "$1,699.00" at bounding box center [1233, 337] width 179 height 31
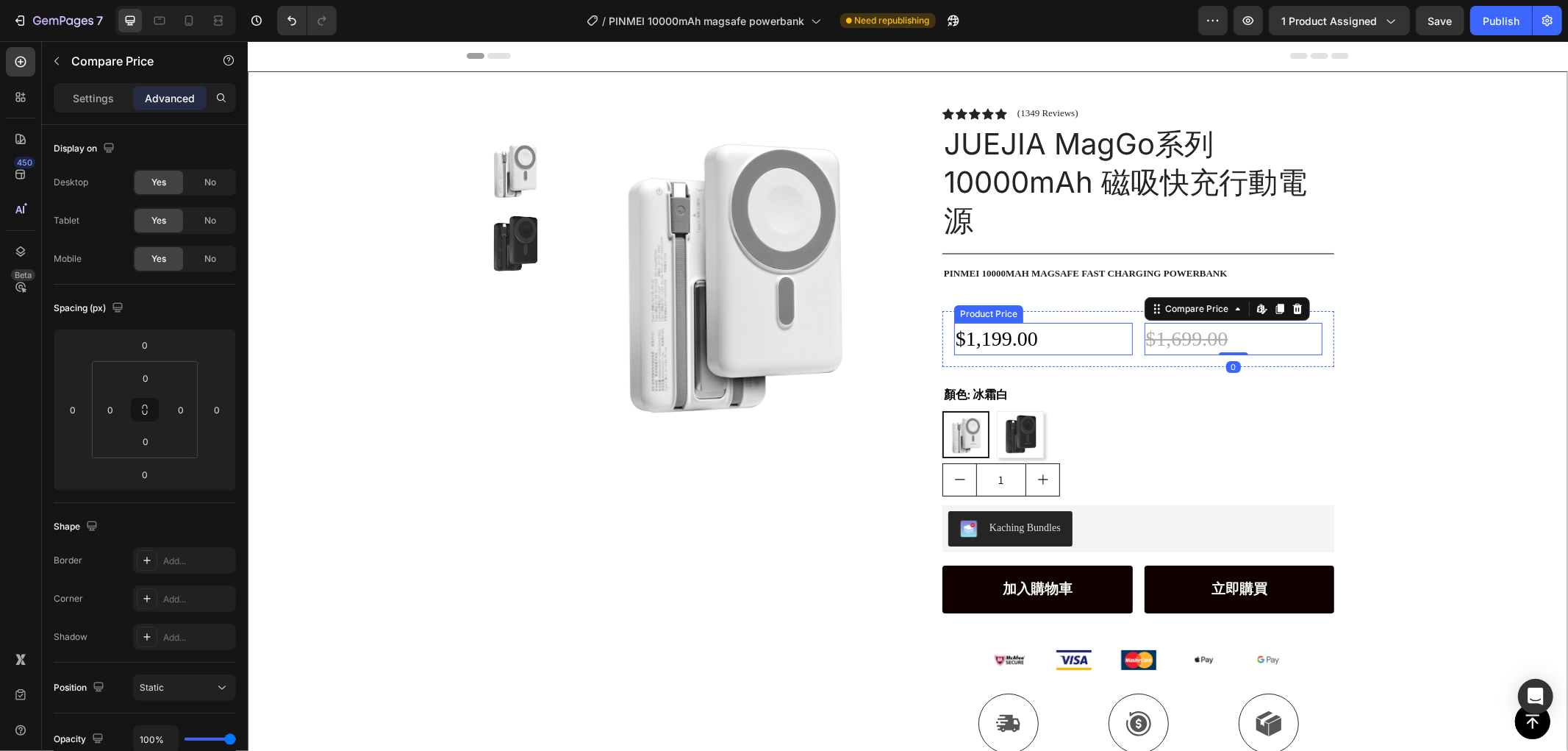
click at [1012, 331] on div "$1,199.00" at bounding box center [1043, 337] width 179 height 31
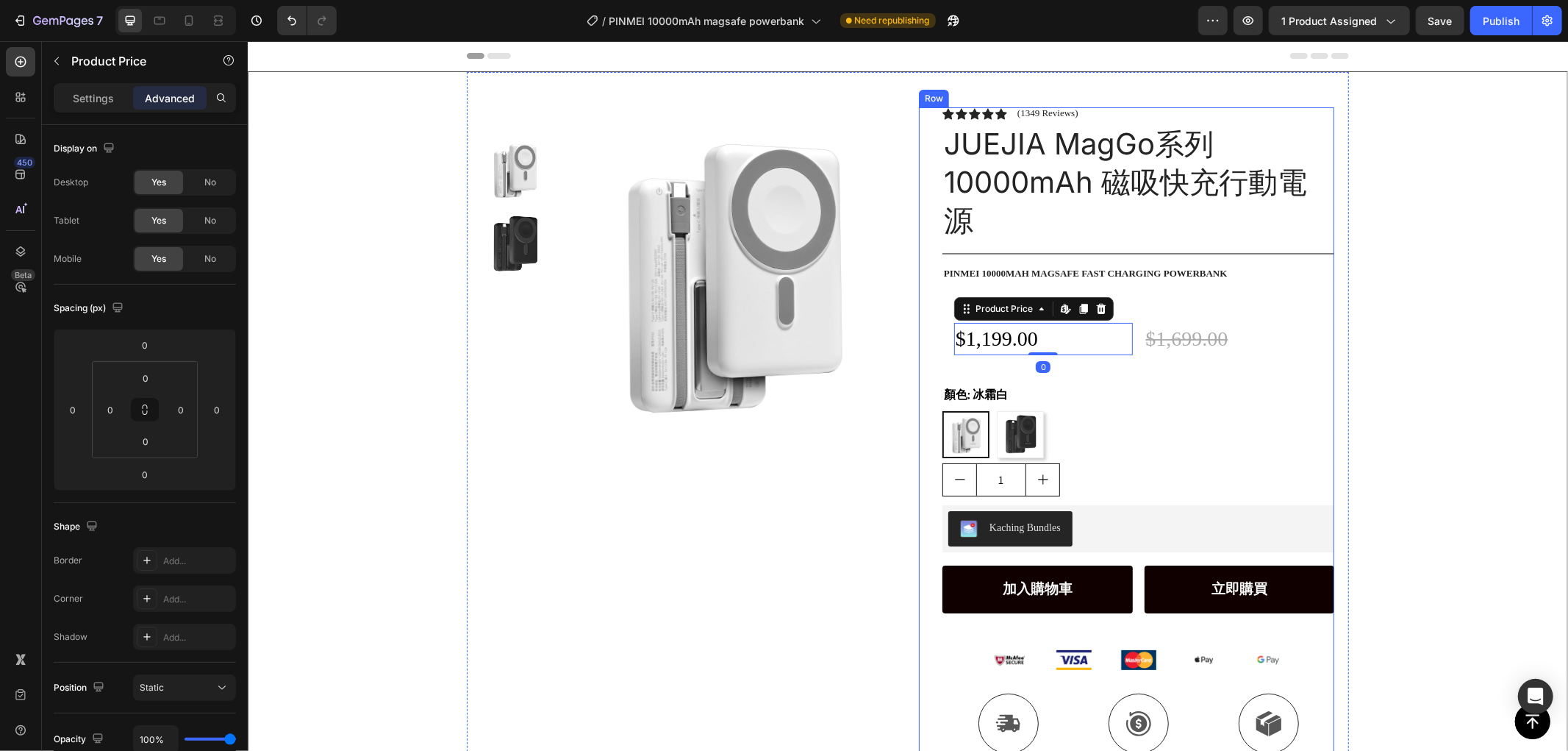
click at [918, 328] on div "Icon Icon Icon Icon Icon Icon List (1349 Reviews) Text Block Row JUEJIA MagGo系列…" at bounding box center [1125, 454] width 415 height 696
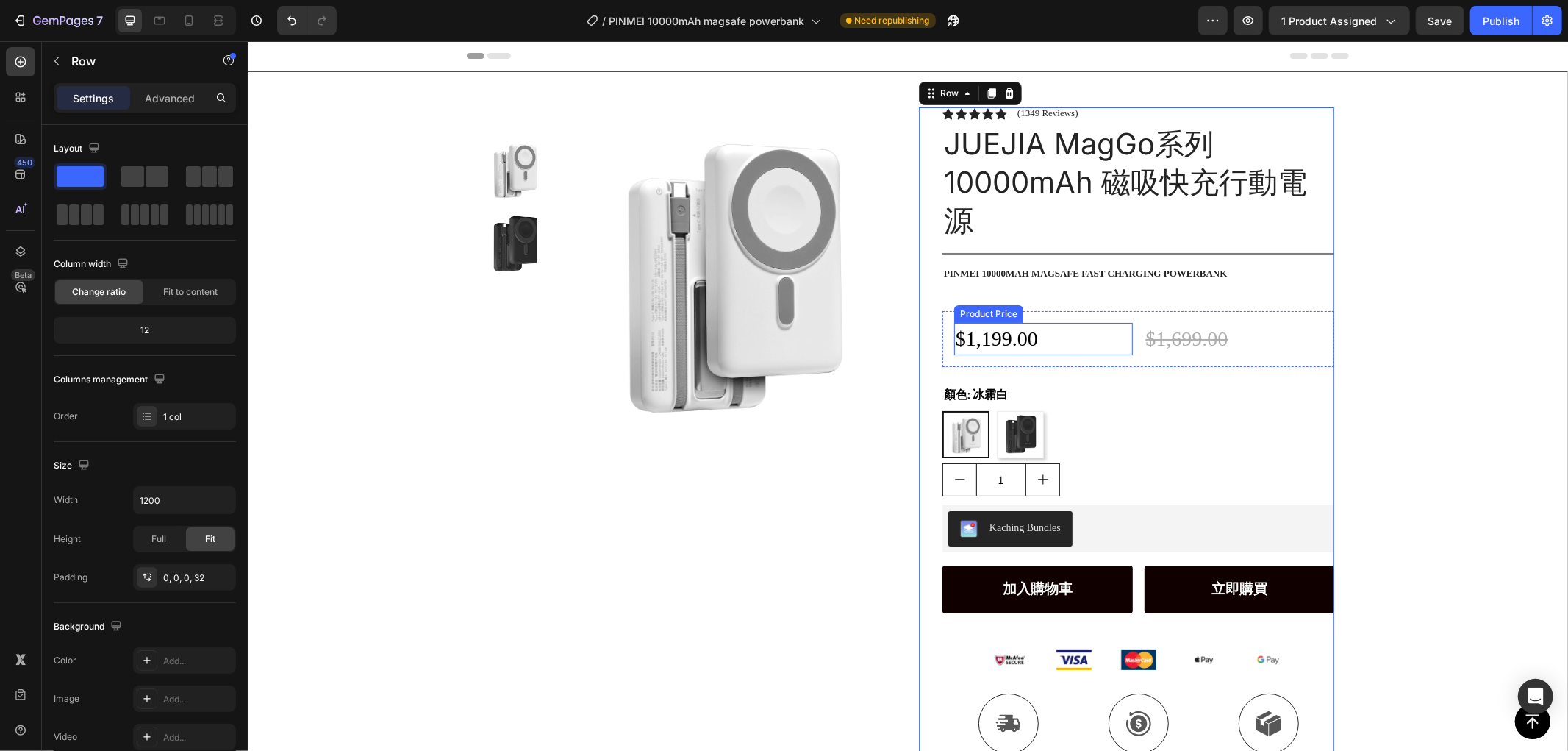
click at [954, 329] on div "$1,199.00" at bounding box center [1043, 337] width 179 height 31
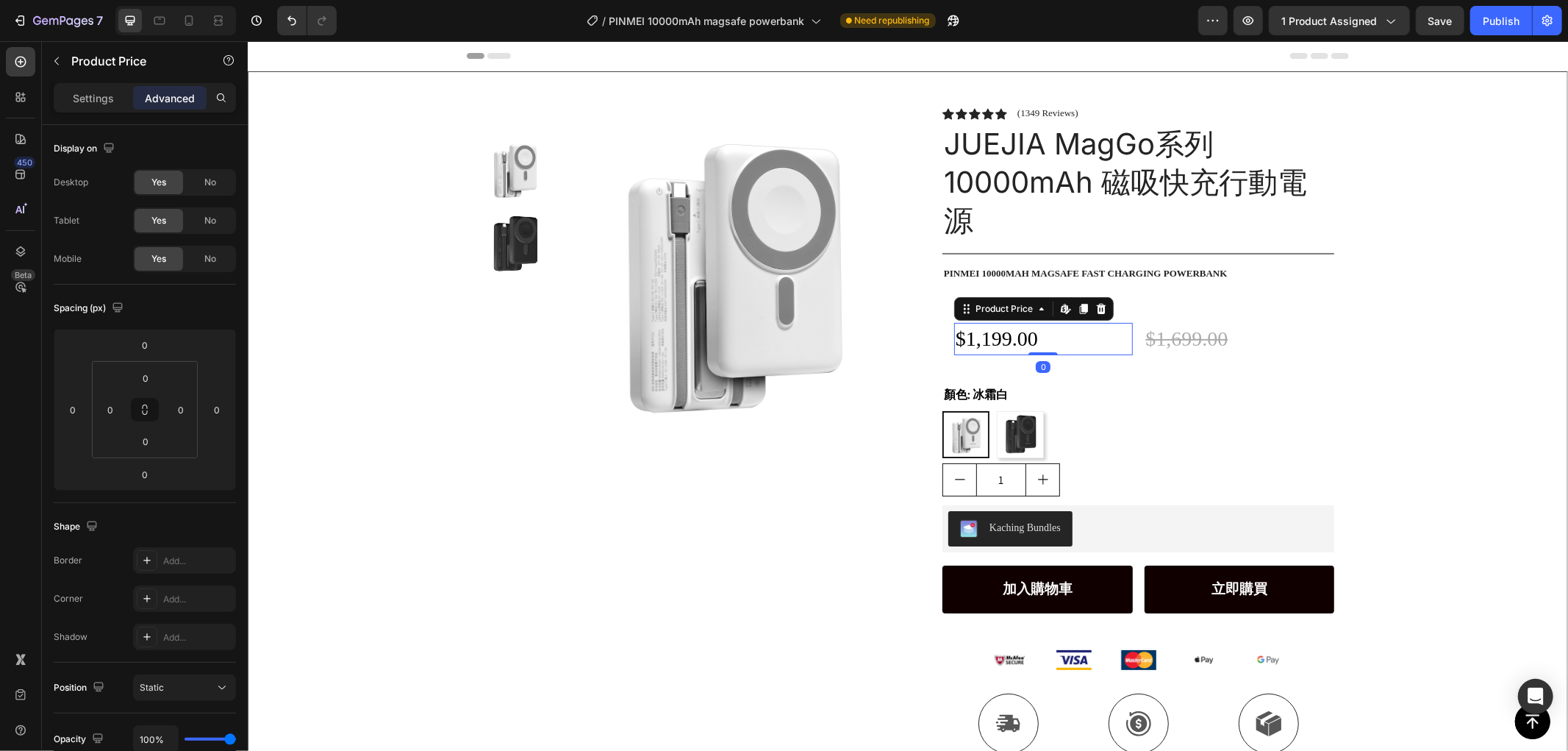
click at [942, 328] on div "$1,199.00 Product Price Edit content in Shopify 0 Product Price Edit content in…" at bounding box center [1138, 338] width 392 height 55
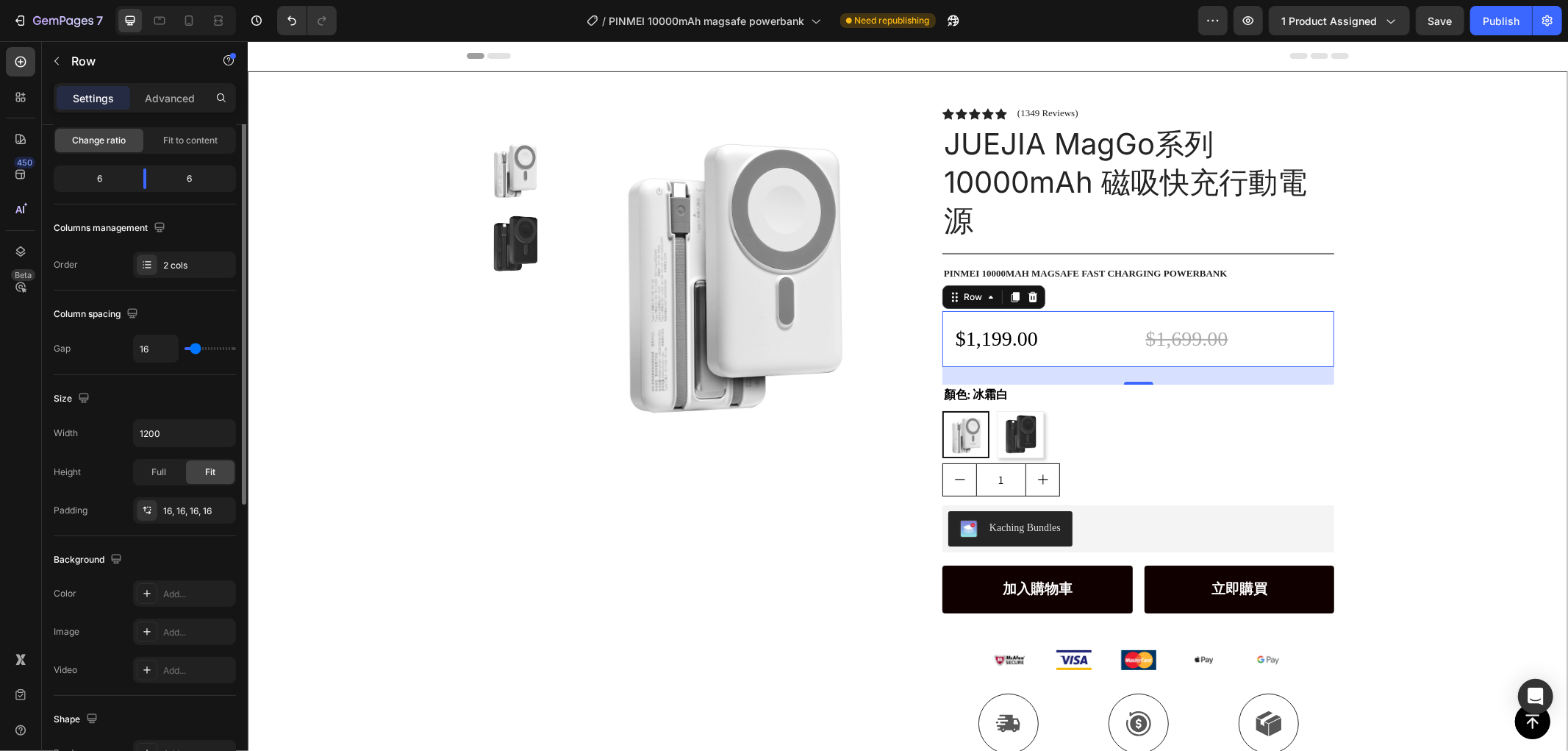
scroll to position [0, 0]
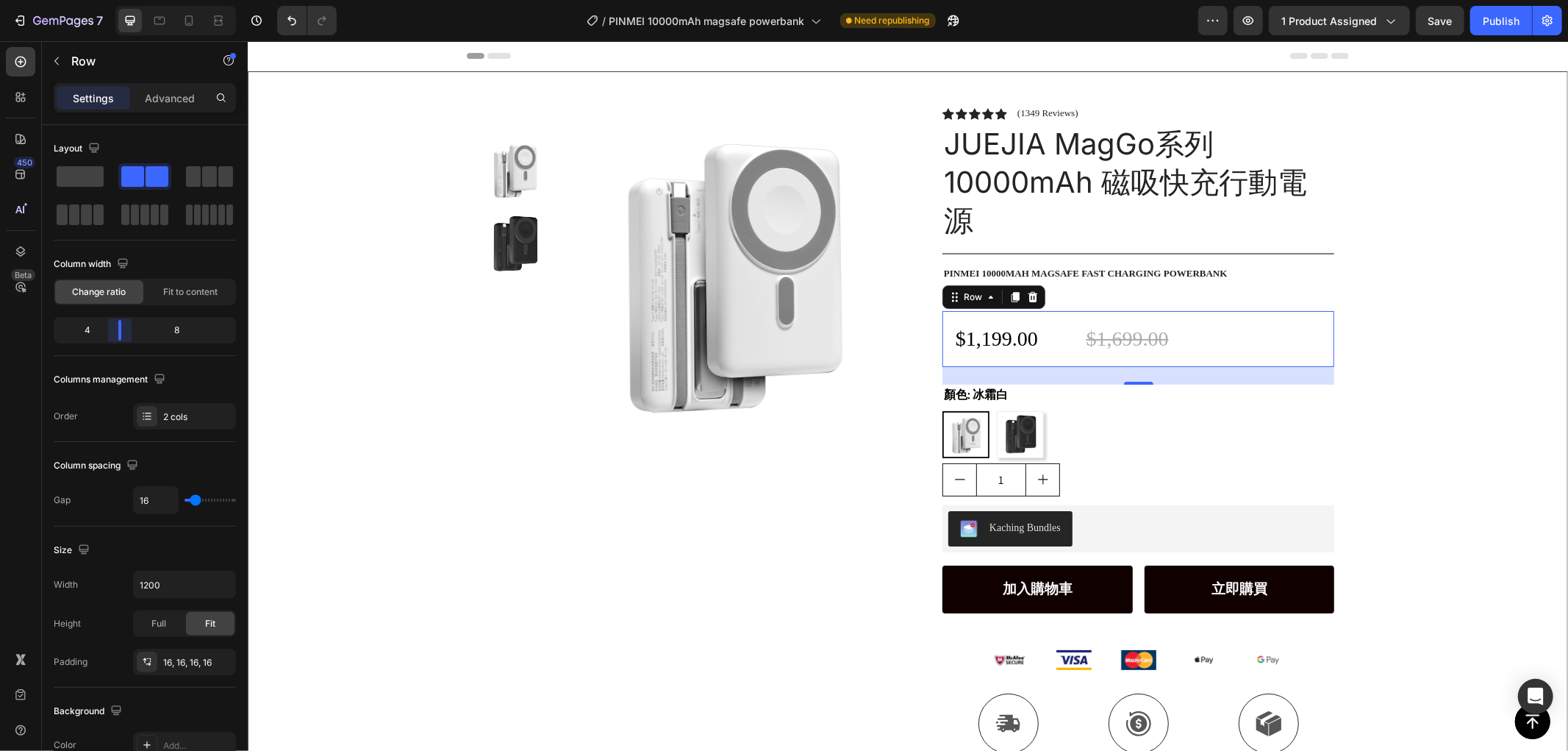
drag, startPoint x: 143, startPoint y: 327, endPoint x: 429, endPoint y: 433, distance: 305.0
click at [113, 0] on body "7 Version history / PINMEI 10000mAh magsafe powerbank Need republishing Preview…" at bounding box center [784, 0] width 1568 height 0
click at [635, 514] on div "Product Images Row" at bounding box center [688, 454] width 415 height 696
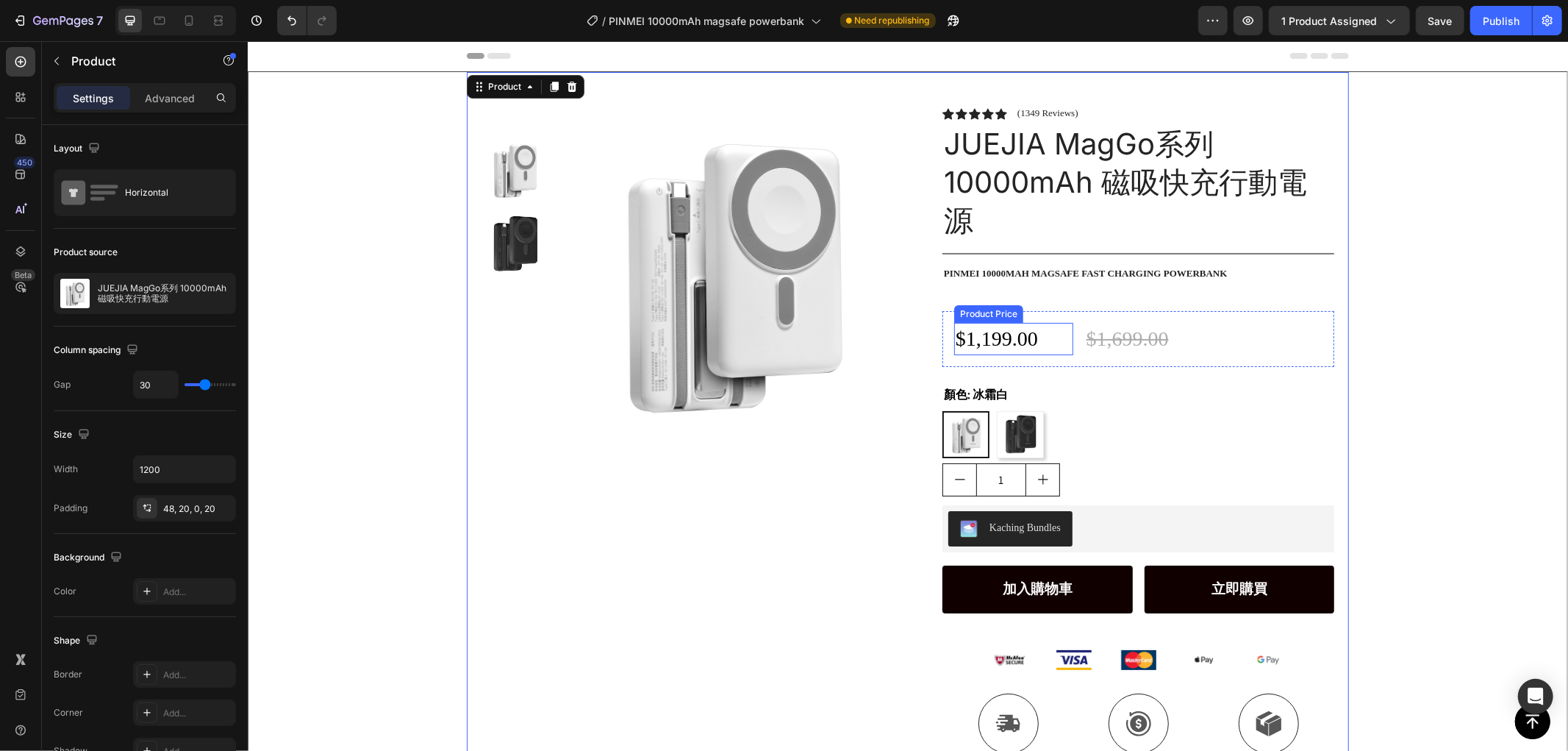
click at [992, 331] on div "$1,199.00" at bounding box center [1013, 337] width 119 height 31
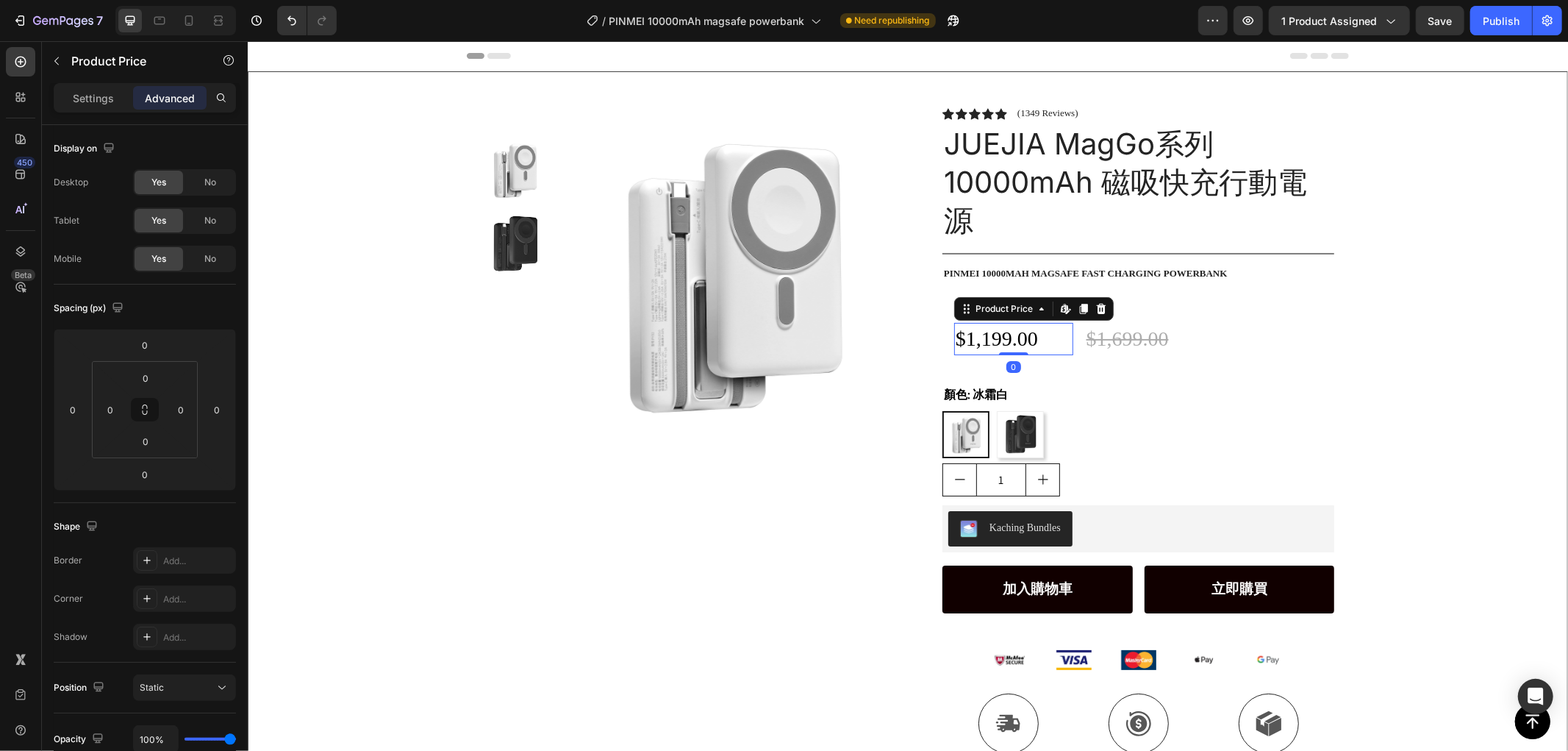
click at [966, 341] on div "$1,199.00" at bounding box center [1013, 337] width 119 height 31
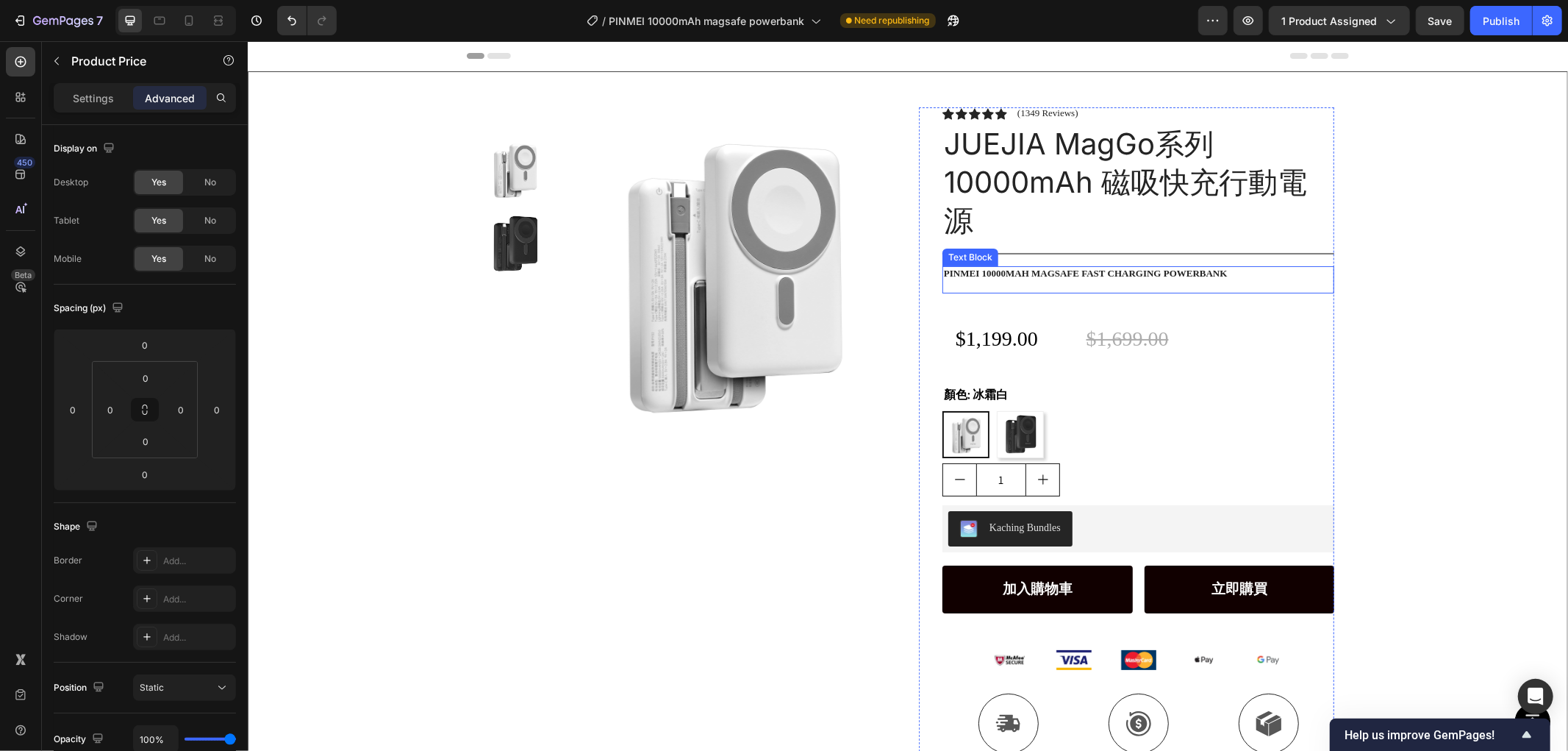
click at [1494, 250] on div "Product Images Row Icon Icon Icon Icon Icon Icon List (1349 Reviews) Text Block…" at bounding box center [907, 436] width 1319 height 731
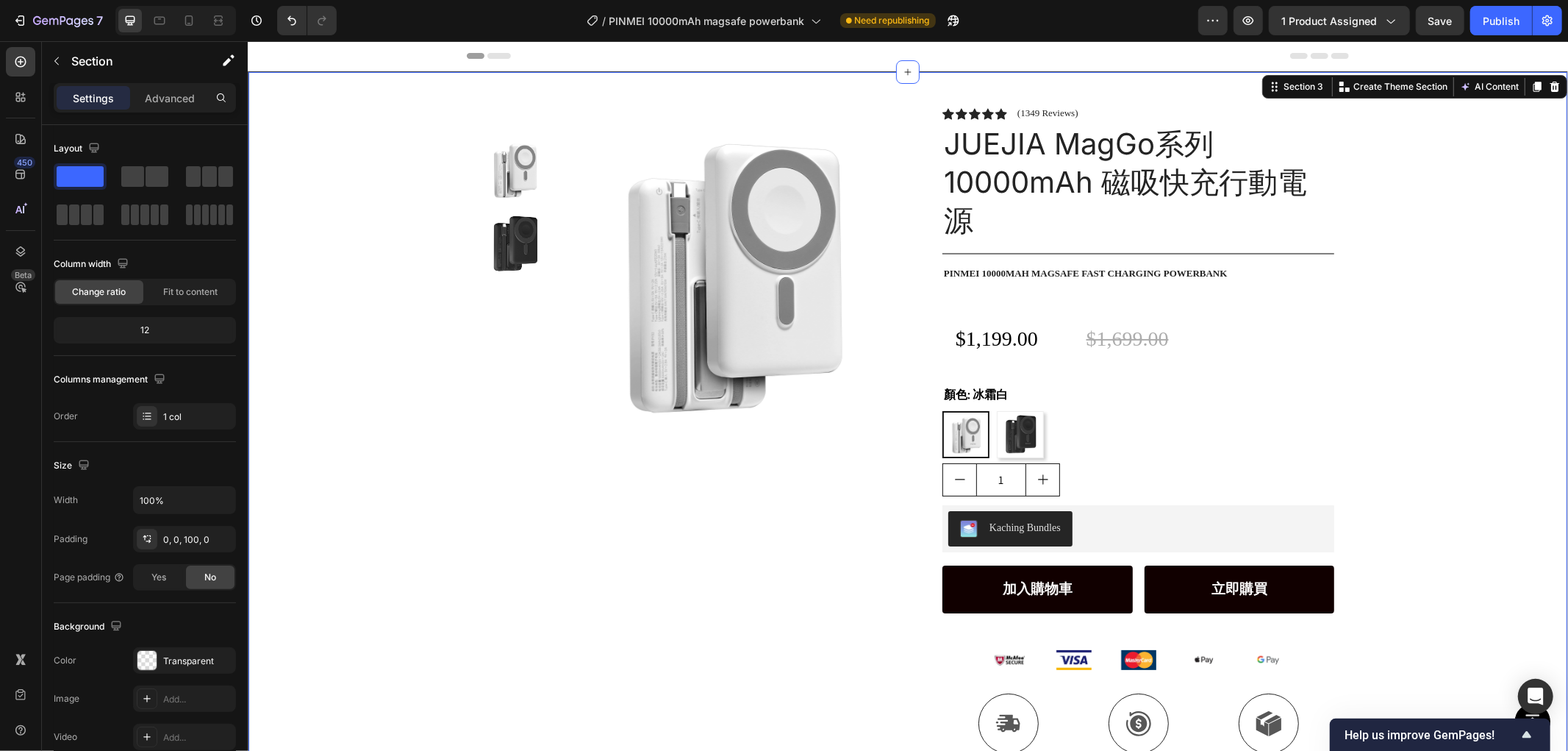
click at [1459, 251] on div "Product Images Row Icon Icon Icon Icon Icon Icon List (1349 Reviews) Text Block…" at bounding box center [907, 436] width 1319 height 731
click at [1024, 273] on p "PINMEI 10000mah magsafe fast charging powerbank" at bounding box center [1138, 273] width 389 height 13
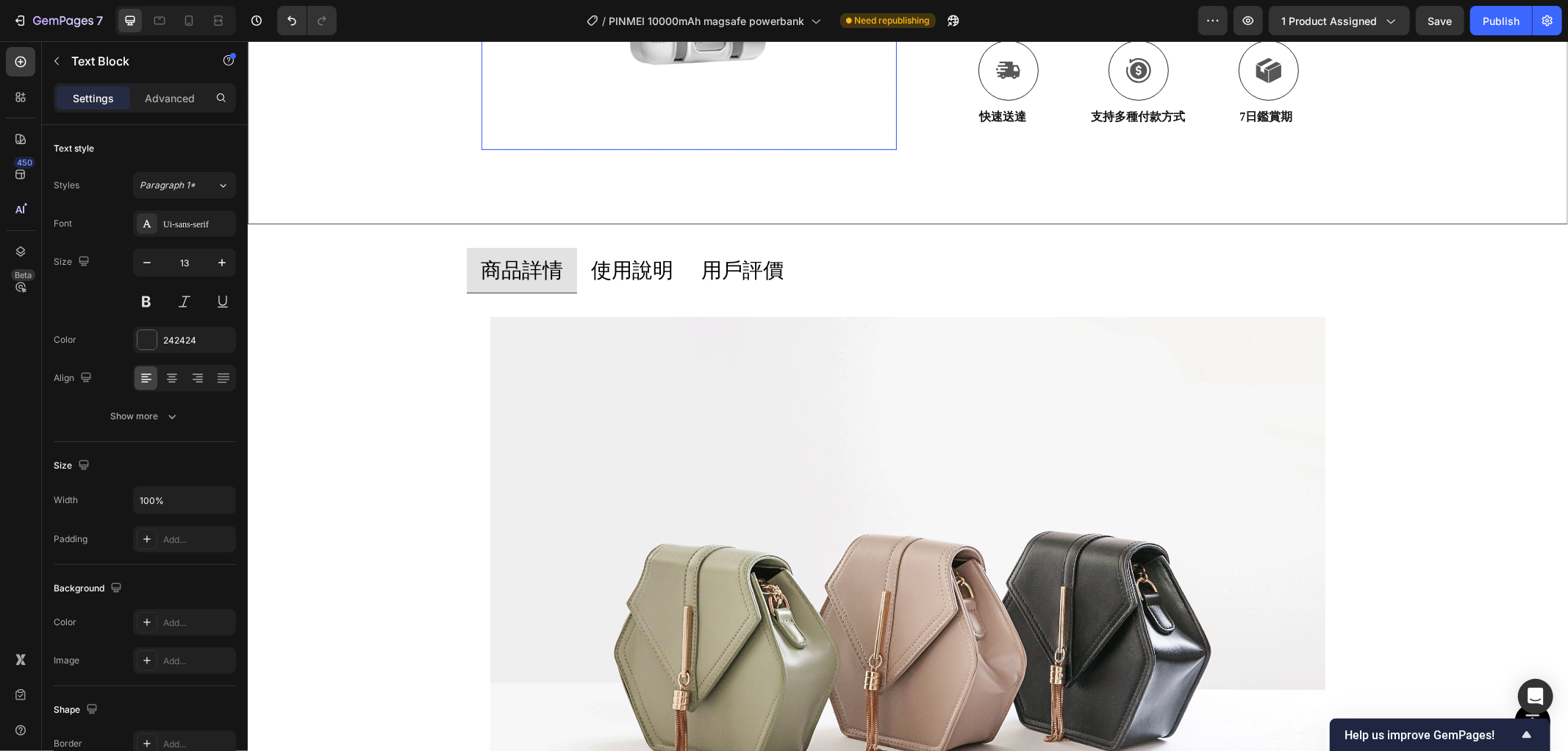
scroll to position [817, 0]
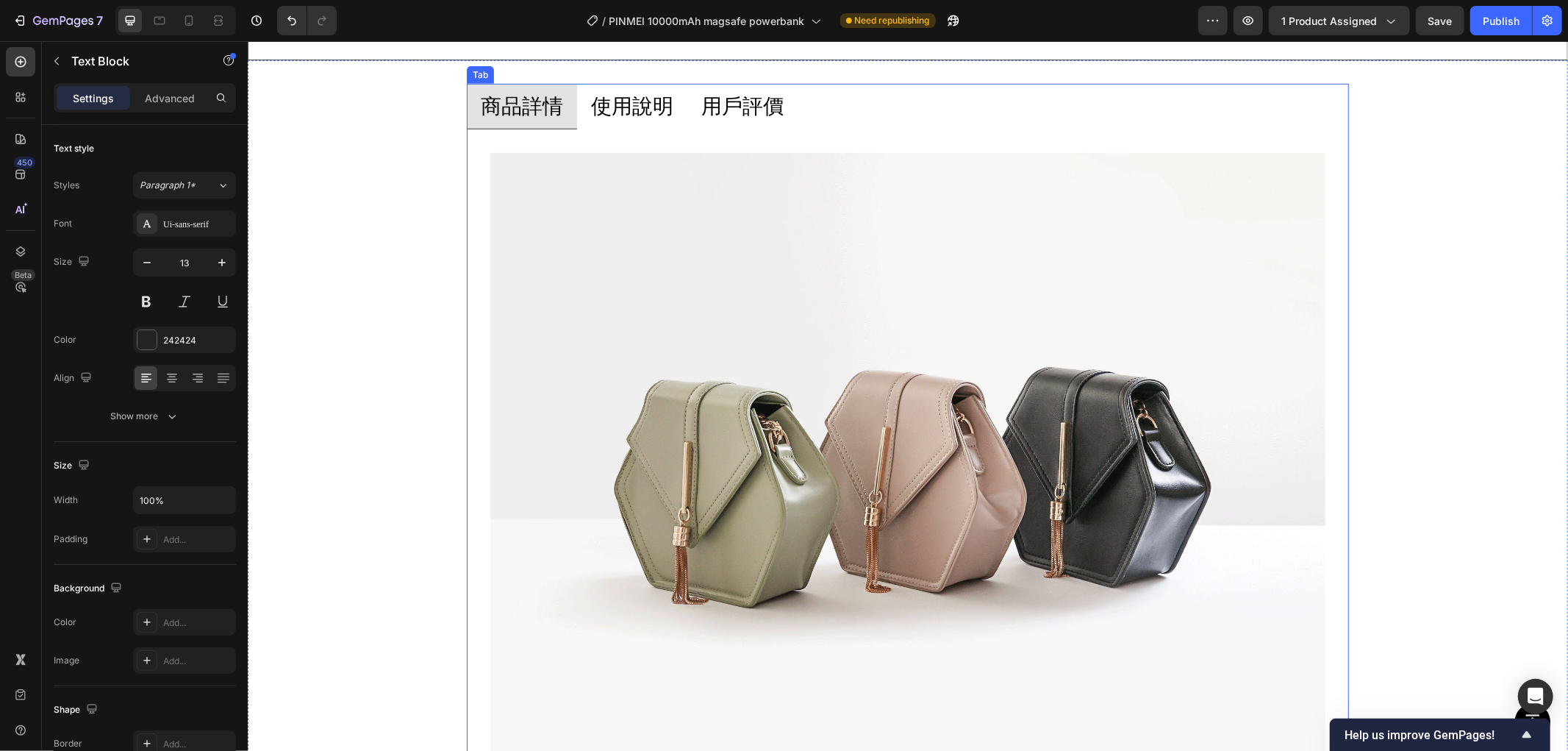
click at [615, 106] on p "使用說明" at bounding box center [631, 106] width 82 height 29
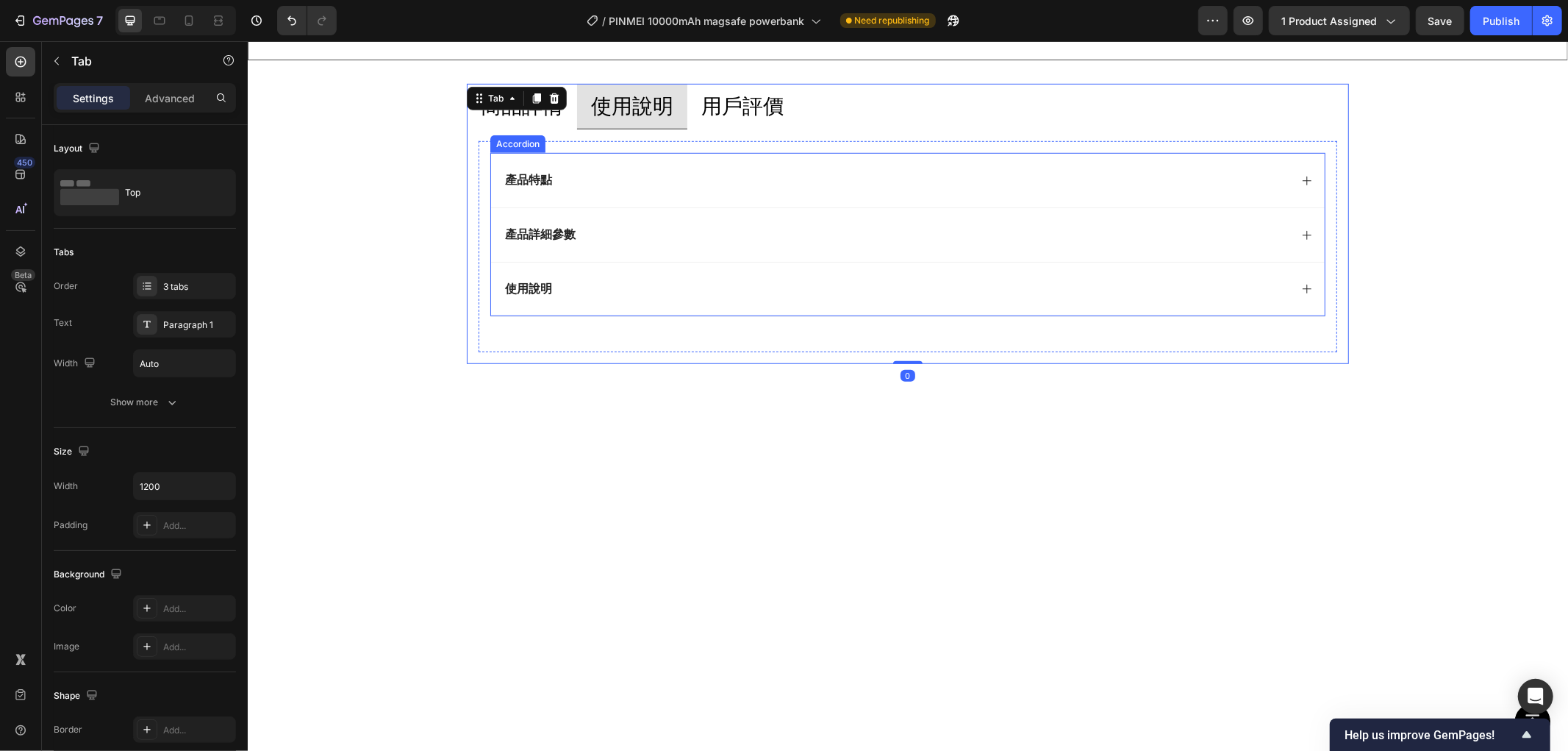
click at [536, 172] on p "產品特點" at bounding box center [528, 179] width 47 height 15
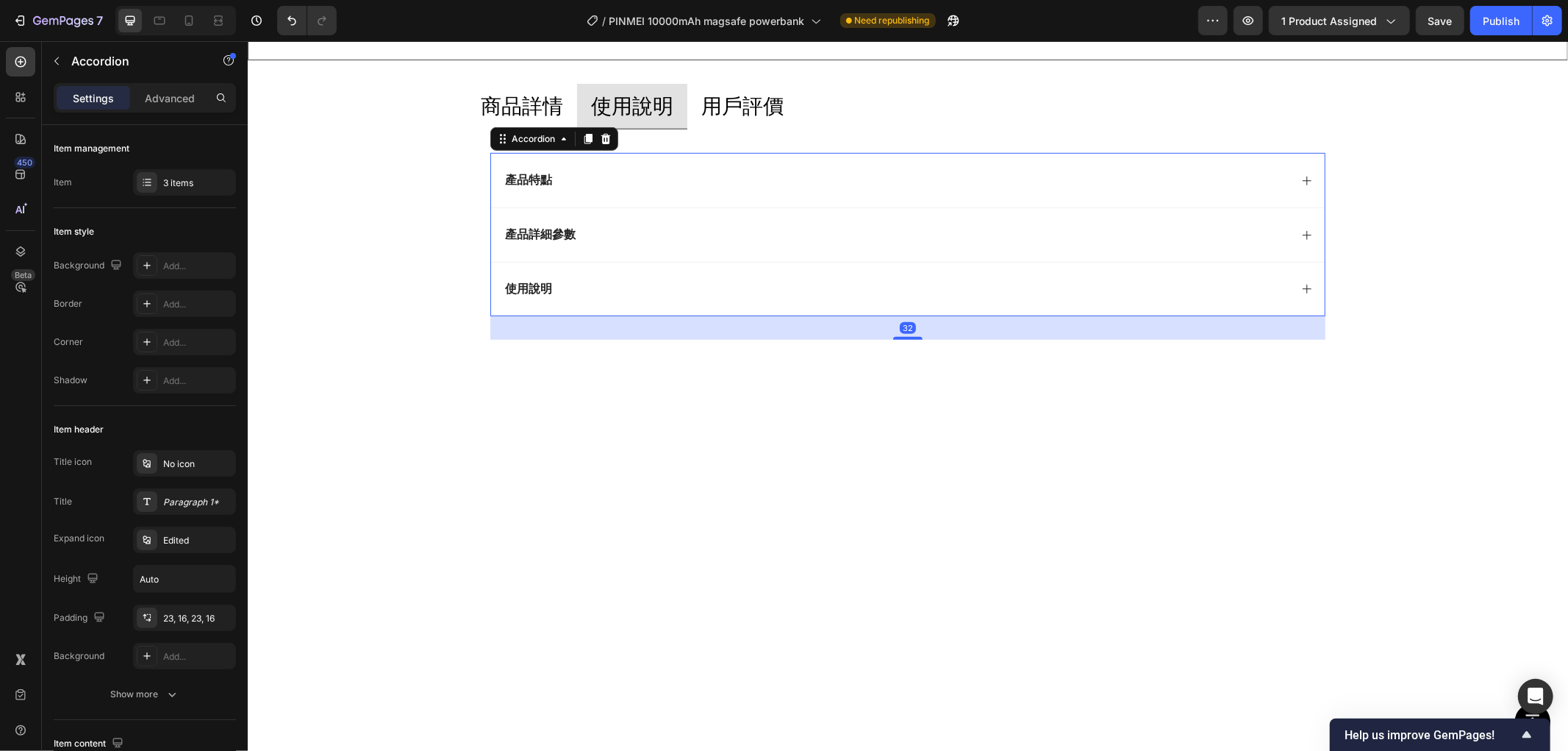
click at [659, 192] on div "產品特點" at bounding box center [907, 179] width 834 height 54
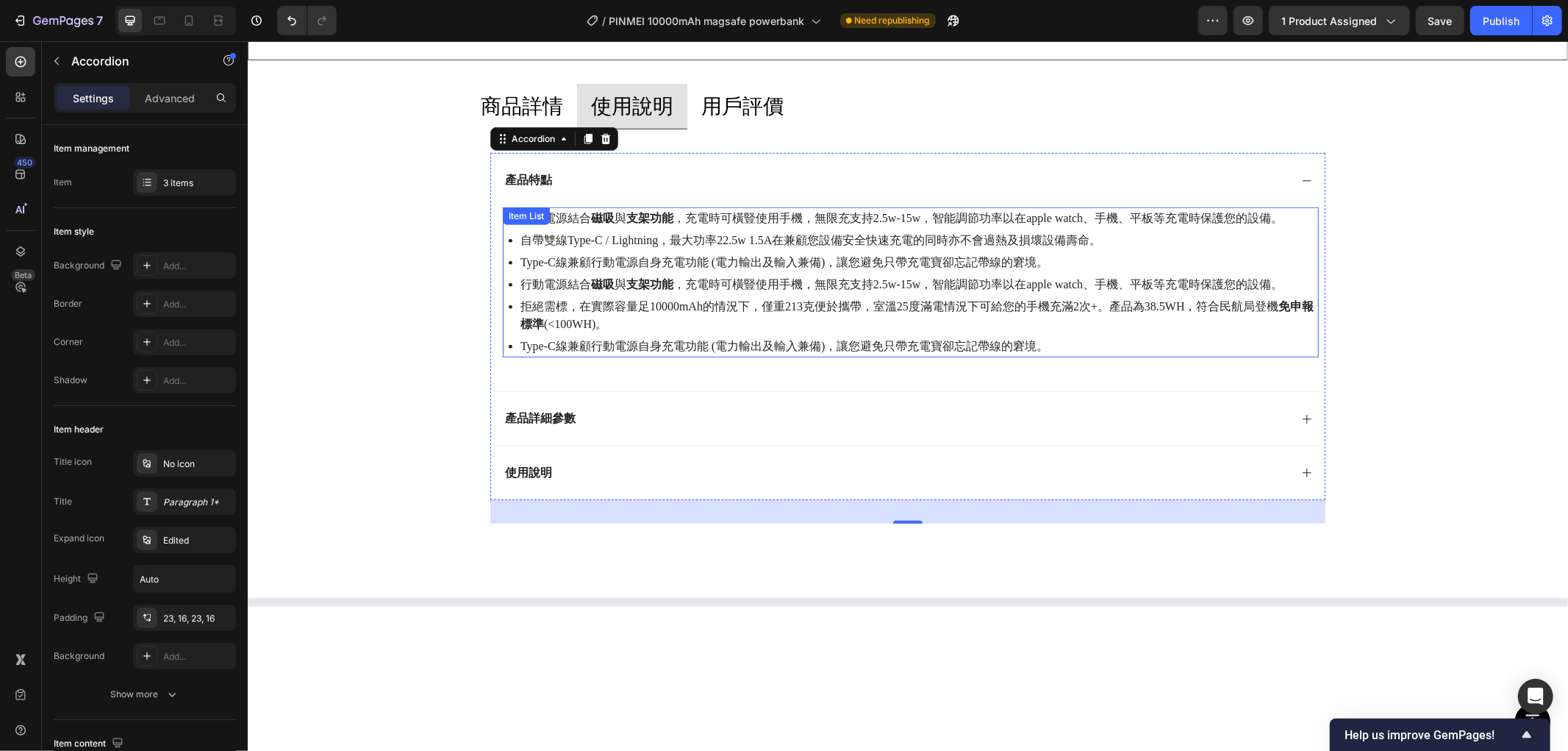
scroll to position [0, 0]
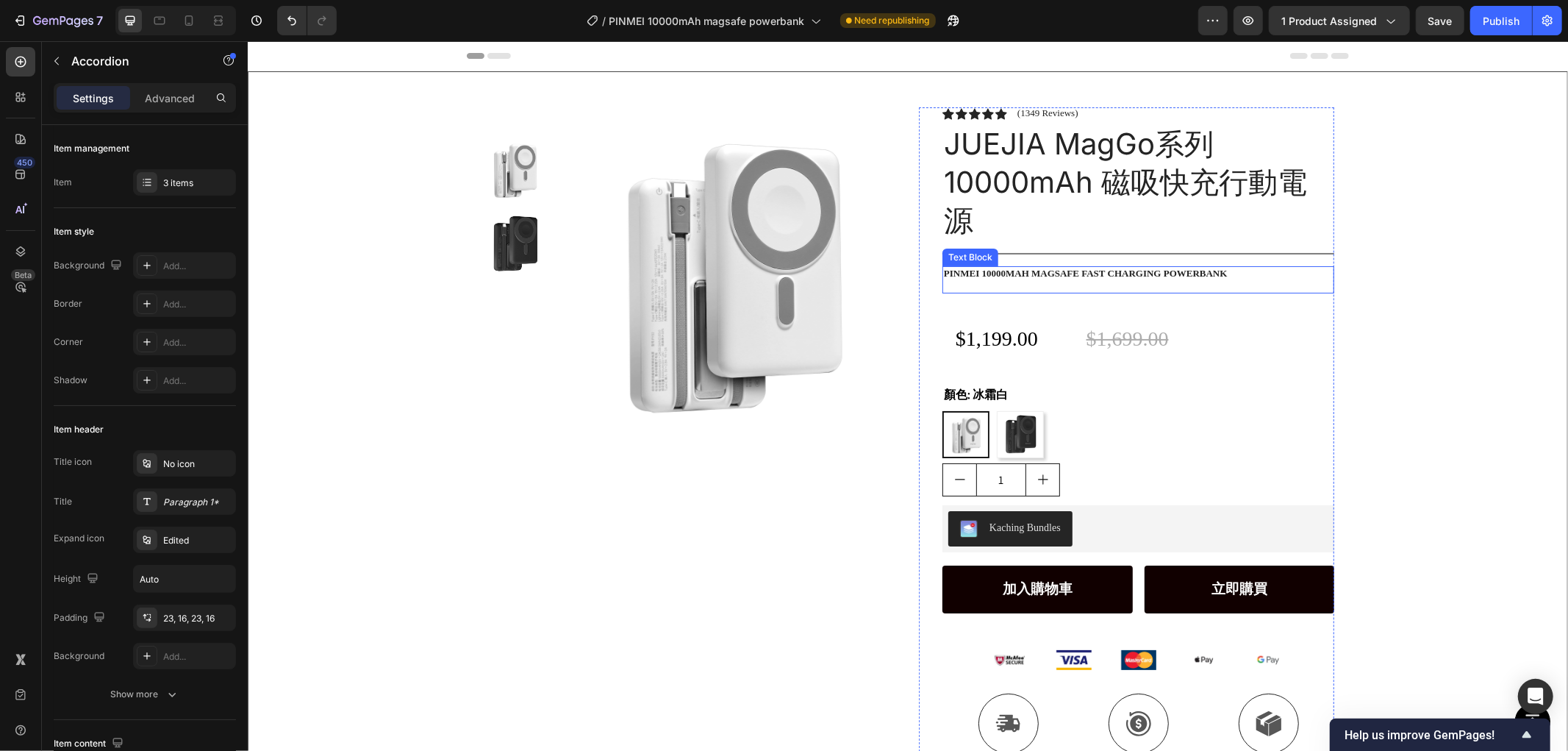
click at [1071, 267] on p "PINMEI 10000mah magsafe fast charging powerbank" at bounding box center [1138, 273] width 389 height 13
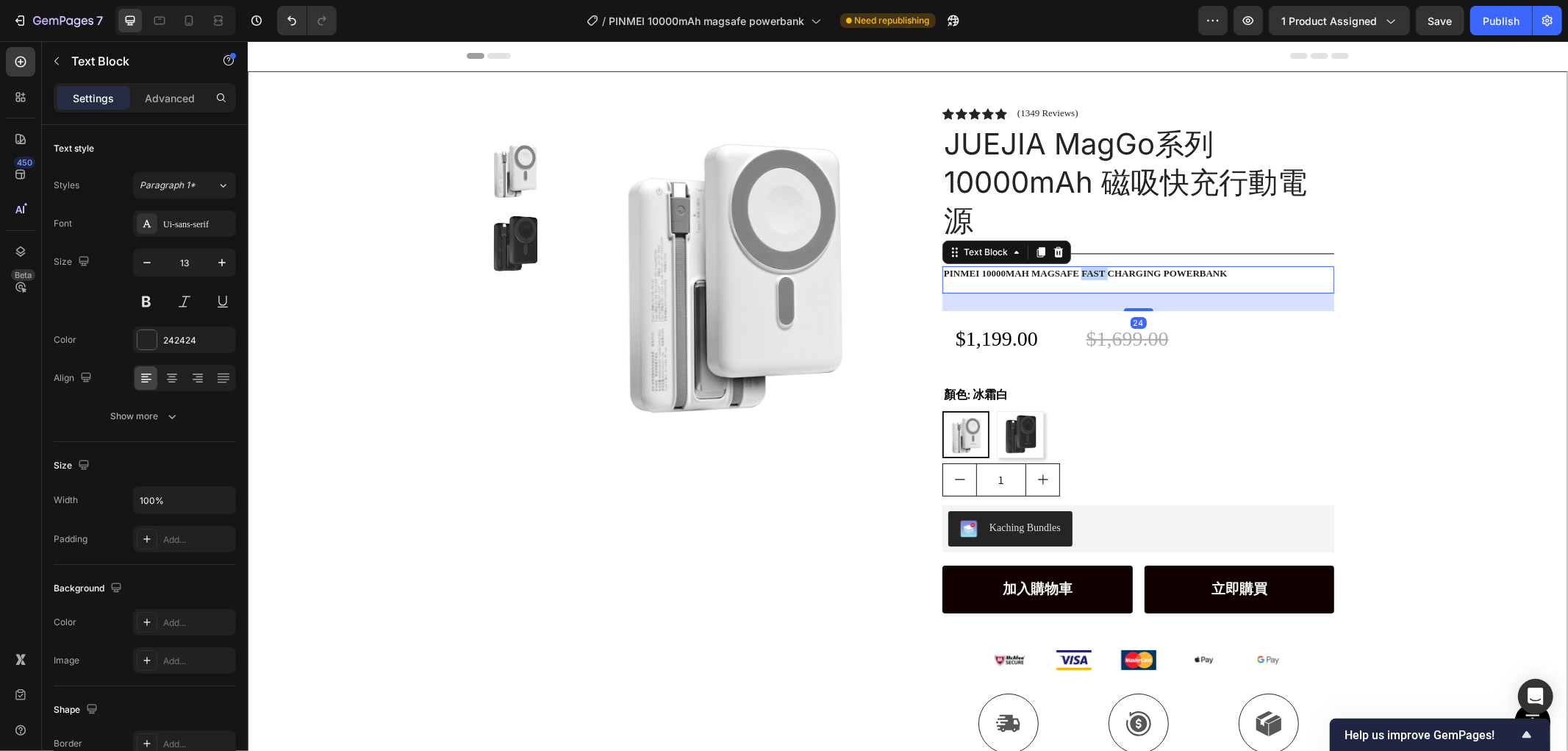
click at [1071, 267] on p "PINMEI 10000mah magsafe fast charging powerbank" at bounding box center [1138, 273] width 389 height 13
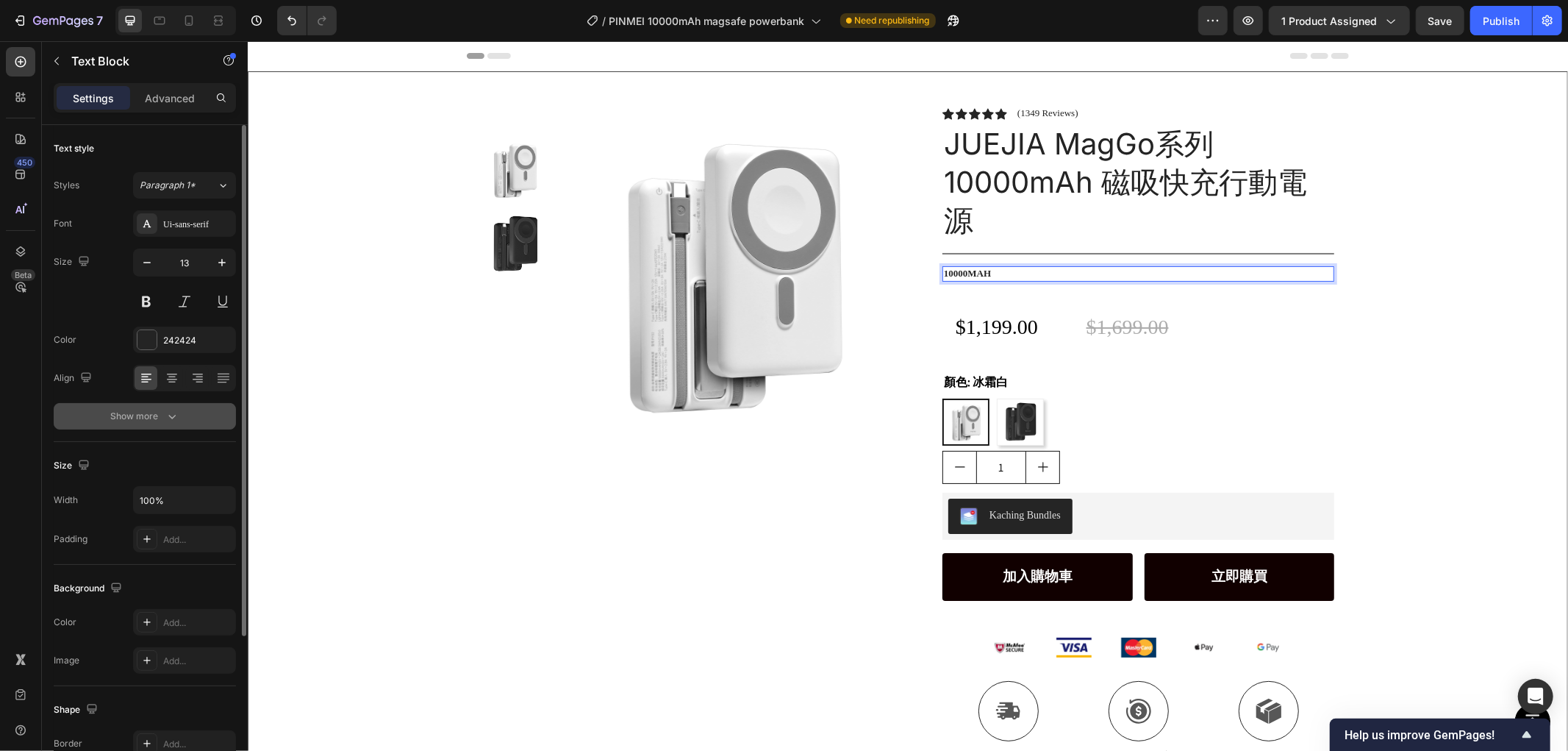
click at [151, 413] on div "Show more" at bounding box center [145, 416] width 69 height 15
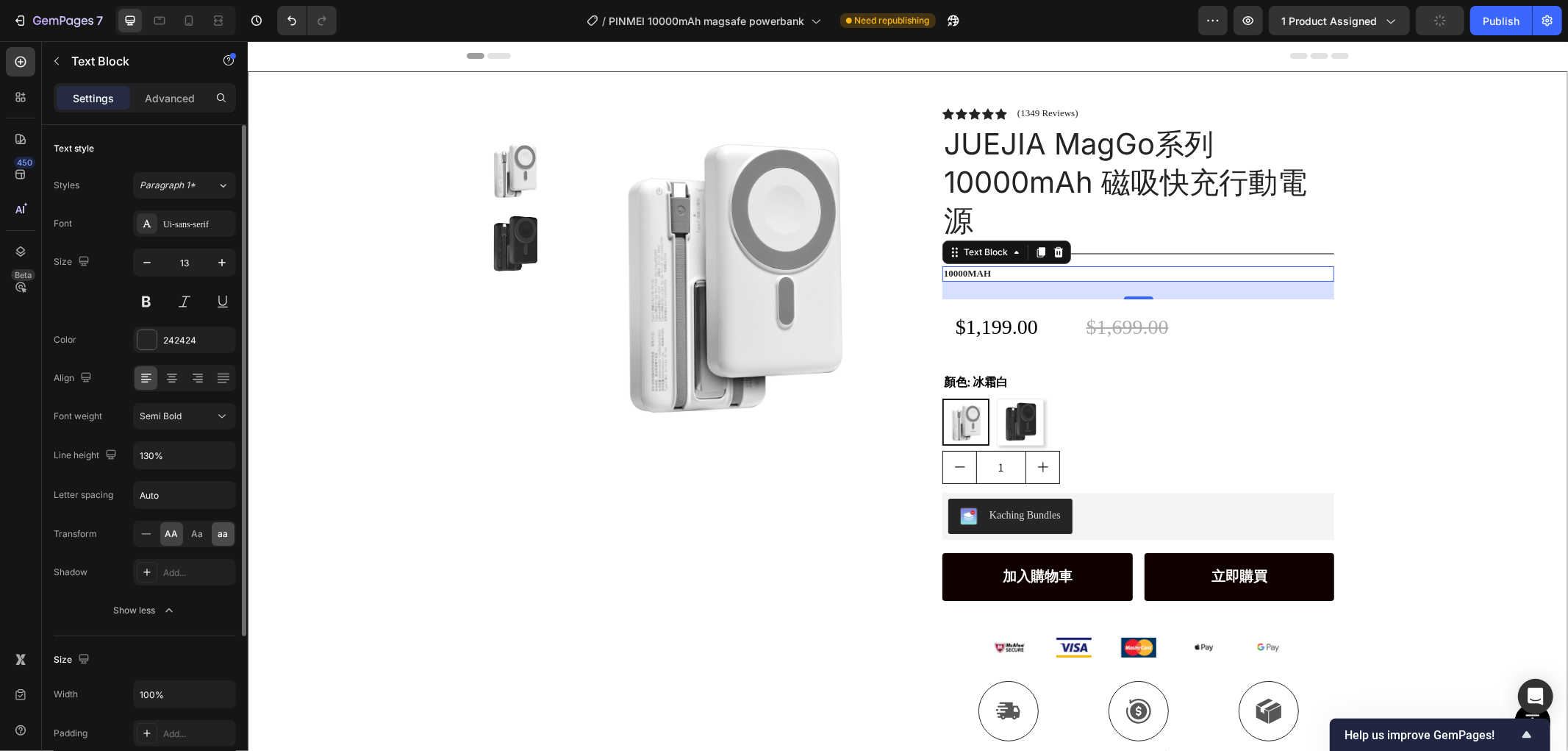
click at [219, 534] on span "aa" at bounding box center [223, 534] width 10 height 13
click at [205, 532] on div "Aa" at bounding box center [198, 533] width 23 height 23
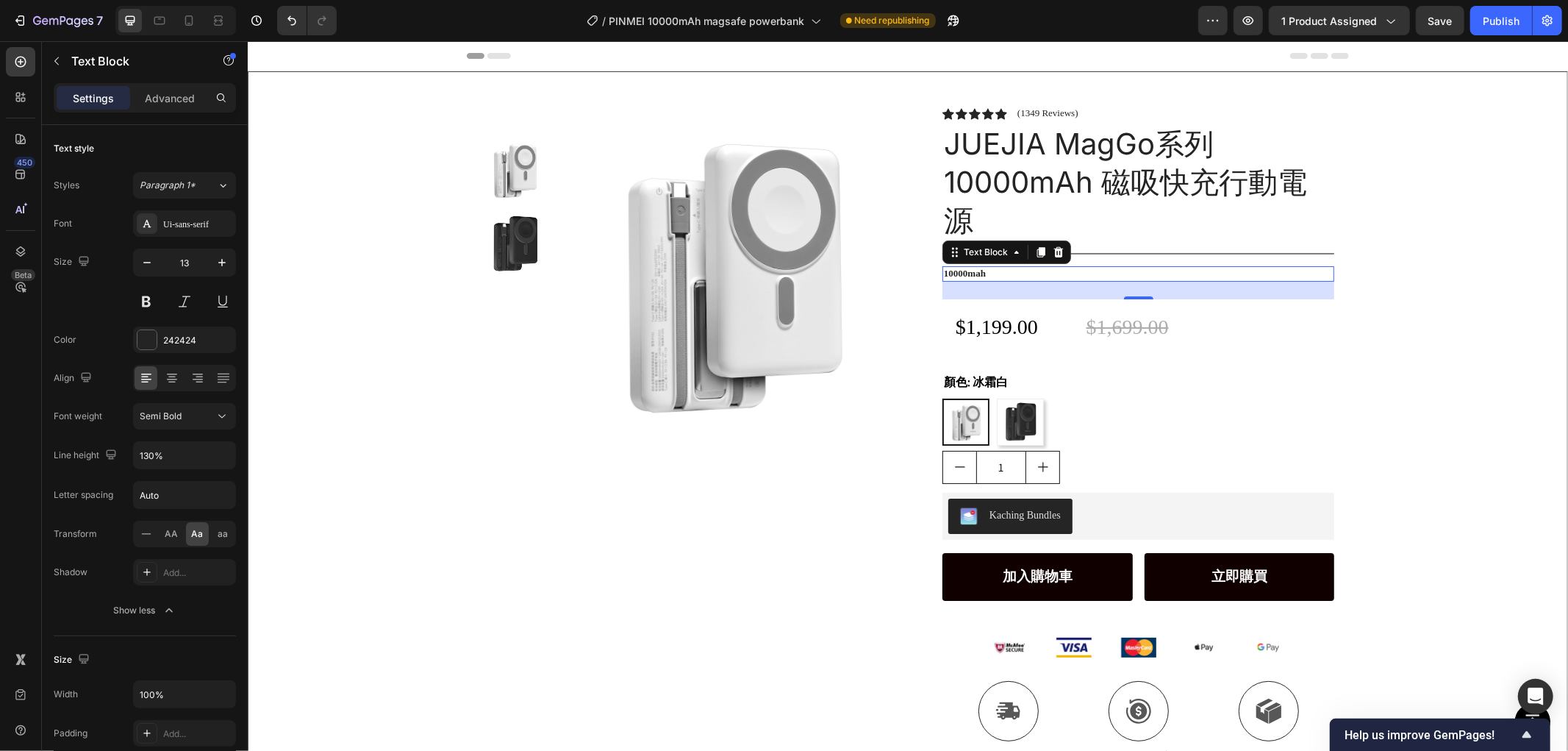
click at [1033, 276] on p "10000mah" at bounding box center [1138, 273] width 389 height 13
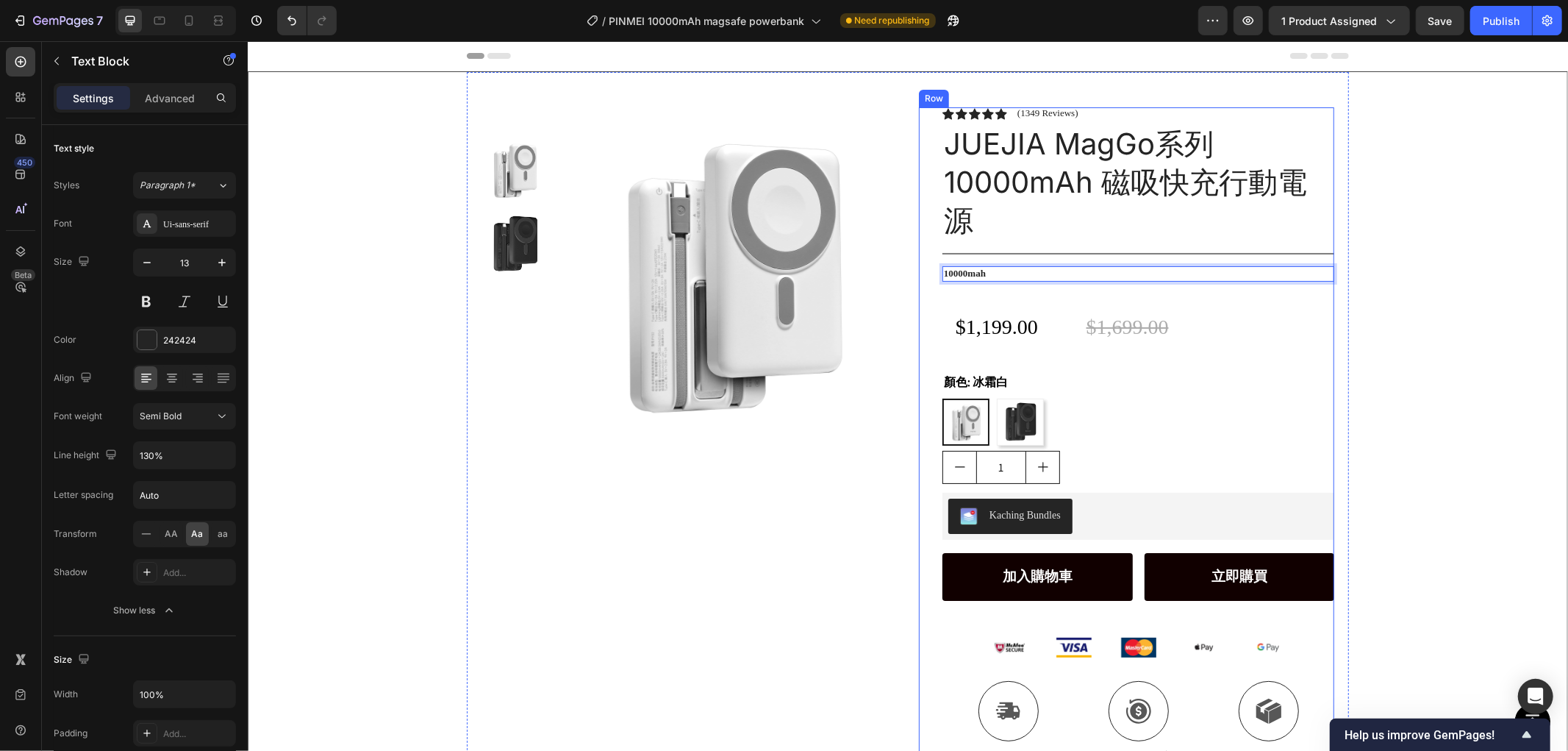
click at [1025, 280] on div "Icon Icon Icon Icon Icon Icon List (1349 Reviews) Text Block Row JUEJIA MagGo系列…" at bounding box center [1138, 448] width 392 height 683
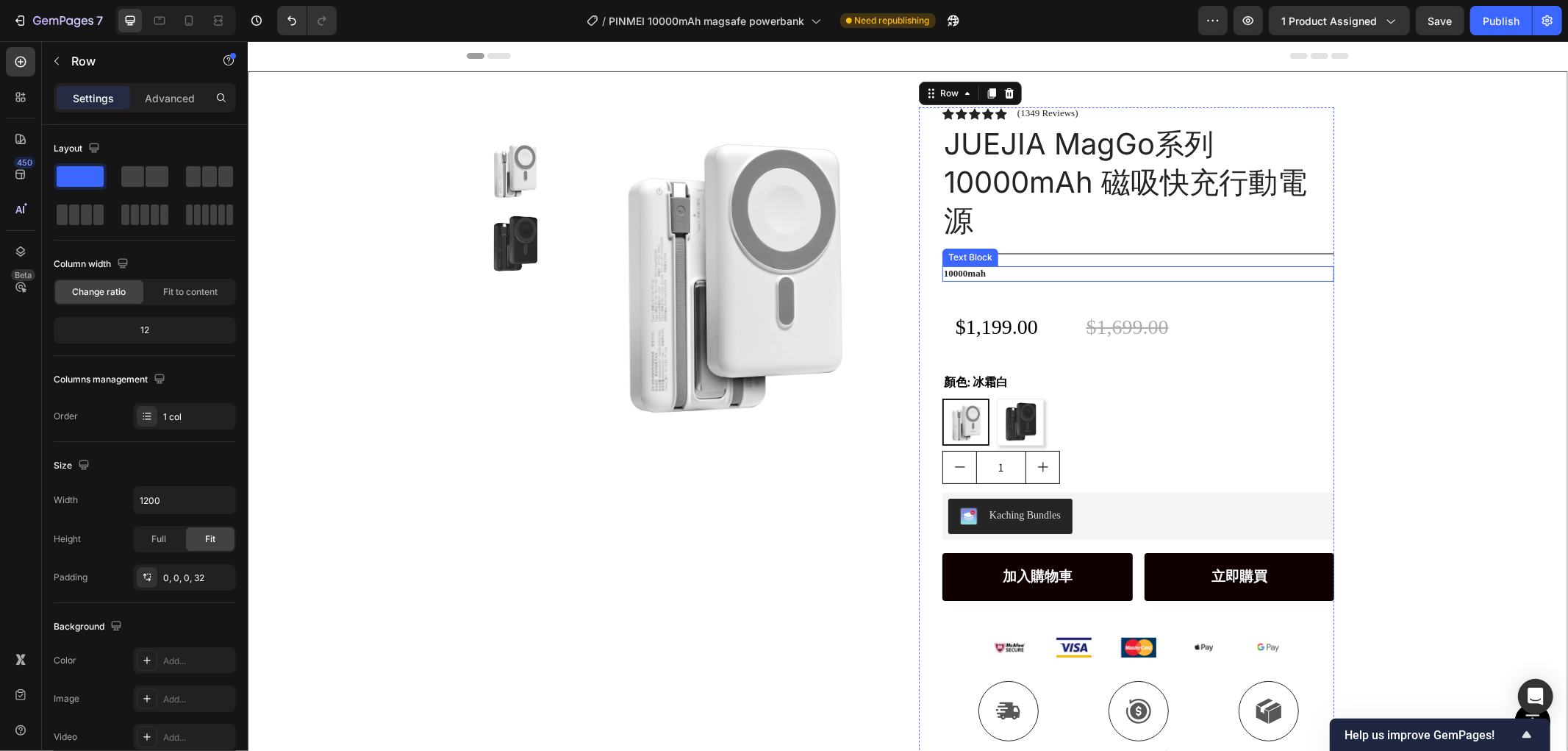
click at [1030, 270] on p "10000mah" at bounding box center [1138, 273] width 389 height 13
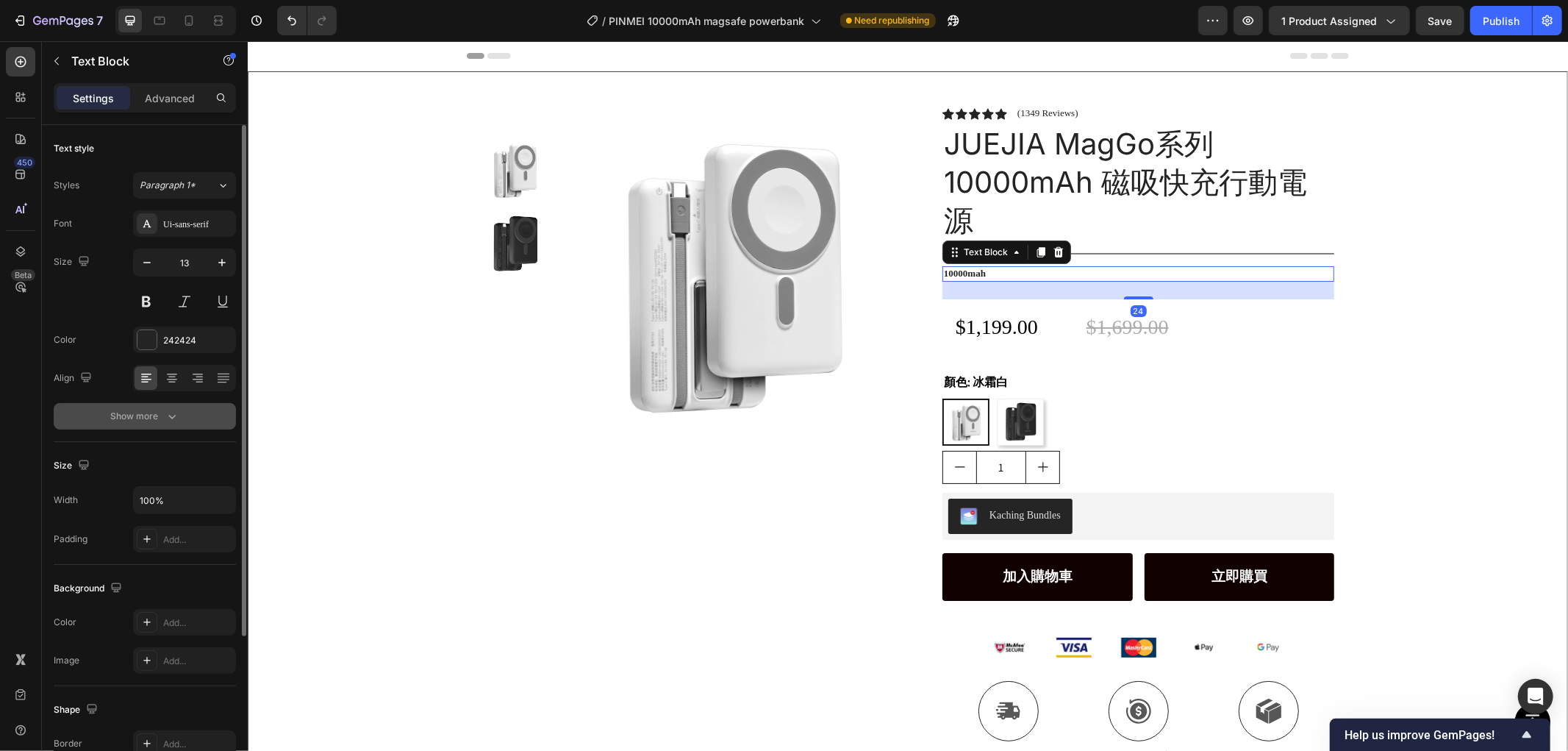
click at [115, 410] on button "Show more" at bounding box center [145, 416] width 182 height 27
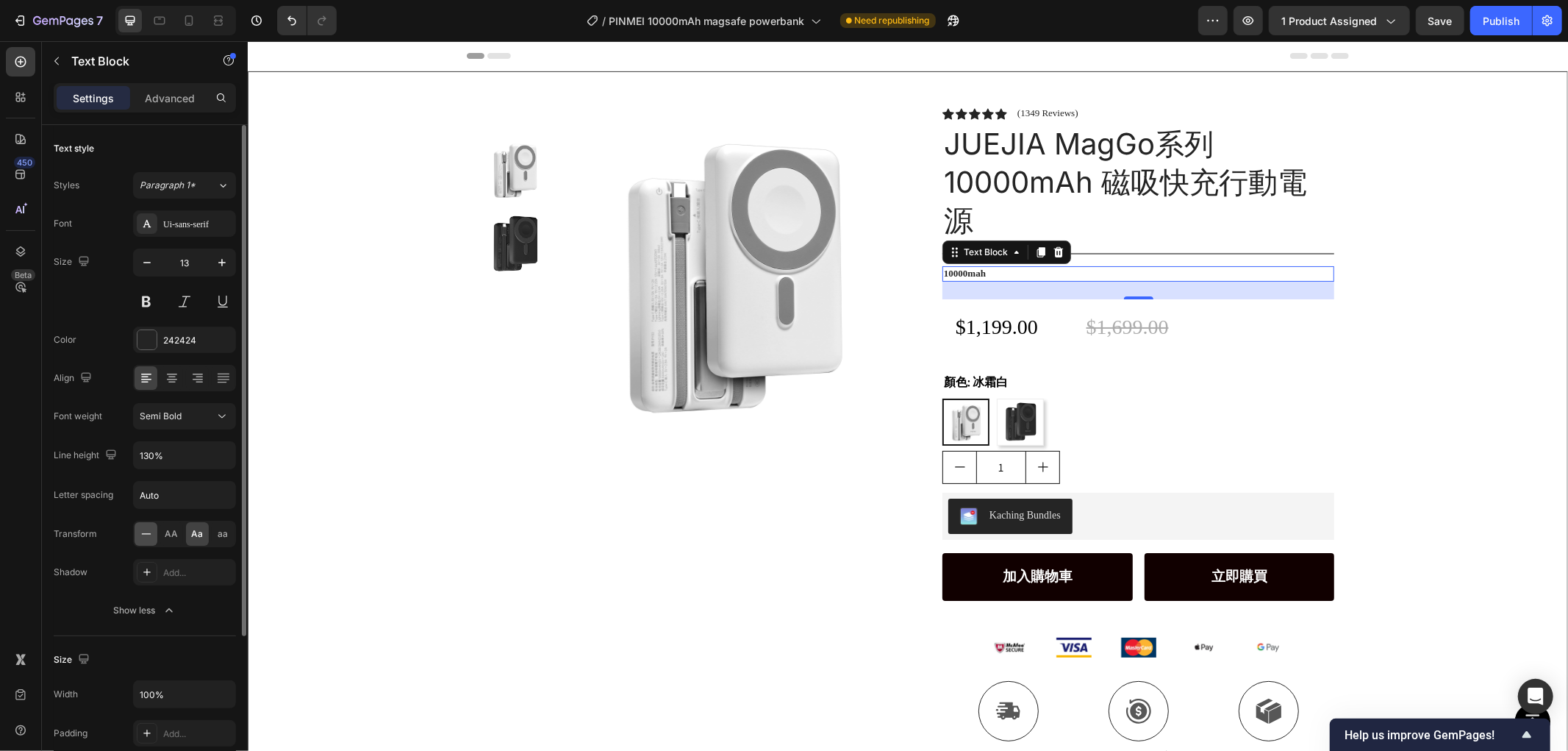
click at [147, 524] on div at bounding box center [146, 533] width 23 height 23
click at [1008, 275] on p "10000mah" at bounding box center [1138, 273] width 389 height 13
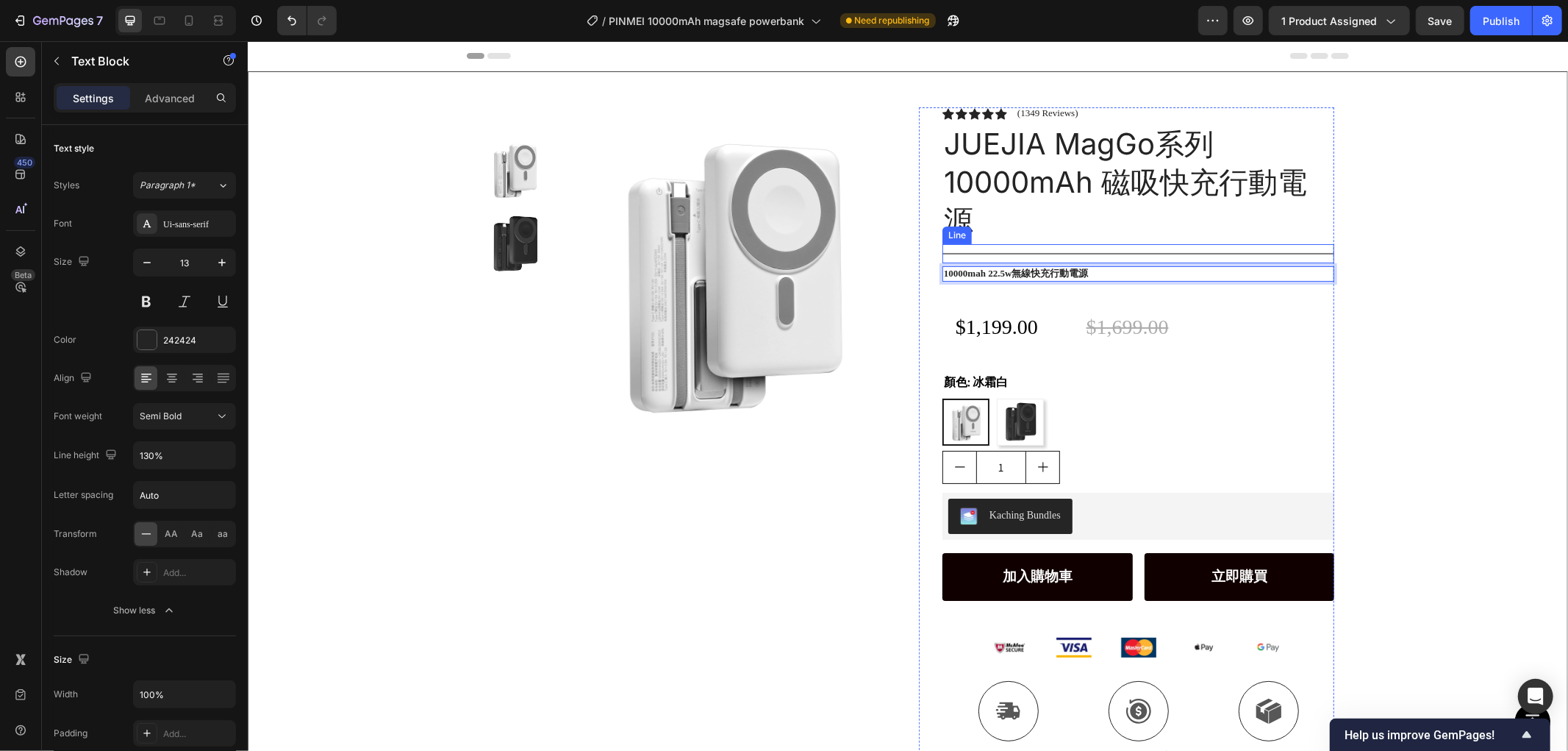
drag, startPoint x: 1425, startPoint y: 247, endPoint x: 1416, endPoint y: 249, distance: 9.2
click at [1420, 248] on div "Product Images Row Icon Icon Icon Icon Icon Icon List (1349 Reviews) Text Block…" at bounding box center [907, 430] width 1319 height 719
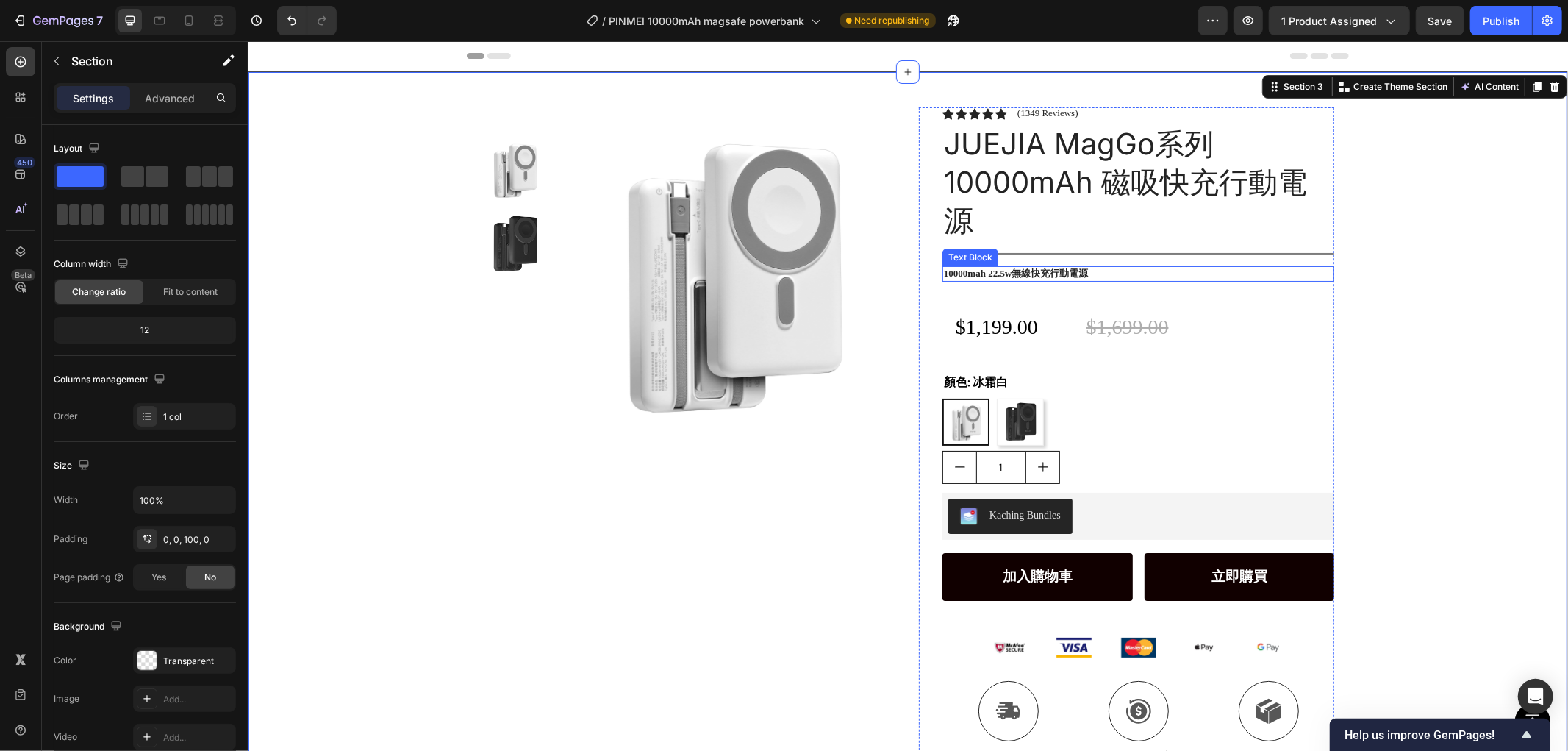
click at [1125, 265] on div "10000mah 22.5w無線快充行動電源" at bounding box center [1138, 273] width 392 height 15
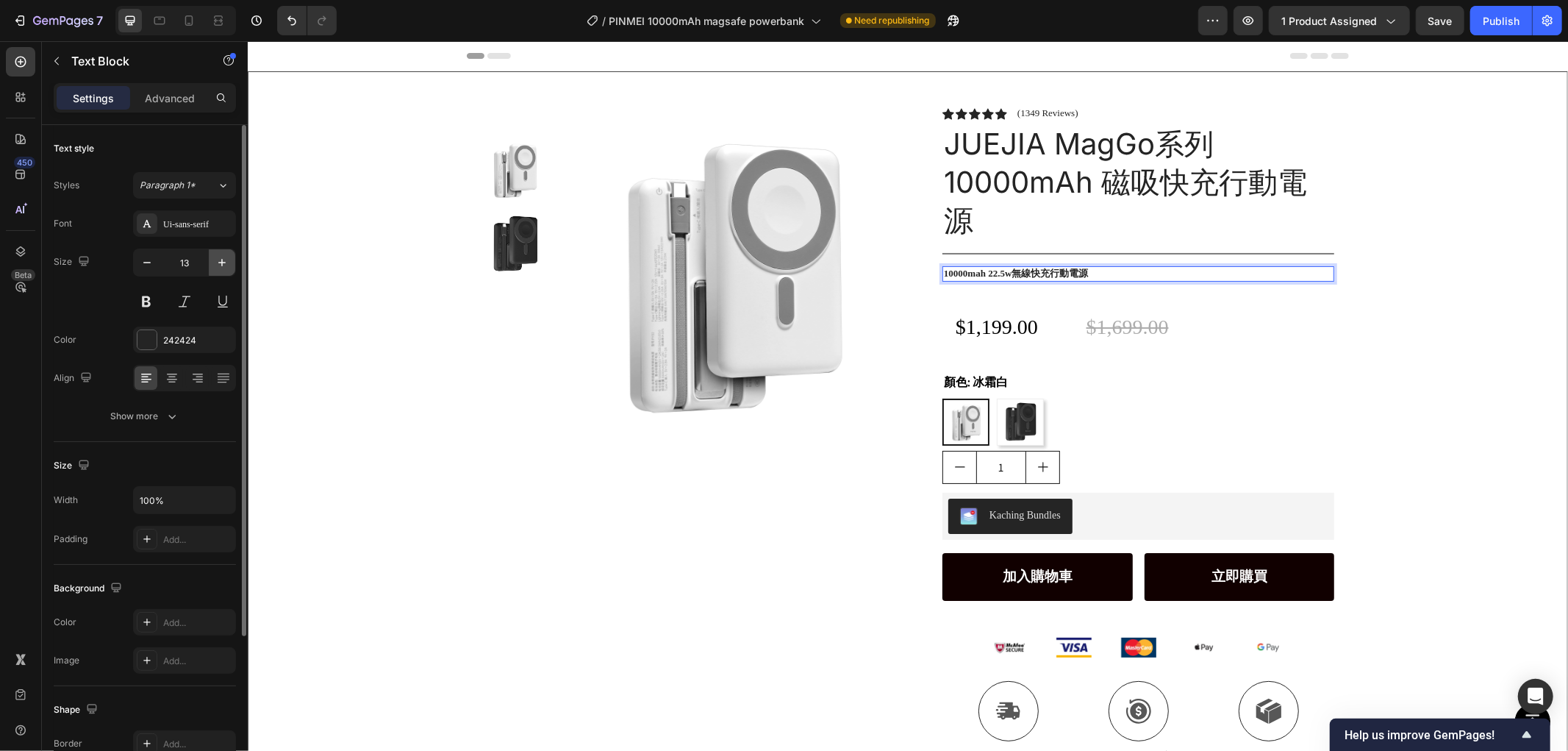
click at [221, 255] on icon "button" at bounding box center [222, 262] width 15 height 15
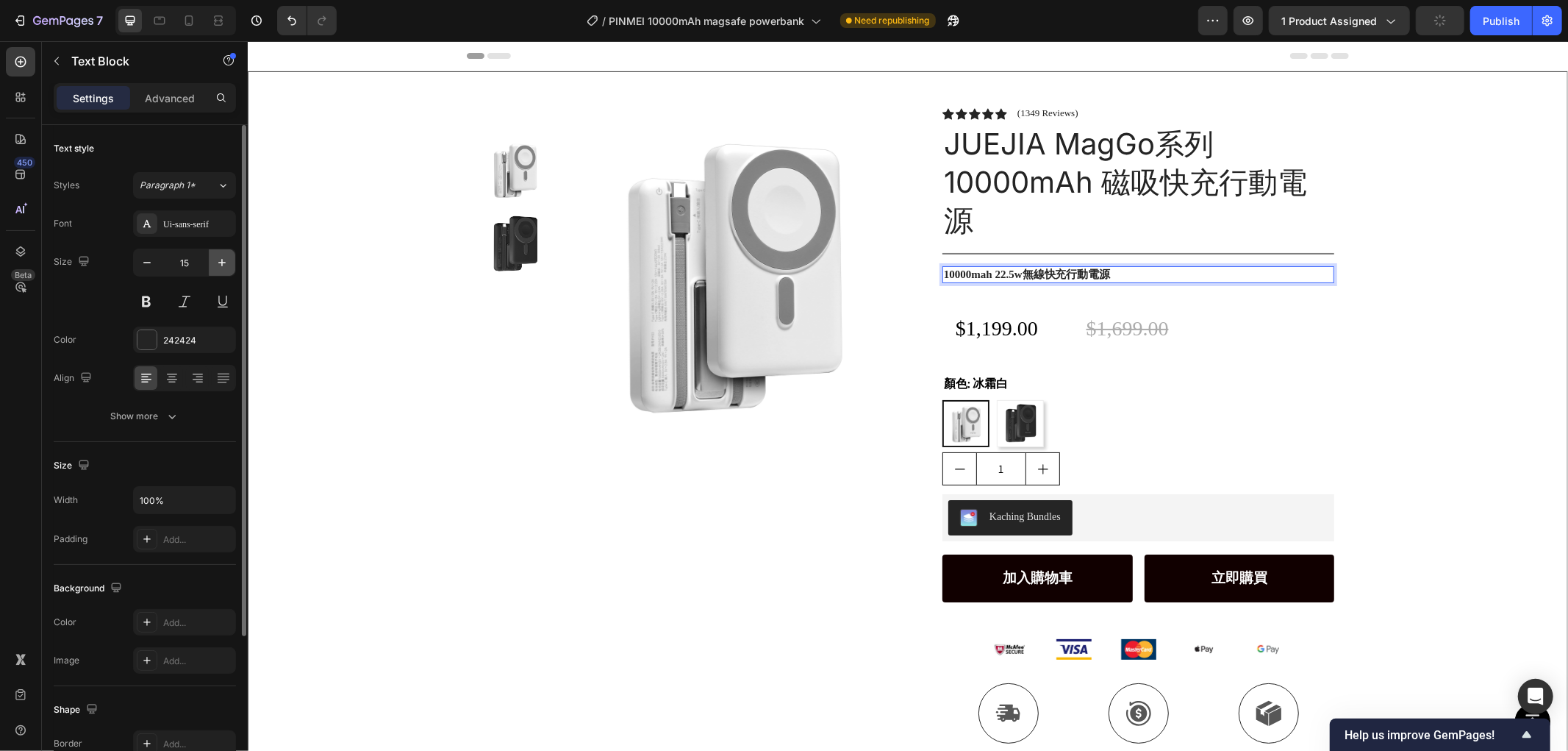
click at [221, 255] on icon "button" at bounding box center [222, 262] width 15 height 15
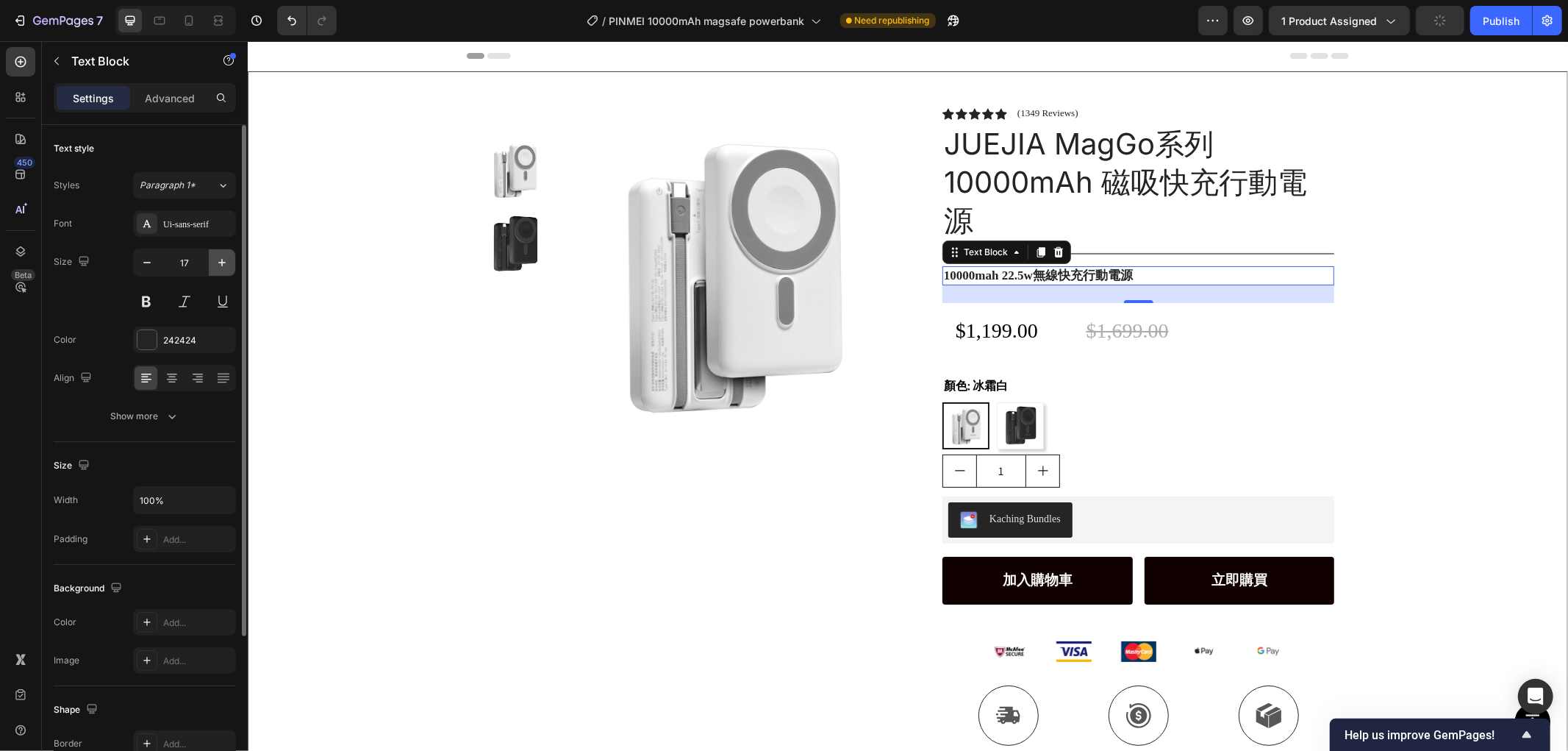
click at [221, 255] on icon "button" at bounding box center [222, 262] width 15 height 15
type input "18"
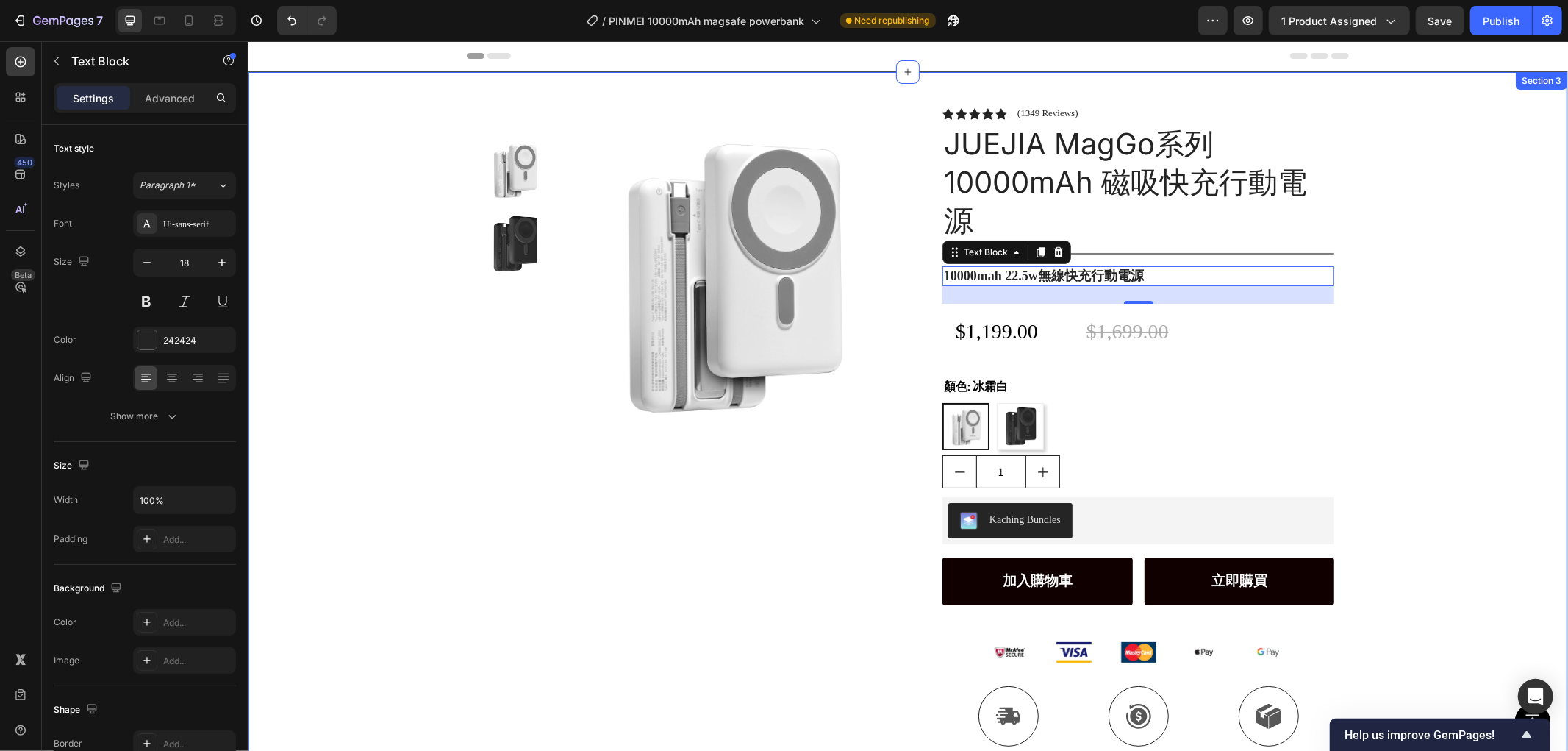
click at [1412, 226] on div "Product Images Row Icon Icon Icon Icon Icon Icon List (1349 Reviews) Text Block…" at bounding box center [907, 432] width 1319 height 724
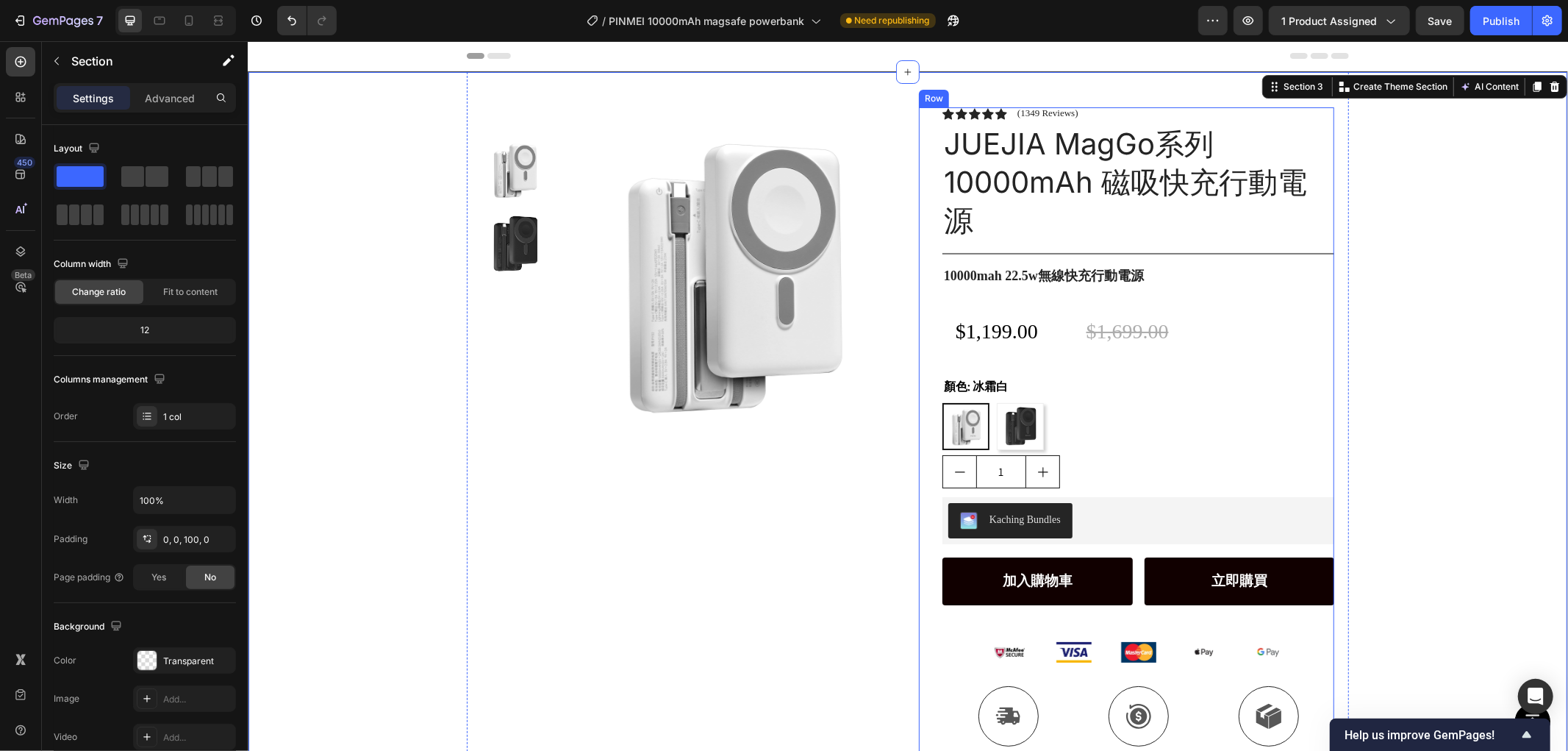
click at [1117, 274] on p "10000mah 22.5w無線快充行動電源" at bounding box center [1138, 275] width 389 height 17
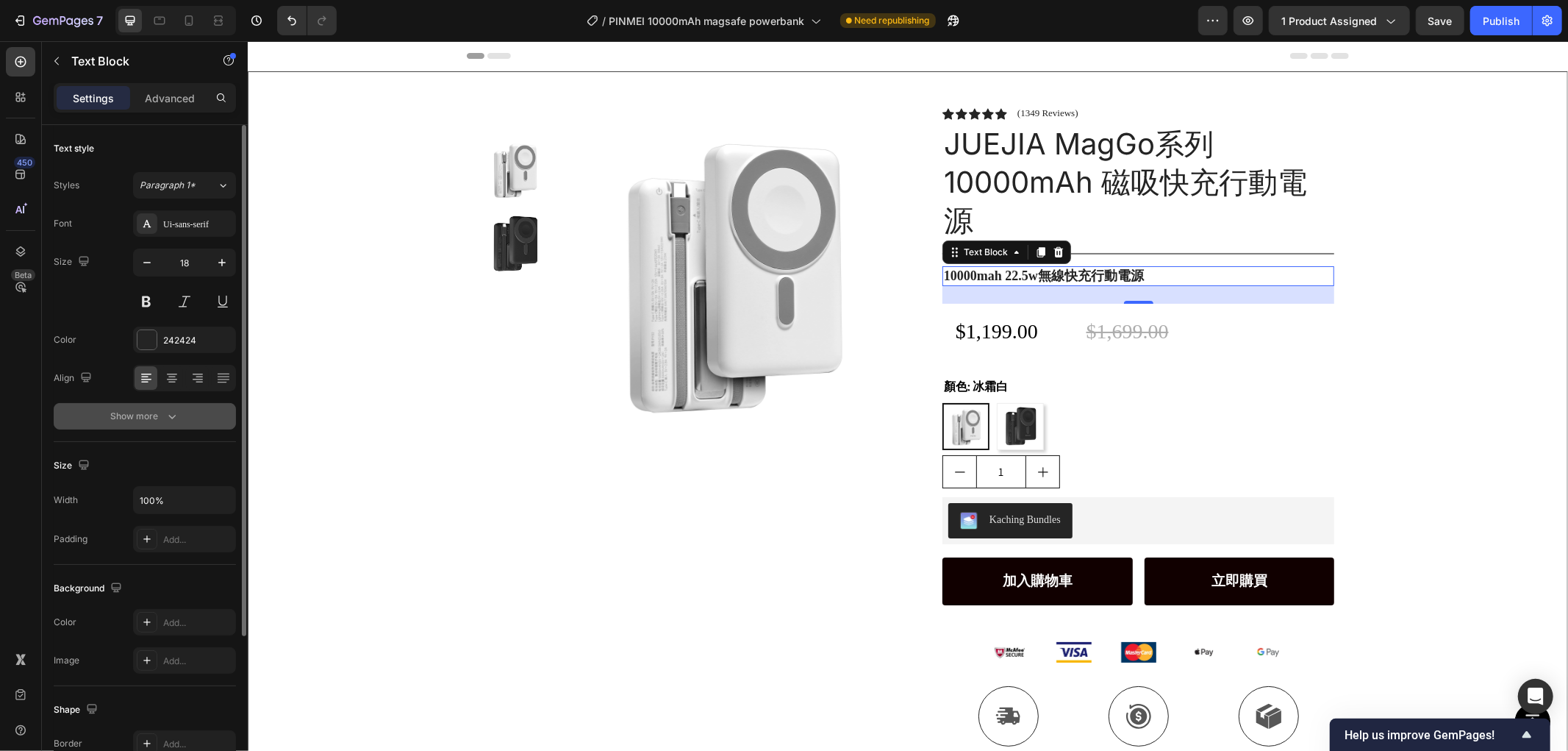
click at [156, 421] on div "Show more" at bounding box center [145, 416] width 69 height 15
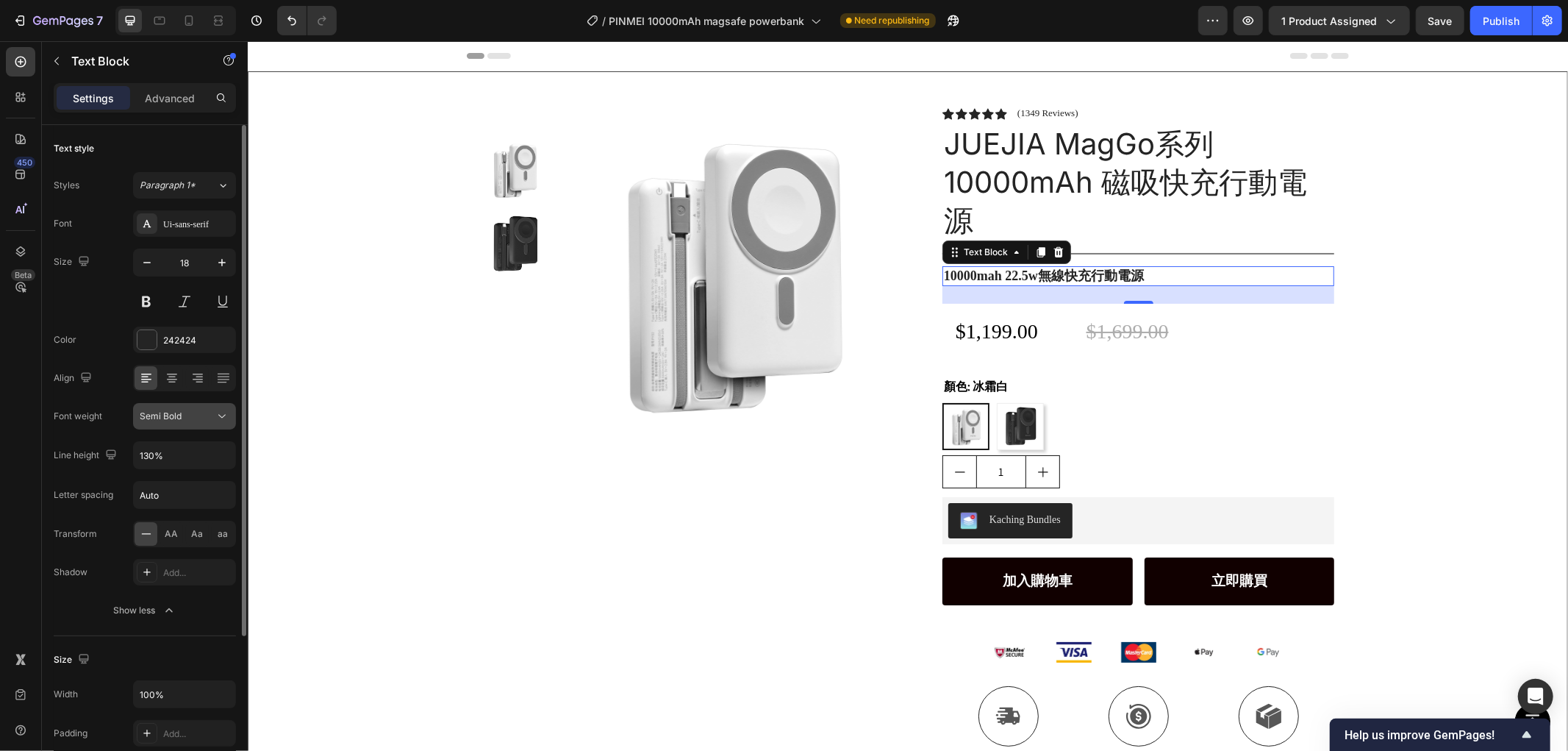
click at [221, 416] on icon at bounding box center [222, 416] width 15 height 15
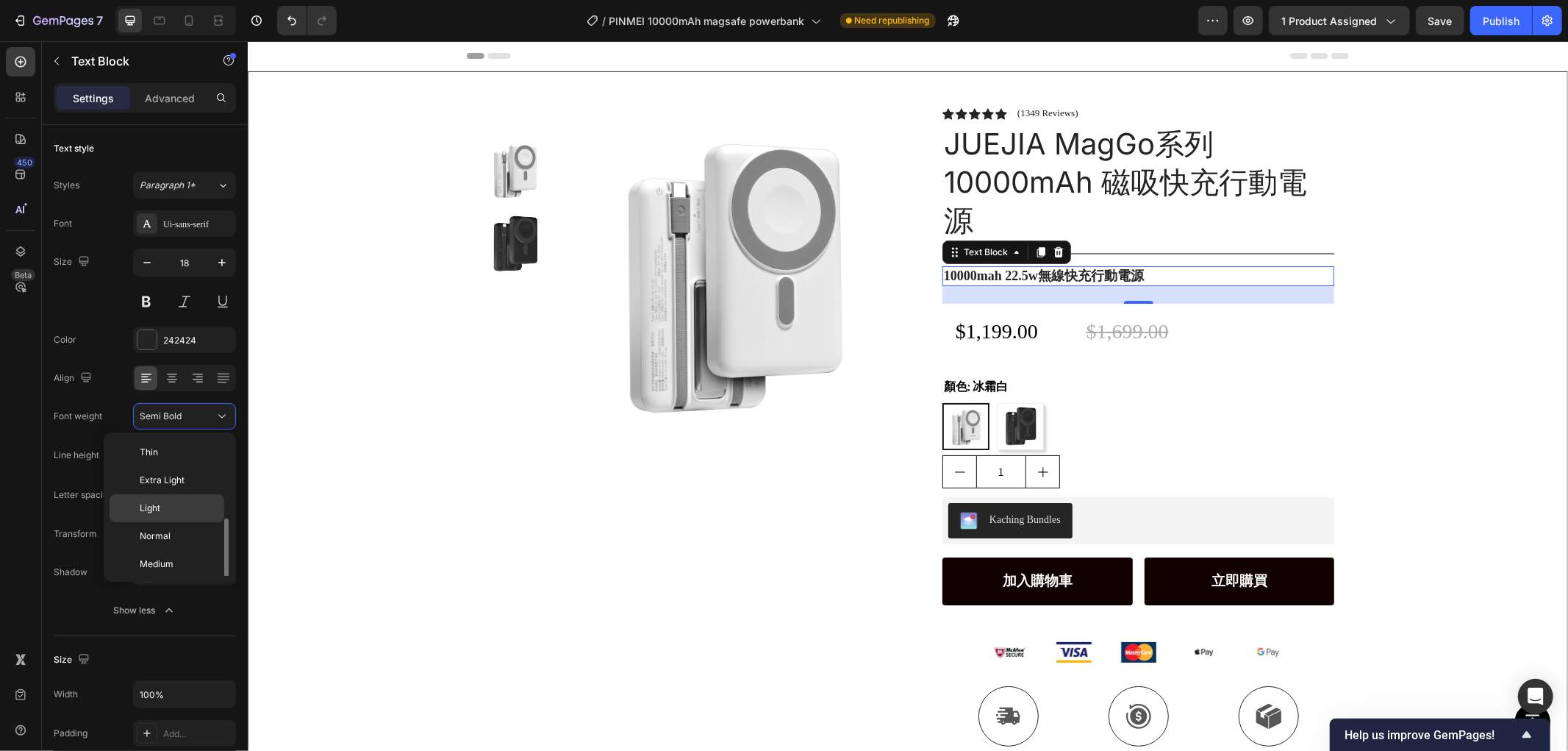
scroll to position [52, 0]
click at [160, 482] on span "Normal" at bounding box center [155, 484] width 31 height 13
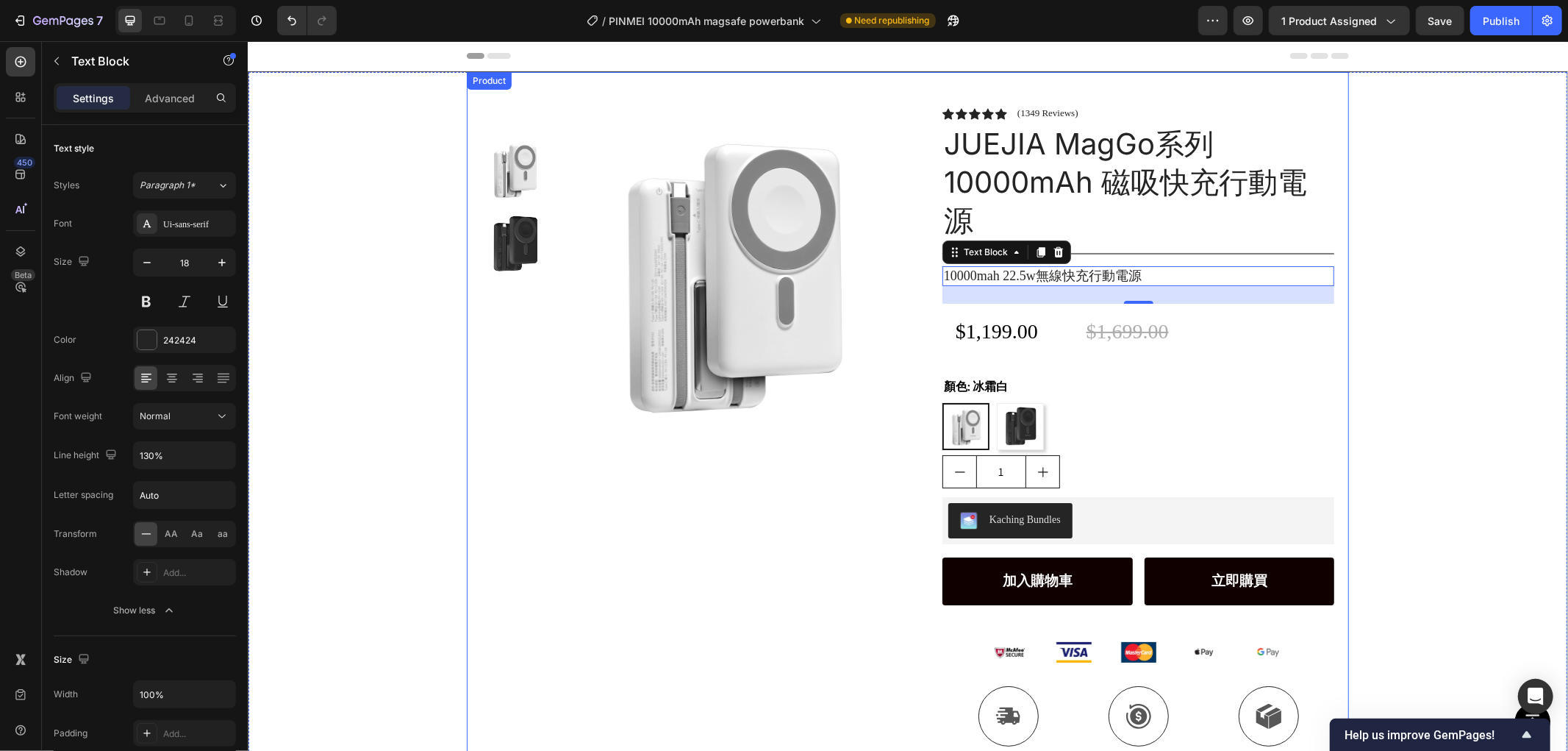
click at [664, 584] on div "Product Images Row" at bounding box center [688, 451] width 415 height 689
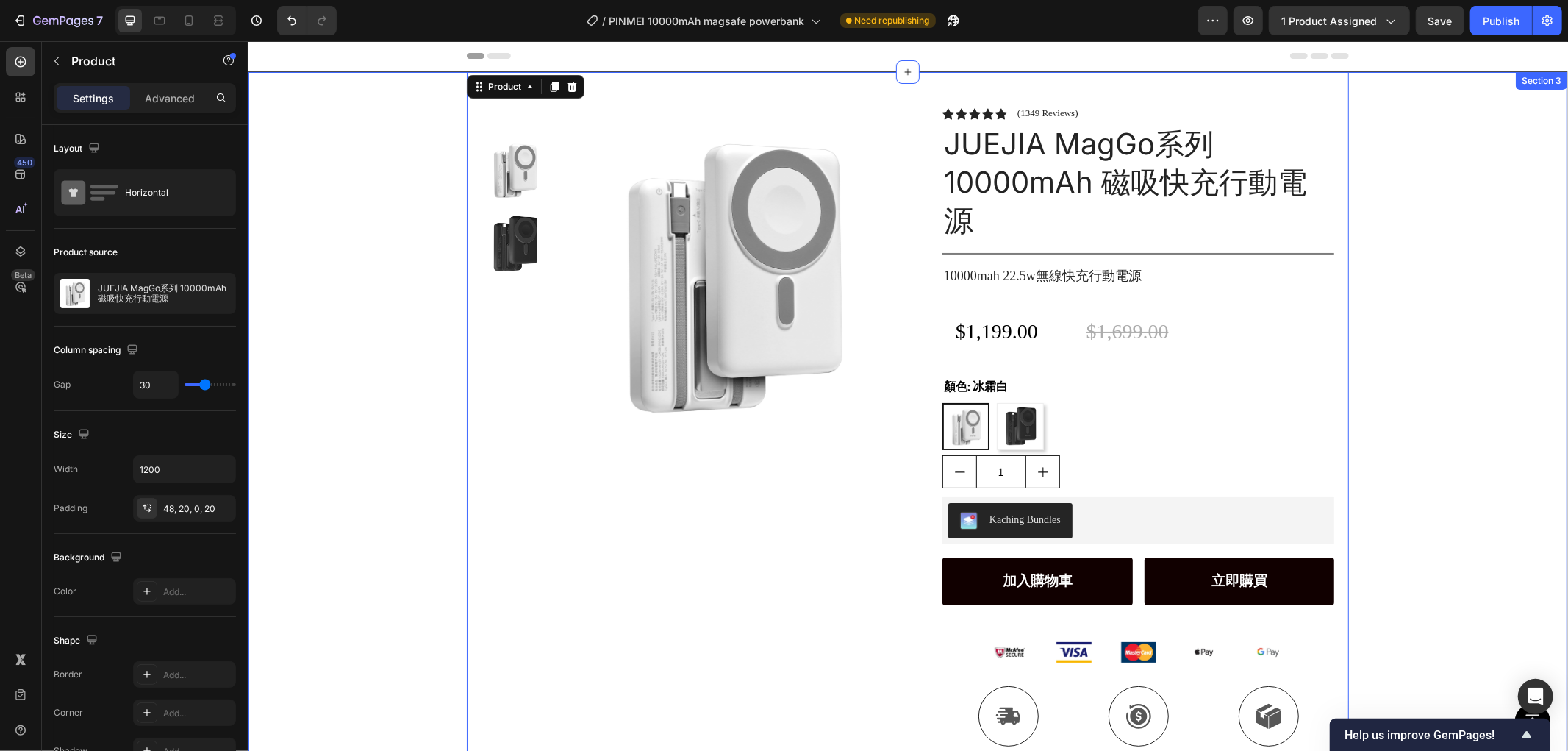
click at [1439, 271] on div "Product Images Row Icon Icon Icon Icon Icon Icon List (1349 Reviews) Text Block…" at bounding box center [907, 432] width 1319 height 724
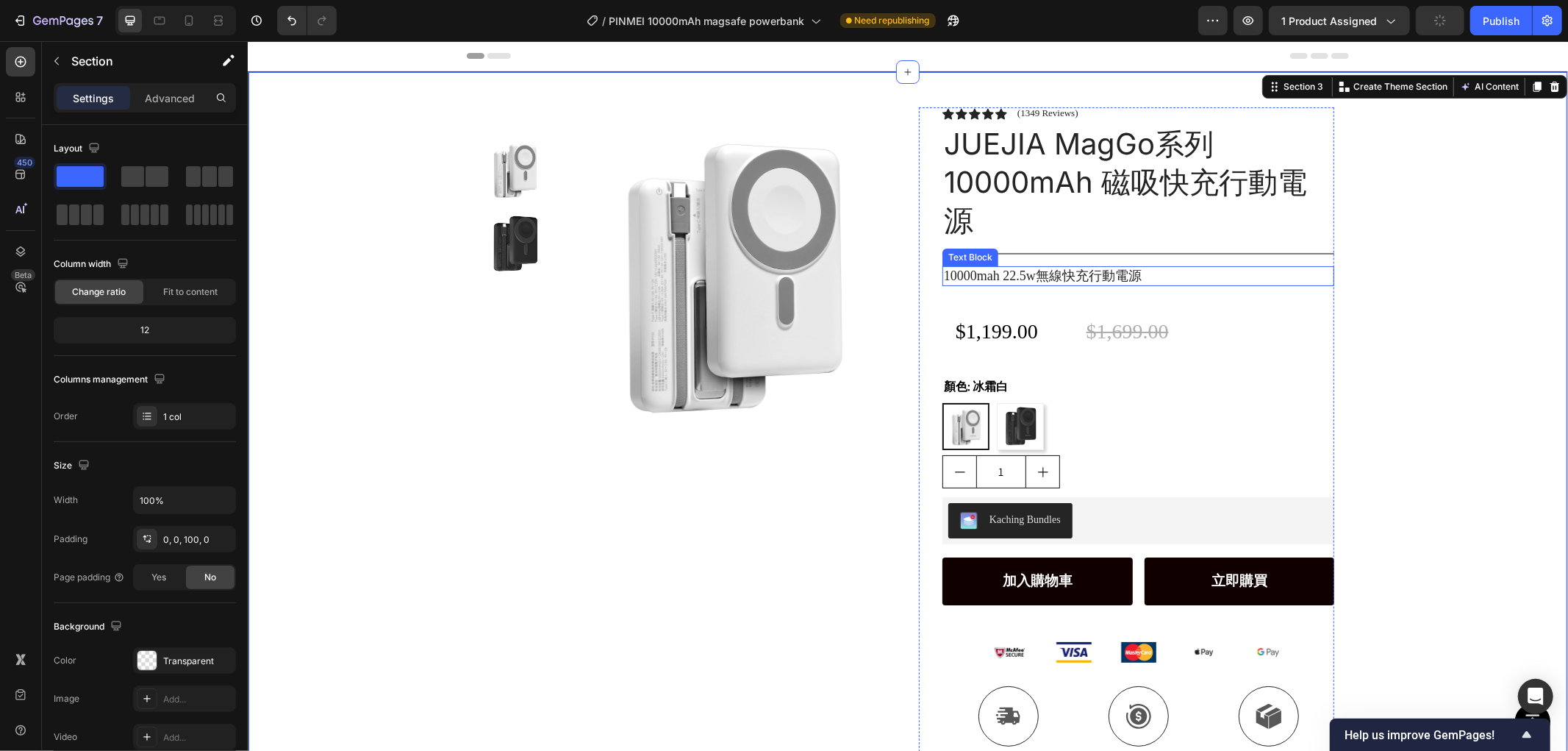
click at [1128, 277] on p "10000mah 22.5w無線快充行動電源" at bounding box center [1138, 275] width 389 height 17
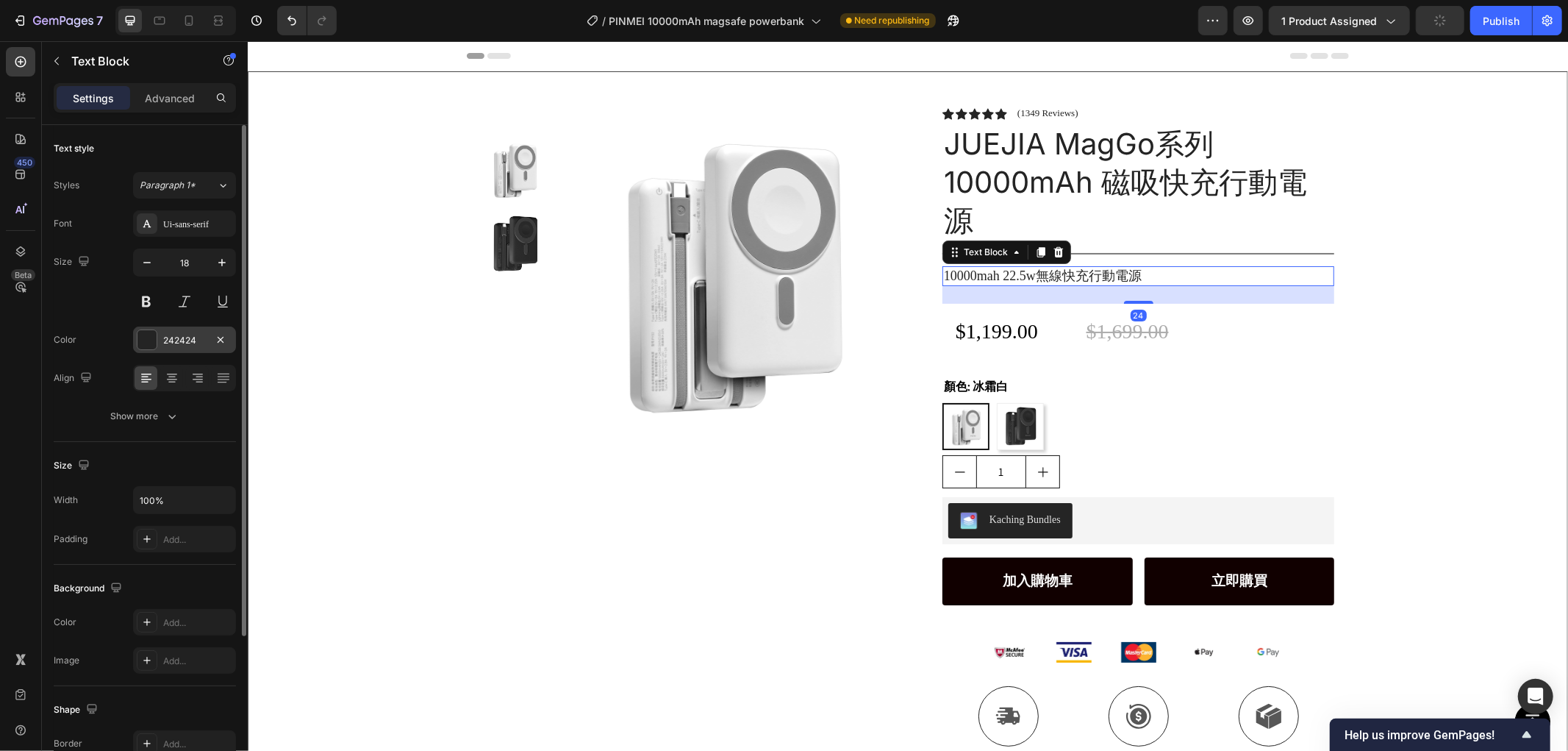
click at [154, 338] on div at bounding box center [148, 340] width 19 height 19
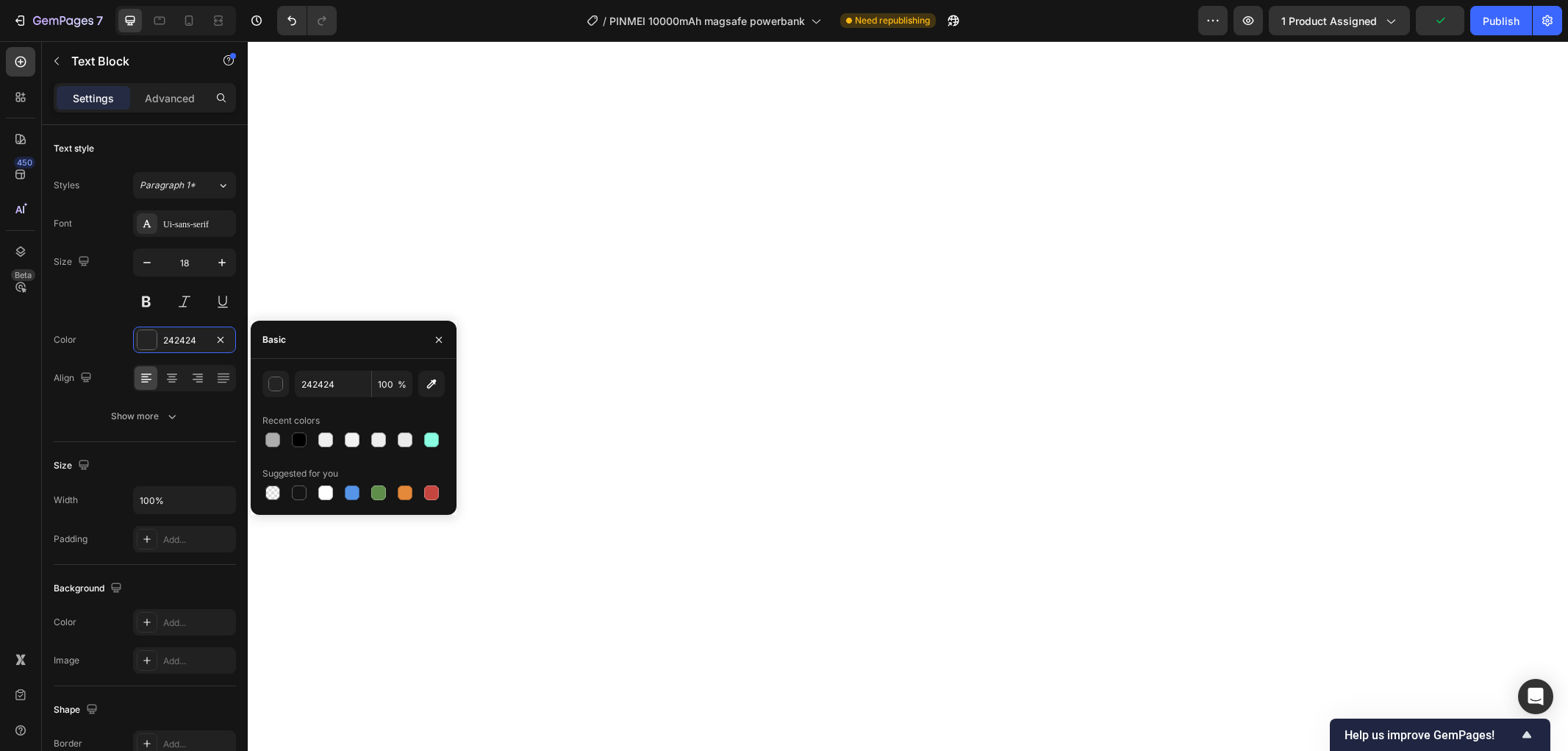
click at [359, 493] on div at bounding box center [352, 493] width 18 height 18
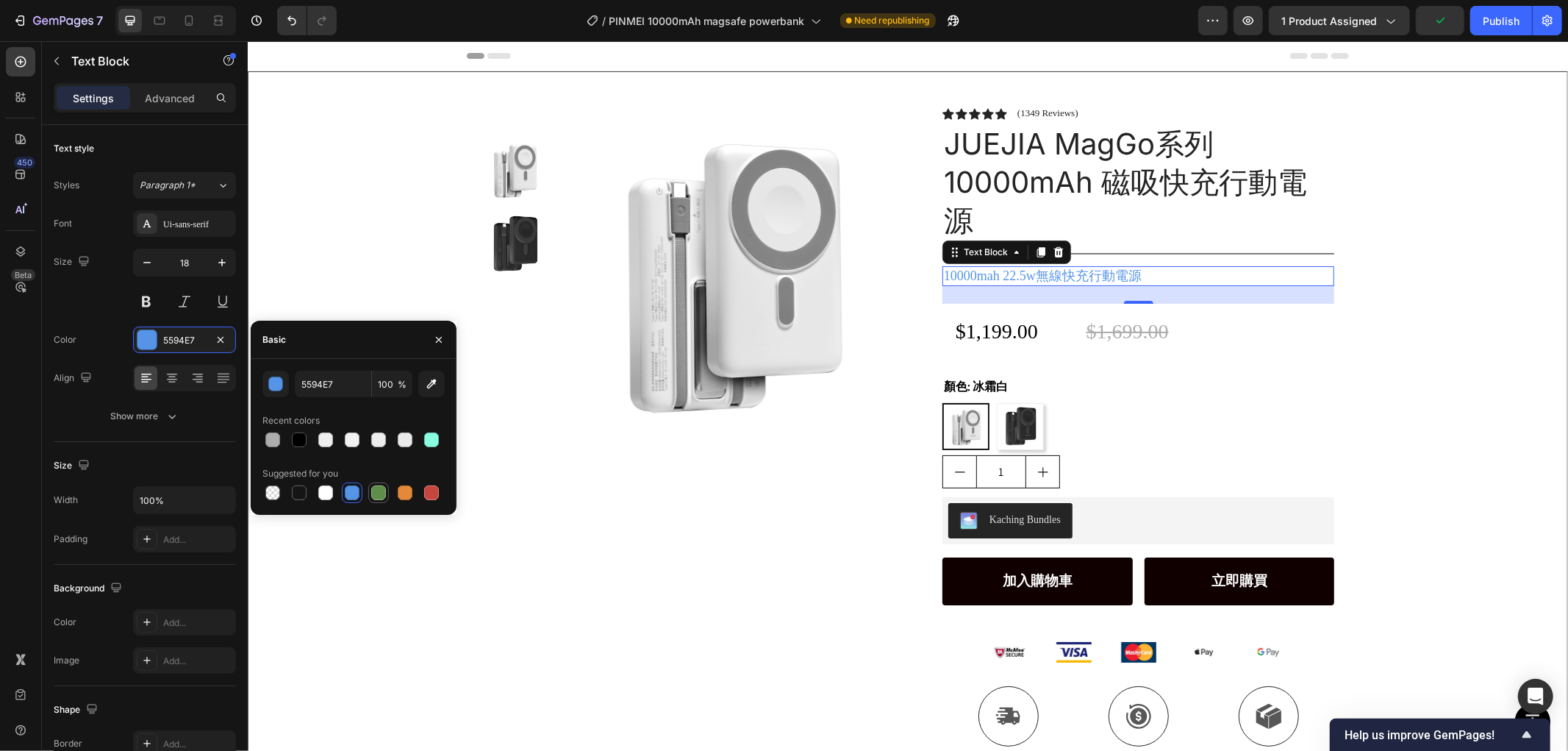
click at [380, 487] on div at bounding box center [378, 493] width 15 height 15
click at [430, 437] on div at bounding box center [431, 440] width 15 height 15
type input "89FFE1"
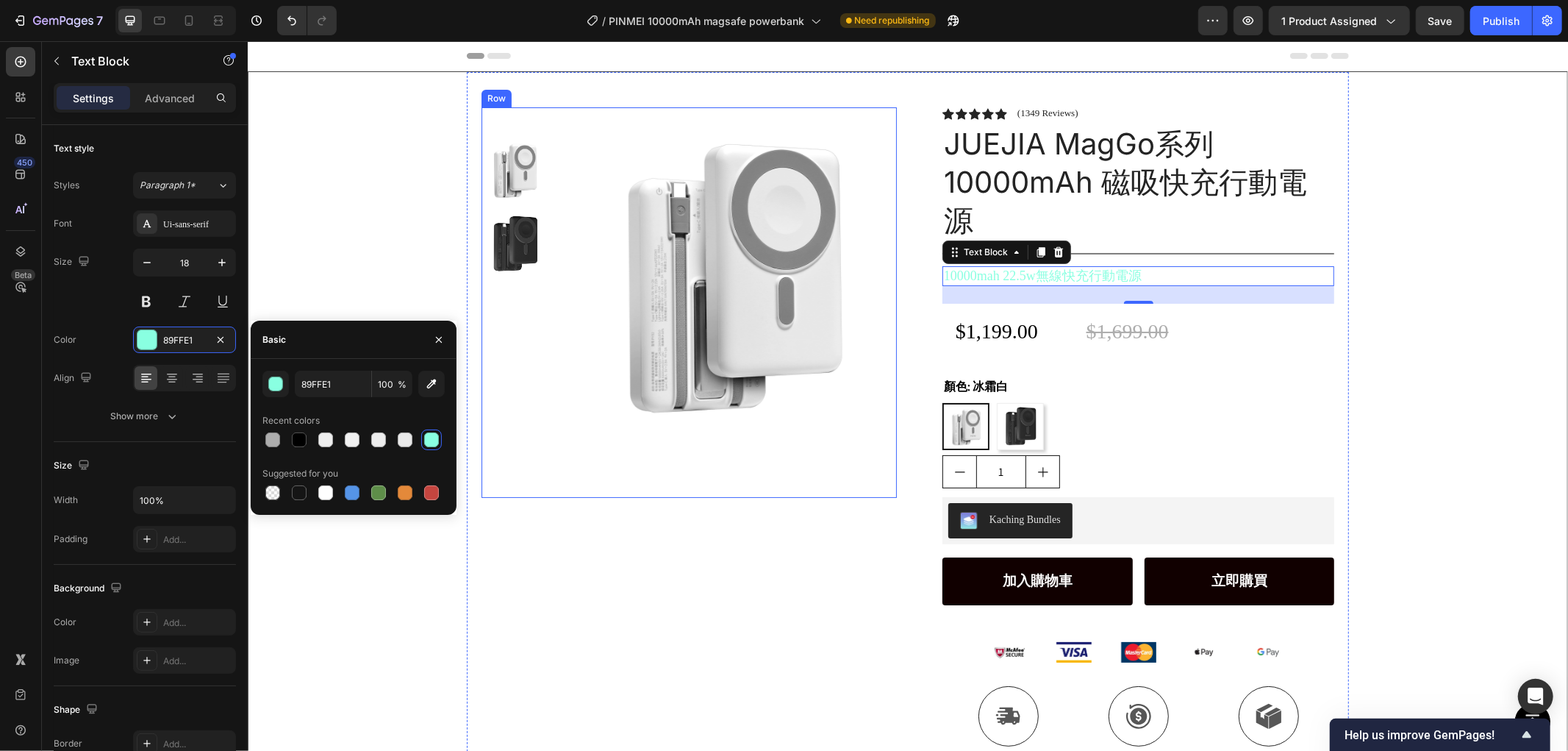
click at [609, 486] on div "Product Images" at bounding box center [688, 302] width 415 height 390
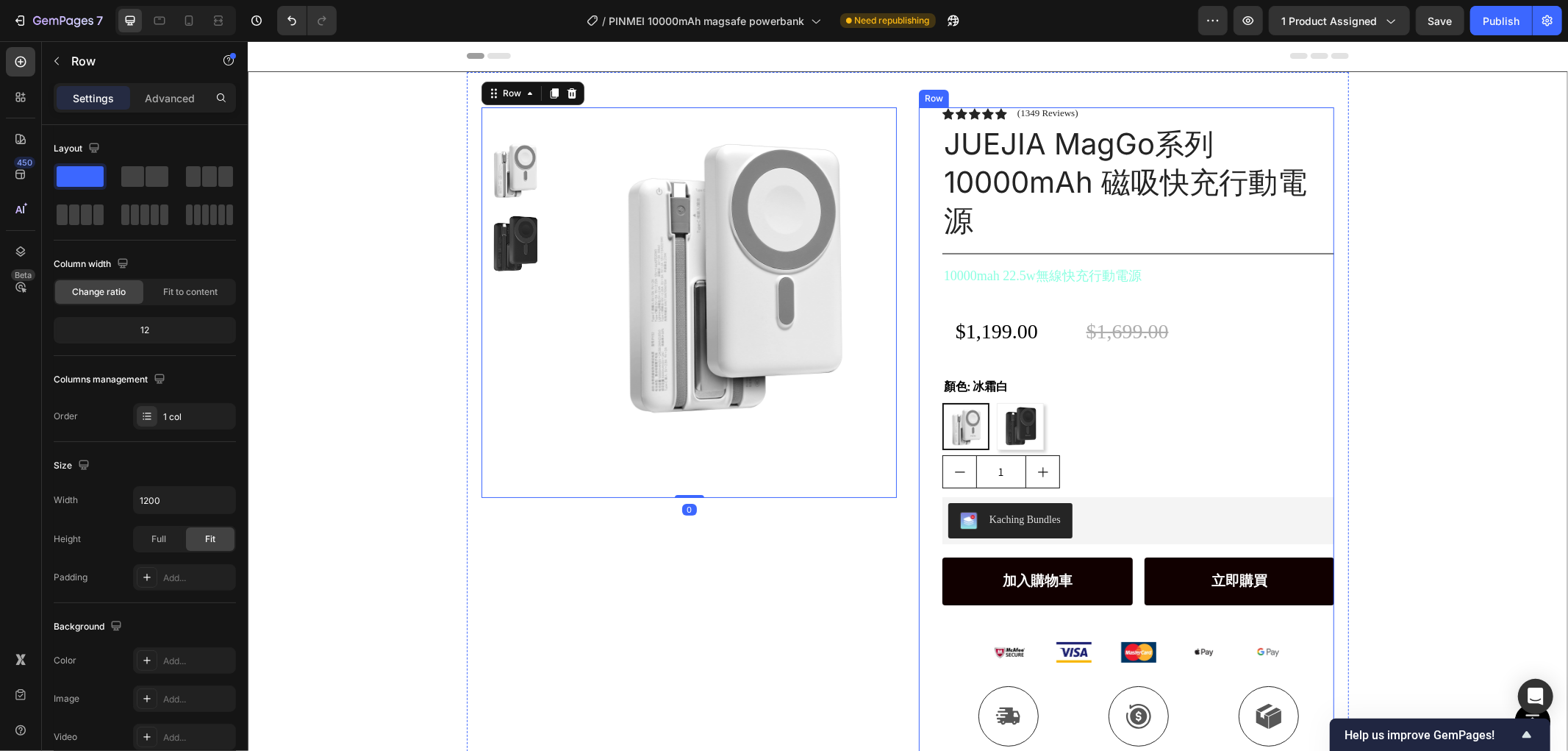
click at [1080, 275] on p "10000mah 22.5w無線快充行動電源" at bounding box center [1138, 275] width 389 height 17
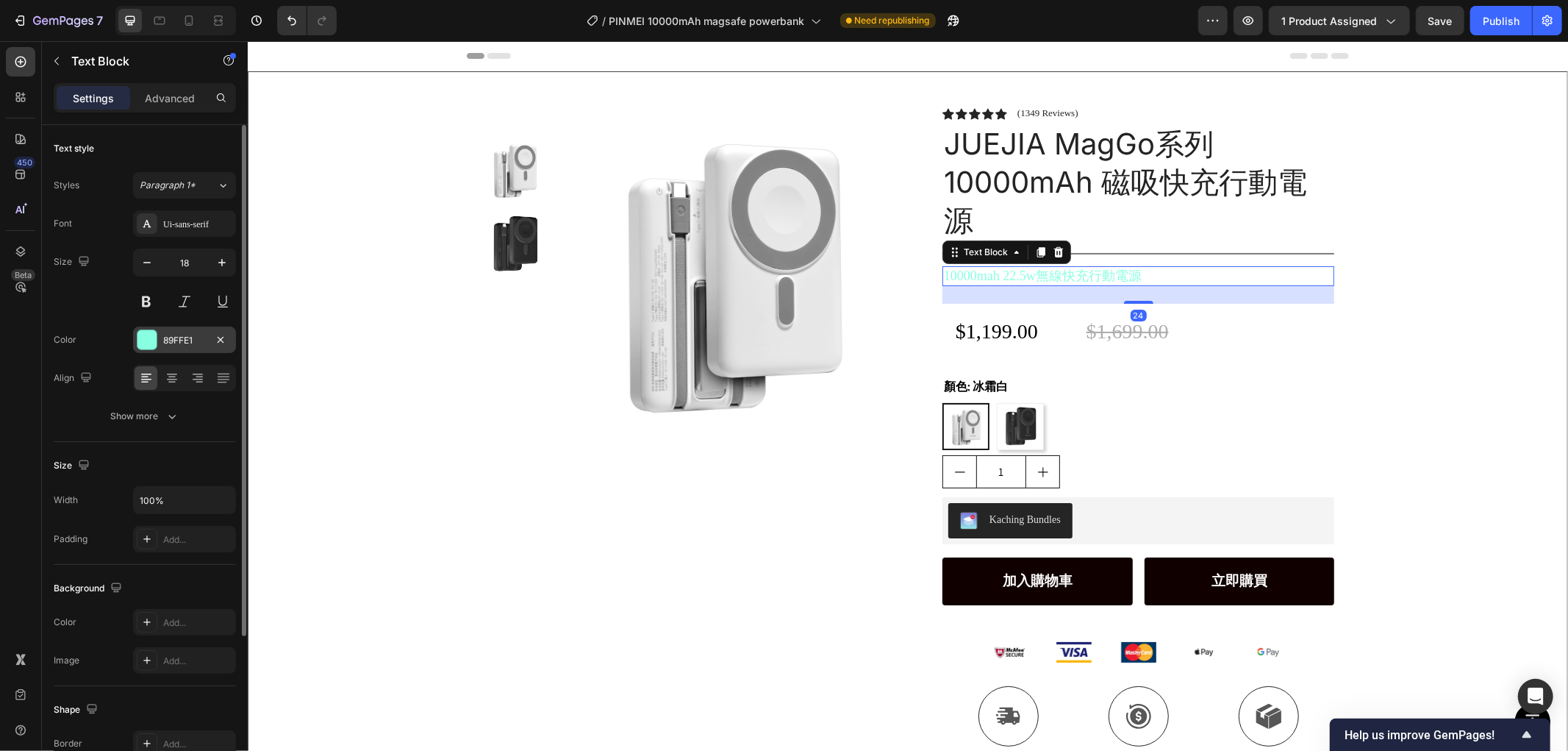
click at [150, 328] on div "89FFE1" at bounding box center [185, 340] width 103 height 27
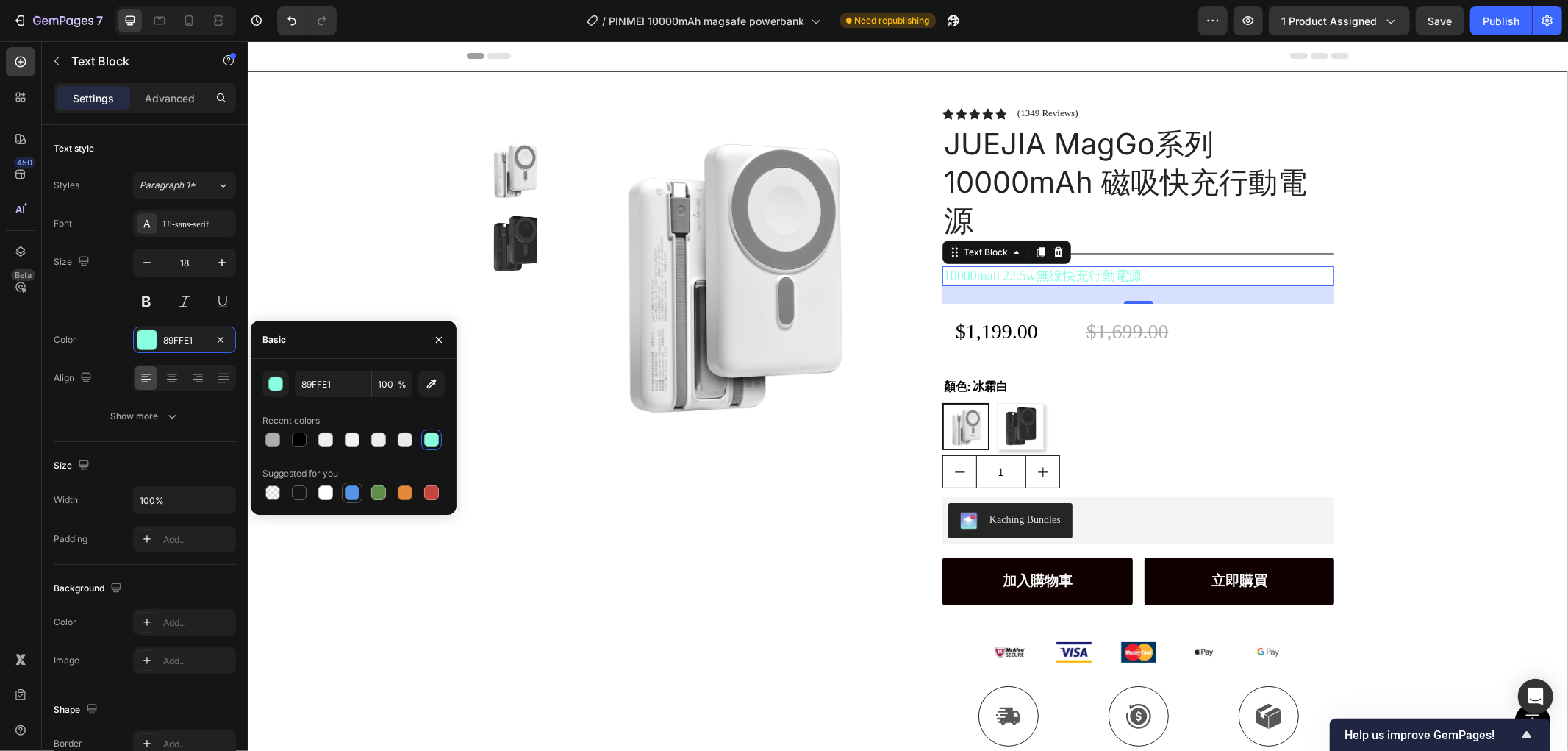
click at [356, 494] on div at bounding box center [352, 493] width 15 height 15
type input "5594E7"
click at [545, 538] on div "Product Images Row" at bounding box center [688, 451] width 415 height 689
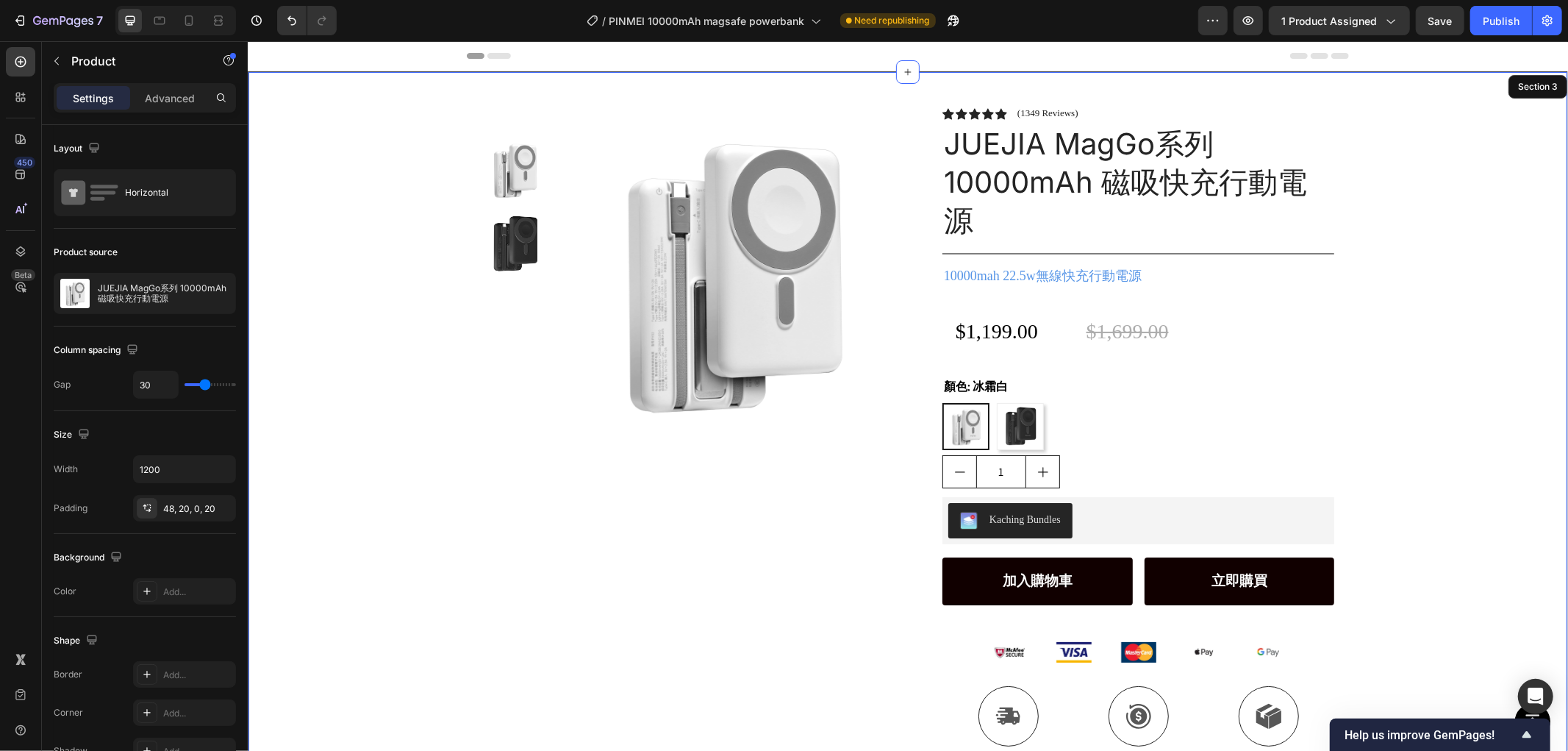
click at [1435, 249] on div "Product Images Row Icon Icon Icon Icon Icon Icon List (1349 Reviews) Text Block…" at bounding box center [907, 432] width 1319 height 724
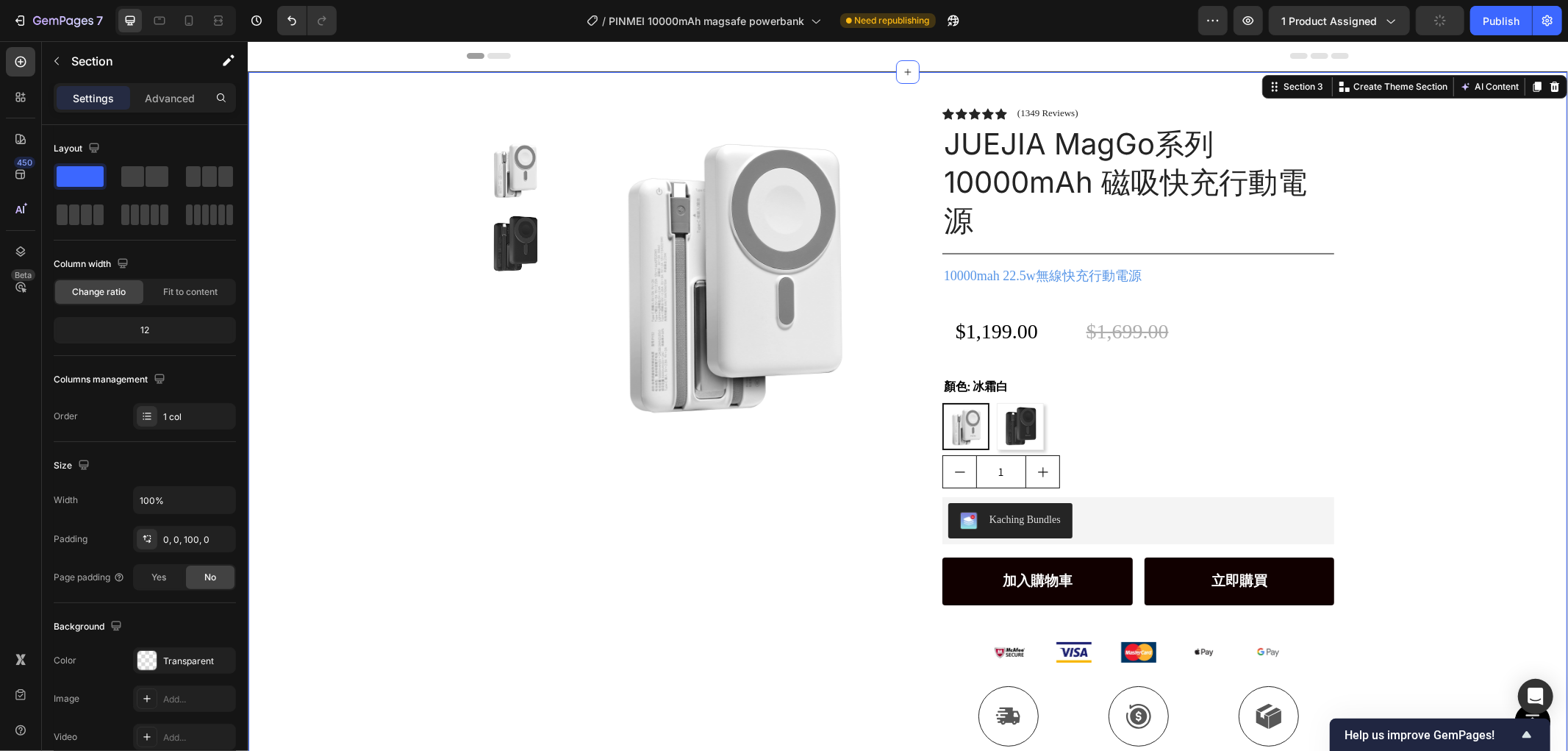
click at [1077, 277] on p "10000mah 22.5w無線快充行動電源" at bounding box center [1138, 275] width 389 height 17
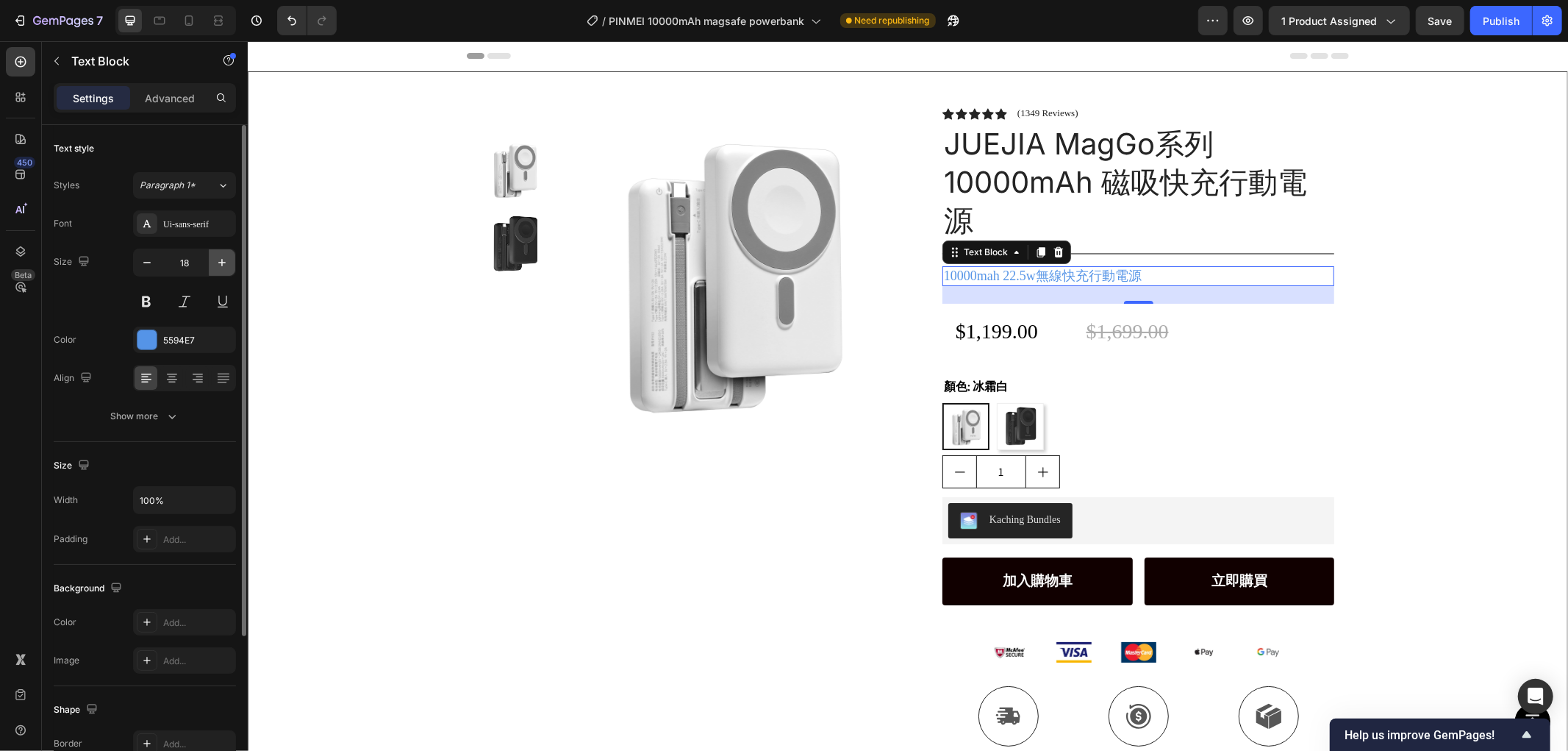
click at [218, 261] on icon "button" at bounding box center [222, 262] width 15 height 15
click at [218, 261] on icon "button" at bounding box center [222, 262] width 15 height 15
type input "19"
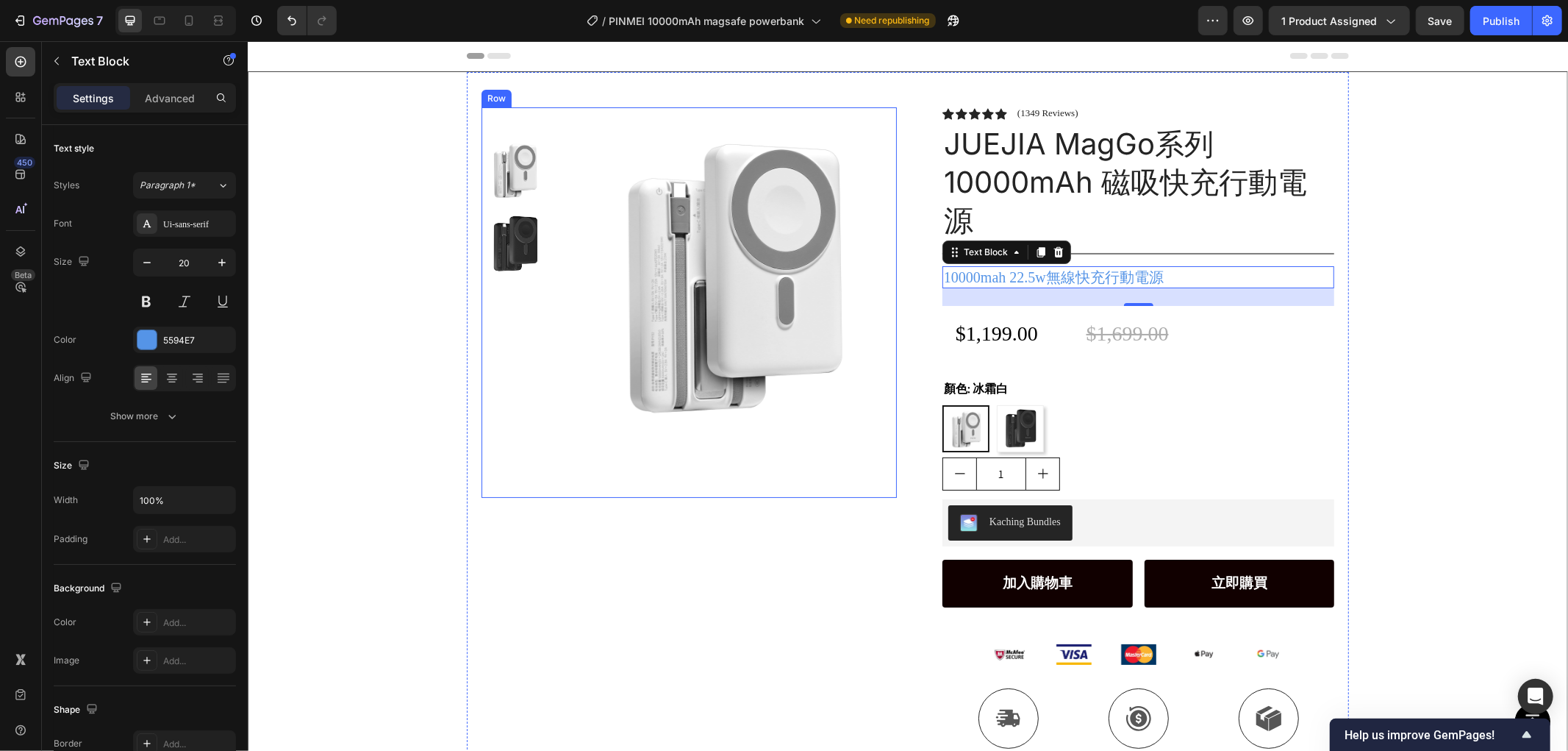
drag, startPoint x: 480, startPoint y: 466, endPoint x: 1052, endPoint y: 170, distance: 644.0
click at [480, 466] on div "Product Images" at bounding box center [688, 302] width 415 height 390
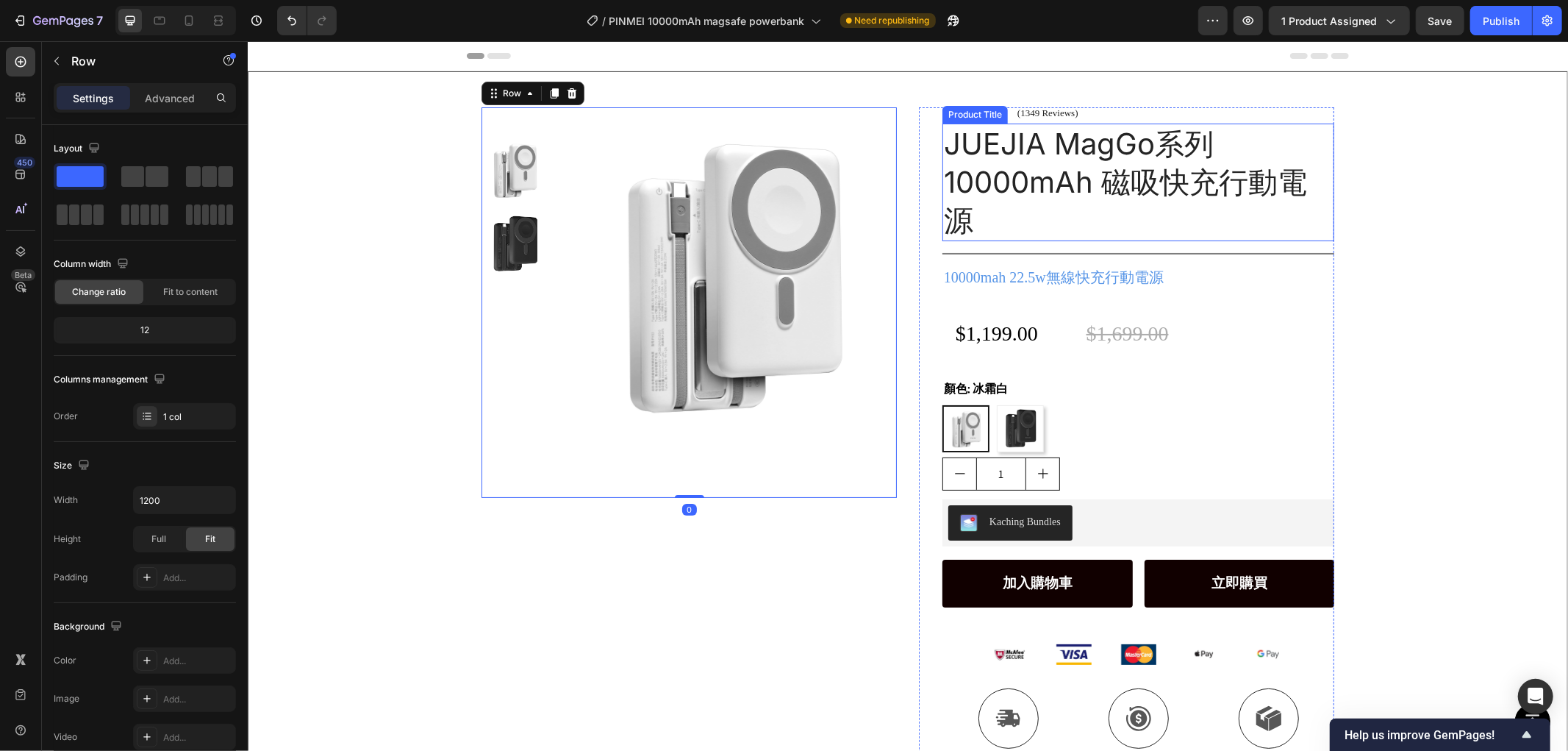
click at [1128, 169] on h1 "JUEJIA MagGo系列 10000mAh 磁吸快充行動電源" at bounding box center [1138, 181] width 392 height 118
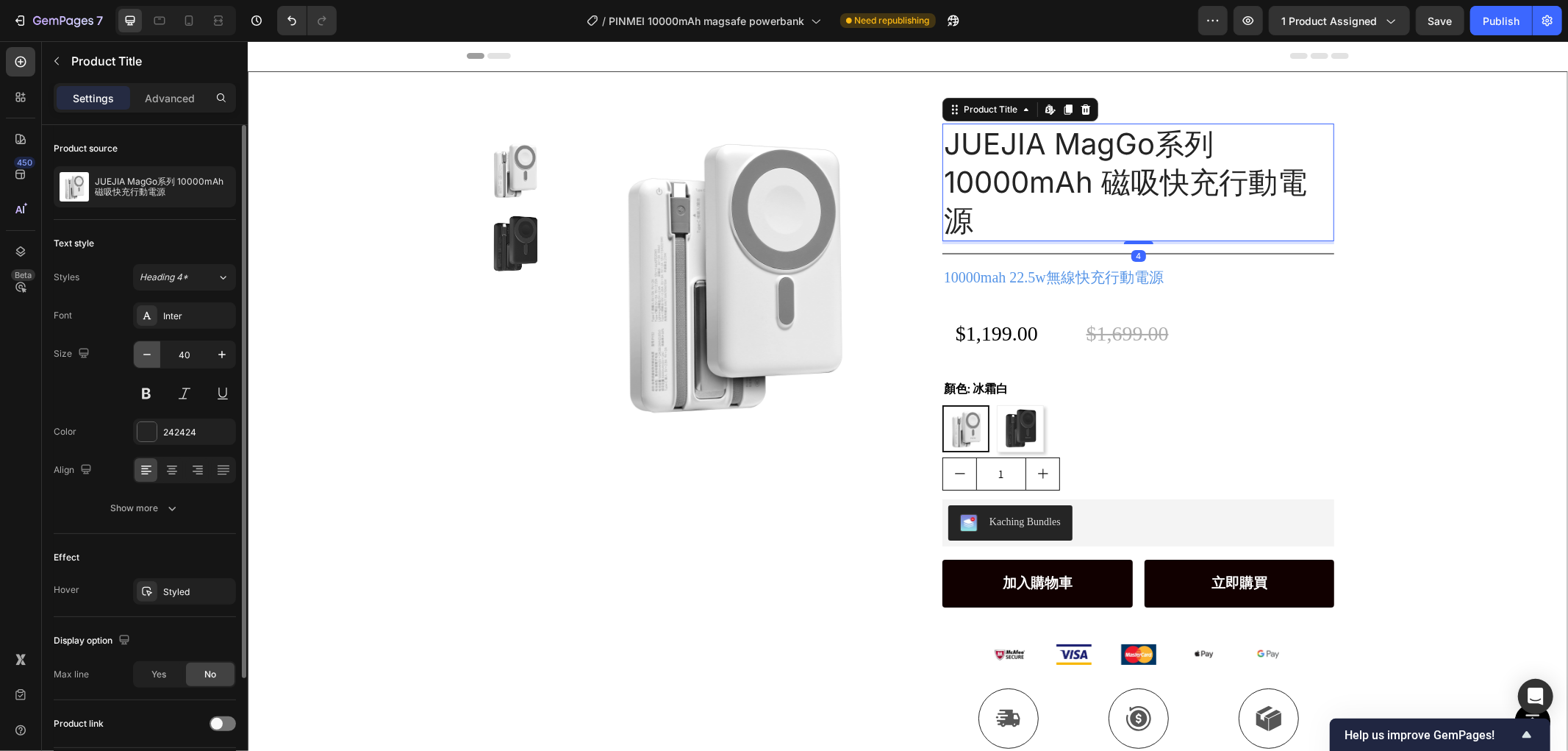
click at [149, 353] on icon "button" at bounding box center [147, 354] width 15 height 15
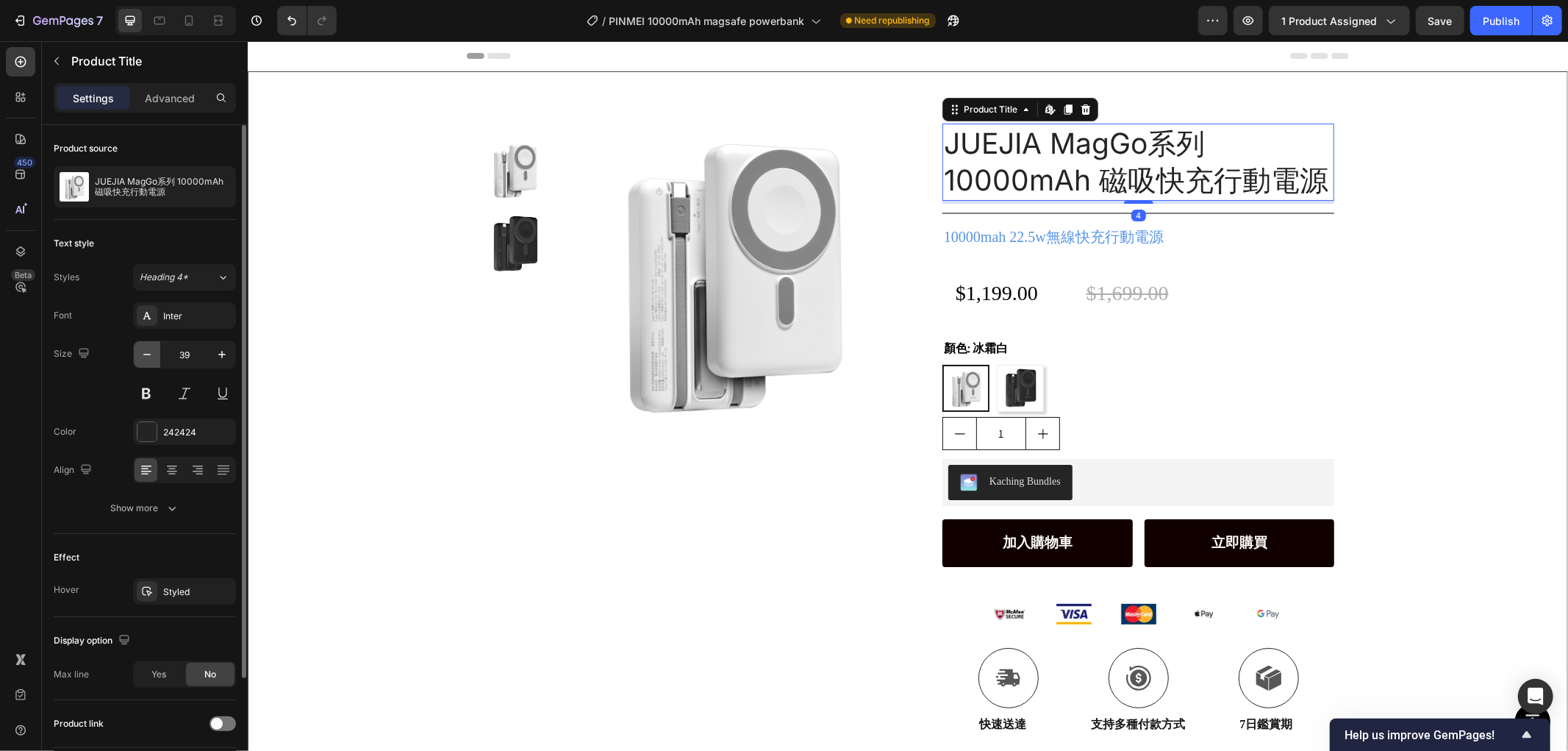
click at [149, 353] on icon "button" at bounding box center [147, 354] width 15 height 15
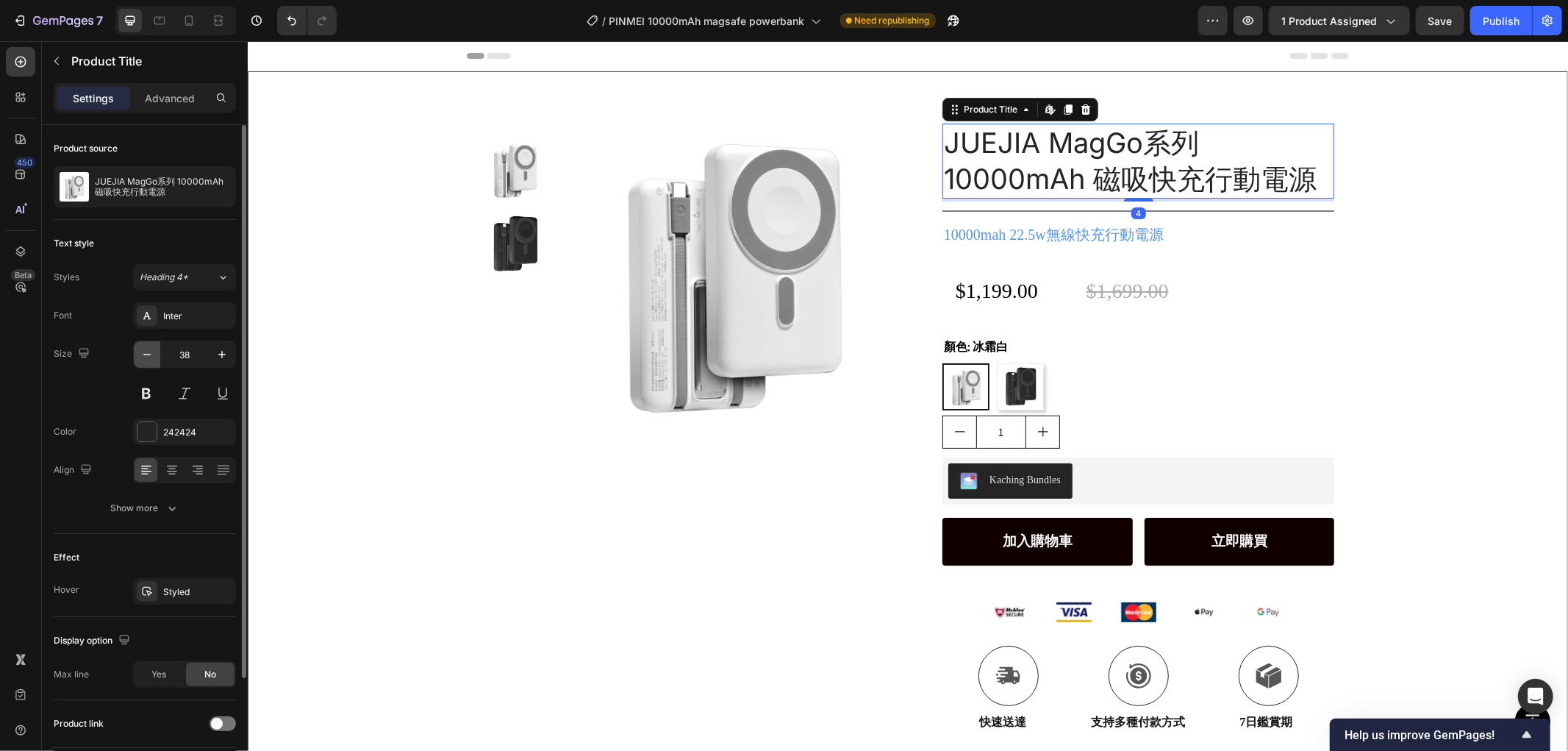
click at [149, 353] on icon "button" at bounding box center [147, 354] width 15 height 15
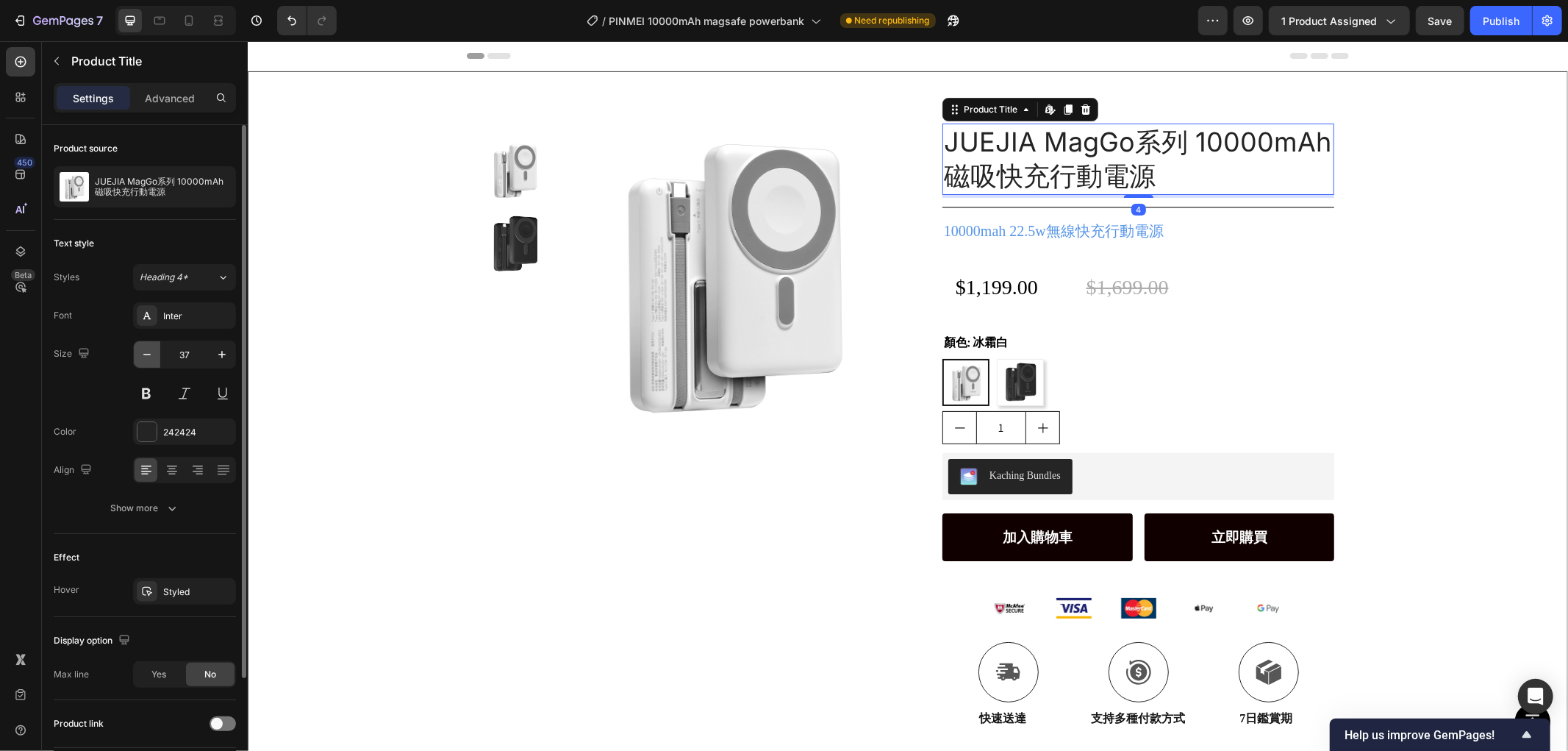
type input "36"
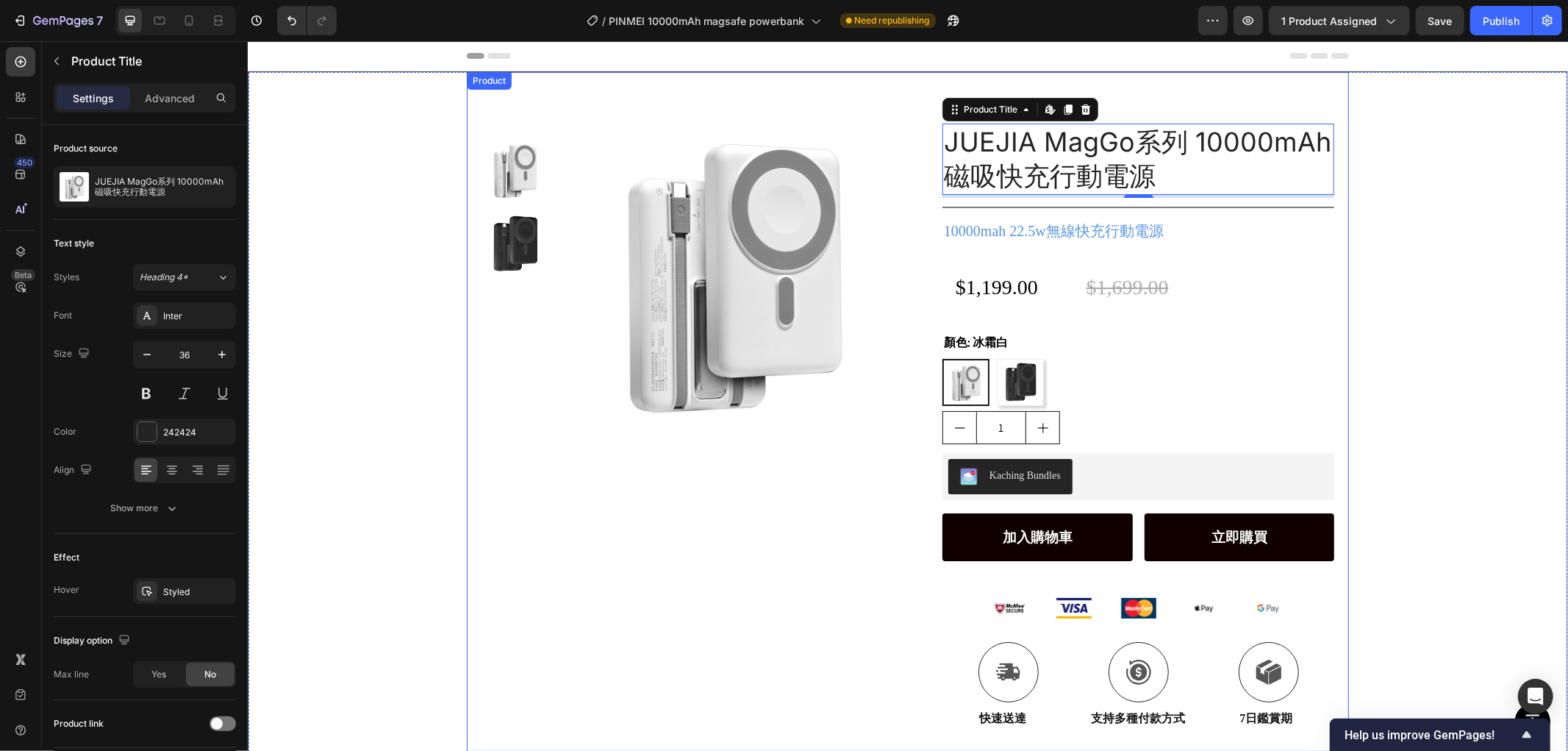
click at [484, 577] on div "Product Images Row" at bounding box center [688, 428] width 415 height 645
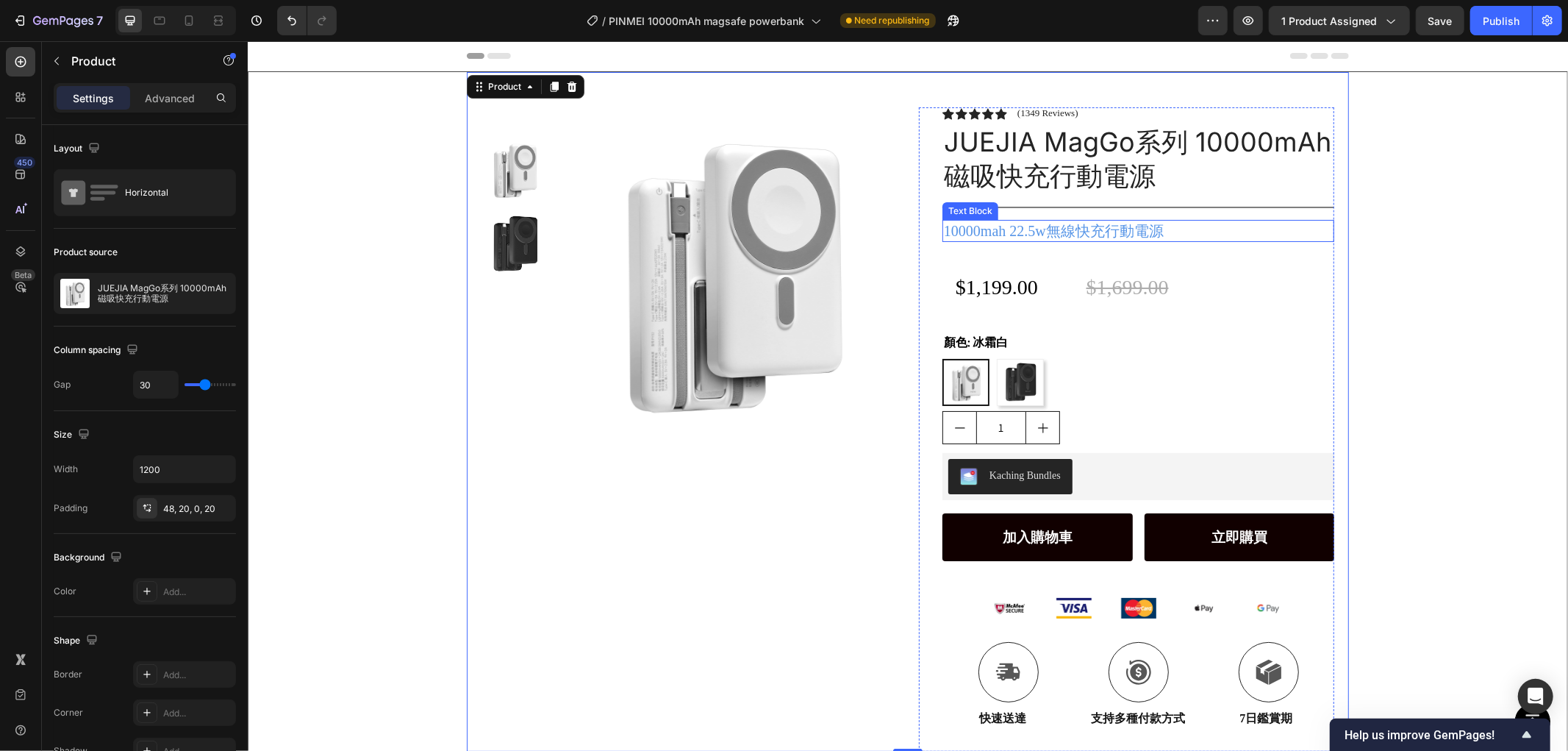
click at [1119, 231] on p "10000mah 22.5w無線快充行動電源" at bounding box center [1138, 231] width 389 height 19
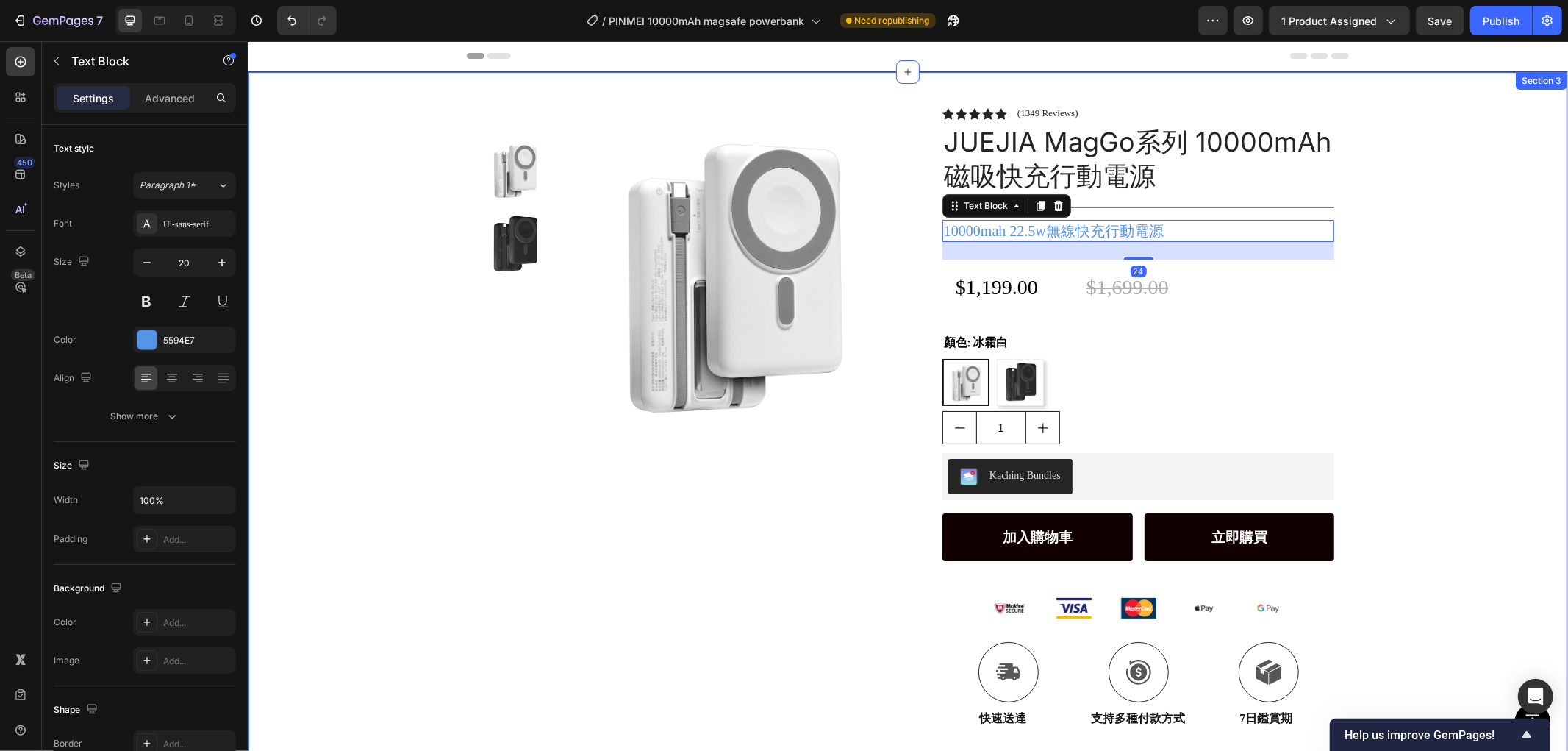
click at [1449, 202] on div "Product Images Row Icon Icon Icon Icon Icon Icon List (1349 Reviews) Text Block…" at bounding box center [907, 411] width 1319 height 680
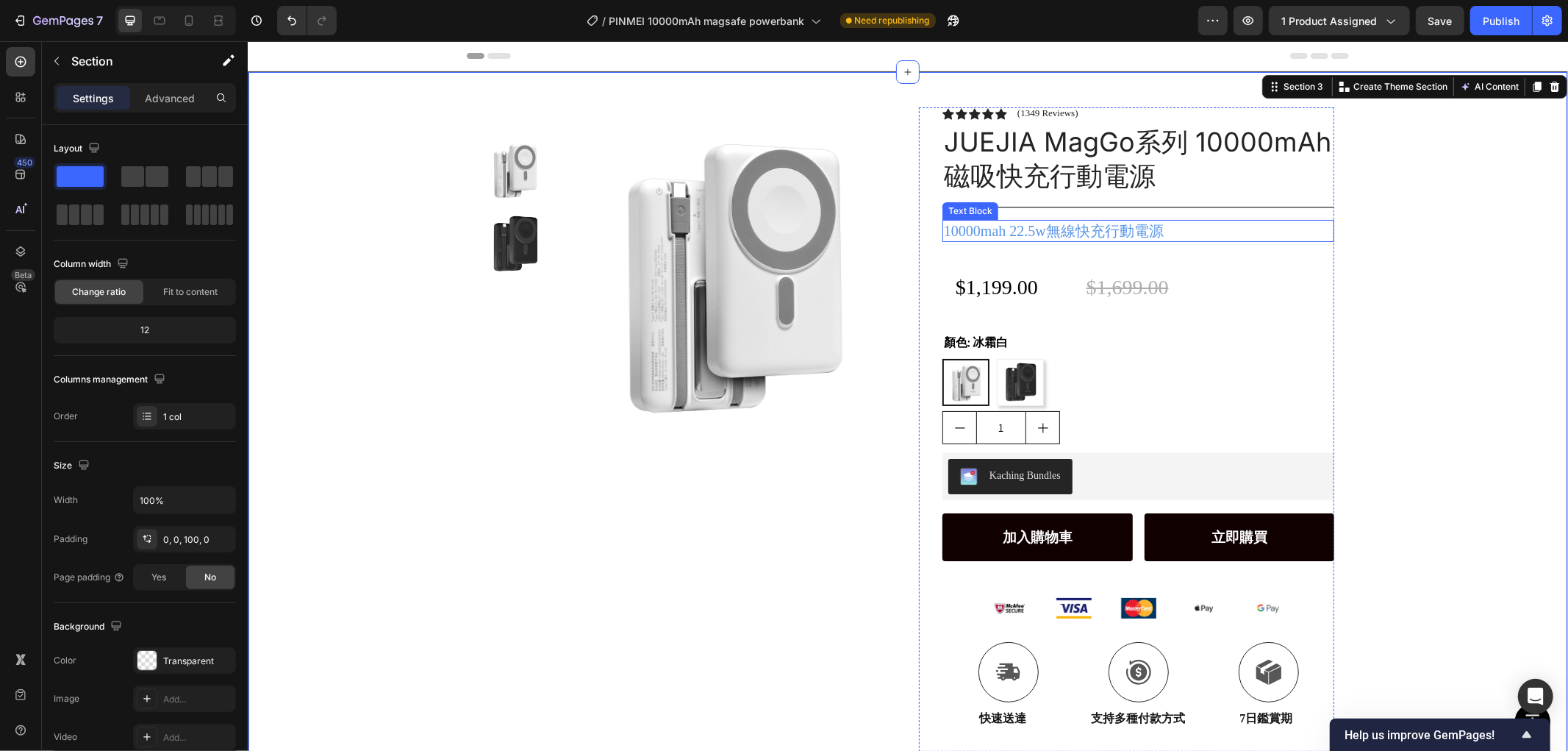
click at [1151, 233] on p "10000mah 22.5w無線快充行動電源" at bounding box center [1138, 231] width 389 height 19
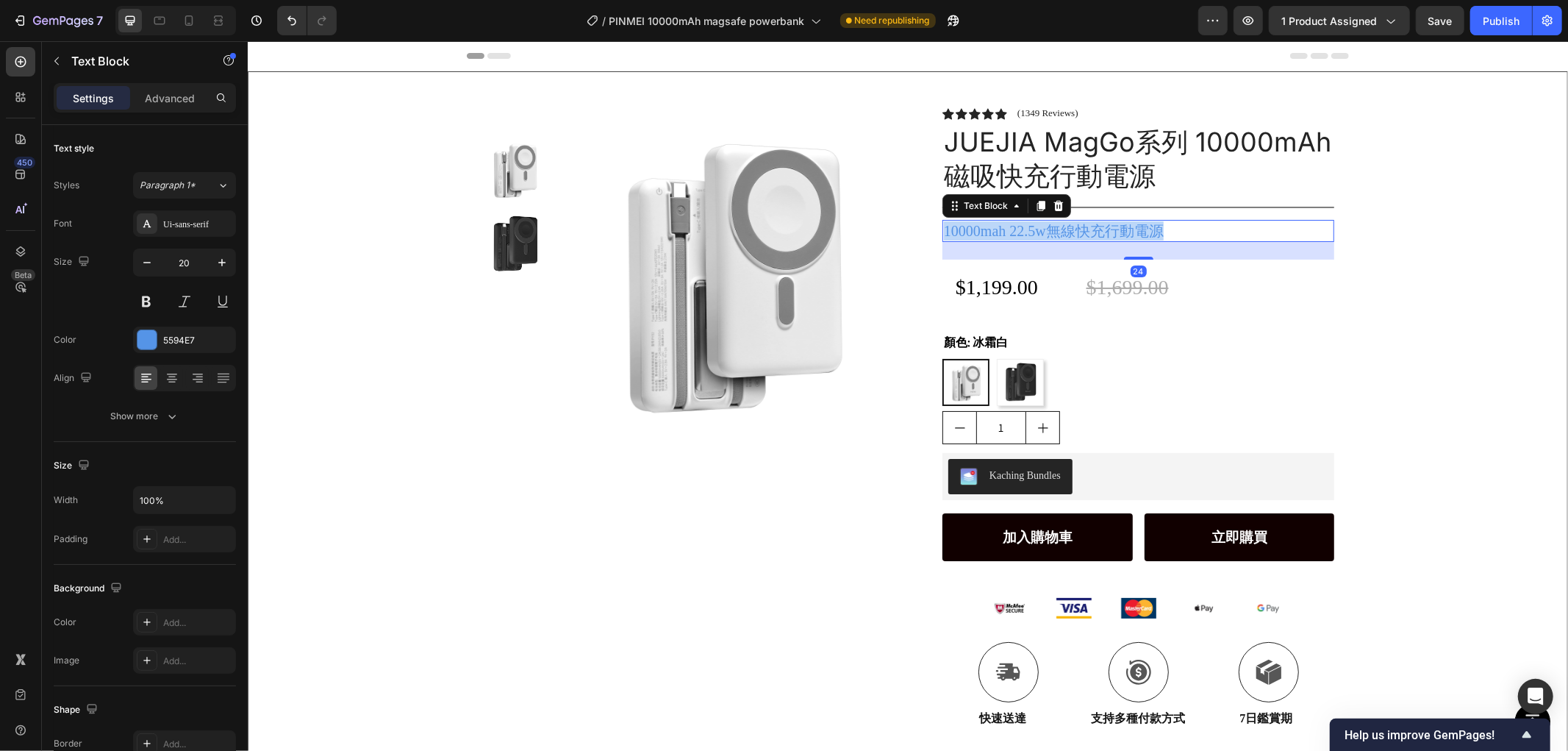
click at [1151, 233] on p "10000mah 22.5w無線快充行動電源" at bounding box center [1138, 231] width 389 height 19
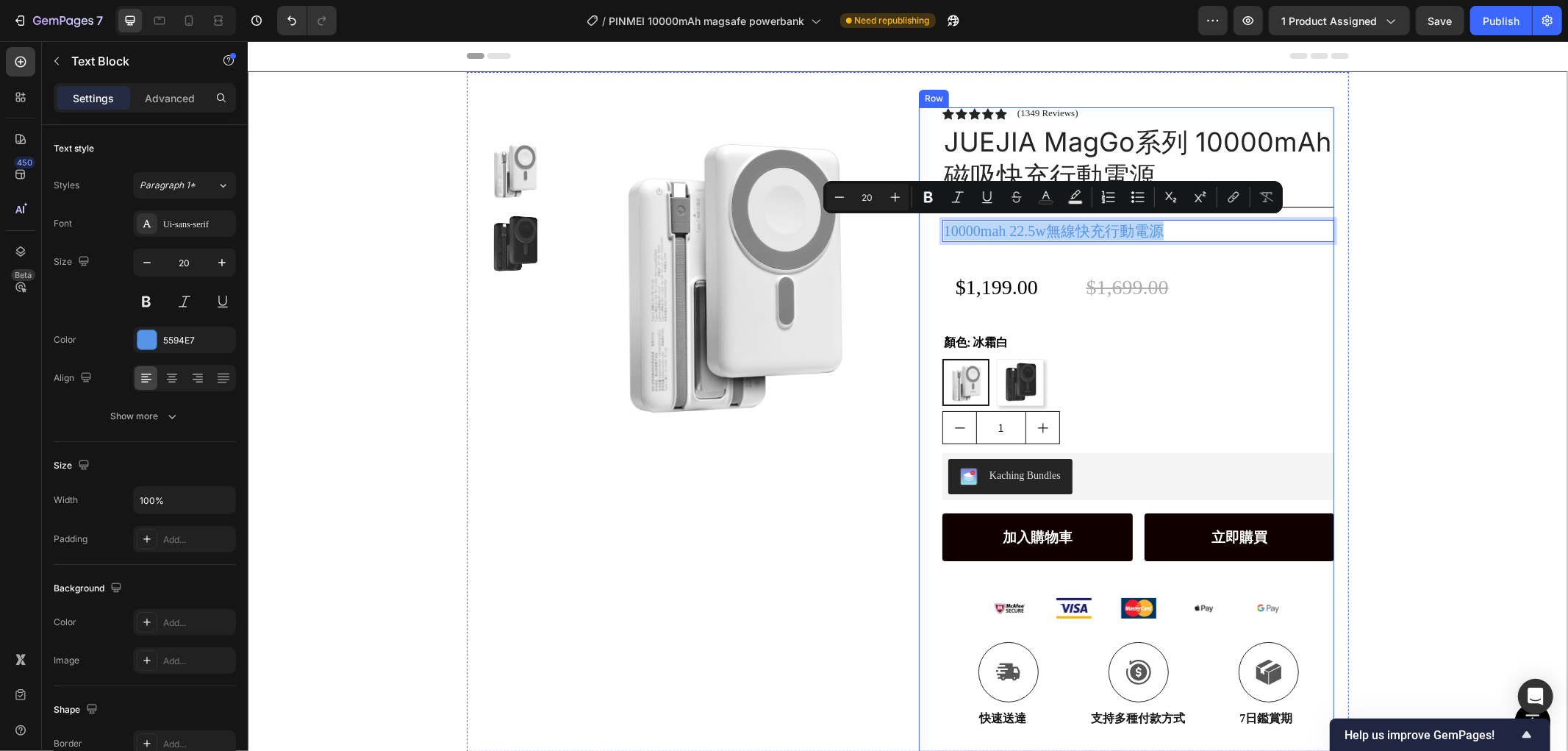
click at [1017, 237] on p "10000mah 22.5w無線快充行動電源" at bounding box center [1138, 231] width 389 height 19
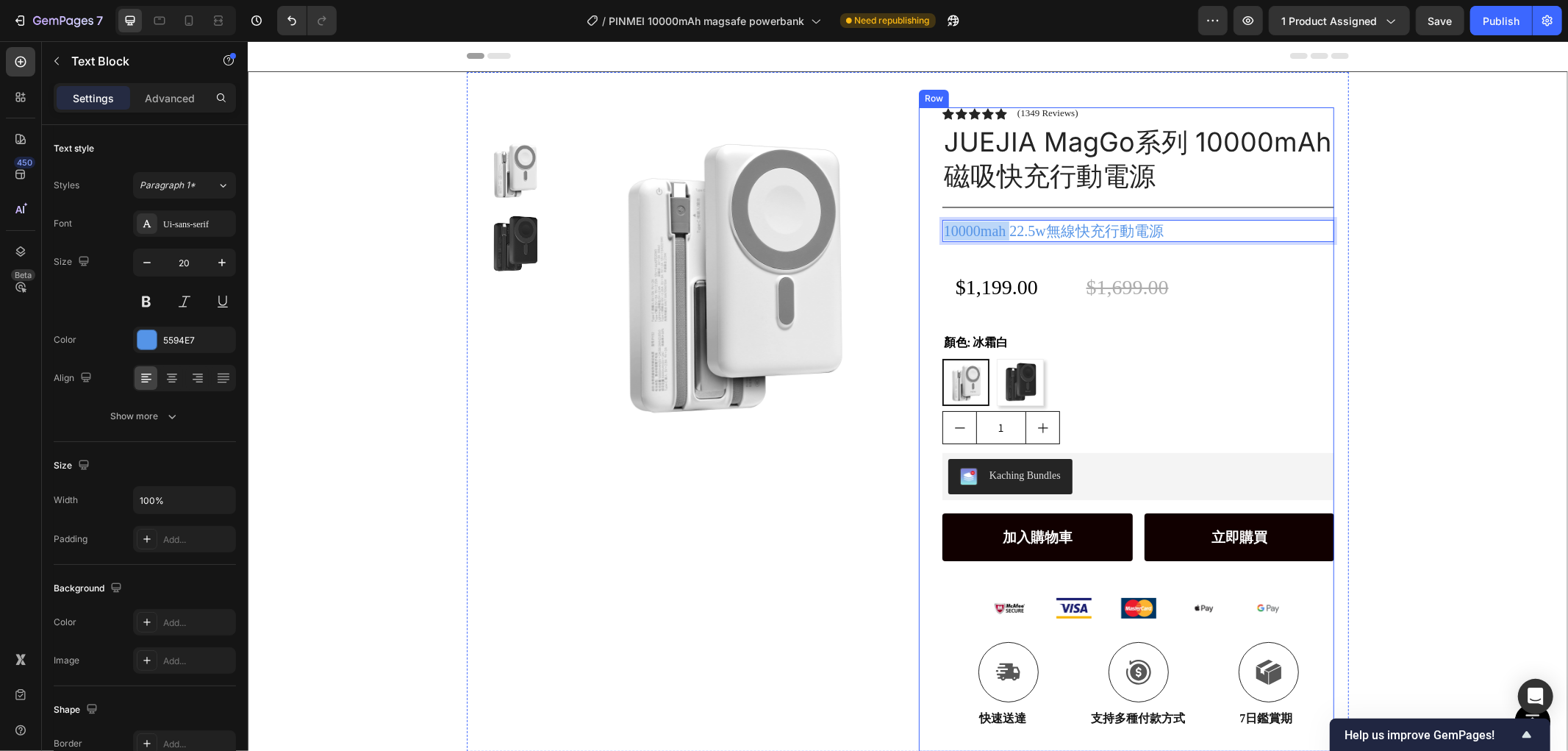
drag, startPoint x: 1012, startPoint y: 229, endPoint x: 1068, endPoint y: 229, distance: 56.0
click at [918, 229] on div "Icon Icon Icon Icon Icon Icon List (1349 Reviews) Text Block Row JUEJIA MagGo系列…" at bounding box center [1125, 428] width 415 height 645
click at [1115, 229] on p "22.5w無線快充行動電源" at bounding box center [1138, 231] width 389 height 19
drag, startPoint x: 962, startPoint y: 232, endPoint x: 849, endPoint y: 228, distance: 113.1
click at [849, 228] on div "Product Images Row Icon Icon Icon Icon Icon Icon List (1349 Reviews) Text Block…" at bounding box center [907, 411] width 882 height 680
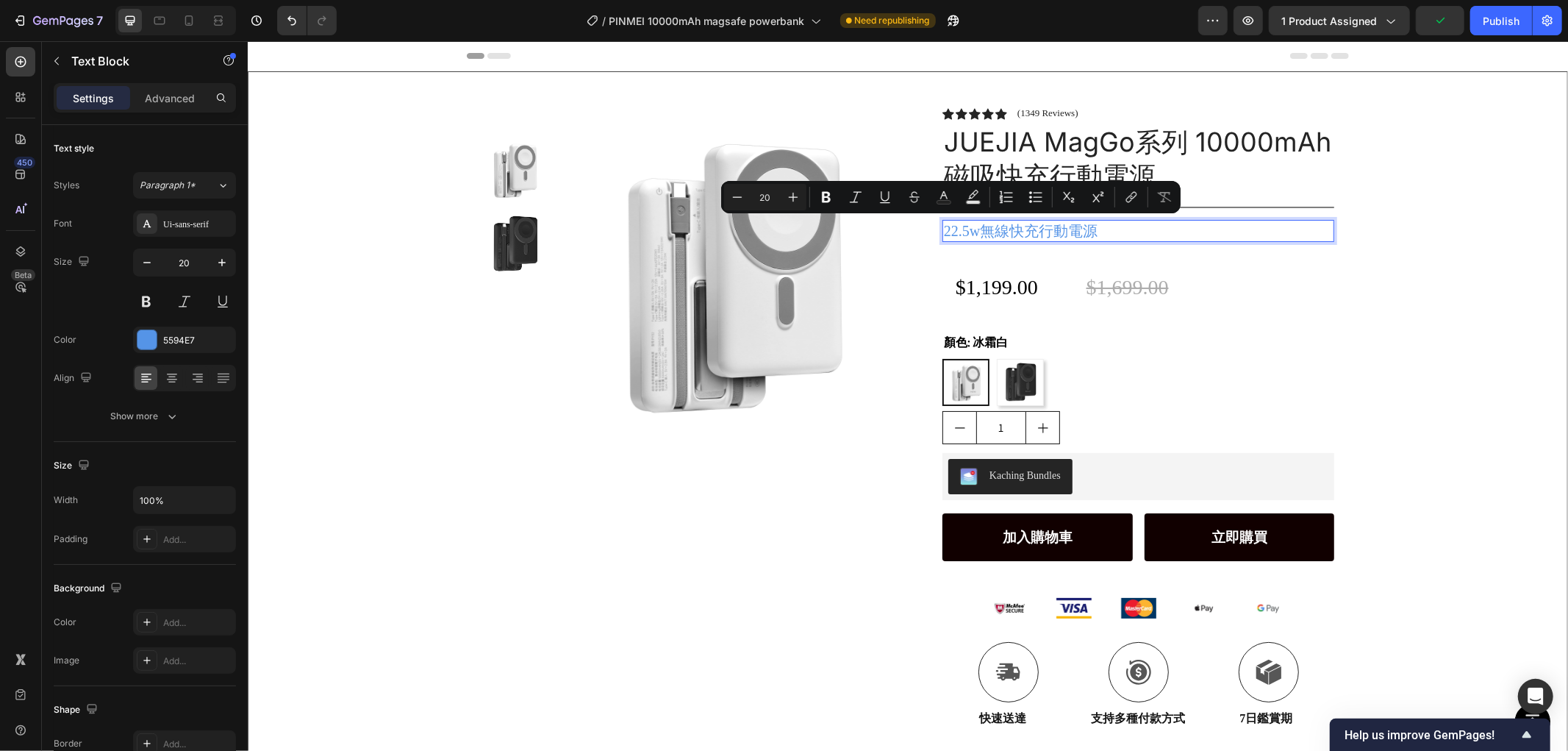
click at [1011, 233] on p "22.5w無線快充行動電源" at bounding box center [1138, 231] width 389 height 19
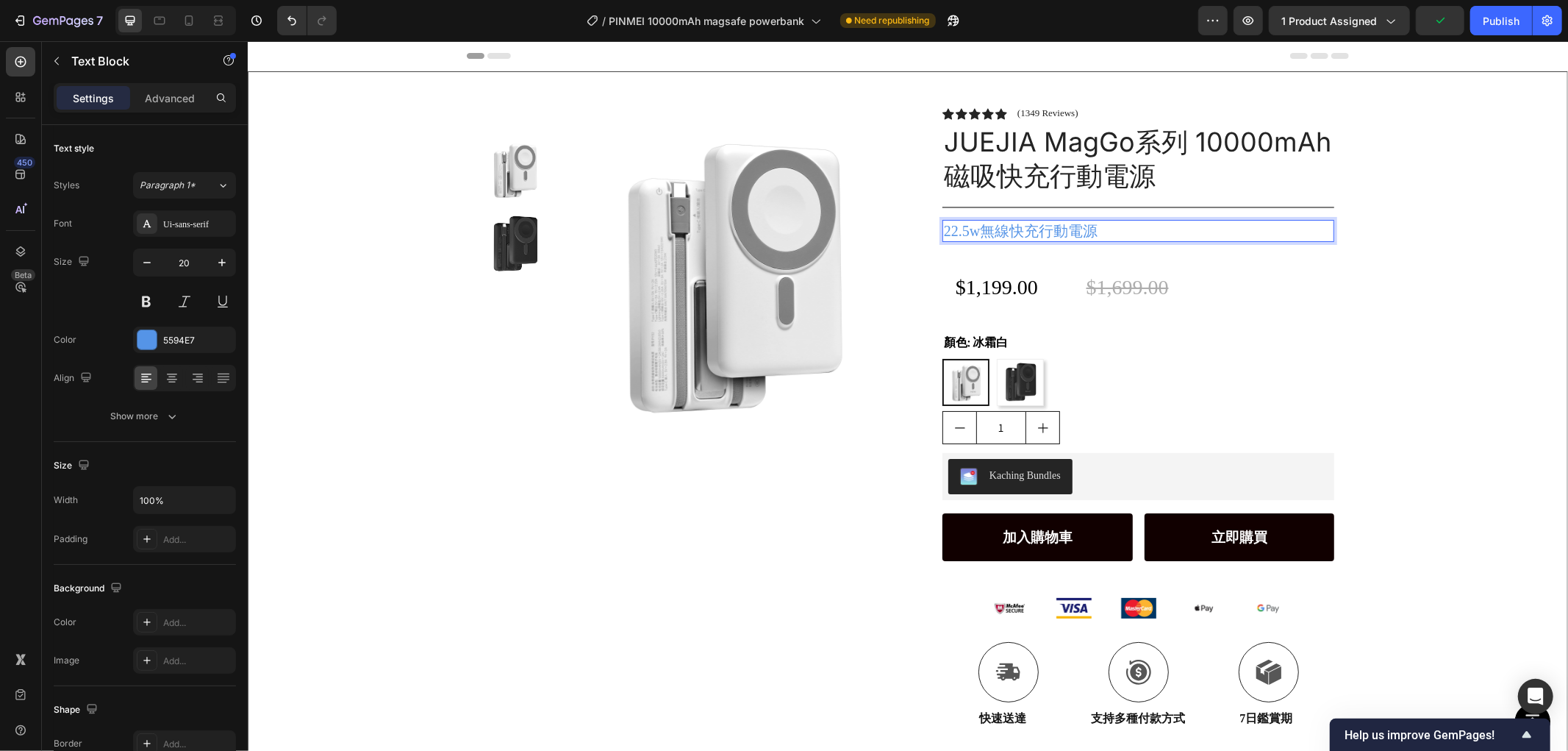
click at [996, 225] on p "22.5w無線快充行動電源" at bounding box center [1138, 231] width 389 height 19
click at [1230, 227] on p "22.5w有線快充 x 15w無線快充 x 摺疊支架" at bounding box center [1138, 231] width 389 height 19
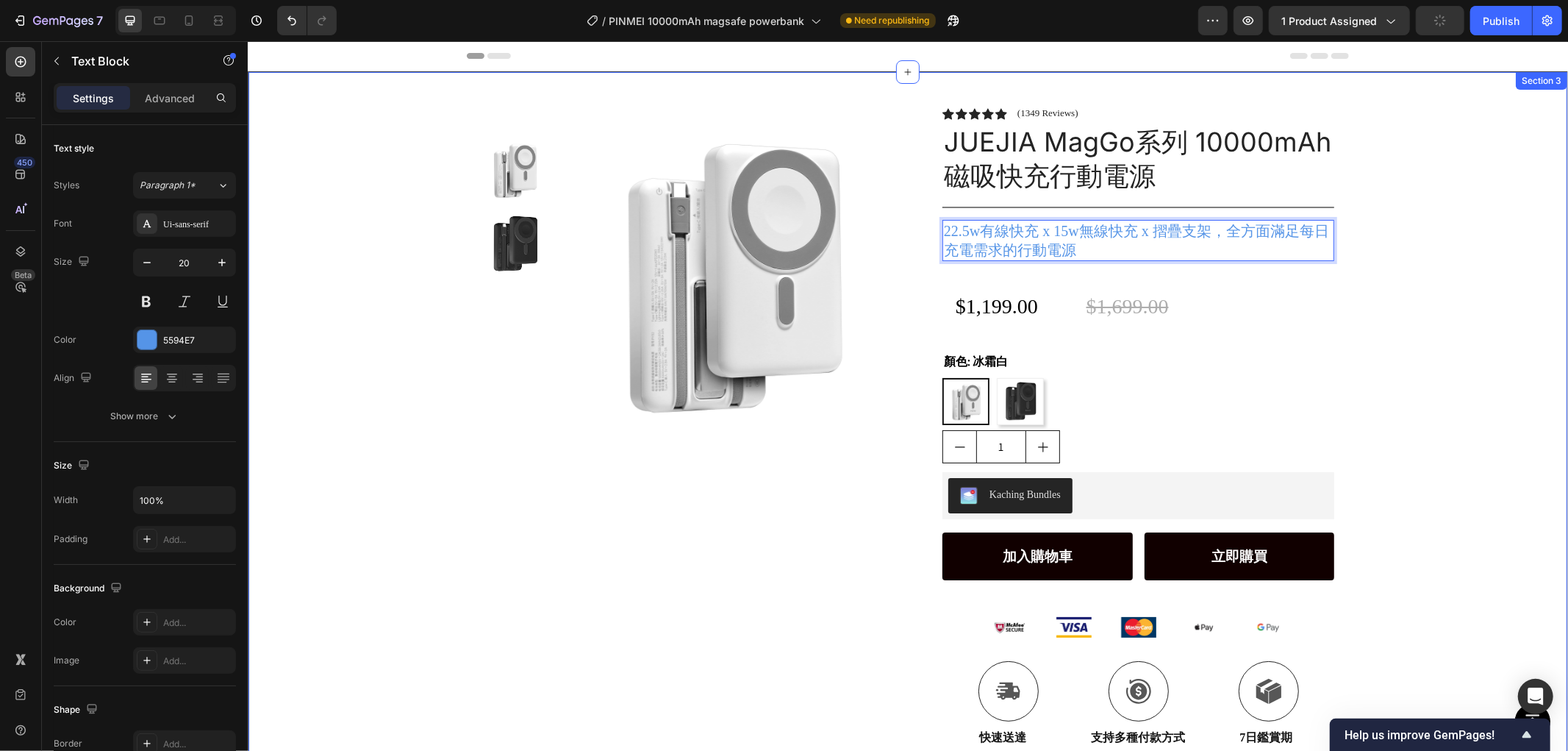
click at [1526, 251] on div "Product Images Row Icon Icon Icon Icon Icon Icon List (1349 Reviews) Text Block…" at bounding box center [907, 420] width 1319 height 699
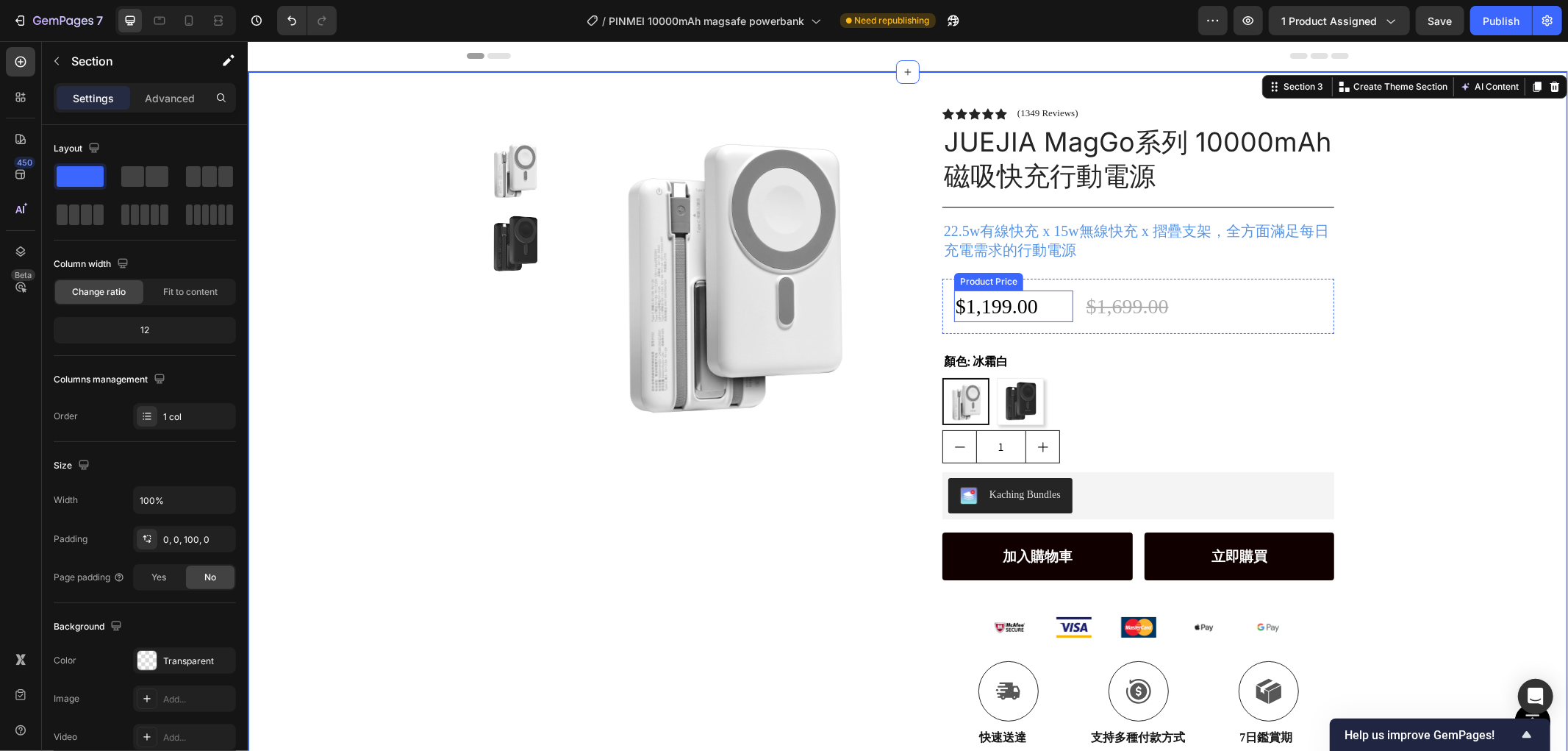
click at [976, 305] on div "$1,199.00" at bounding box center [1013, 305] width 119 height 31
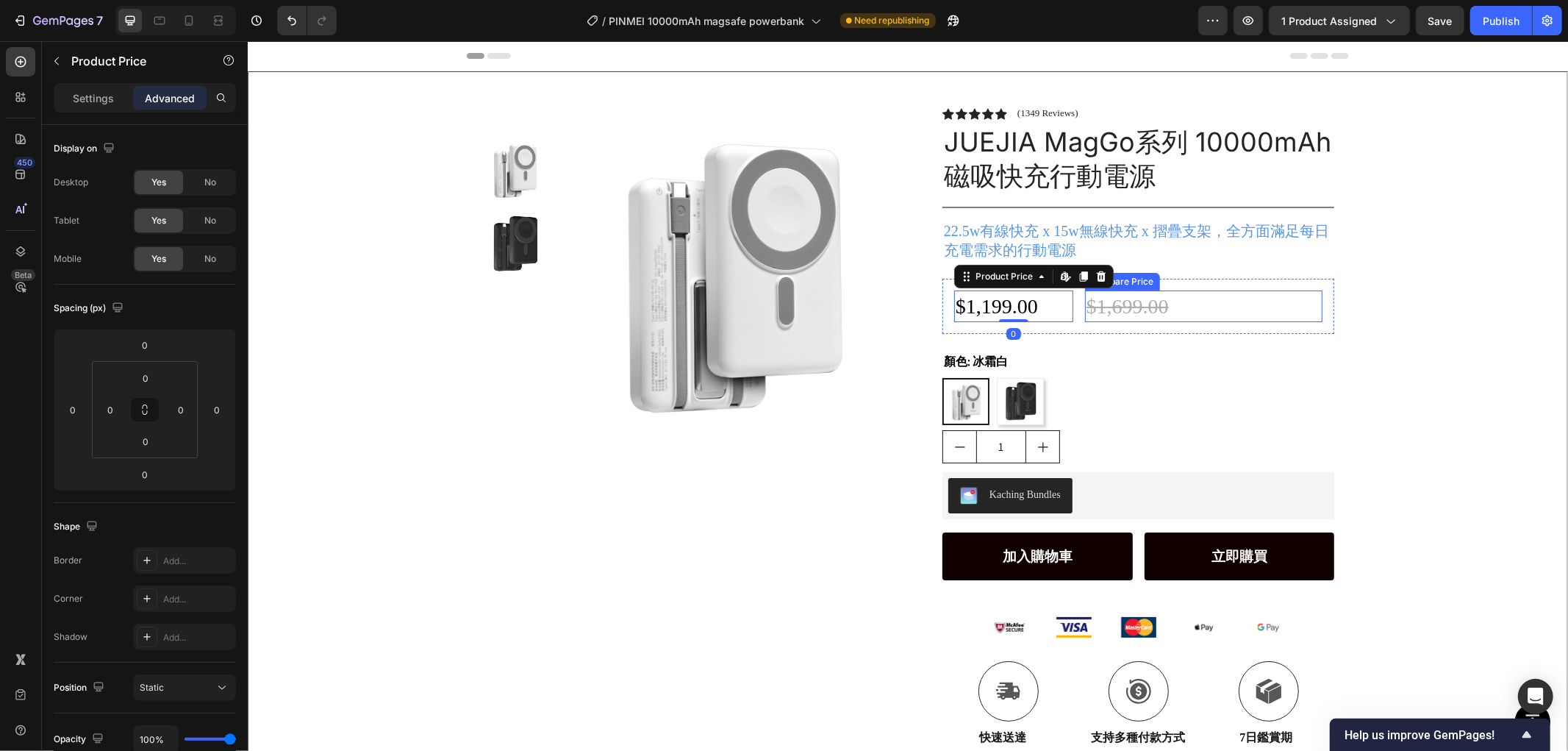
click at [1435, 286] on div "Product Images Row Icon Icon Icon Icon Icon Icon List (1349 Reviews) Text Block…" at bounding box center [907, 420] width 1319 height 699
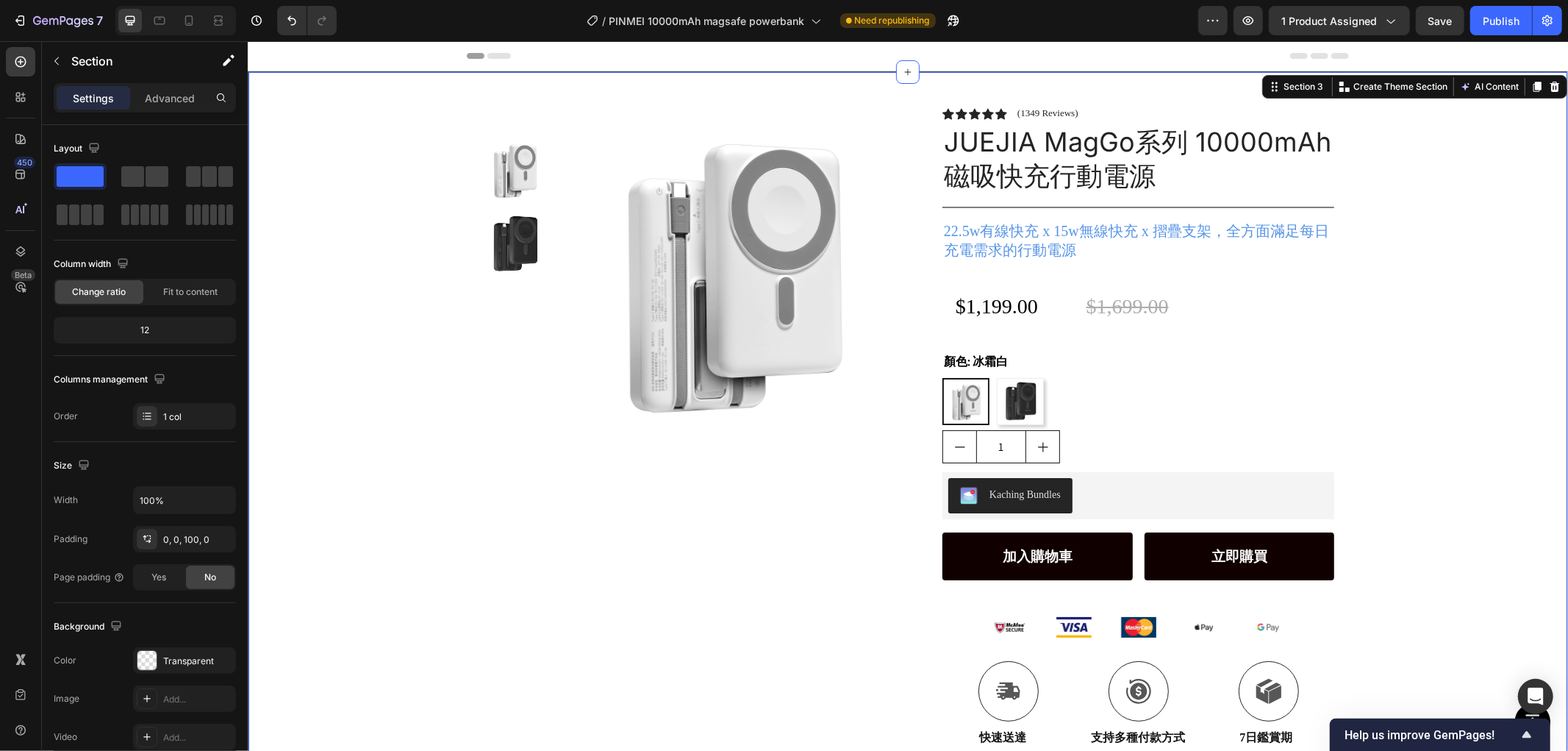
click at [1385, 271] on div "Product Images Row Icon Icon Icon Icon Icon Icon List (1349 Reviews) Text Block…" at bounding box center [907, 420] width 1319 height 699
click at [1113, 302] on div "$1,699.00" at bounding box center [1203, 305] width 238 height 31
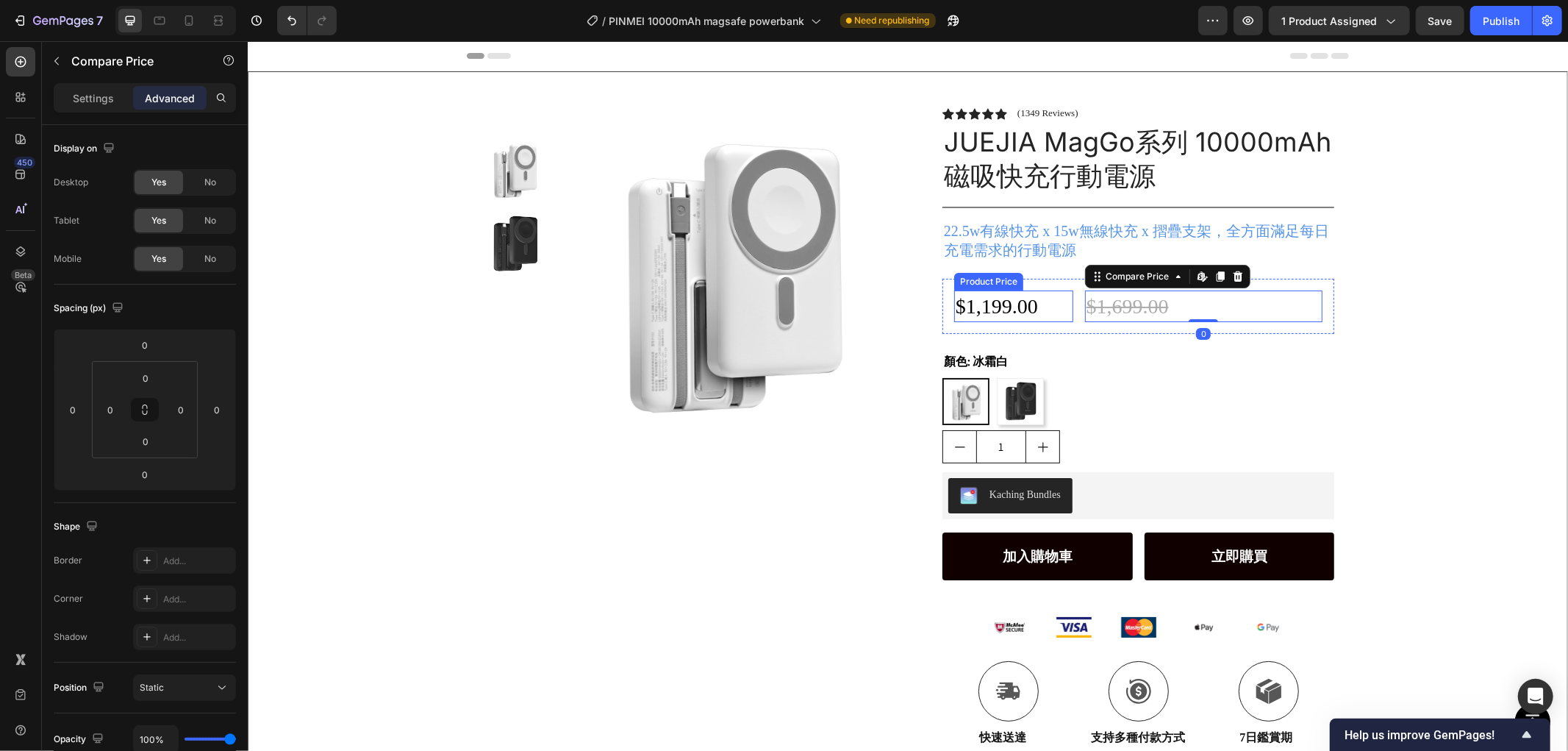
click at [998, 301] on div "$1,199.00" at bounding box center [1013, 305] width 119 height 31
click at [1272, 299] on div "$1,699.00" at bounding box center [1203, 305] width 238 height 31
click at [975, 305] on div "$1,199.00" at bounding box center [1013, 305] width 119 height 31
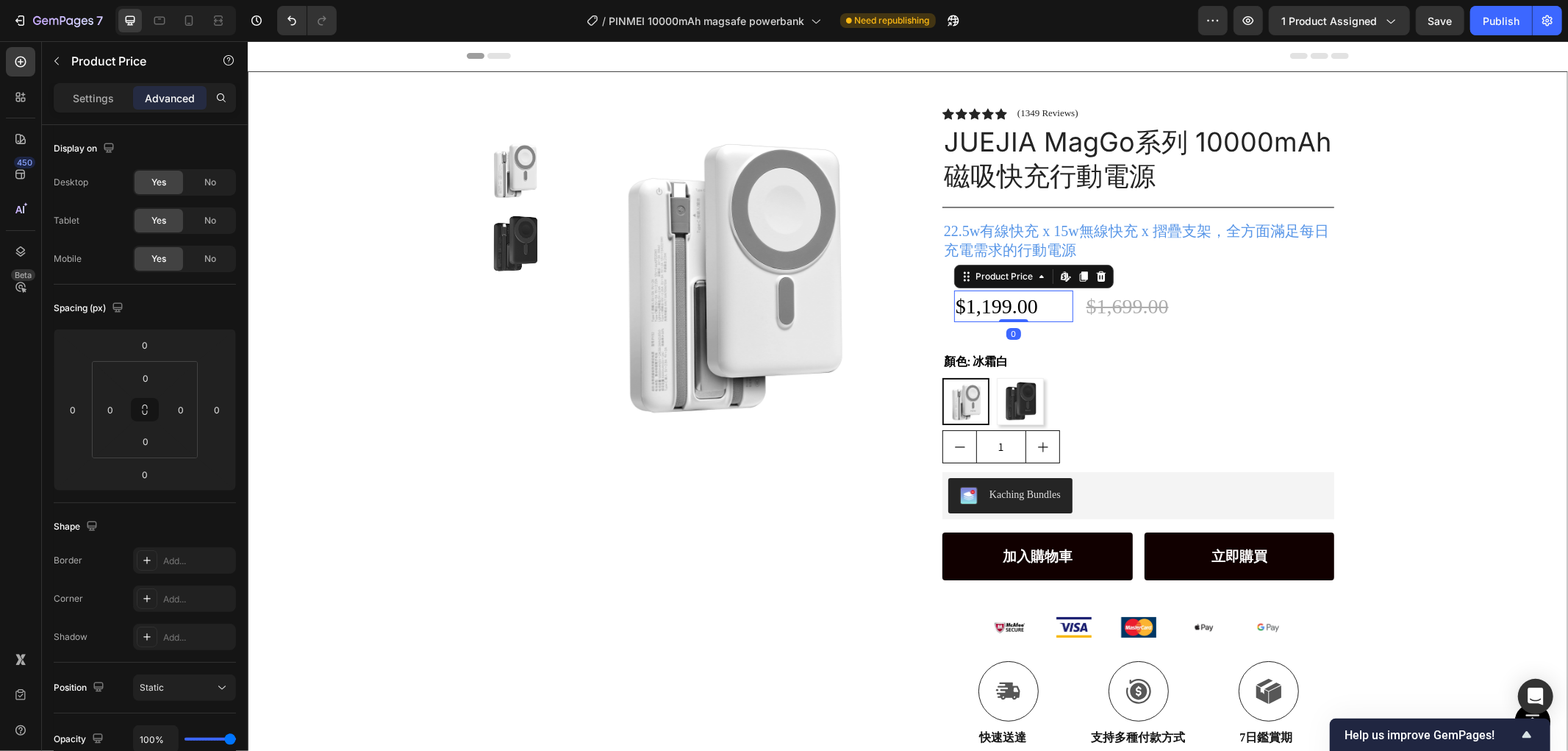
click at [1378, 311] on div "Product Images Row Icon Icon Icon Icon Icon Icon List (1349 Reviews) Text Block…" at bounding box center [907, 420] width 1319 height 699
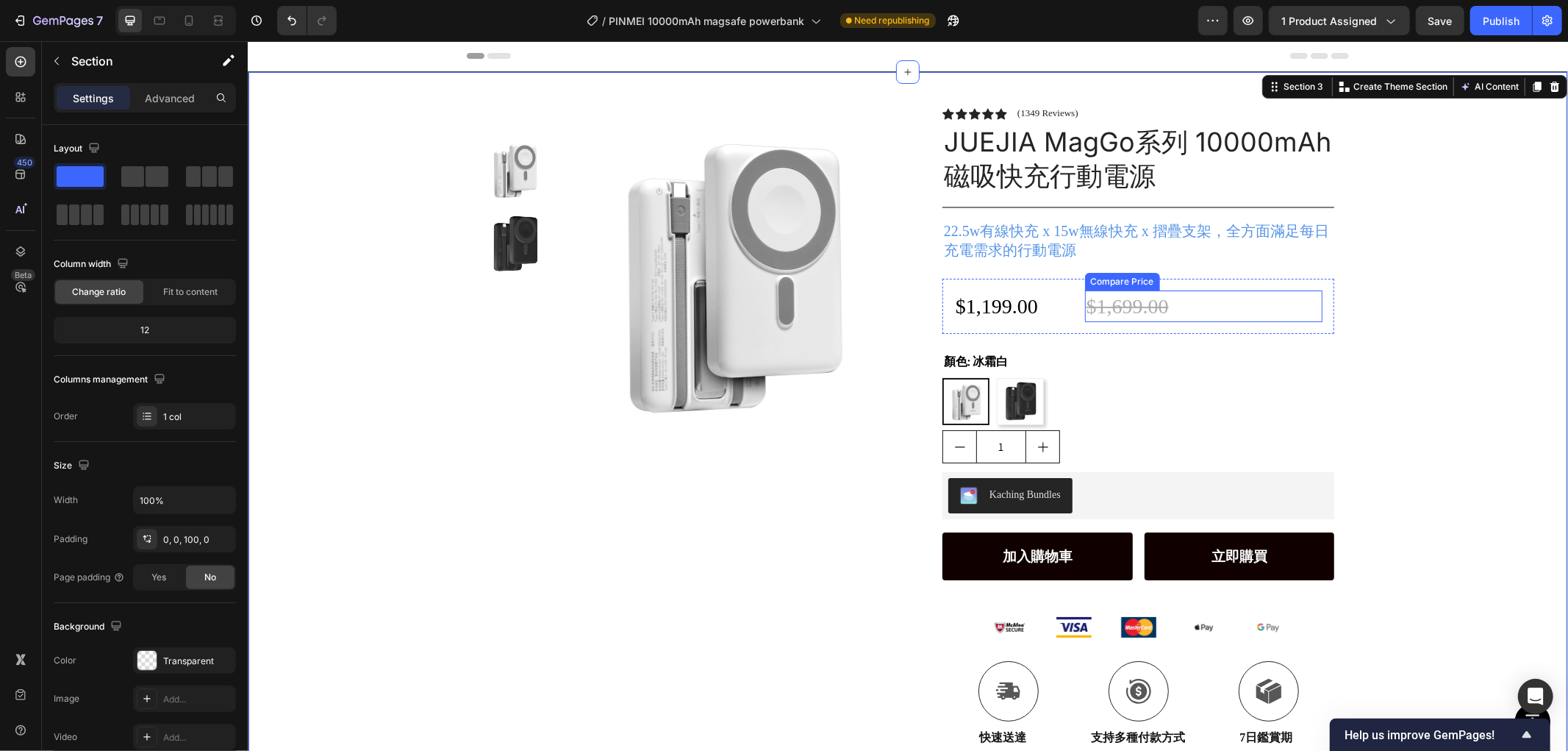
click at [1240, 290] on div "$1,699.00" at bounding box center [1203, 305] width 238 height 31
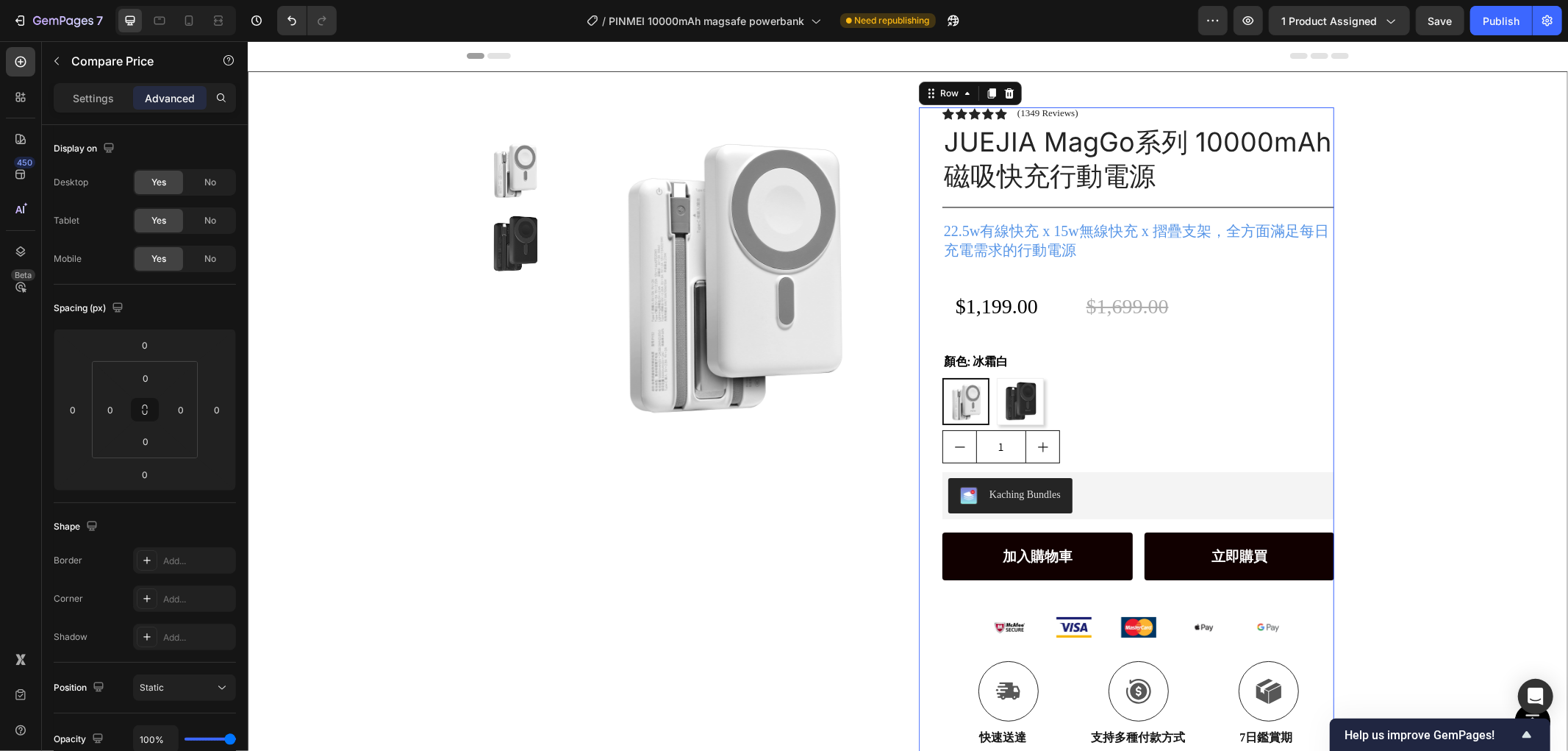
click at [1013, 273] on div "Icon Icon Icon Icon Icon Icon List (1349 Reviews) Text Block Row JUEJIA MagGo系列…" at bounding box center [1138, 438] width 392 height 664
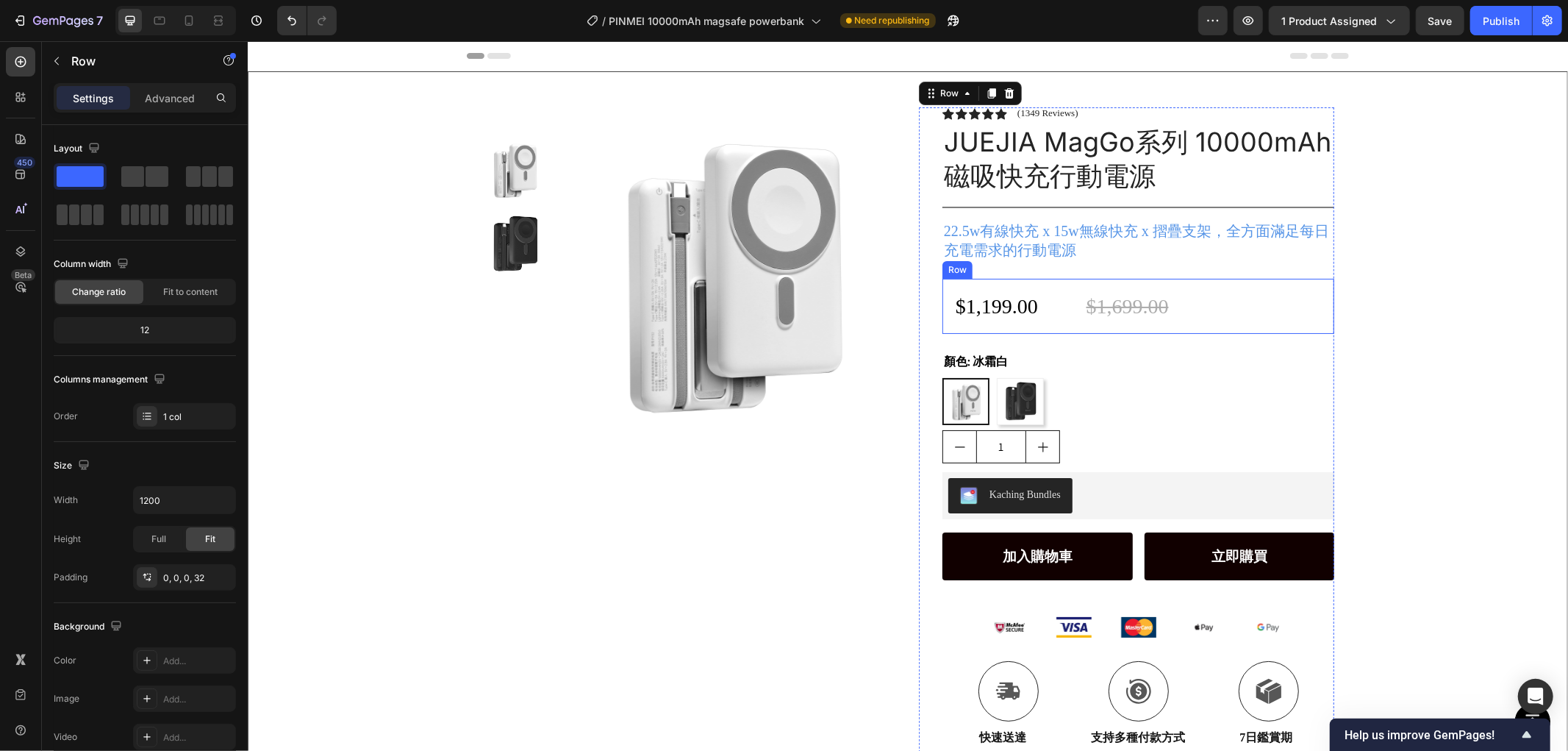
click at [986, 282] on div "$1,199.00 Product Price Product Price $1,699.00 Compare Price Compare Price Row" at bounding box center [1138, 306] width 392 height 55
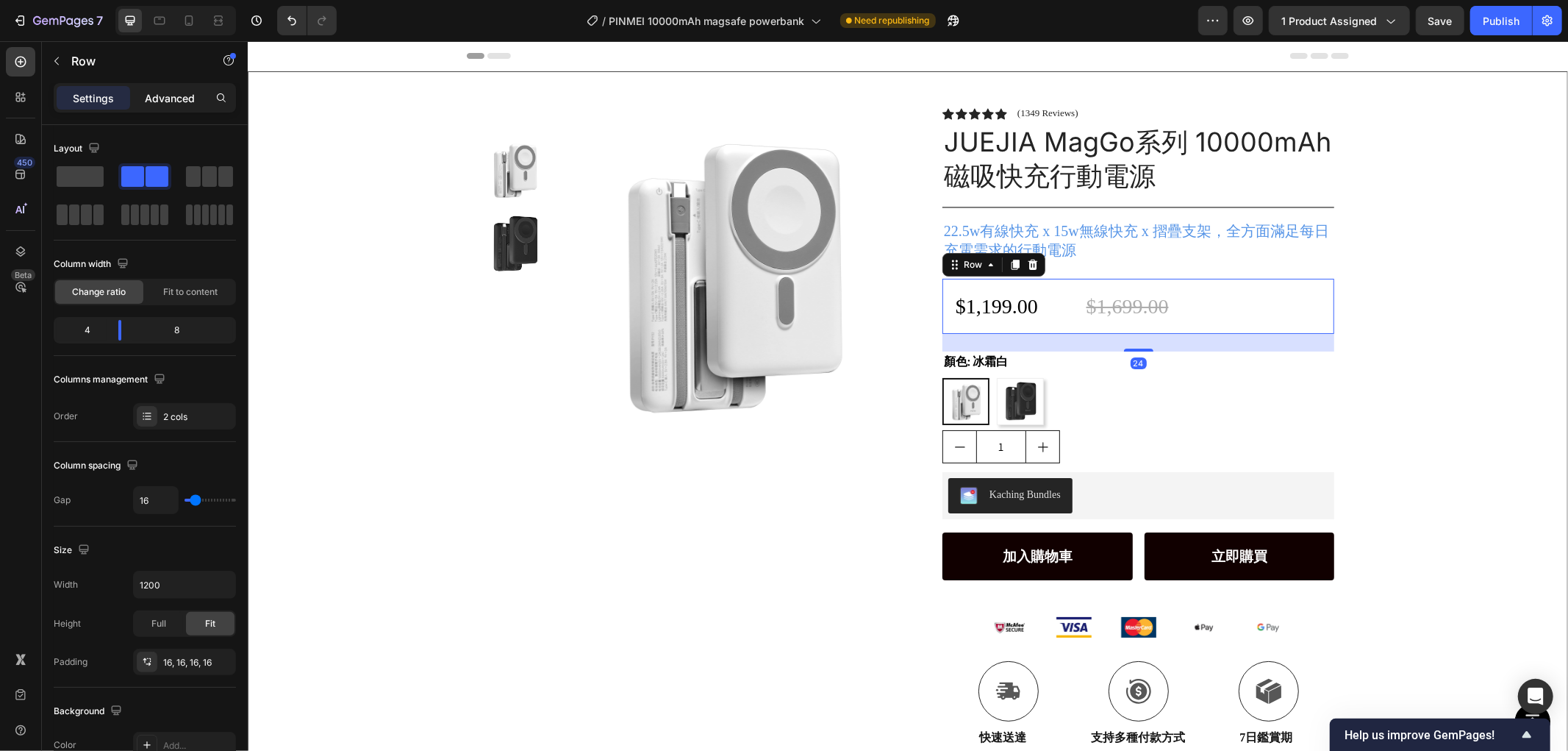
click at [156, 96] on p "Advanced" at bounding box center [170, 98] width 50 height 15
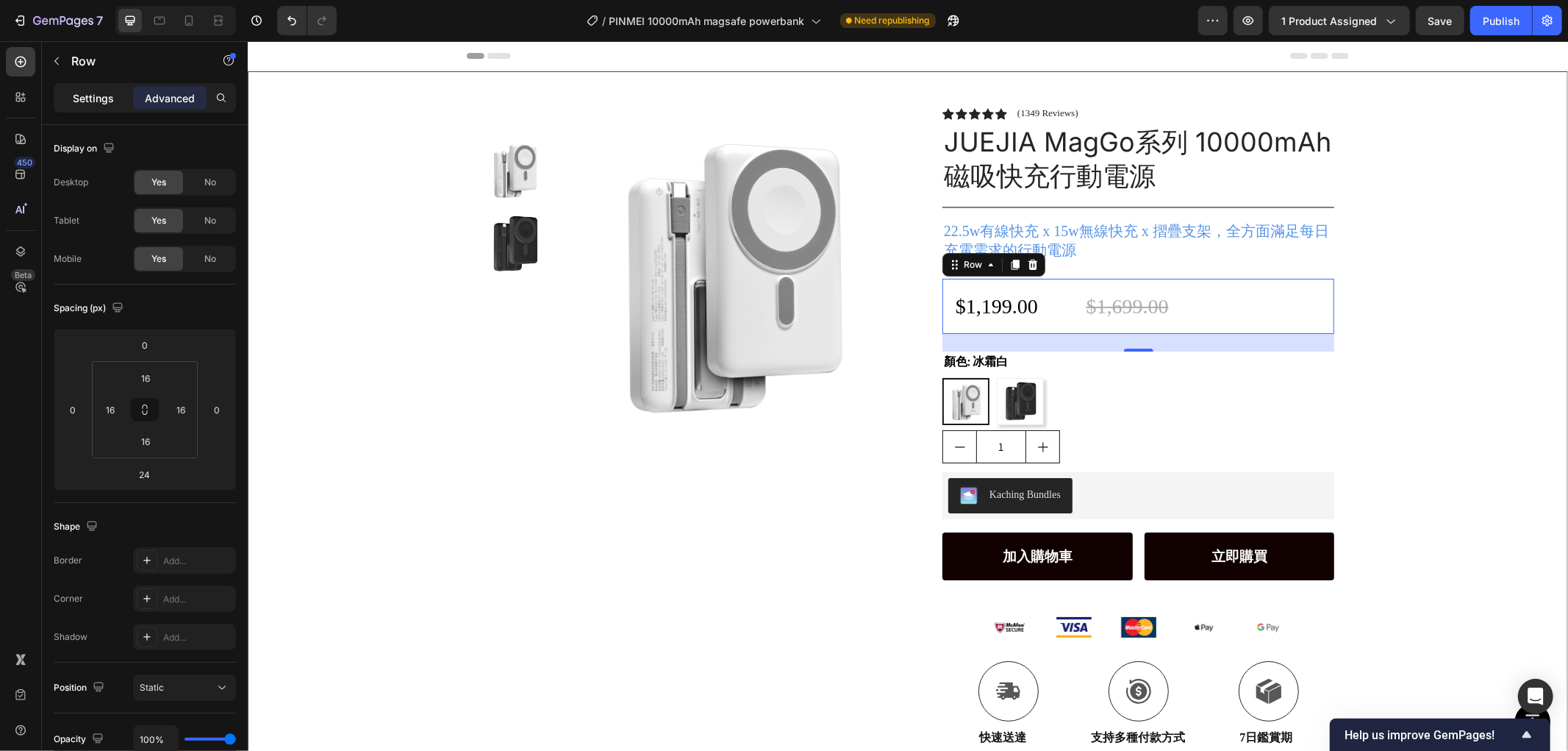
click at [90, 96] on p "Settings" at bounding box center [93, 98] width 41 height 15
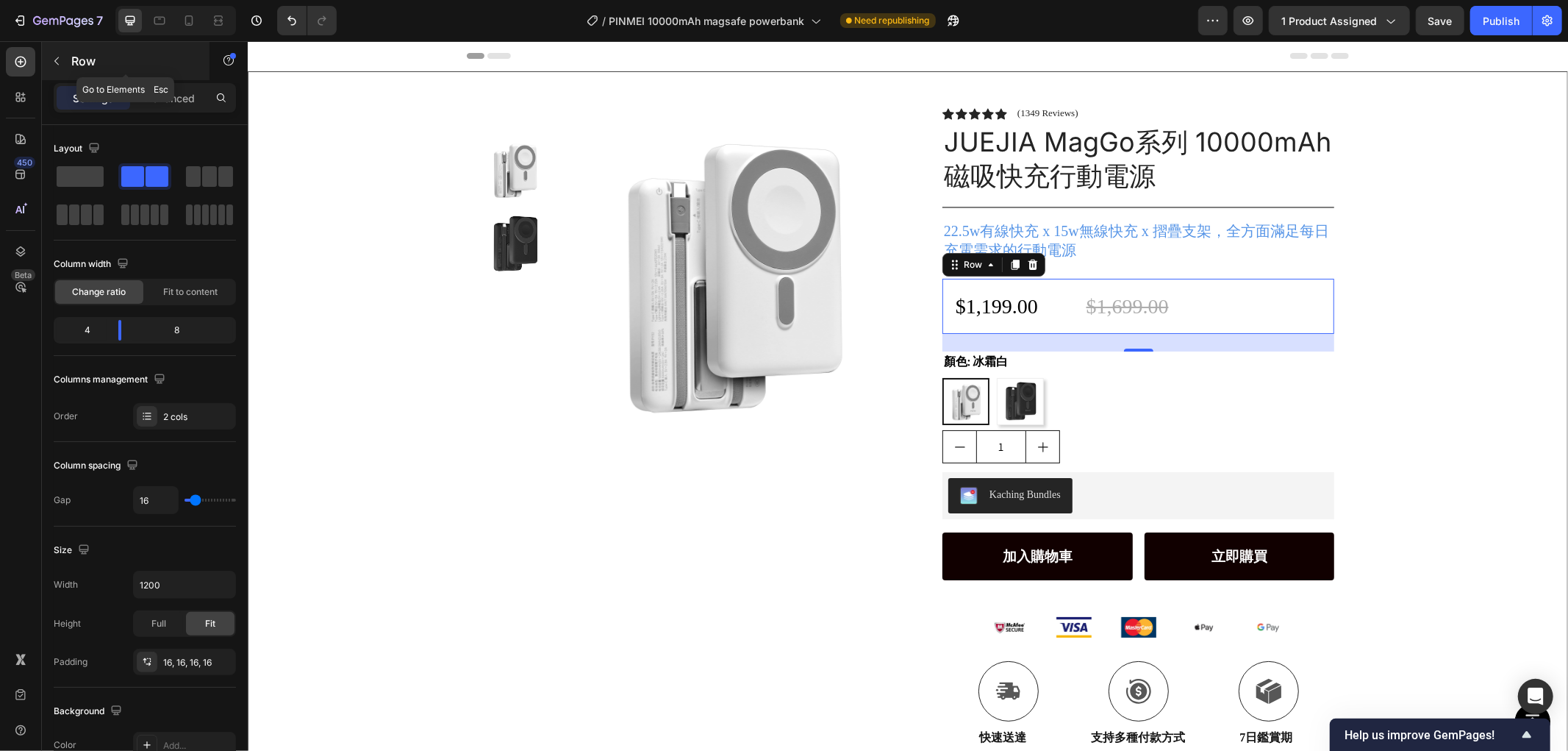
click at [57, 66] on icon "button" at bounding box center [56, 60] width 12 height 12
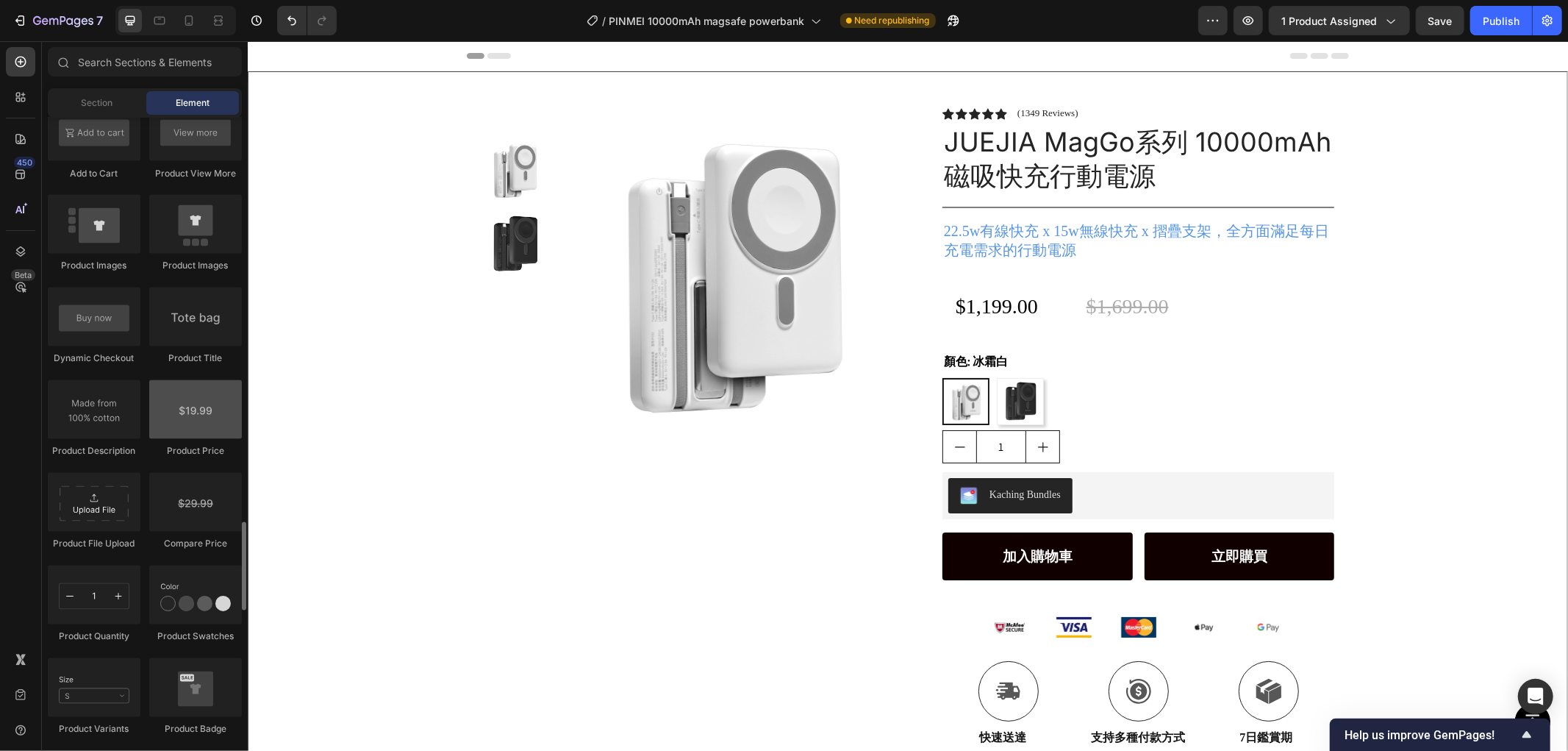
scroll to position [2284, 0]
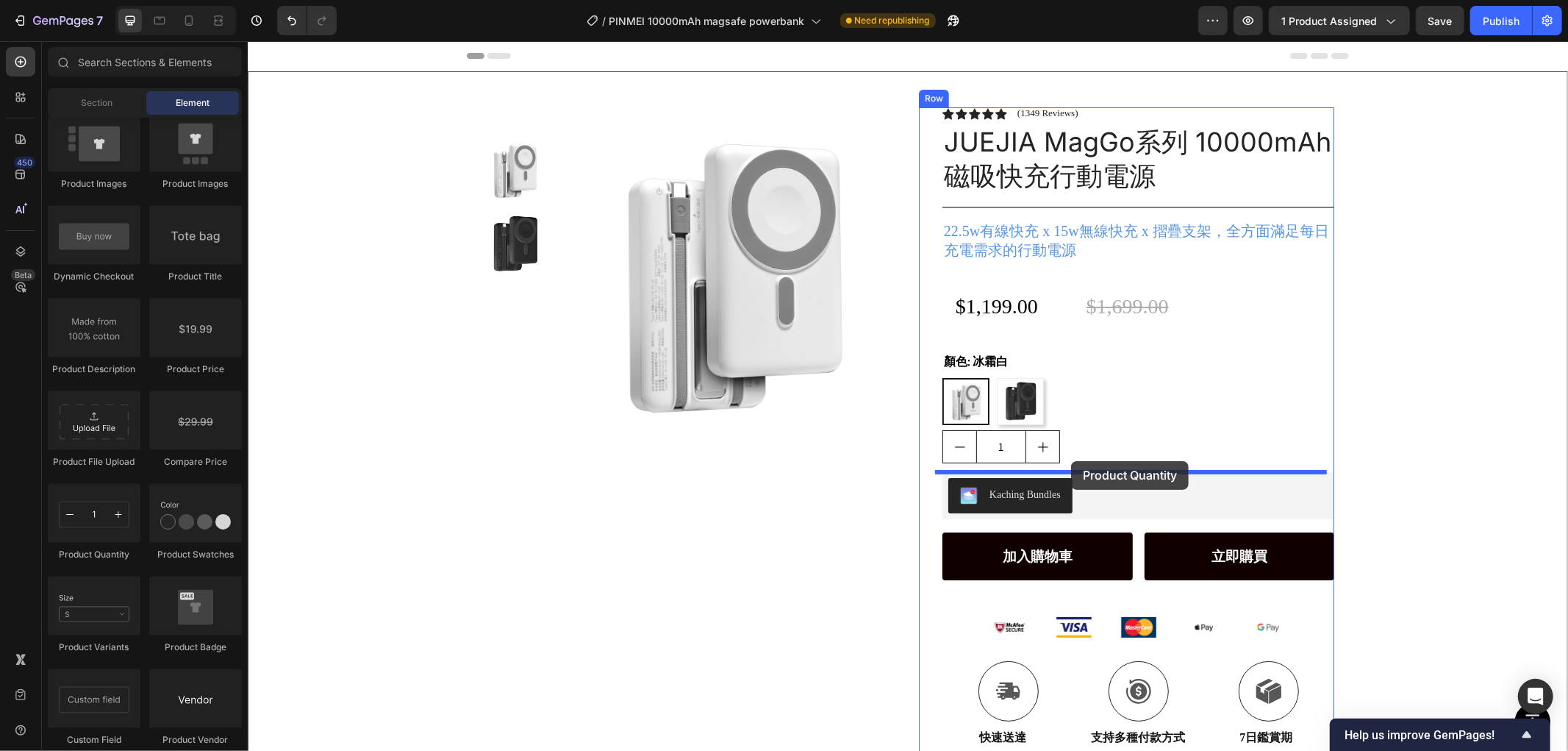
drag, startPoint x: 360, startPoint y: 561, endPoint x: 1071, endPoint y: 461, distance: 718.0
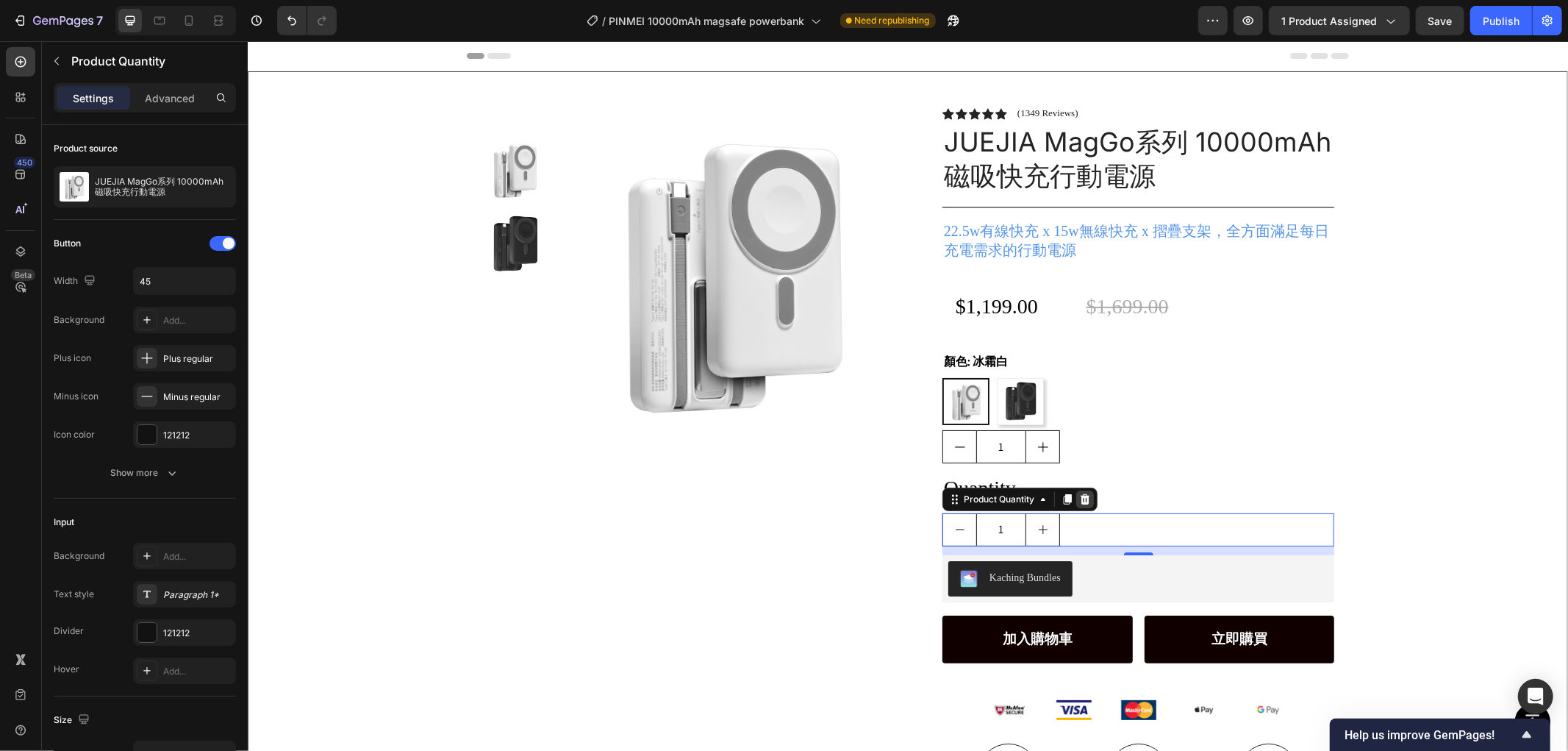
click at [1080, 496] on icon at bounding box center [1085, 498] width 10 height 10
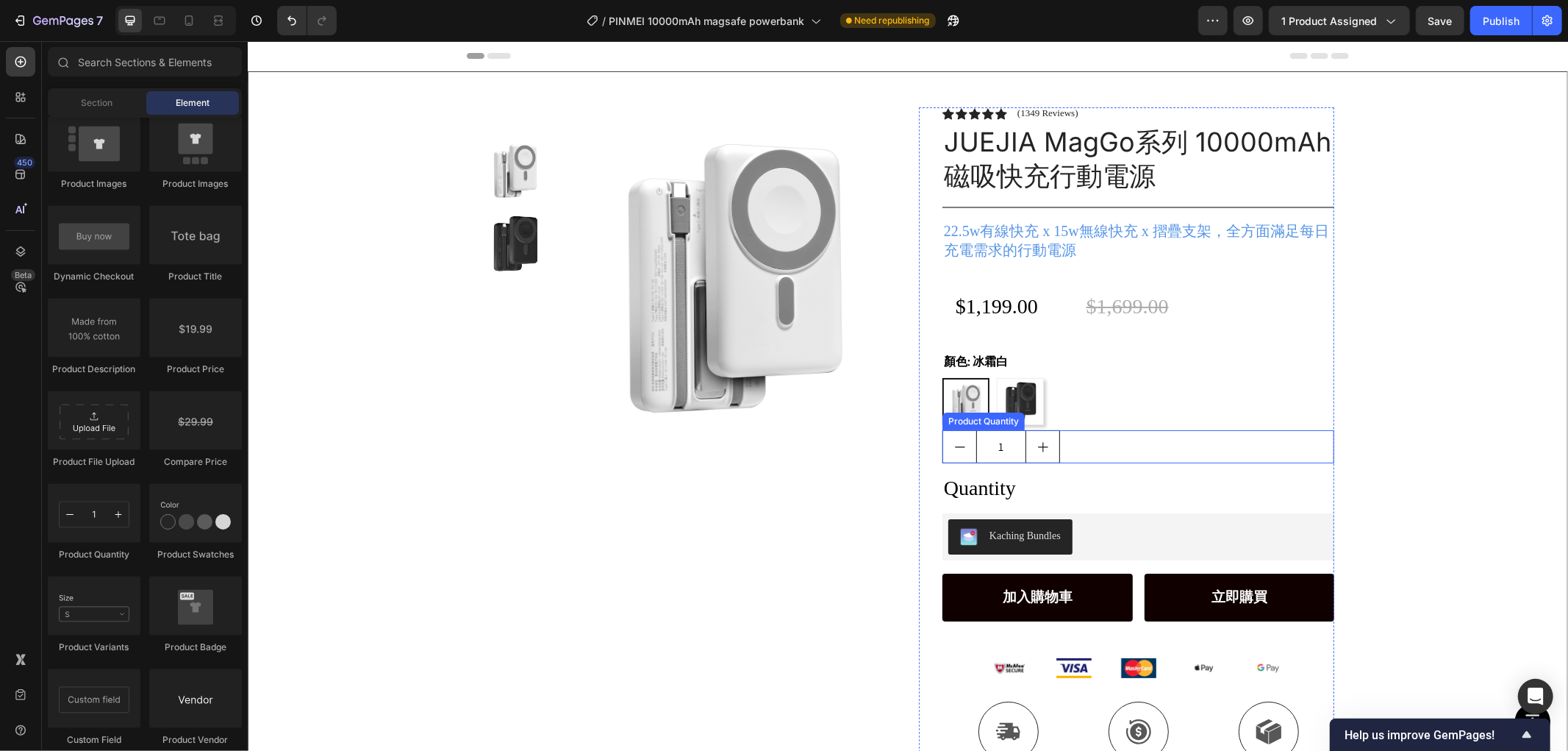
click at [1104, 443] on div "1" at bounding box center [1138, 446] width 392 height 33
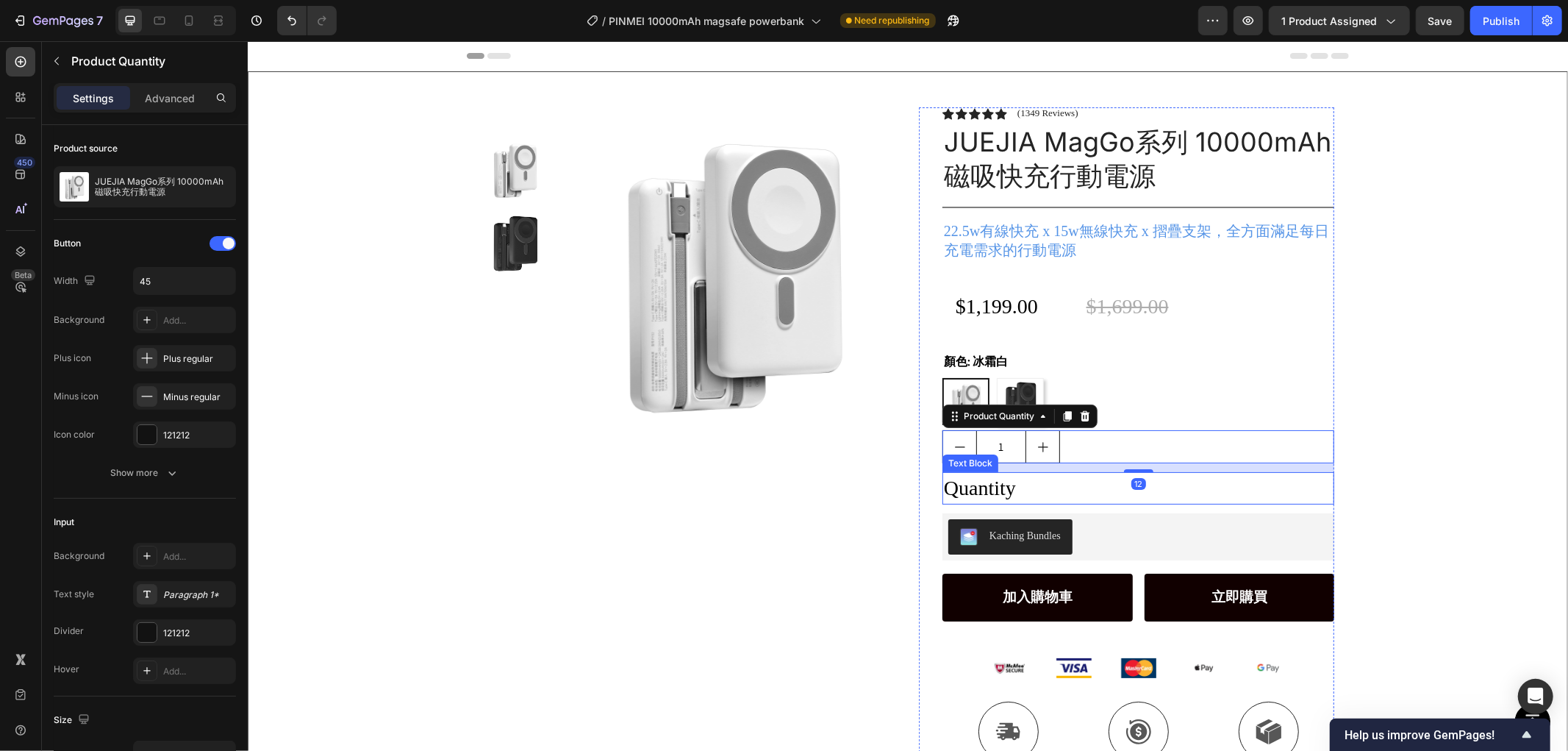
click at [1020, 479] on div "Quantity" at bounding box center [1138, 487] width 392 height 31
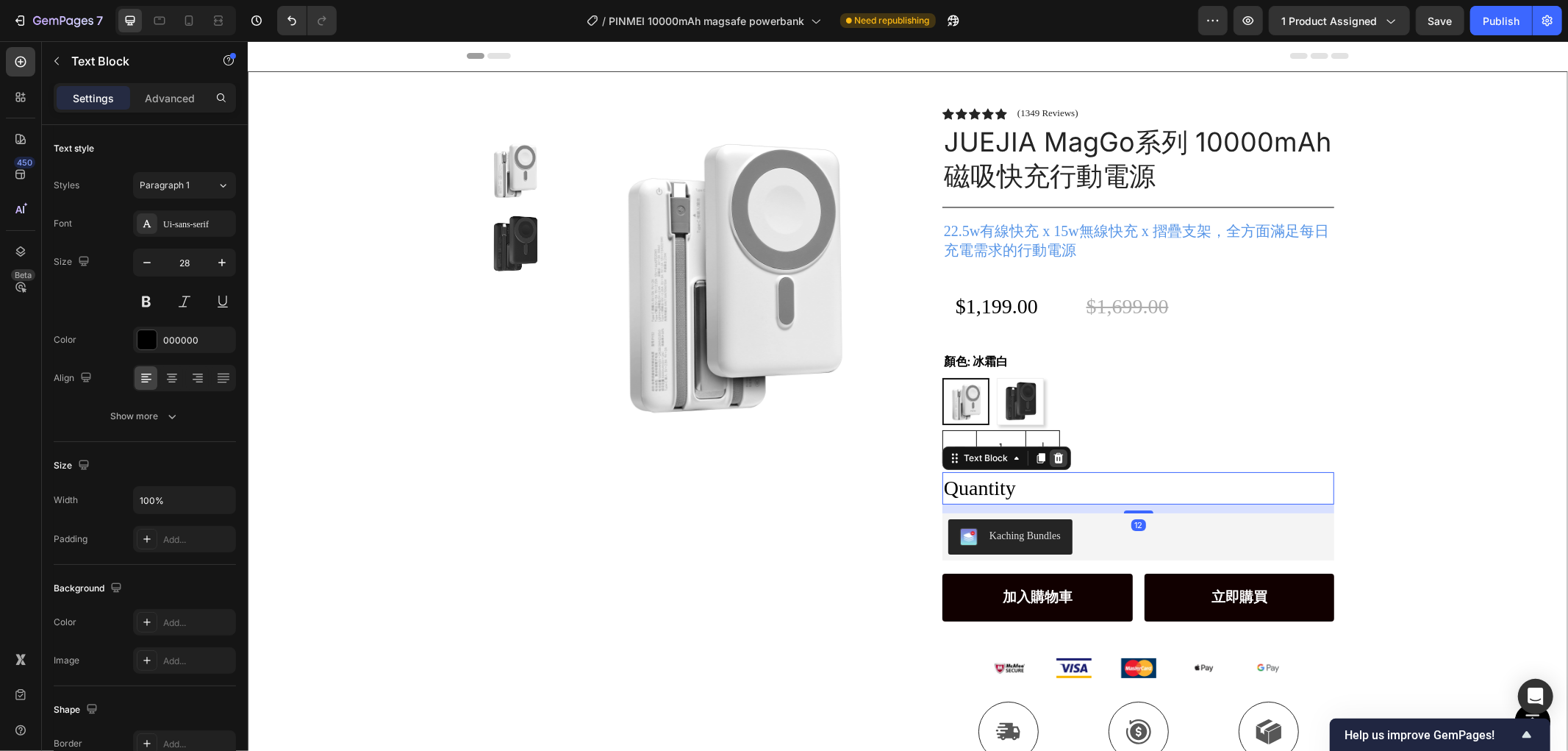
click at [1052, 449] on div at bounding box center [1058, 457] width 18 height 18
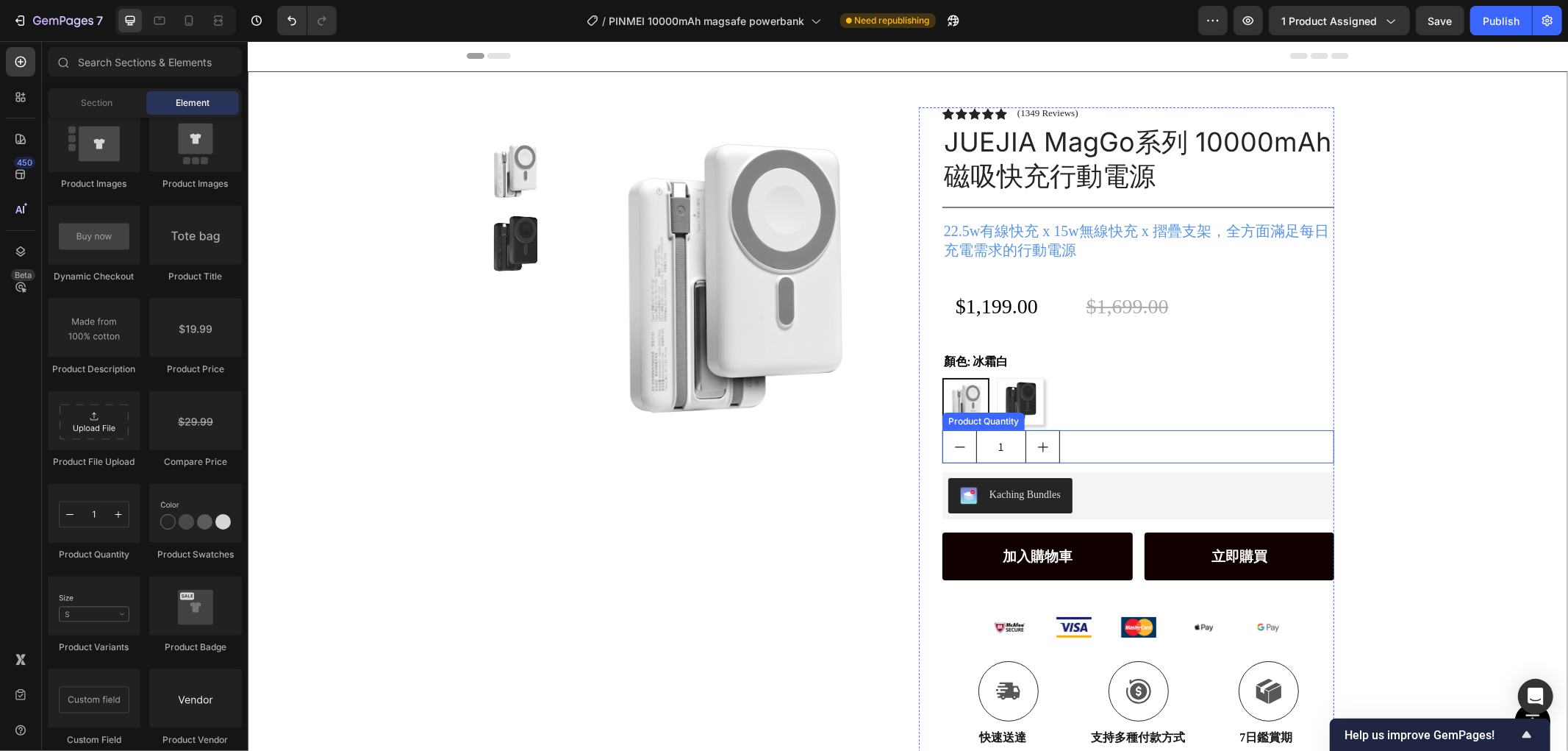
click at [1105, 431] on div "1" at bounding box center [1138, 446] width 392 height 33
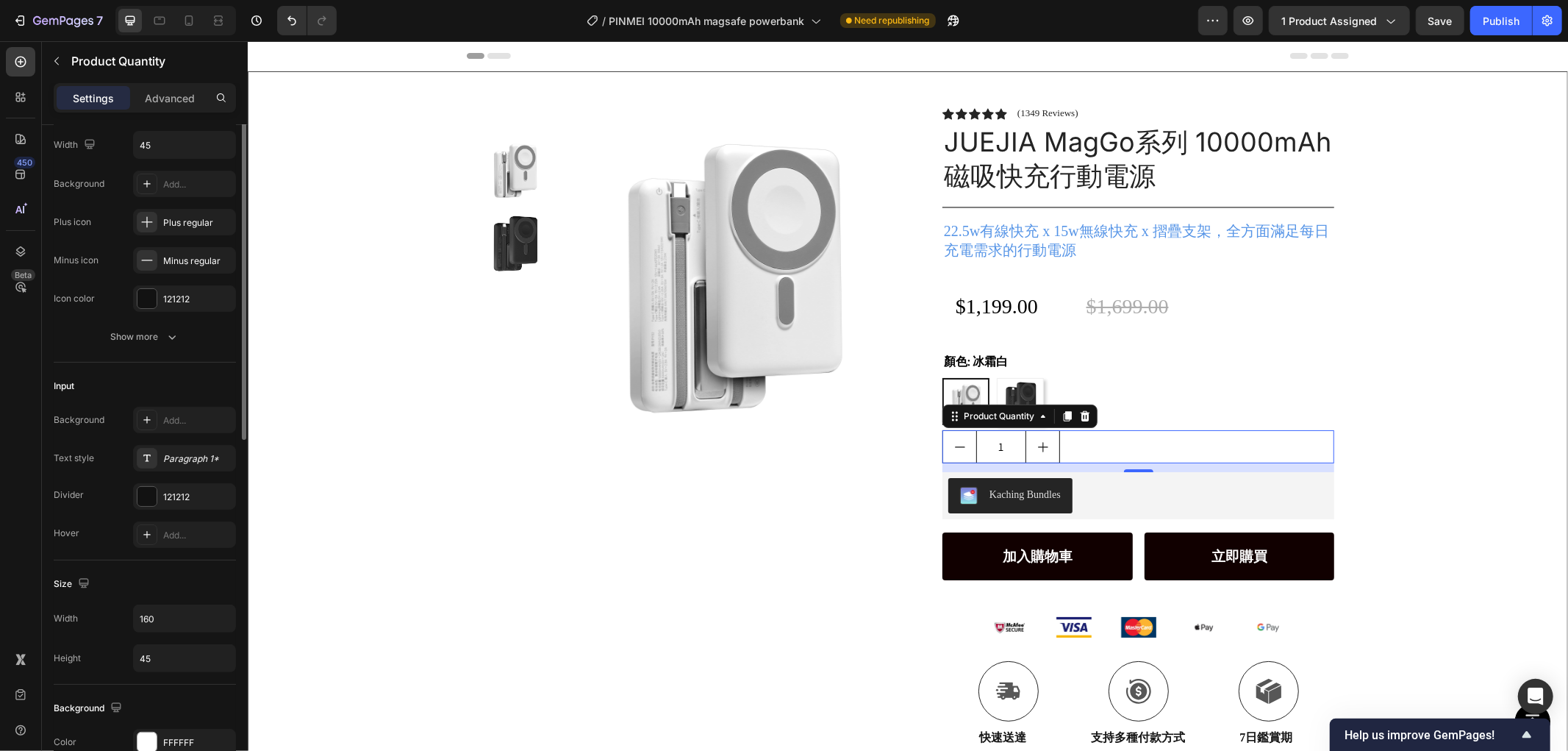
scroll to position [54, 0]
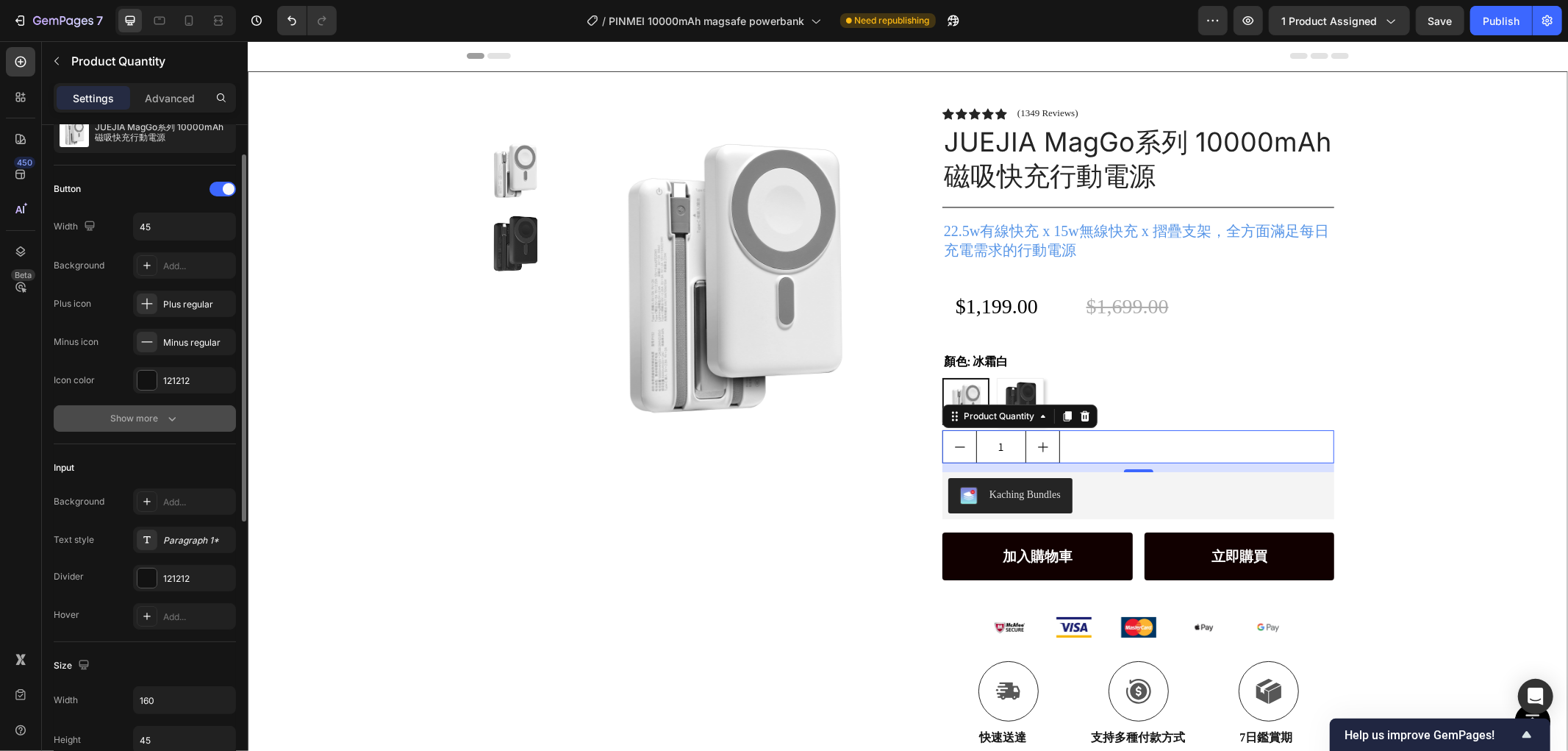
click at [129, 406] on button "Show more" at bounding box center [145, 418] width 182 height 27
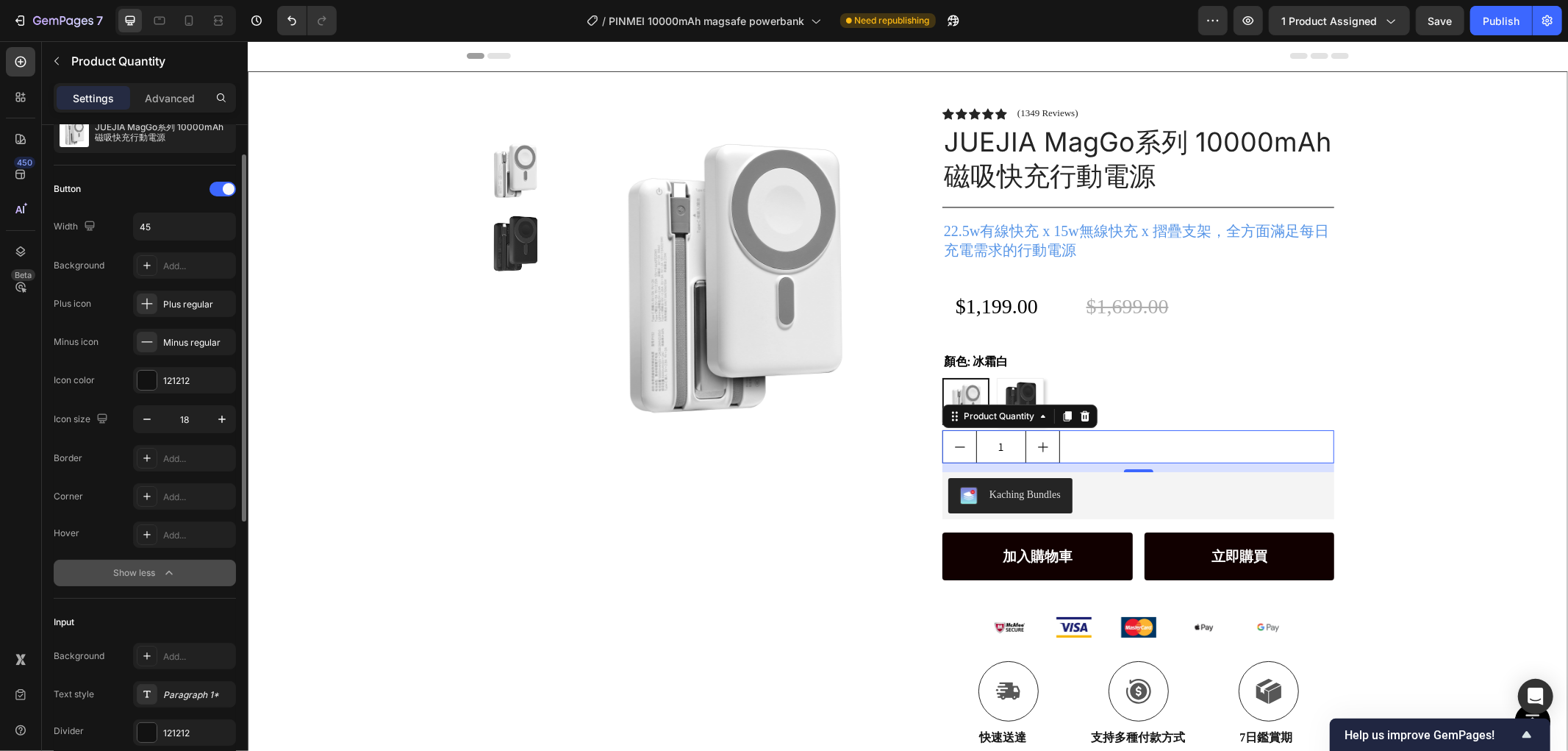
click at [140, 572] on div "Show less" at bounding box center [145, 573] width 63 height 15
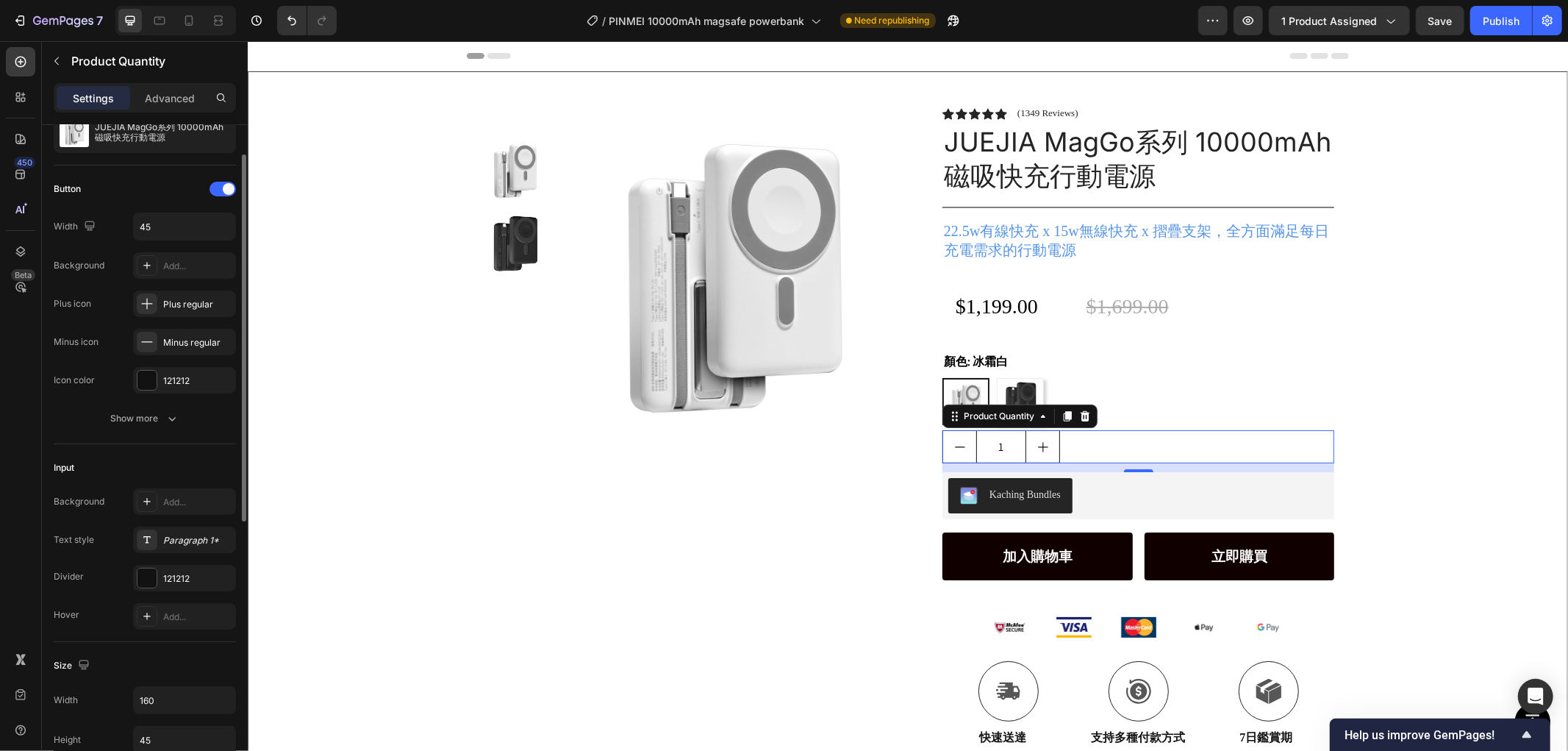
scroll to position [0, 0]
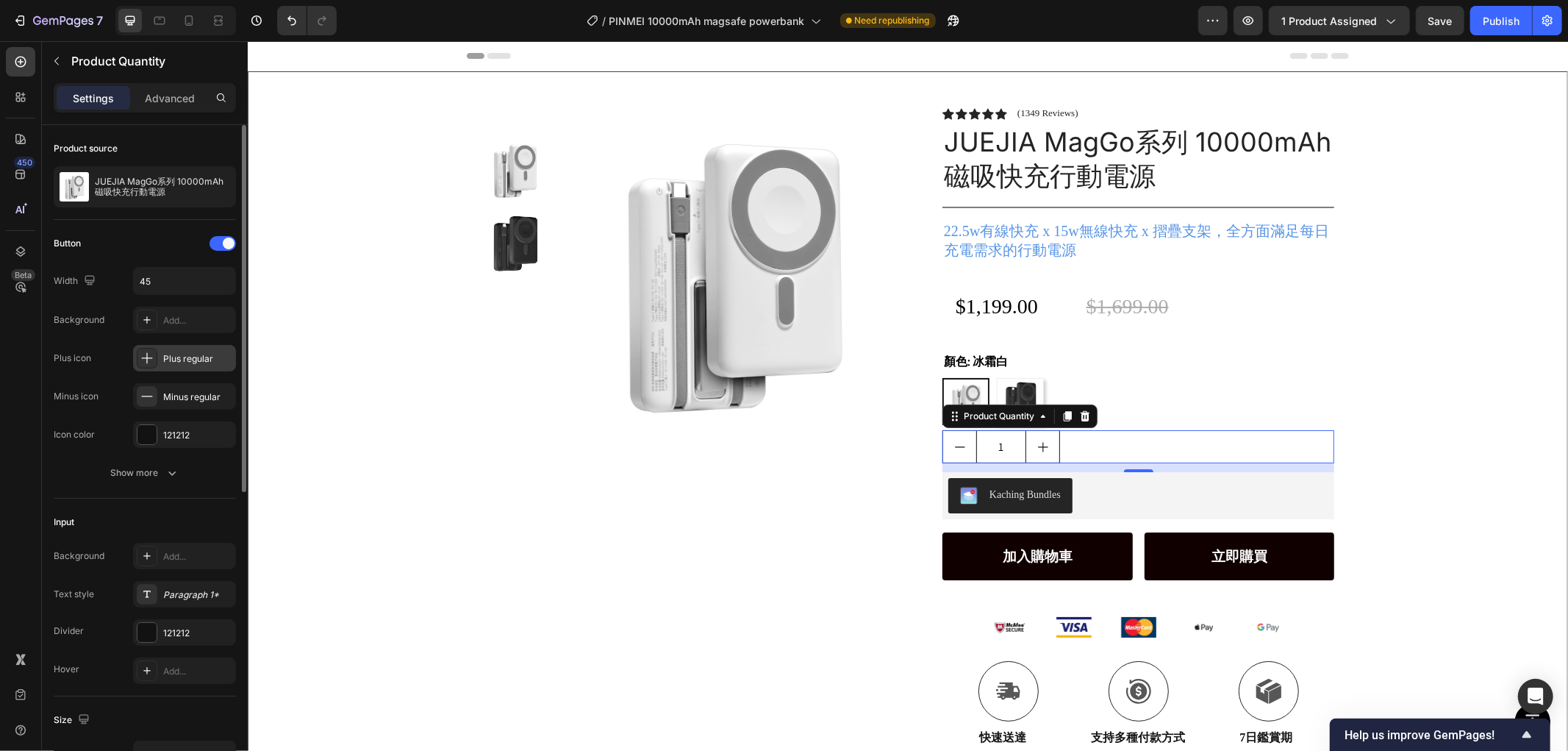
click at [203, 357] on div "Plus regular" at bounding box center [198, 359] width 69 height 13
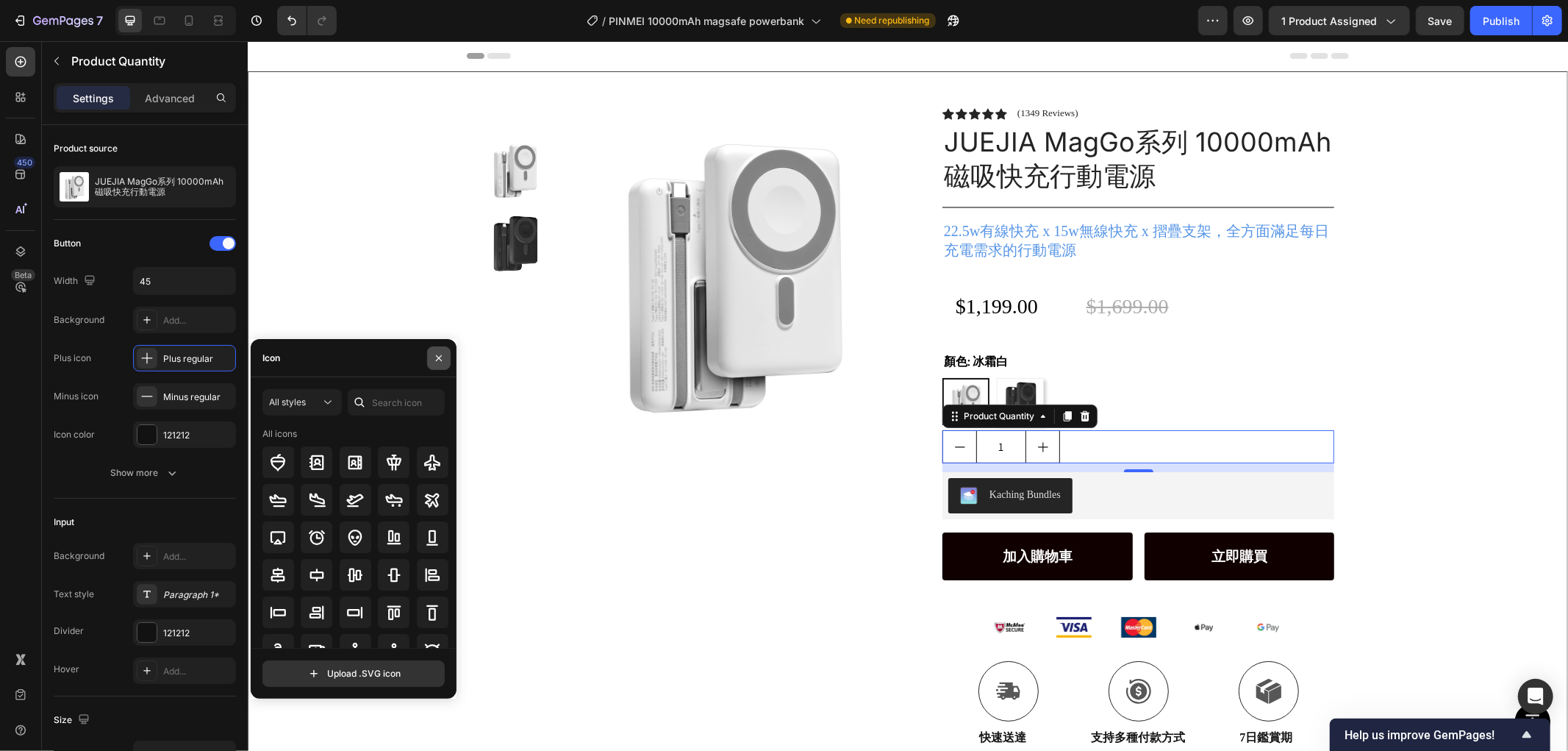
click at [438, 356] on icon "button" at bounding box center [439, 358] width 12 height 12
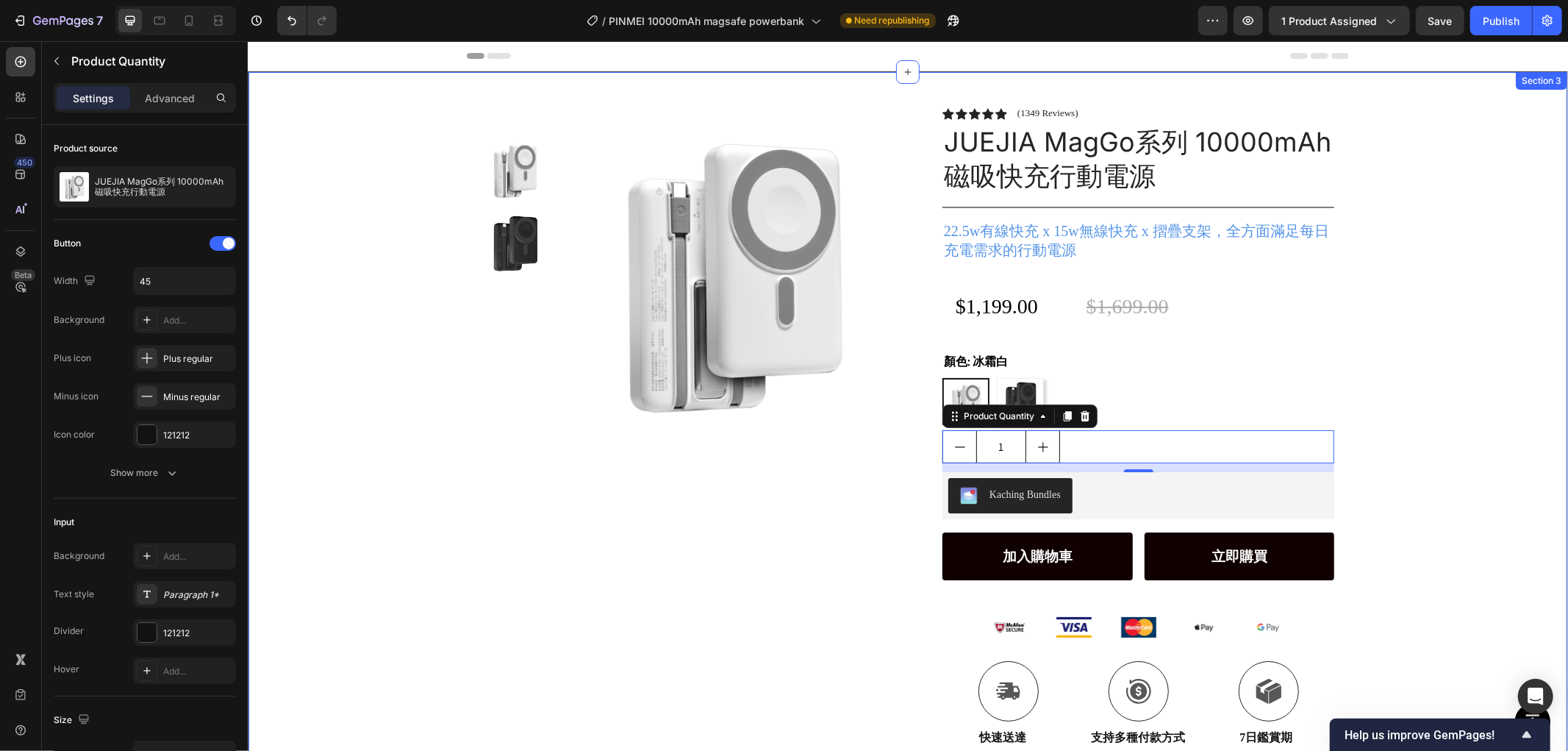
click at [347, 262] on div "Product Images Row Icon Icon Icon Icon Icon Icon List (1349 Reviews) Text Block…" at bounding box center [907, 420] width 1319 height 699
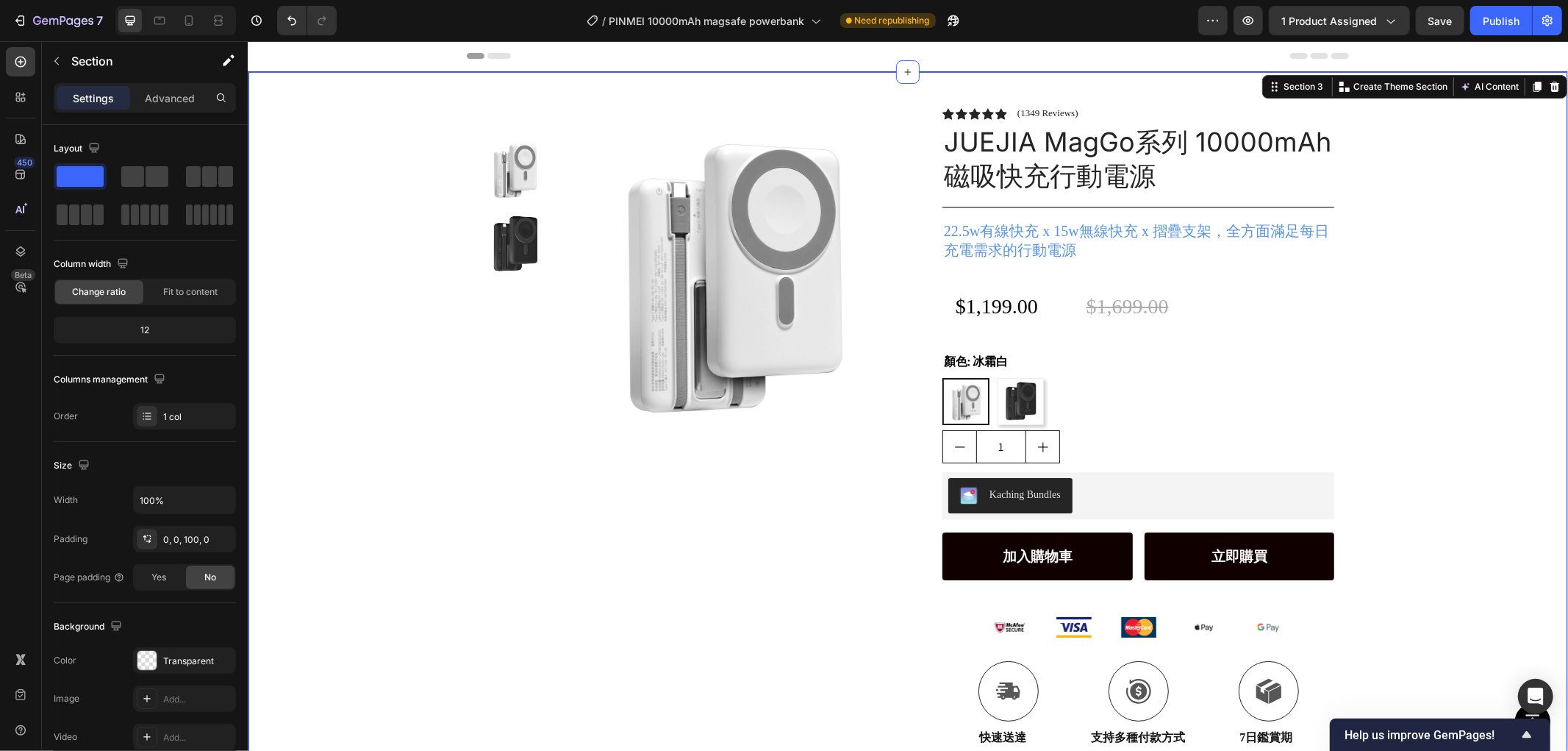
click at [1491, 371] on div "Product Images Row Icon Icon Icon Icon Icon Icon List (1349 Reviews) Text Block…" at bounding box center [907, 420] width 1319 height 699
click at [1178, 305] on div "$1,699.00" at bounding box center [1203, 305] width 238 height 31
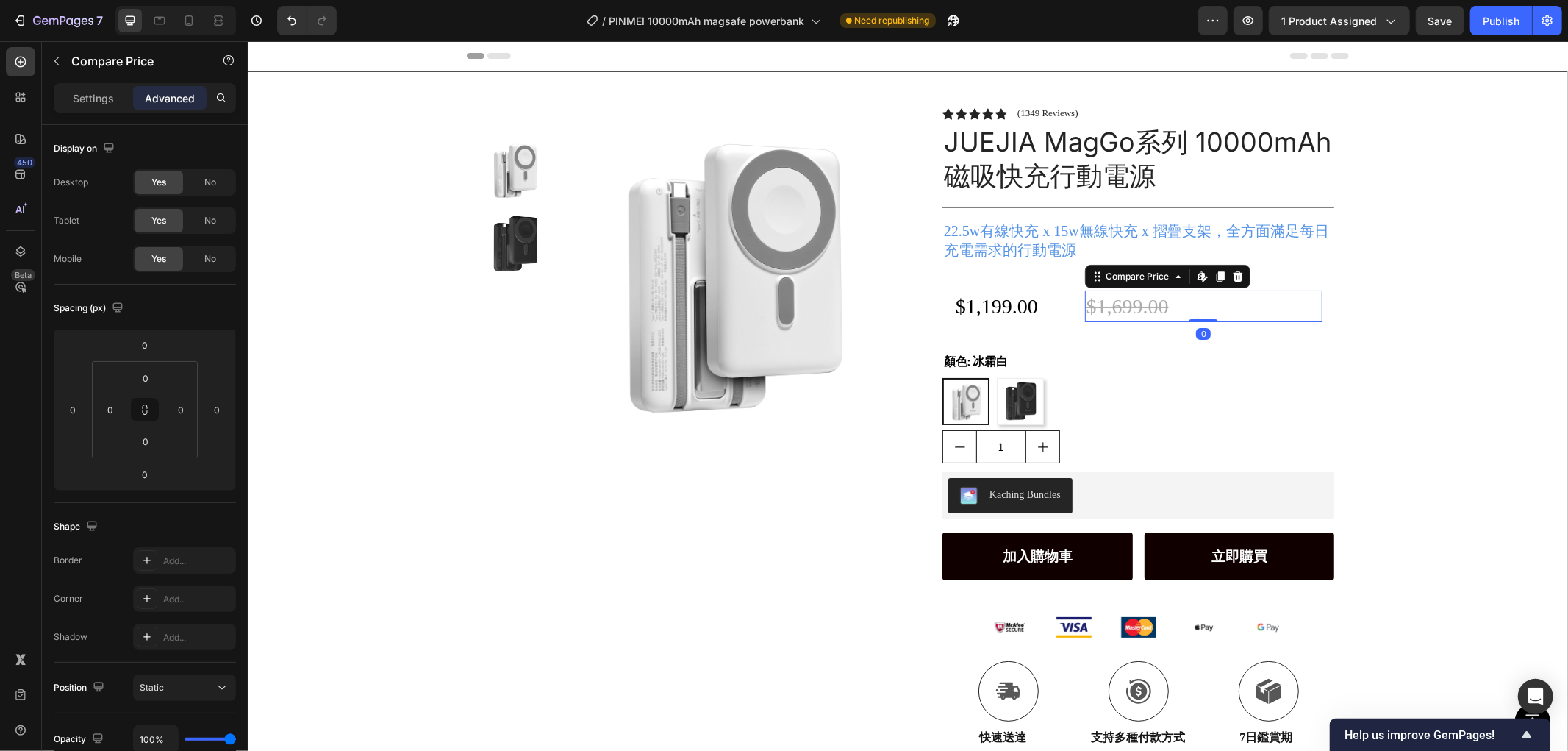
click at [1395, 304] on div "Product Images Row Icon Icon Icon Icon Icon Icon List (1349 Reviews) Text Block…" at bounding box center [907, 420] width 1319 height 699
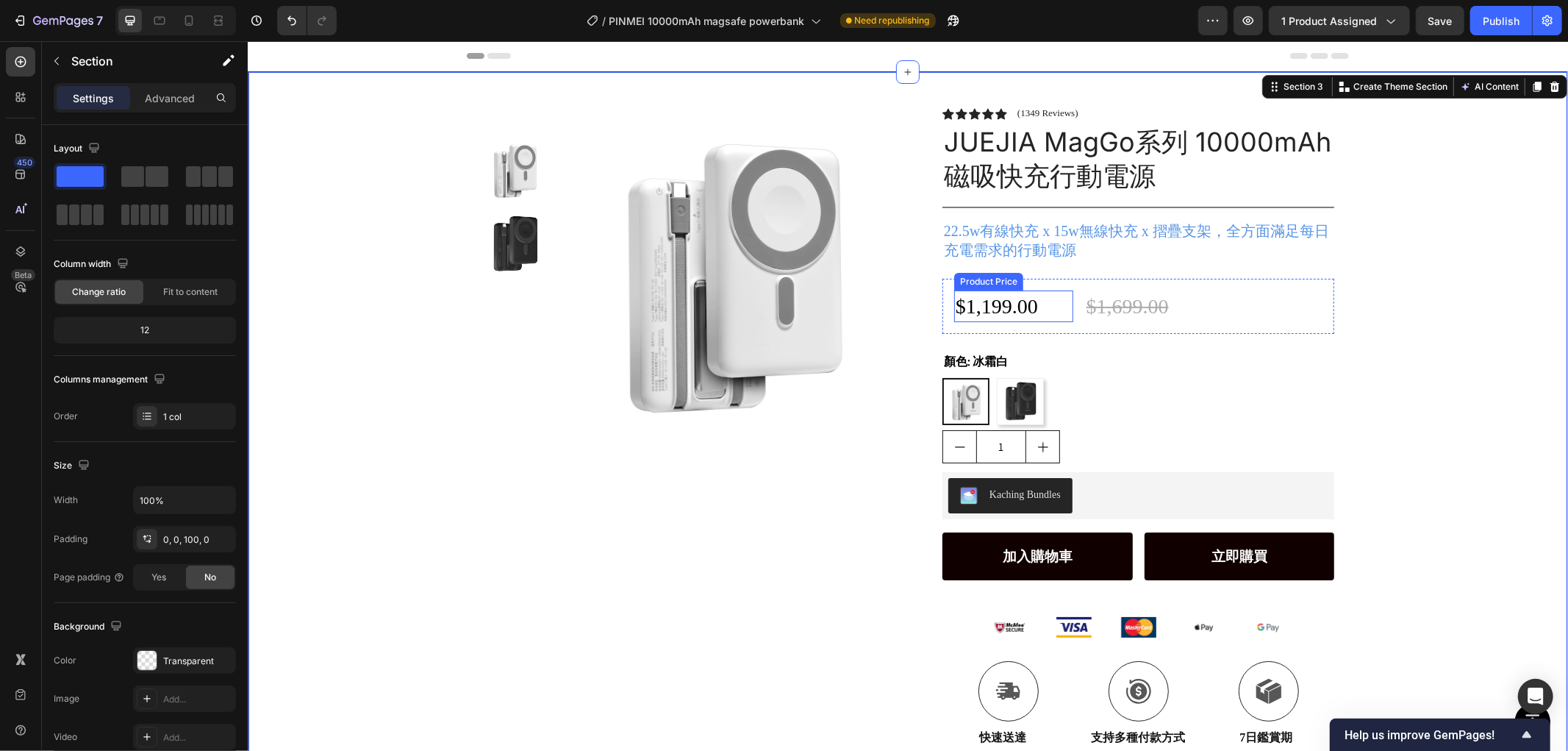
click at [1009, 297] on div "$1,199.00" at bounding box center [1013, 305] width 119 height 31
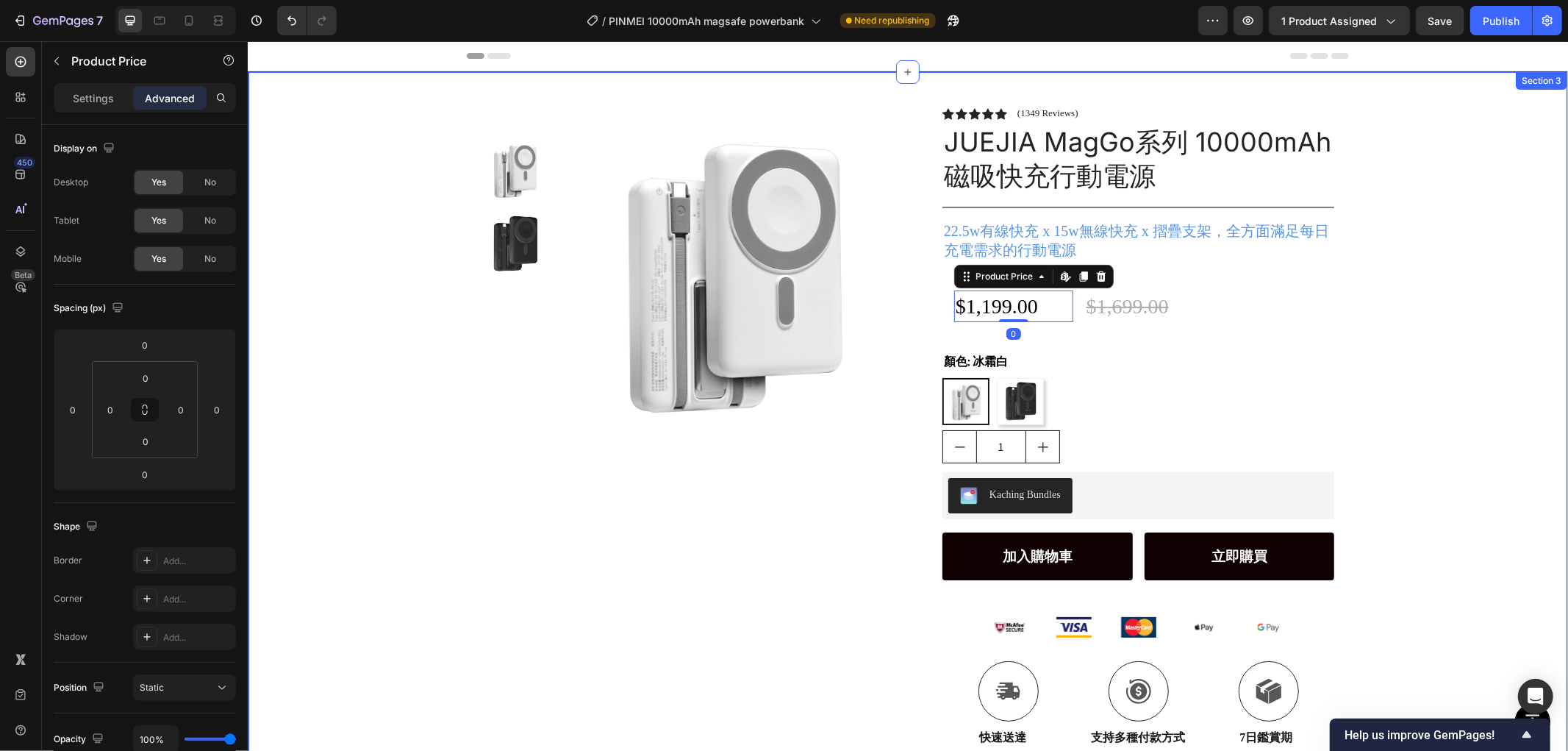
click at [1429, 289] on div "Product Images Row Icon Icon Icon Icon Icon Icon List (1349 Reviews) Text Block…" at bounding box center [907, 420] width 1319 height 699
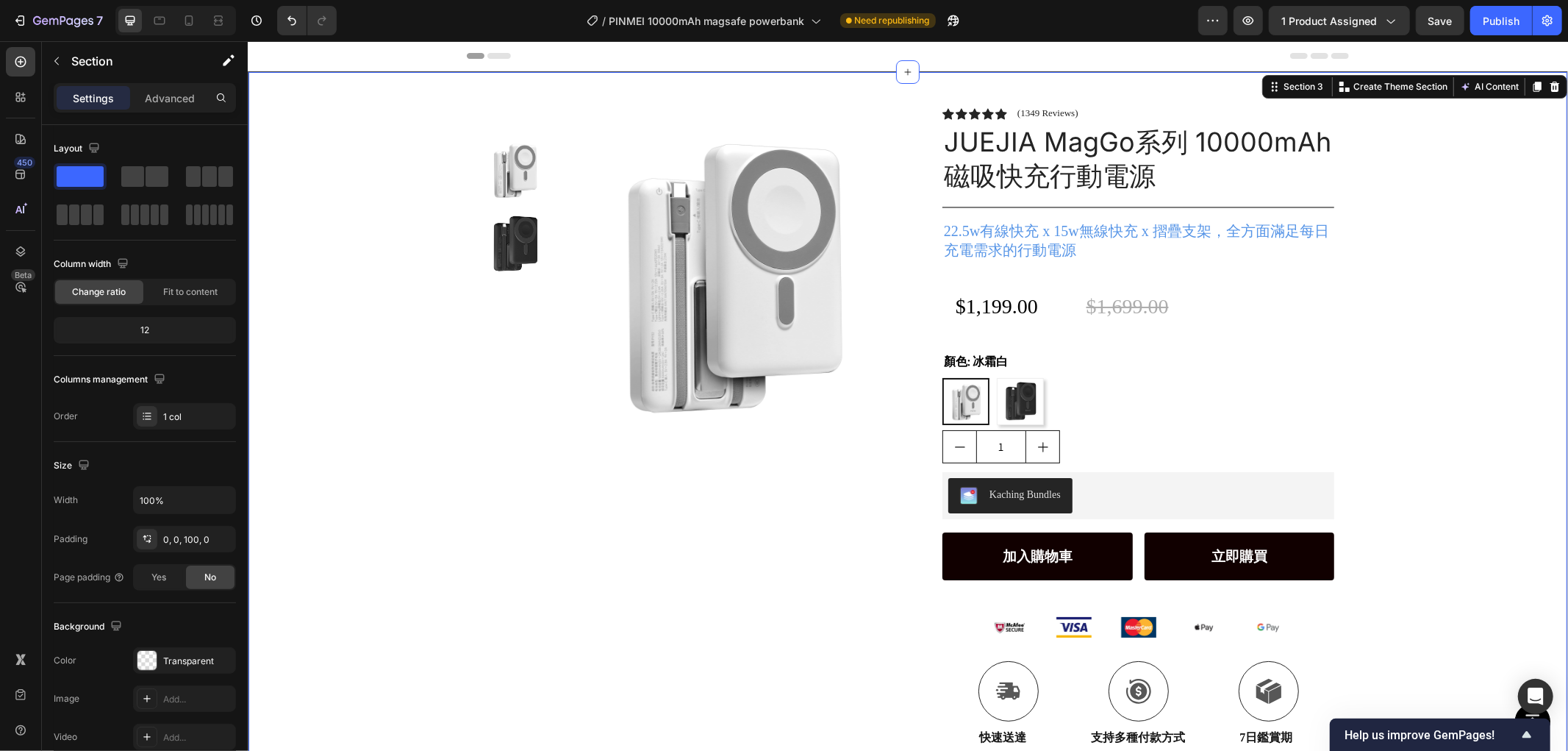
click at [1445, 265] on div "Product Images Row Icon Icon Icon Icon Icon Icon List (1349 Reviews) Text Block…" at bounding box center [907, 420] width 1319 height 699
click at [1164, 298] on div "$1,699.00" at bounding box center [1203, 305] width 238 height 31
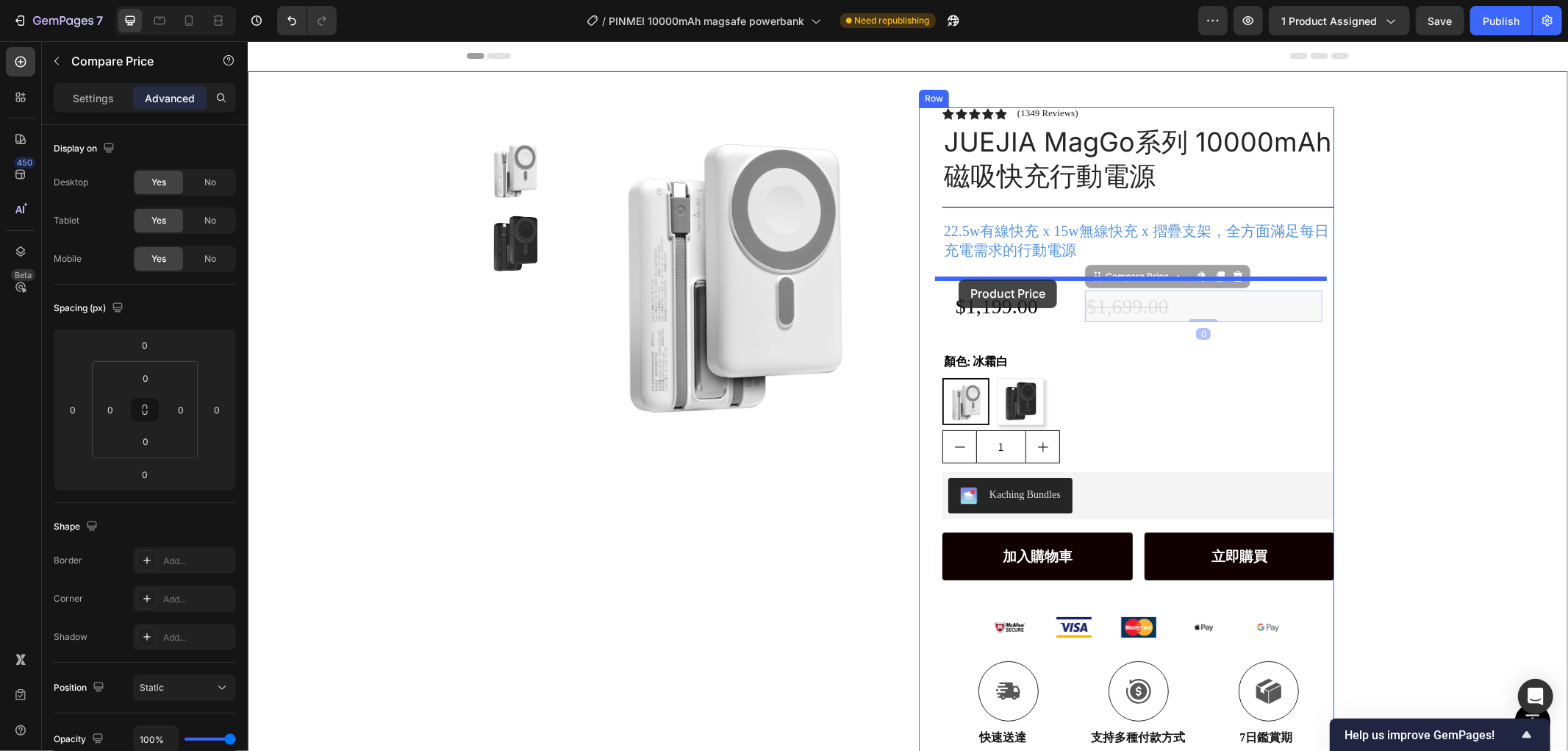
drag, startPoint x: 1088, startPoint y: 270, endPoint x: 958, endPoint y: 279, distance: 130.3
type input "24"
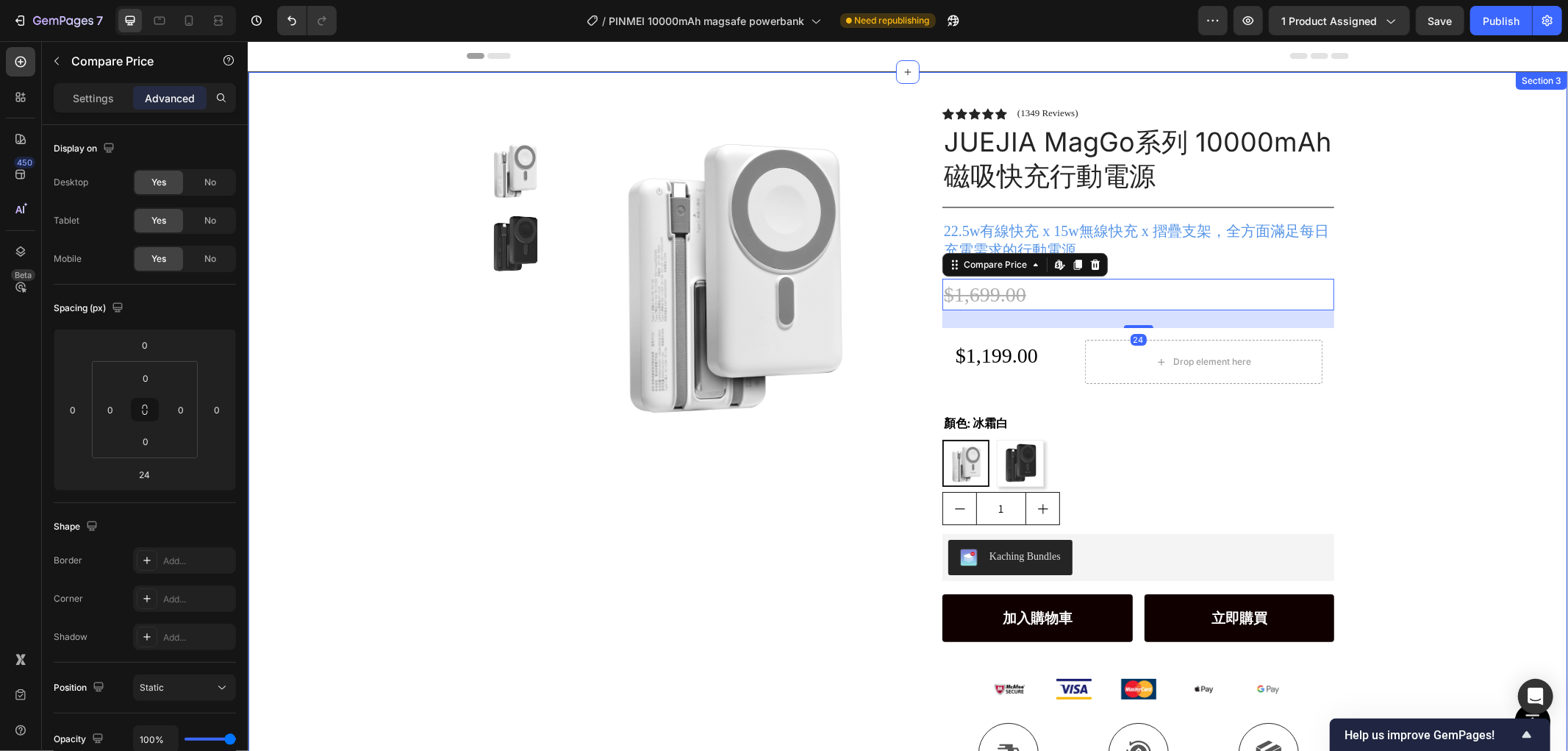
click at [1464, 294] on div "Product Images Row Icon Icon Icon Icon Icon Icon List (1349 Reviews) Text Block…" at bounding box center [907, 451] width 1319 height 761
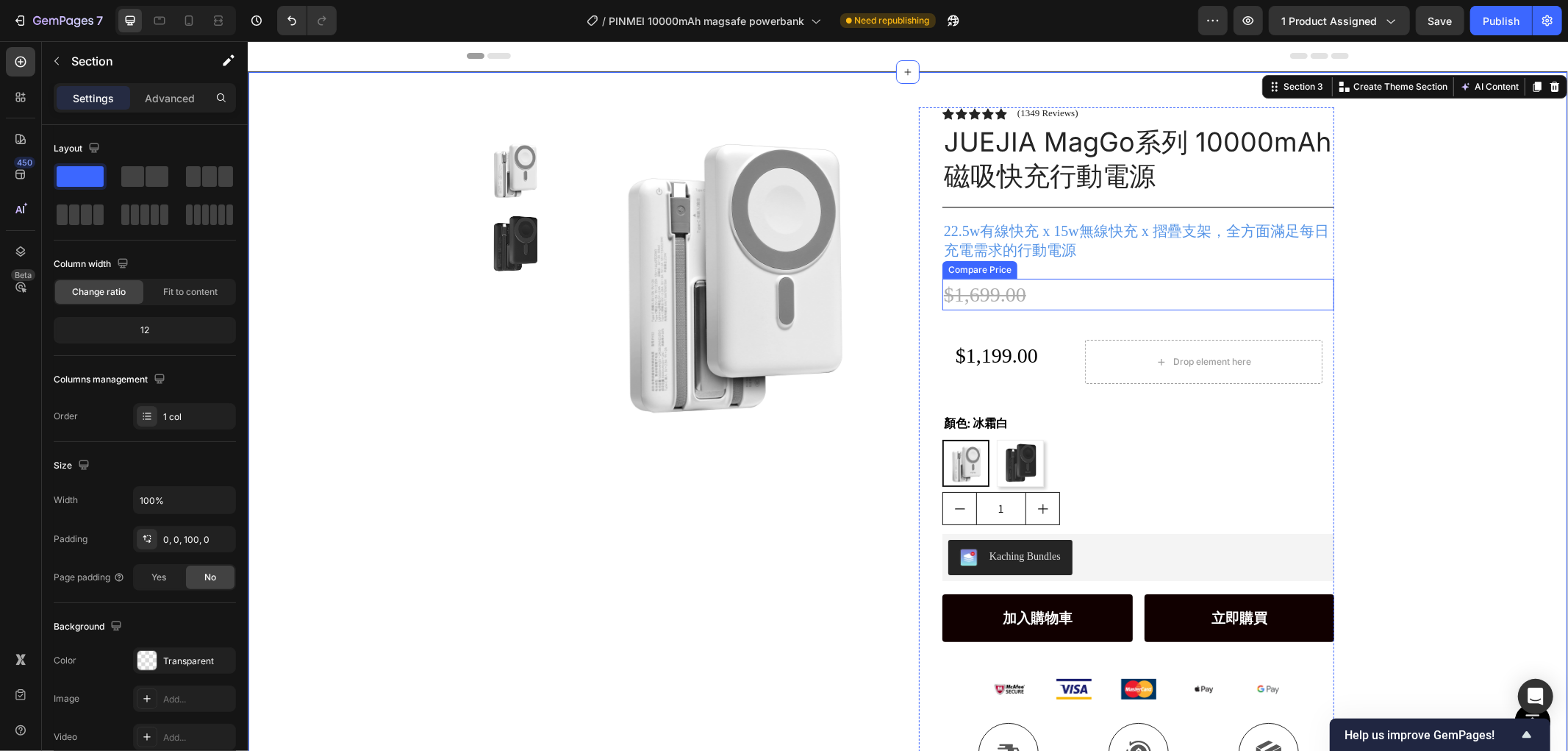
click at [1096, 297] on div "$1,699.00" at bounding box center [1138, 294] width 392 height 31
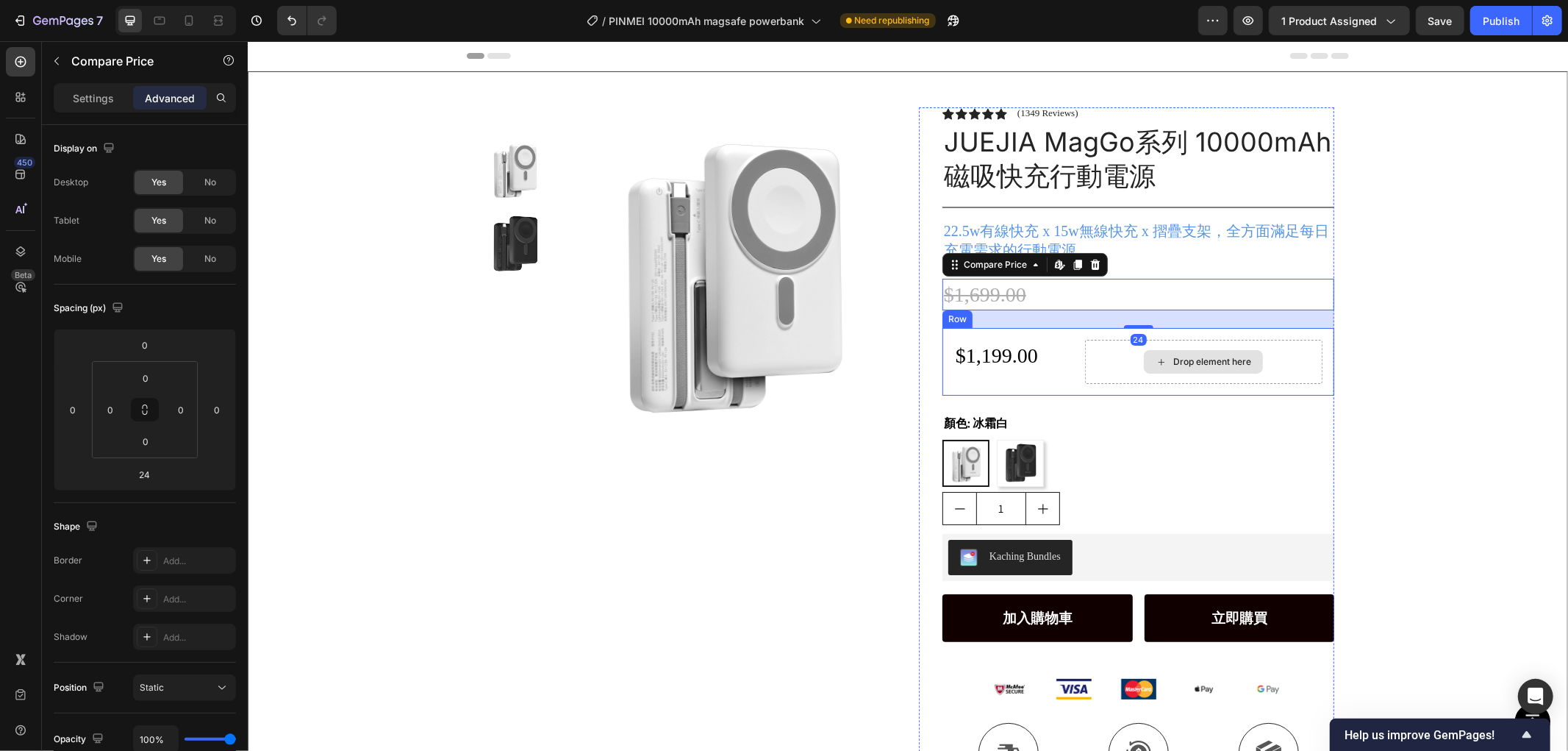
click at [1105, 348] on div "Drop element here" at bounding box center [1203, 361] width 238 height 44
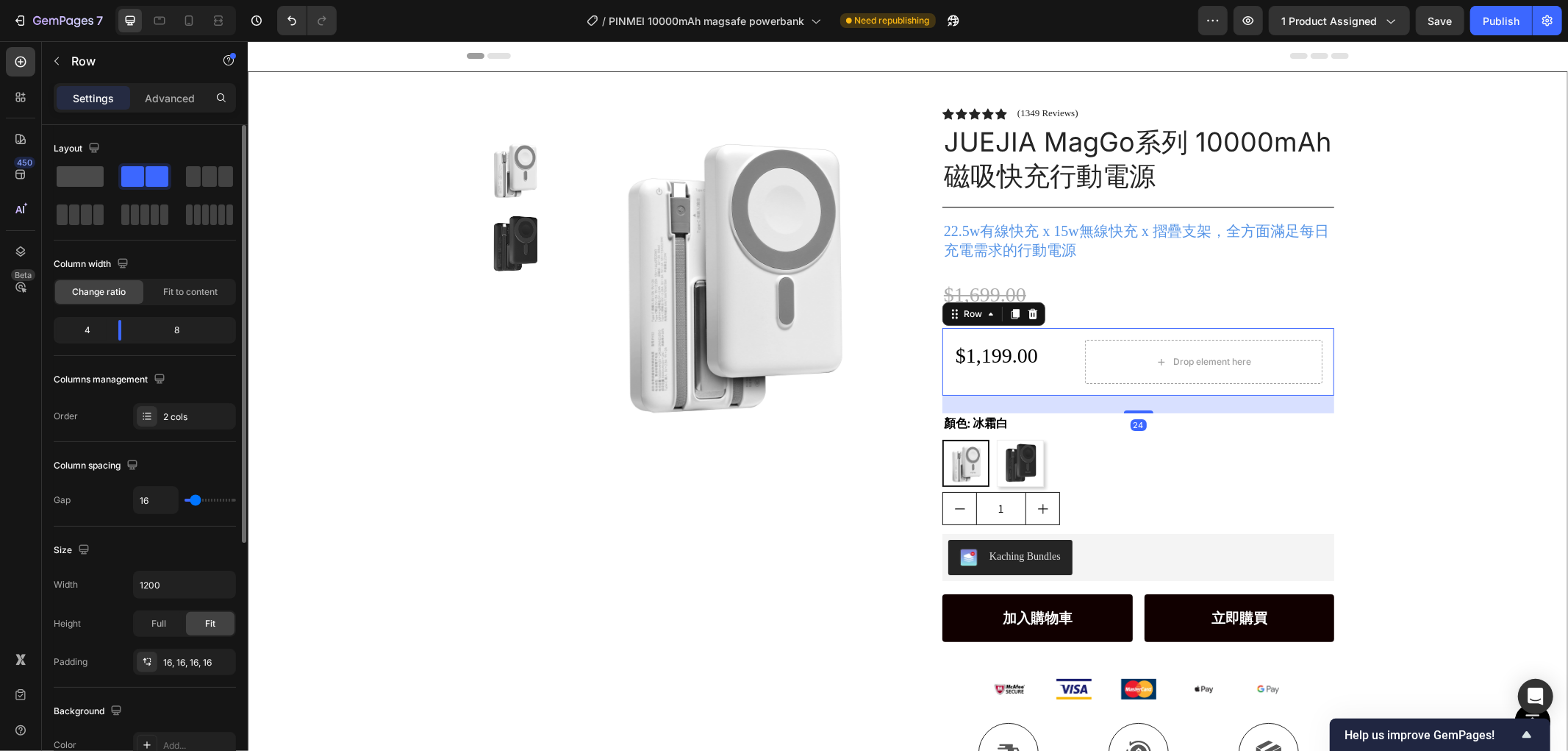
click at [82, 172] on span at bounding box center [80, 177] width 47 height 21
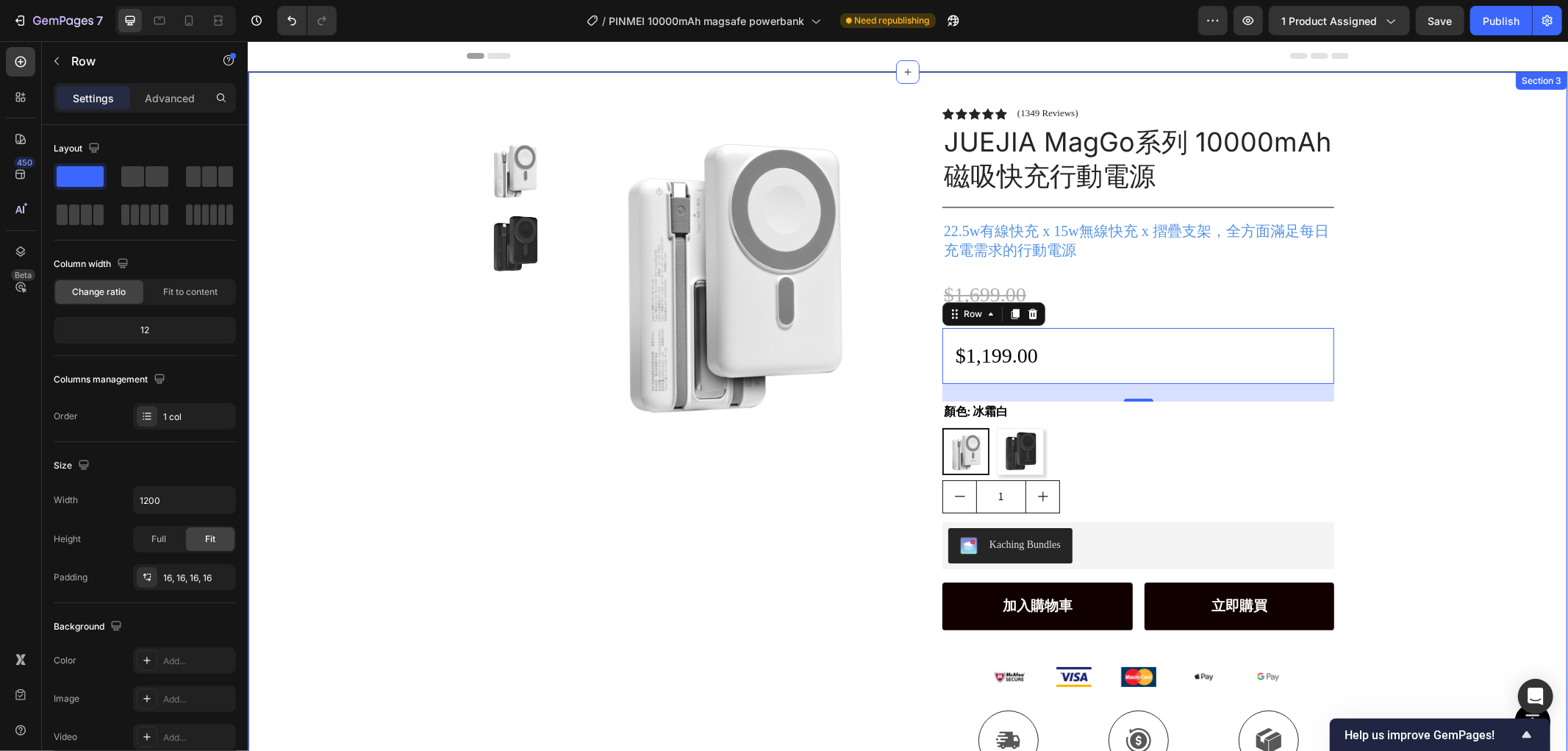
click at [1437, 309] on div "Product Images Row Icon Icon Icon Icon Icon Icon List (1349 Reviews) Text Block…" at bounding box center [907, 444] width 1319 height 748
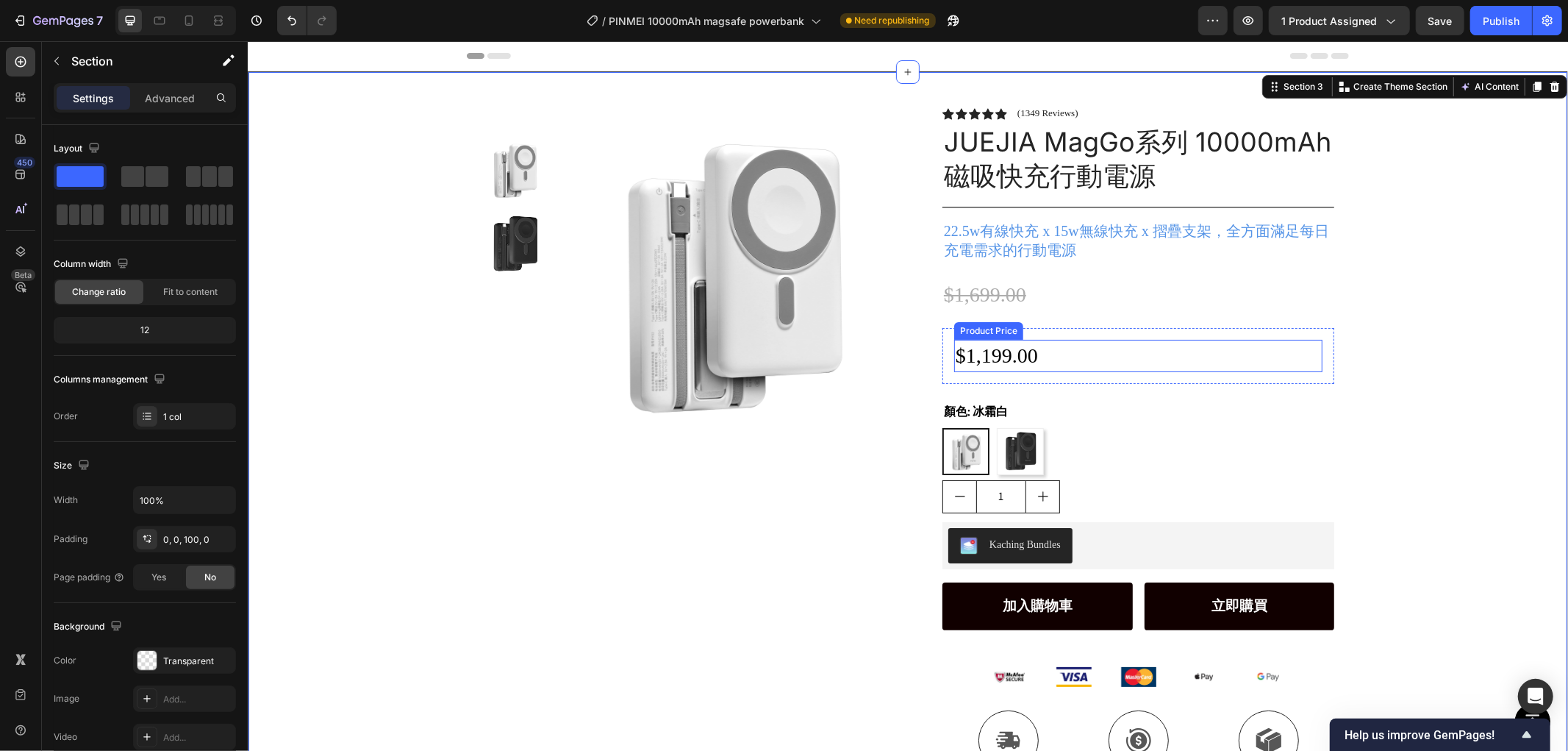
click at [1050, 356] on div "$1,199.00" at bounding box center [1138, 354] width 368 height 31
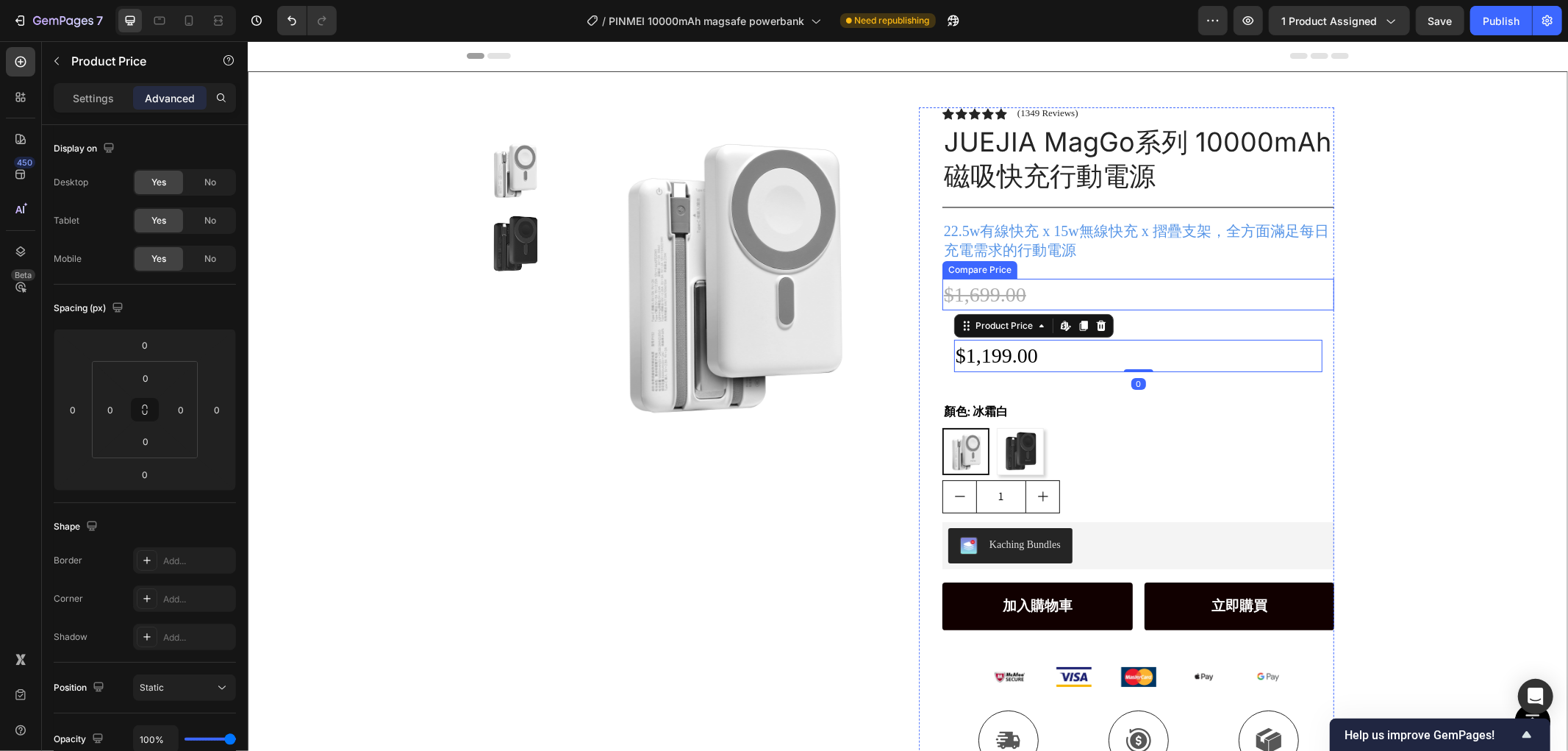
click at [1047, 298] on div "$1,699.00" at bounding box center [1138, 294] width 392 height 31
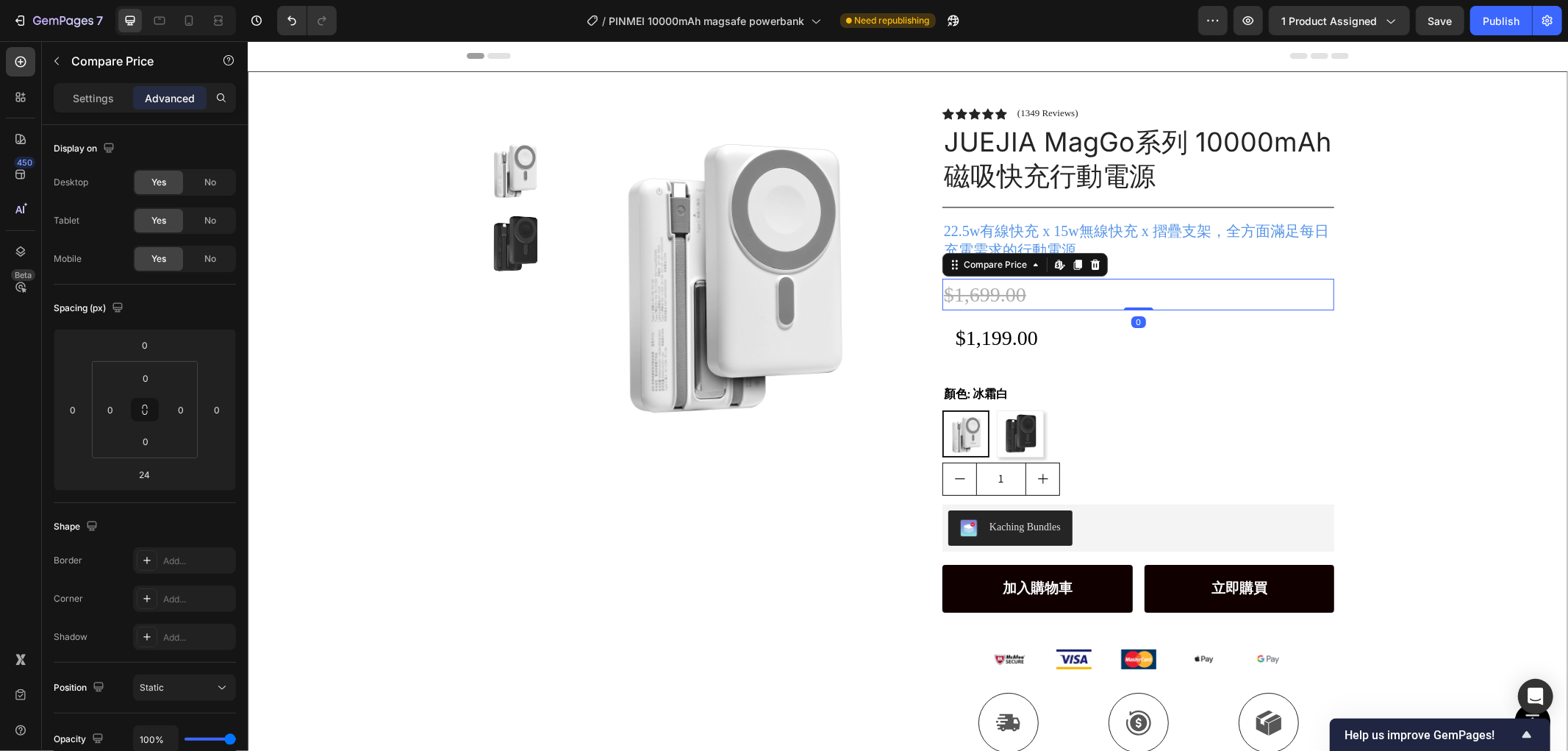
drag, startPoint x: 1138, startPoint y: 294, endPoint x: 1150, endPoint y: 272, distance: 25.1
click at [1141, 273] on div "Icon Icon Icon Icon Icon Icon List (1349 Reviews) Text Block Row JUEJIA MagGo系列…" at bounding box center [1138, 454] width 392 height 695
type input "0"
click at [1385, 264] on div "Product Images Row Icon Icon Icon Icon Icon Icon List (1349 Reviews) Text Block…" at bounding box center [907, 436] width 1319 height 730
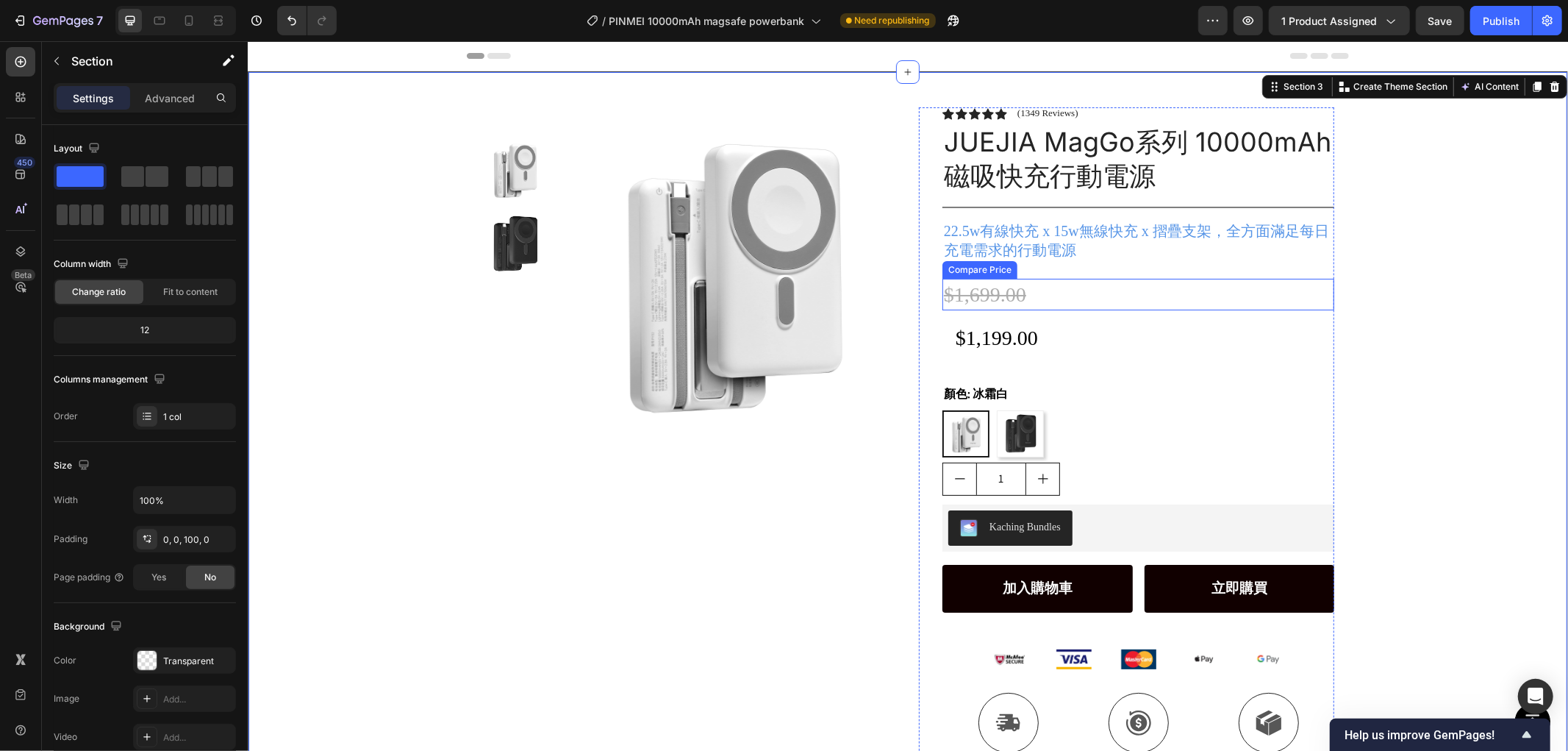
click at [1009, 334] on div "$1,199.00" at bounding box center [1138, 336] width 368 height 31
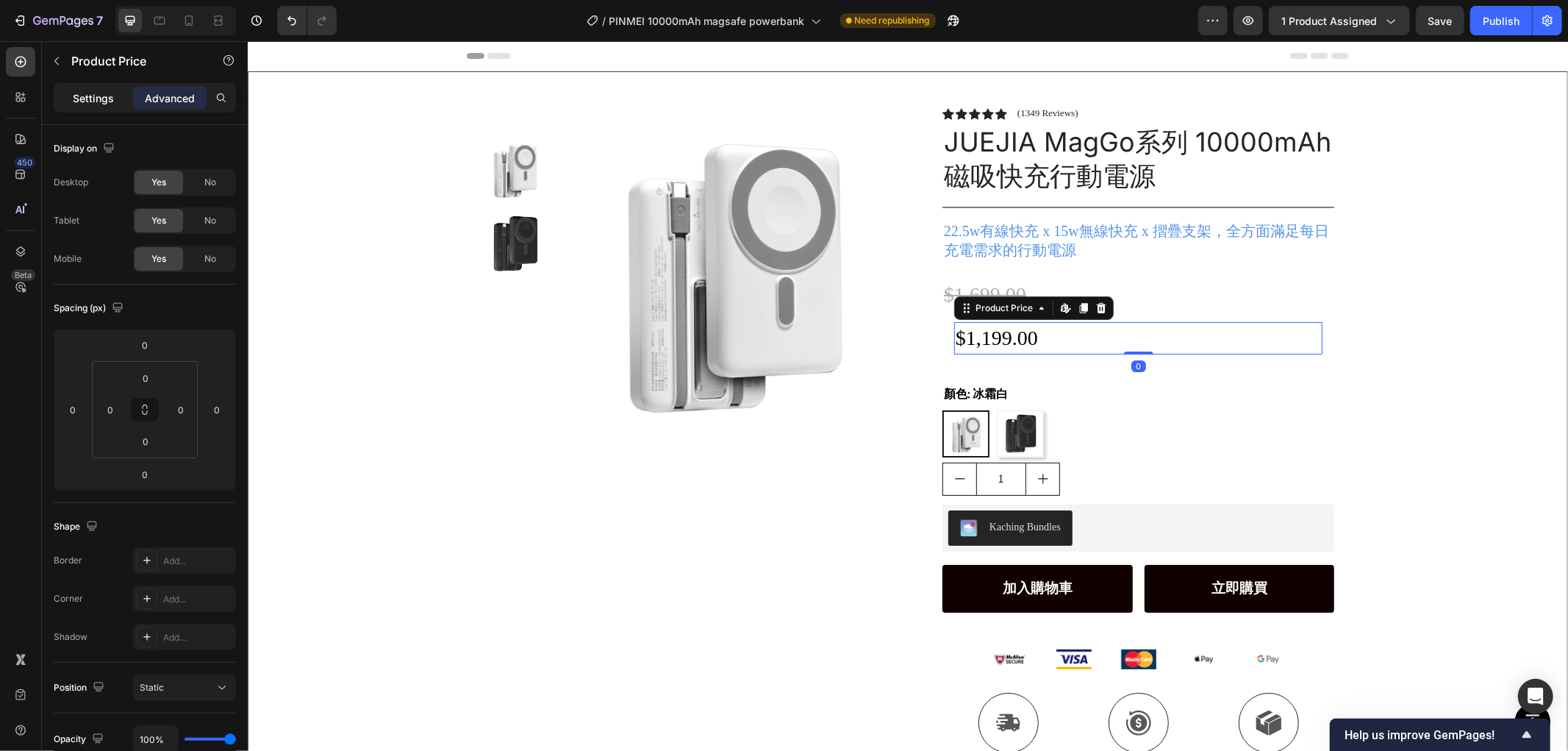
click at [97, 100] on p "Settings" at bounding box center [93, 98] width 41 height 15
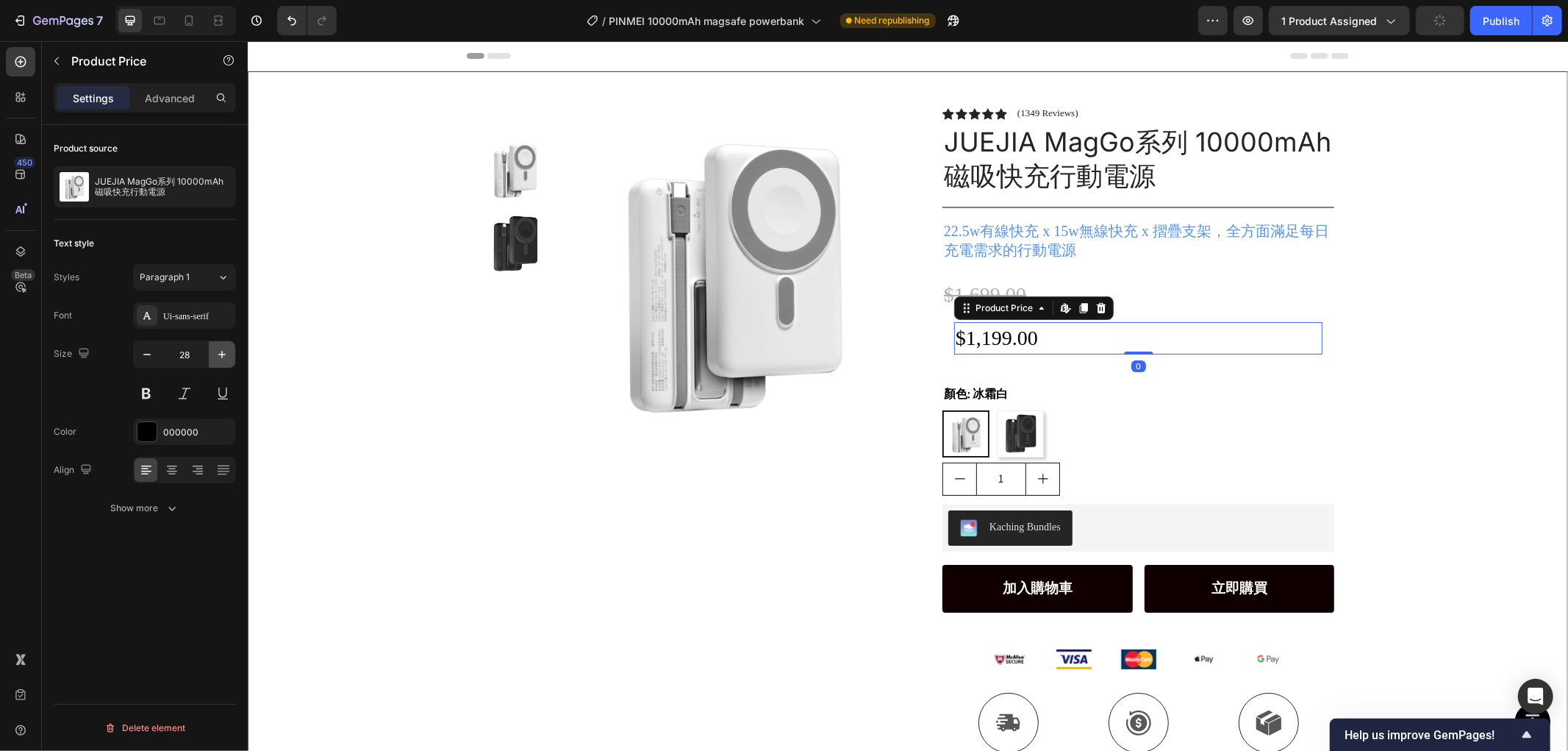
click at [218, 348] on icon "button" at bounding box center [222, 354] width 15 height 15
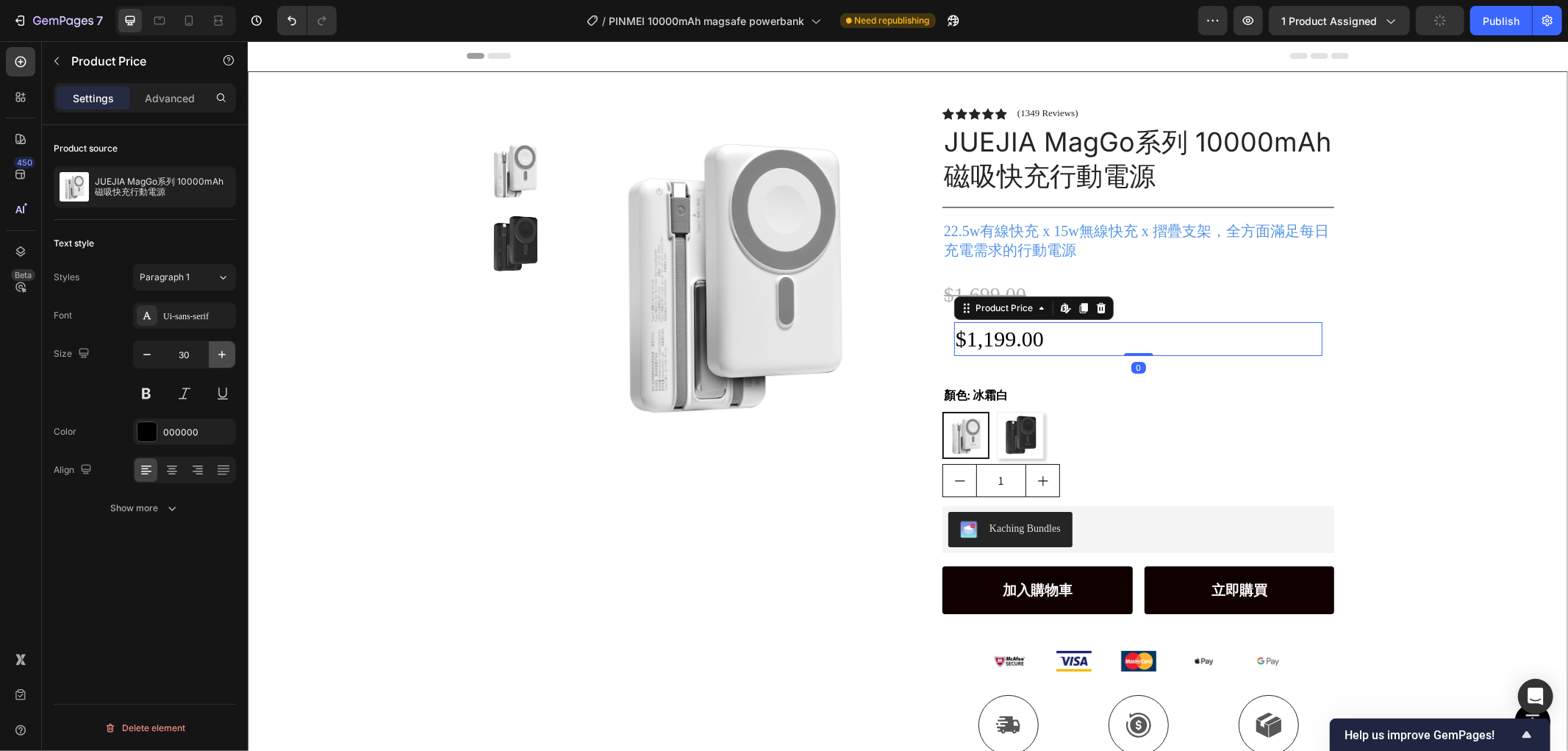
click at [218, 348] on icon "button" at bounding box center [222, 354] width 15 height 15
type input "31"
click at [684, 505] on div "Product Images Row" at bounding box center [688, 455] width 415 height 697
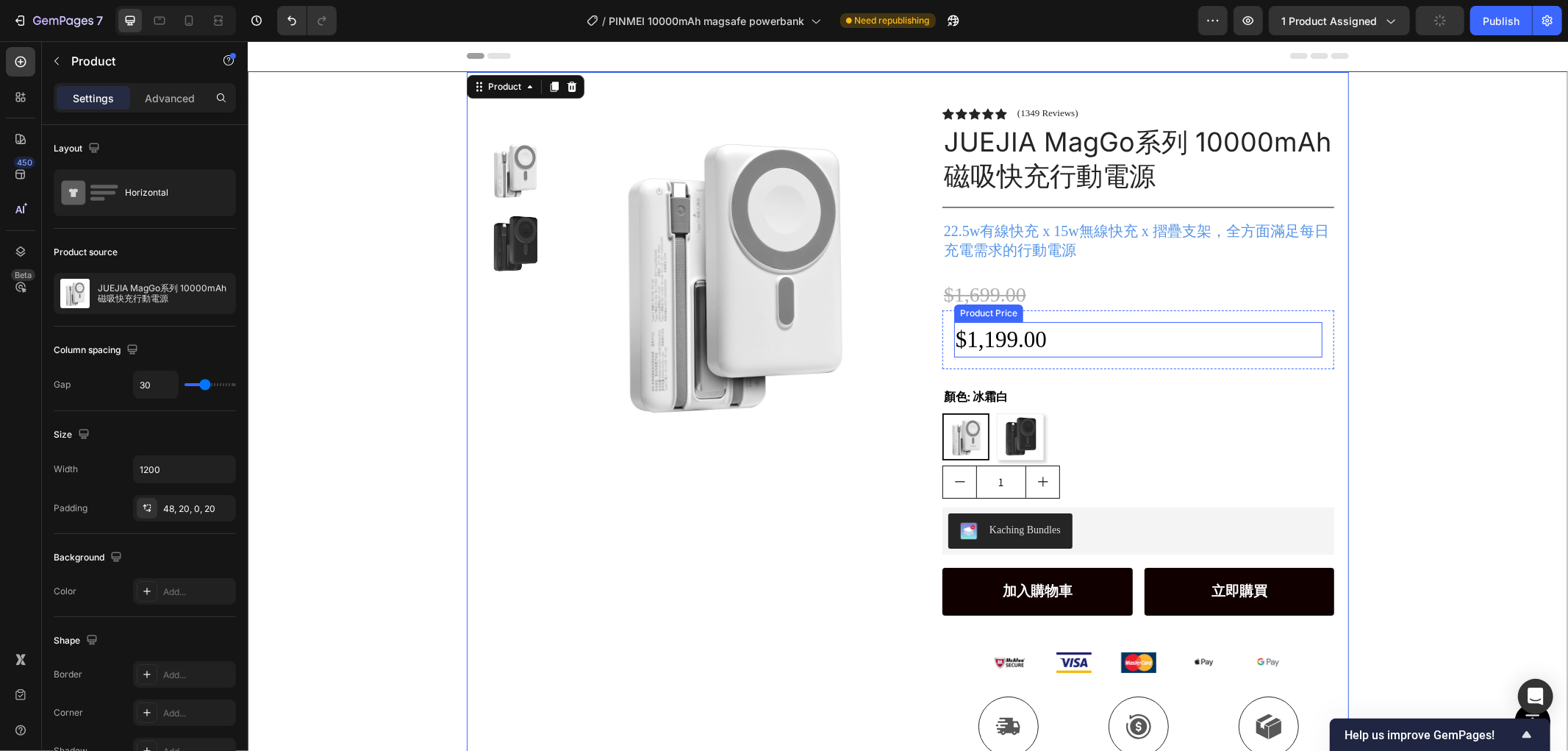
click at [1032, 343] on div "$1,199.00" at bounding box center [1138, 338] width 368 height 35
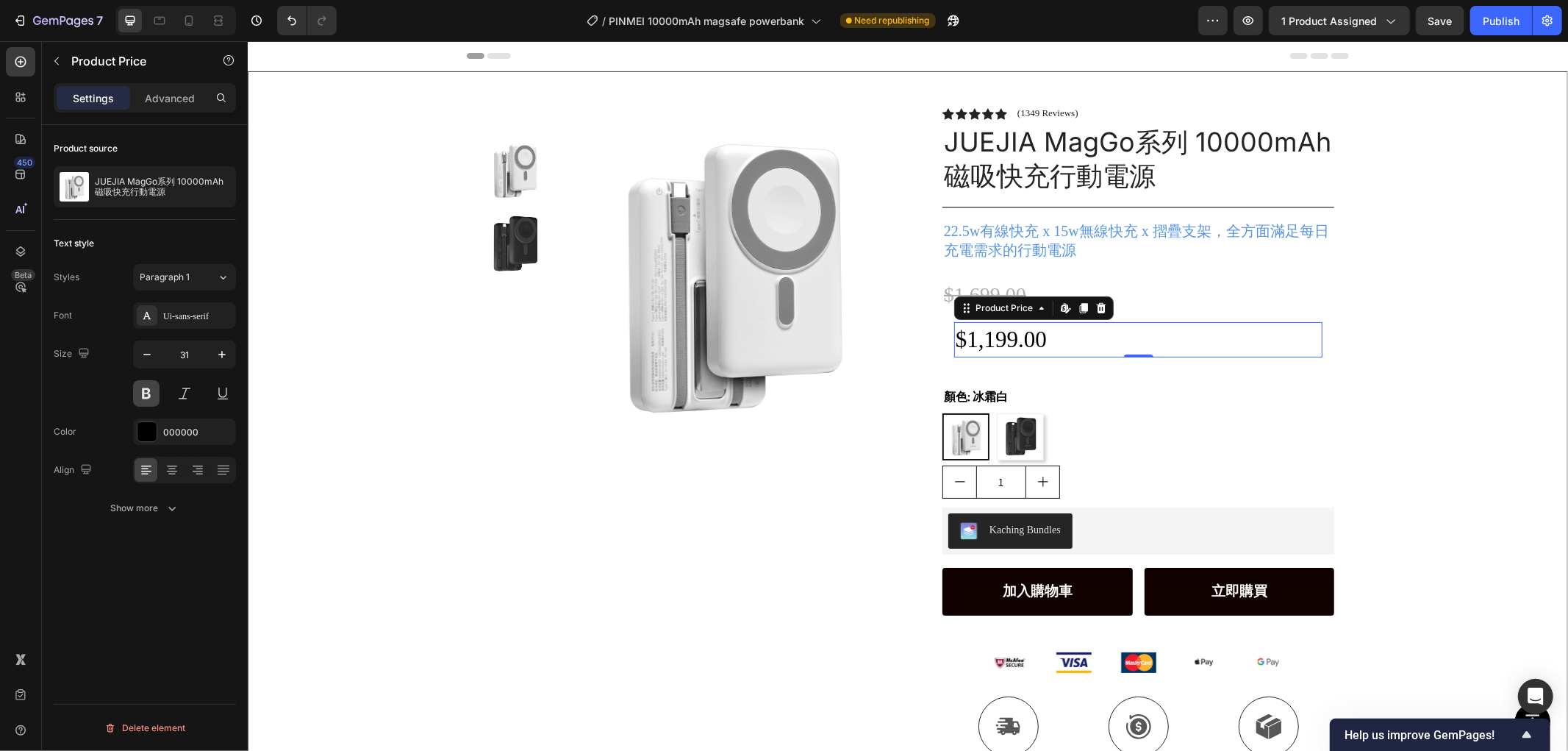
drag, startPoint x: 142, startPoint y: 386, endPoint x: 9, endPoint y: 379, distance: 133.2
click at [142, 386] on button at bounding box center [146, 393] width 27 height 27
click at [628, 511] on div "Product Images Row" at bounding box center [688, 455] width 415 height 698
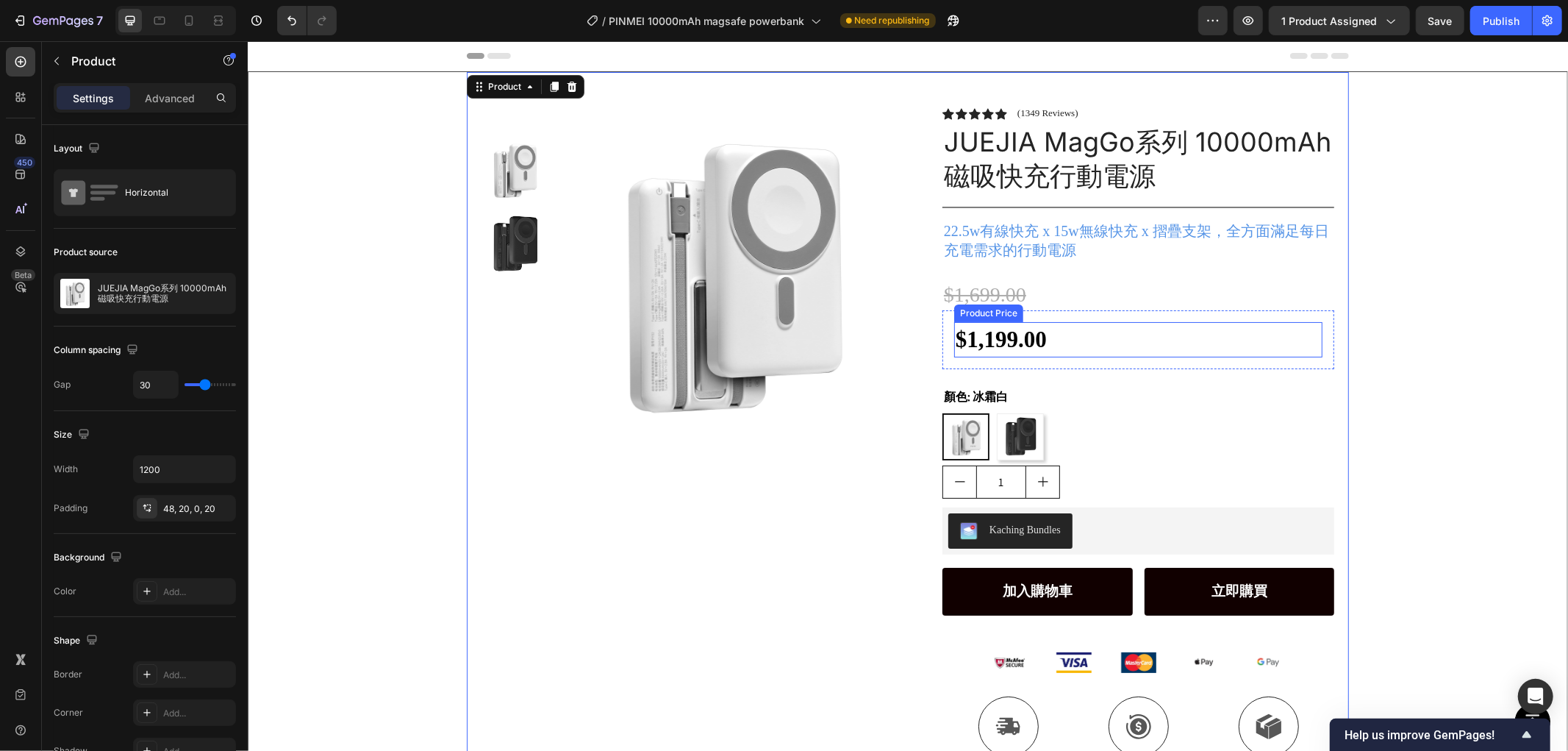
click at [1047, 338] on div "$1,199.00" at bounding box center [1138, 338] width 368 height 35
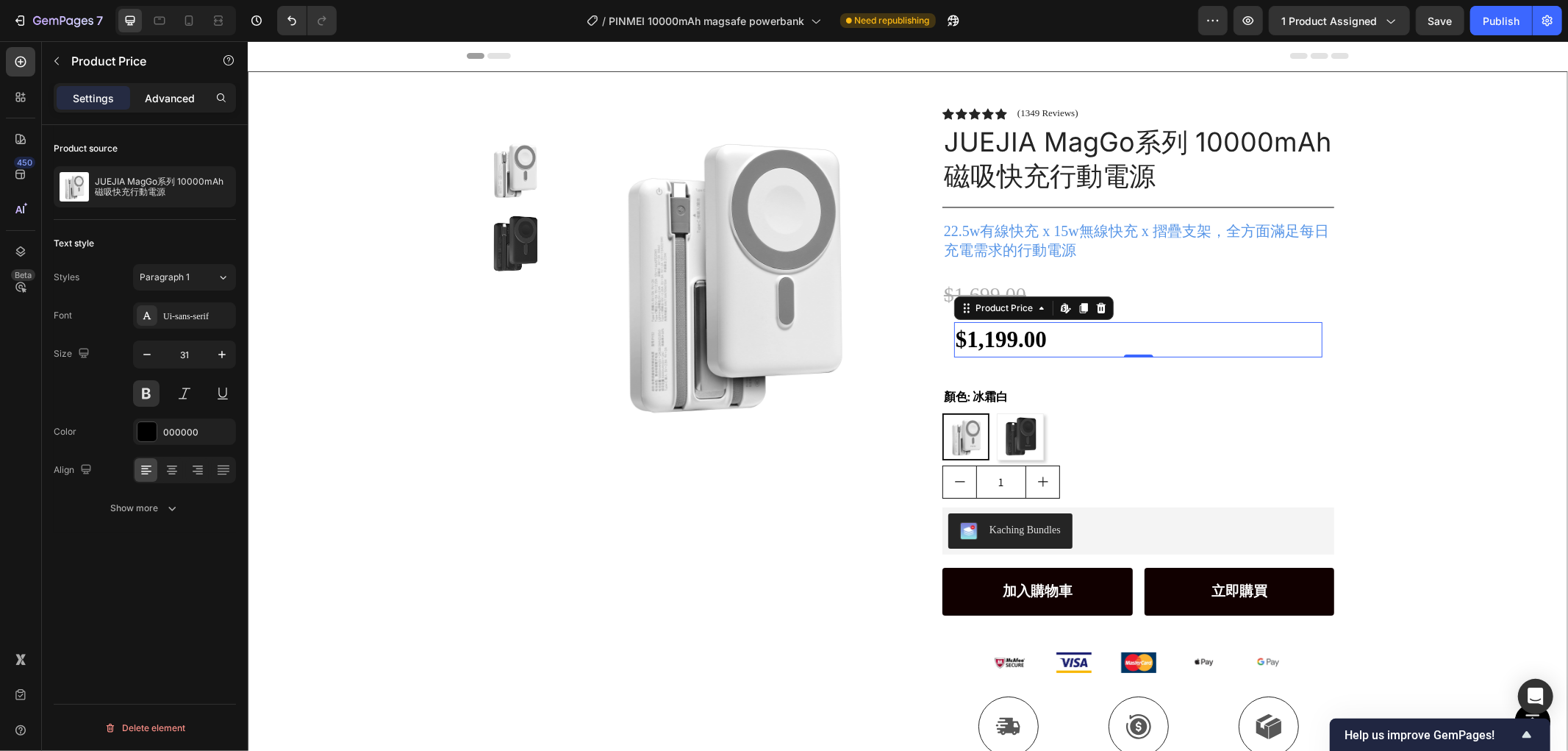
click at [182, 89] on div "Advanced" at bounding box center [169, 98] width 73 height 23
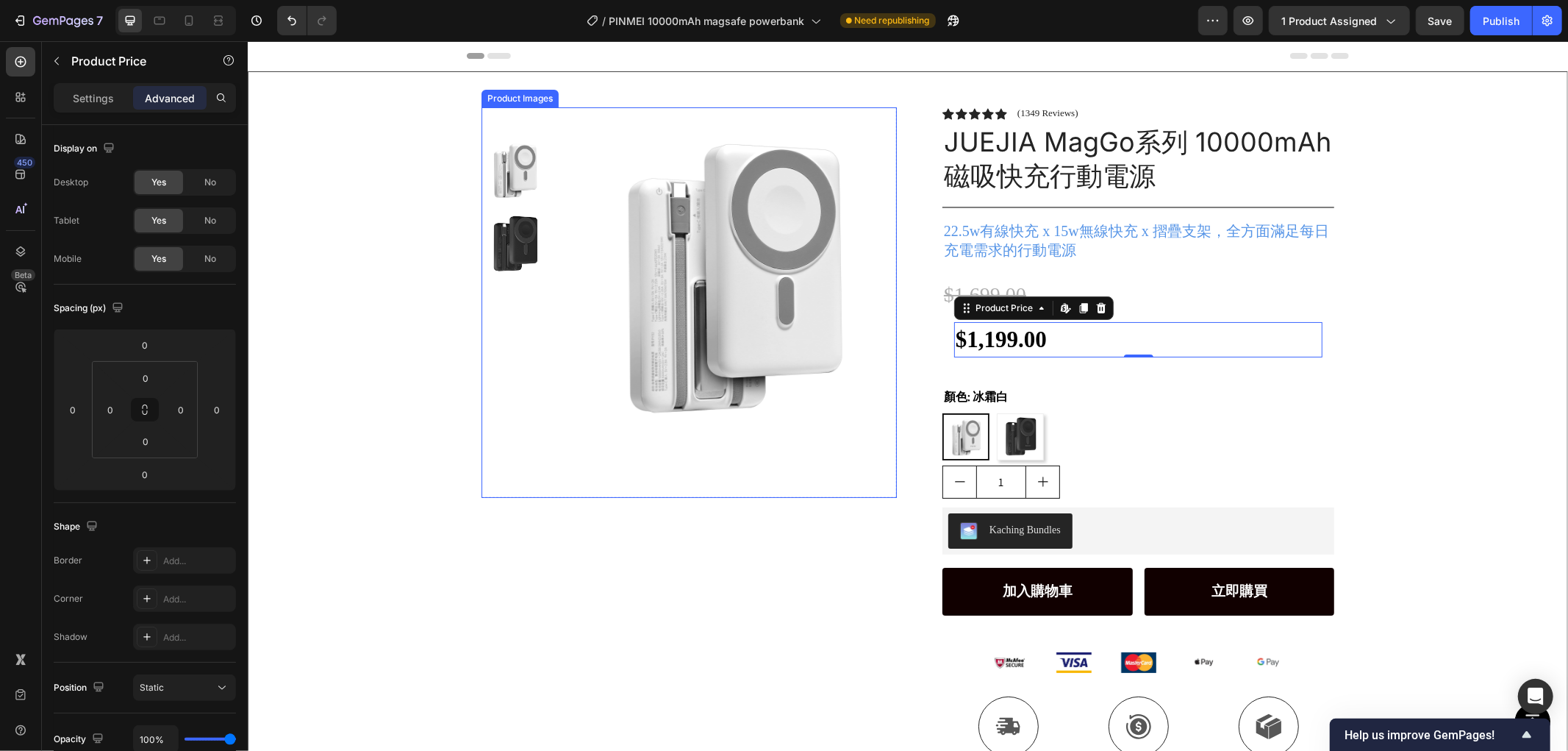
click at [562, 572] on div "Product Images Row" at bounding box center [688, 455] width 415 height 698
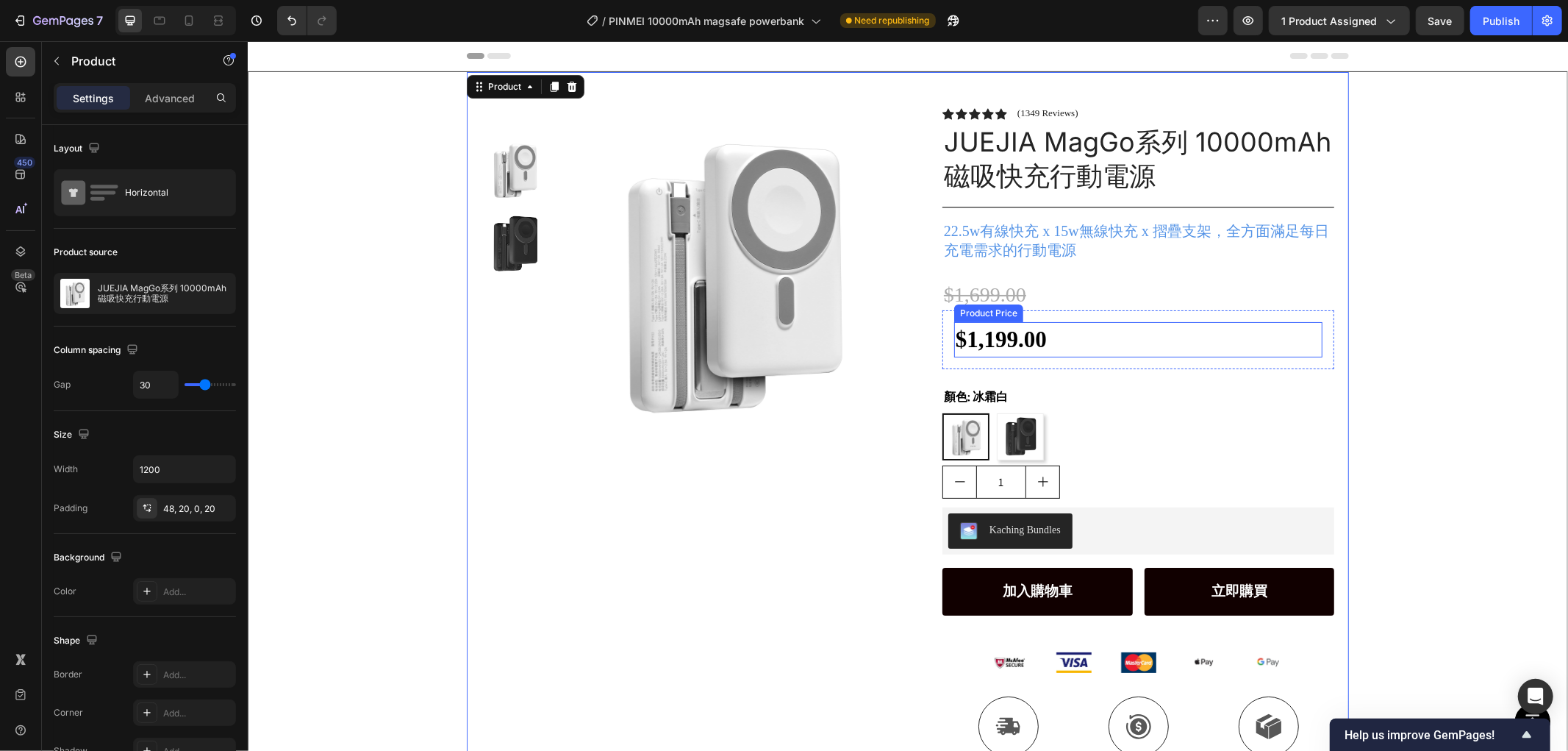
click at [1202, 321] on div "$1,199.00" at bounding box center [1138, 338] width 368 height 35
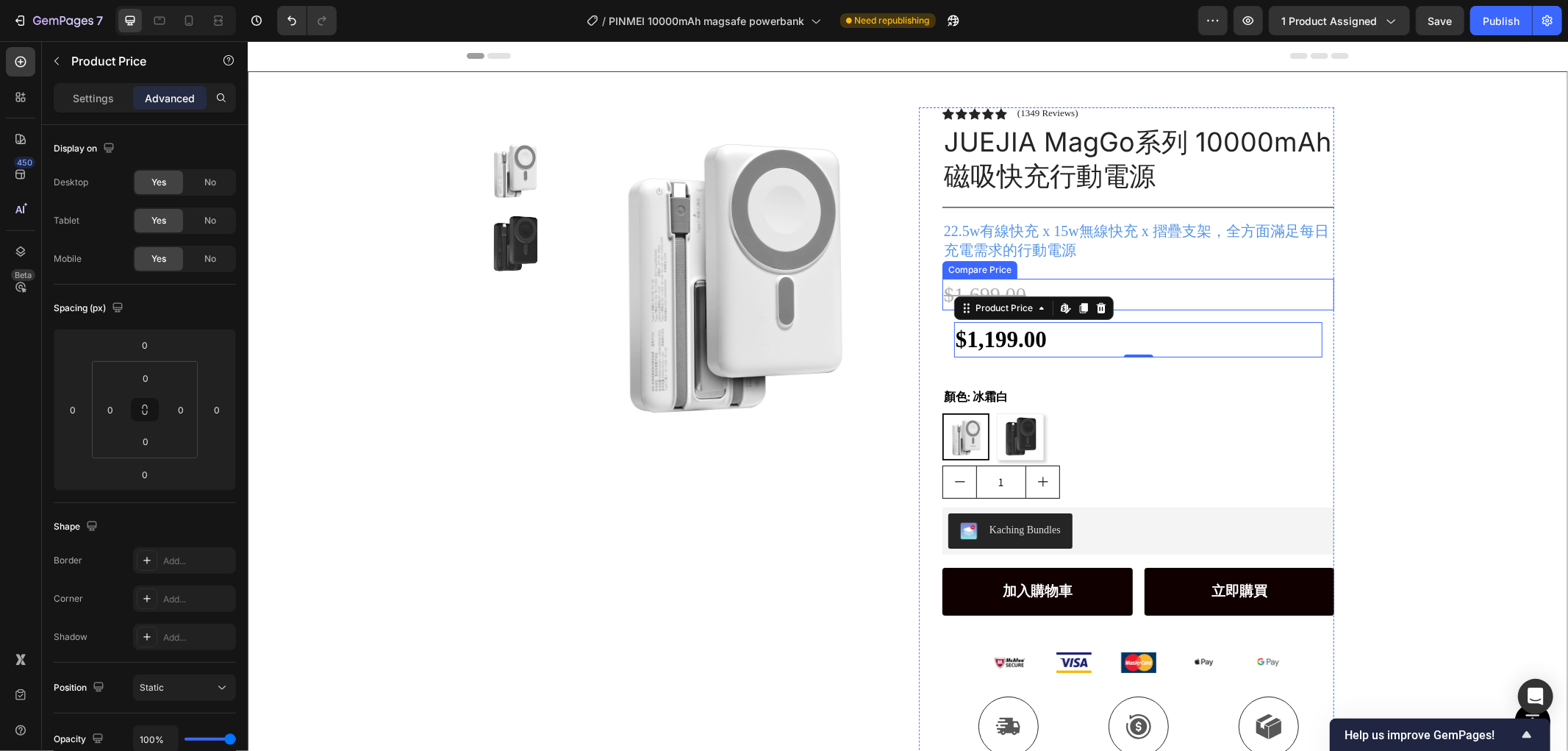
click at [1179, 301] on div "$1,699.00" at bounding box center [1138, 294] width 392 height 31
click at [1075, 332] on div "$1,199.00" at bounding box center [1138, 338] width 368 height 35
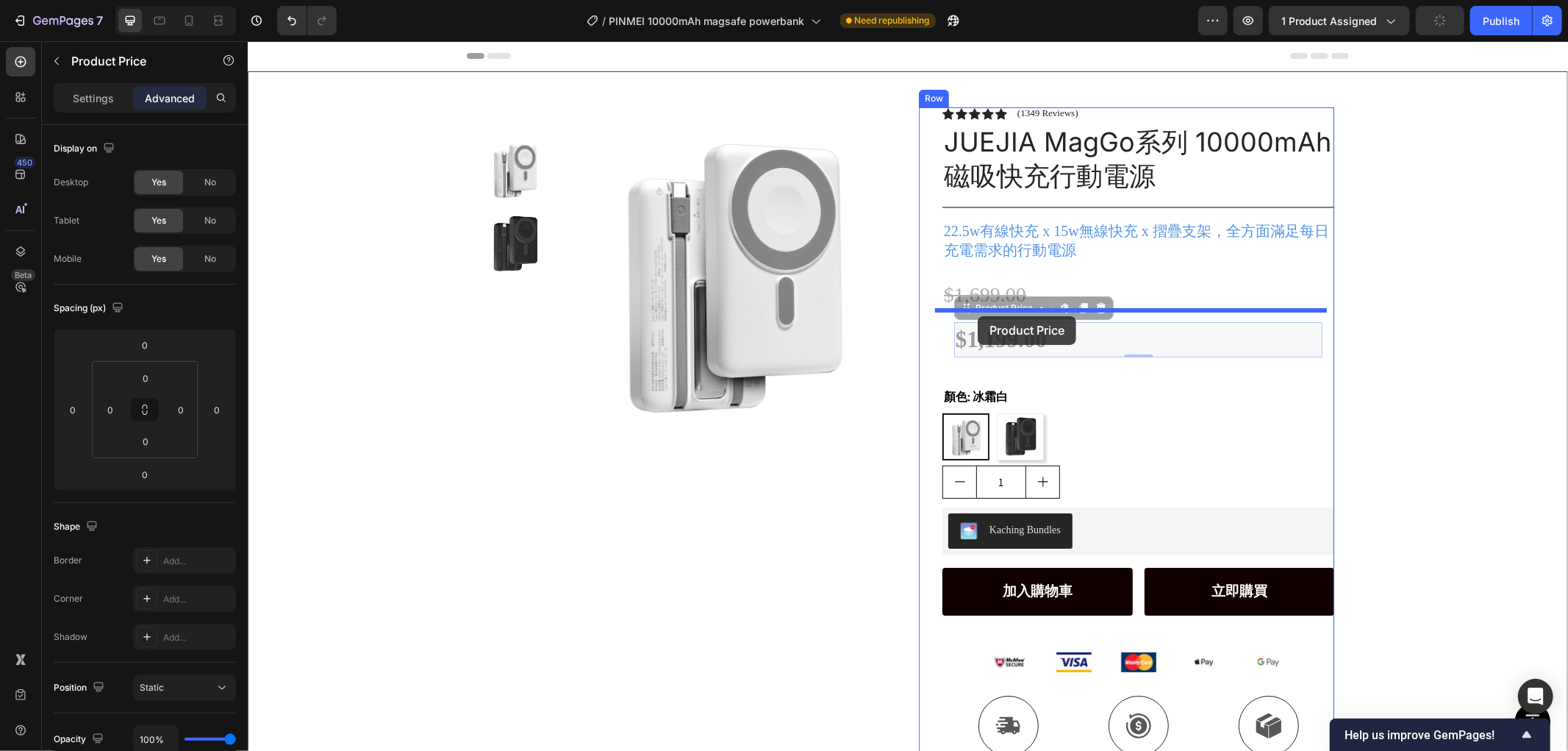
drag, startPoint x: 959, startPoint y: 309, endPoint x: 977, endPoint y: 315, distance: 19.0
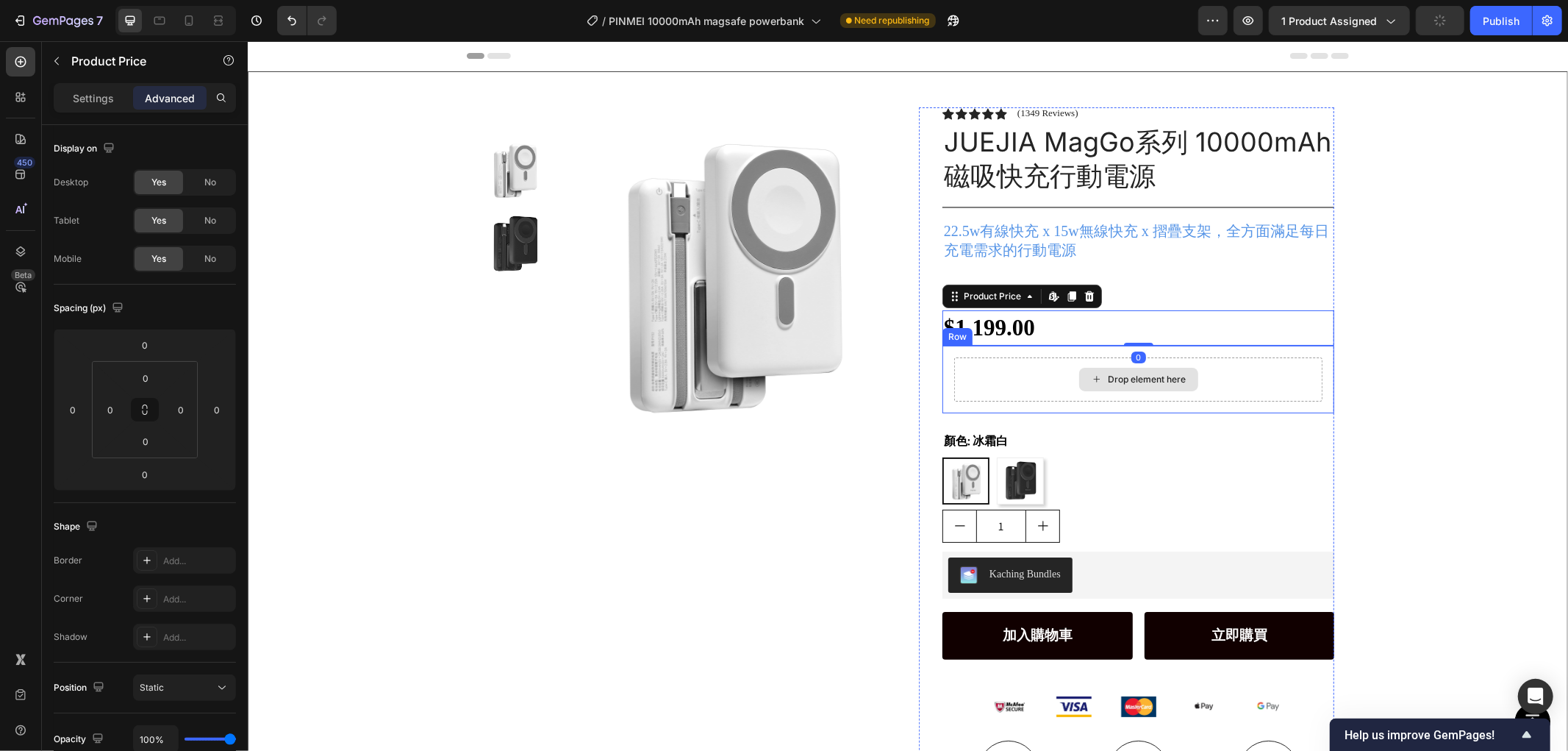
click at [1425, 345] on div "Product Images Row Icon Icon Icon Icon Icon Icon List (1349 Reviews) Text Block…" at bounding box center [907, 460] width 1319 height 778
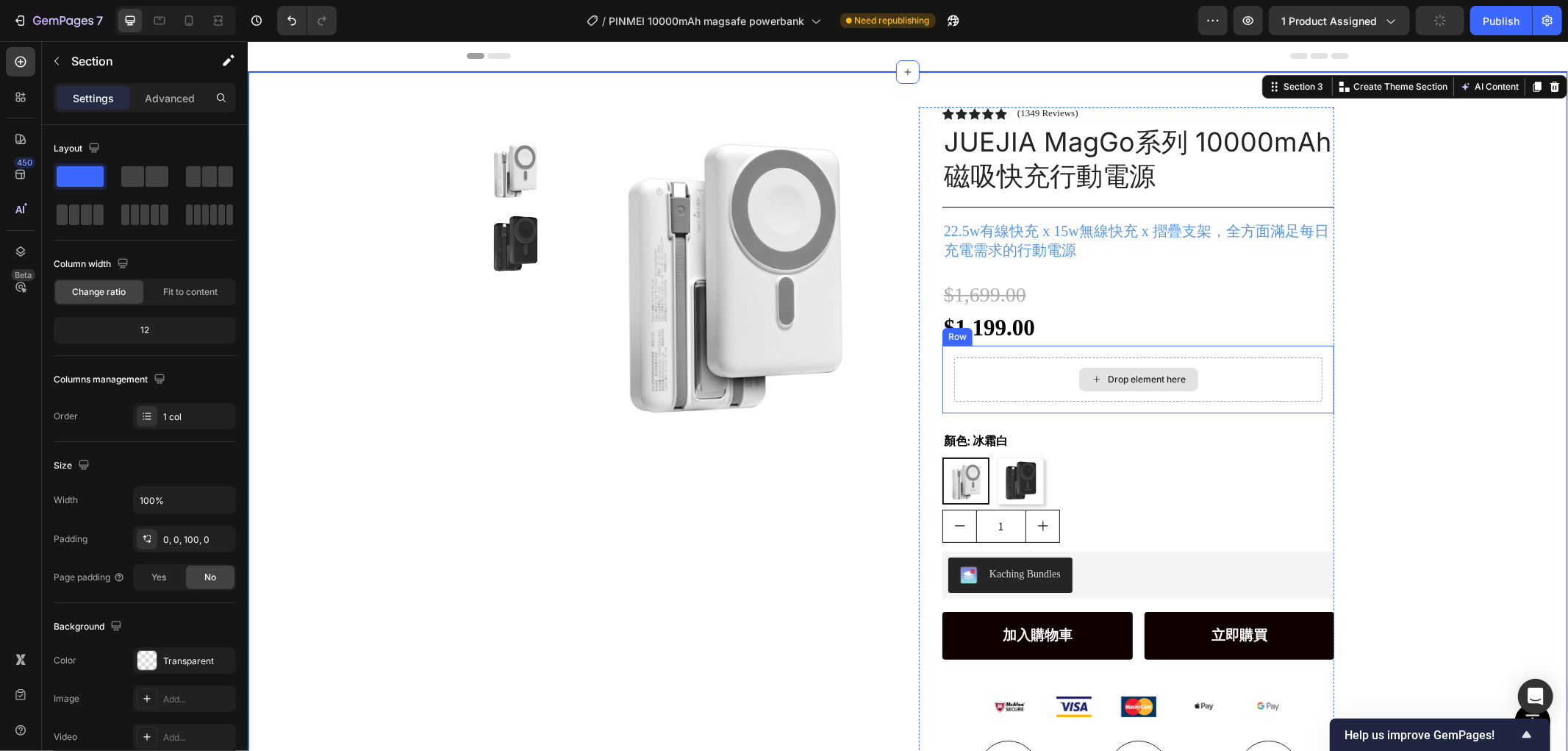
click at [1262, 380] on div "Drop element here" at bounding box center [1138, 378] width 368 height 44
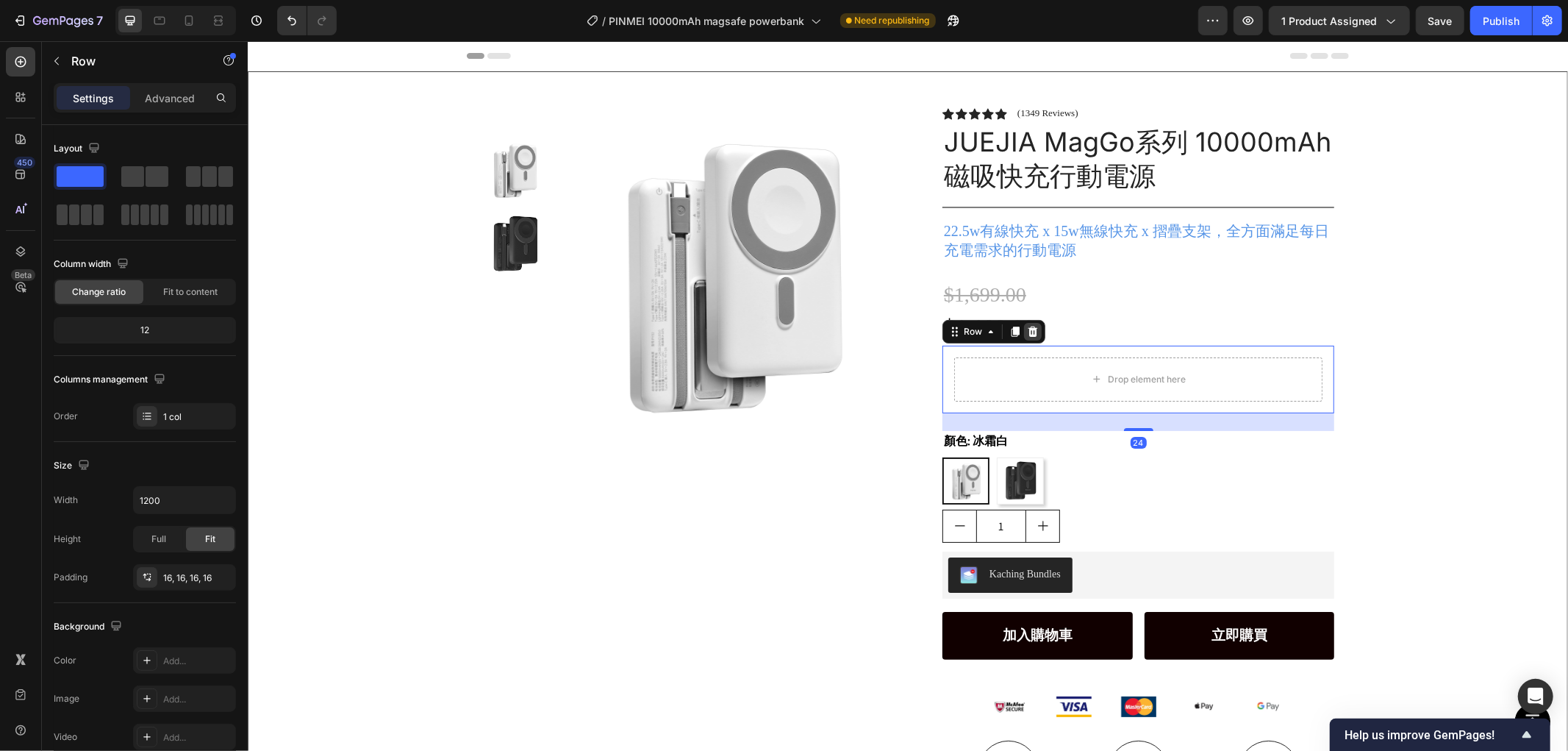
click at [1028, 328] on icon at bounding box center [1033, 331] width 10 height 10
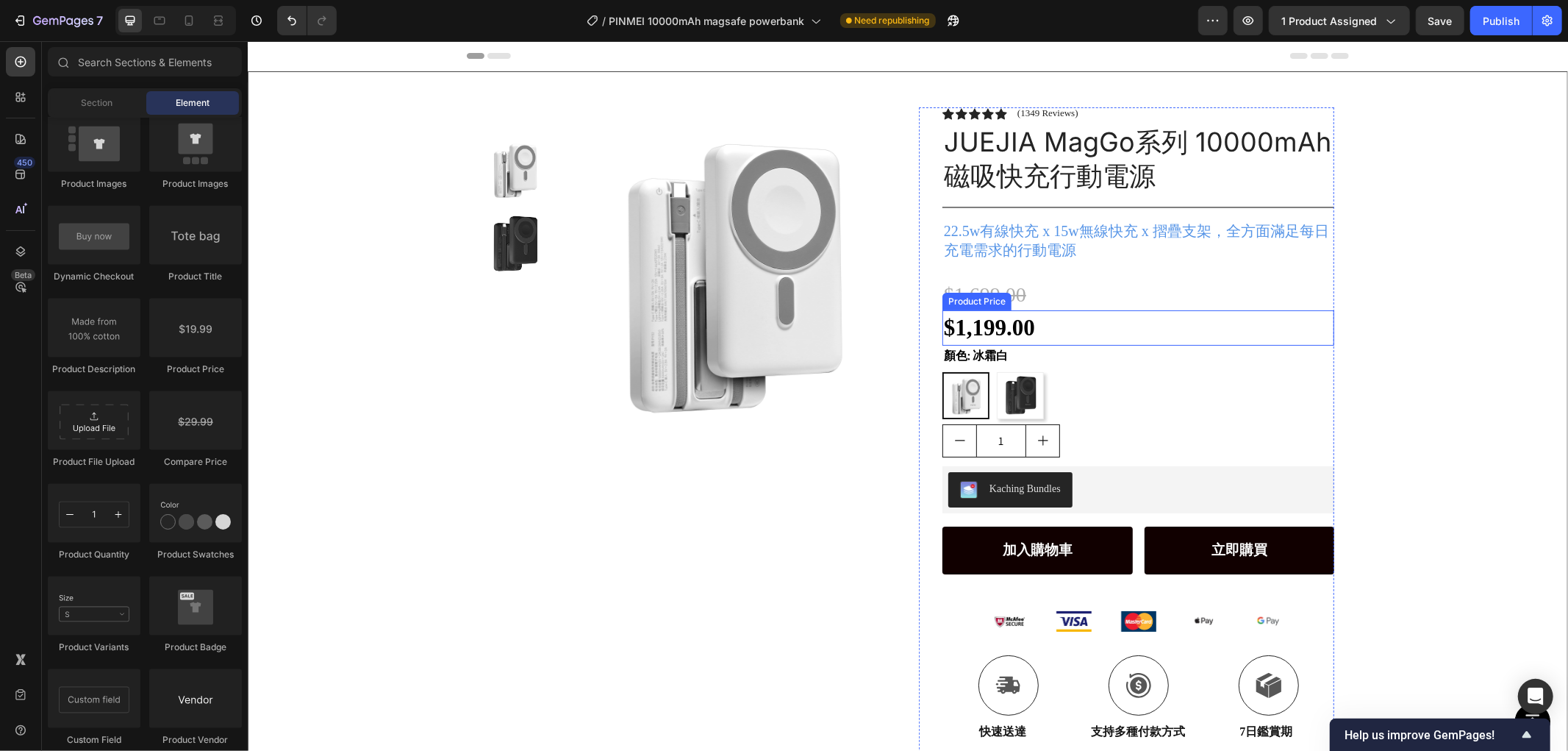
click at [1457, 321] on div "Product Images Row Icon Icon Icon Icon Icon Icon List (1349 Reviews) Text Block…" at bounding box center [907, 417] width 1319 height 692
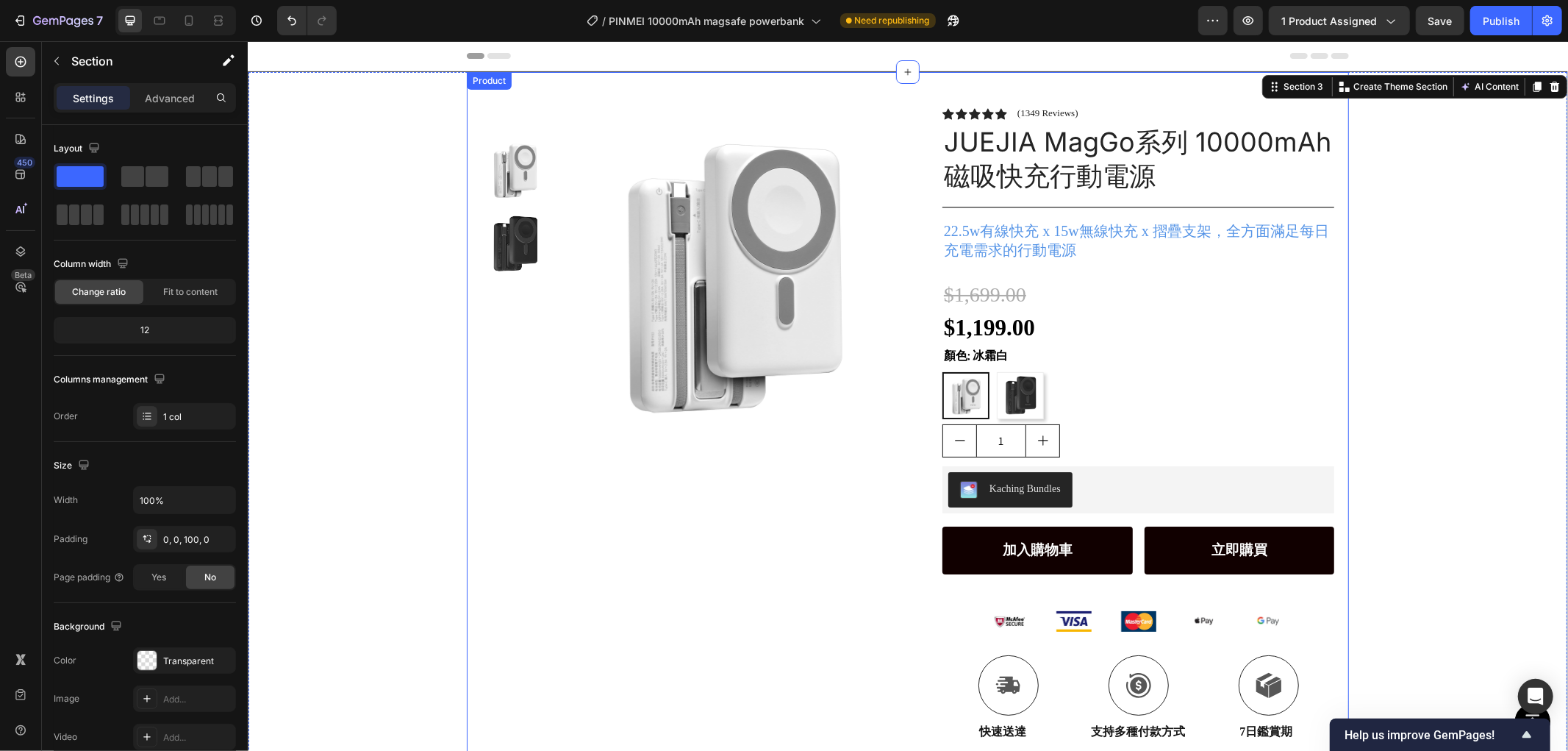
click at [1461, 341] on div "Product Images Row Icon Icon Icon Icon Icon Icon List (1349 Reviews) Text Block…" at bounding box center [907, 417] width 1319 height 692
click at [188, 81] on div "Section" at bounding box center [119, 62] width 153 height 42
click at [156, 94] on p "Advanced" at bounding box center [170, 98] width 50 height 15
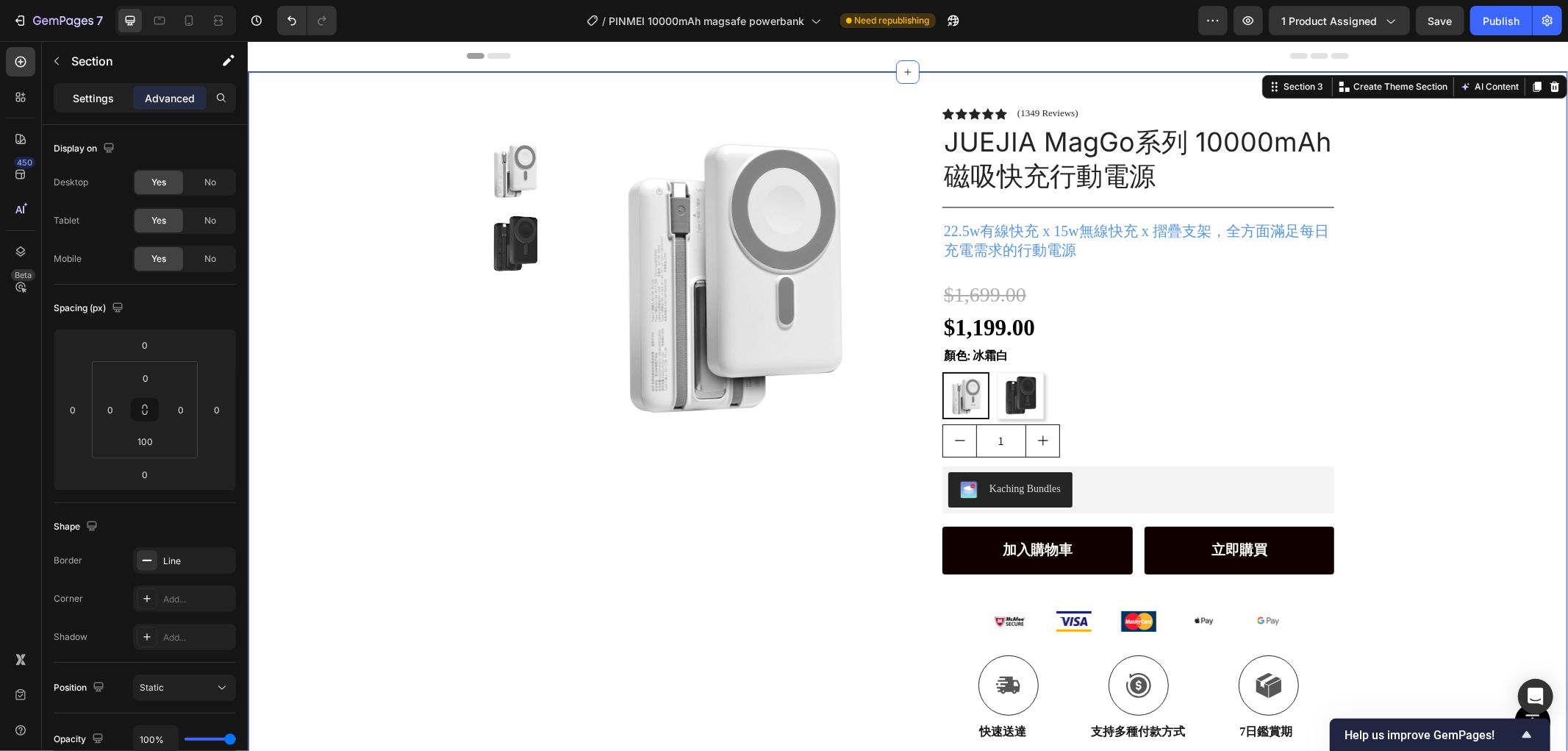
click at [107, 99] on p "Settings" at bounding box center [93, 98] width 41 height 15
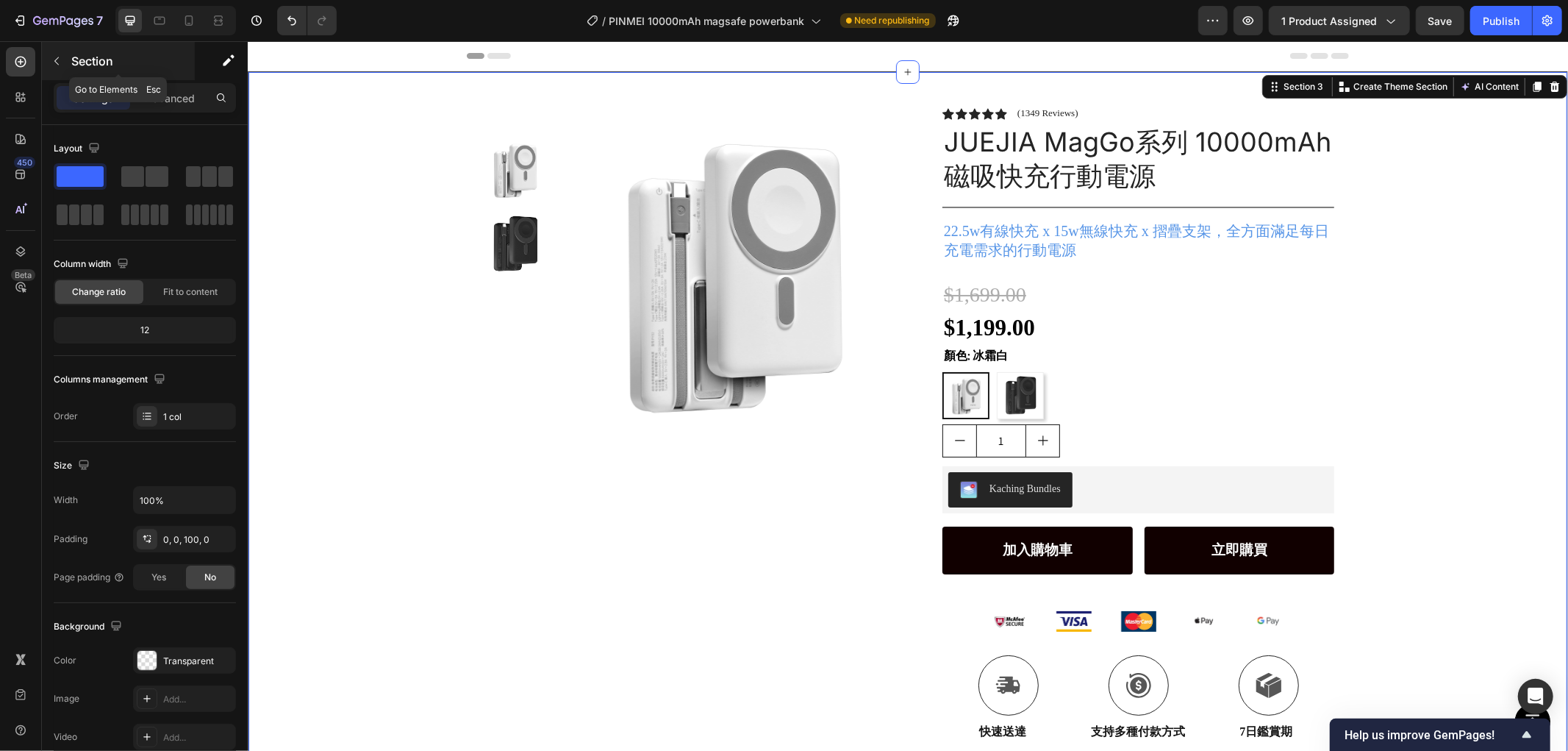
click at [63, 56] on button "button" at bounding box center [56, 60] width 23 height 23
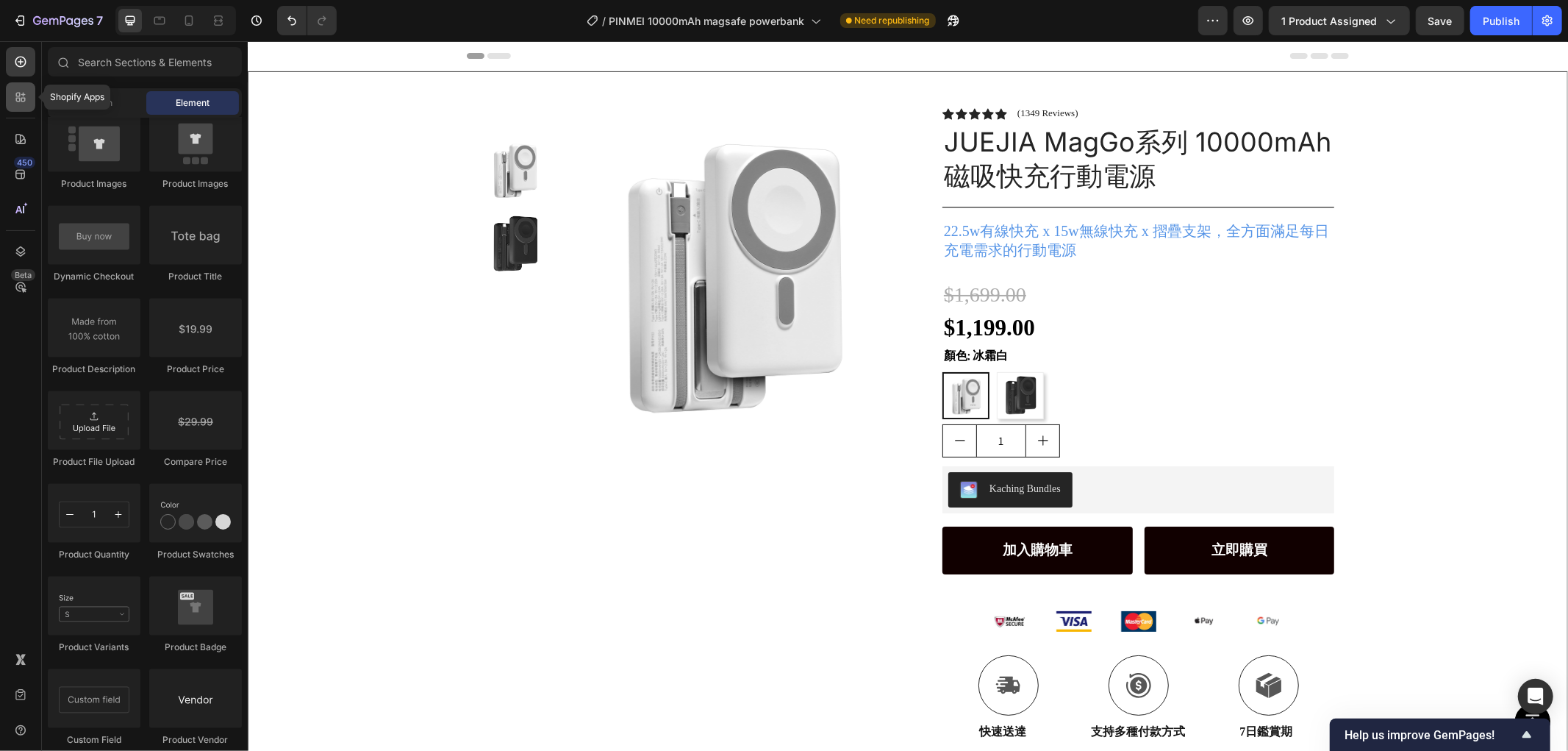
click at [19, 99] on icon at bounding box center [20, 97] width 15 height 15
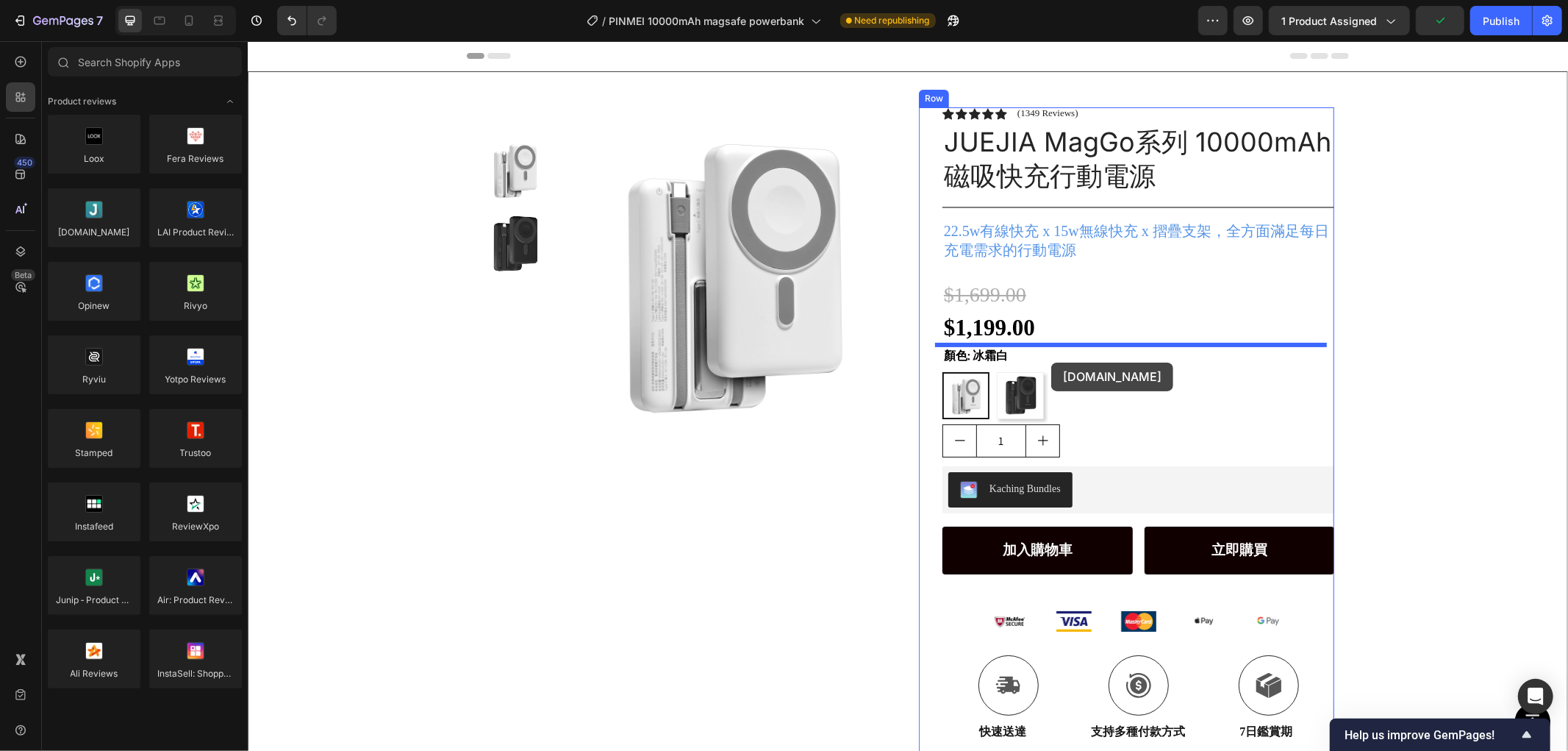
drag, startPoint x: 357, startPoint y: 259, endPoint x: 1050, endPoint y: 362, distance: 700.6
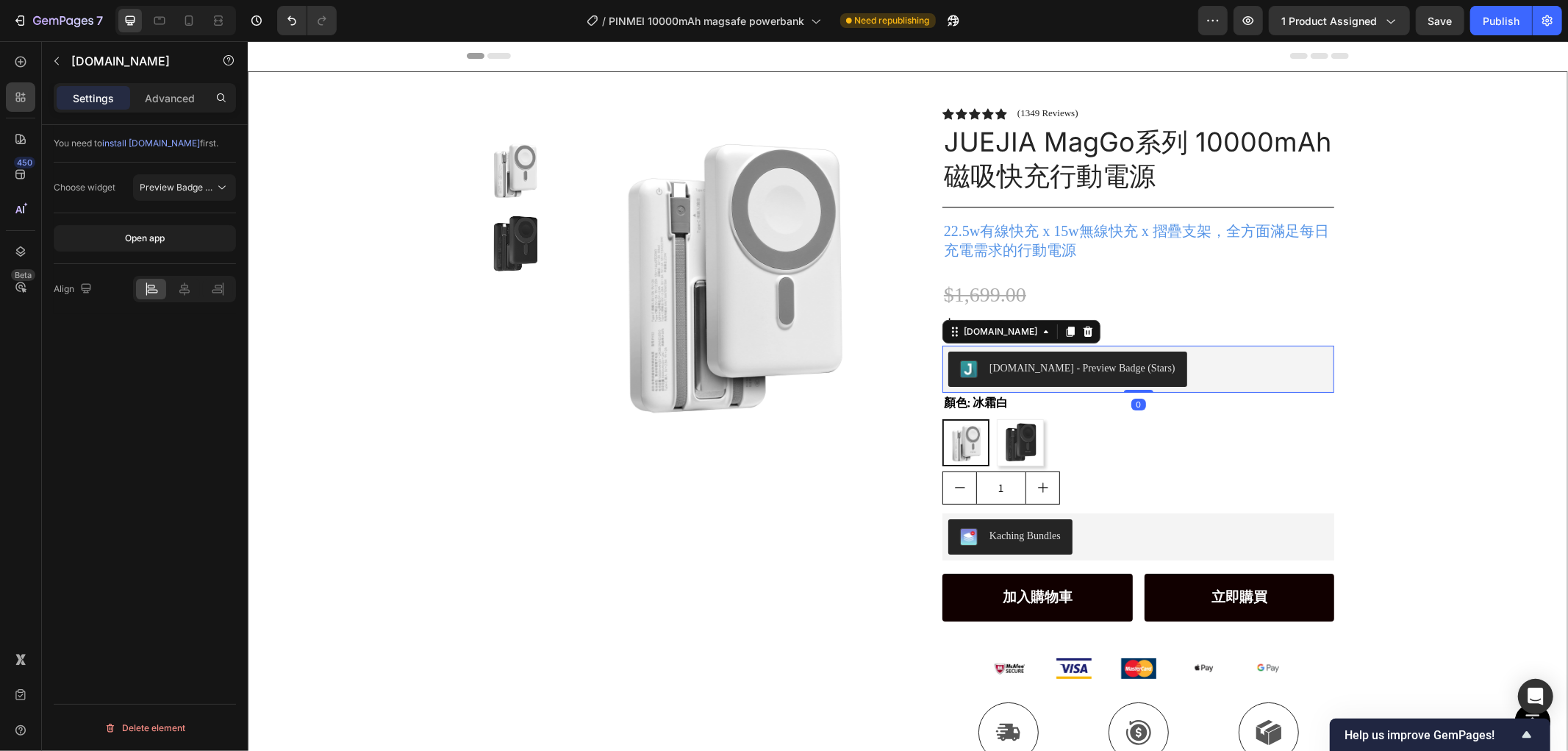
click at [1068, 371] on div "Judge.me - Preview Badge (Stars)" at bounding box center [1081, 367] width 186 height 15
click at [135, 240] on div "Open app" at bounding box center [144, 238] width 40 height 13
